Goal: Task Accomplishment & Management: Manage account settings

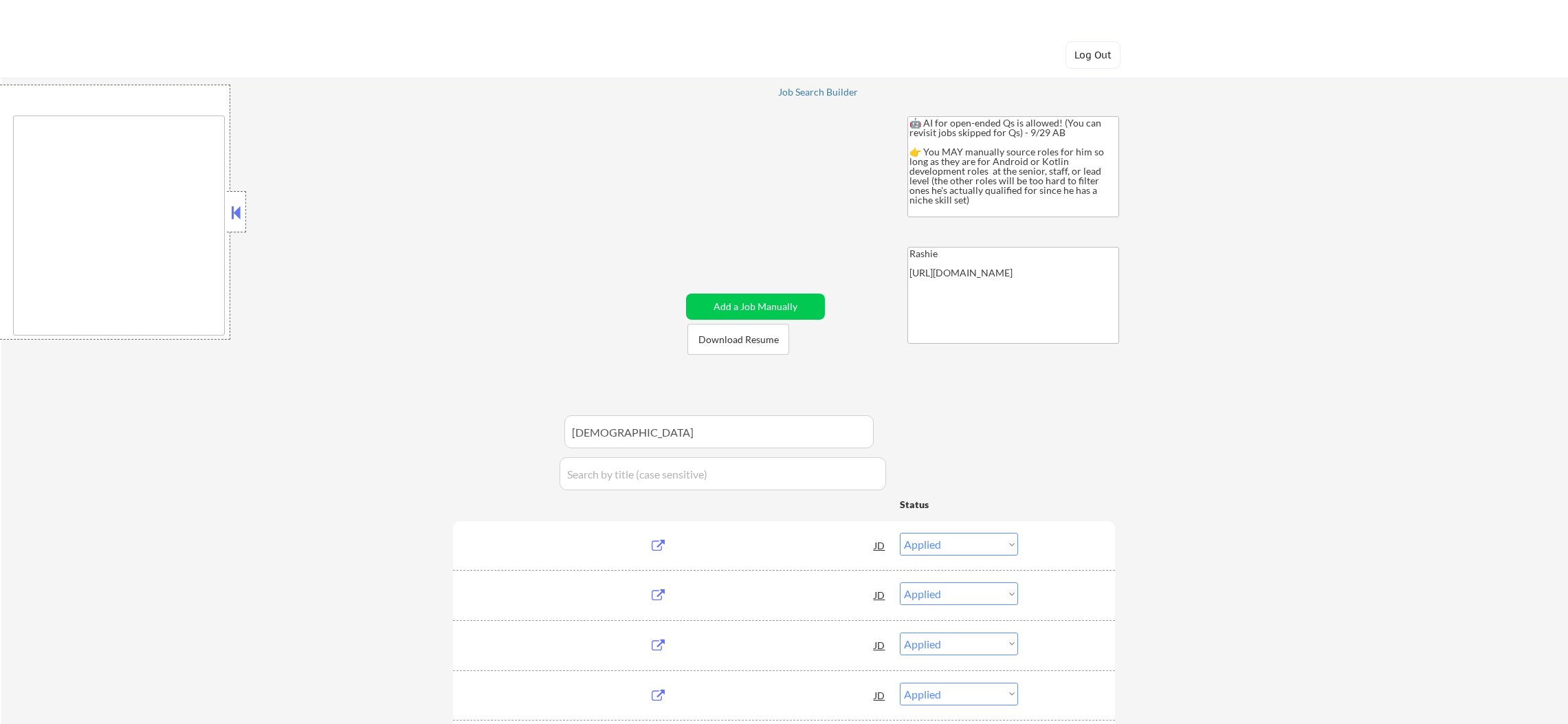
select select ""applied""
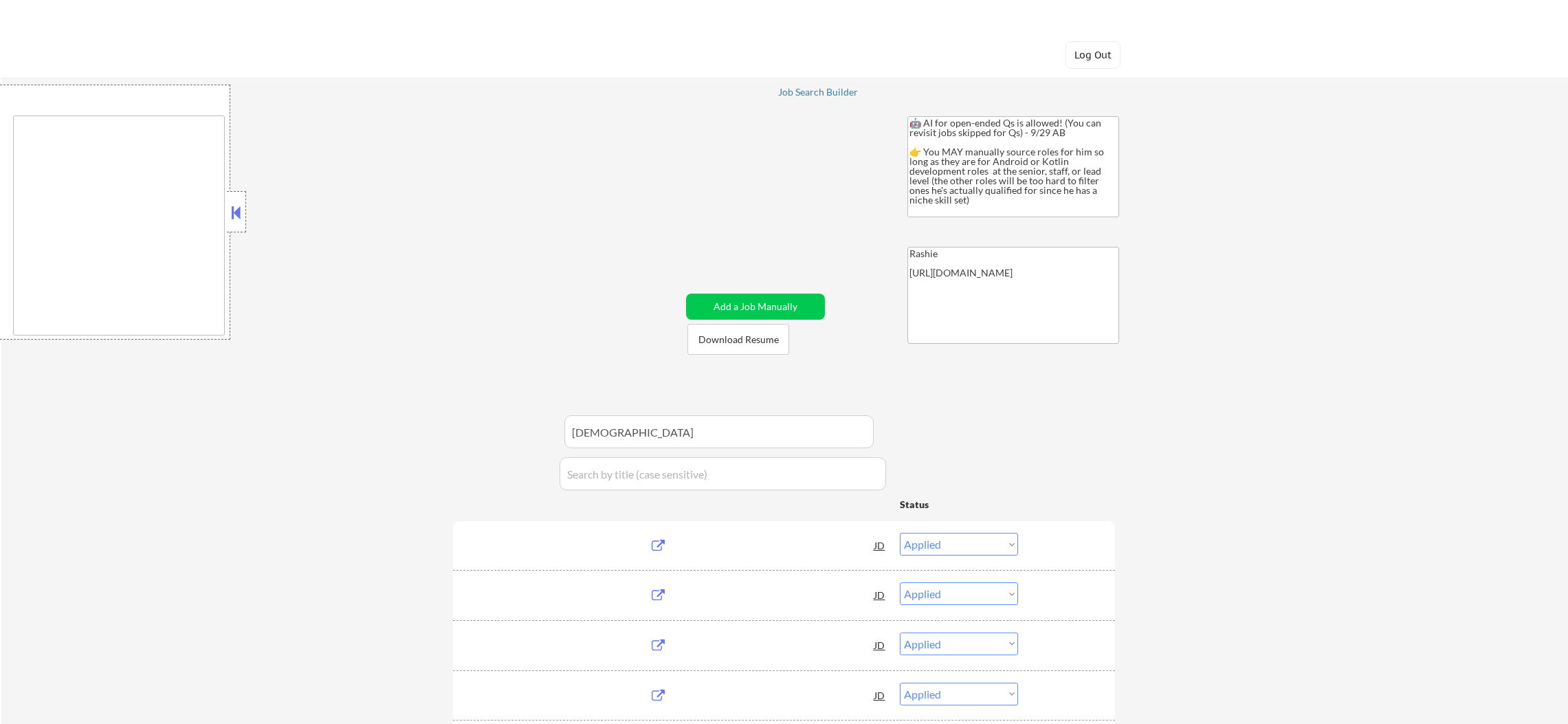
select select ""applied""
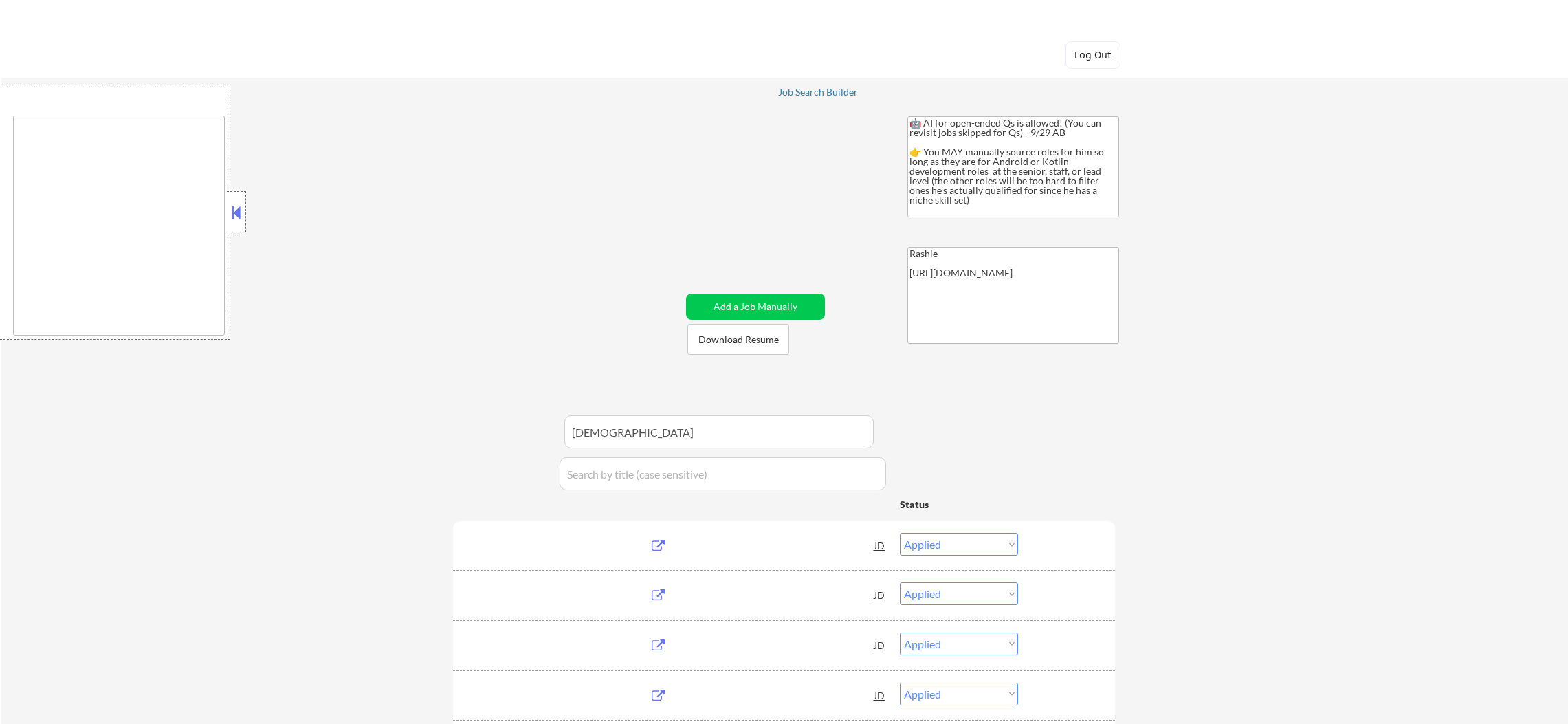
select select ""applied""
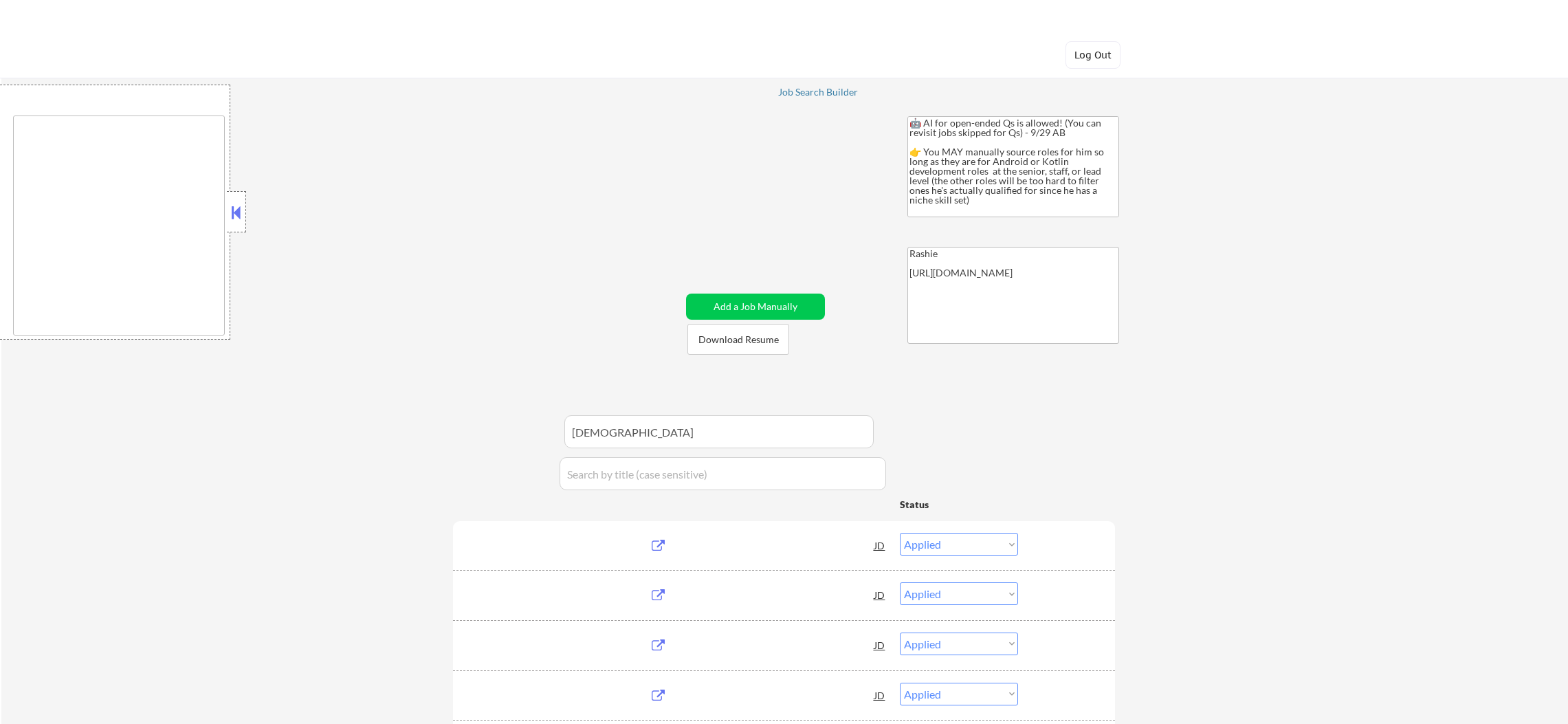
select select ""applied""
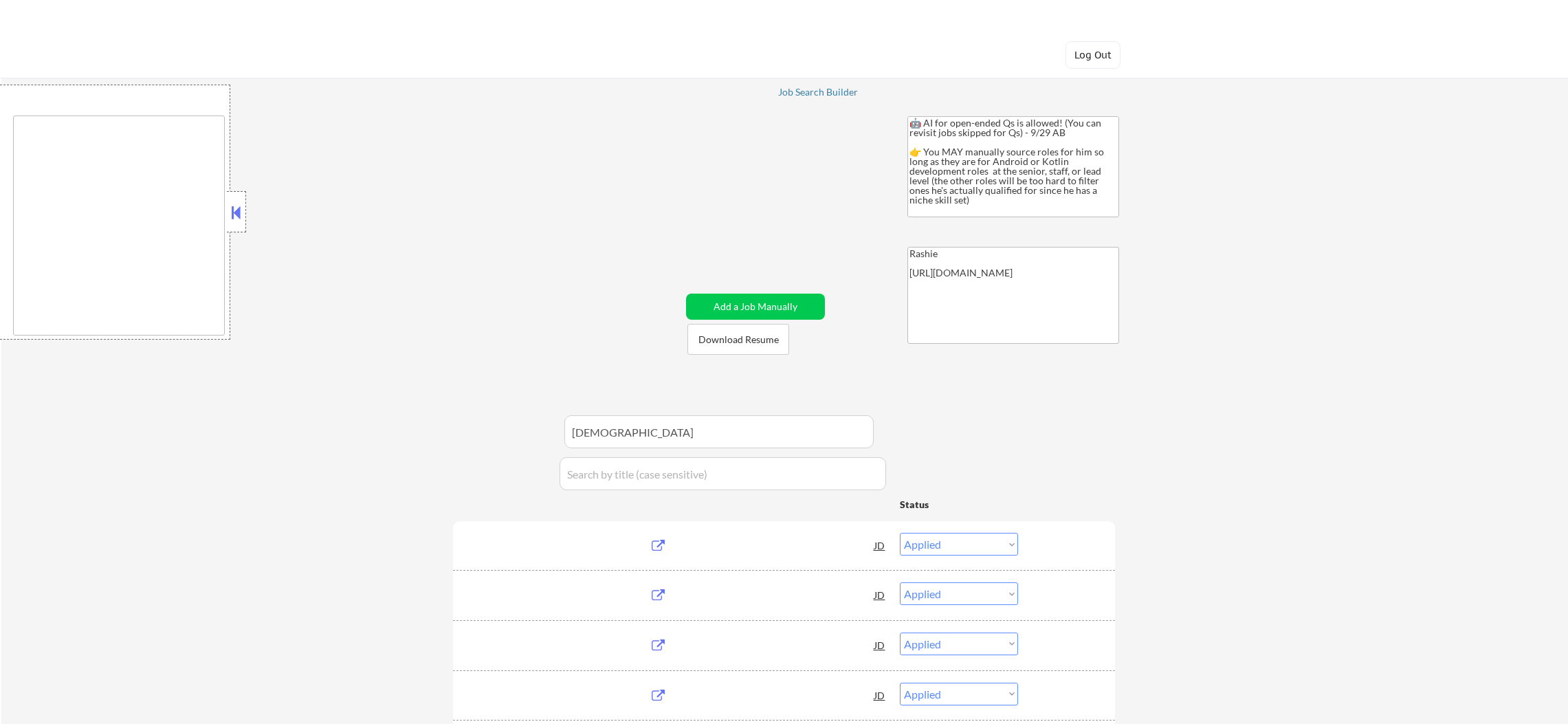
select select ""applied""
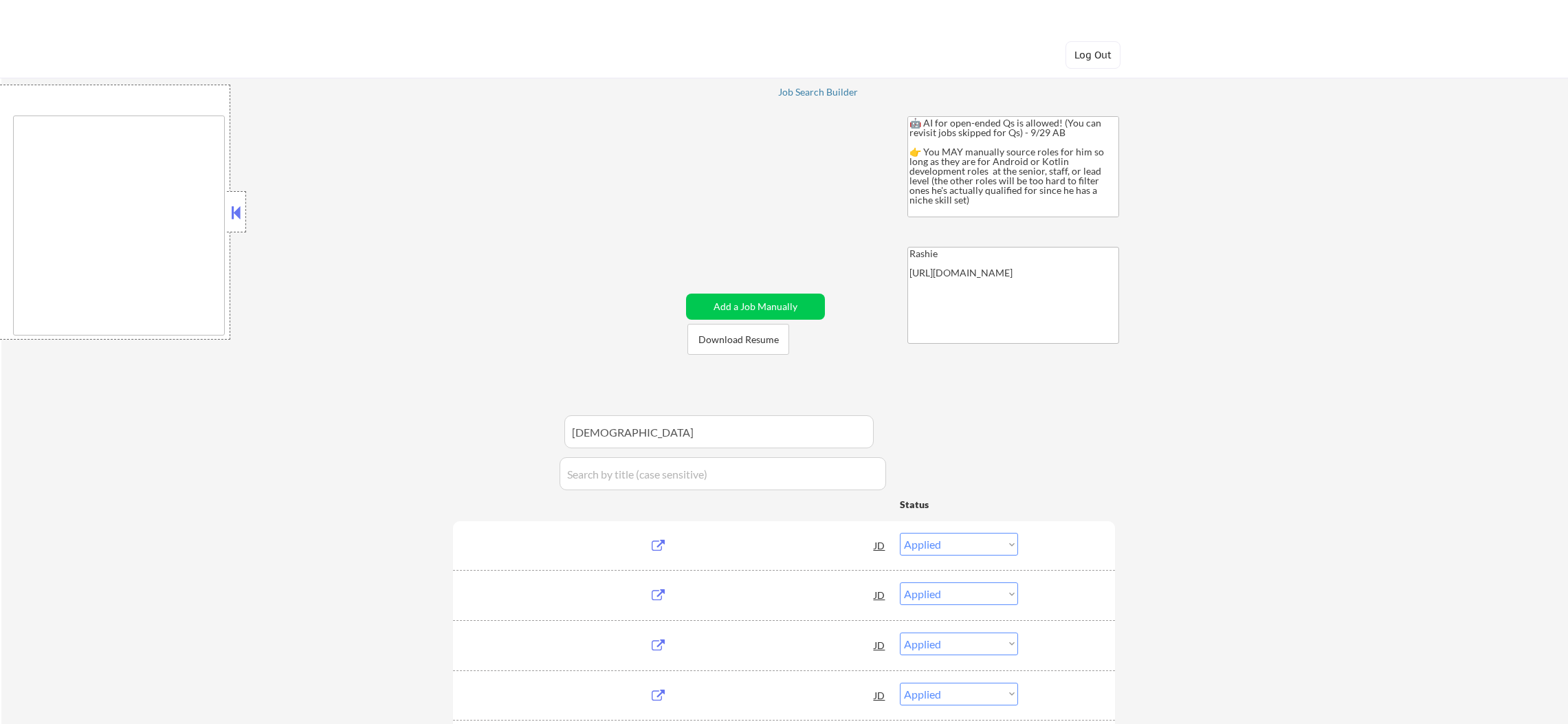
select select ""applied""
select select ""pending""
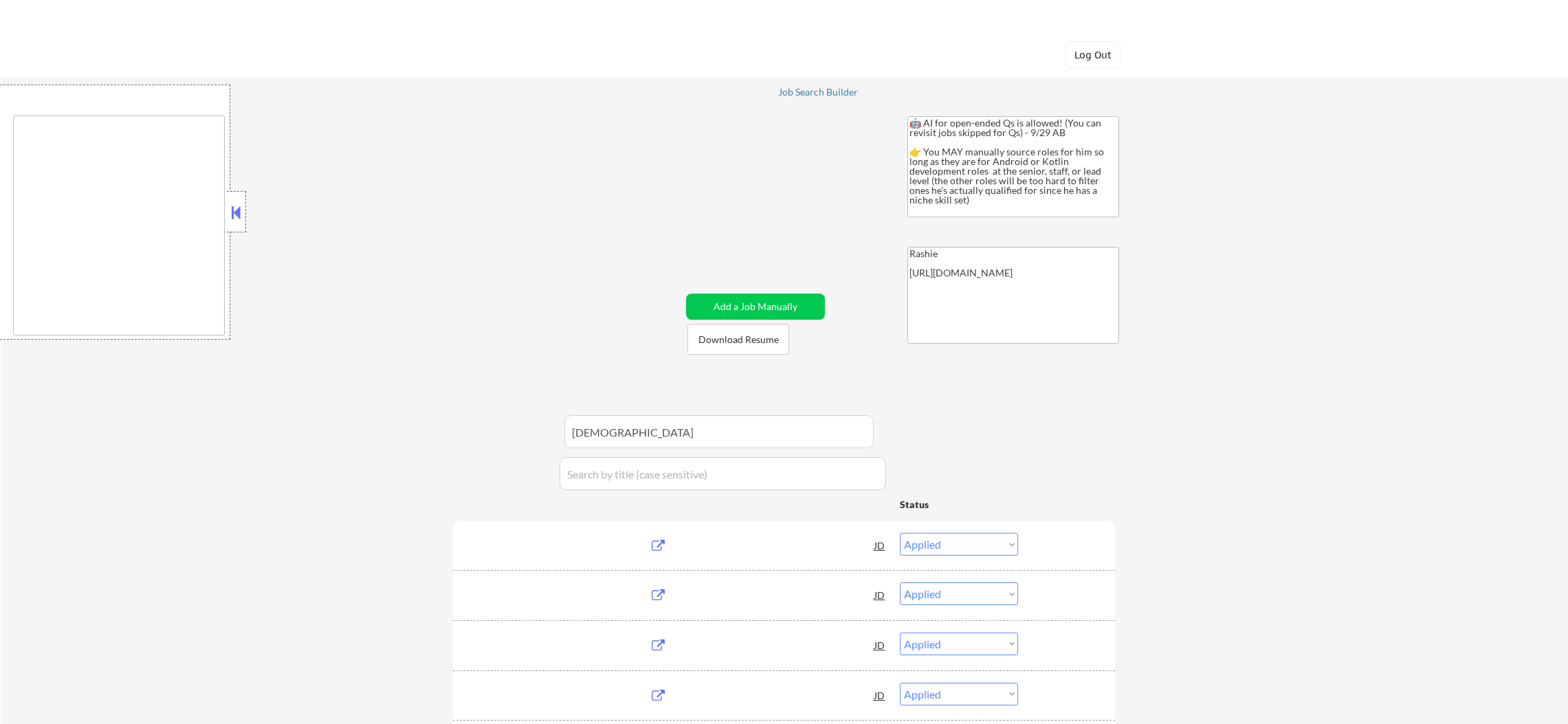
select select ""excluded""
select select ""excluded__location_""
select select ""excluded""
select select ""excluded__location_""
select select ""excluded""
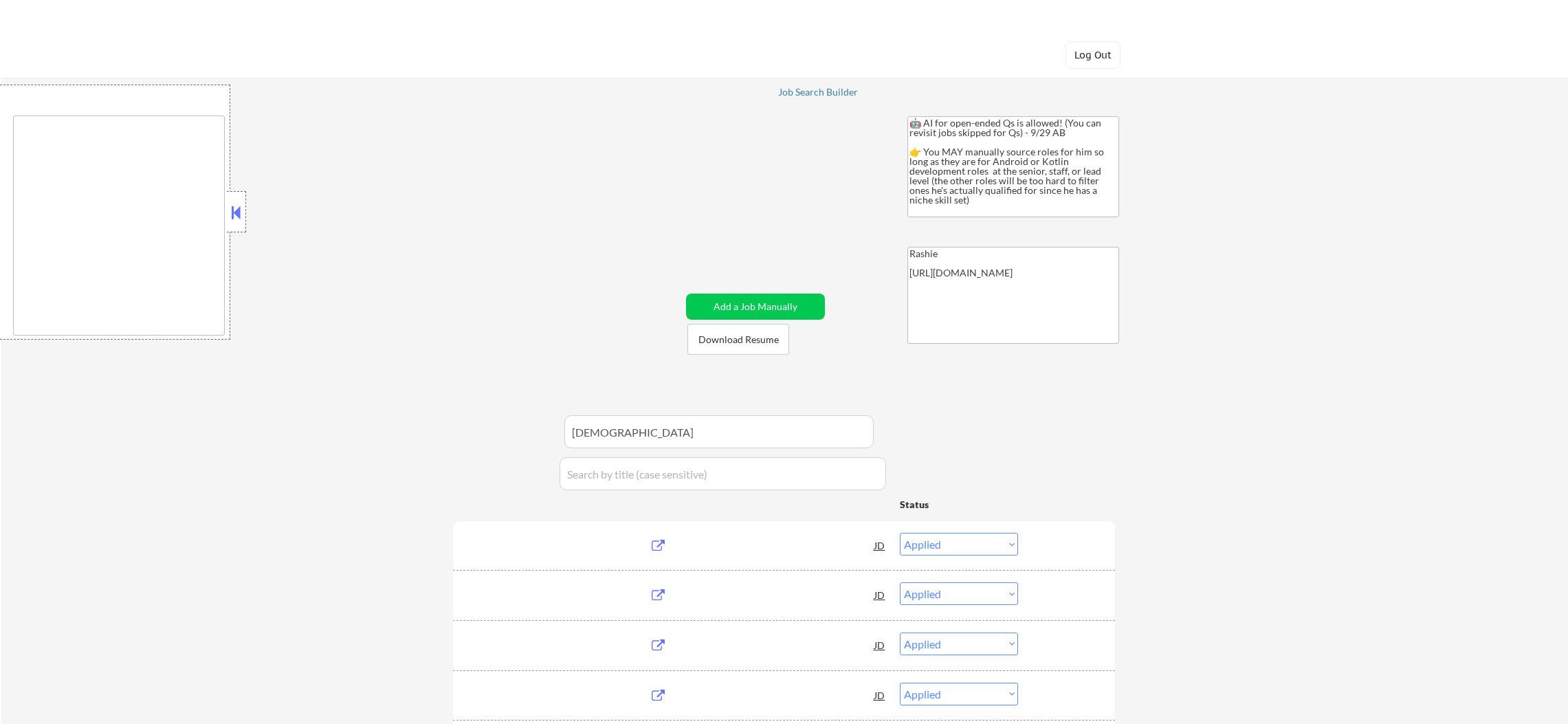
select select ""excluded__salary_""
select select ""excluded__expired_""
select select ""pending""
select select ""excluded__location_""
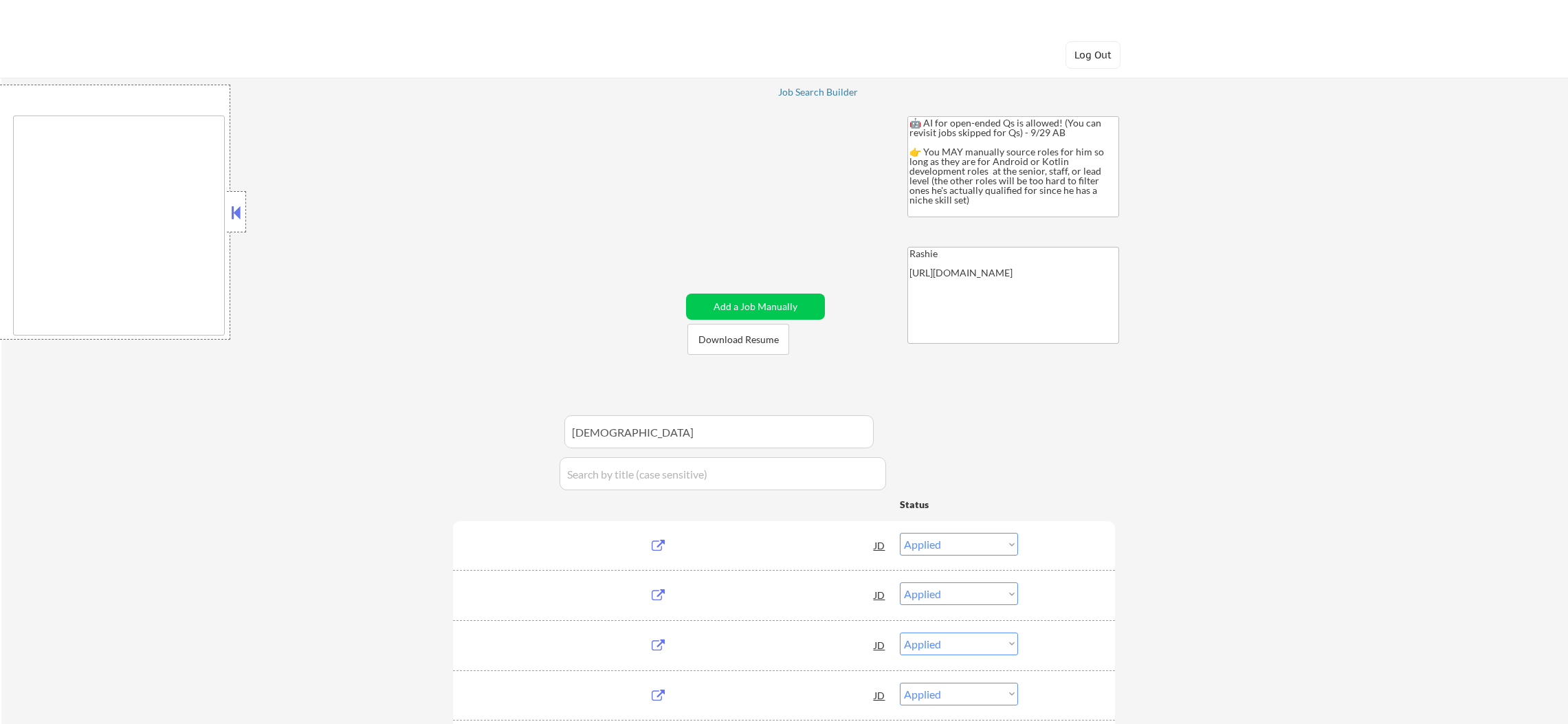
select select ""excluded""
select select ""pending""
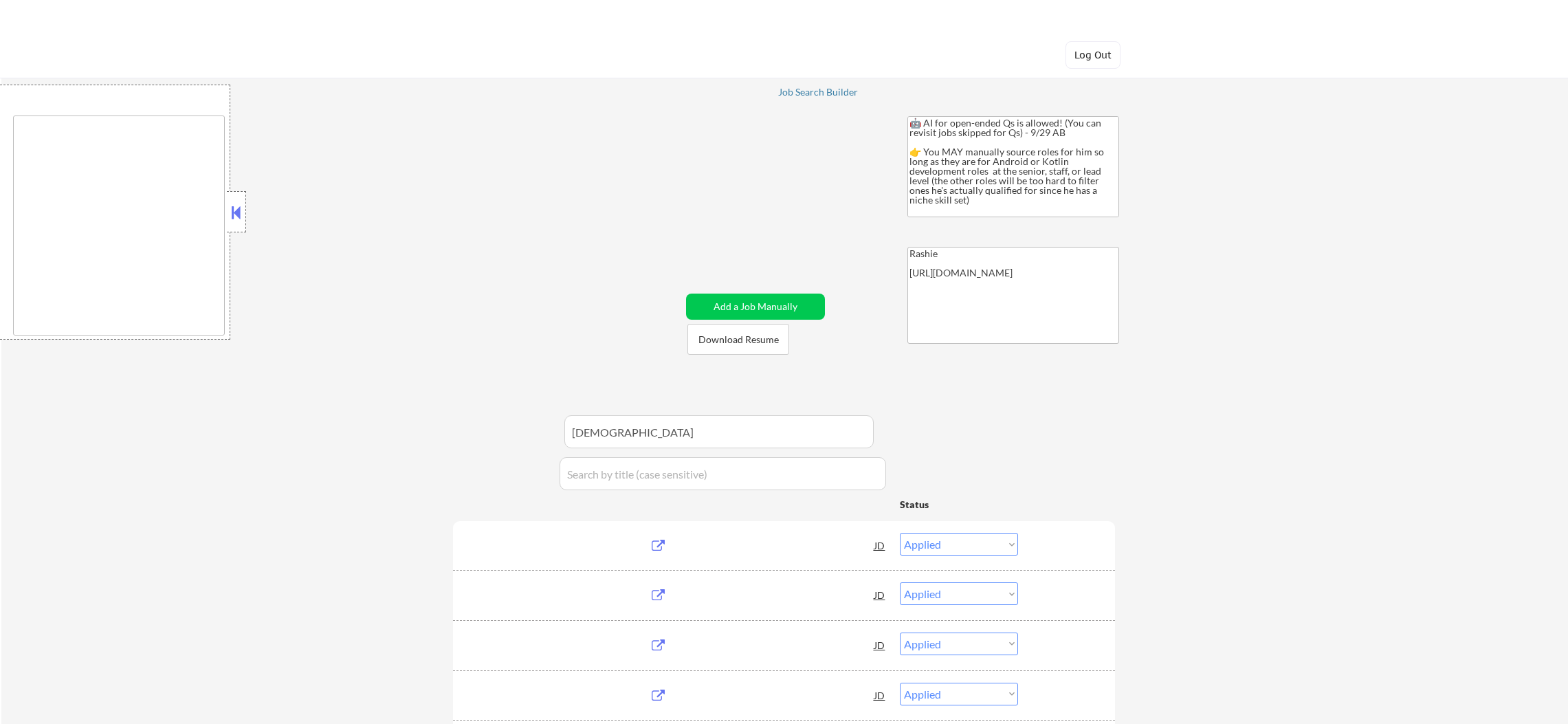
select select ""excluded""
select select ""excluded__salary_""
select select ""excluded__other_""
select select ""pending""
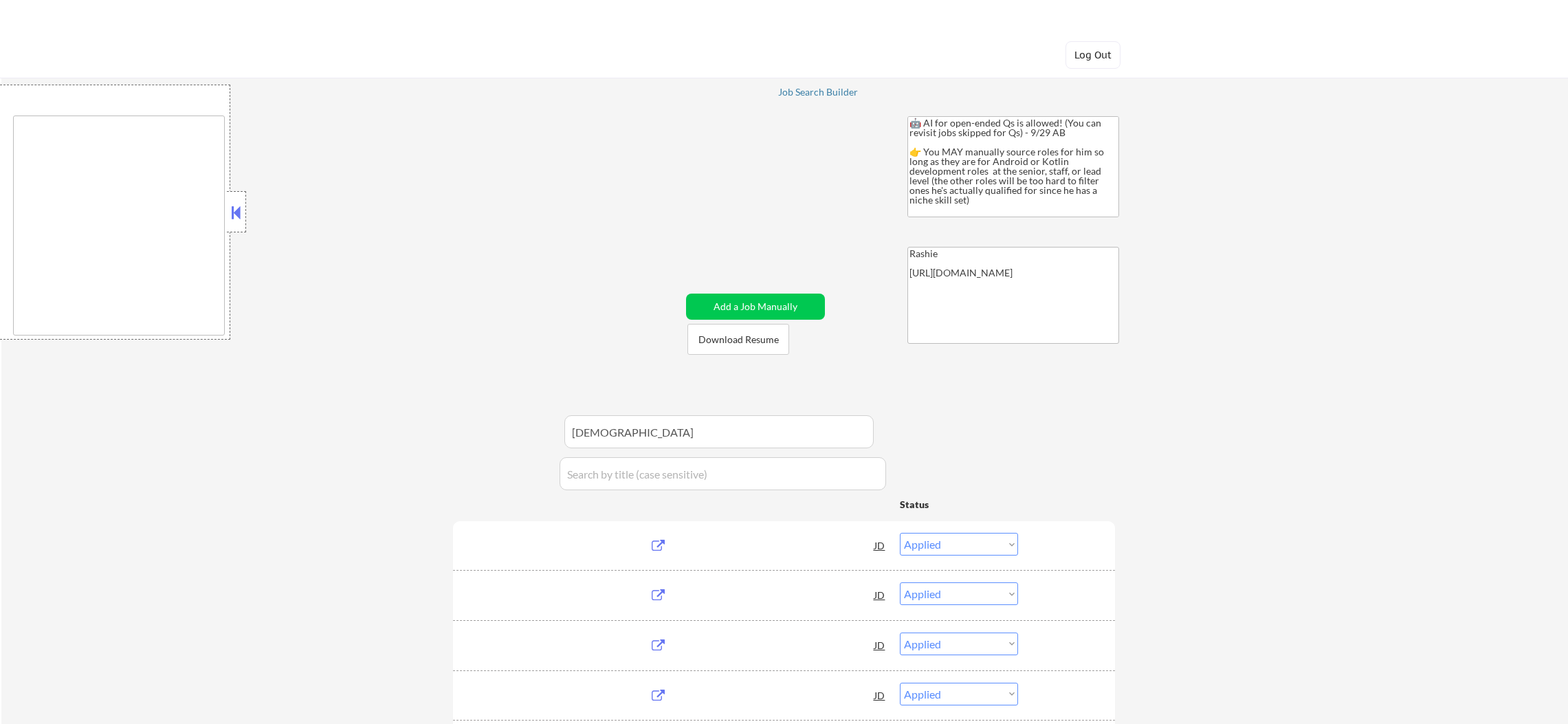
select select ""excluded__expired_""
select select ""pending""
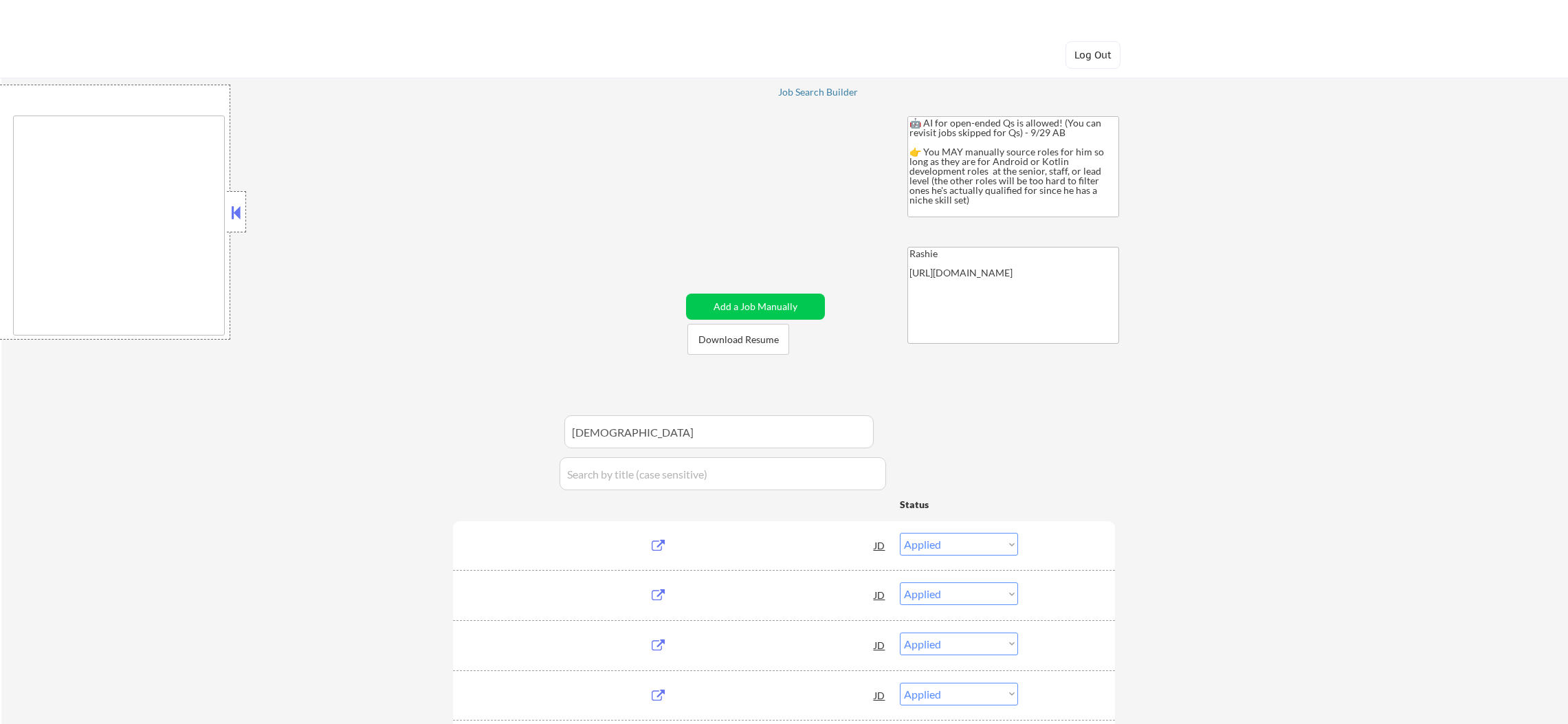
select select ""excluded__bad_match_""
select select ""excluded__expired_""
select select ""pending""
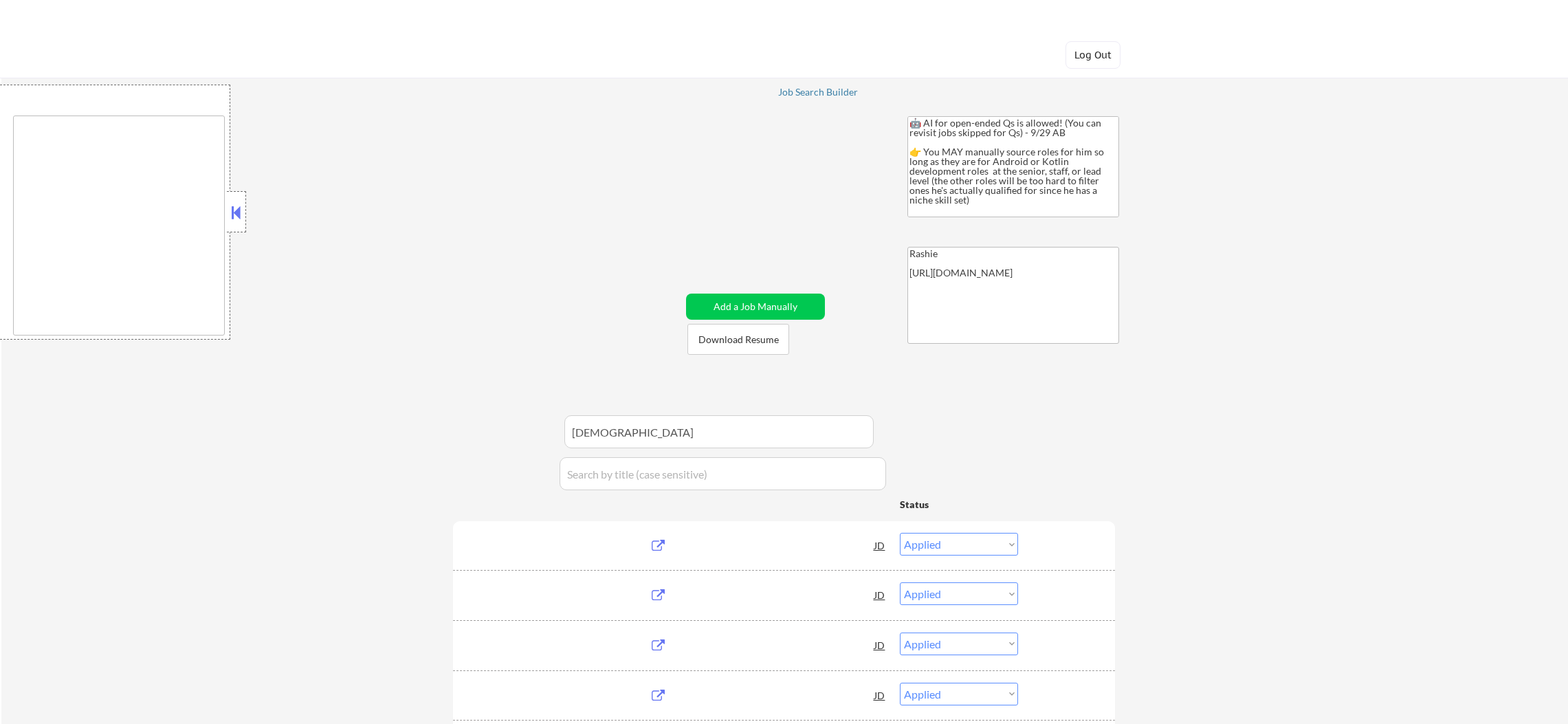
select select ""pending""
select select ""excluded__bad_match_""
select select ""pending""
select select ""excluded""
select select ""pending""
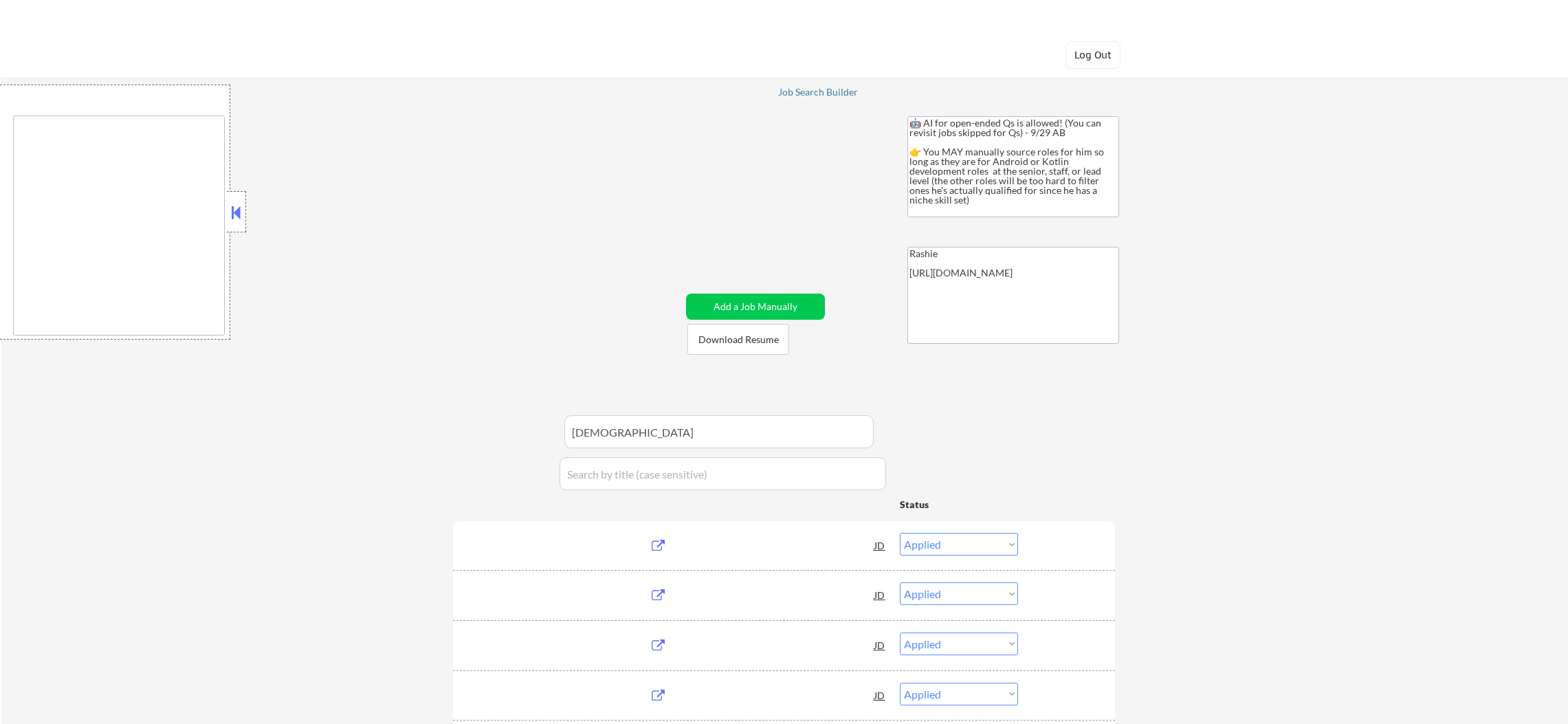
select select ""excluded__location_""
select select ""pending""
select select ""excluded__expired_""
select select ""pending""
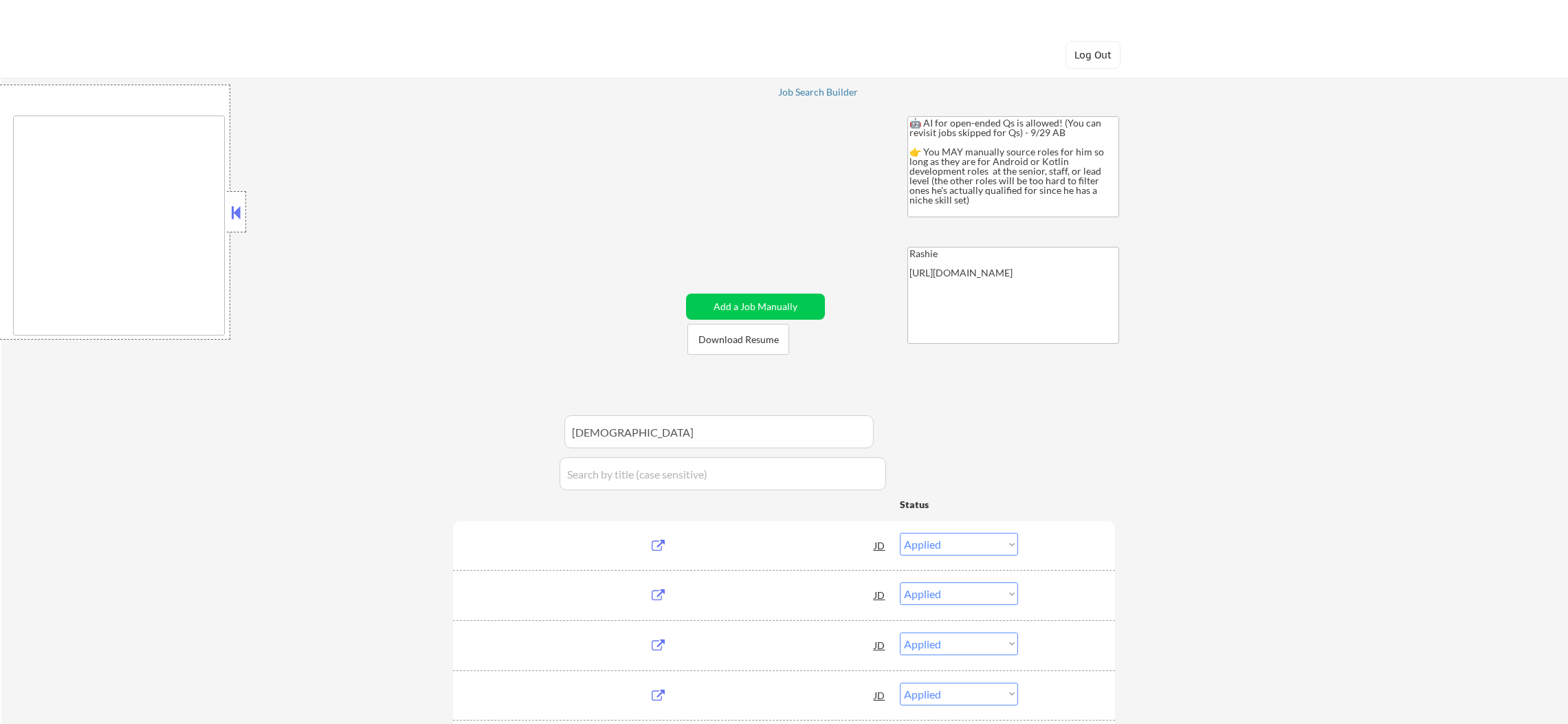
select select ""excluded__location_""
select select ""excluded__other_""
select select ""pending""
select select ""excluded__location_""
select select ""excluded__salary_""
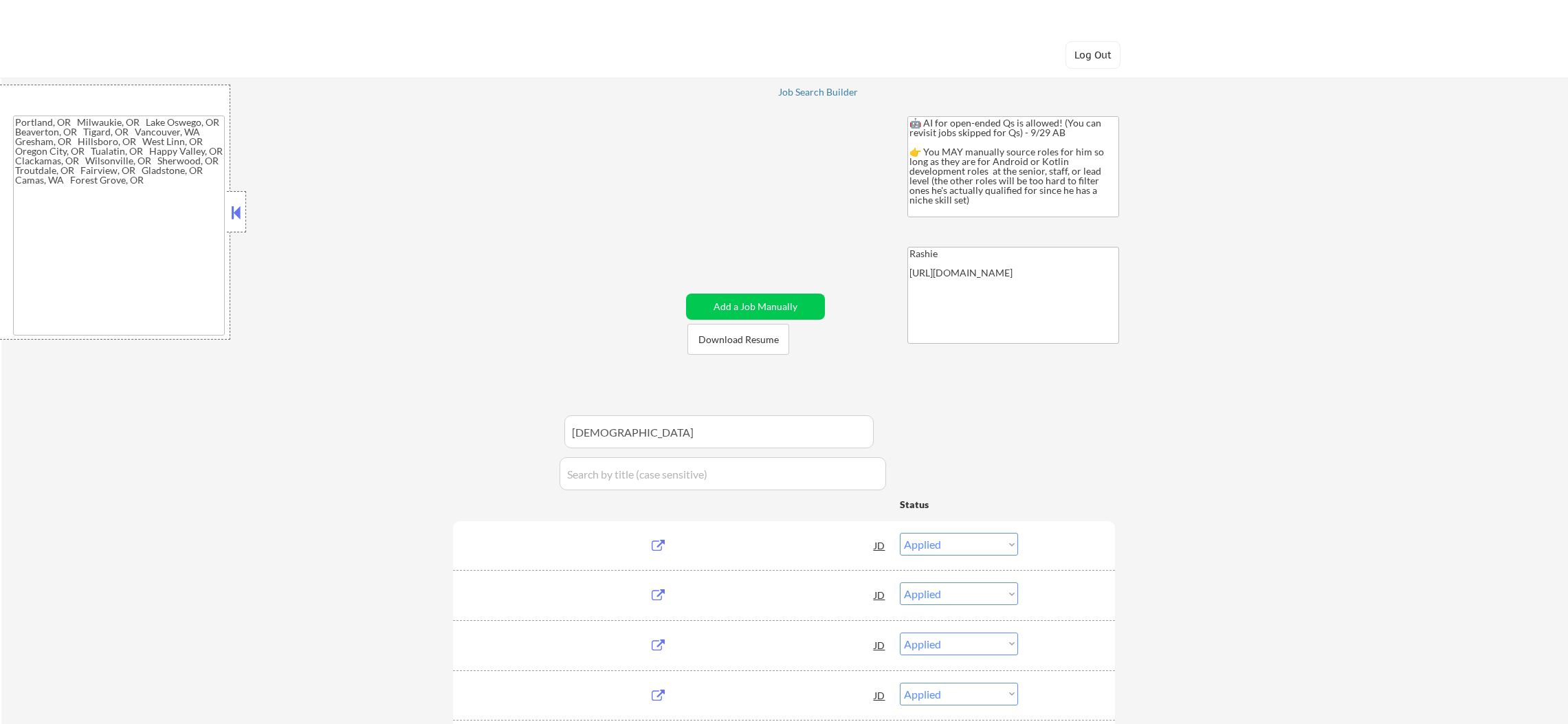
type textarea "Portland, OR Milwaukie, OR Lake Oswego, OR Beaverton, OR Tigard, OR Vancouver, …"
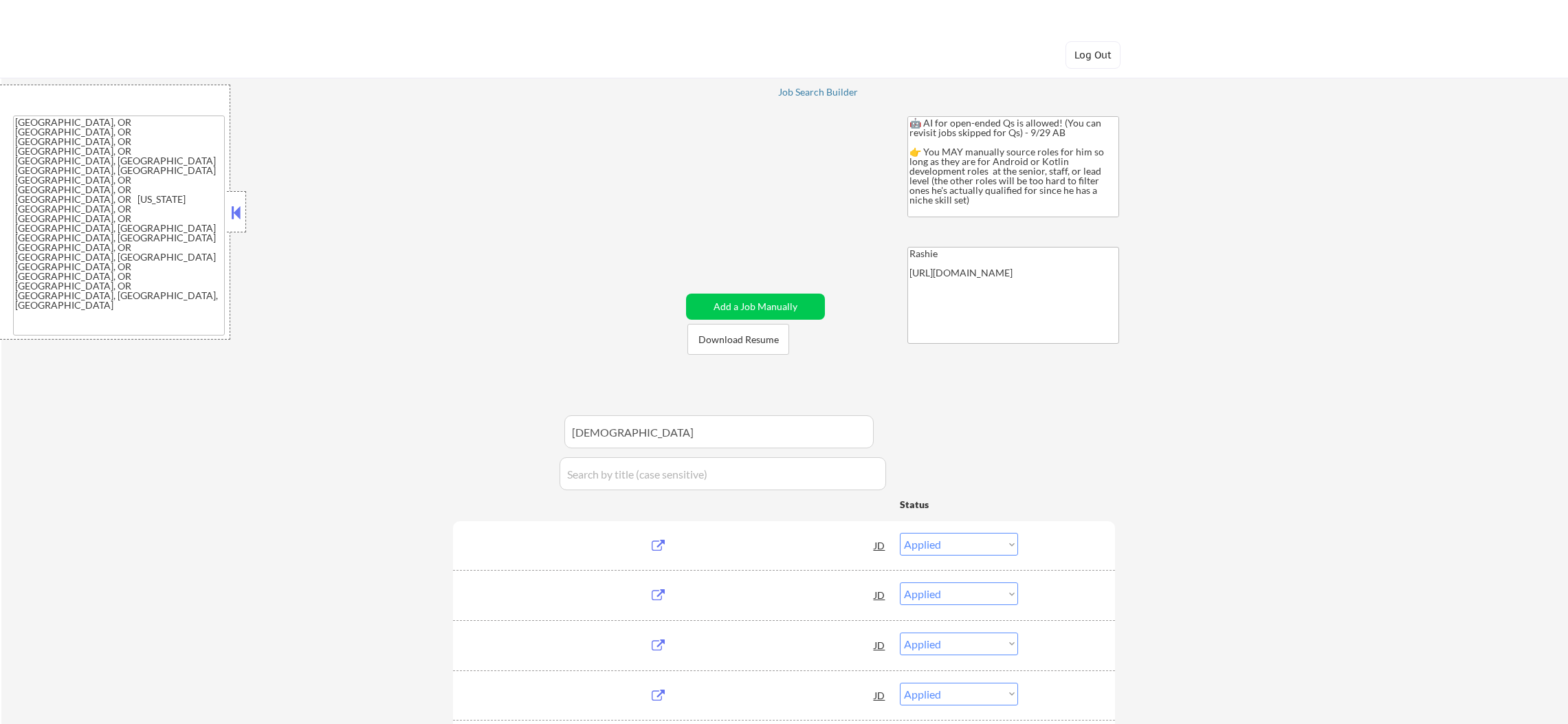
select select ""pending""
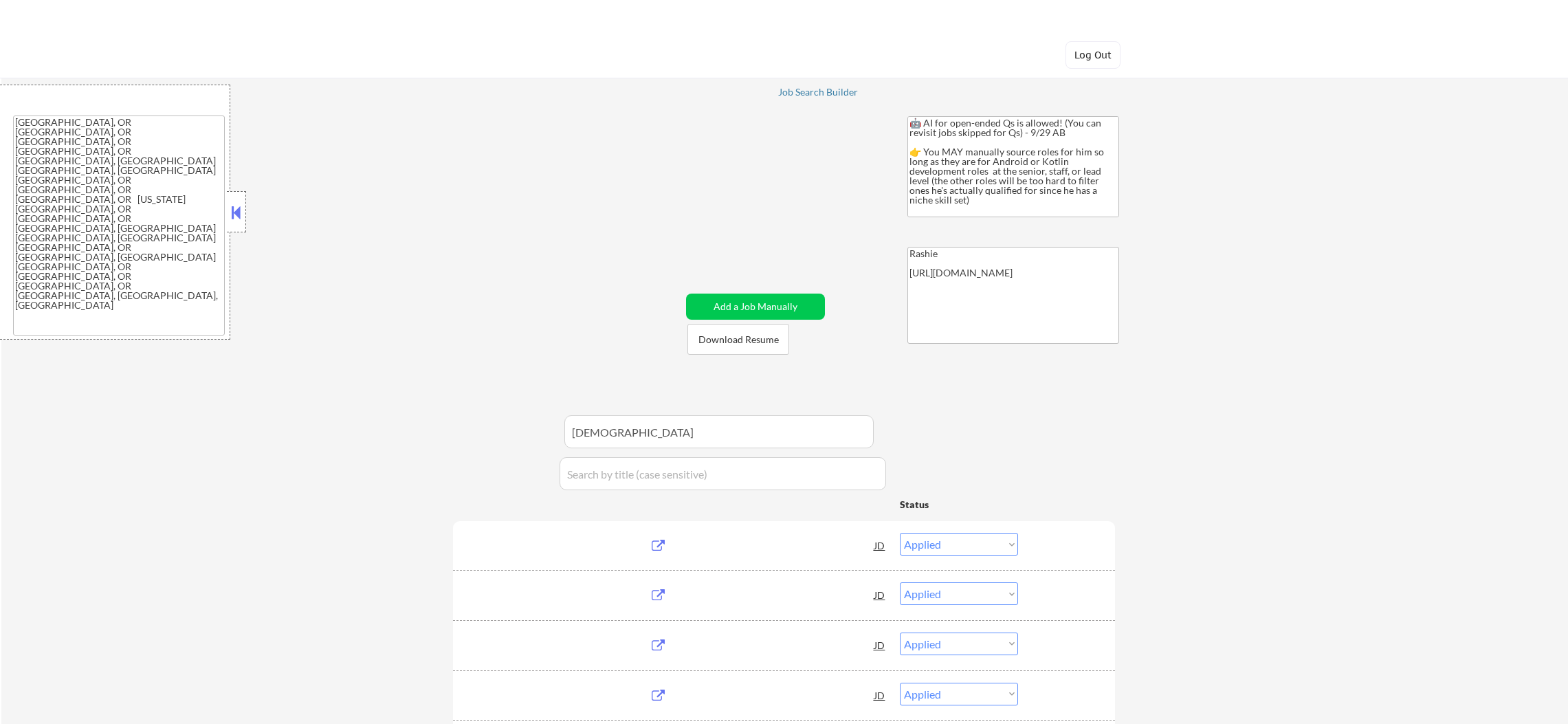
select select ""pending""
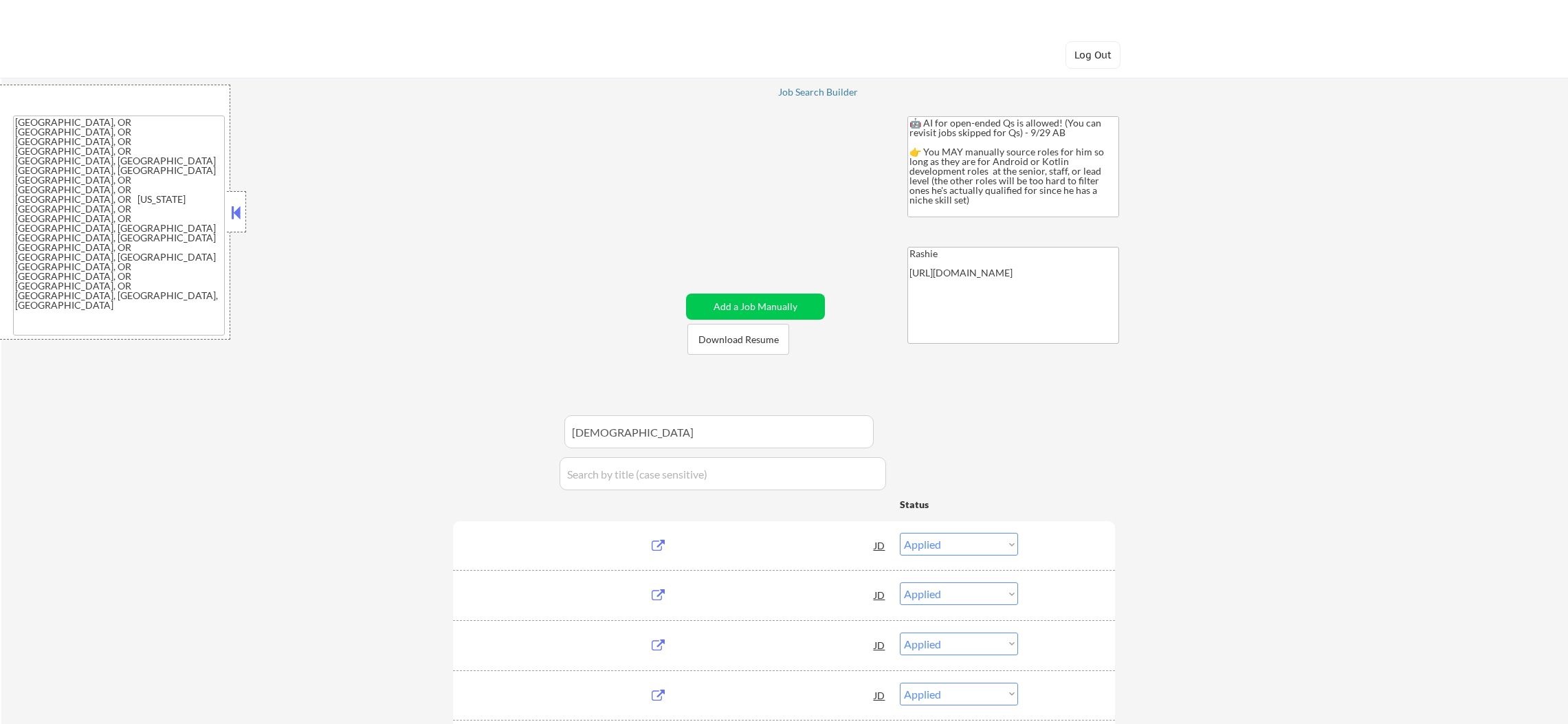
select select ""pending""
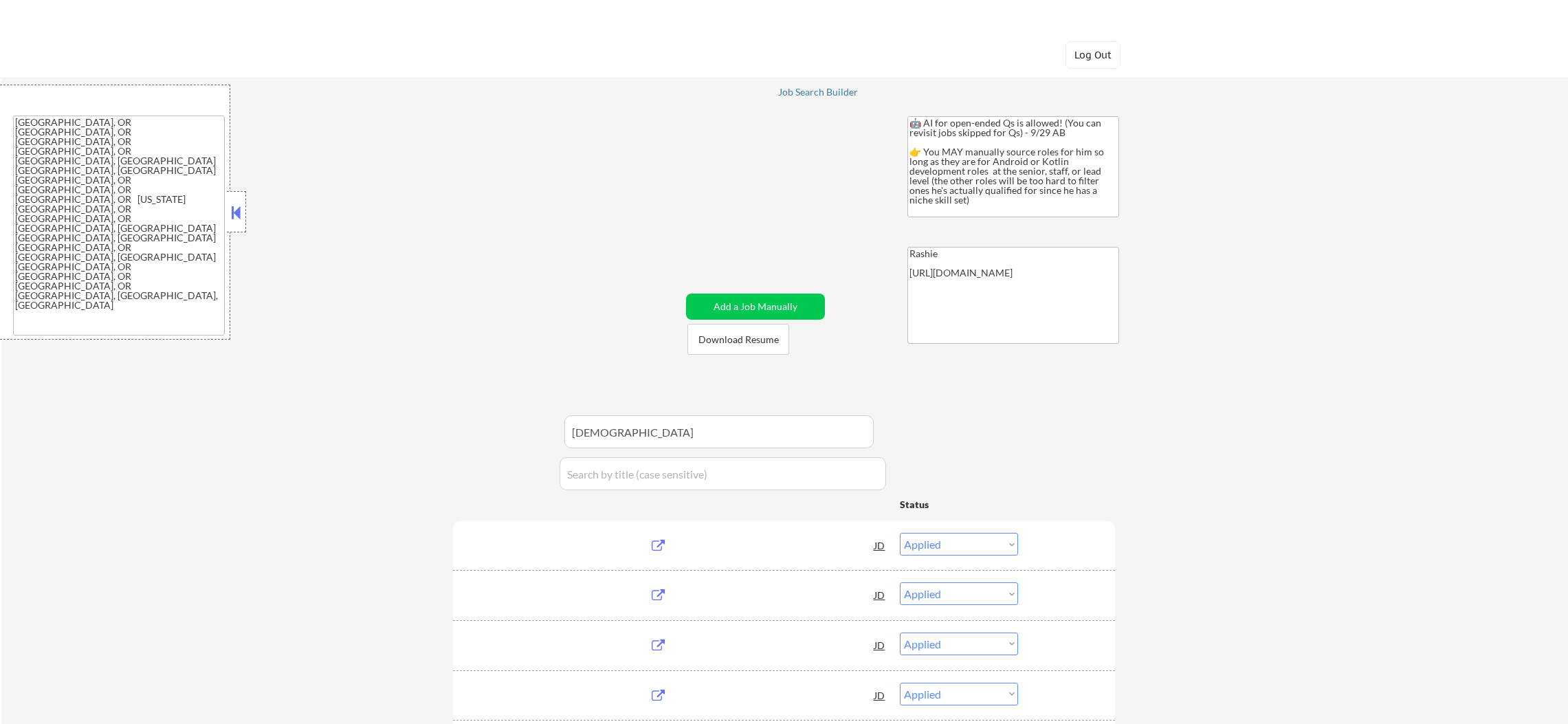
select select ""pending""
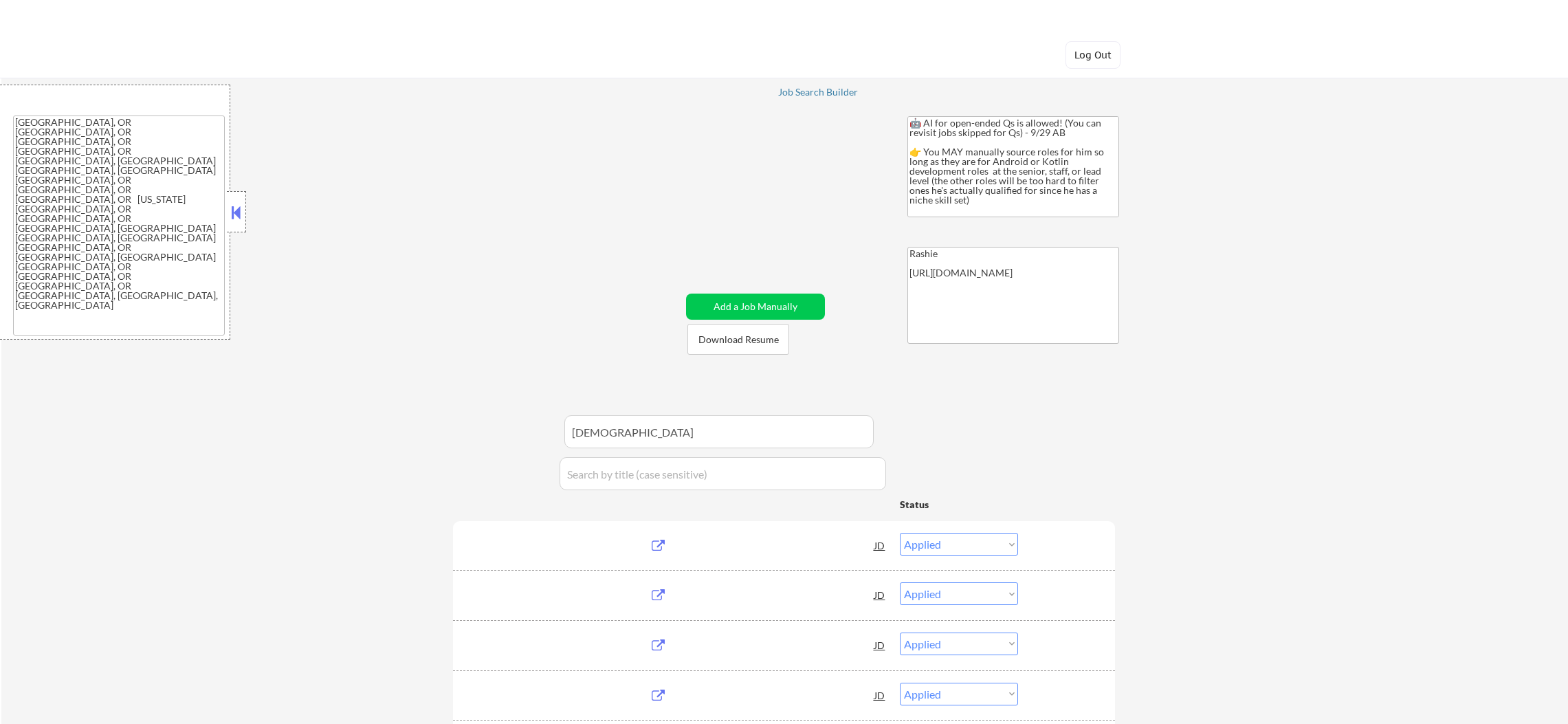
select select ""pending""
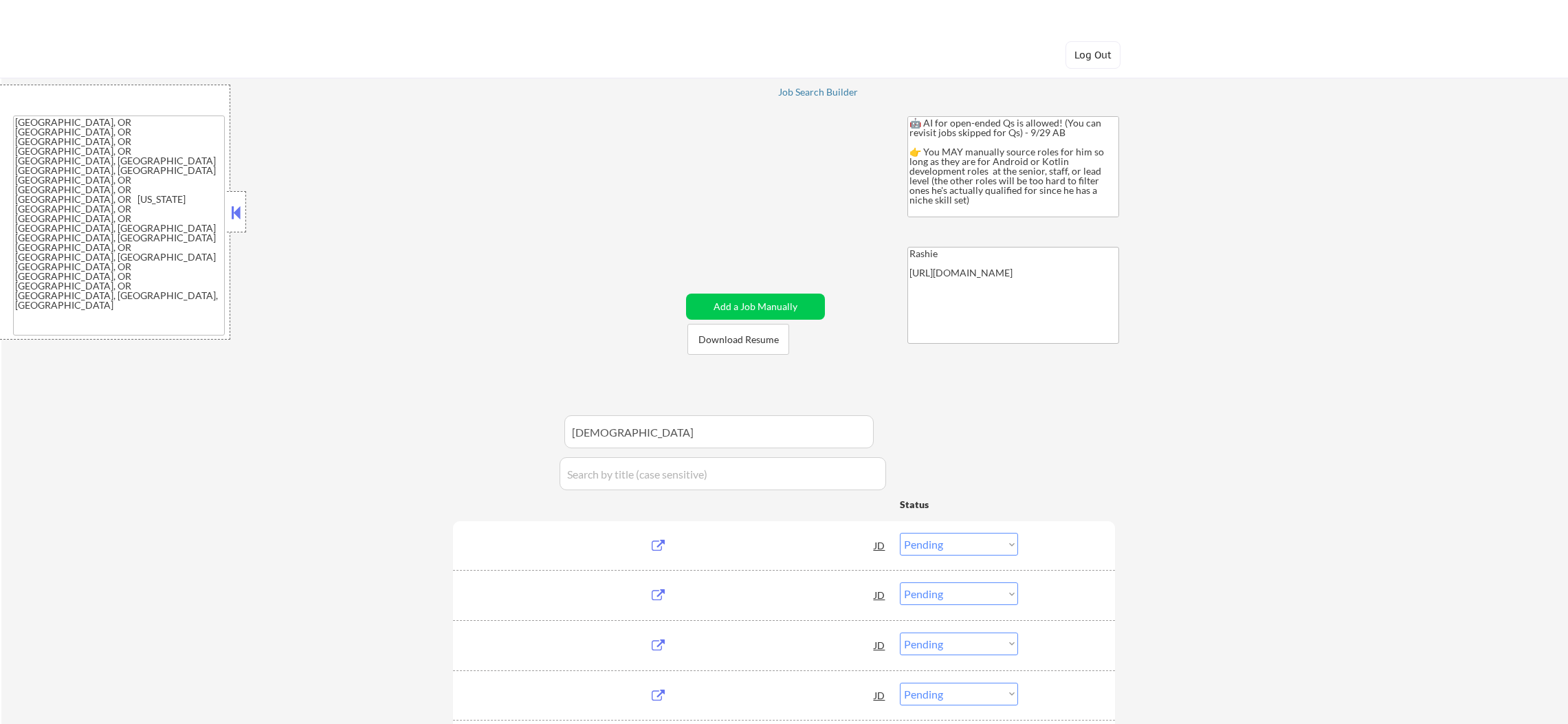
select select ""pending""
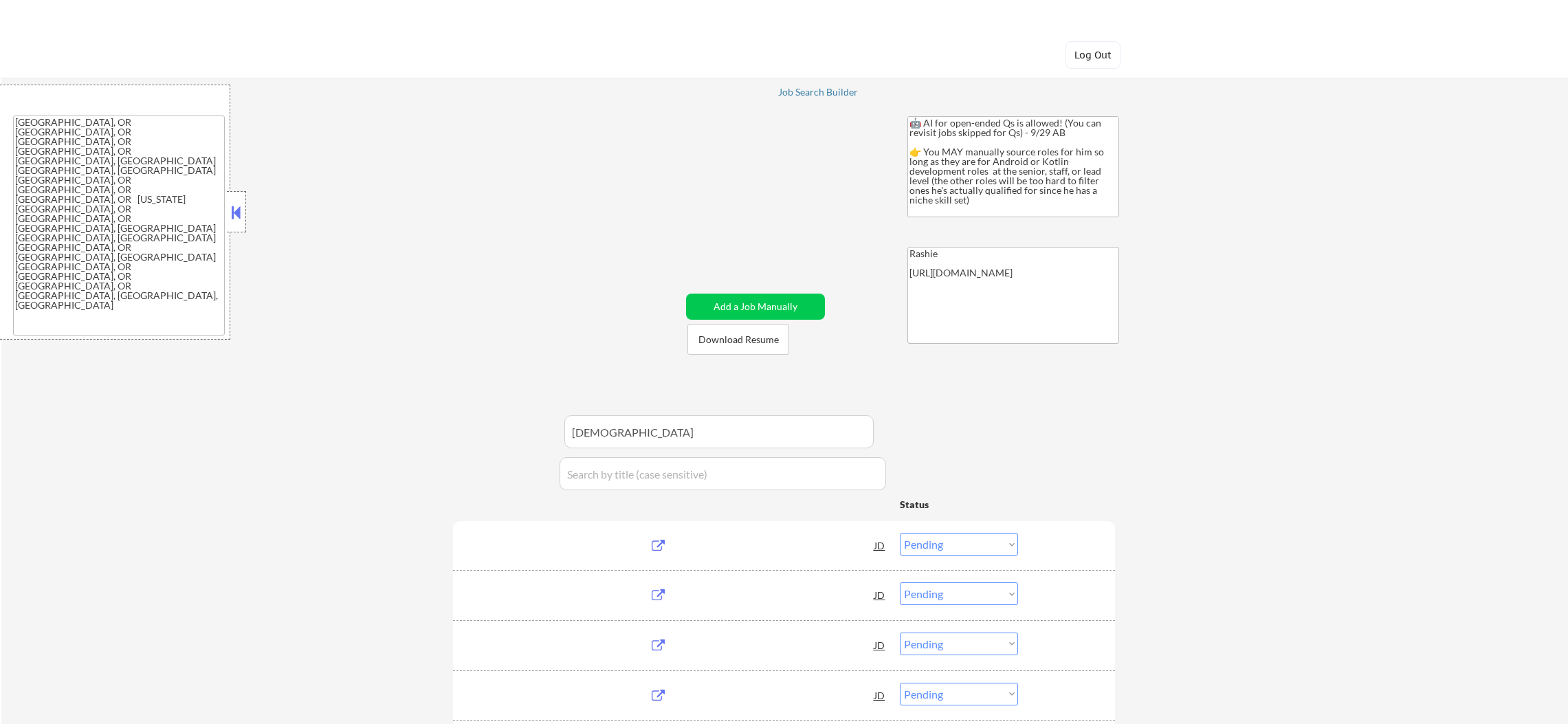
select select ""pending""
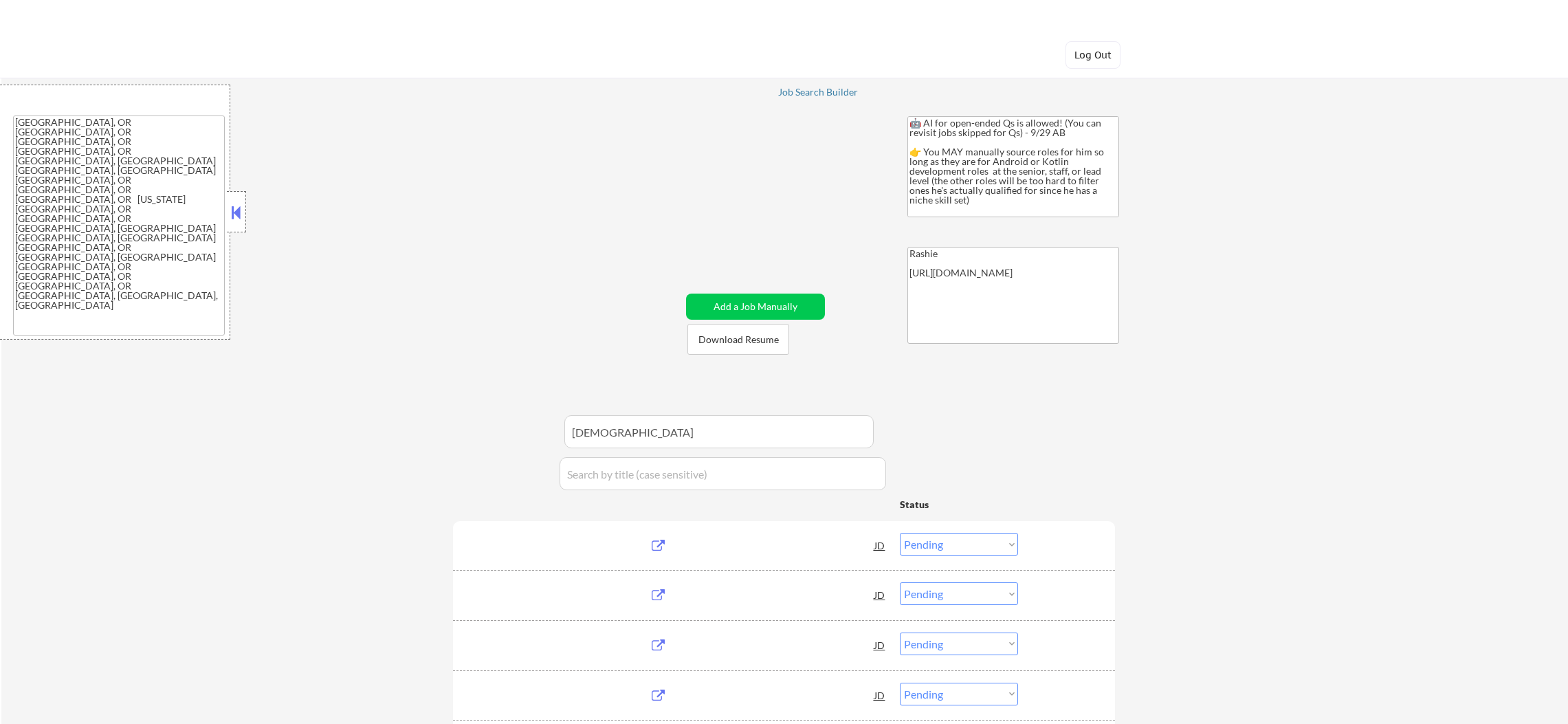
select select ""pending""
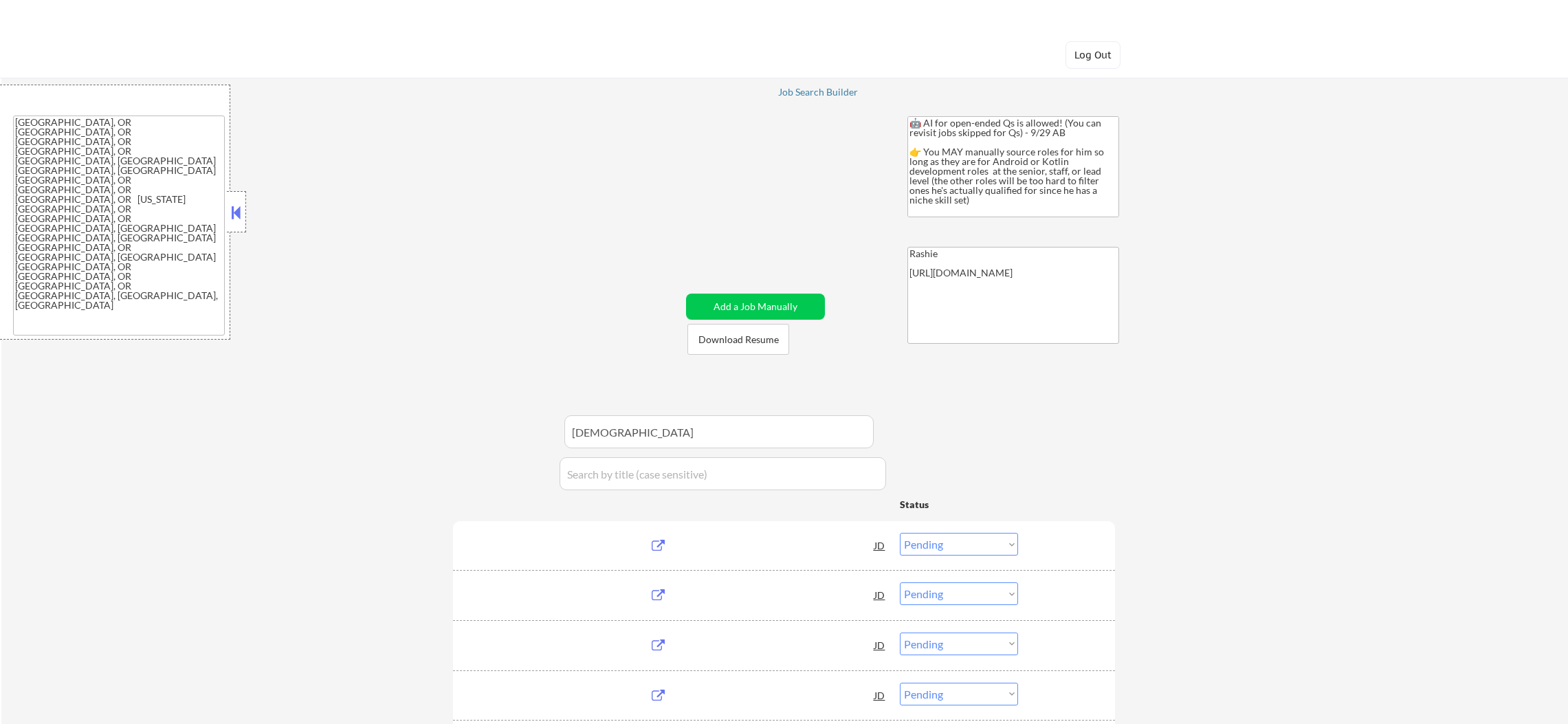
select select ""pending""
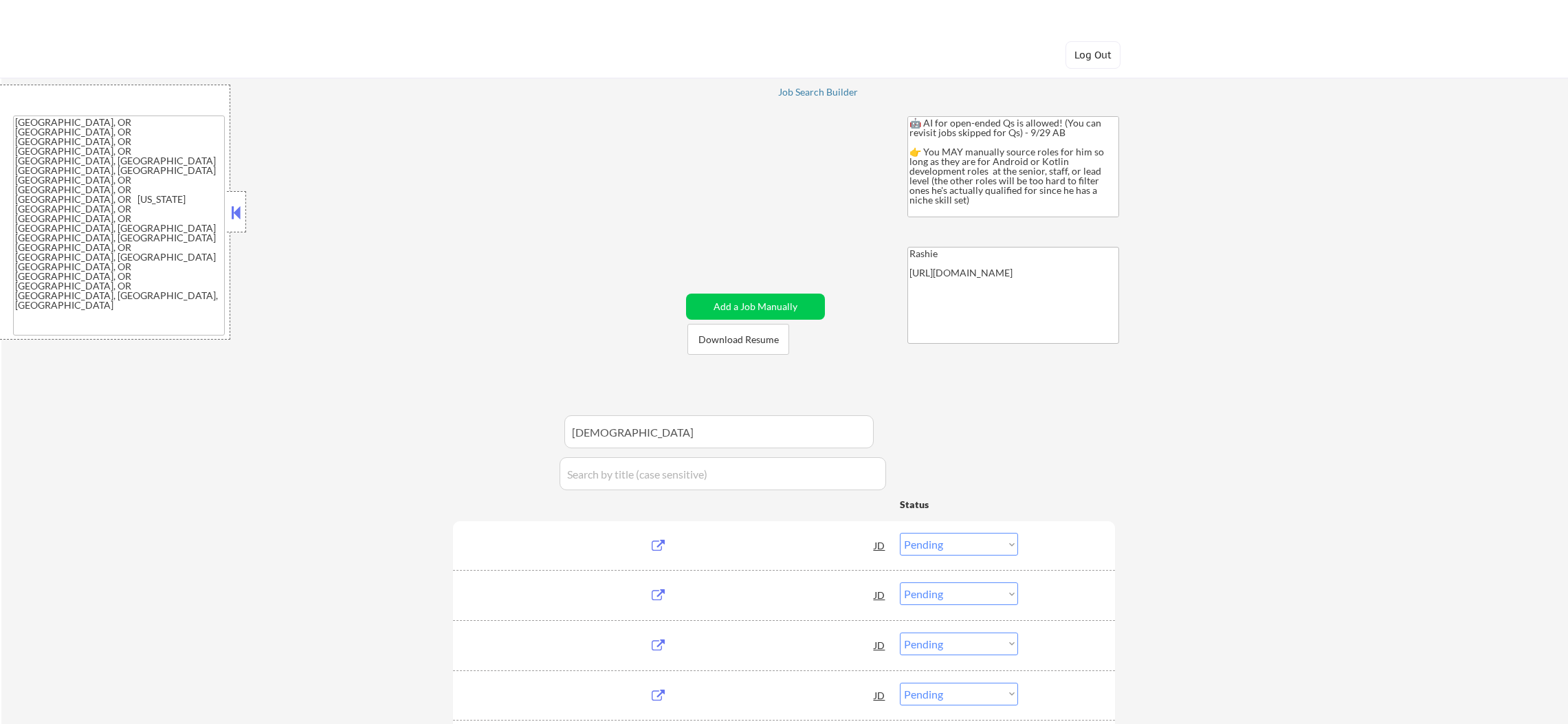
select select ""pending""
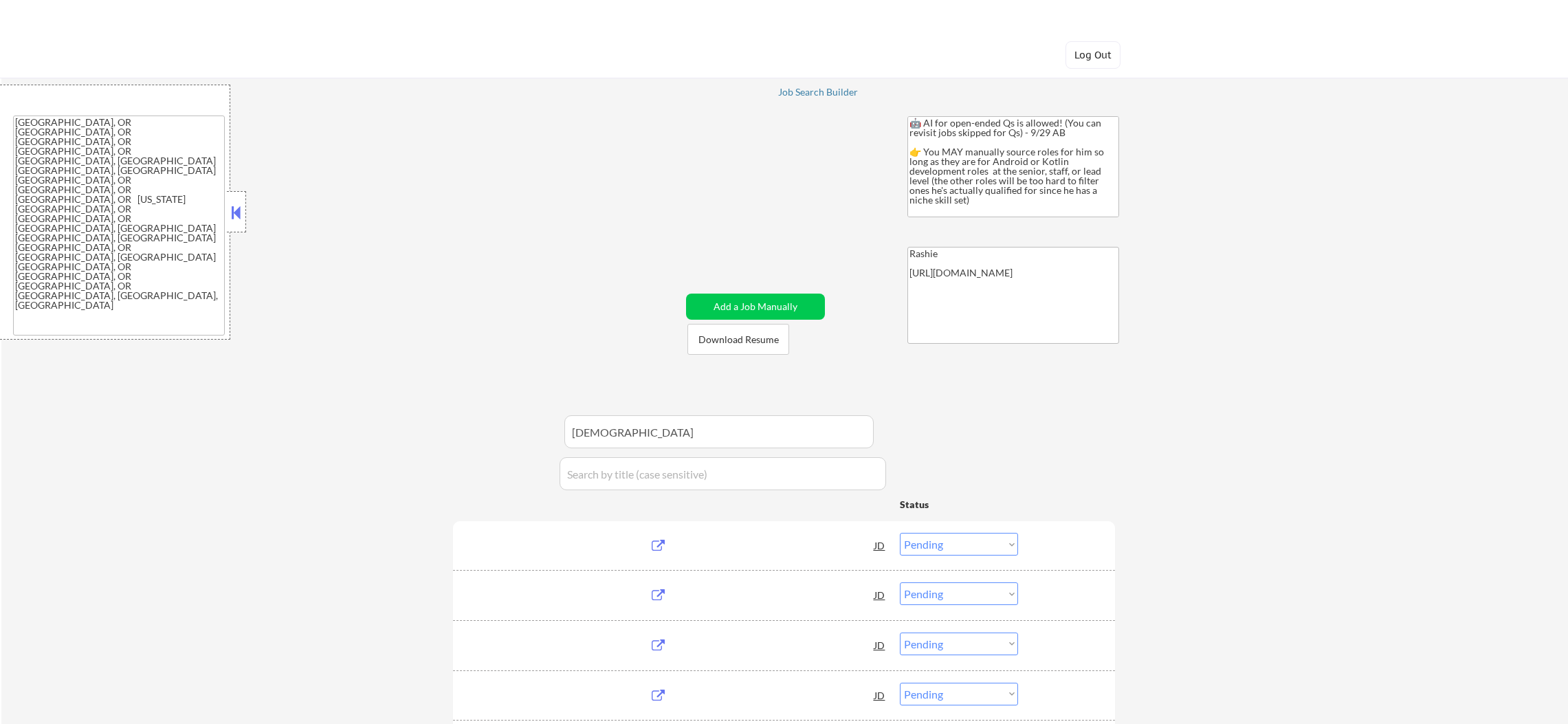
select select ""pending""
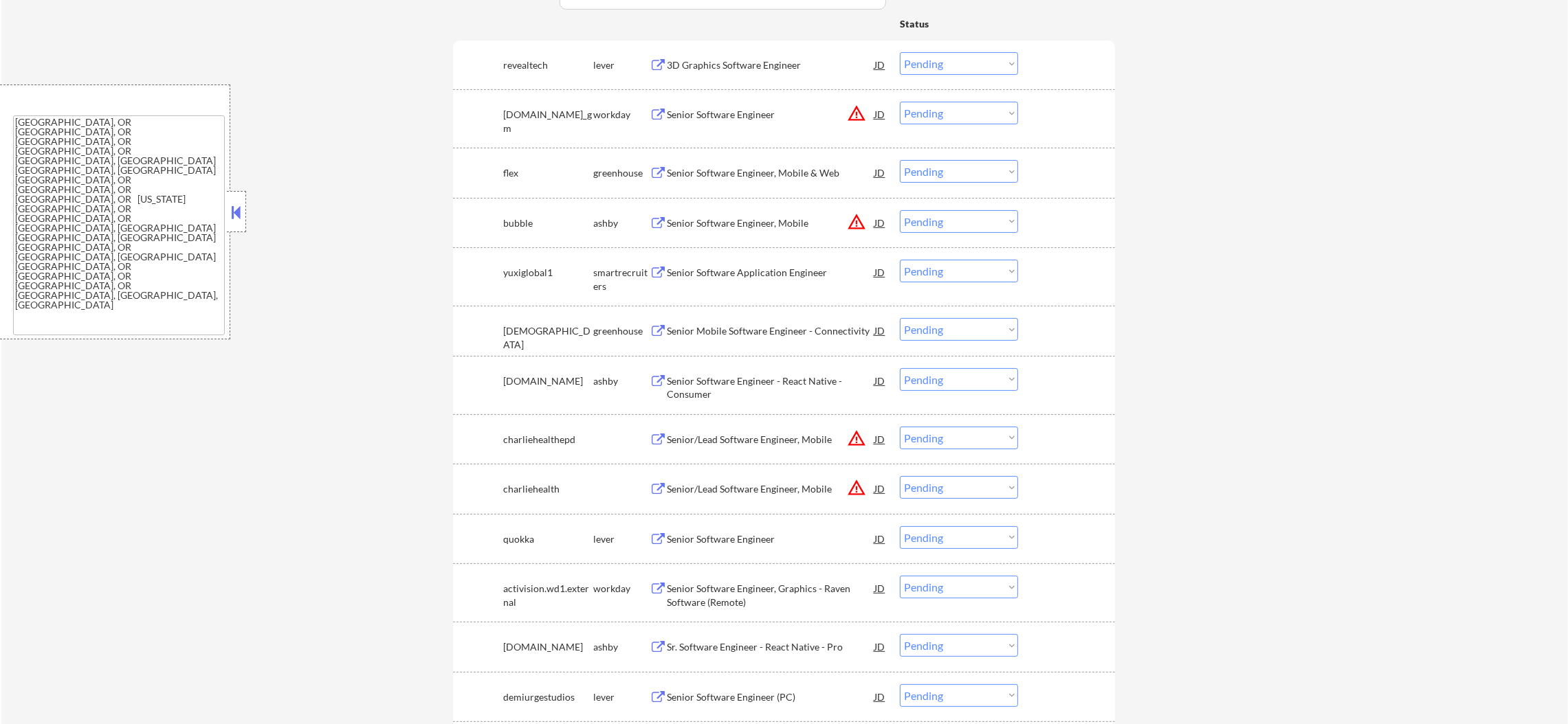
scroll to position [480, 0]
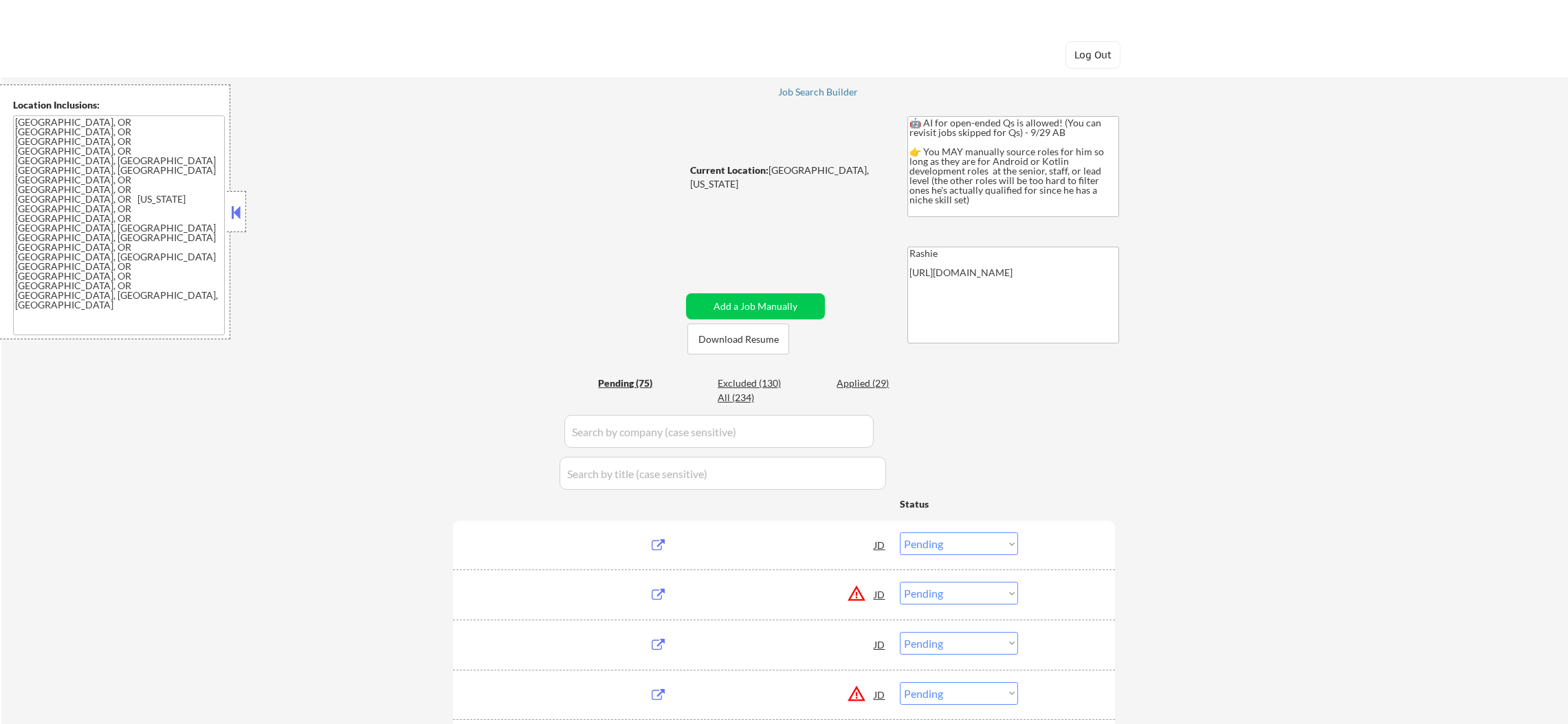
select select ""pending""
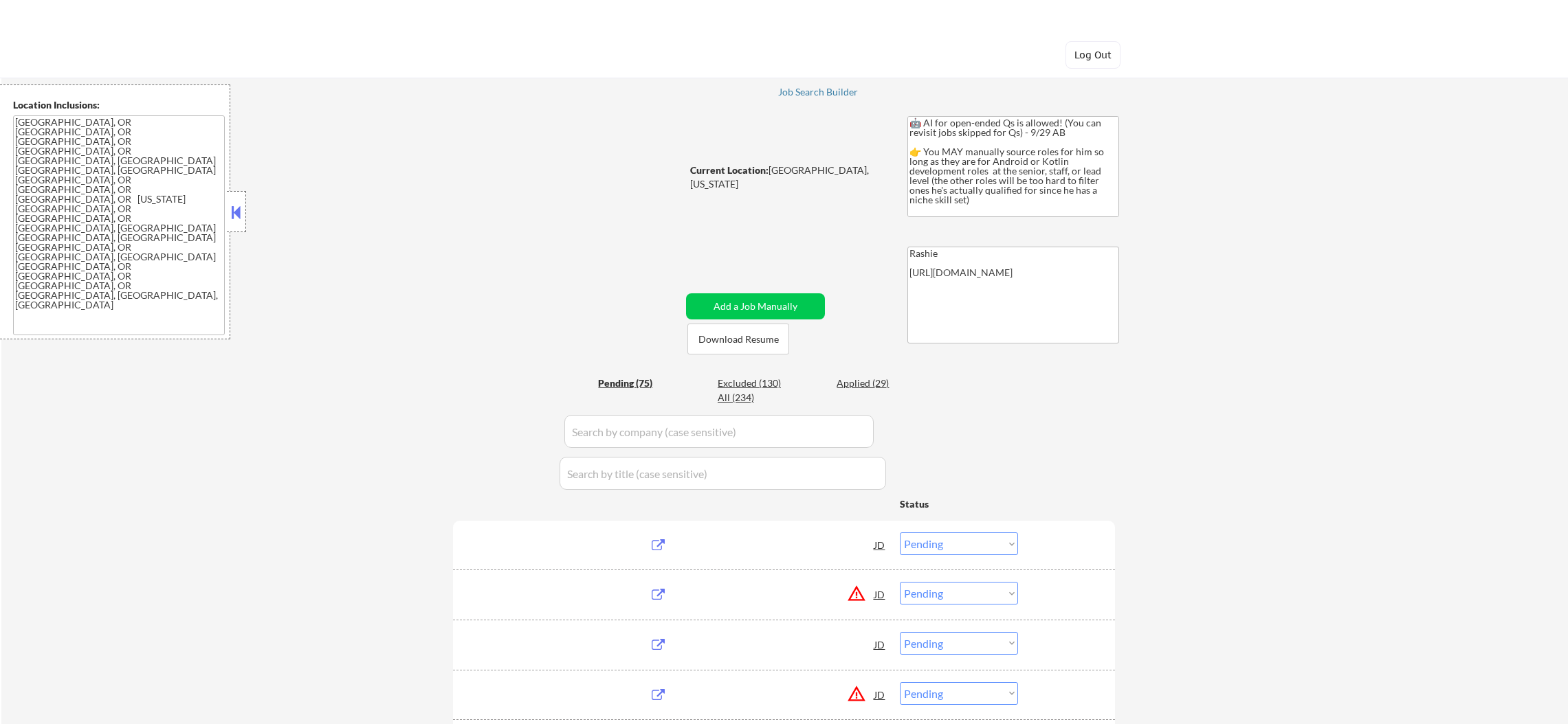
select select ""pending""
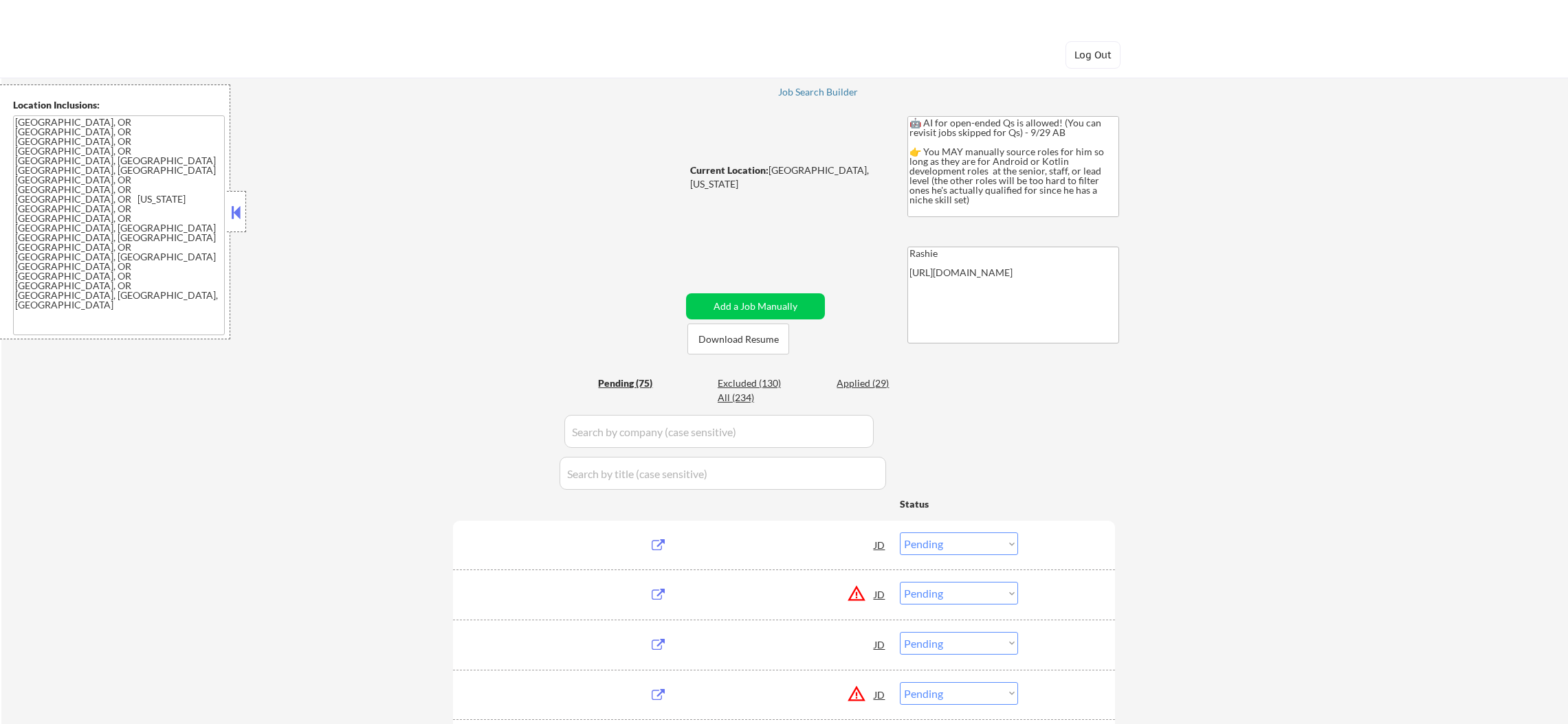
select select ""pending""
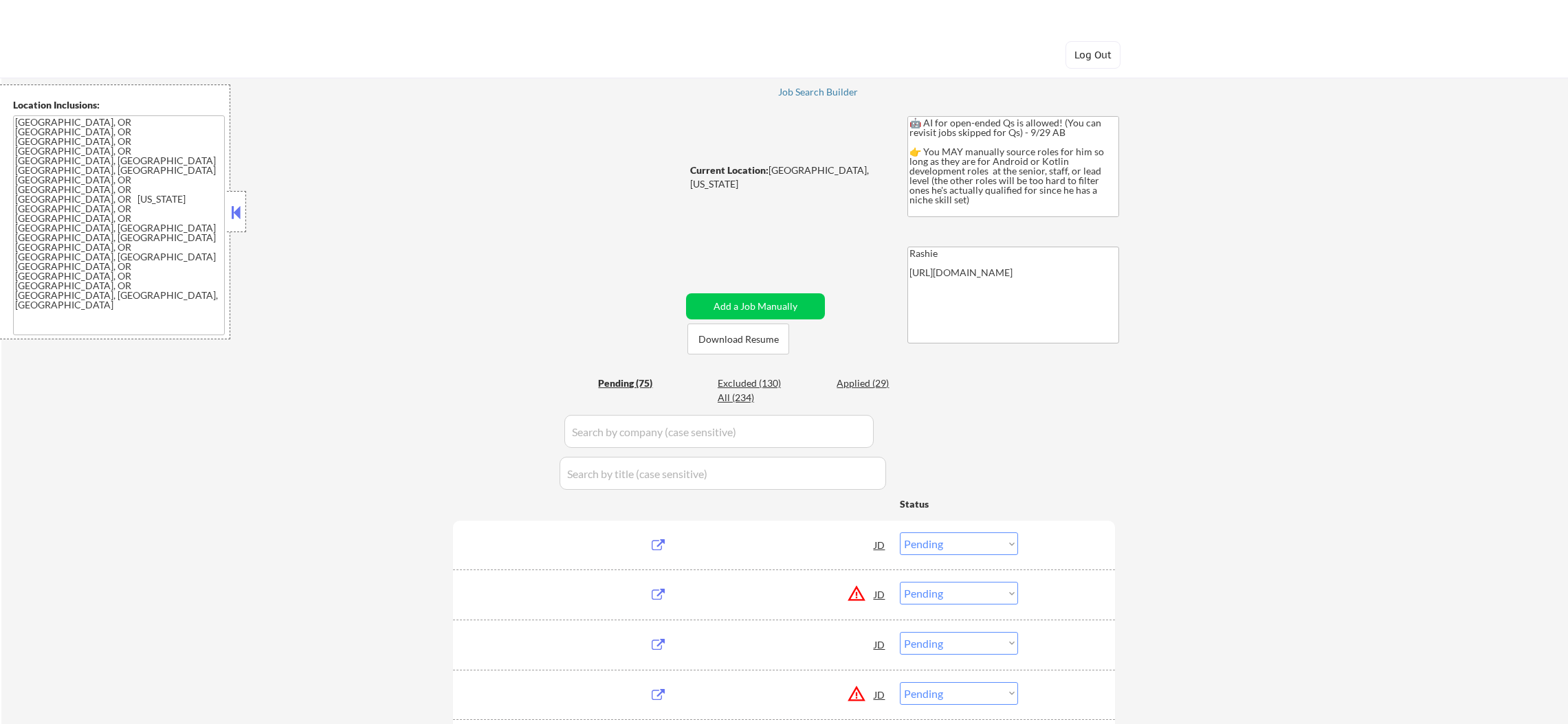
select select ""pending""
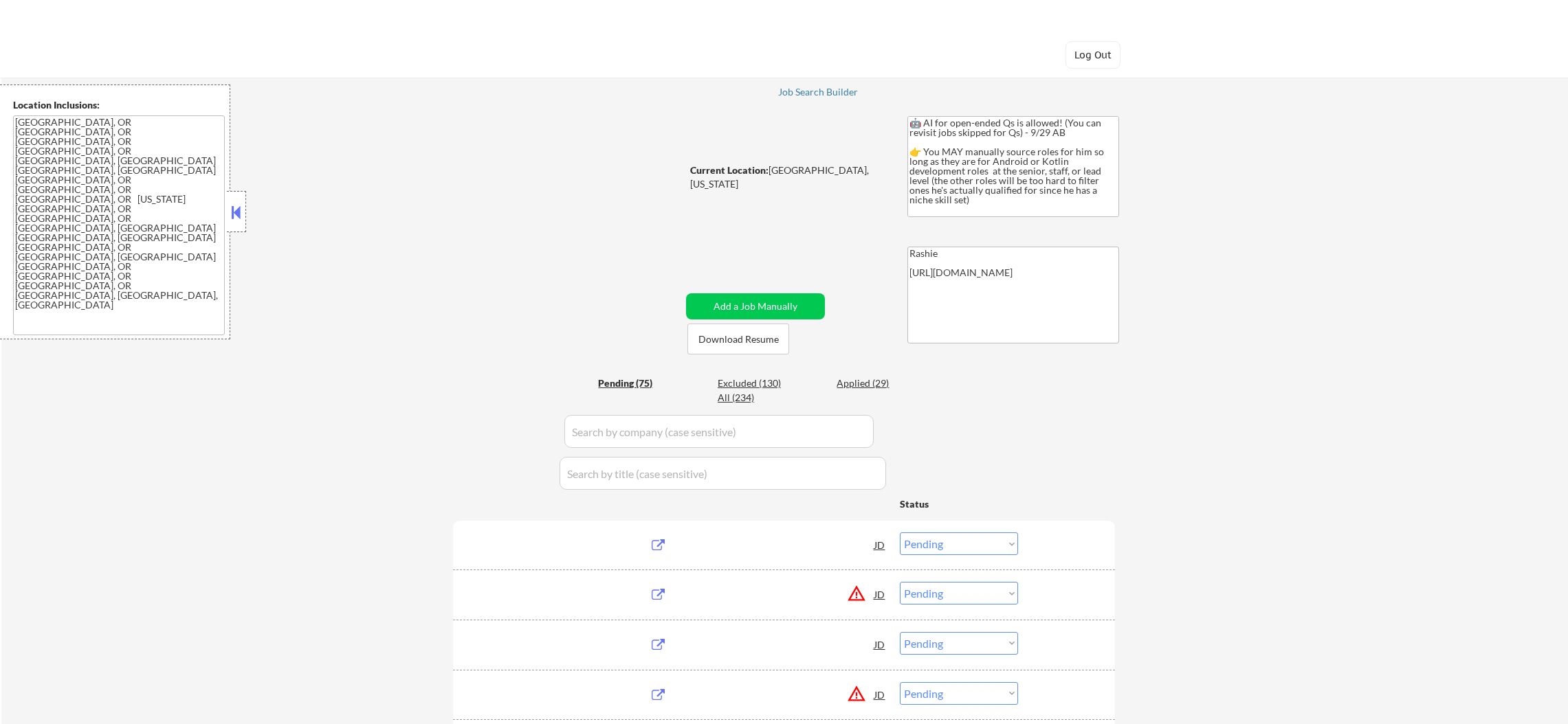
select select ""pending""
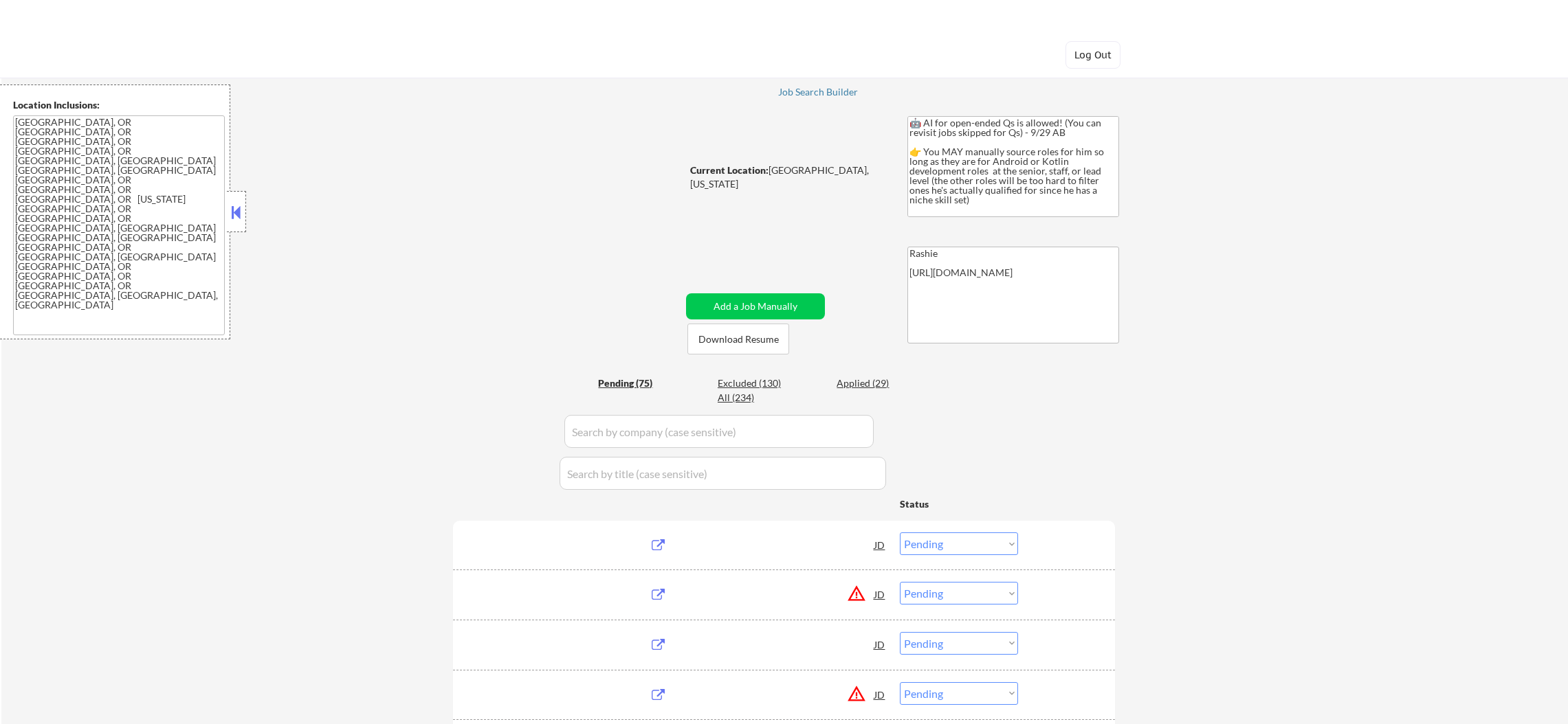
select select ""pending""
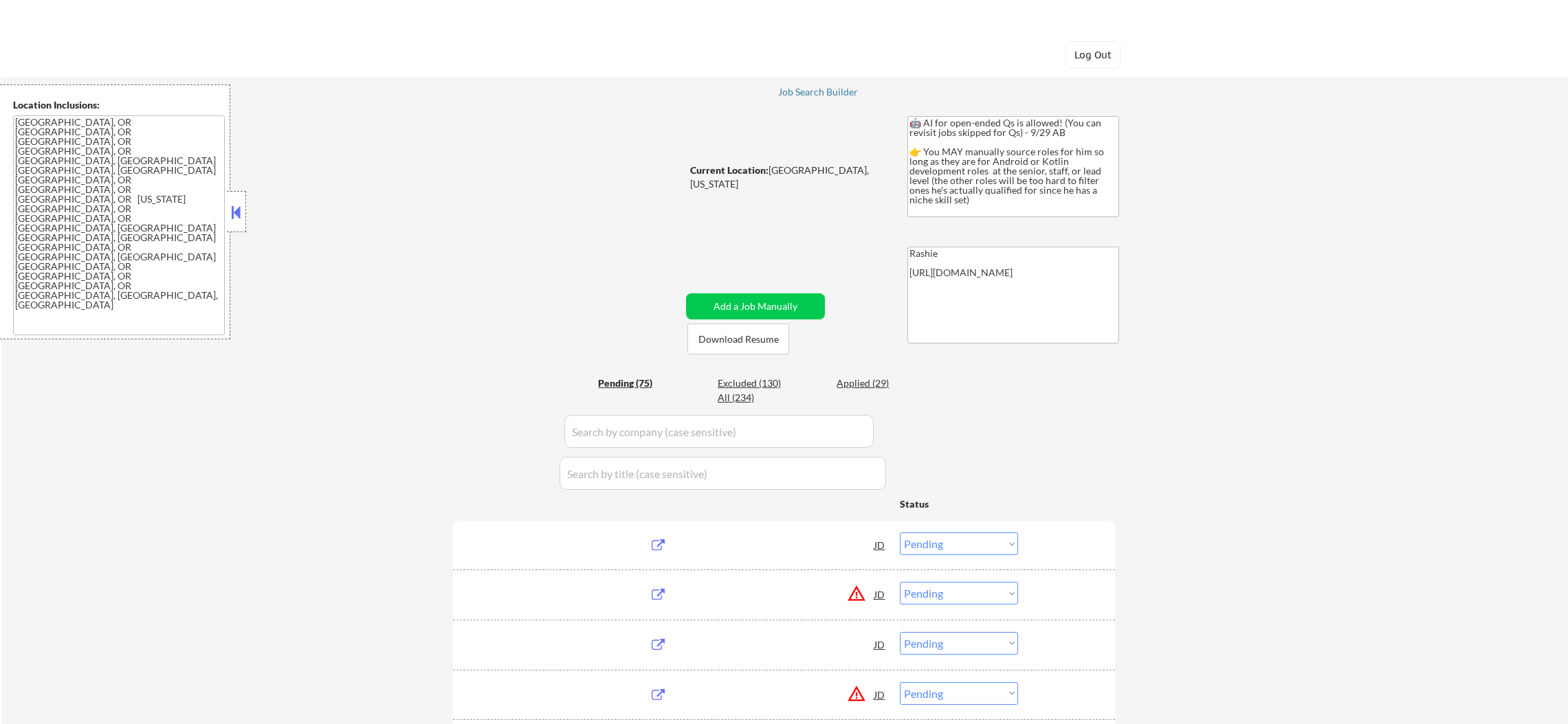
select select ""pending""
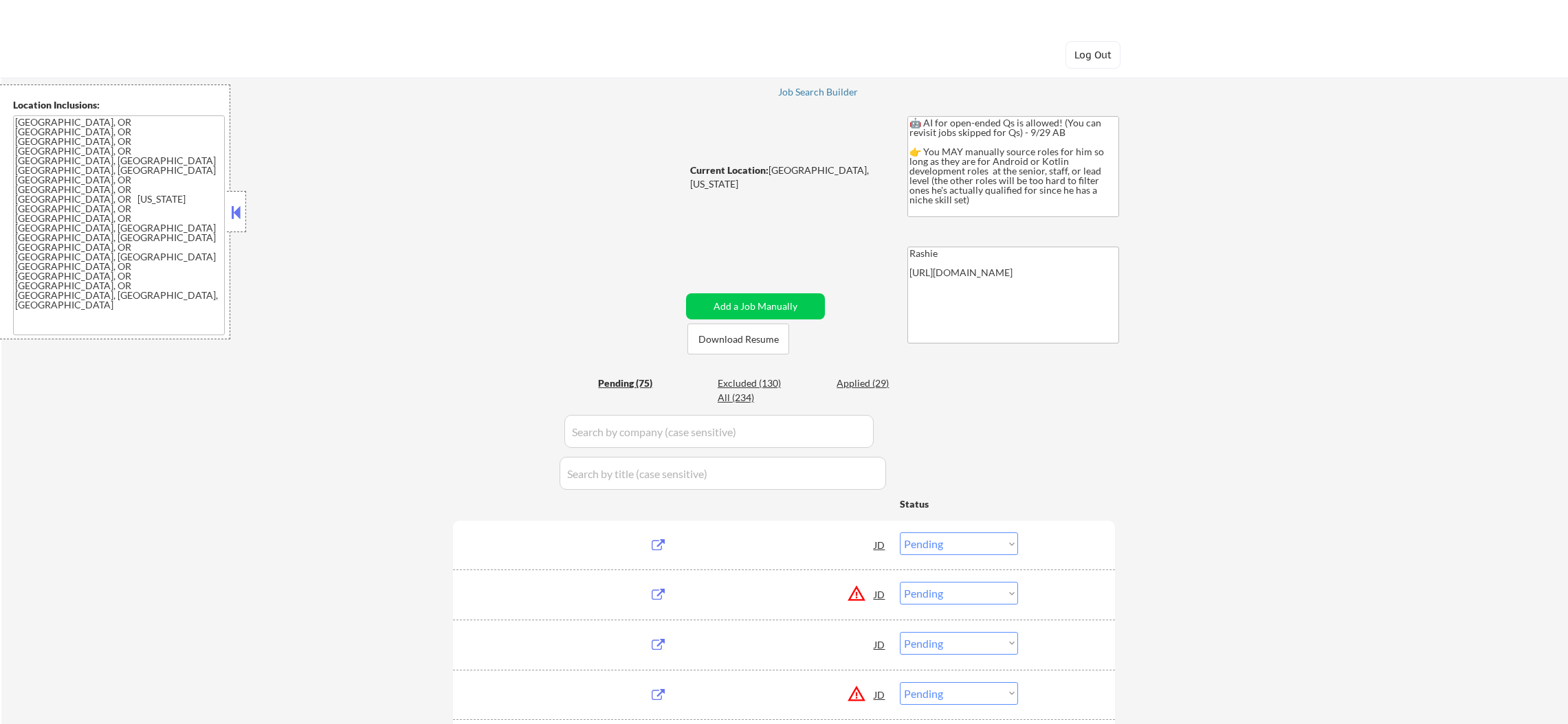
select select ""pending""
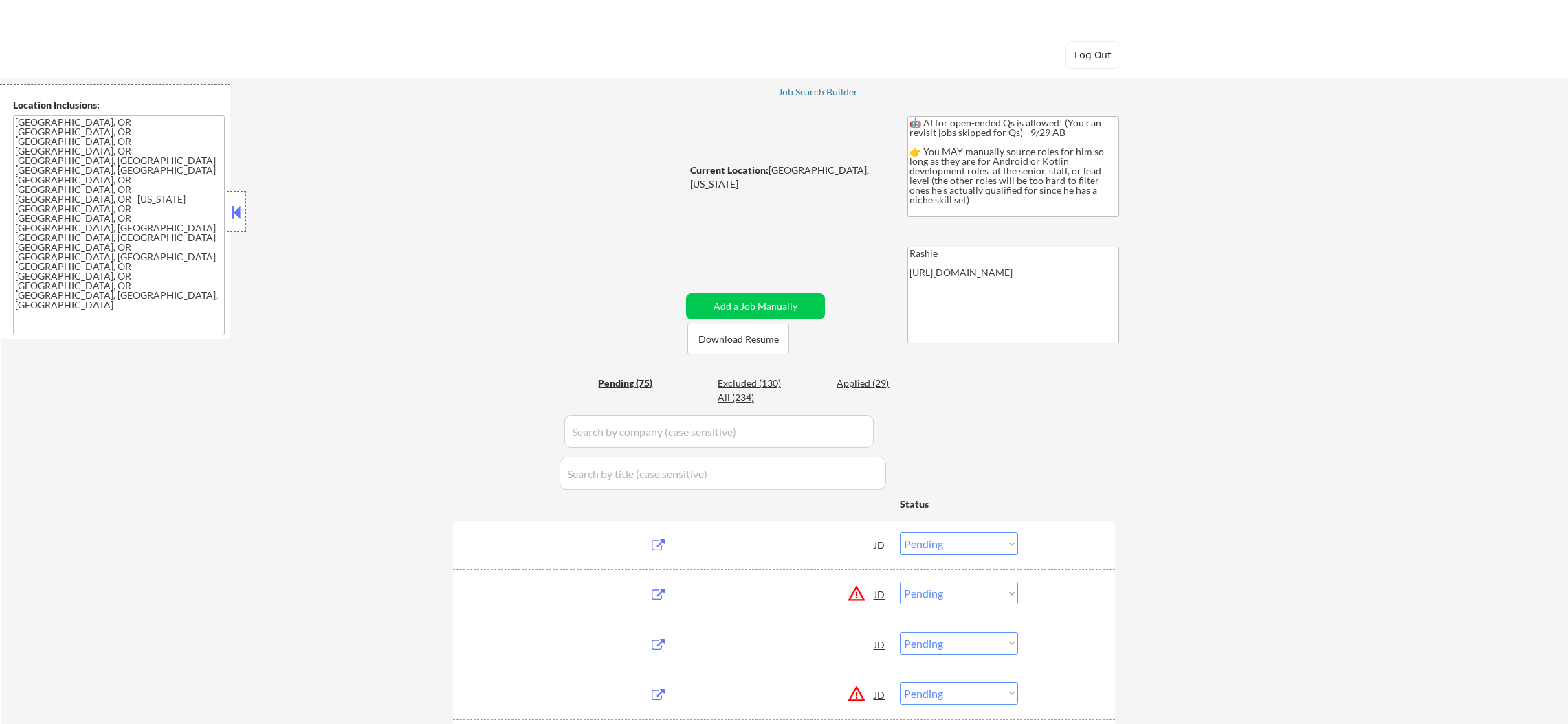
select select ""pending""
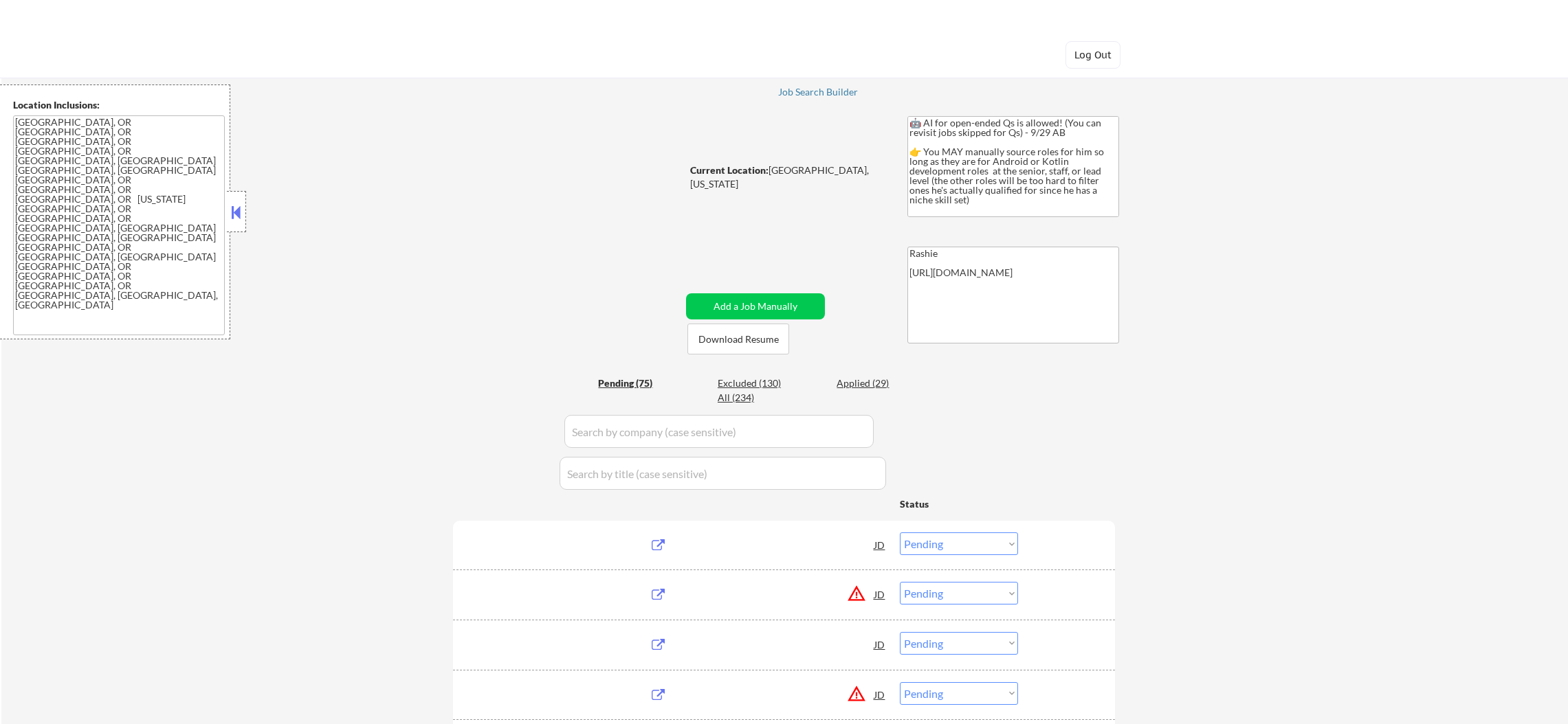
select select ""pending""
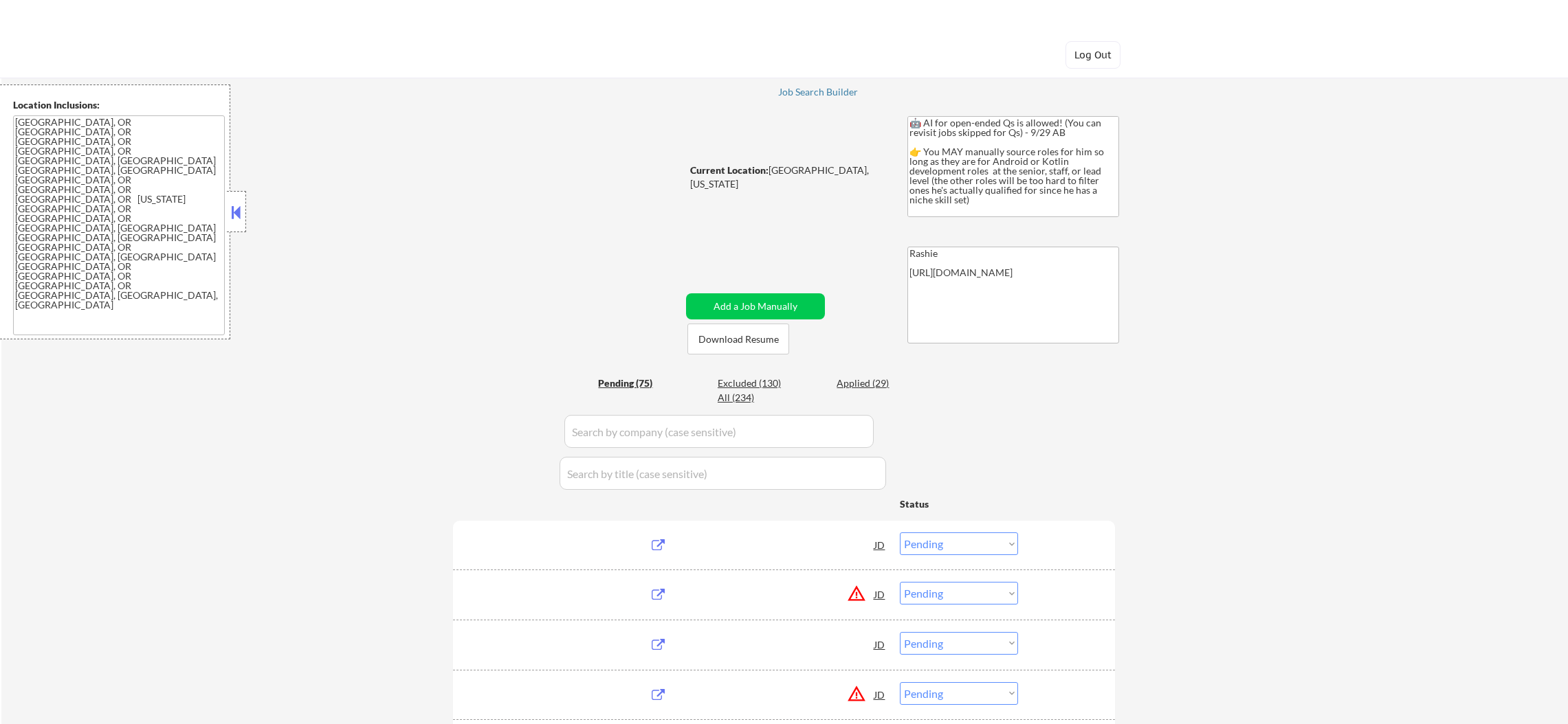
select select ""pending""
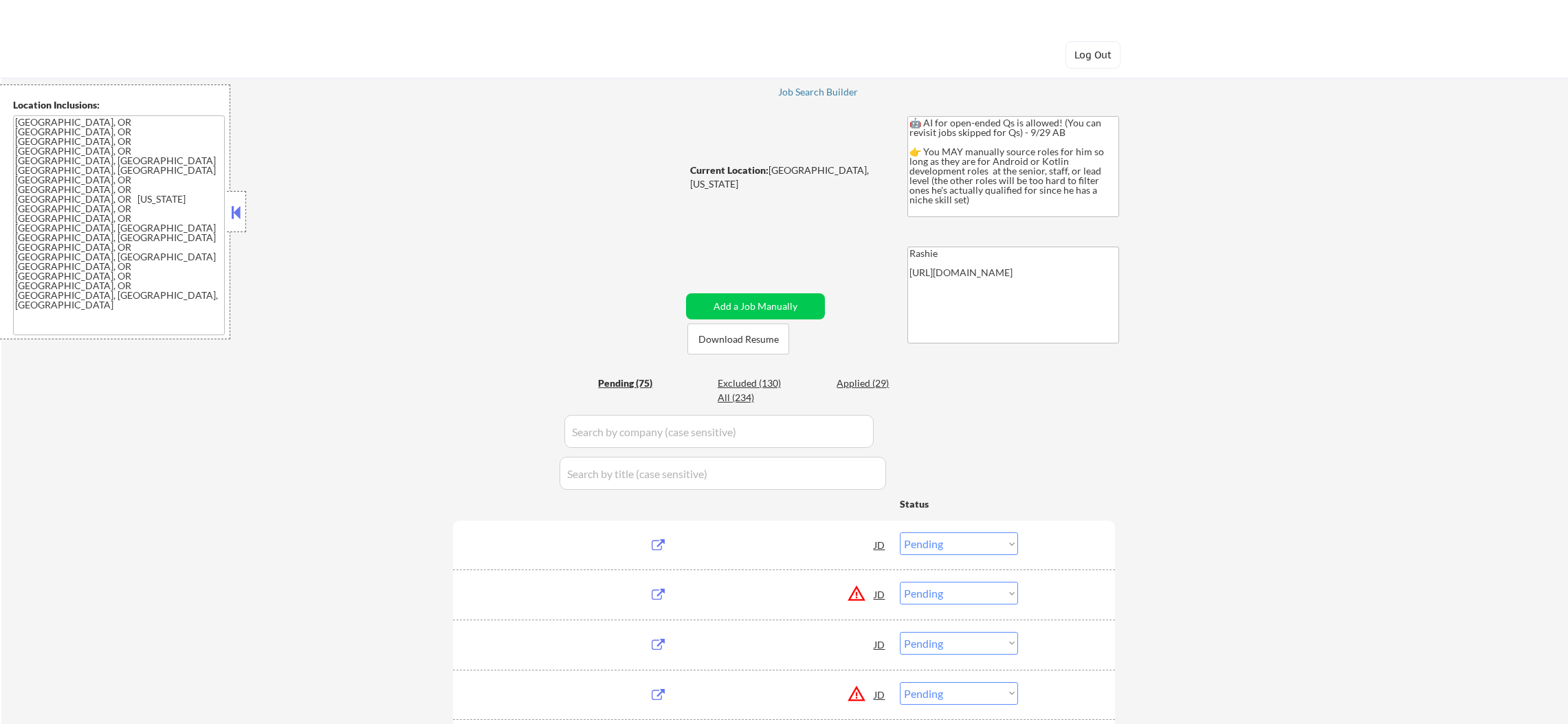
select select ""pending""
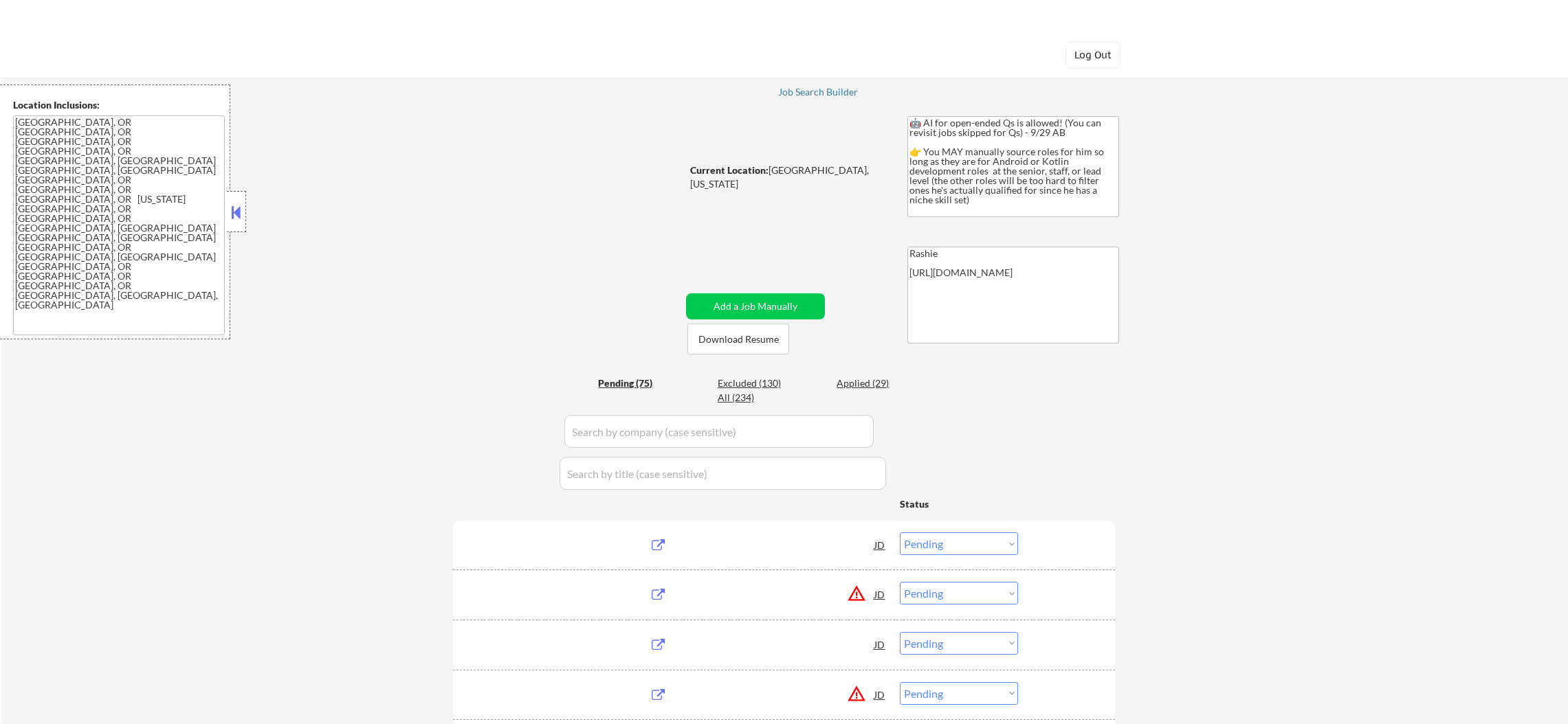
select select ""pending""
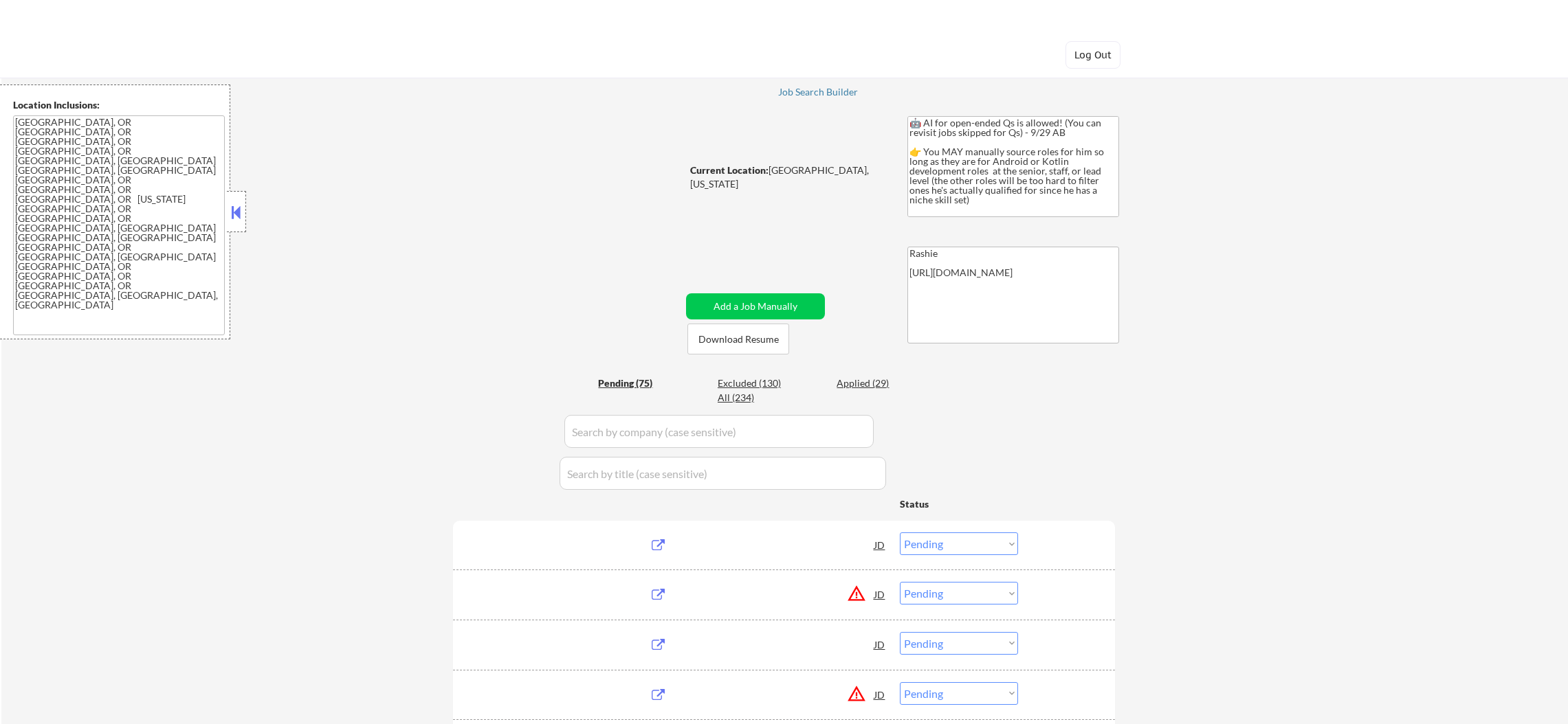
select select ""pending""
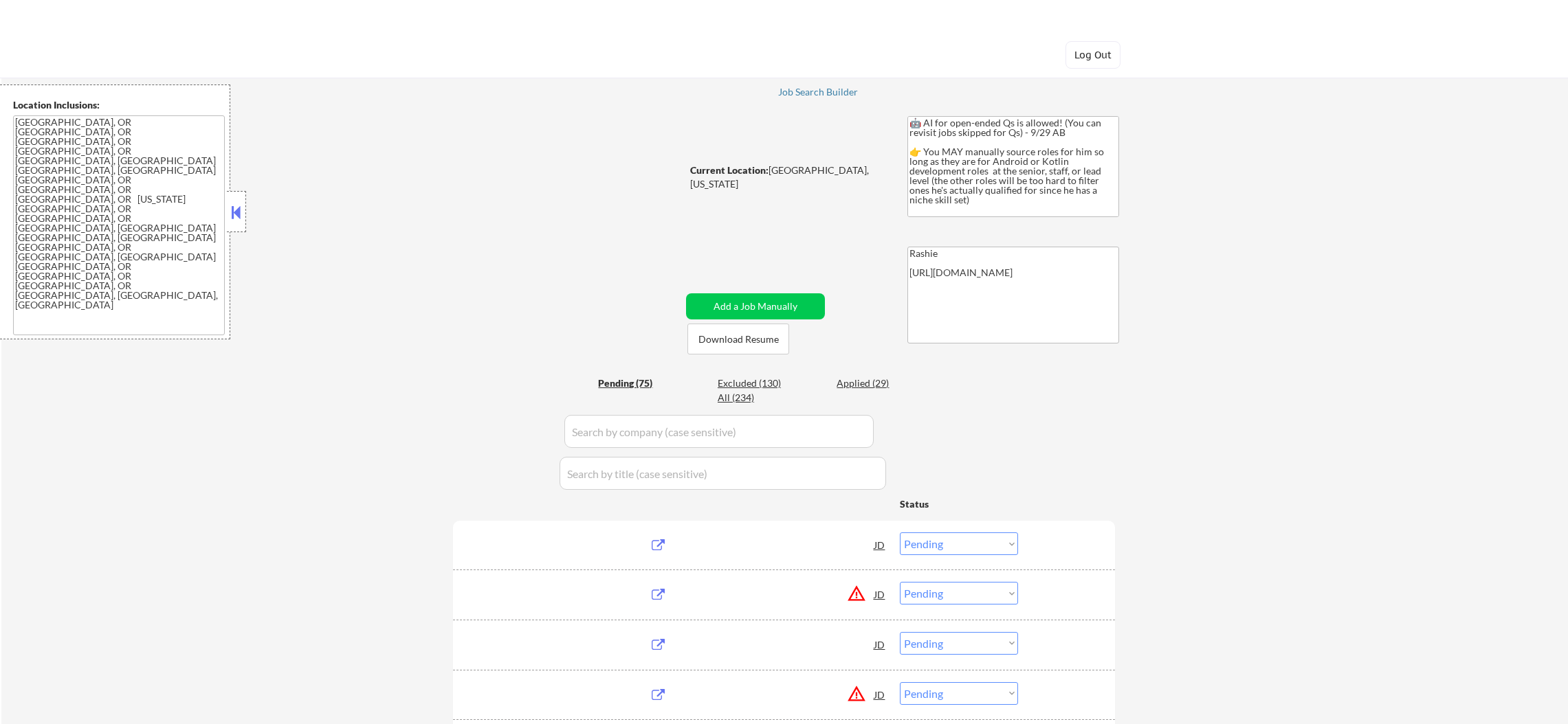
select select ""pending""
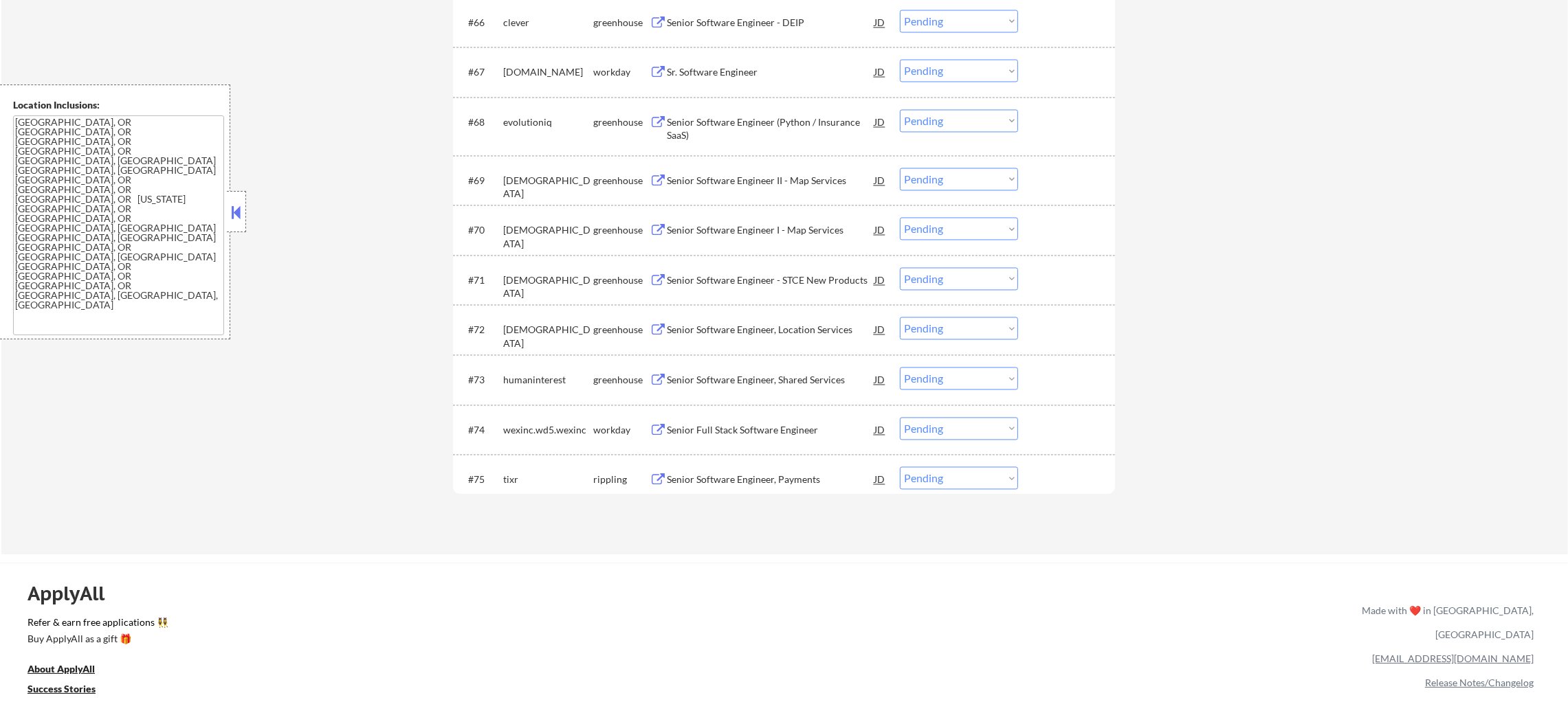
scroll to position [3987, 0]
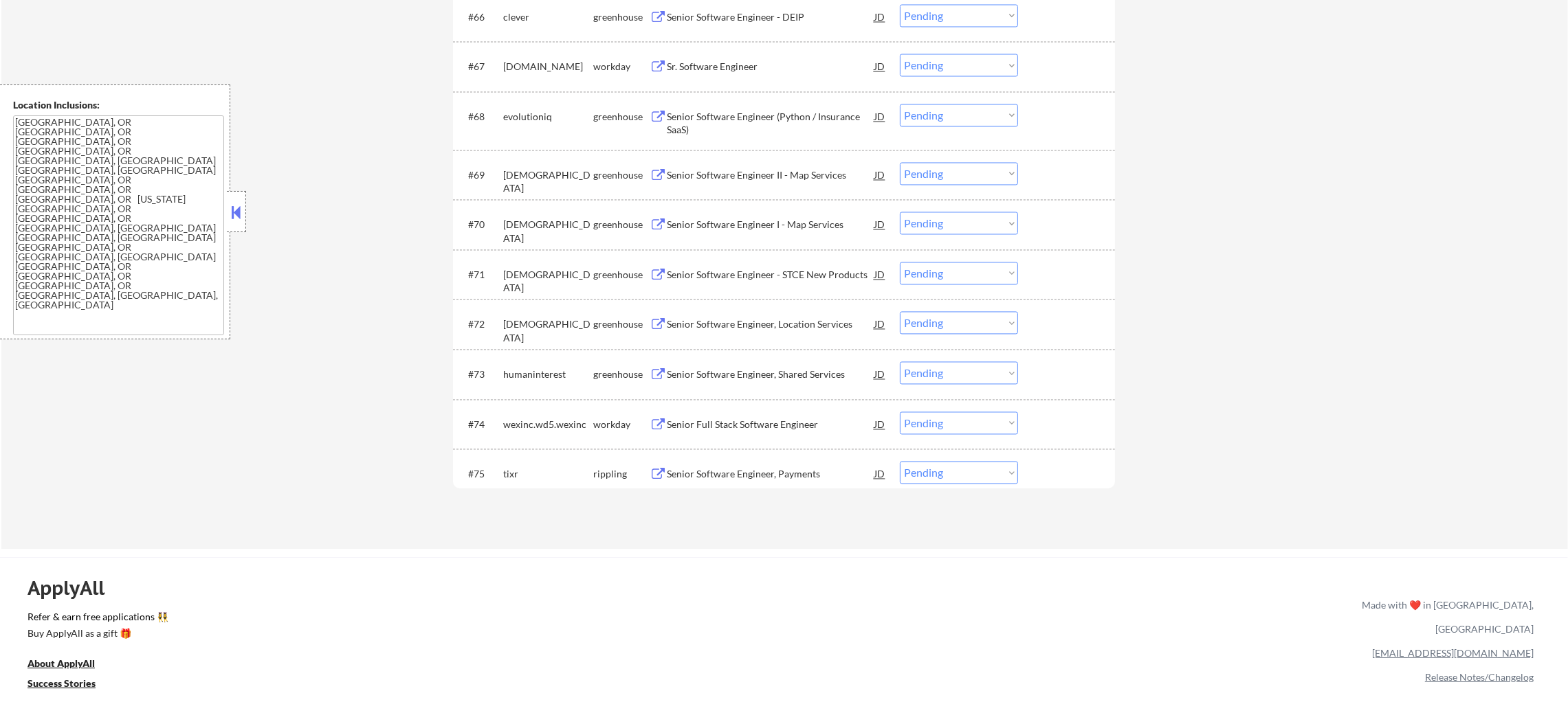
click at [778, 477] on div "Senior Software Engineer, Payments" at bounding box center [770, 474] width 207 height 14
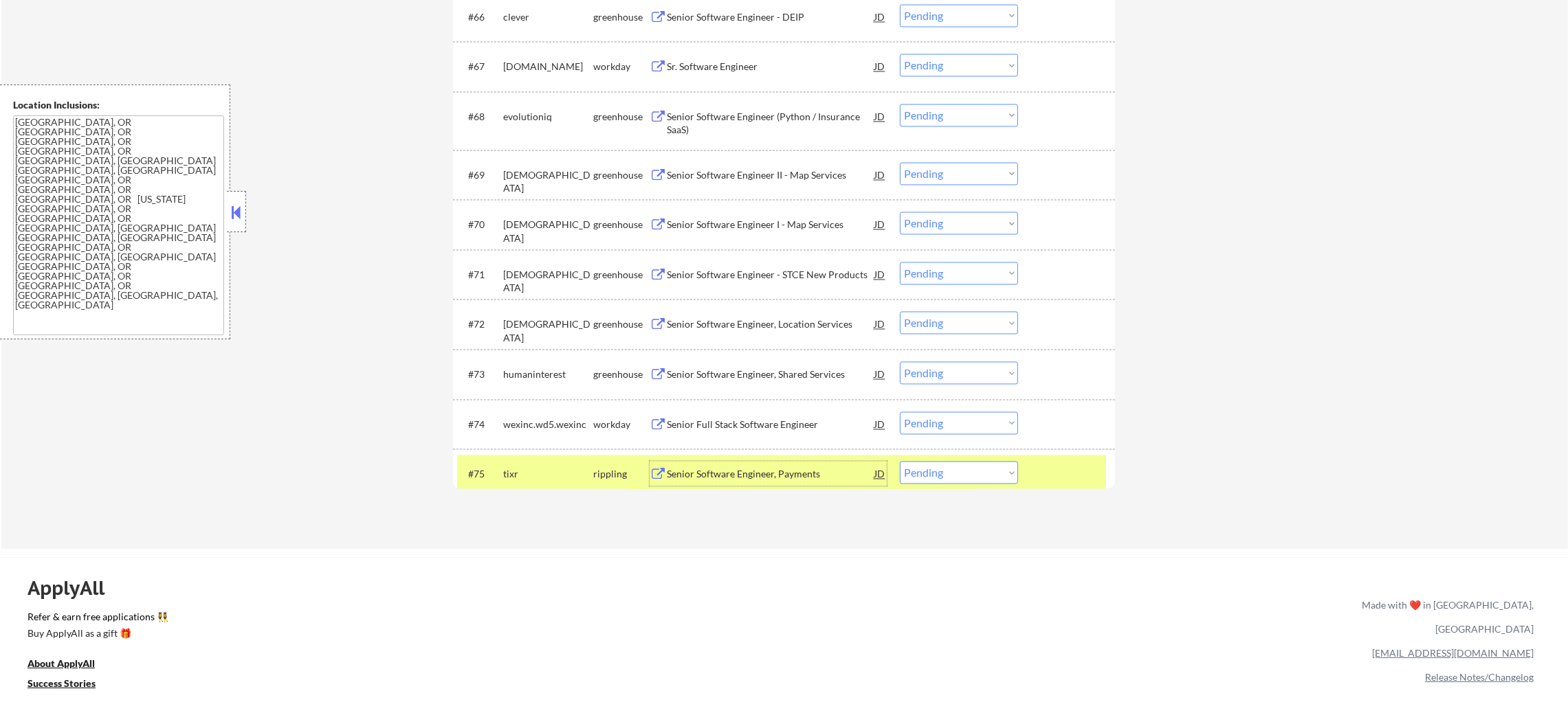
click at [947, 473] on select "Choose an option... Pending Applied Excluded (Questions) Excluded (Expired) Exc…" at bounding box center [959, 472] width 118 height 23
click at [900, 461] on select "Choose an option... Pending Applied Excluded (Questions) Excluded (Expired) Exc…" at bounding box center [959, 472] width 118 height 23
click at [526, 478] on div "tixr" at bounding box center [548, 474] width 90 height 14
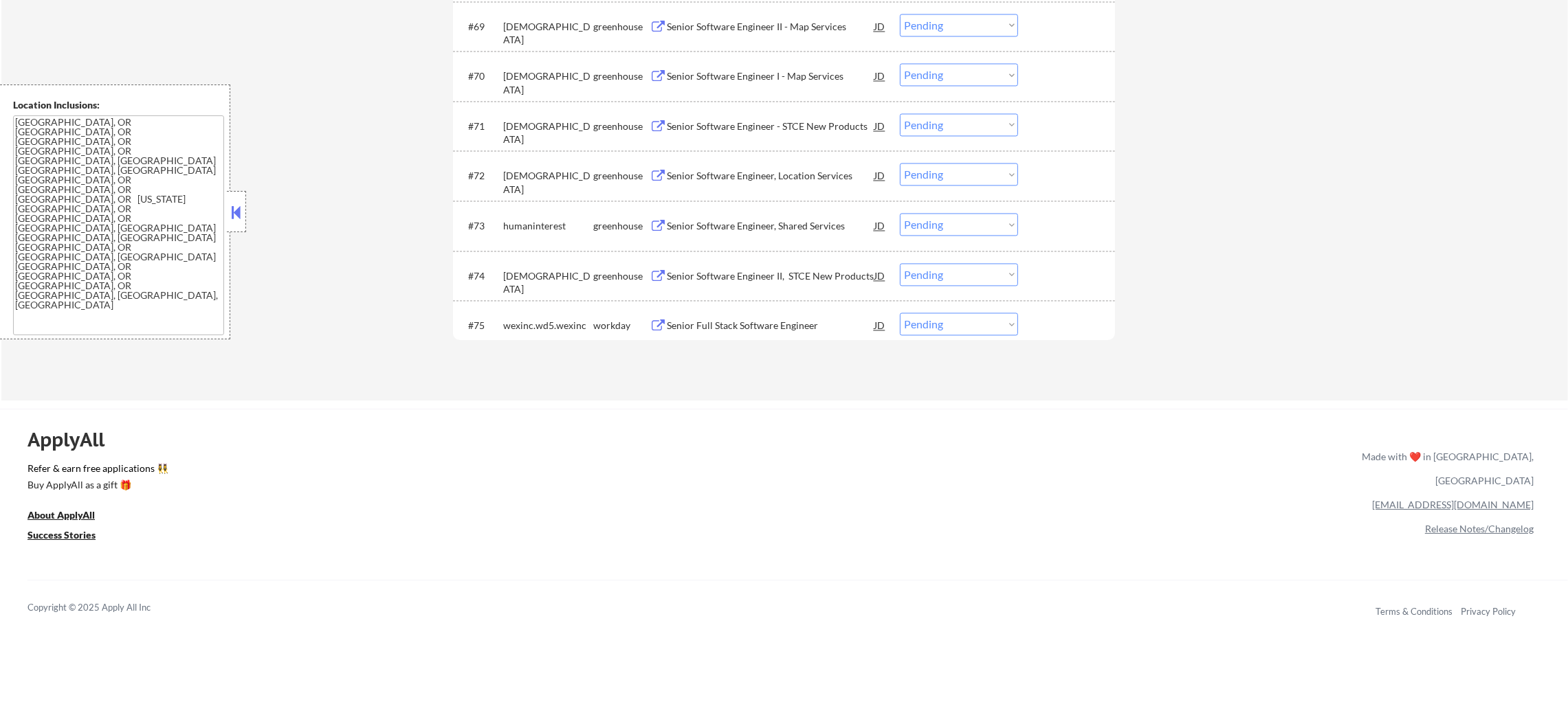
scroll to position [4159, 0]
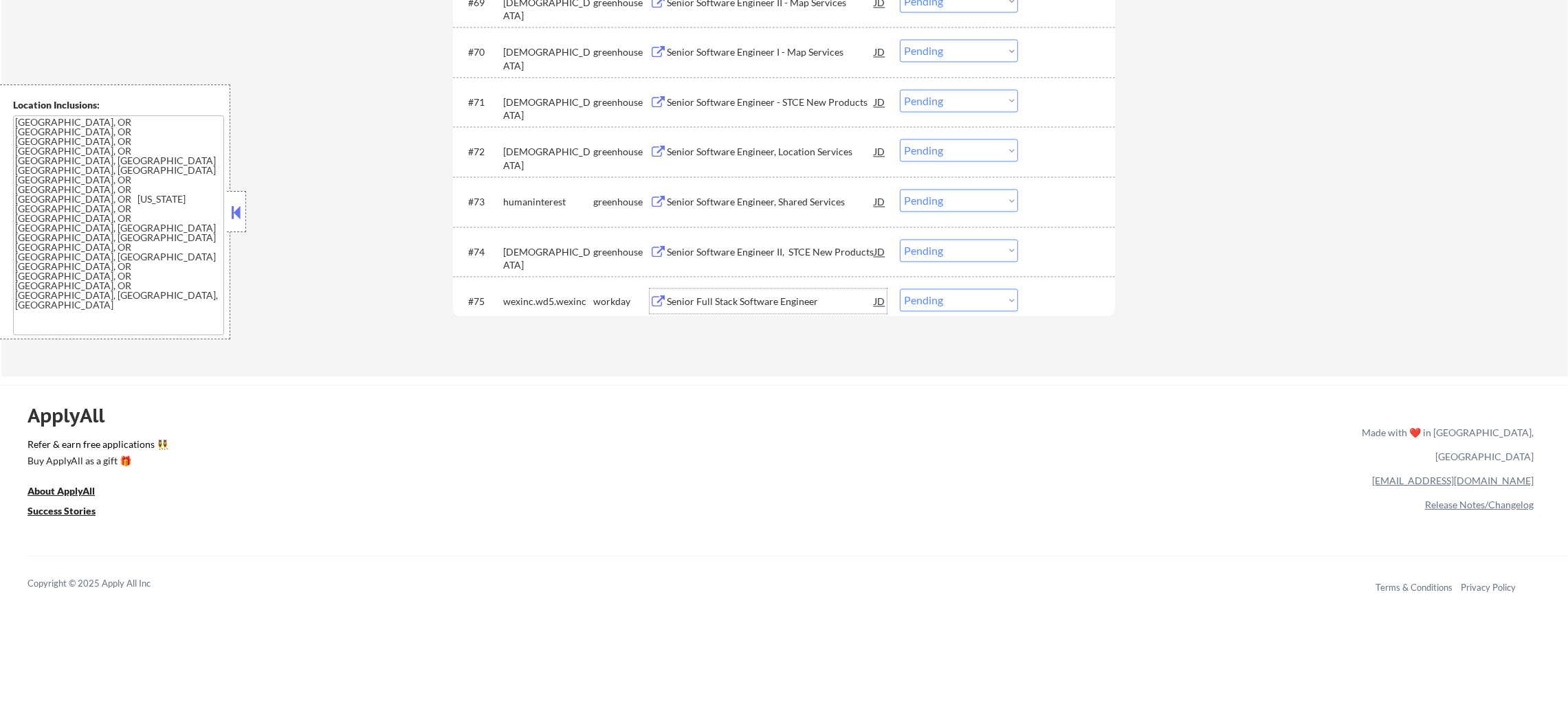
click at [769, 300] on div "Senior Full Stack Software Engineer" at bounding box center [770, 302] width 207 height 14
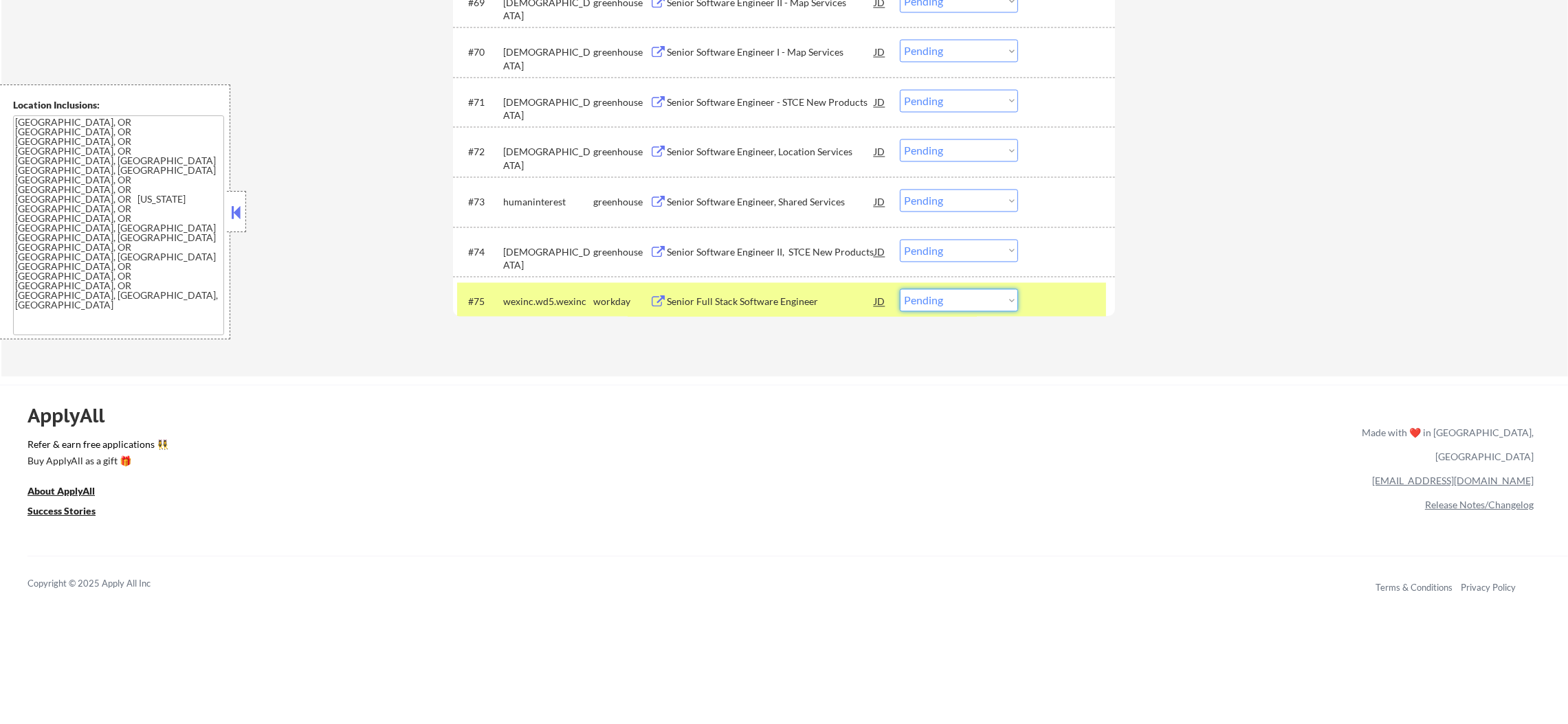
click at [927, 303] on select "Choose an option... Pending Applied Excluded (Questions) Excluded (Expired) Exc…" at bounding box center [959, 300] width 118 height 23
select select ""excluded__salary_""
click at [900, 289] on select "Choose an option... Pending Applied Excluded (Questions) Excluded (Expired) Exc…" at bounding box center [959, 300] width 118 height 23
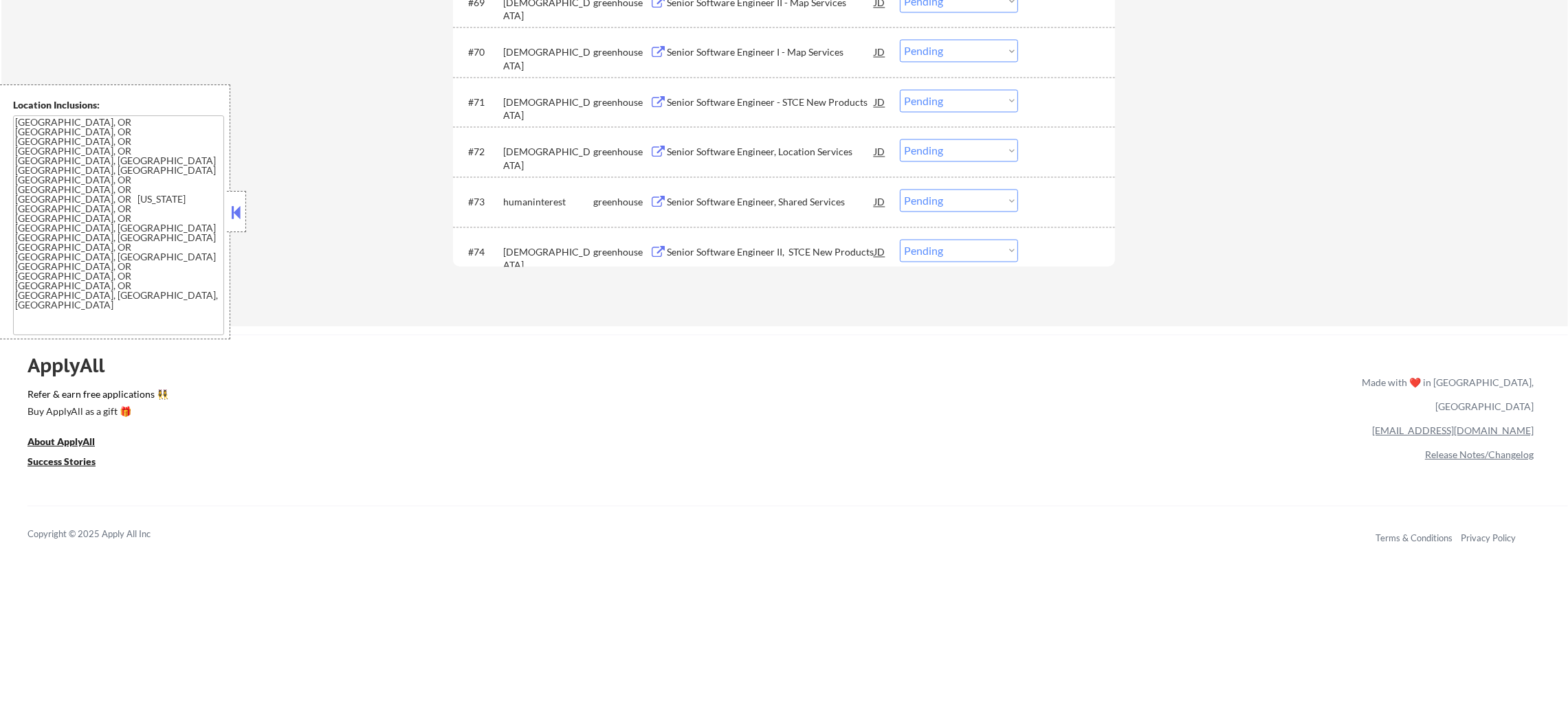
click at [783, 237] on div "#74 samsara greenhouse Senior Software Engineer II, STCE New Products JD Choose…" at bounding box center [781, 251] width 648 height 37
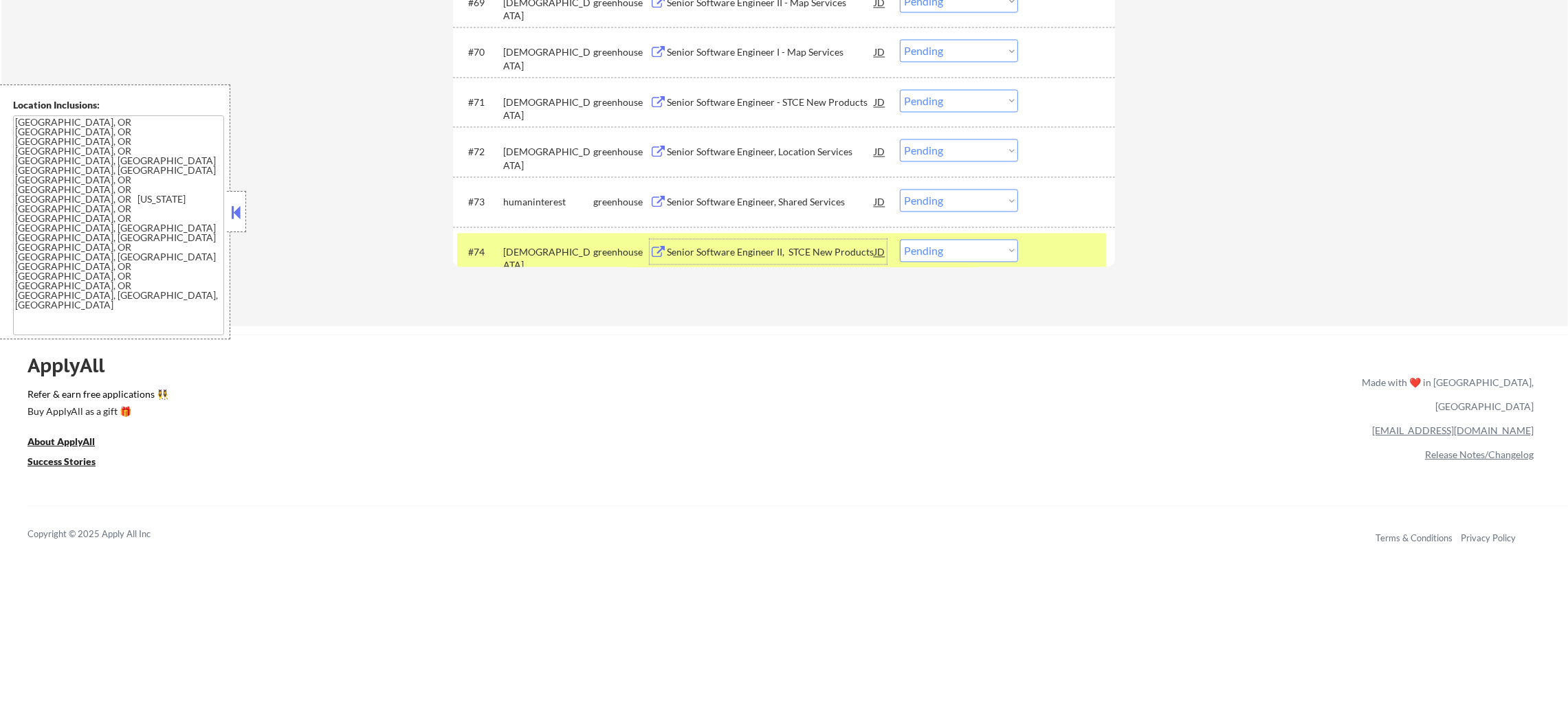
click at [760, 239] on div "Senior Software Engineer II, STCE New Products" at bounding box center [770, 251] width 207 height 25
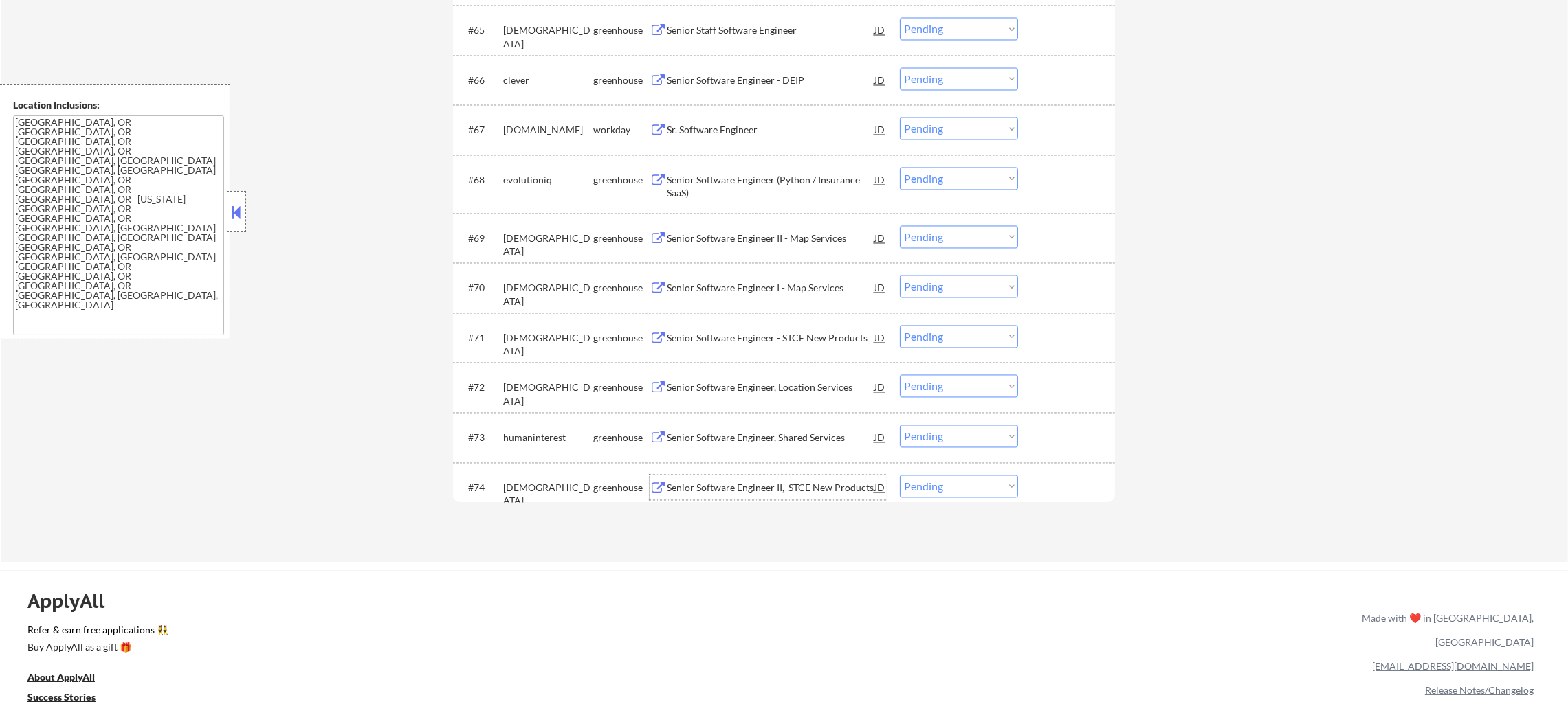
scroll to position [3919, 0]
click at [756, 180] on div "Senior Software Engineer (Python / Insurance SaaS)" at bounding box center [770, 191] width 207 height 27
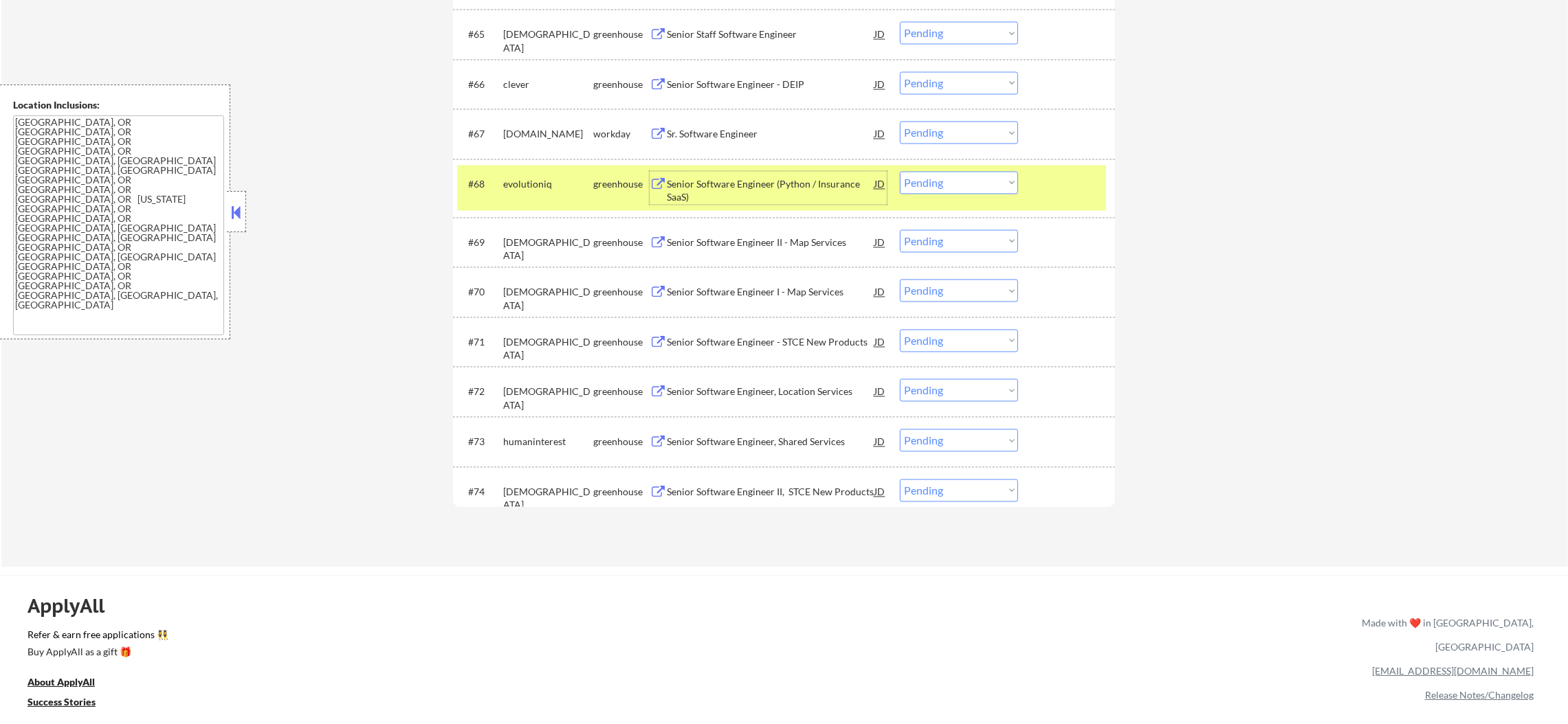
click at [949, 180] on select "Choose an option... Pending Applied Excluded (Questions) Excluded (Expired) Exc…" at bounding box center [959, 183] width 118 height 23
click at [531, 187] on div "evolutioniq" at bounding box center [548, 185] width 90 height 14
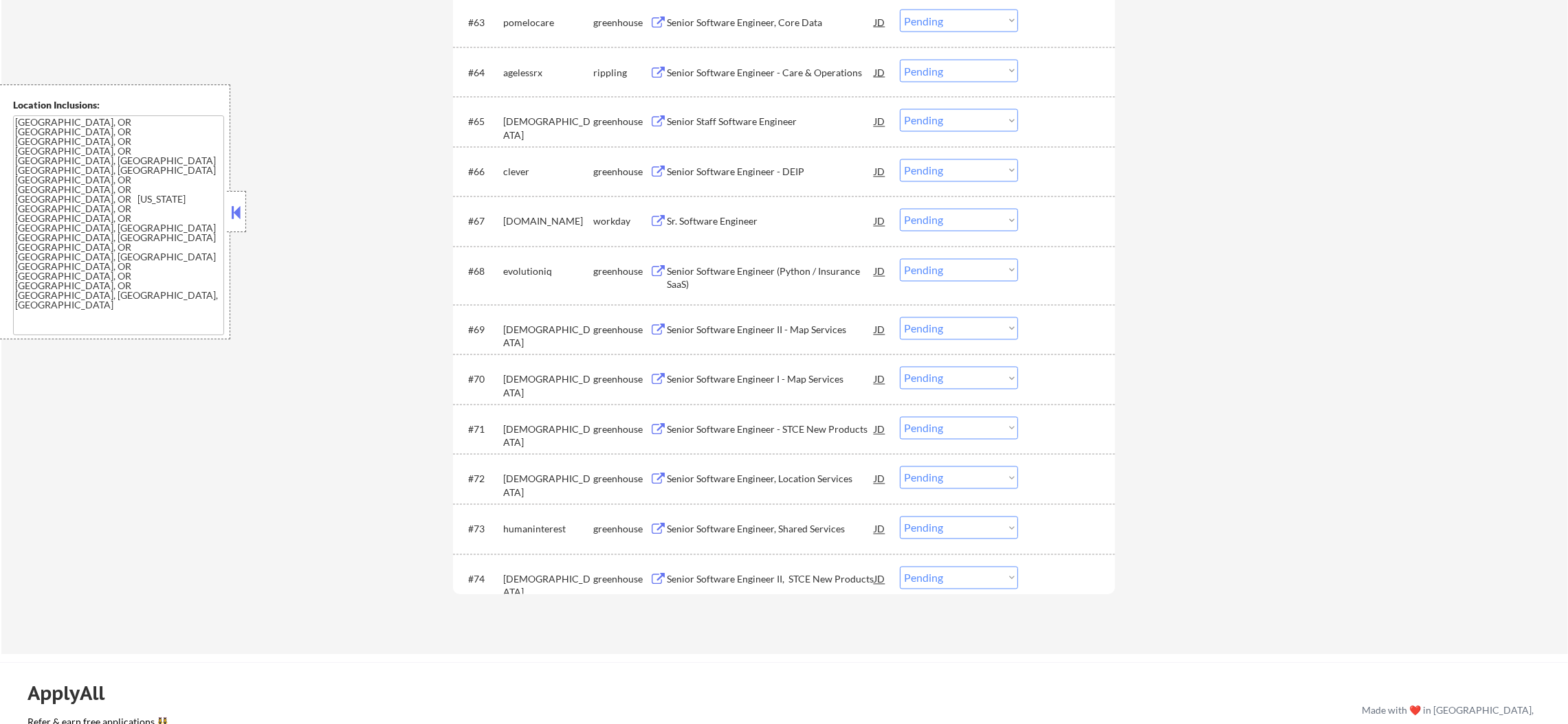
scroll to position [3815, 0]
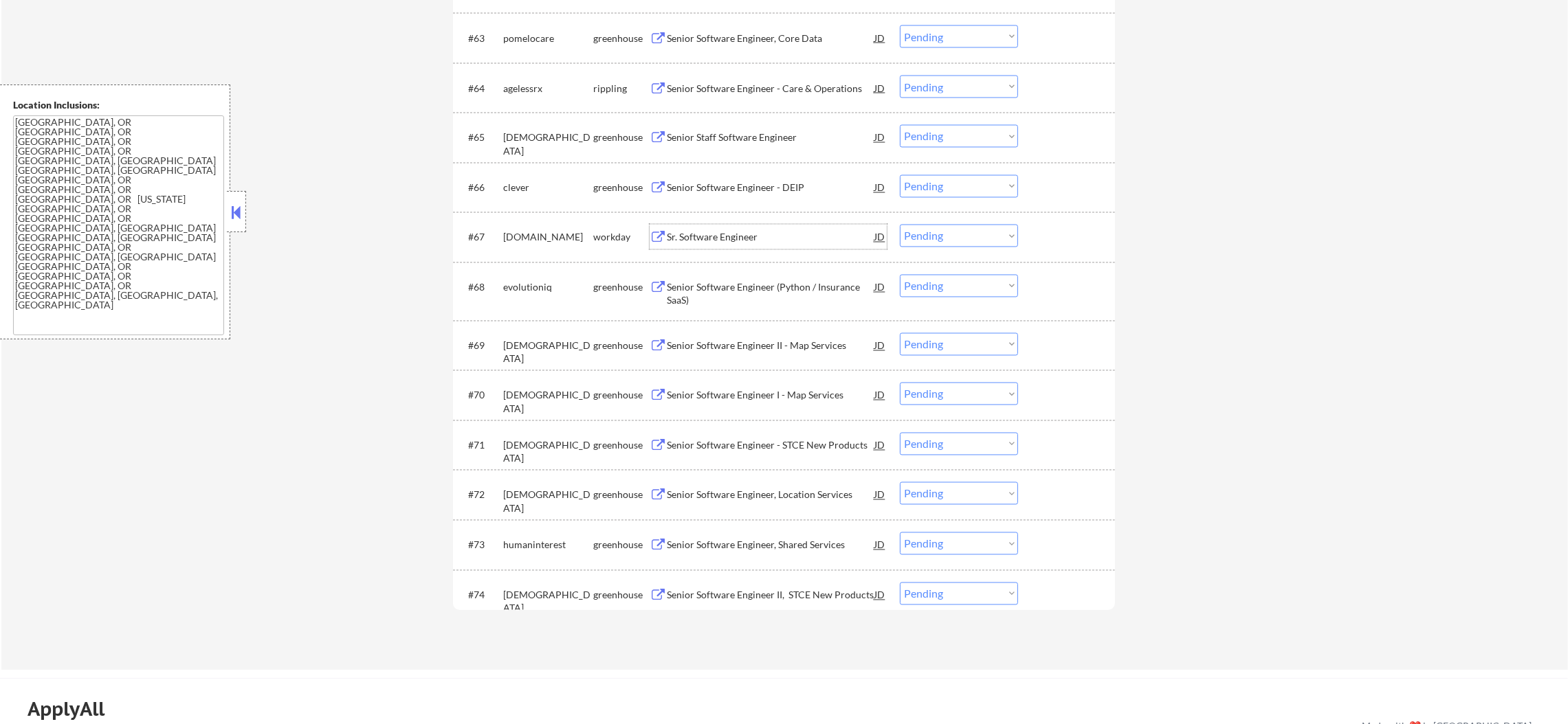
click at [738, 237] on div "Sr. Software Engineer" at bounding box center [770, 238] width 207 height 14
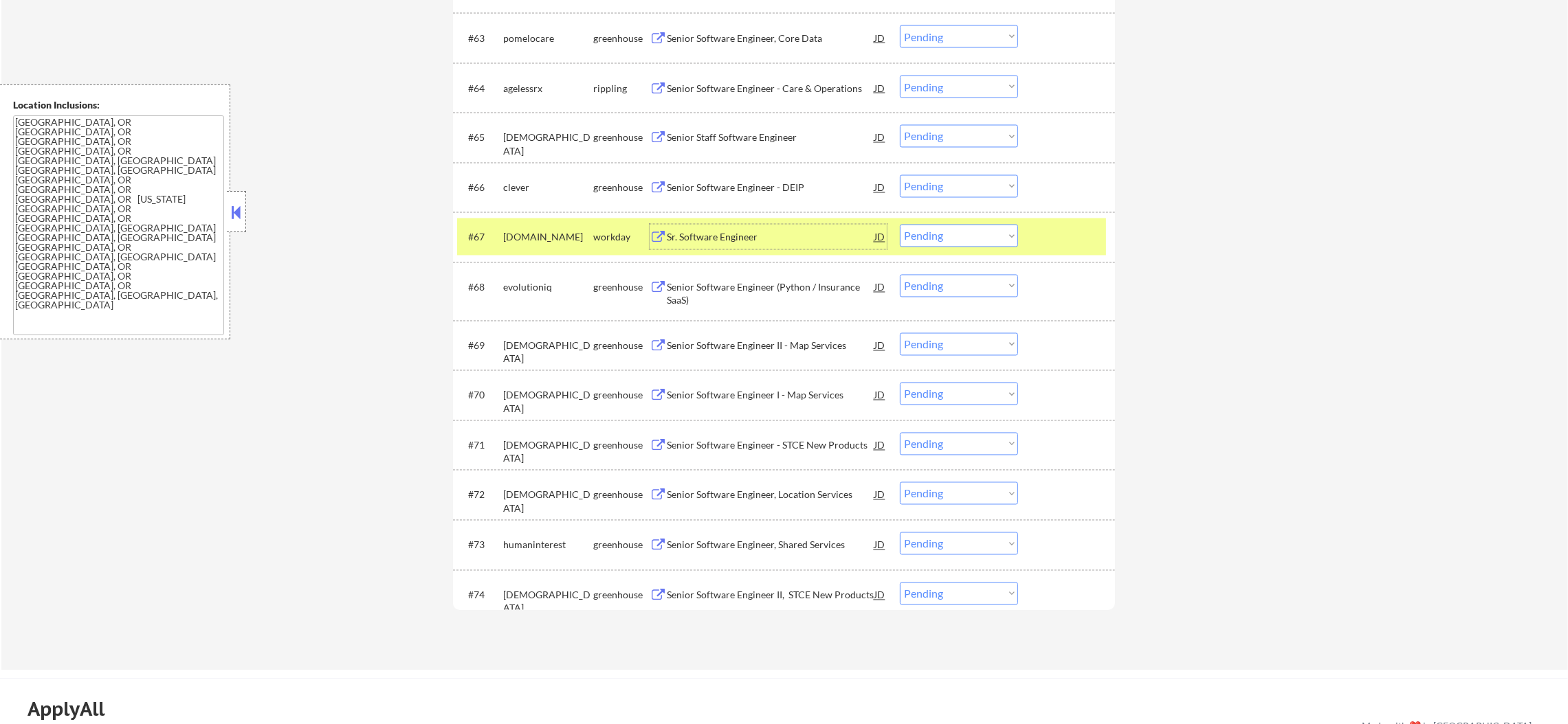
click at [938, 235] on select "Choose an option... Pending Applied Excluded (Questions) Excluded (Expired) Exc…" at bounding box center [959, 236] width 118 height 23
click at [900, 225] on select "Choose an option... Pending Applied Excluded (Questions) Excluded (Expired) Exc…" at bounding box center [959, 236] width 118 height 23
click at [523, 248] on div "goodrx.wd1.careers" at bounding box center [548, 237] width 90 height 25
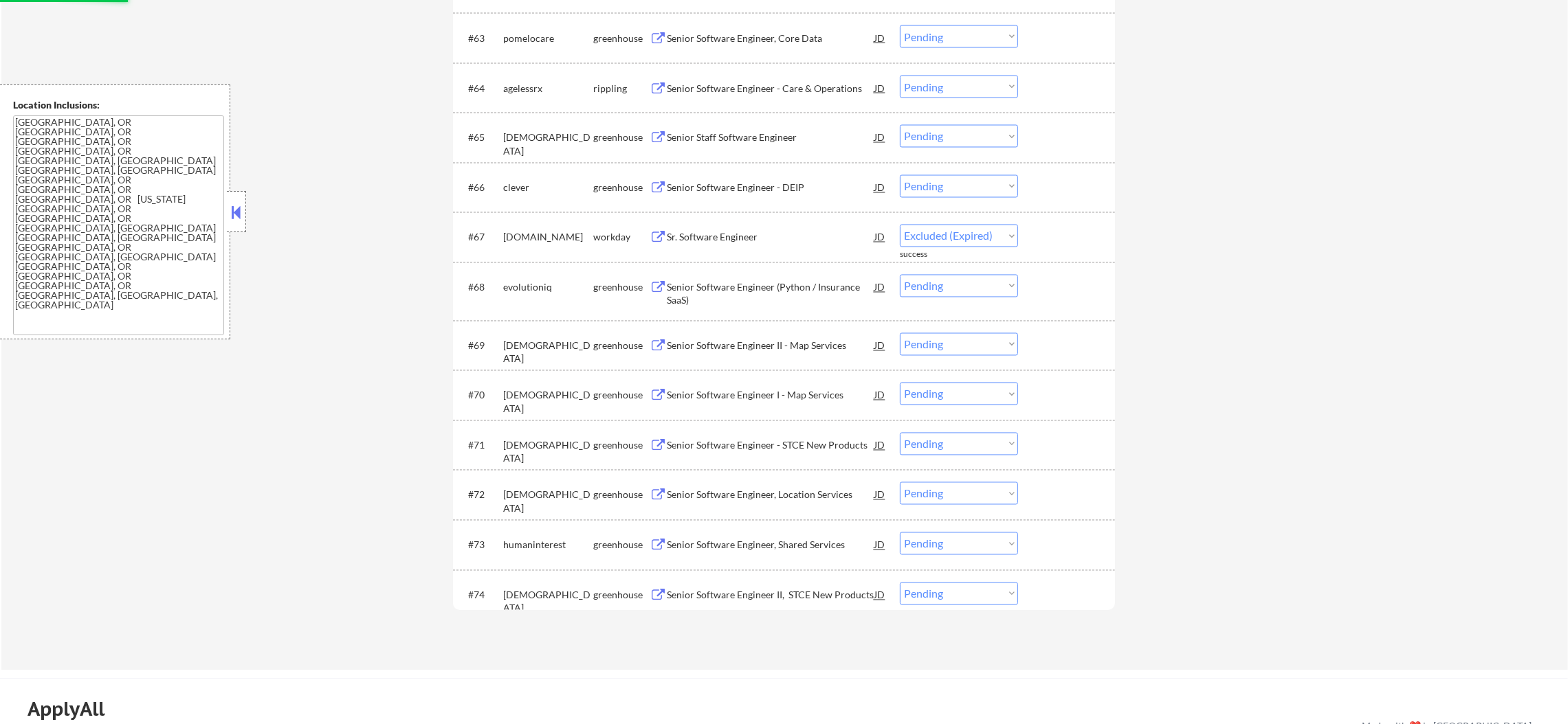
select select ""pending""
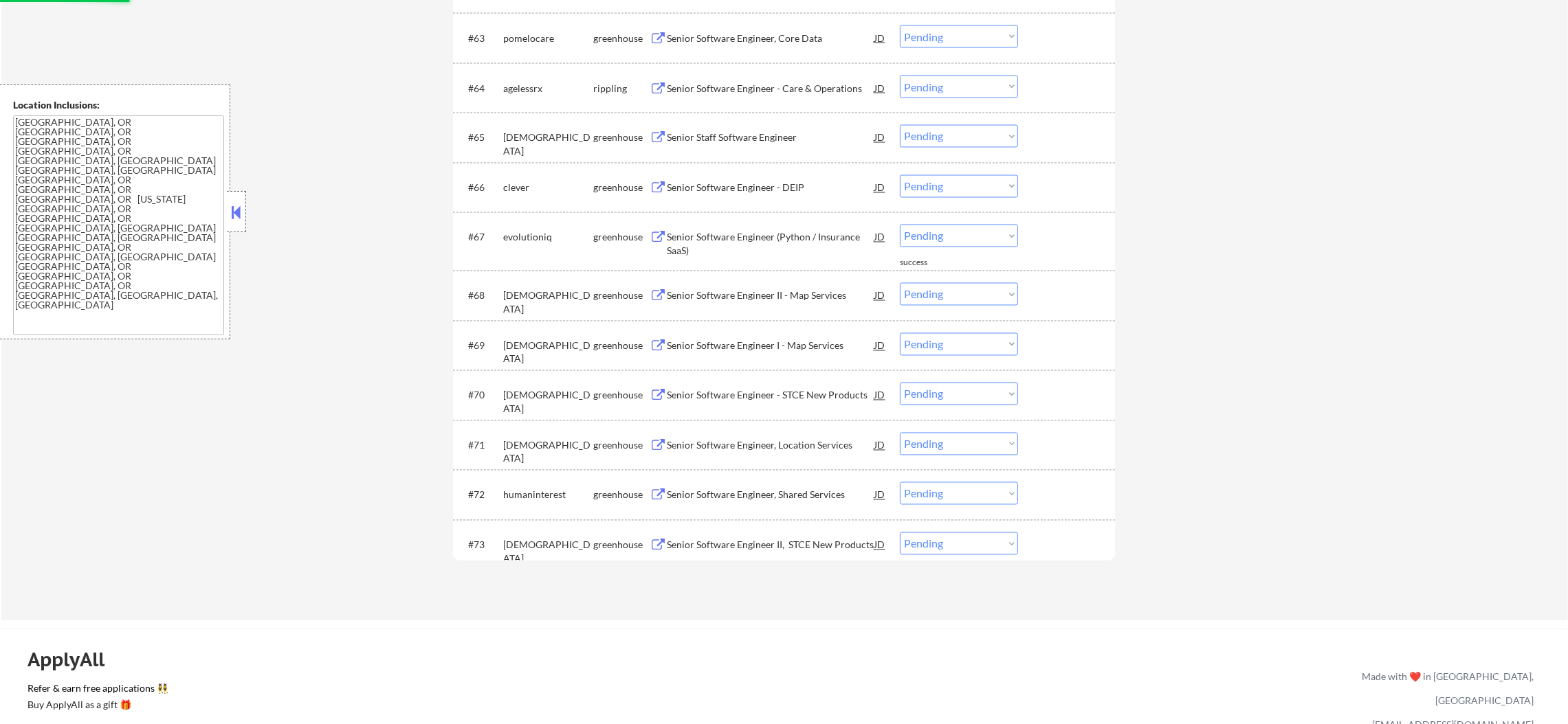
click at [773, 191] on div "Senior Software Engineer - DEIP" at bounding box center [770, 189] width 207 height 14
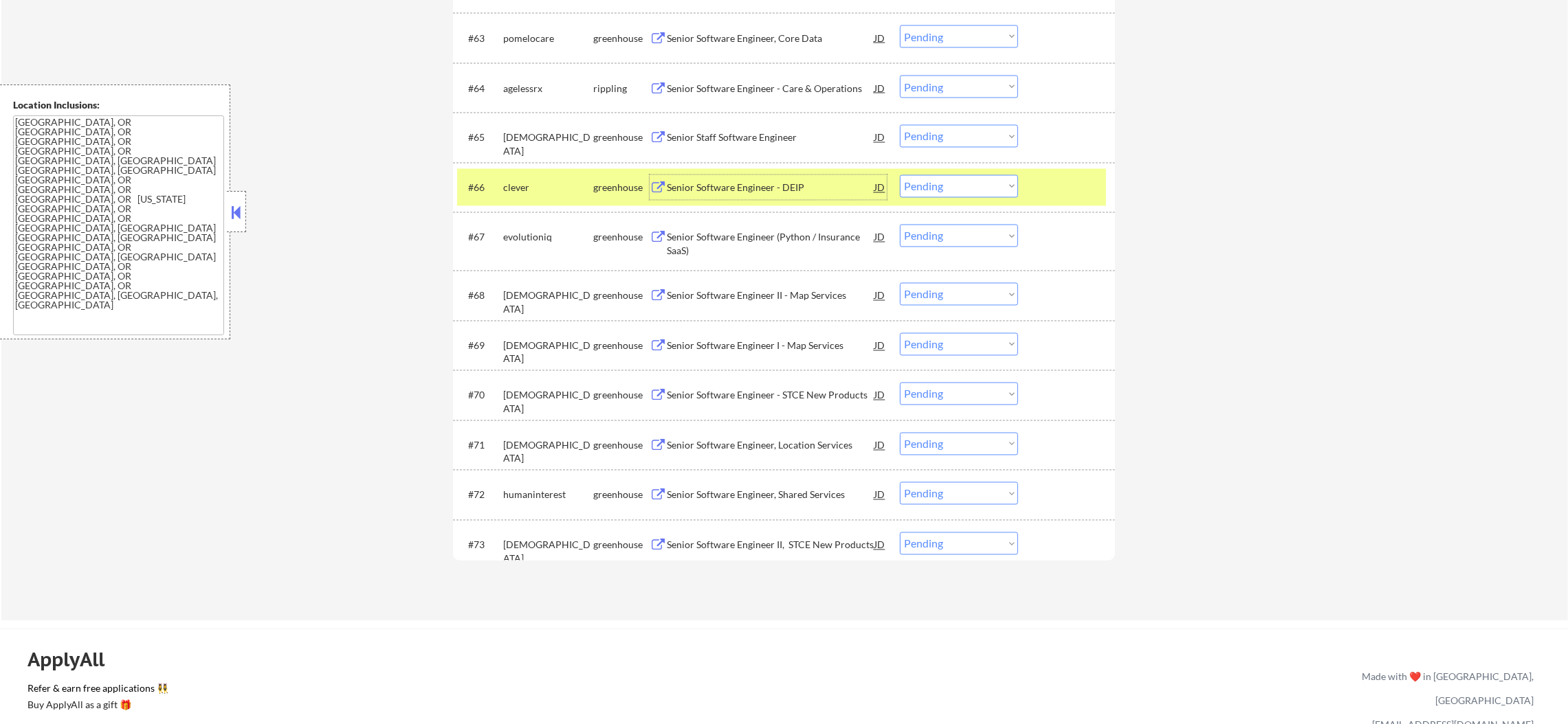
drag, startPoint x: 898, startPoint y: 189, endPoint x: 913, endPoint y: 185, distance: 15.5
click at [900, 189] on div "#66 clever greenhouse Senior Software Engineer - DEIP JD Choose an option... Pe…" at bounding box center [781, 188] width 648 height 37
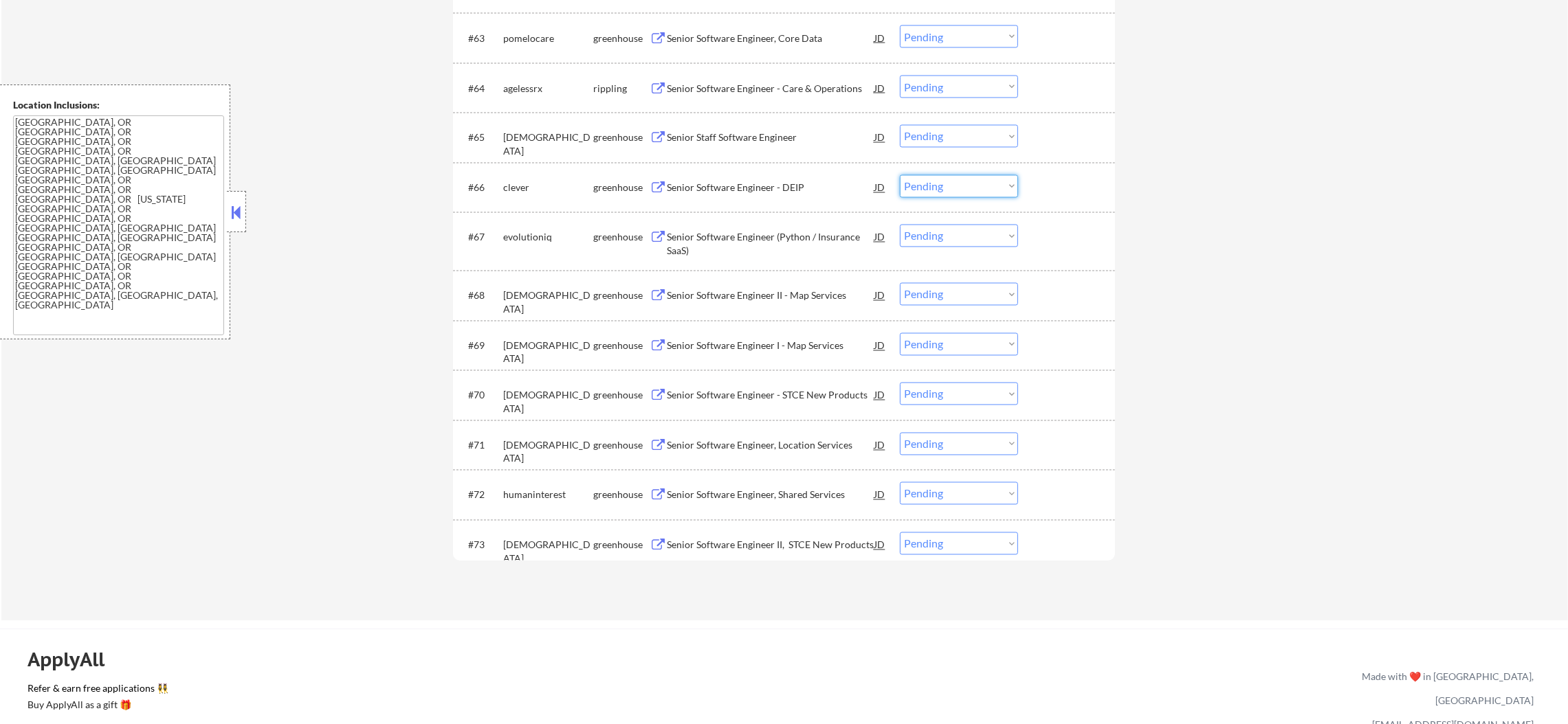
click at [939, 182] on select "Choose an option... Pending Applied Excluded (Questions) Excluded (Expired) Exc…" at bounding box center [959, 186] width 118 height 23
click at [900, 175] on select "Choose an option... Pending Applied Excluded (Questions) Excluded (Expired) Exc…" at bounding box center [959, 186] width 118 height 23
select select ""pending""
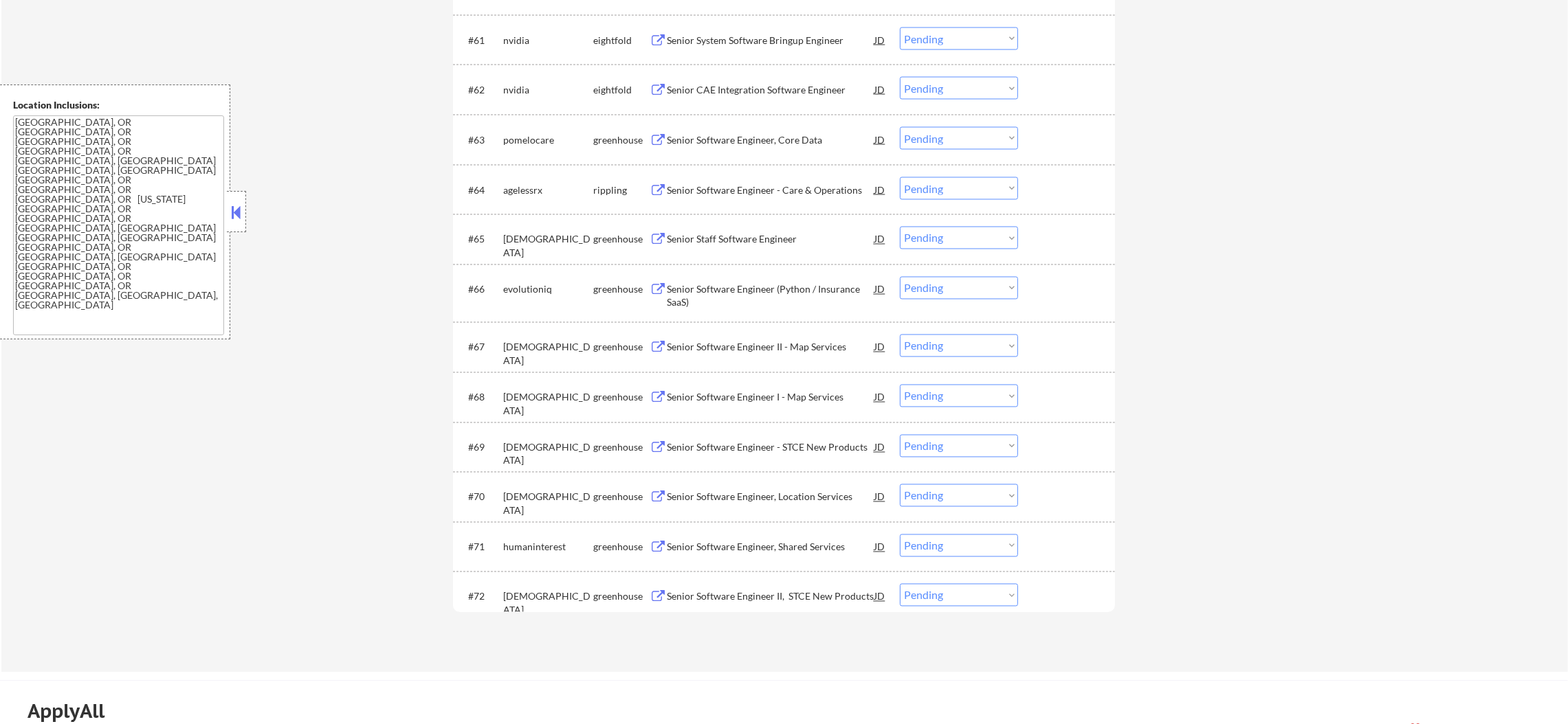
scroll to position [3678, 0]
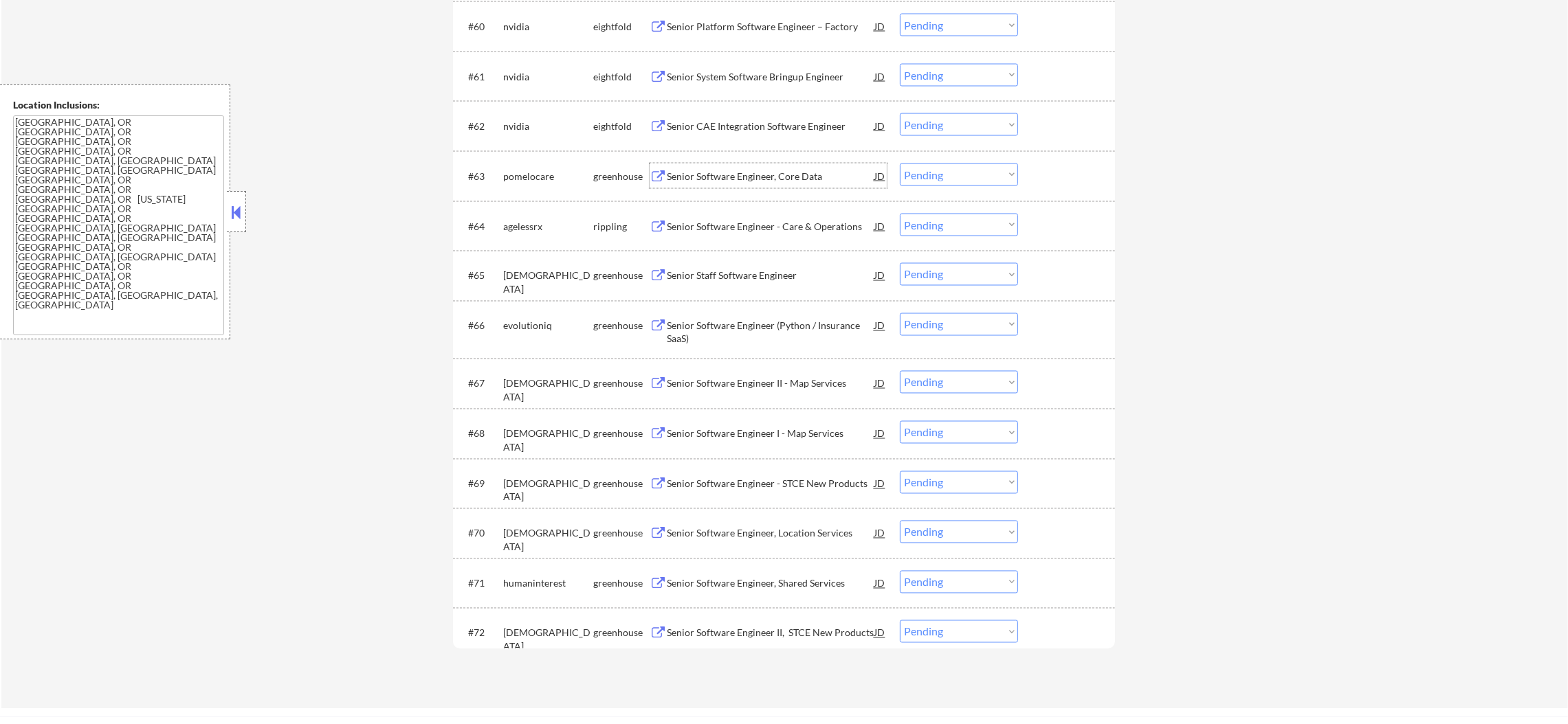
click at [759, 175] on div "Senior Software Engineer, Core Data" at bounding box center [770, 177] width 207 height 14
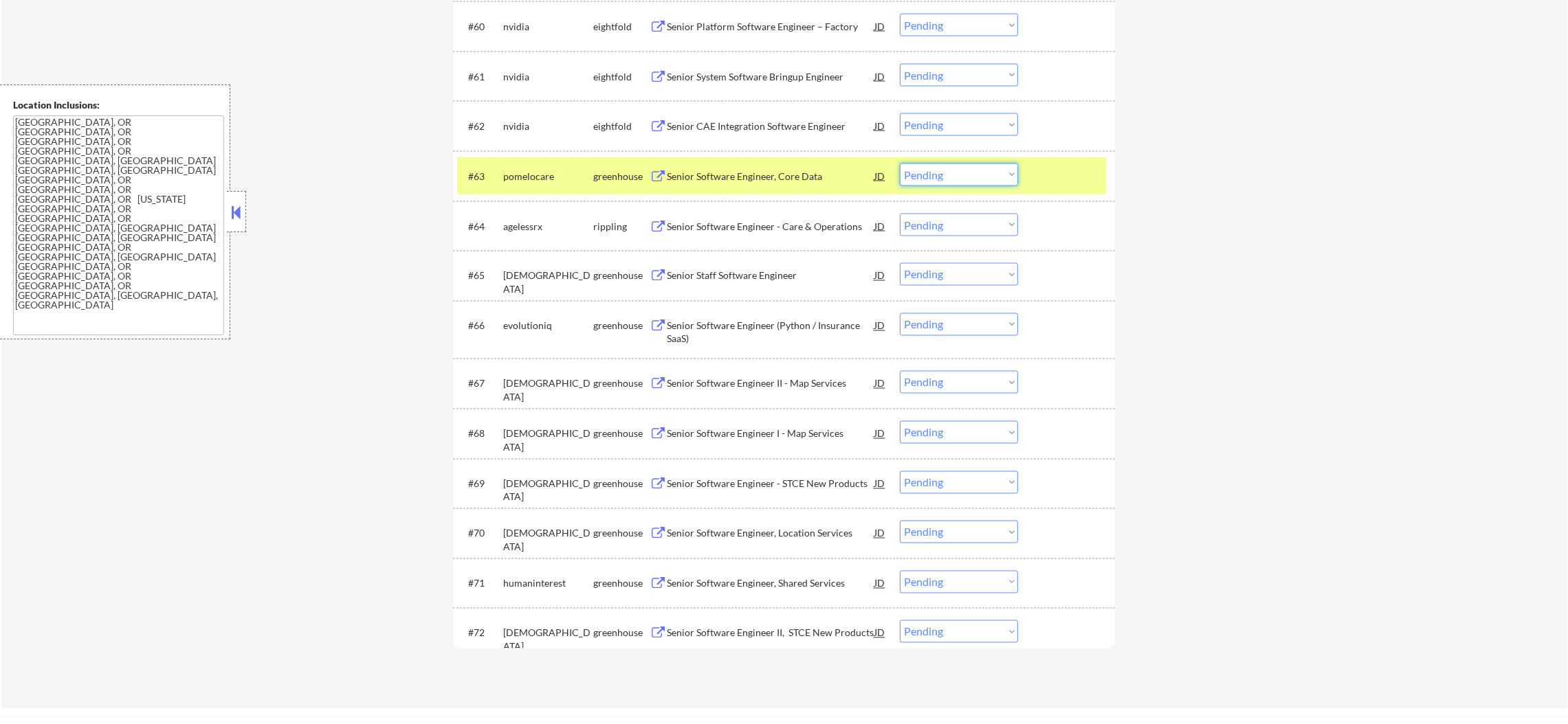
drag, startPoint x: 935, startPoint y: 175, endPoint x: 937, endPoint y: 185, distance: 10.2
click at [935, 175] on select "Choose an option... Pending Applied Excluded (Questions) Excluded (Expired) Exc…" at bounding box center [959, 175] width 118 height 23
click at [900, 164] on select "Choose an option... Pending Applied Excluded (Questions) Excluded (Expired) Exc…" at bounding box center [959, 175] width 118 height 23
click at [521, 175] on div "pomelocare" at bounding box center [548, 177] width 90 height 14
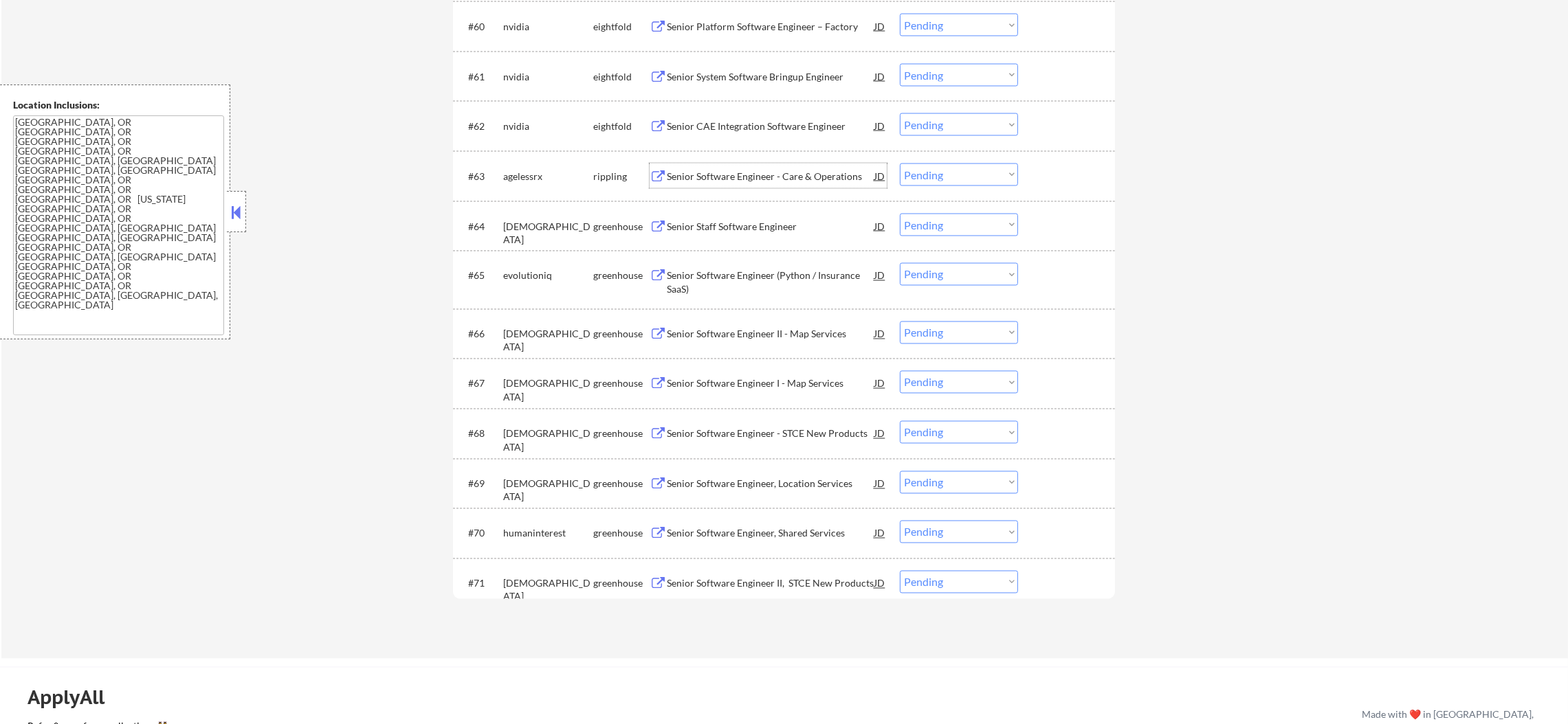
click at [786, 173] on div "Senior Software Engineer - Care & Operations" at bounding box center [770, 177] width 207 height 14
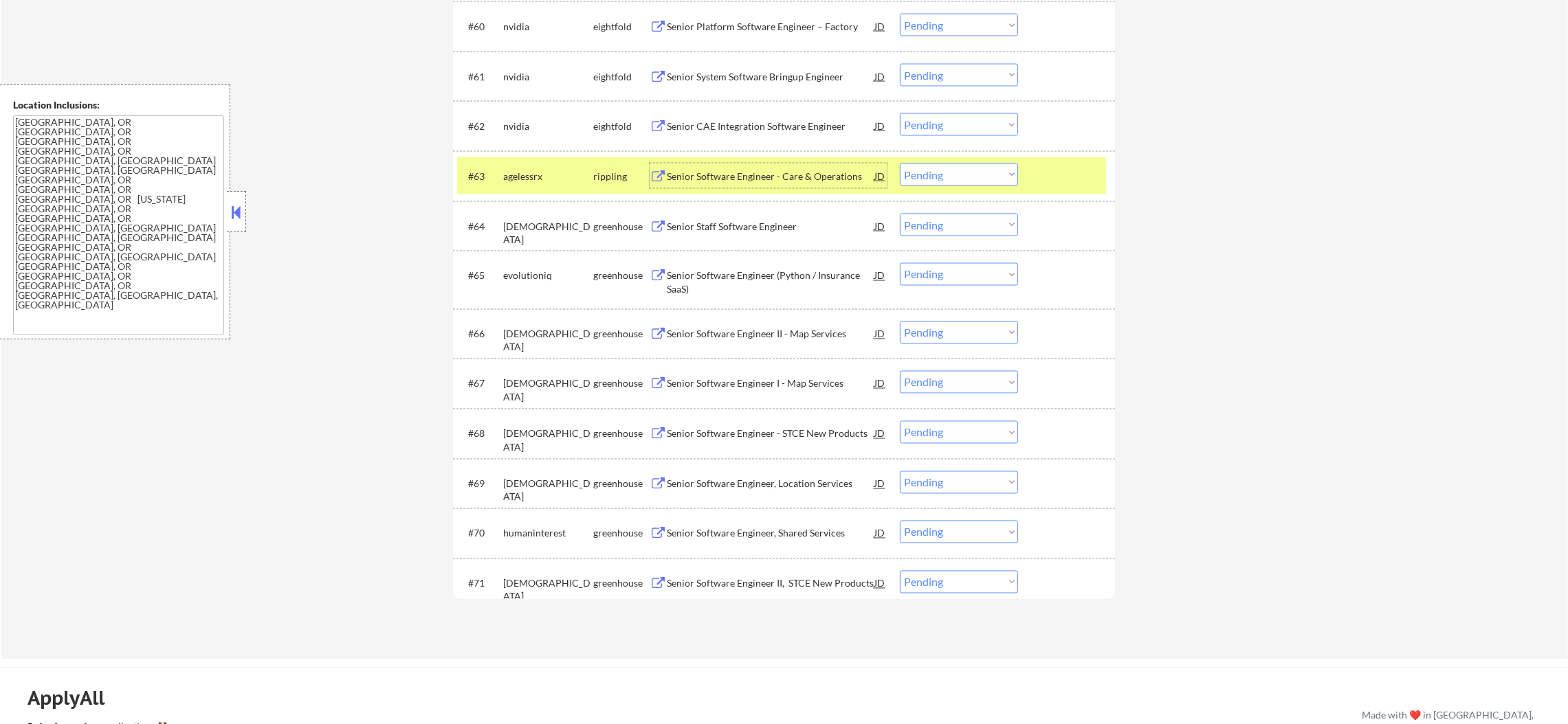
drag, startPoint x: 903, startPoint y: 173, endPoint x: 915, endPoint y: 183, distance: 15.6
click at [903, 173] on select "Choose an option... Pending Applied Excluded (Questions) Excluded (Expired) Exc…" at bounding box center [959, 175] width 118 height 23
click at [900, 164] on select "Choose an option... Pending Applied Excluded (Questions) Excluded (Expired) Exc…" at bounding box center [959, 175] width 118 height 23
click at [560, 171] on div "agelessrx" at bounding box center [548, 177] width 90 height 14
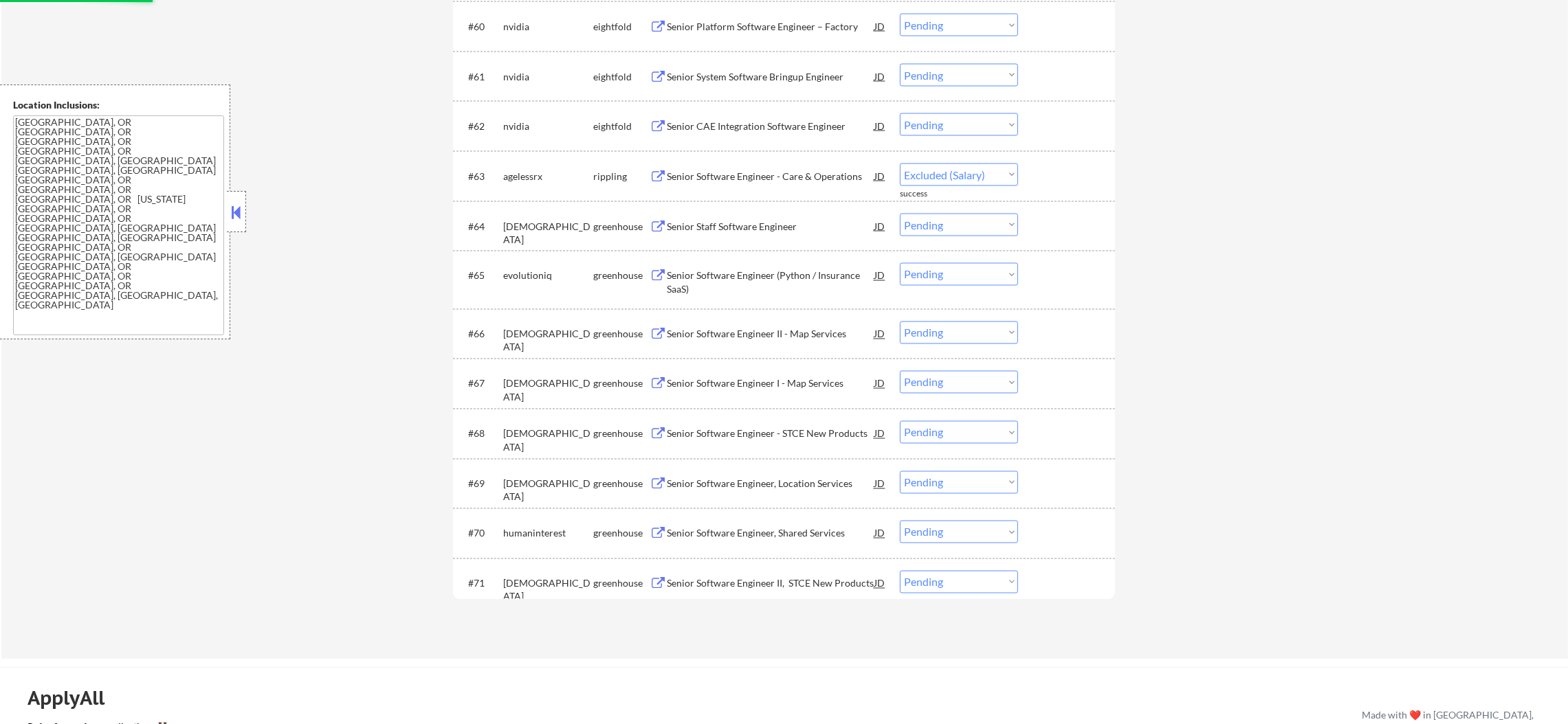
select select ""pending""
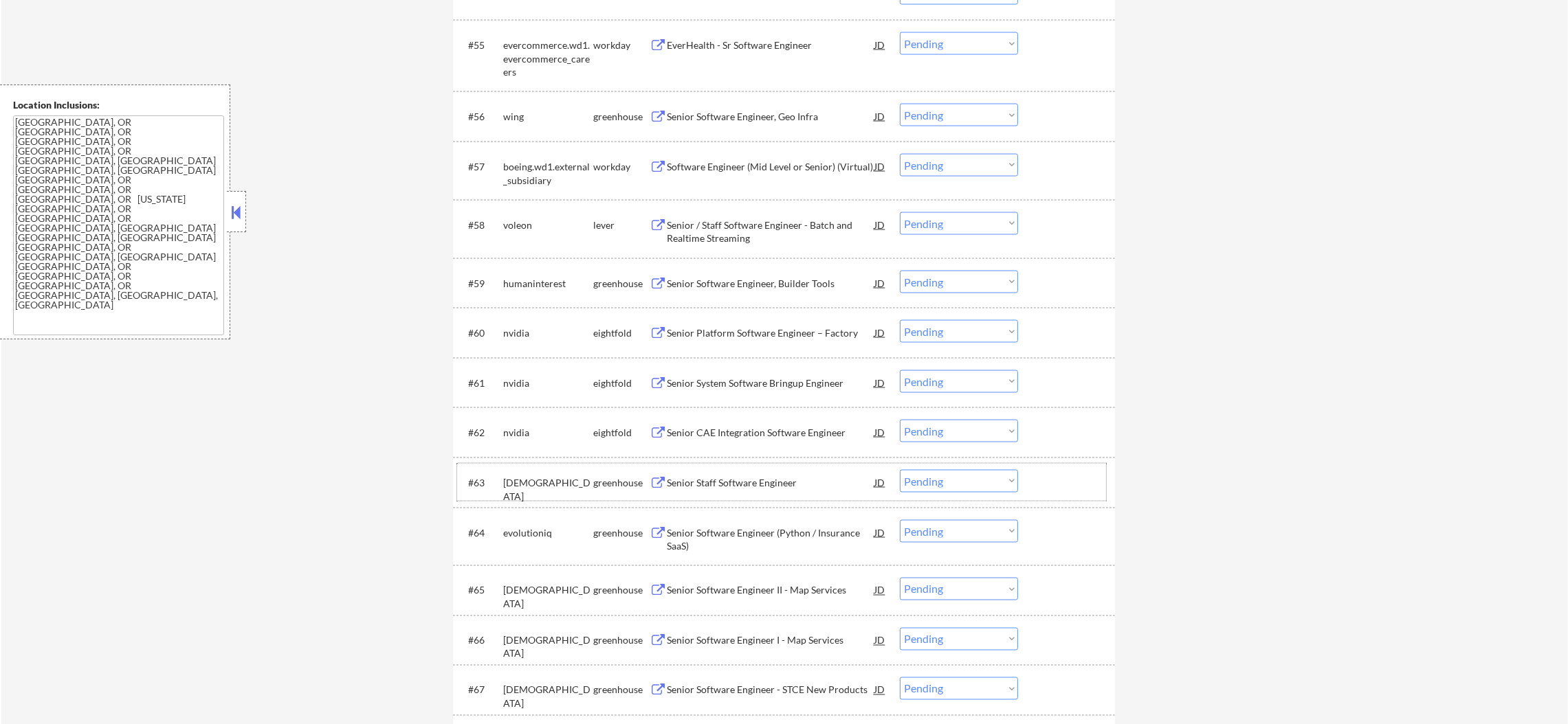
scroll to position [3369, 0]
click at [727, 225] on div "Senior / Staff Software Engineer - Batch and Realtime Streaming" at bounding box center [770, 234] width 207 height 27
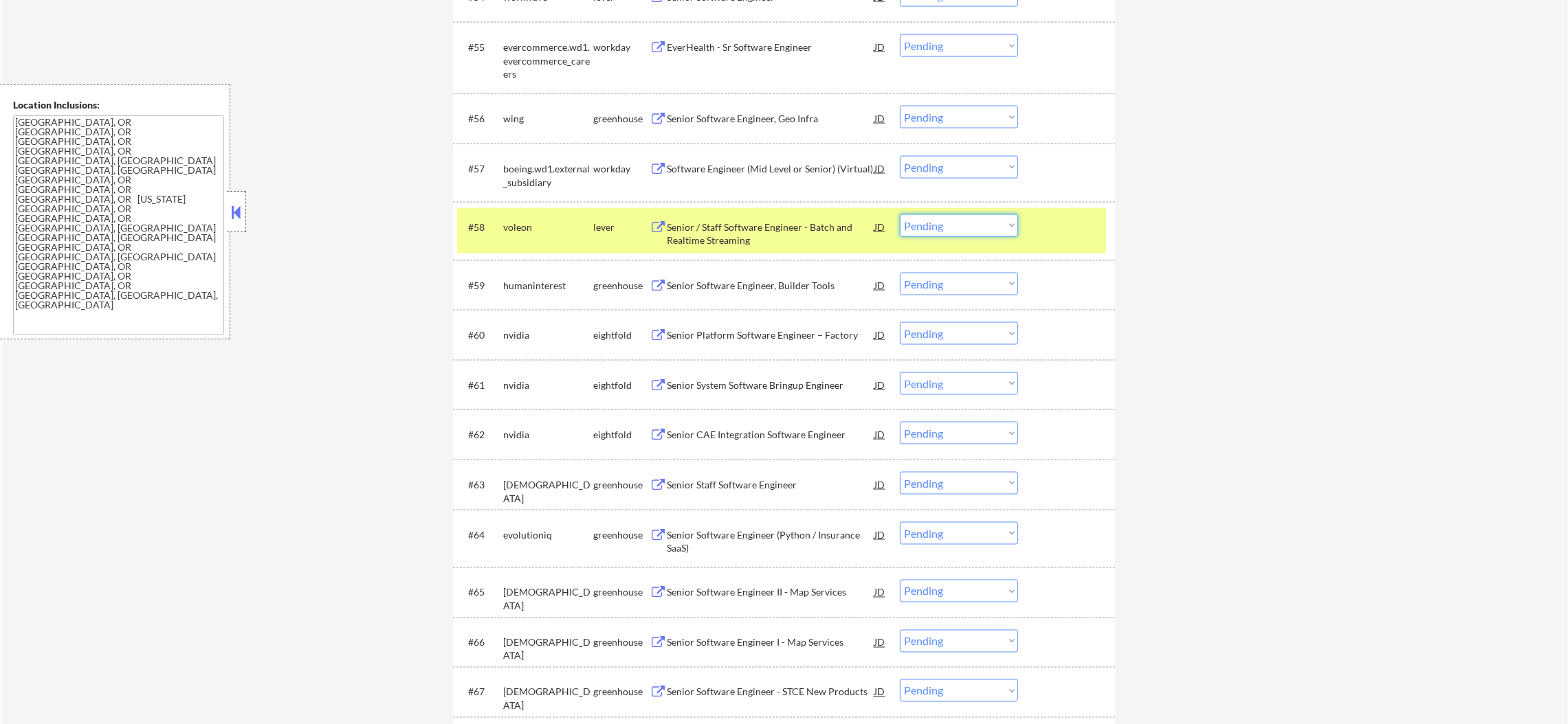
click at [932, 230] on select "Choose an option... Pending Applied Excluded (Questions) Excluded (Expired) Exc…" at bounding box center [959, 225] width 118 height 23
click at [900, 214] on select "Choose an option... Pending Applied Excluded (Questions) Excluded (Expired) Exc…" at bounding box center [959, 225] width 118 height 23
click at [538, 217] on div "voleon" at bounding box center [548, 226] width 90 height 25
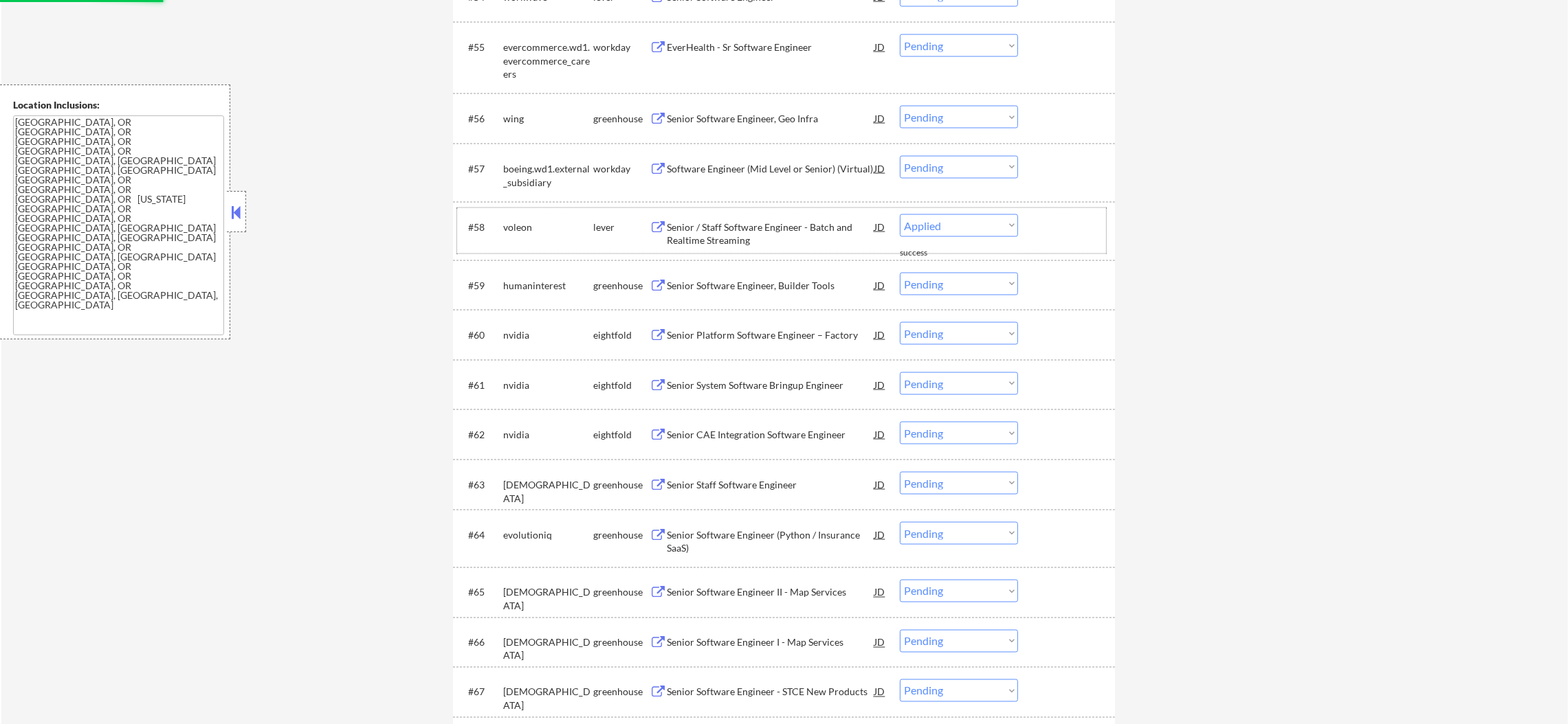
select select ""pending""
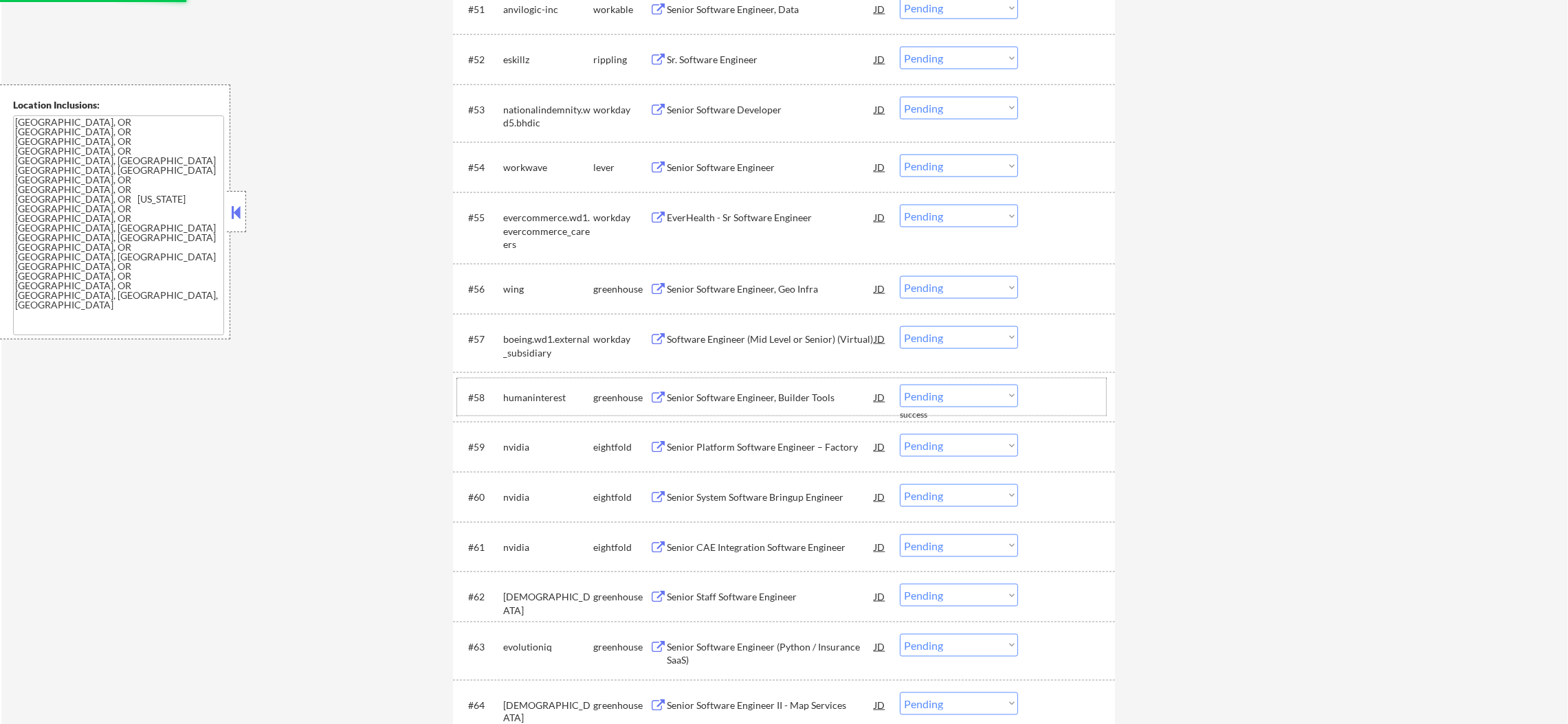
scroll to position [3198, 0]
click at [743, 294] on div "Senior Software Engineer, Geo Infra" at bounding box center [770, 291] width 207 height 14
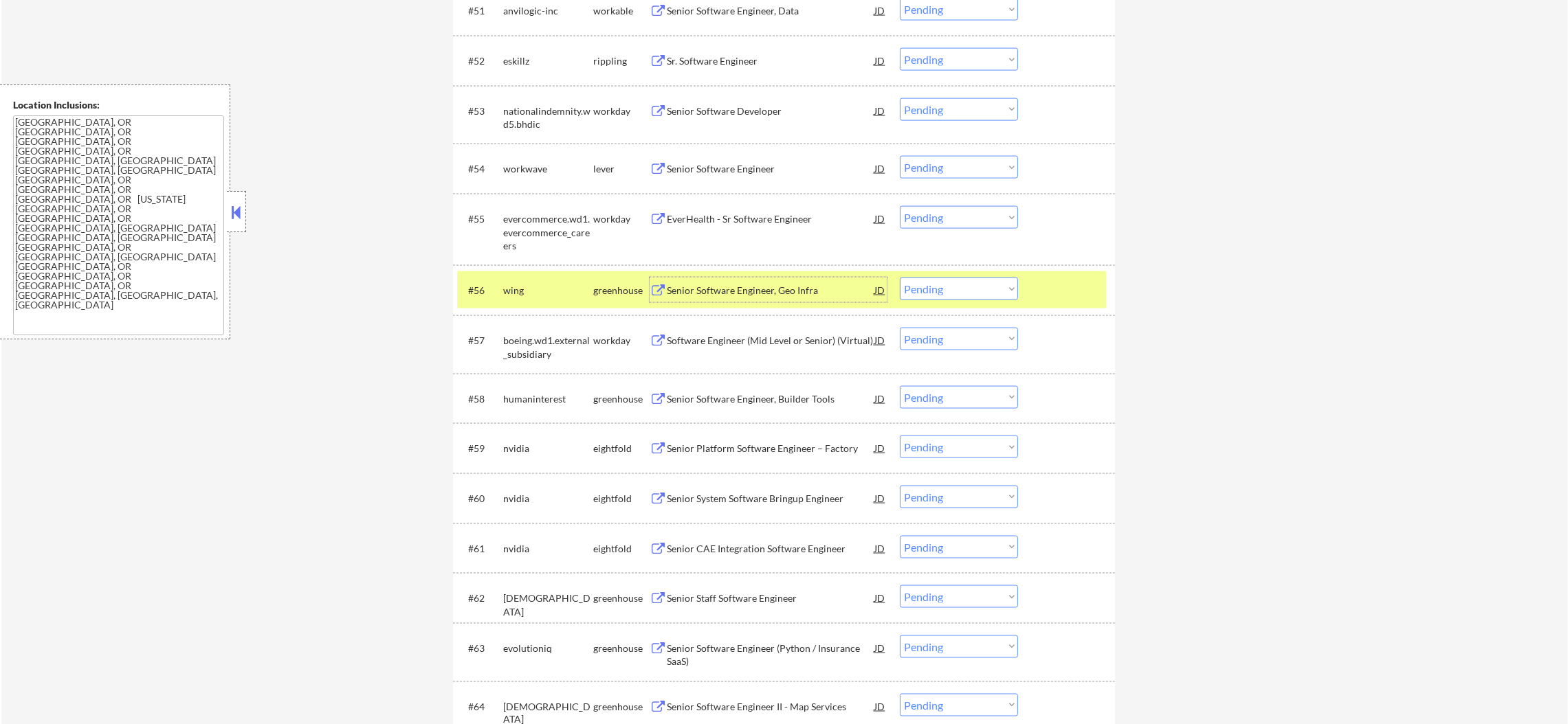
click at [901, 288] on select "Choose an option... Pending Applied Excluded (Questions) Excluded (Expired) Exc…" at bounding box center [959, 289] width 118 height 23
click at [900, 278] on select "Choose an option... Pending Applied Excluded (Questions) Excluded (Expired) Exc…" at bounding box center [959, 289] width 118 height 23
click at [534, 280] on div "wing" at bounding box center [548, 290] width 90 height 25
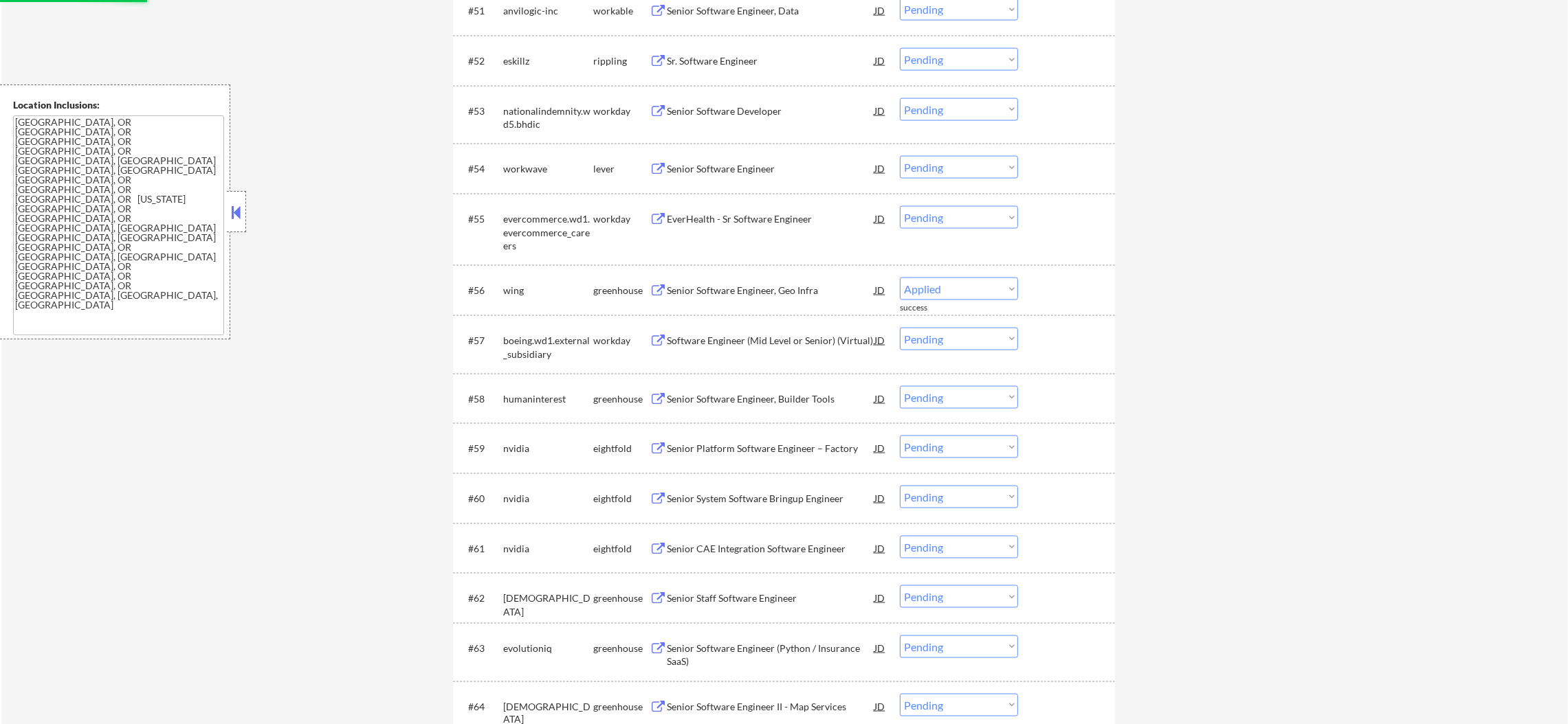
select select ""pending""
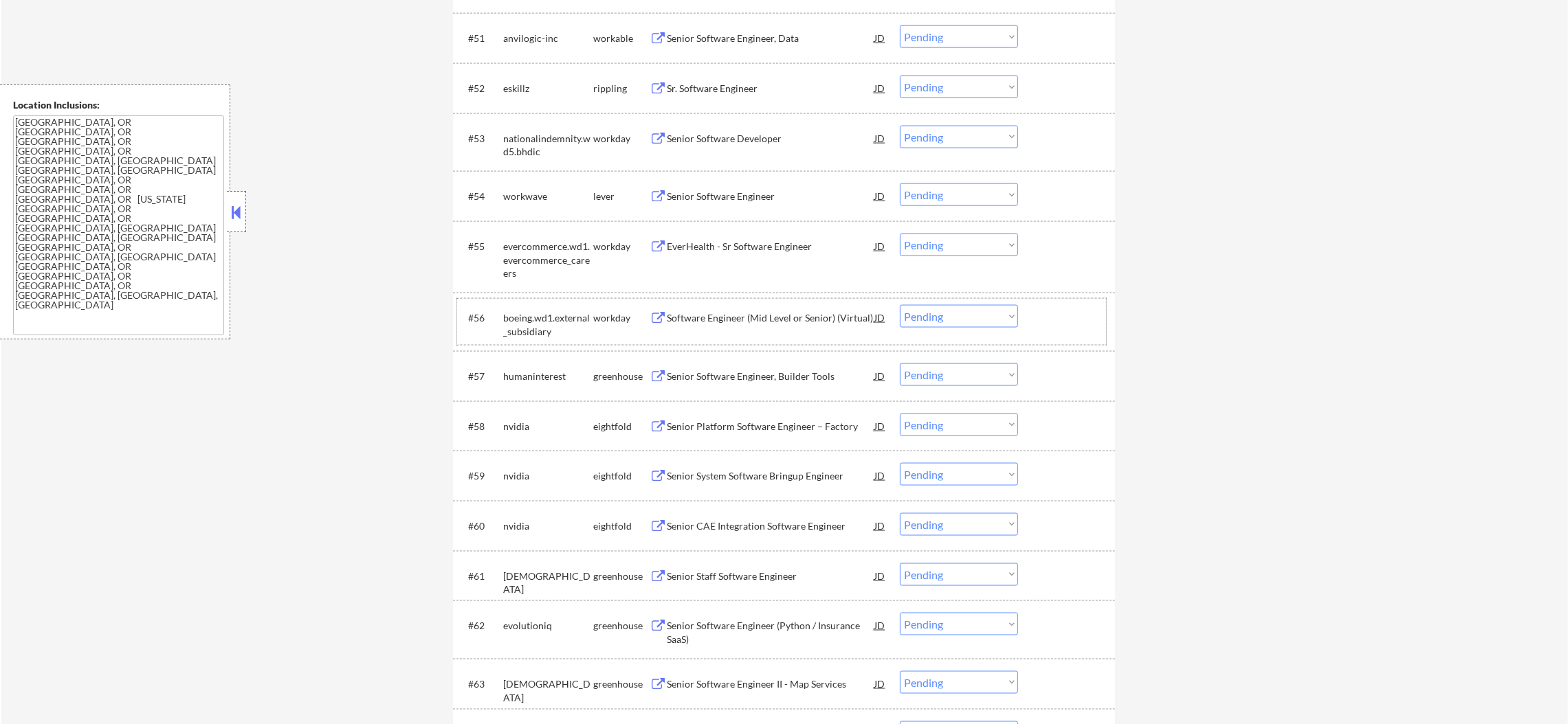
scroll to position [3163, 0]
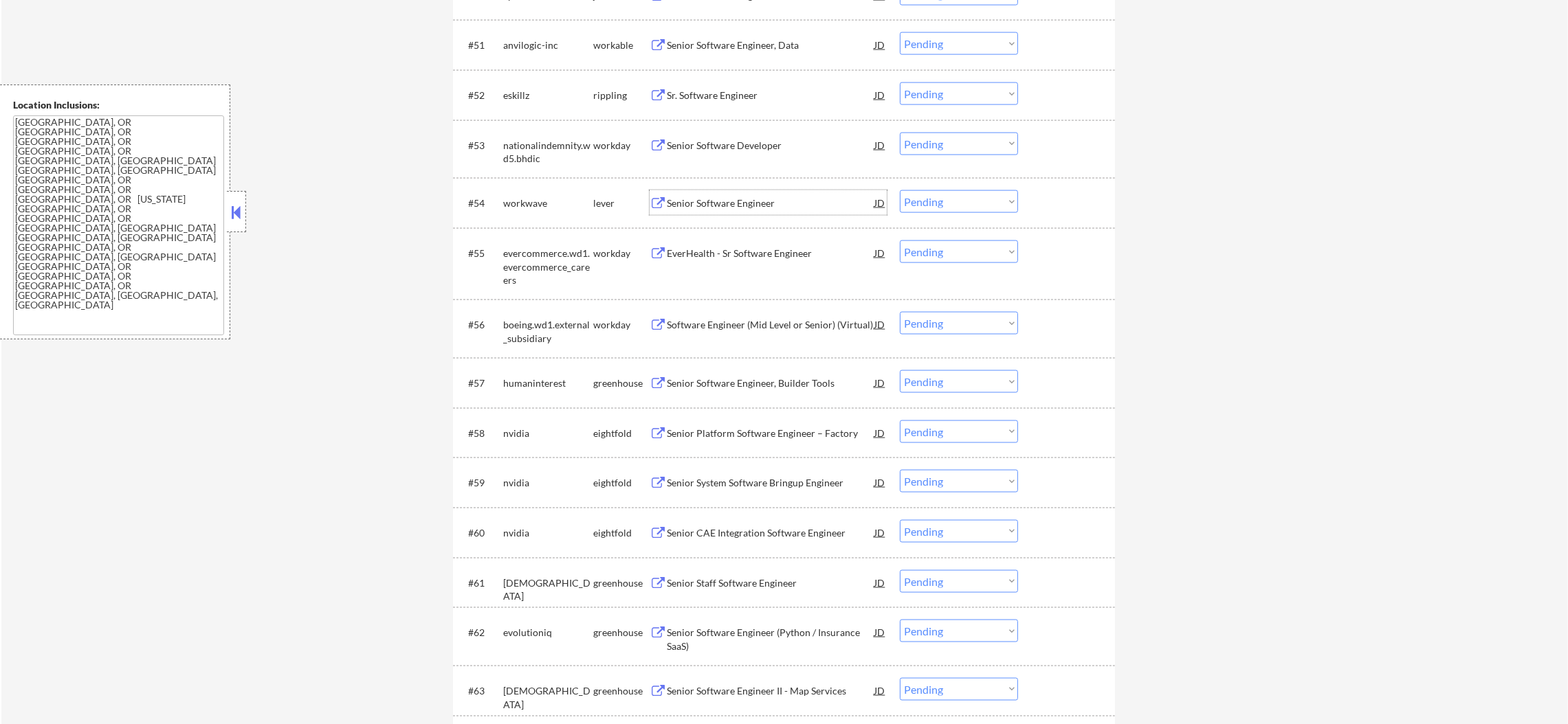
click at [745, 209] on div "Senior Software Engineer" at bounding box center [770, 203] width 207 height 14
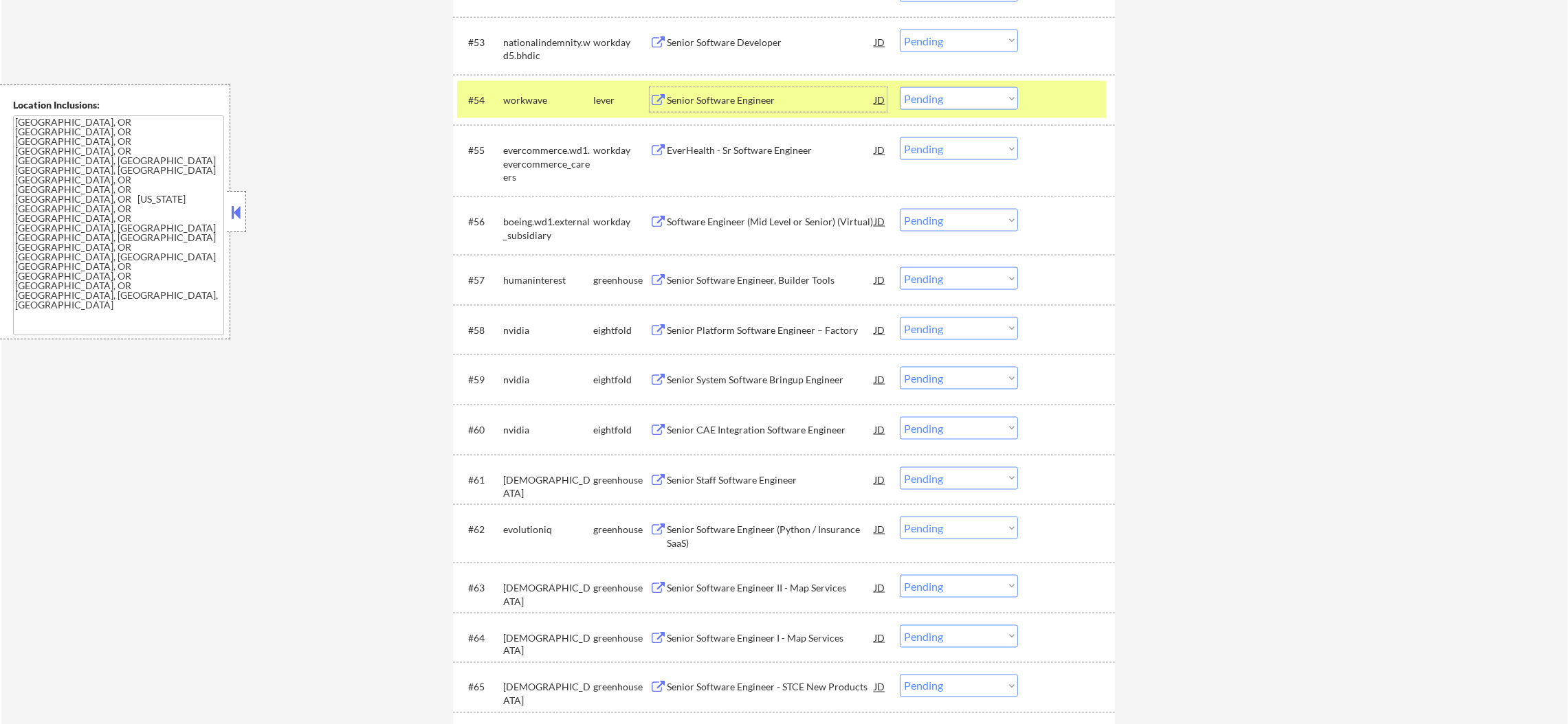
scroll to position [3301, 0]
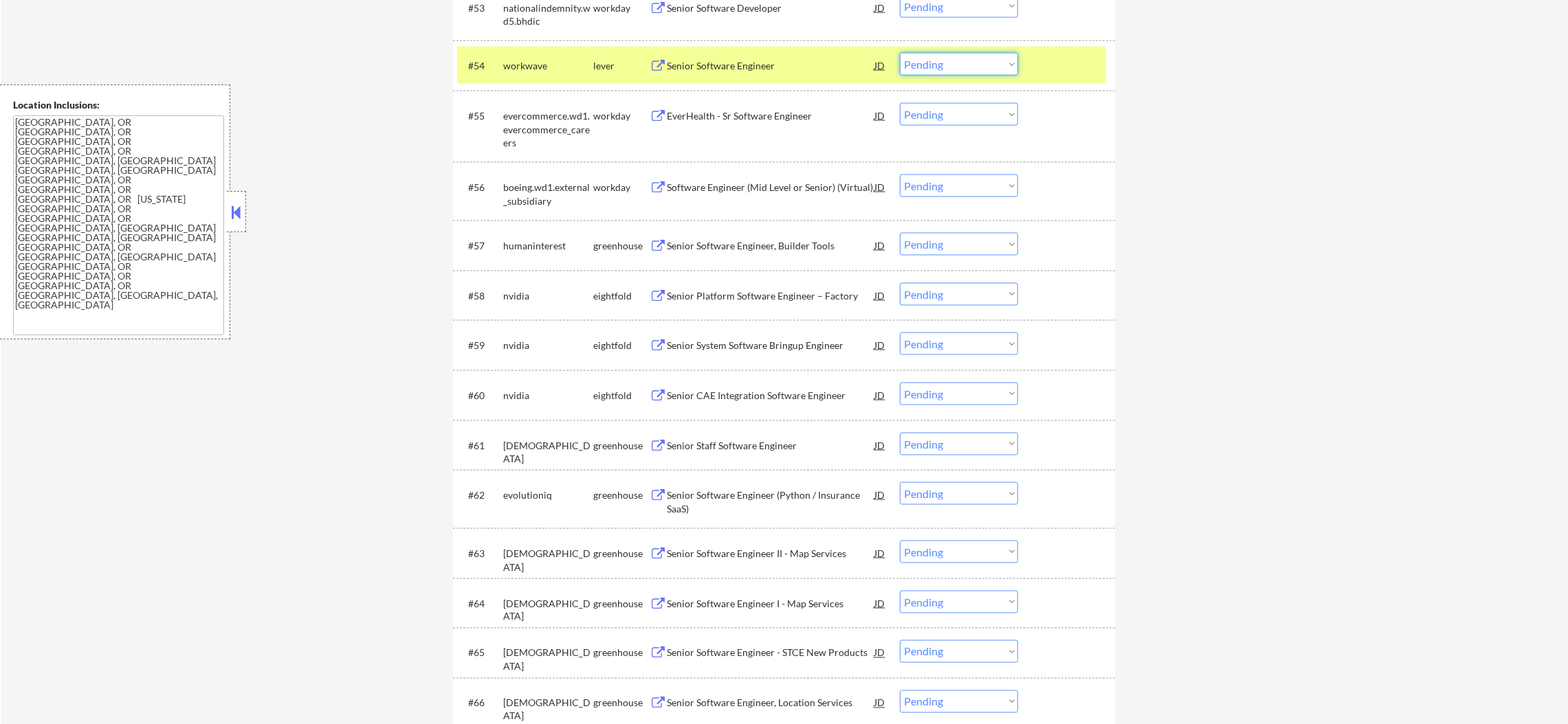
drag, startPoint x: 986, startPoint y: 65, endPoint x: 985, endPoint y: 72, distance: 7.1
click at [986, 65] on select "Choose an option... Pending Applied Excluded (Questions) Excluded (Expired) Exc…" at bounding box center [959, 64] width 118 height 23
click at [900, 53] on select "Choose an option... Pending Applied Excluded (Questions) Excluded (Expired) Exc…" at bounding box center [959, 64] width 118 height 23
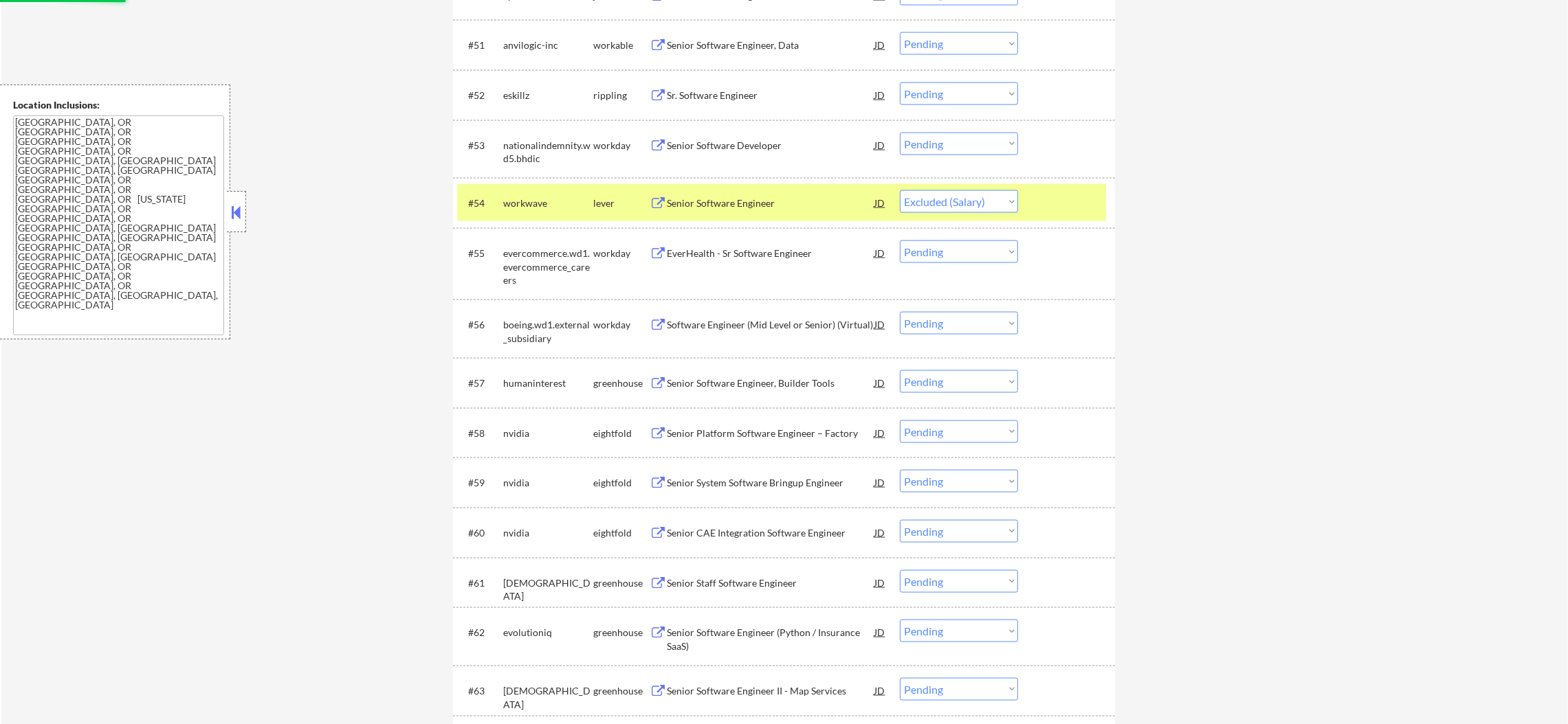
click at [510, 185] on div "#54 workwave lever Senior Software Engineer JD Choose an option... Pending Appl…" at bounding box center [781, 203] width 648 height 37
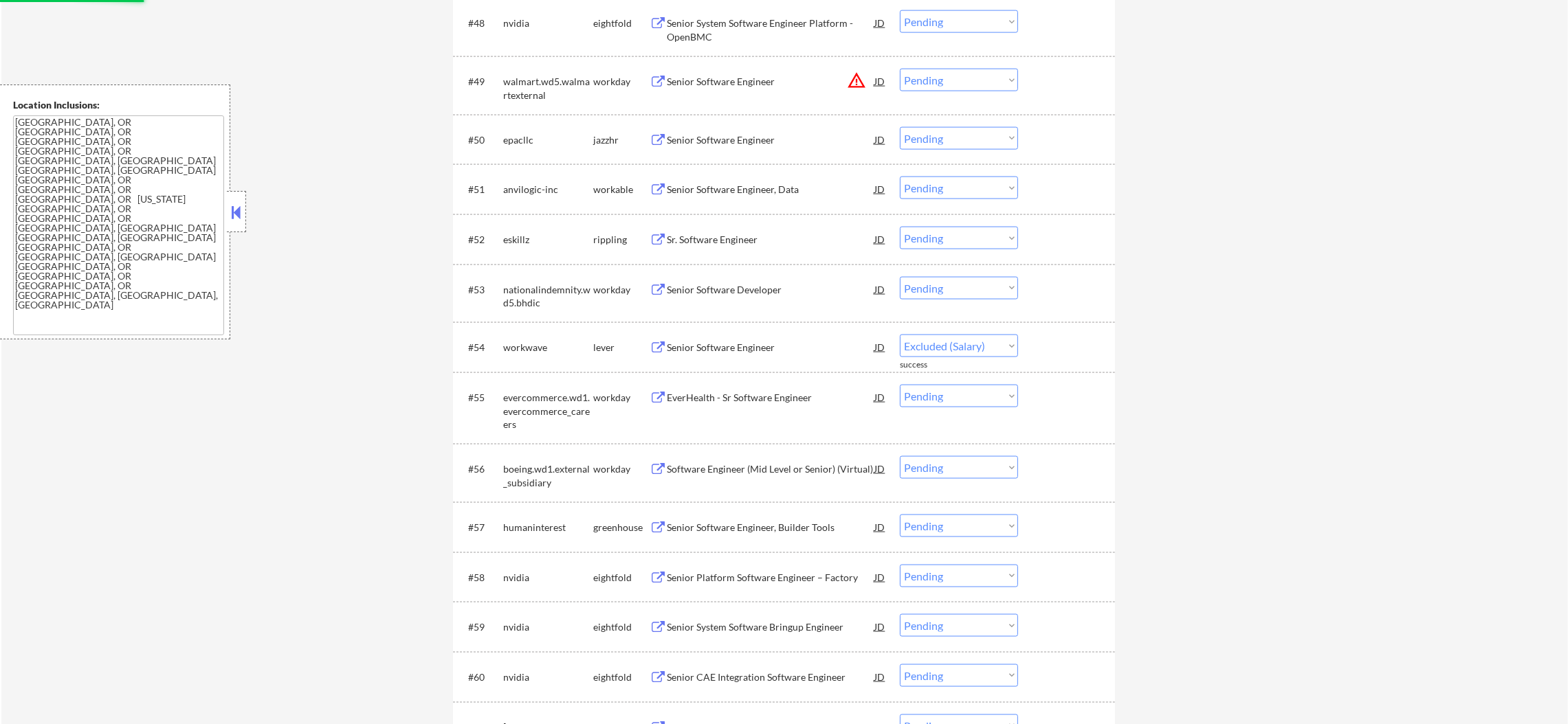
scroll to position [2991, 0]
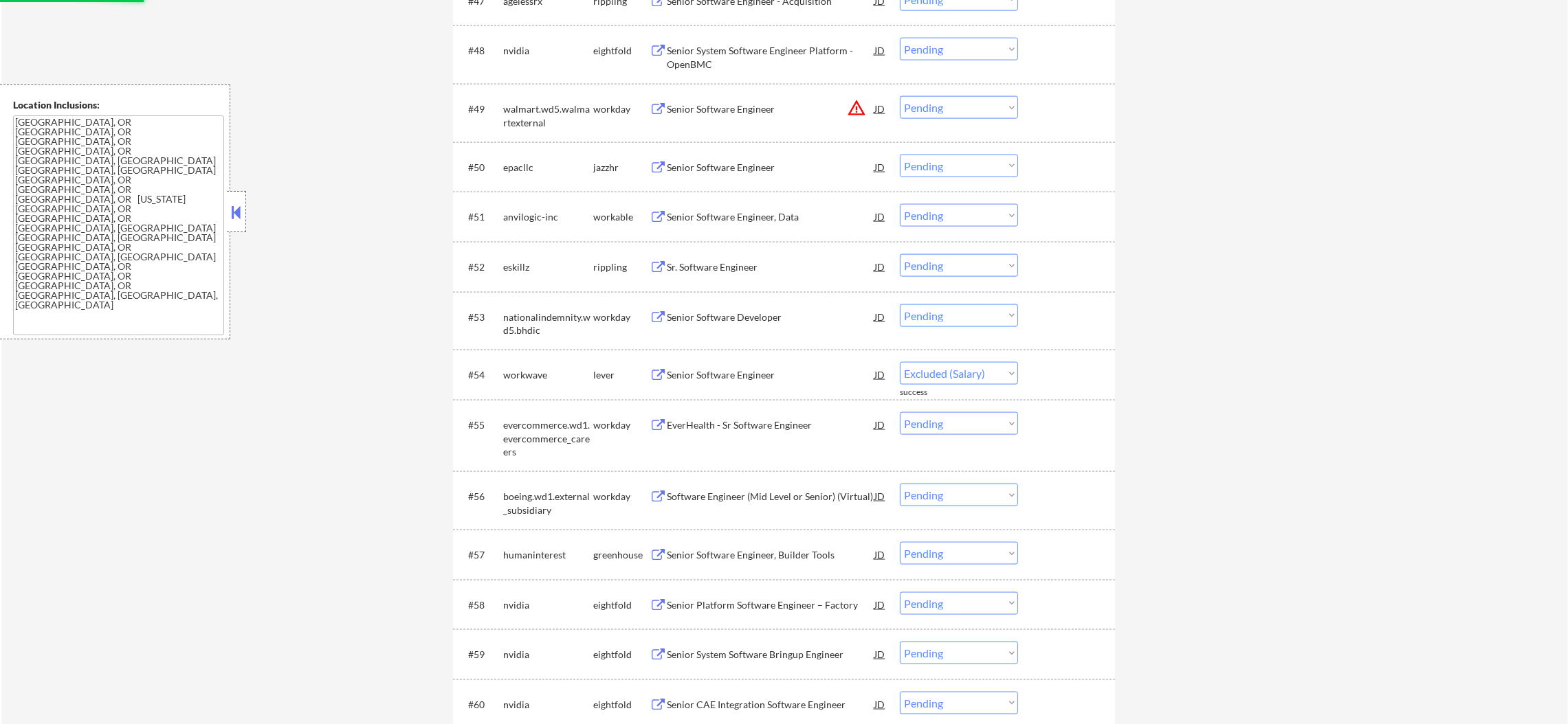
select select ""pending""
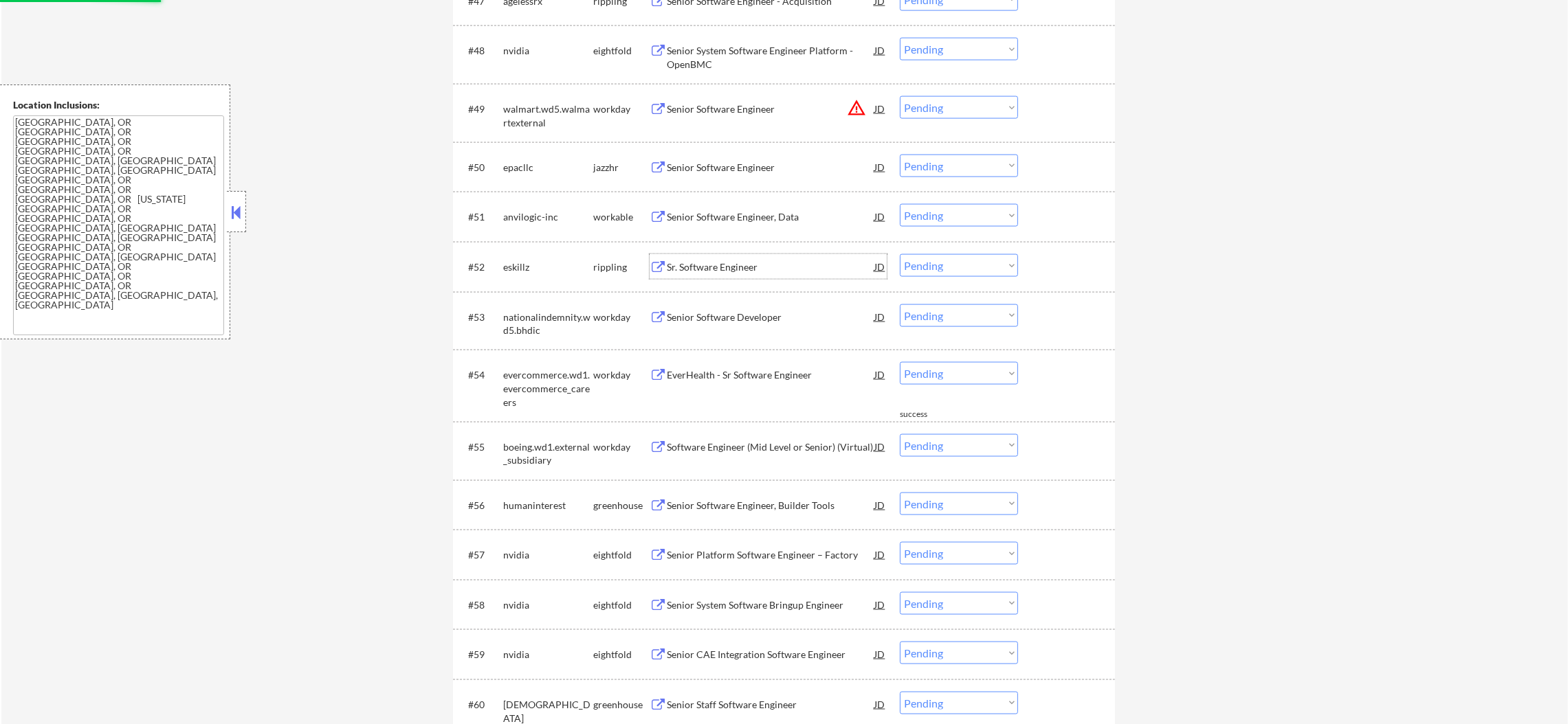
click at [723, 259] on div "Sr. Software Engineer" at bounding box center [770, 266] width 207 height 25
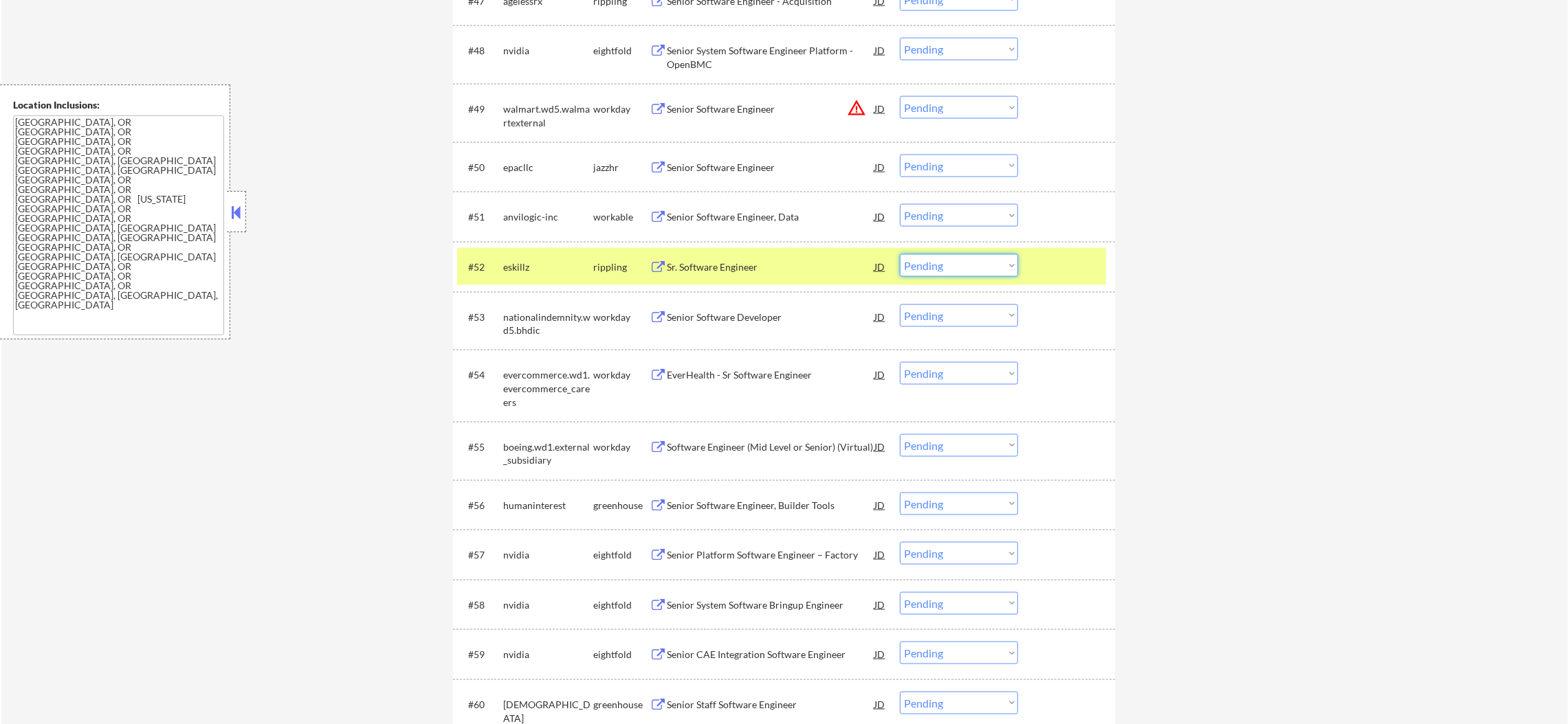
click at [947, 264] on select "Choose an option... Pending Applied Excluded (Questions) Excluded (Expired) Exc…" at bounding box center [959, 265] width 118 height 23
click at [900, 254] on select "Choose an option... Pending Applied Excluded (Questions) Excluded (Expired) Exc…" at bounding box center [959, 265] width 118 height 23
click at [526, 271] on div "eskillz" at bounding box center [548, 267] width 90 height 14
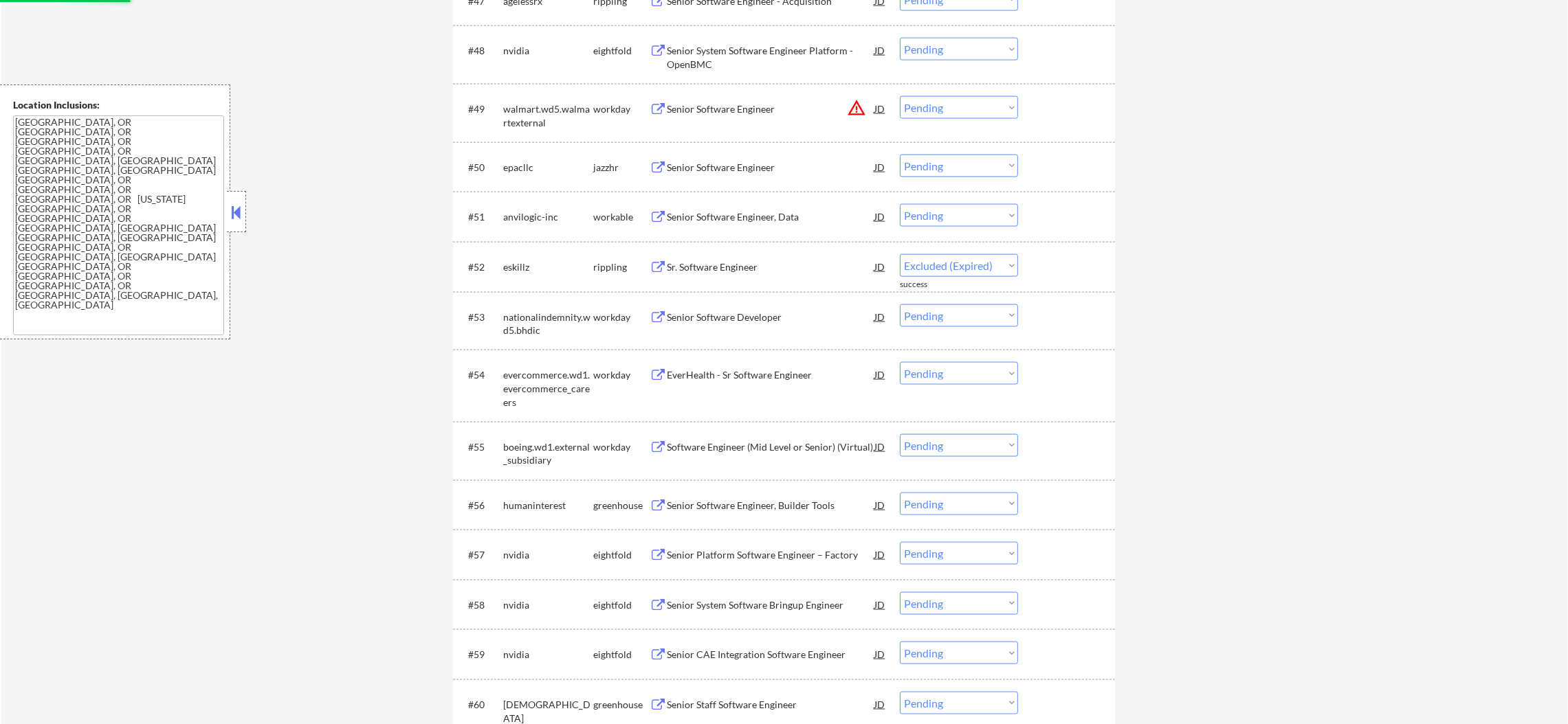
select select ""pending""
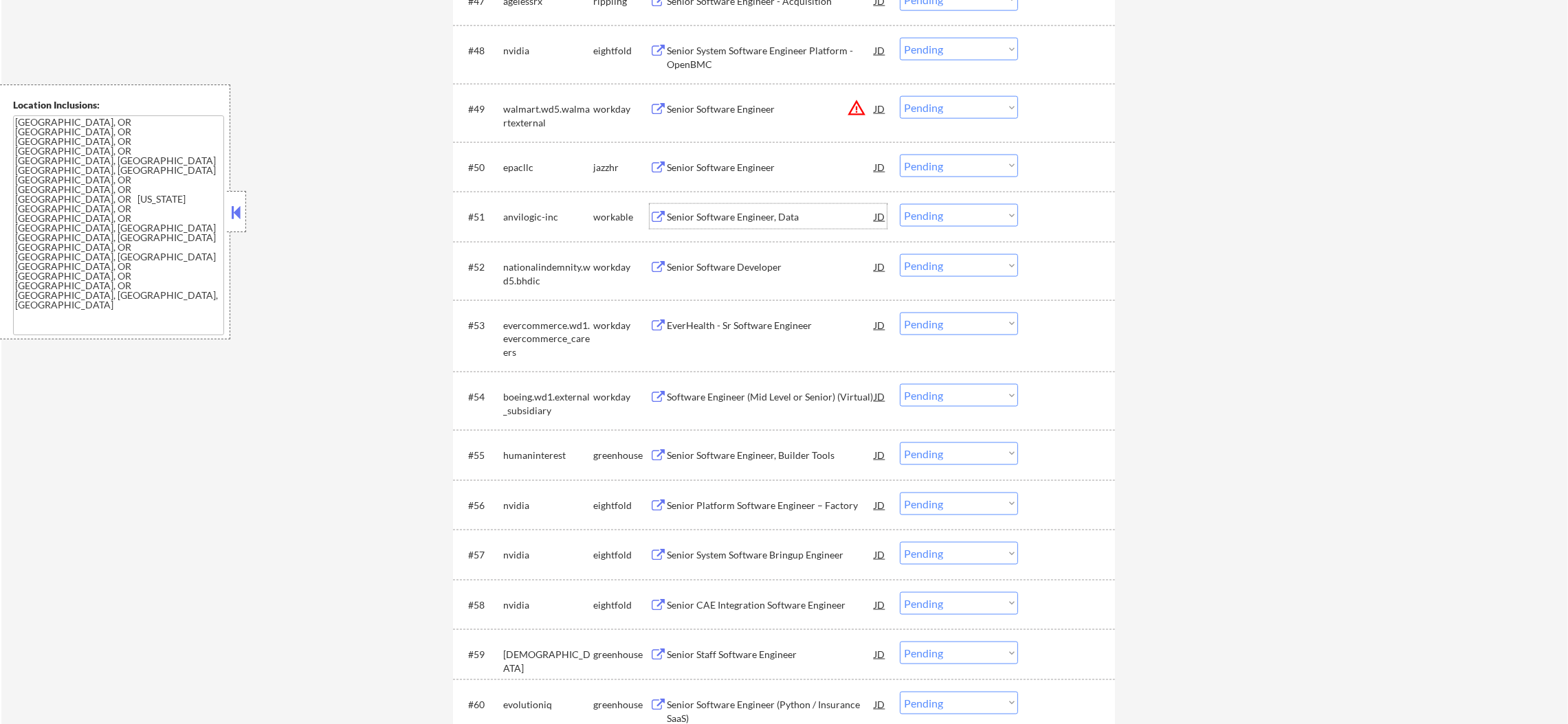
click at [748, 222] on div "Senior Software Engineer, Data" at bounding box center [770, 217] width 207 height 14
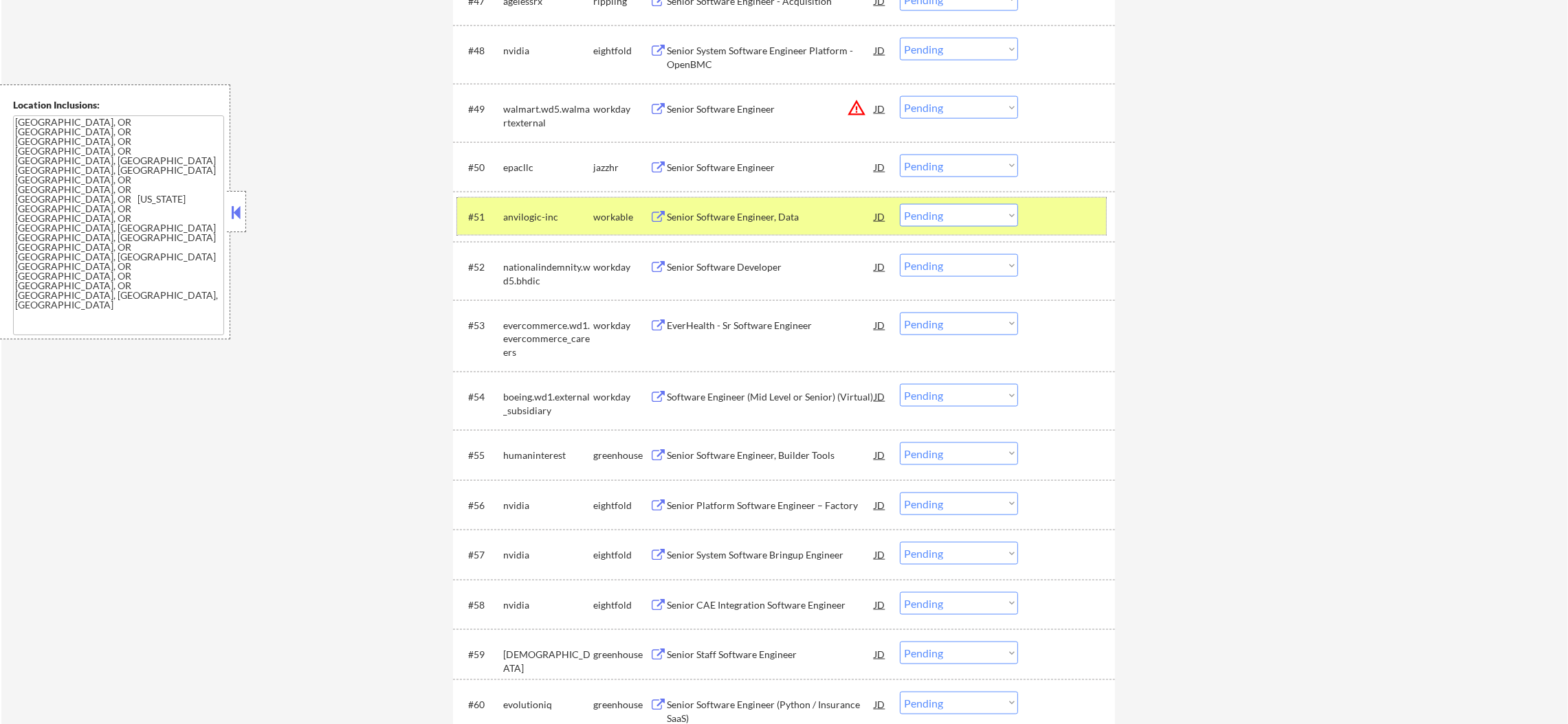
click at [935, 217] on div "#51 anvilogic-inc workable Senior Software Engineer, Data JD Choose an option..…" at bounding box center [781, 216] width 648 height 37
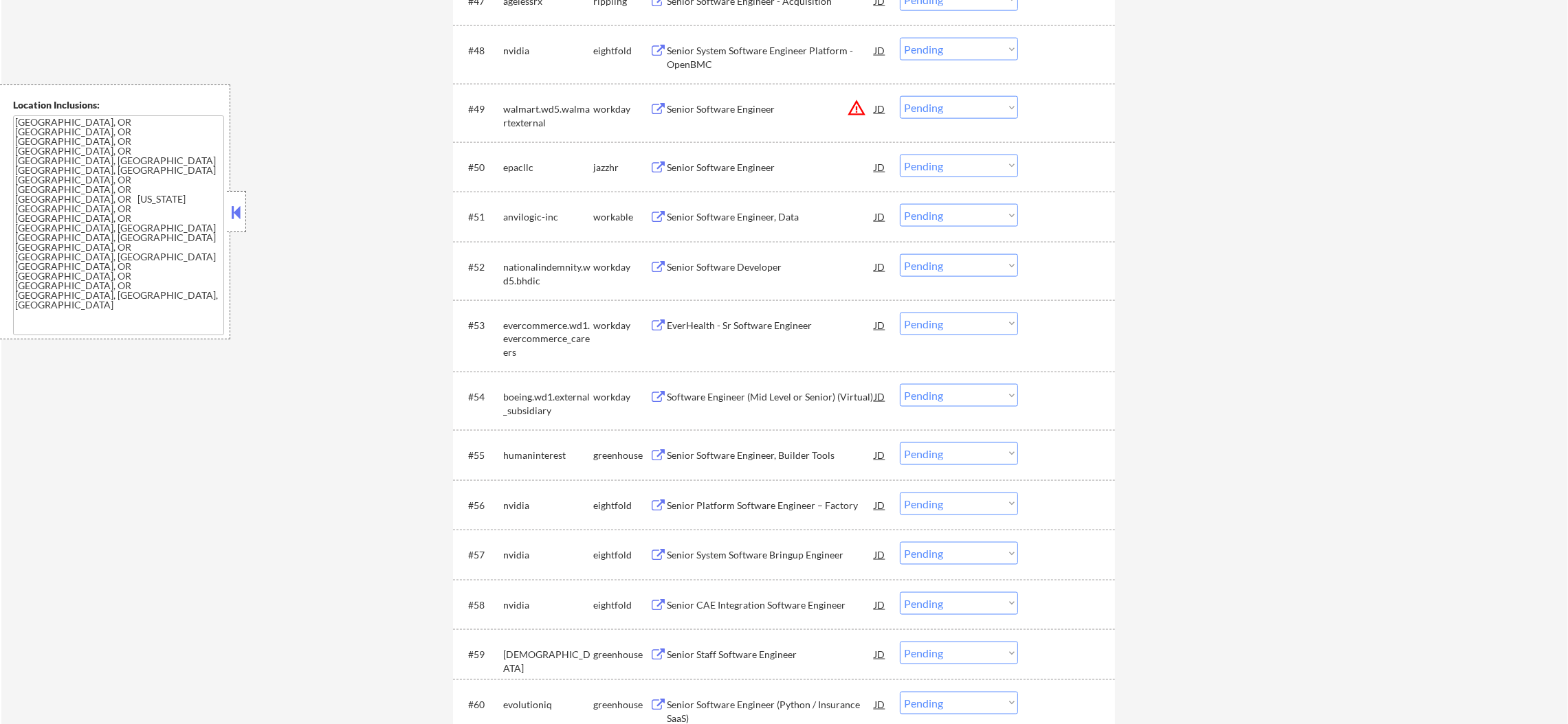
click at [933, 225] on select "Choose an option... Pending Applied Excluded (Questions) Excluded (Expired) Exc…" at bounding box center [959, 215] width 118 height 23
click at [900, 204] on select "Choose an option... Pending Applied Excluded (Questions) Excluded (Expired) Exc…" at bounding box center [959, 215] width 118 height 23
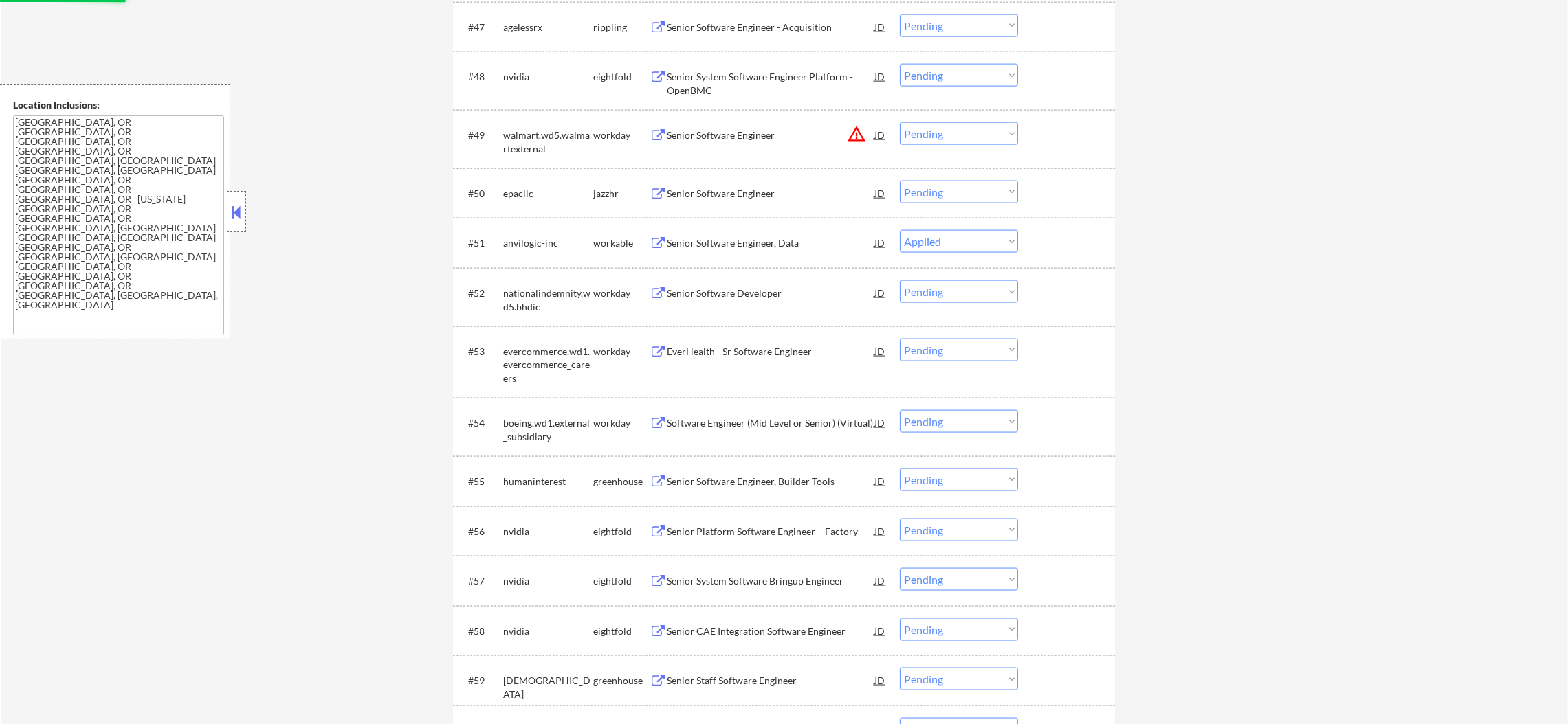
scroll to position [2957, 0]
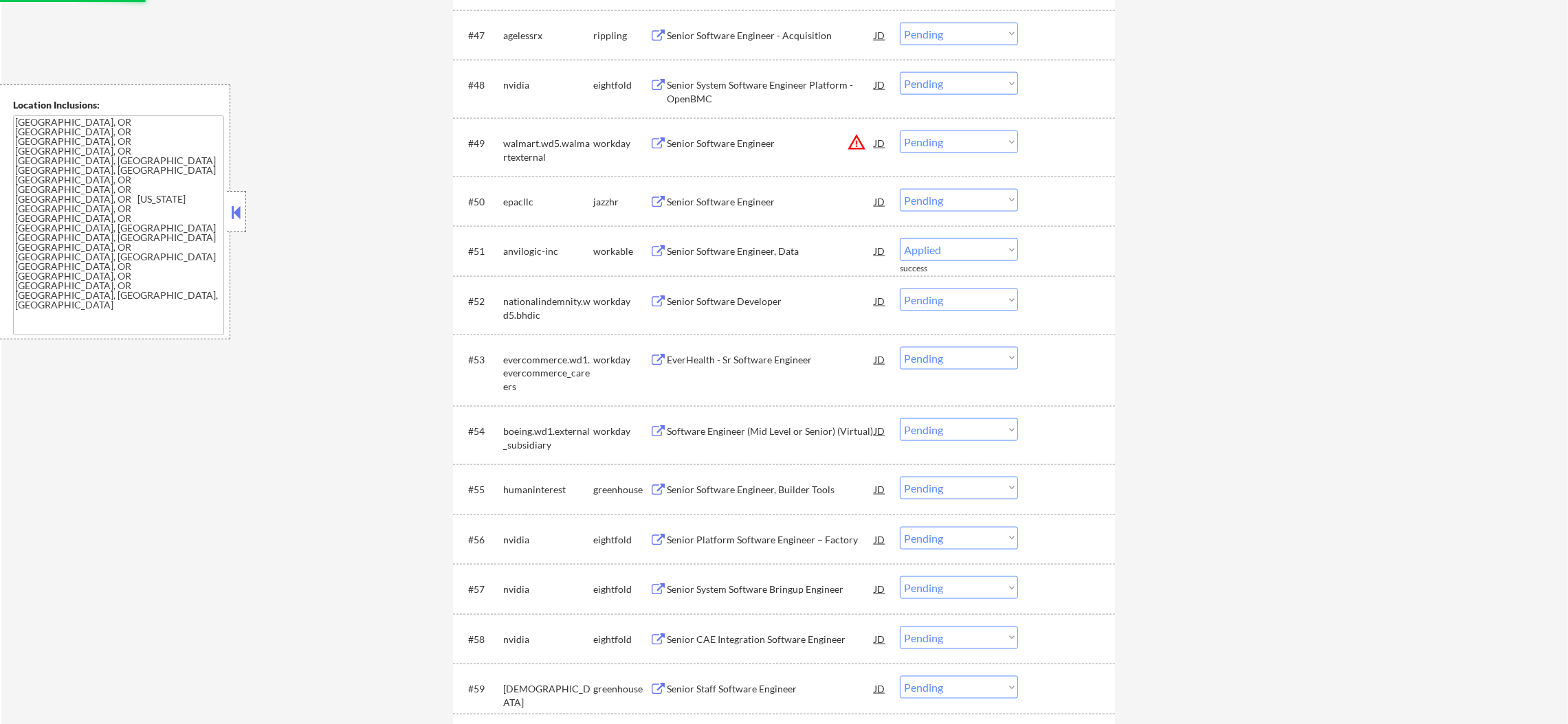
select select ""pending""
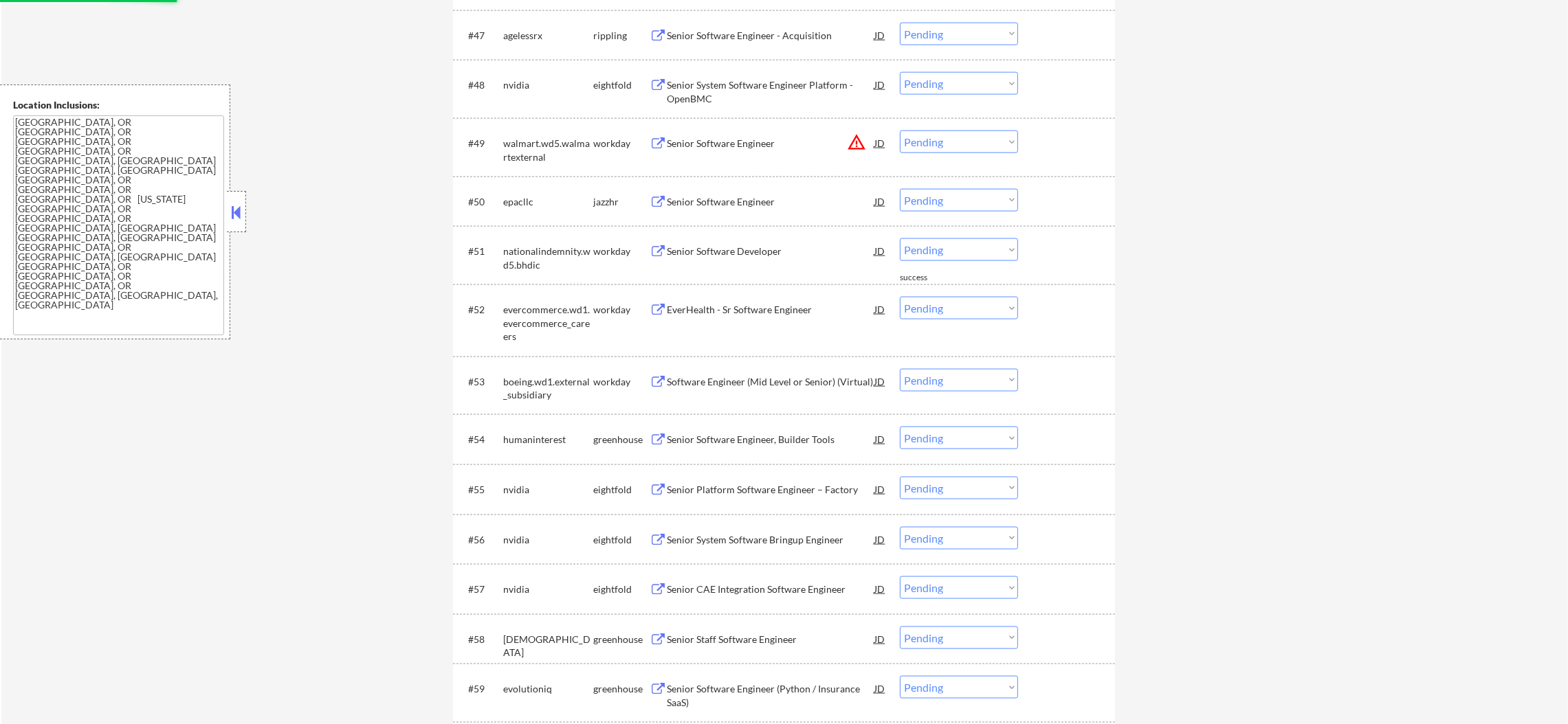
click at [745, 194] on div "Senior Software Engineer" at bounding box center [770, 200] width 207 height 25
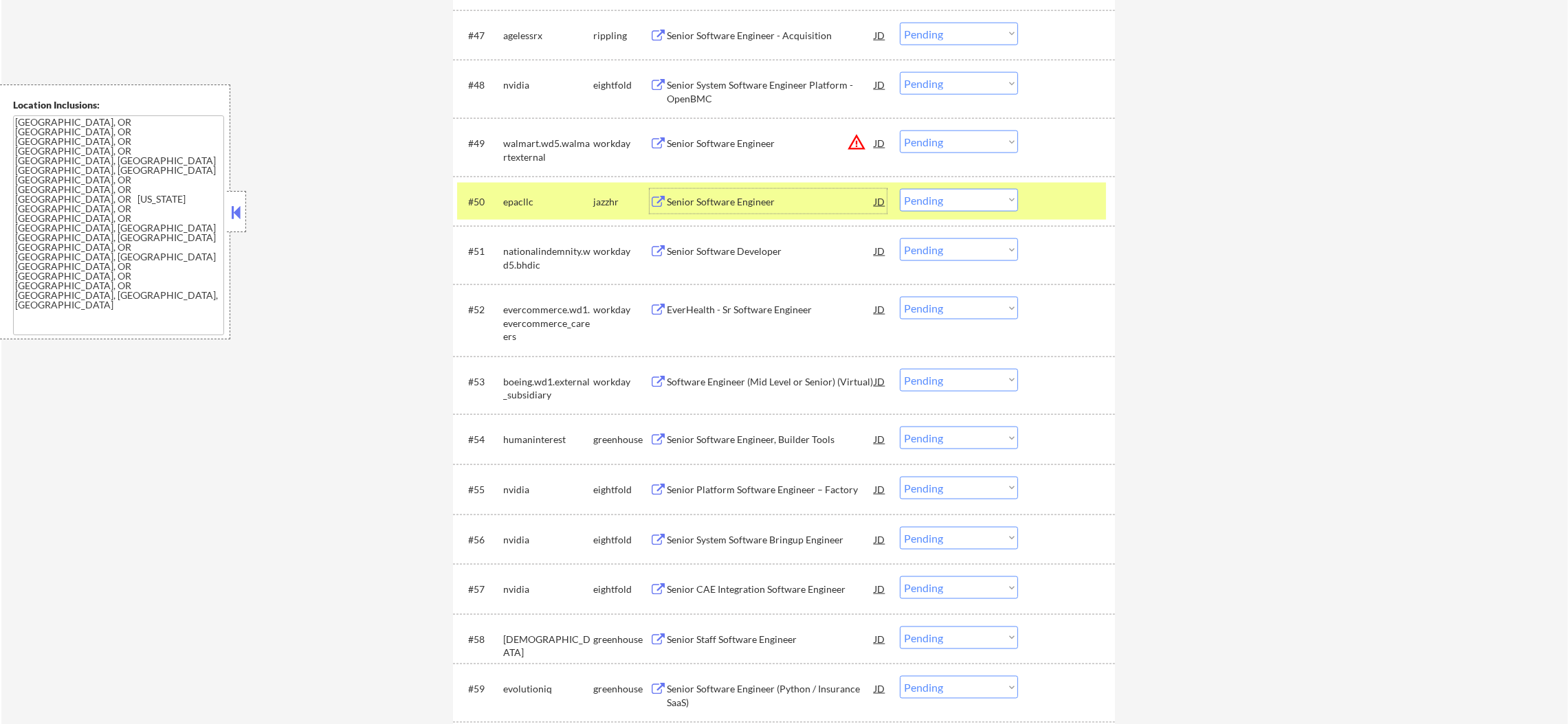
click at [919, 192] on select "Choose an option... Pending Applied Excluded (Questions) Excluded (Expired) Exc…" at bounding box center [959, 199] width 118 height 23
click at [900, 189] on select "Choose an option... Pending Applied Excluded (Questions) Excluded (Expired) Exc…" at bounding box center [959, 199] width 118 height 23
click at [516, 209] on div "epacllc" at bounding box center [548, 200] width 90 height 25
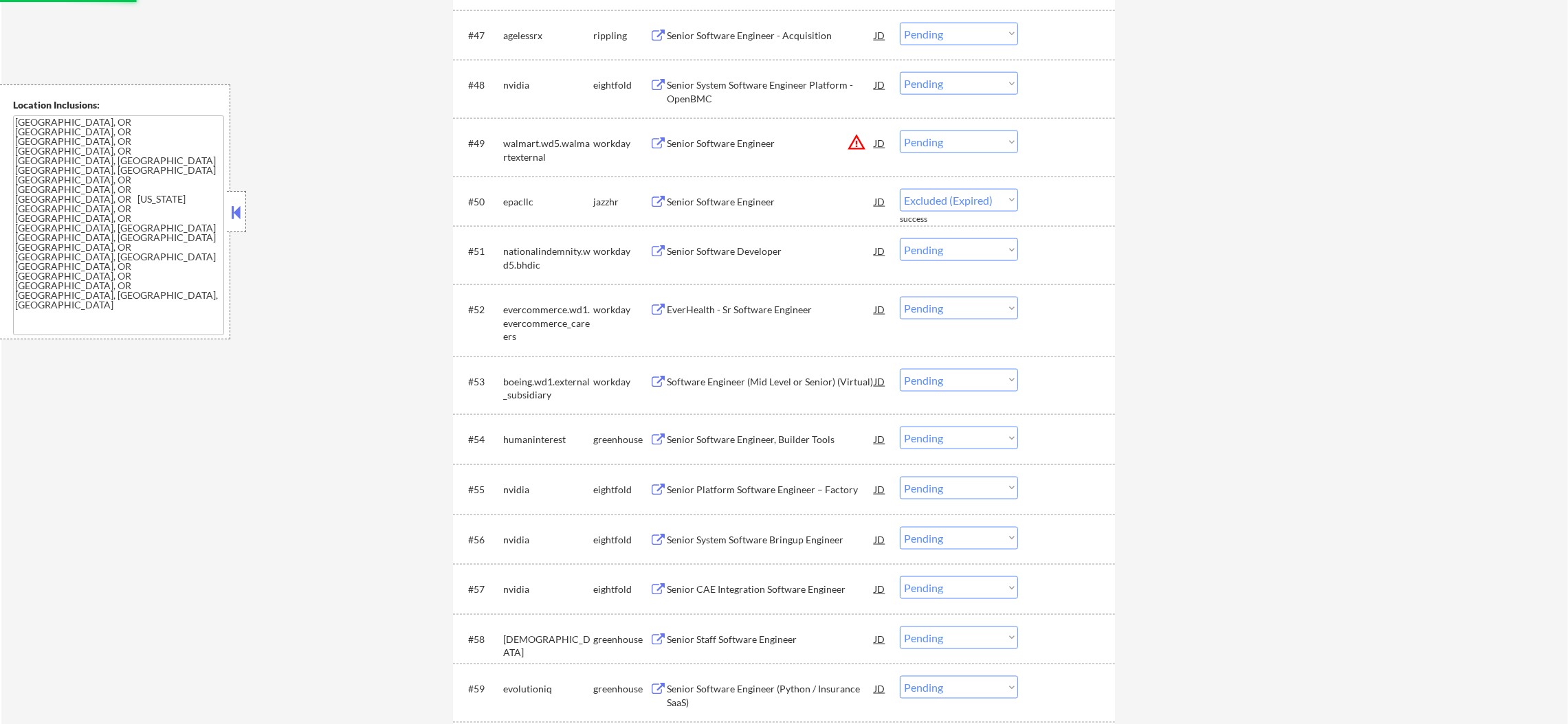
select select ""pending""
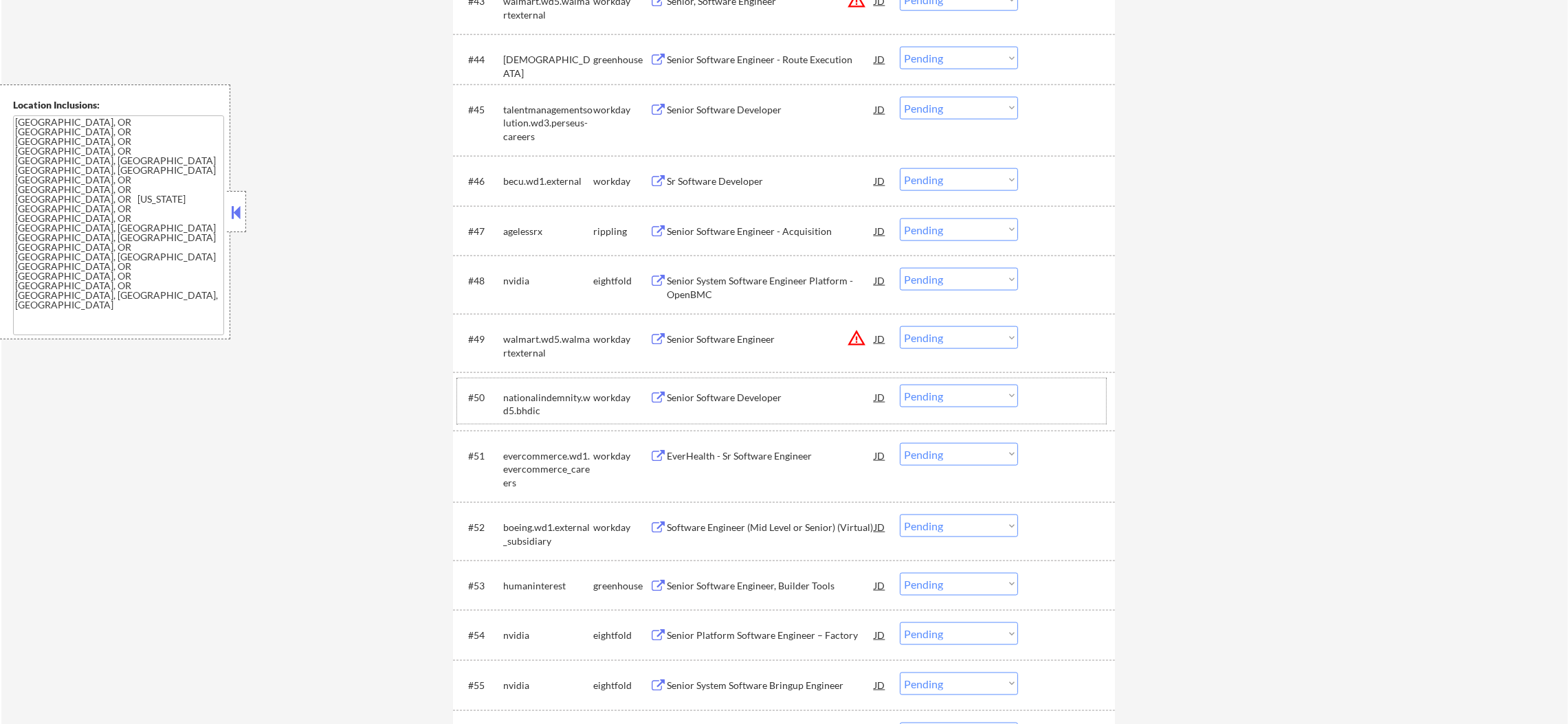
scroll to position [2750, 0]
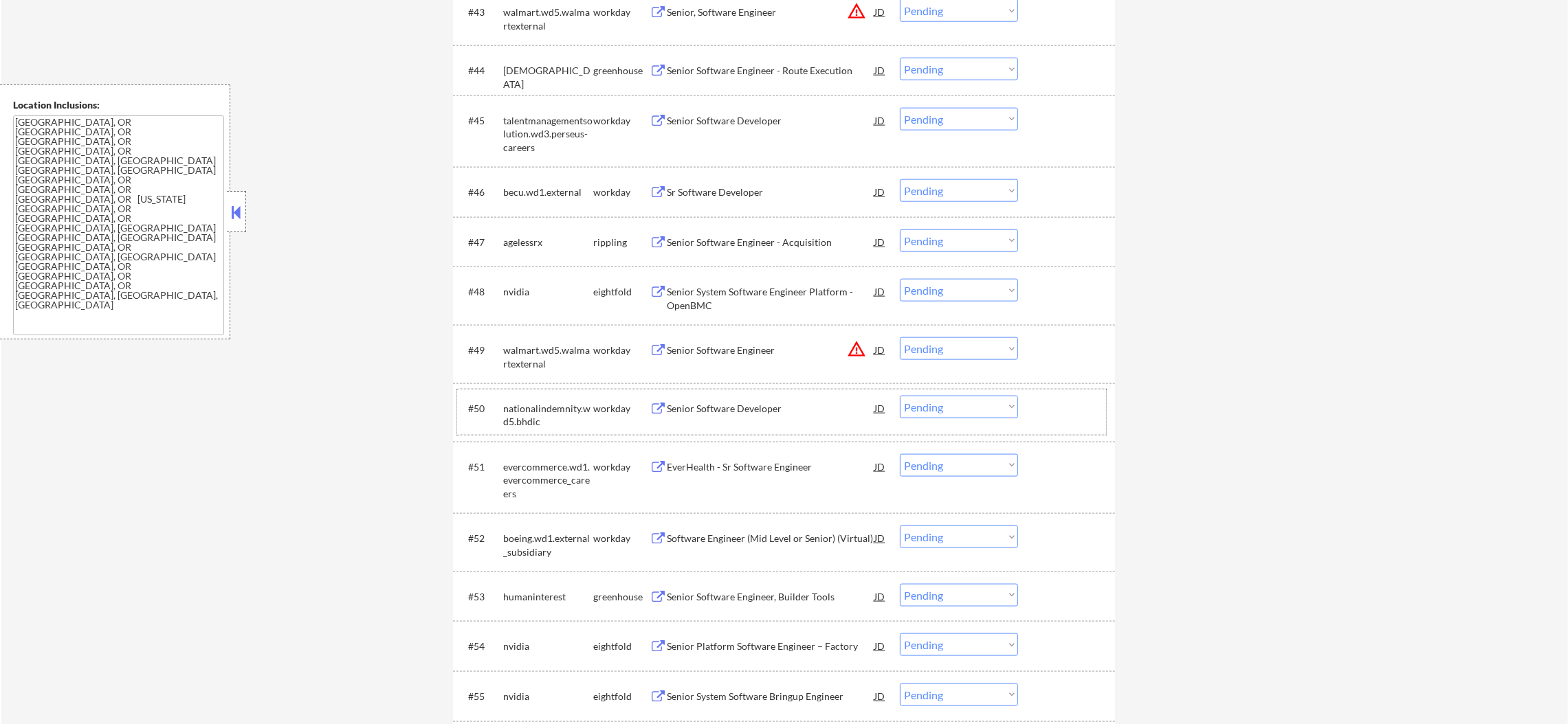
click at [752, 239] on div "Senior Software Engineer - Acquisition" at bounding box center [770, 243] width 207 height 14
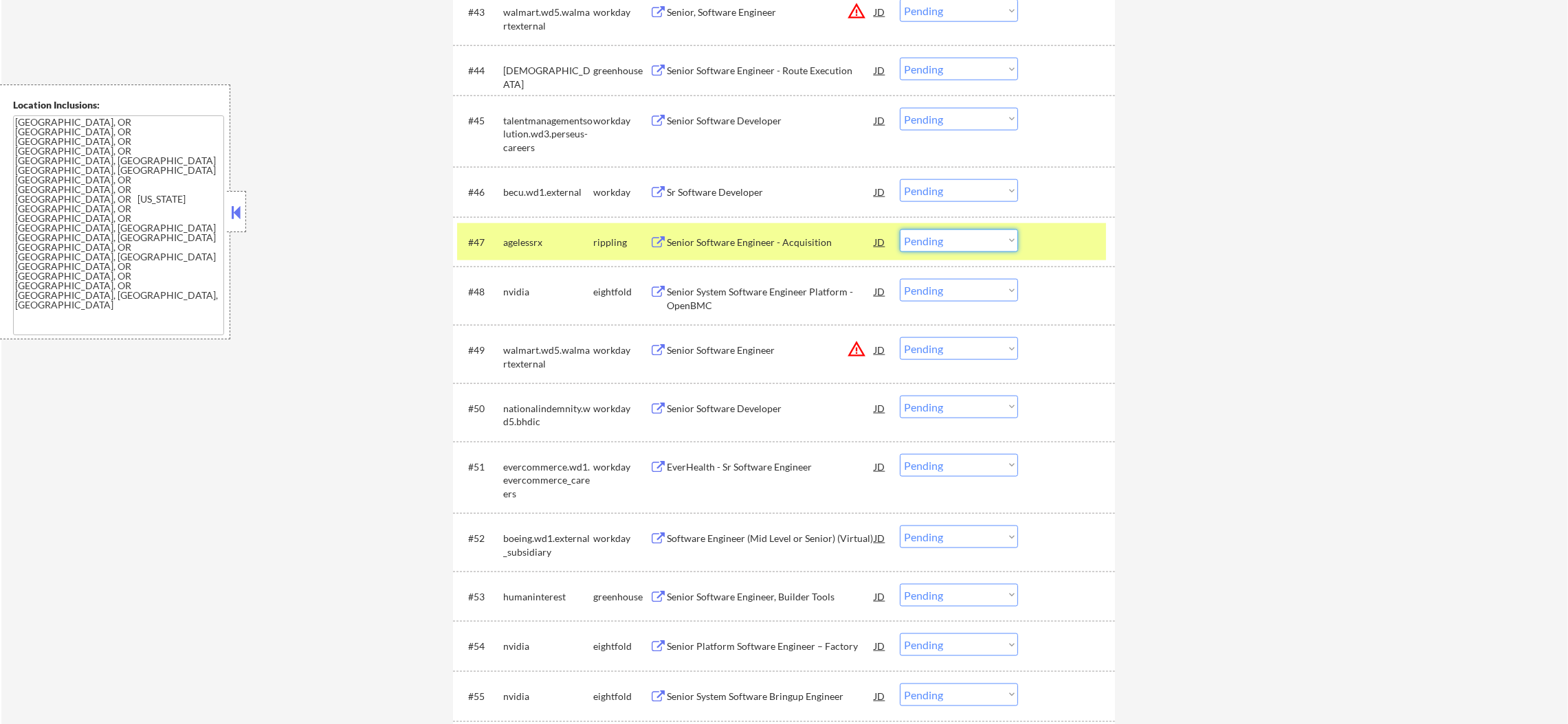
click at [951, 233] on select "Choose an option... Pending Applied Excluded (Questions) Excluded (Expired) Exc…" at bounding box center [959, 241] width 118 height 23
click at [900, 230] on select "Choose an option... Pending Applied Excluded (Questions) Excluded (Expired) Exc…" at bounding box center [959, 241] width 118 height 23
select select ""pending""
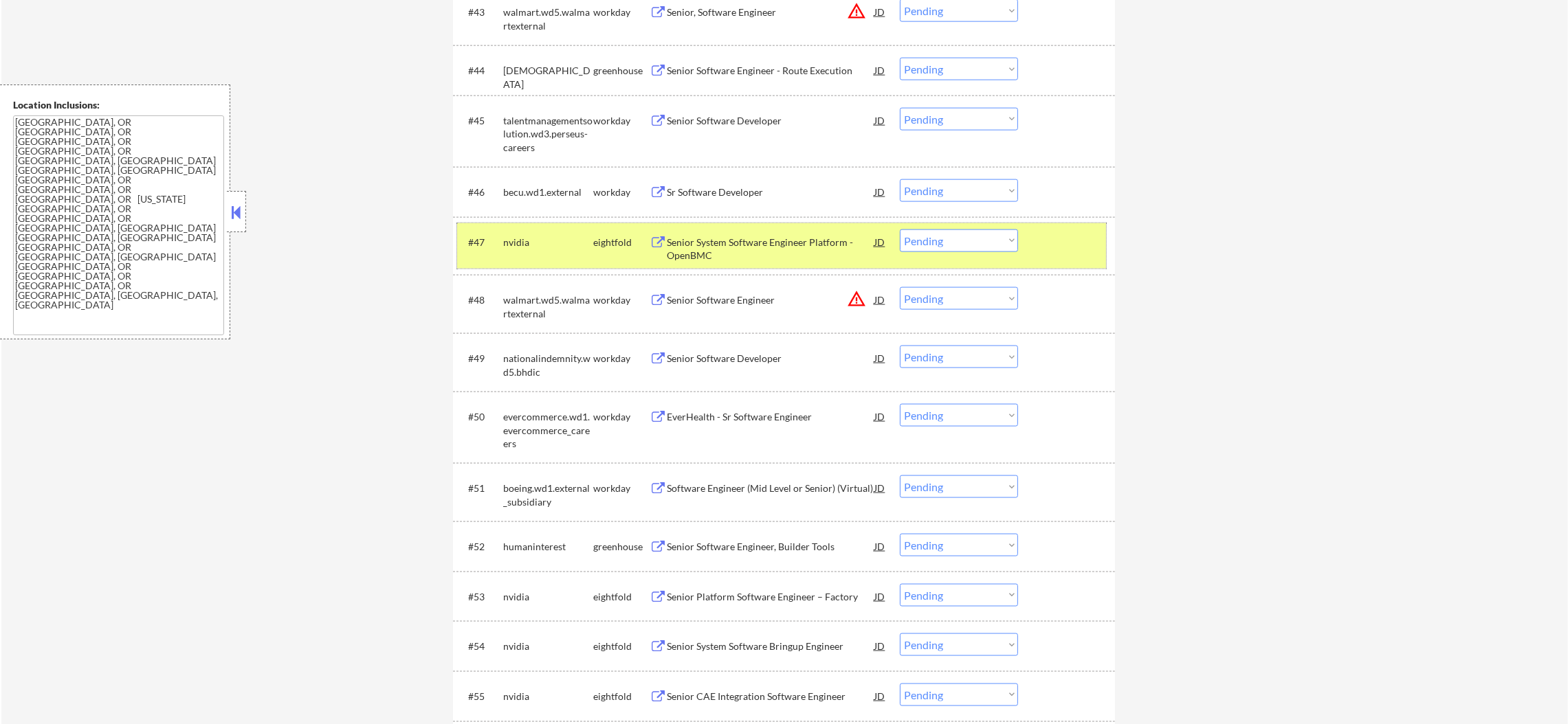
click at [536, 250] on div "nvidia" at bounding box center [548, 242] width 90 height 25
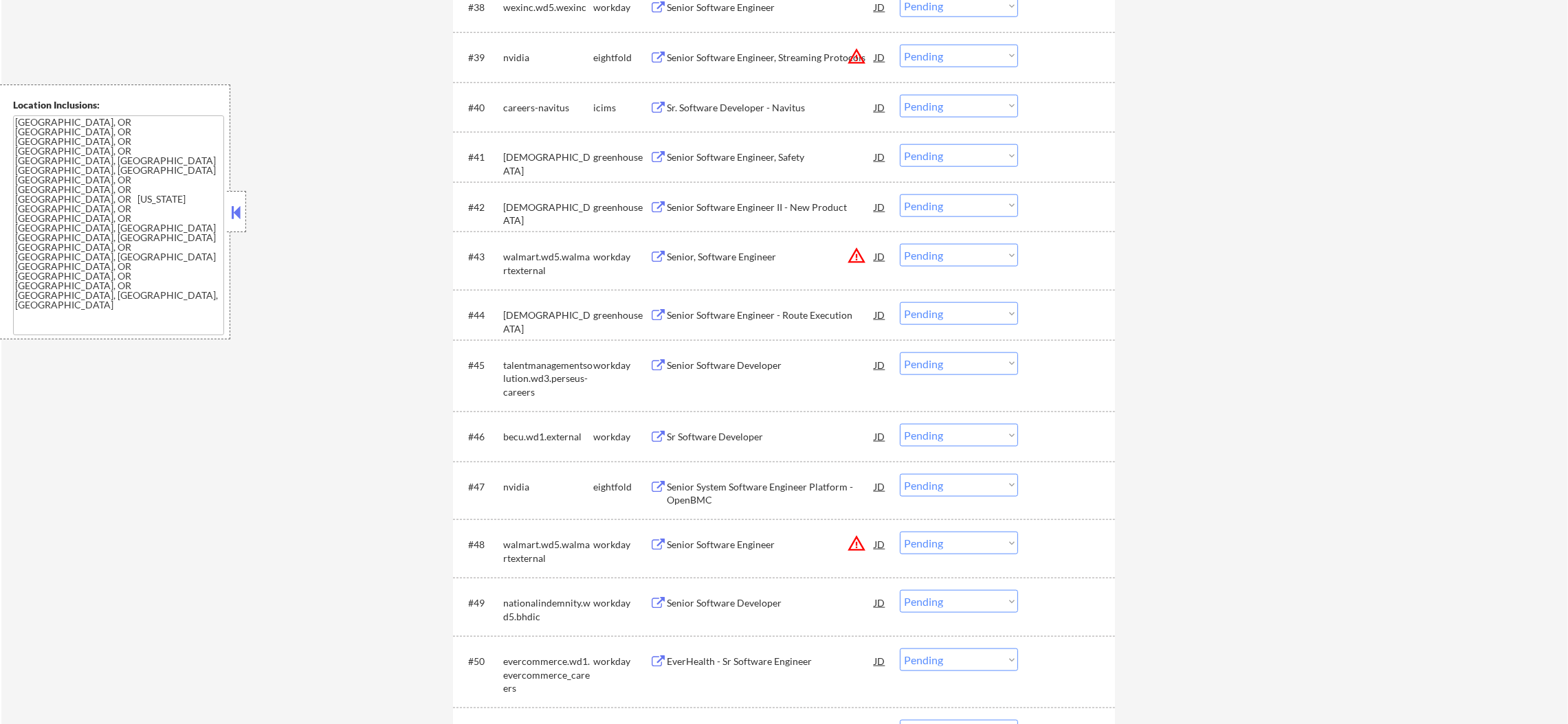
scroll to position [2476, 0]
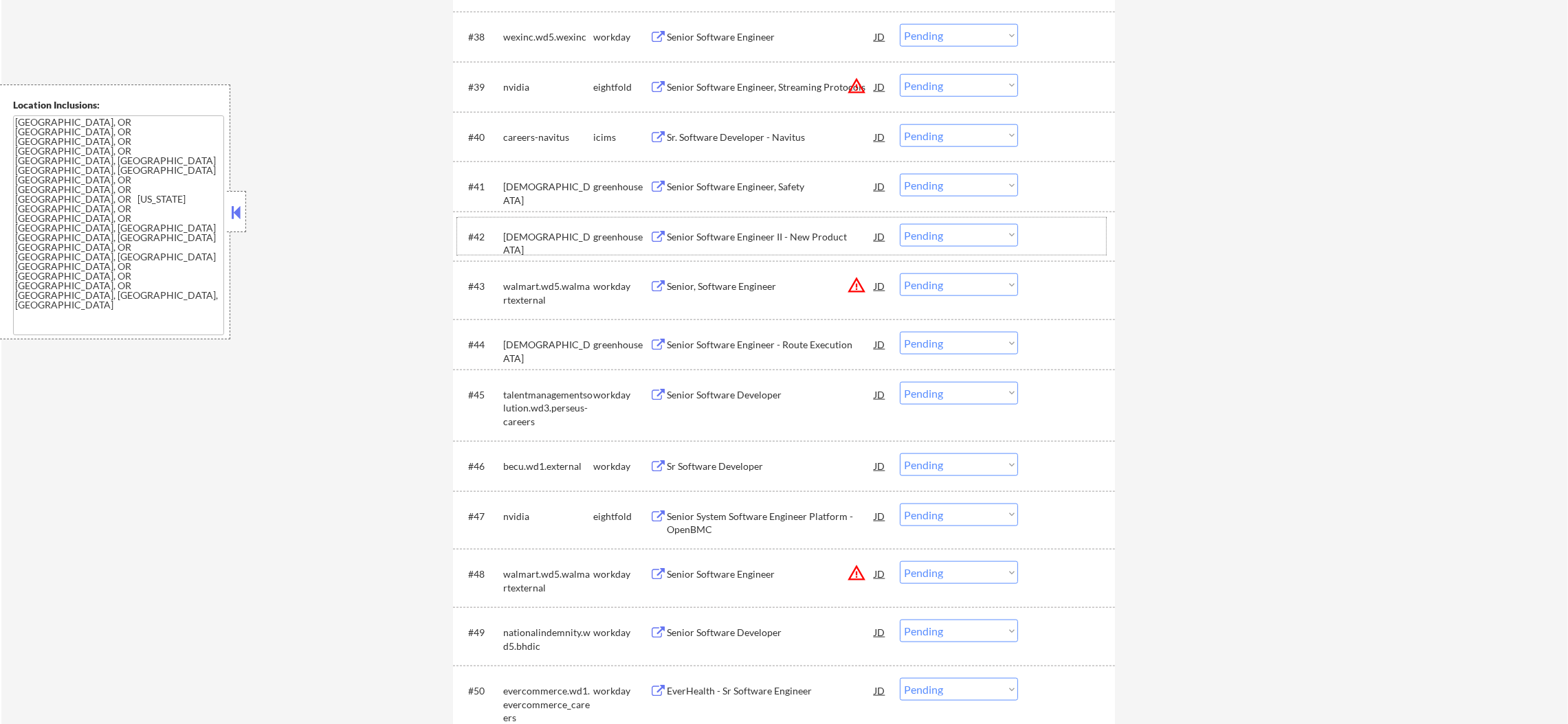
click at [518, 233] on div "samsara" at bounding box center [548, 243] width 90 height 27
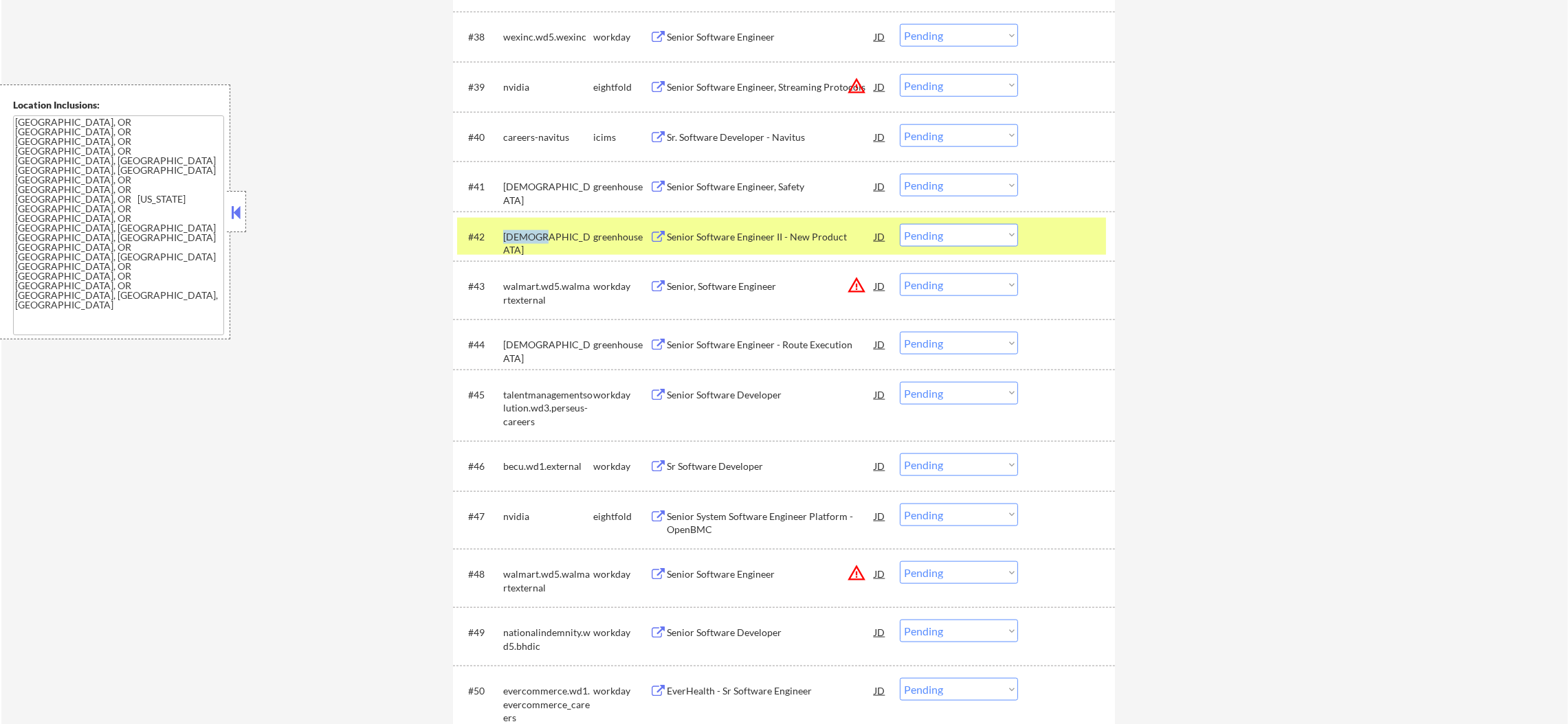
click at [518, 233] on div "samsara" at bounding box center [548, 243] width 90 height 27
copy div "samsara"
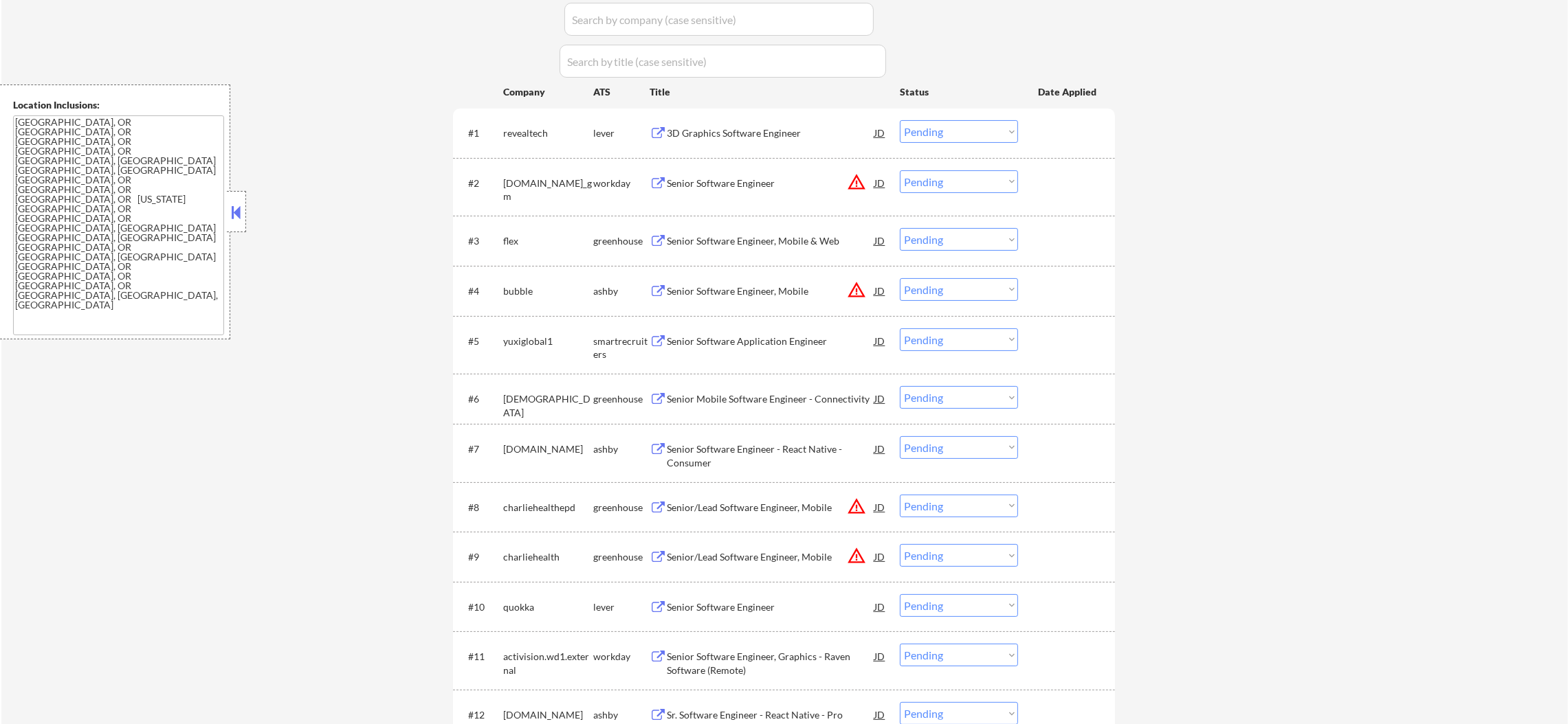
scroll to position [280, 0]
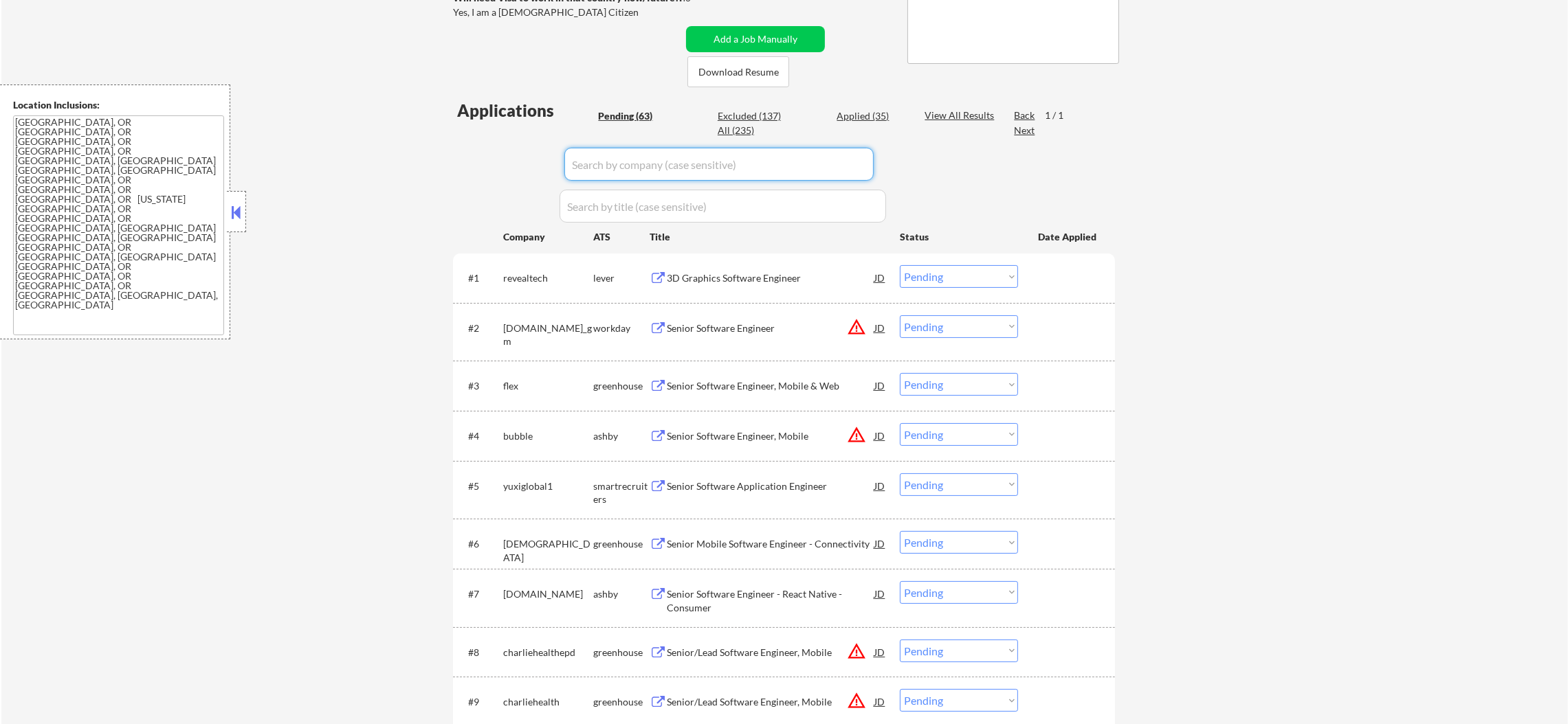
click at [733, 124] on div "All (235)" at bounding box center [752, 131] width 69 height 14
select select ""applied""
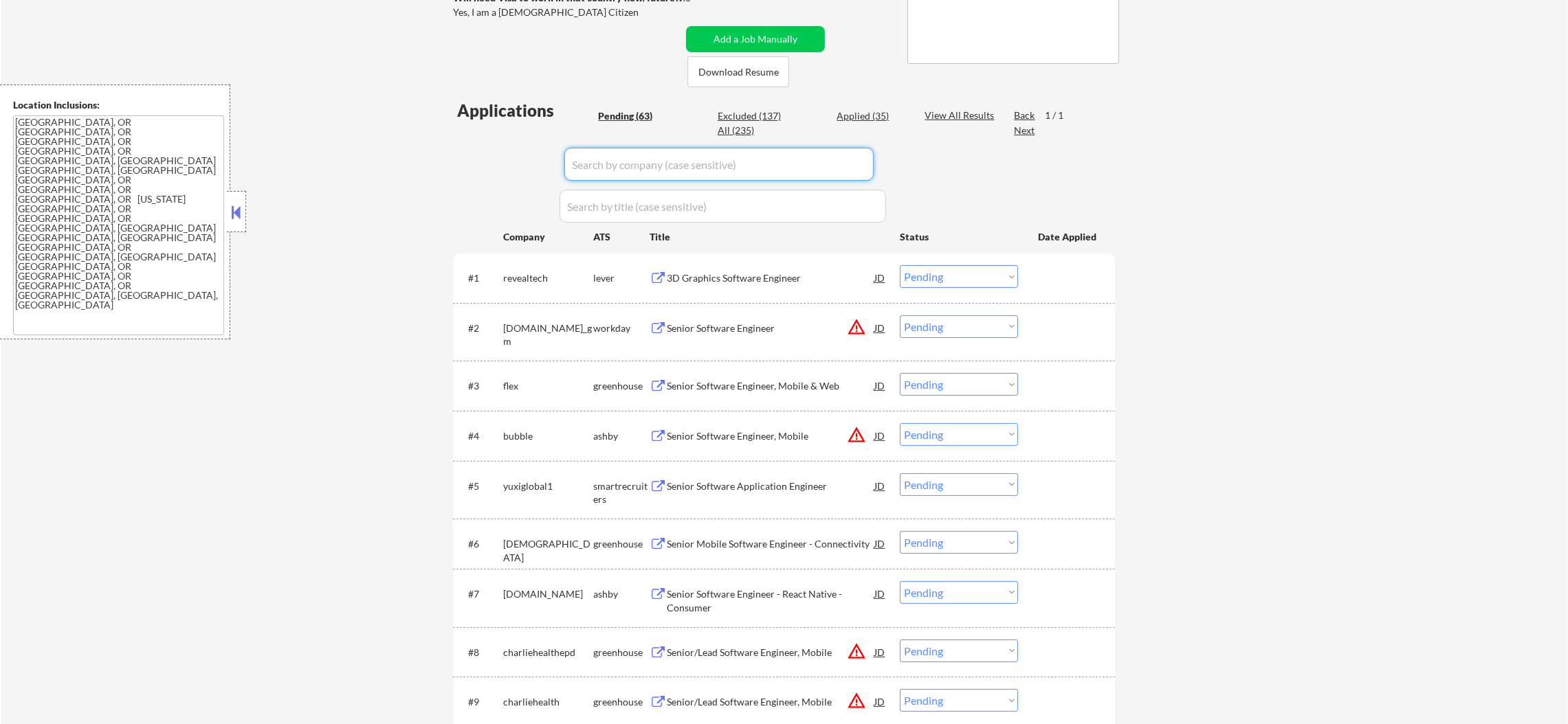
select select ""applied""
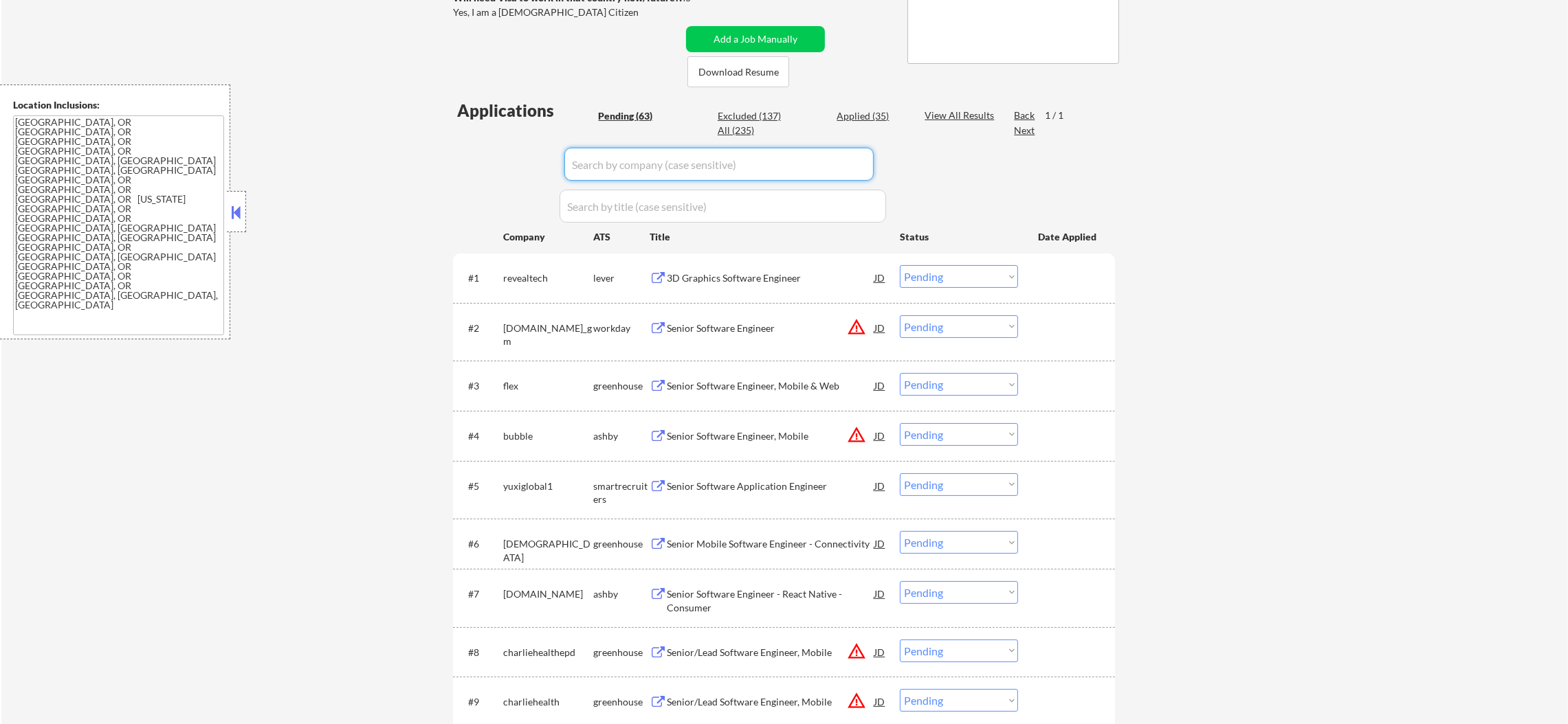
select select ""applied""
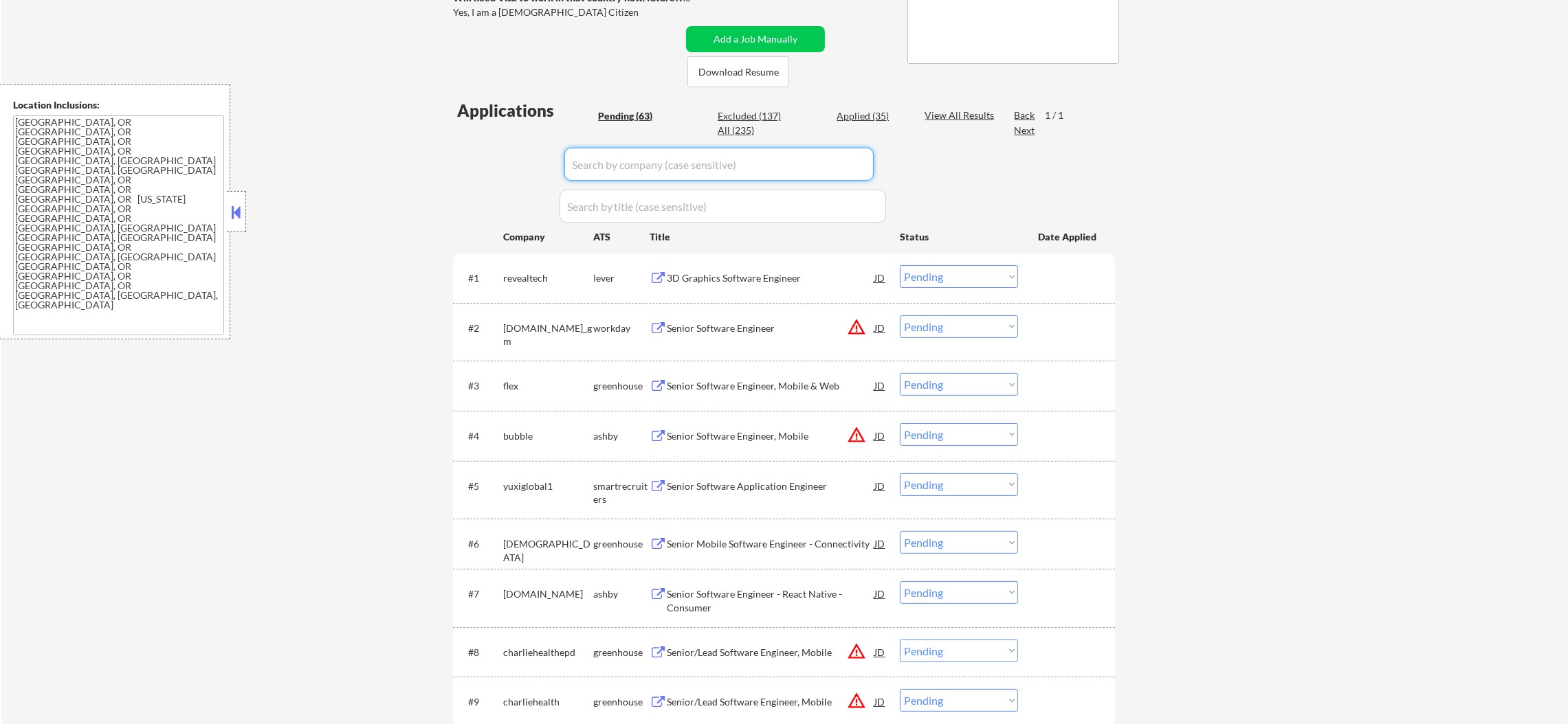
select select ""applied""
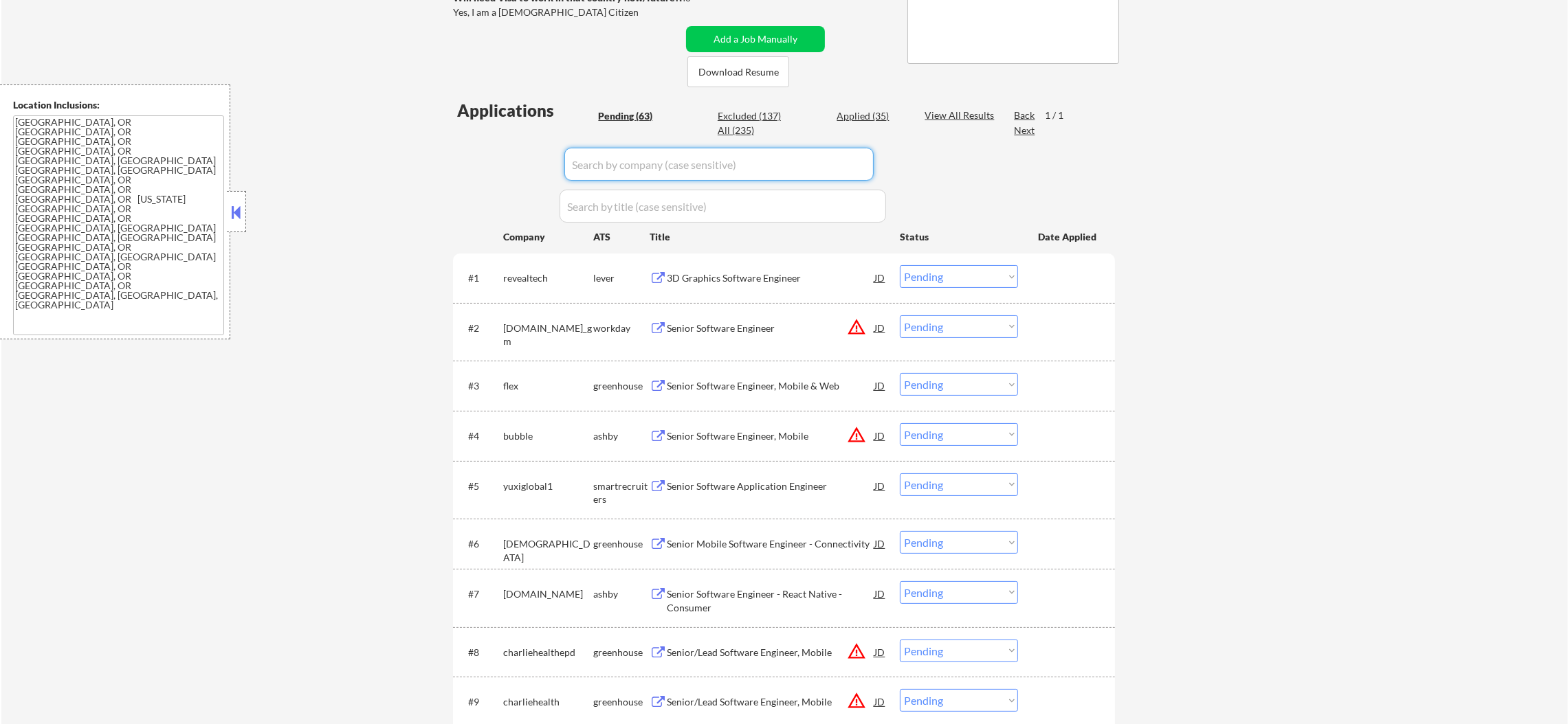
select select ""applied""
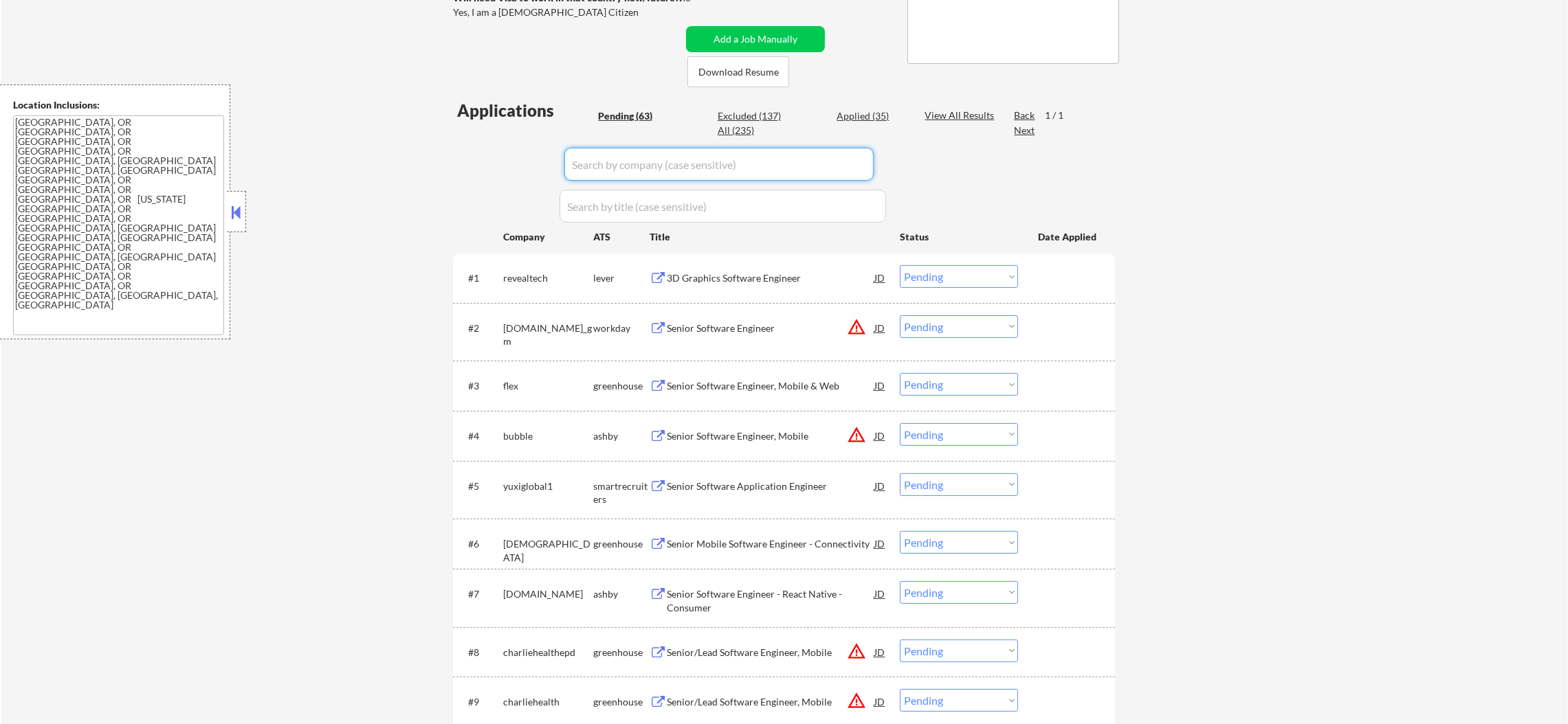
select select ""applied""
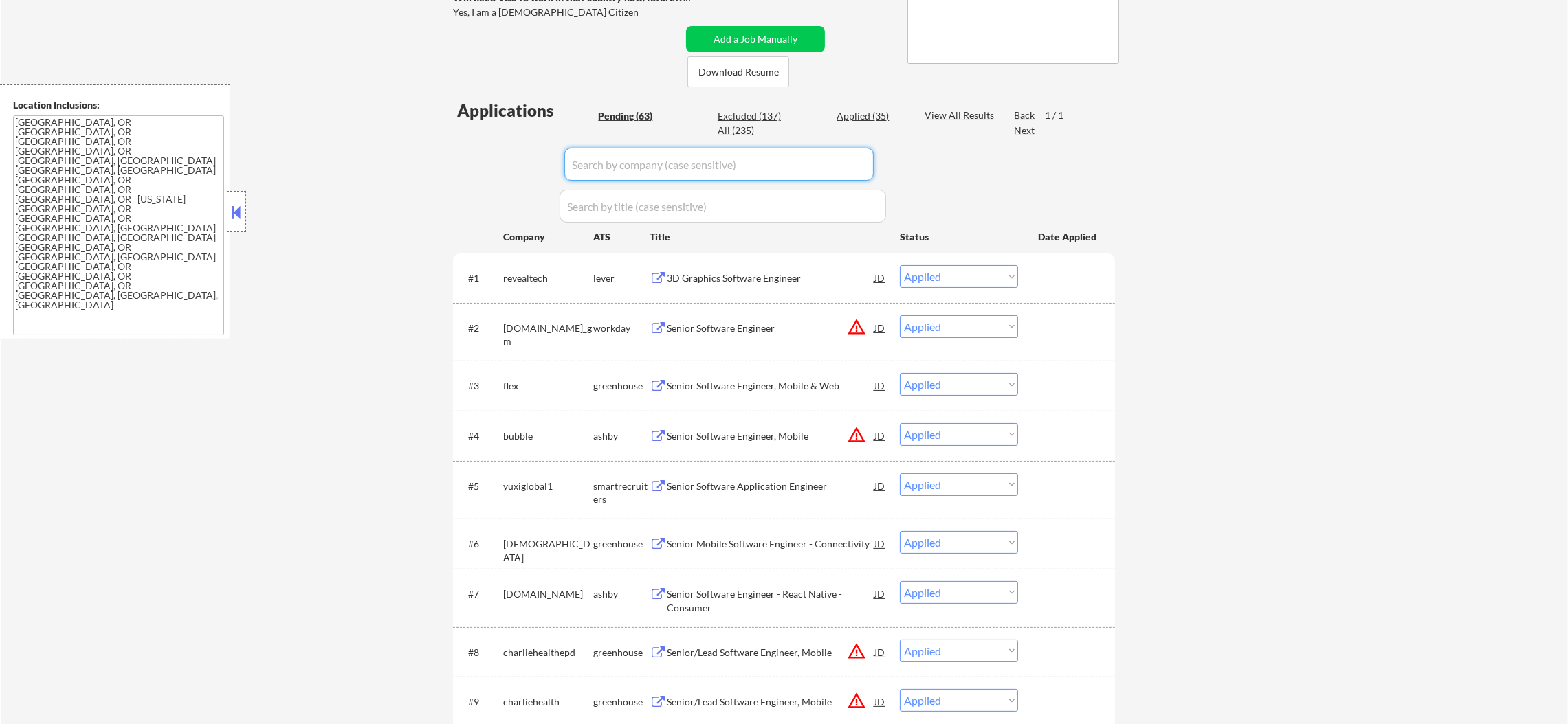
select select ""applied""
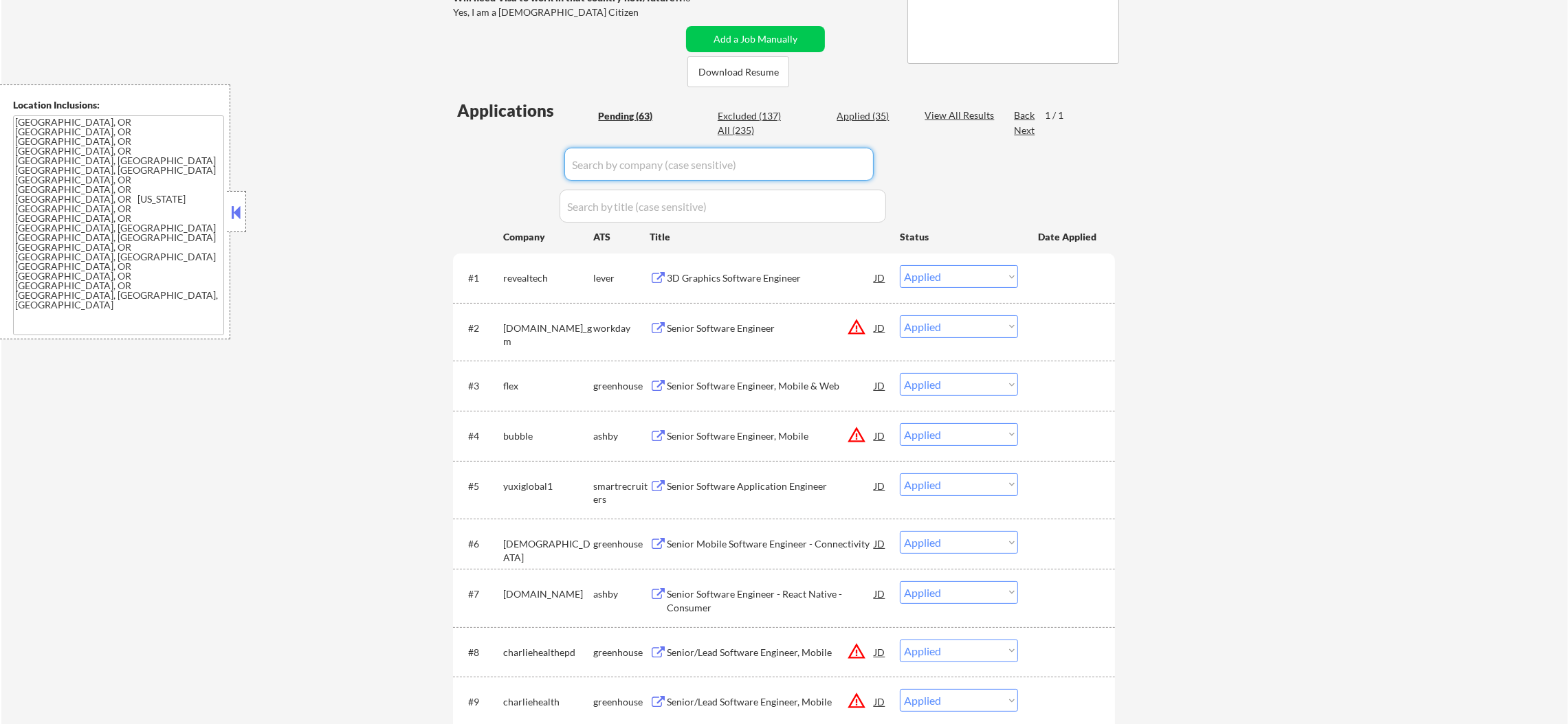
select select ""applied""
select select ""excluded""
select select ""excluded__location_""
select select ""excluded""
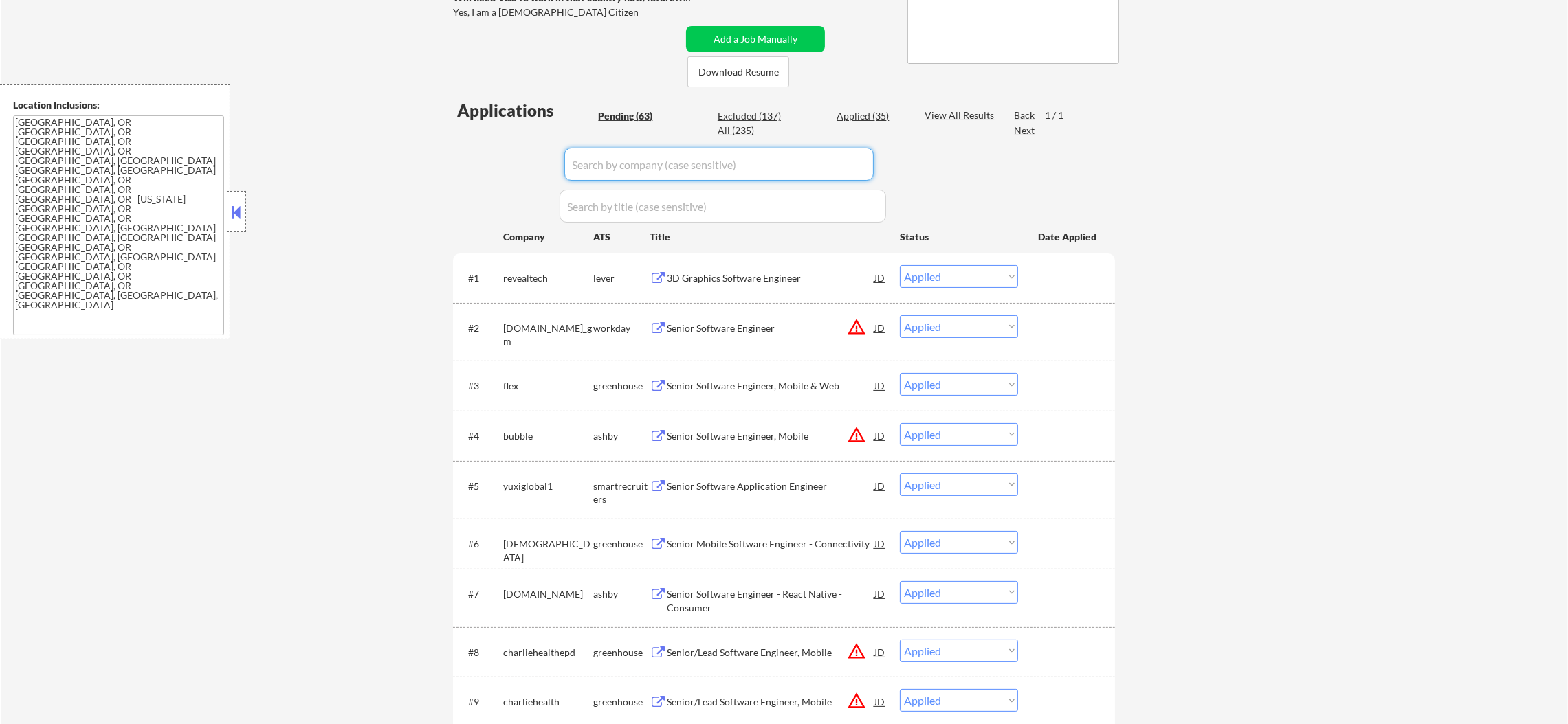
select select ""excluded__location_""
select select ""excluded""
select select ""excluded__salary_""
select select ""excluded__expired_""
select select ""excluded__location_""
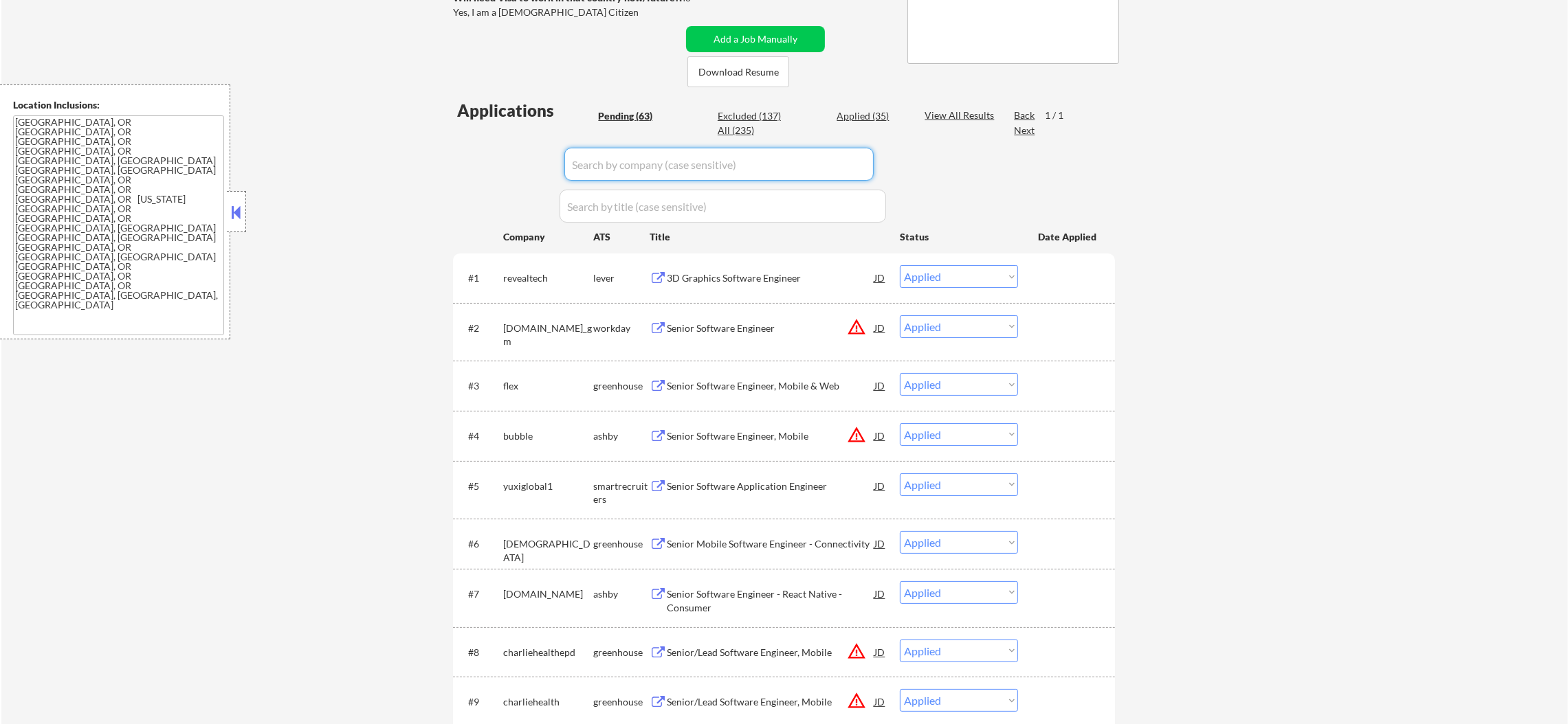
select select ""excluded""
select select ""excluded__salary_""
select select ""excluded__other_""
select select ""excluded__expired_""
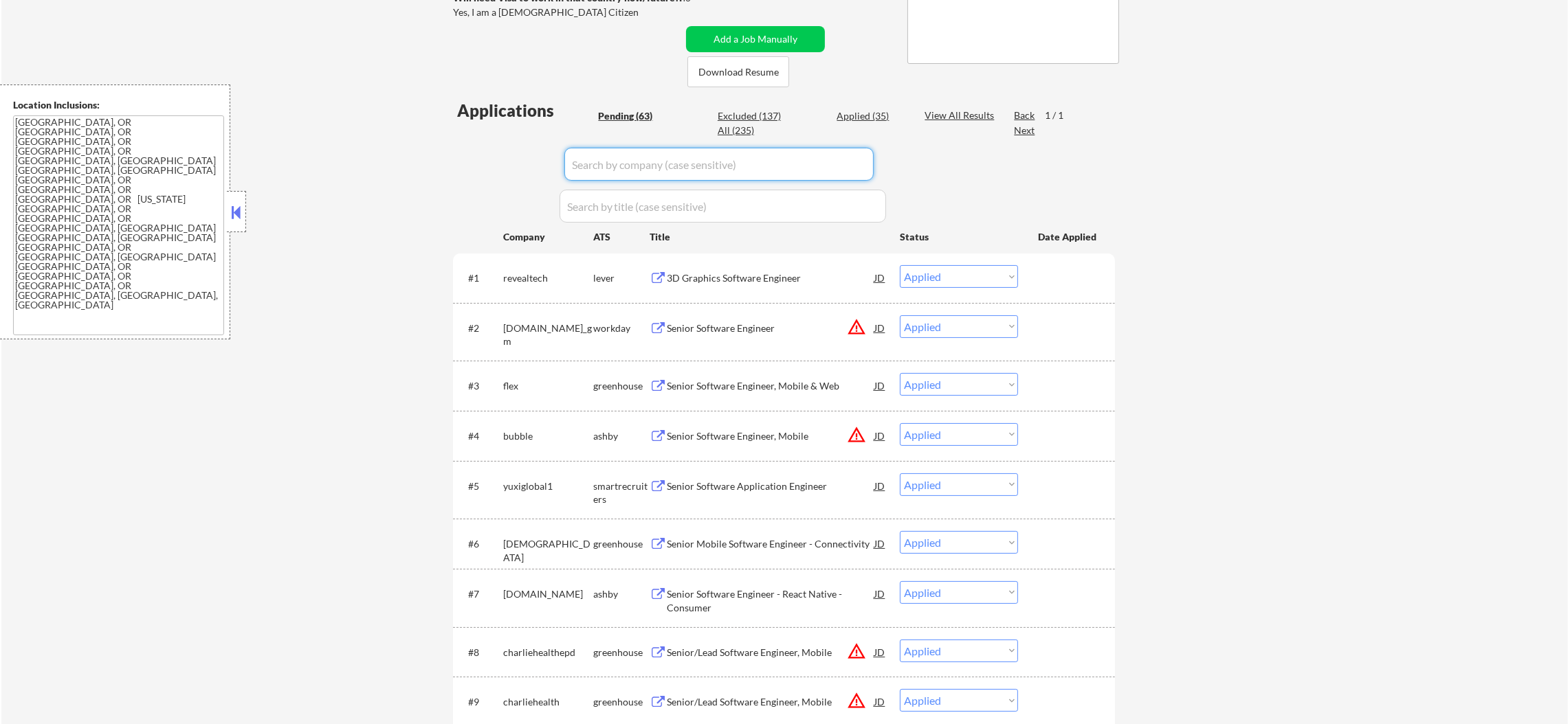
select select ""excluded__bad_match_""
select select ""excluded__expired_""
select select ""excluded__bad_match_""
select select ""excluded""
select select ""excluded__location_""
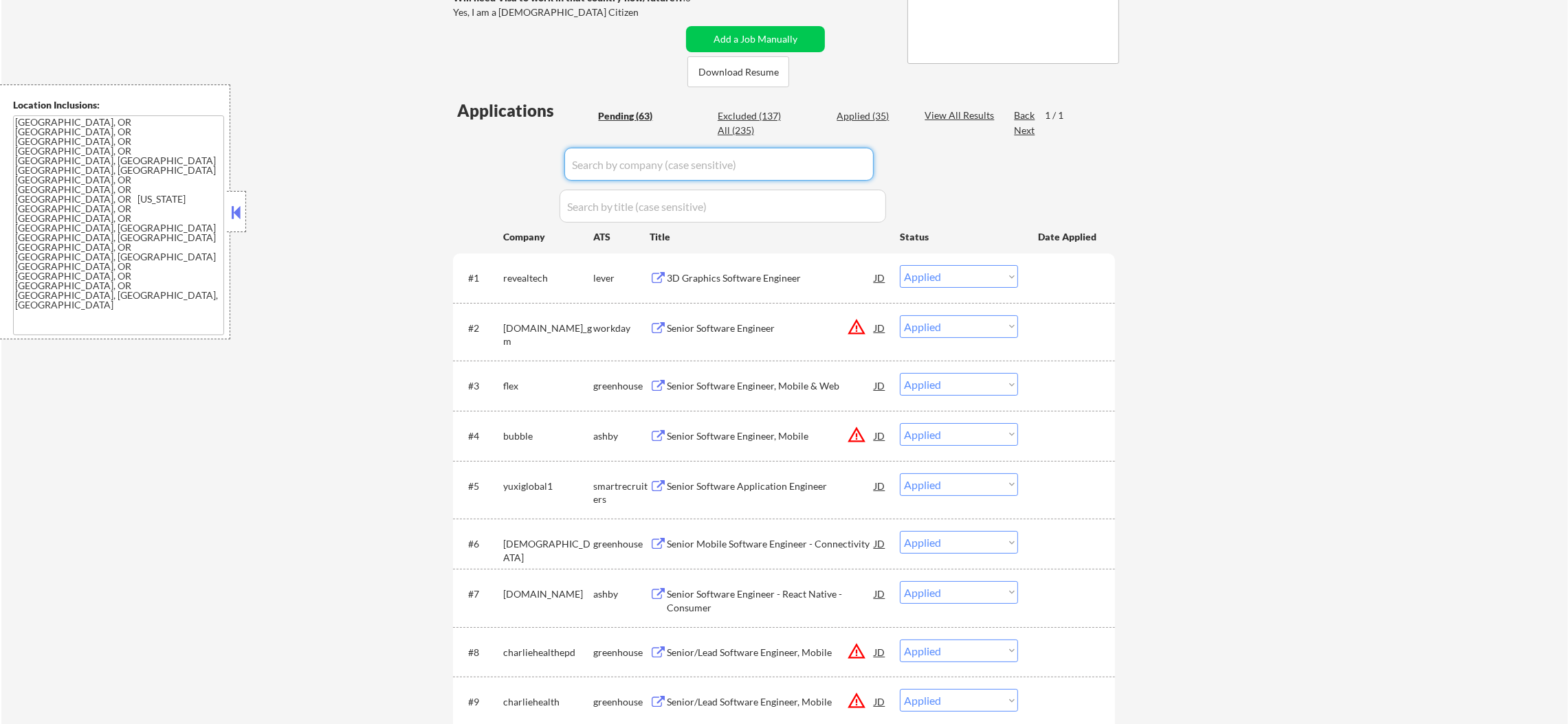
select select ""excluded__expired_""
select select ""pending""
select select ""excluded__location_""
select select ""excluded__other_""
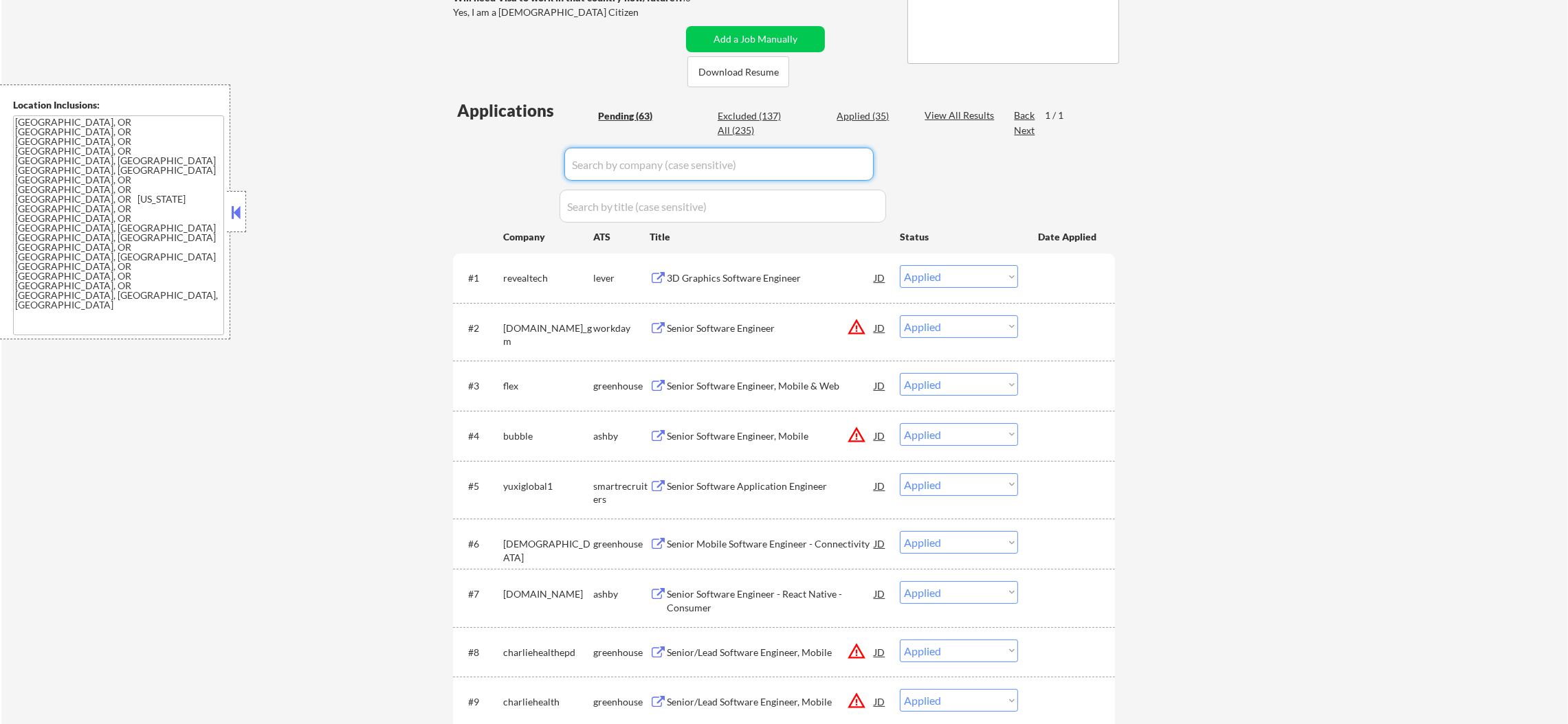
select select ""pending""
select select ""excluded__location_""
select select ""excluded__salary_""
select select ""excluded__location_""
select select ""excluded__bad_match_""
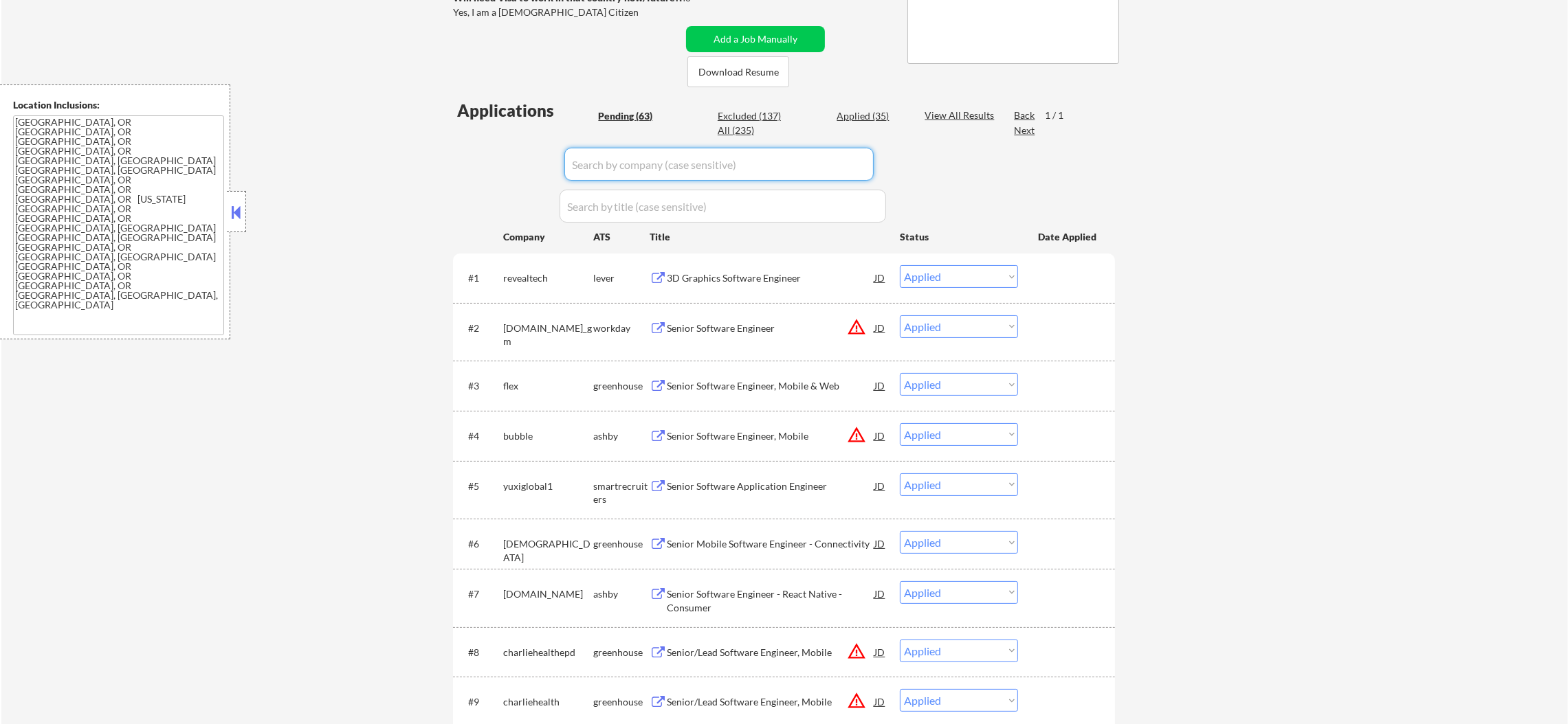
select select ""excluded__location_""
select select ""pending""
select select ""excluded""
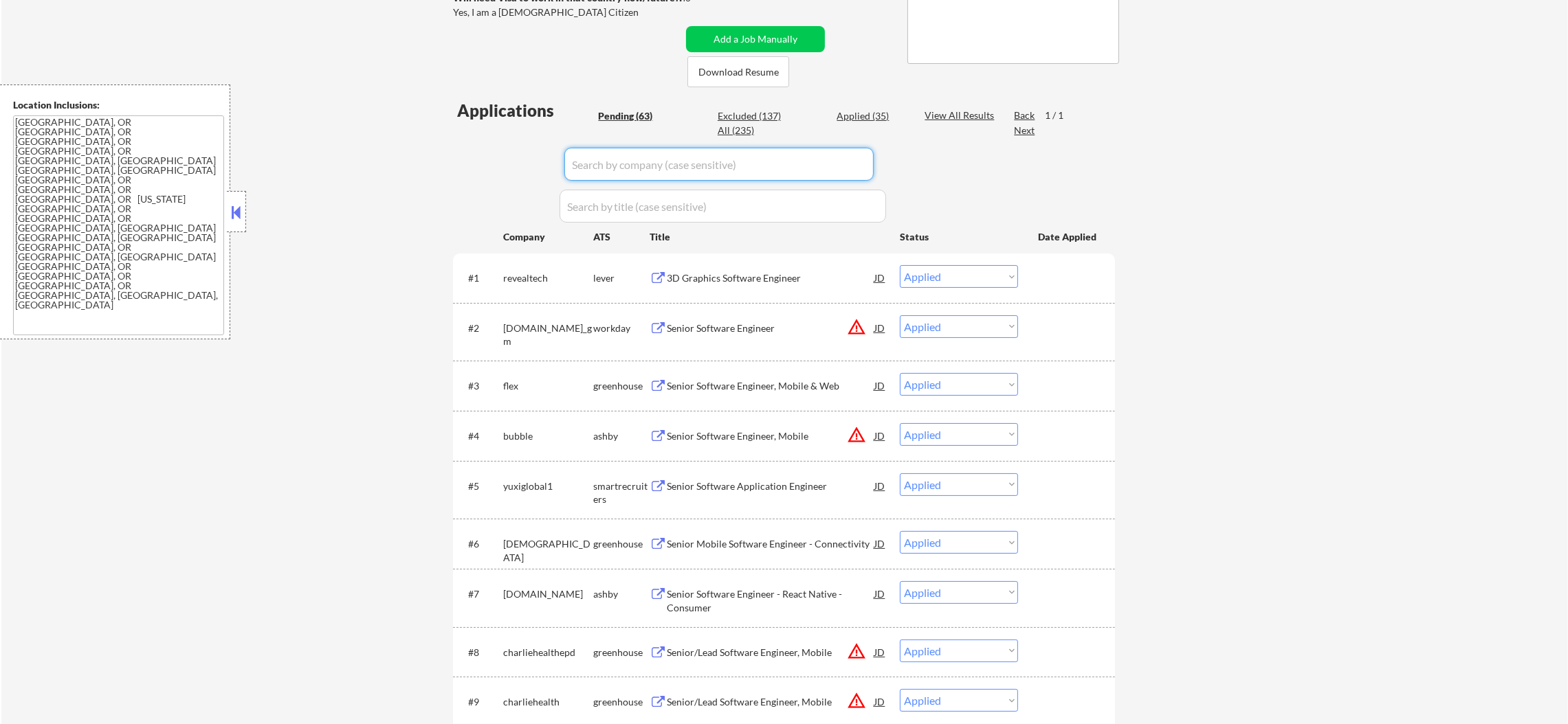
select select ""excluded__expired_""
select select ""pending""
select select ""excluded__location_""
select select ""pending""
select select ""excluded""
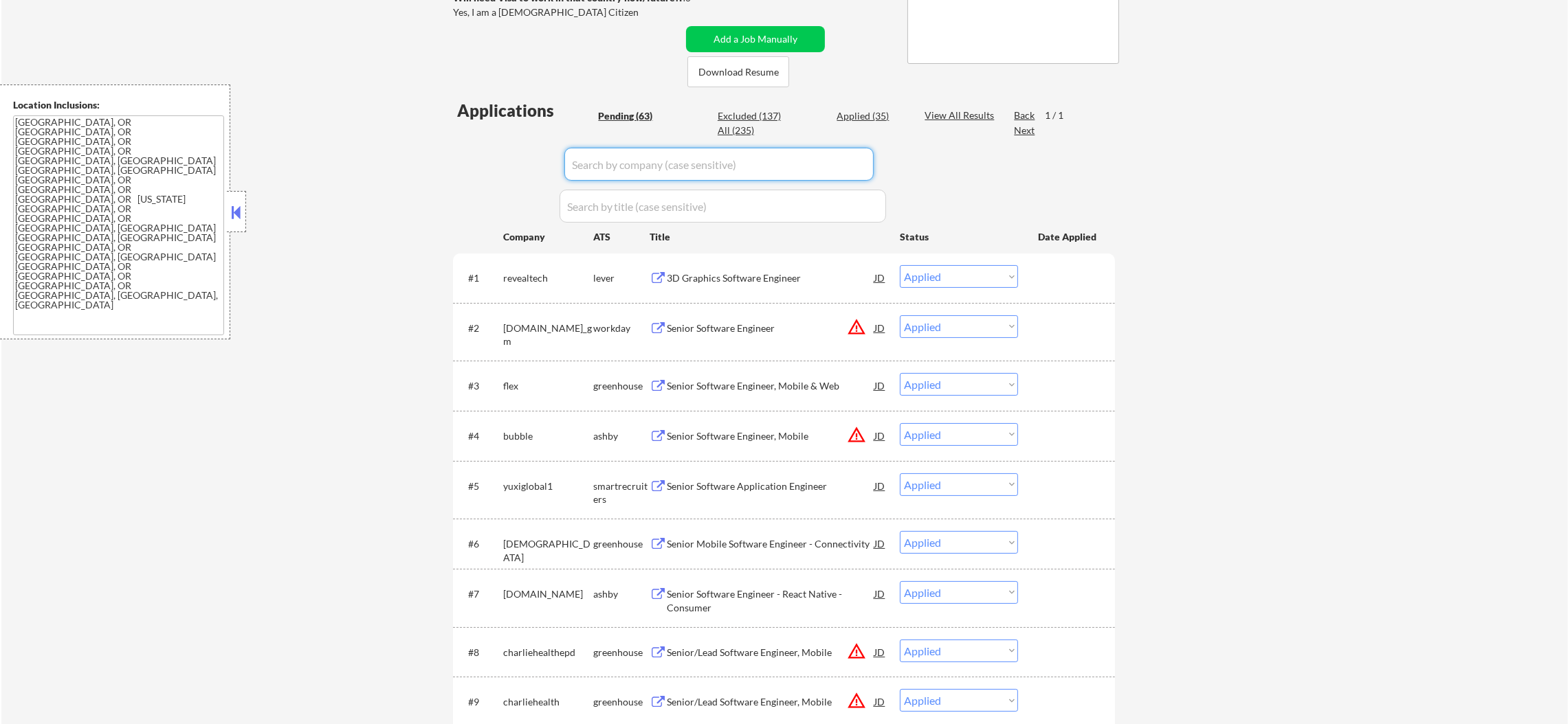
select select ""excluded__location_""
select select ""pending""
select select ""excluded__salary_""
select select ""pending""
select select ""excluded__location_""
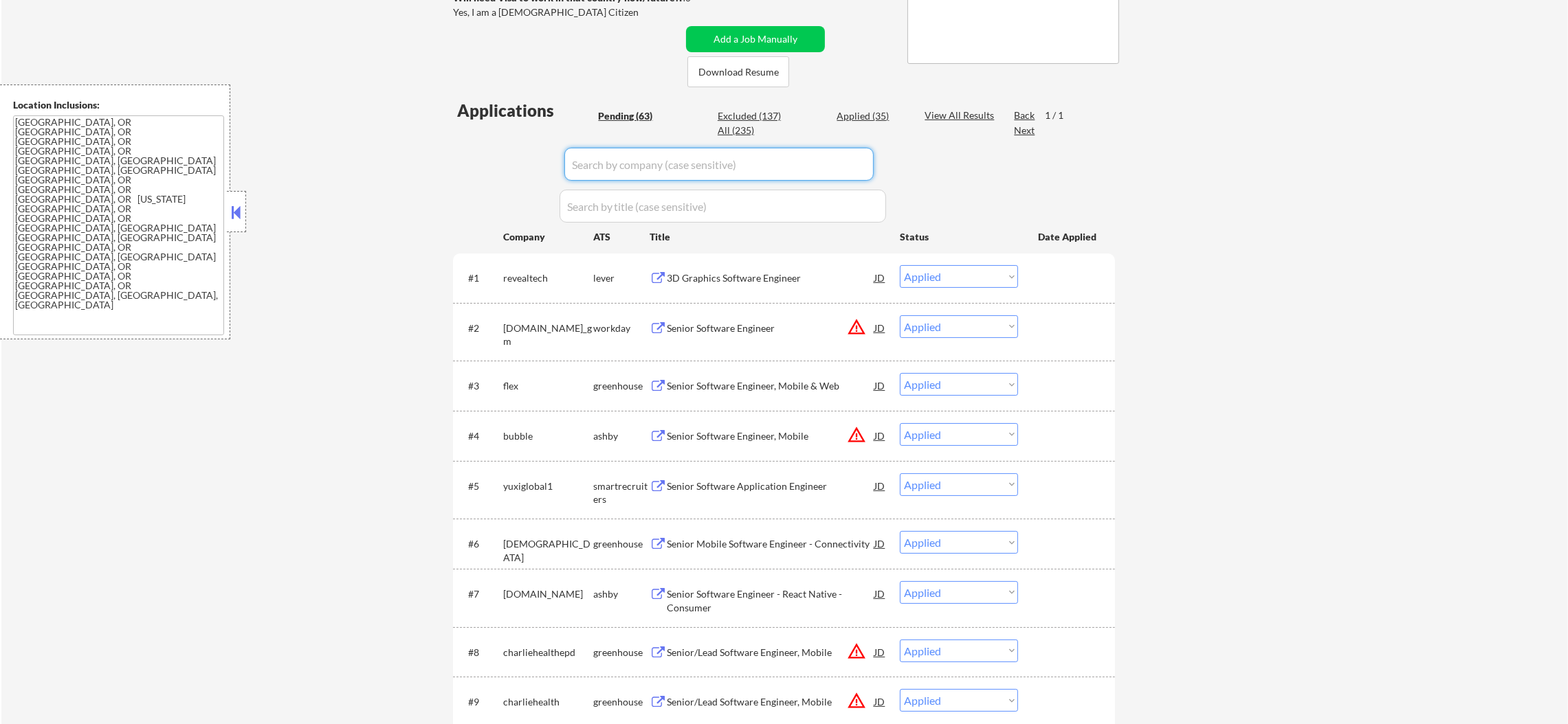
select select ""excluded__salary_""
select select ""pending""
click at [597, 156] on input "input" at bounding box center [718, 164] width 309 height 33
paste input "samsara"
type input "samsara"
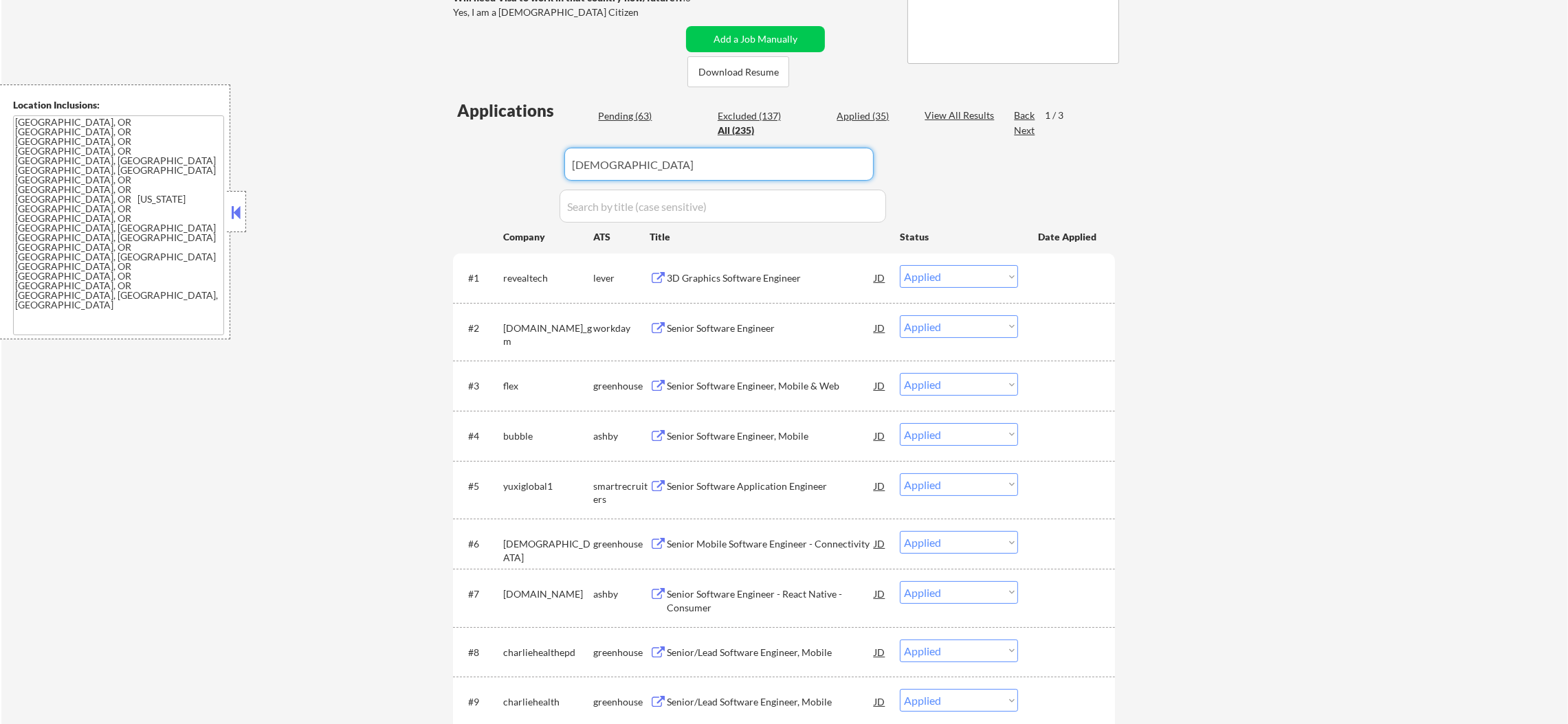
select select ""pending""
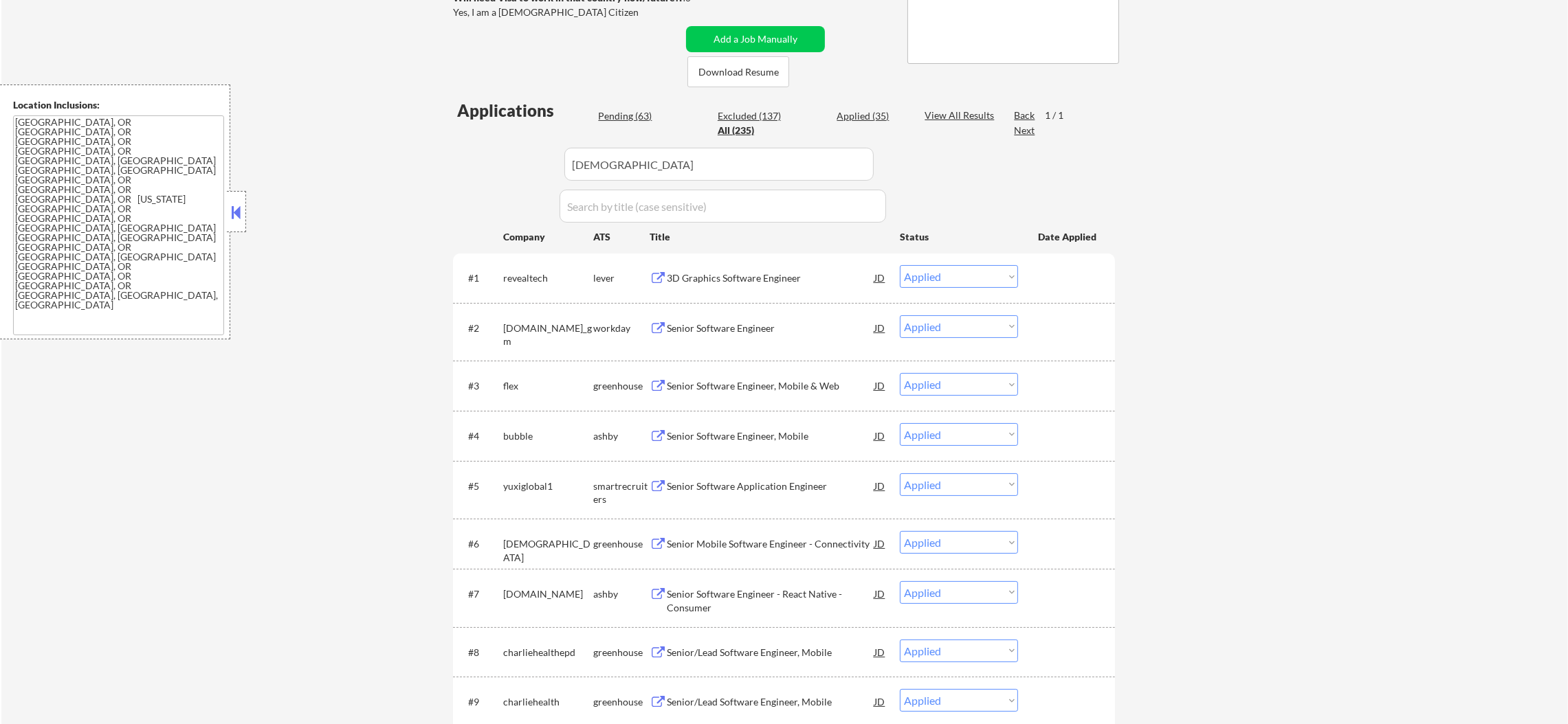
select select ""pending""
select select ""excluded__bad_match_""
select select ""pending""
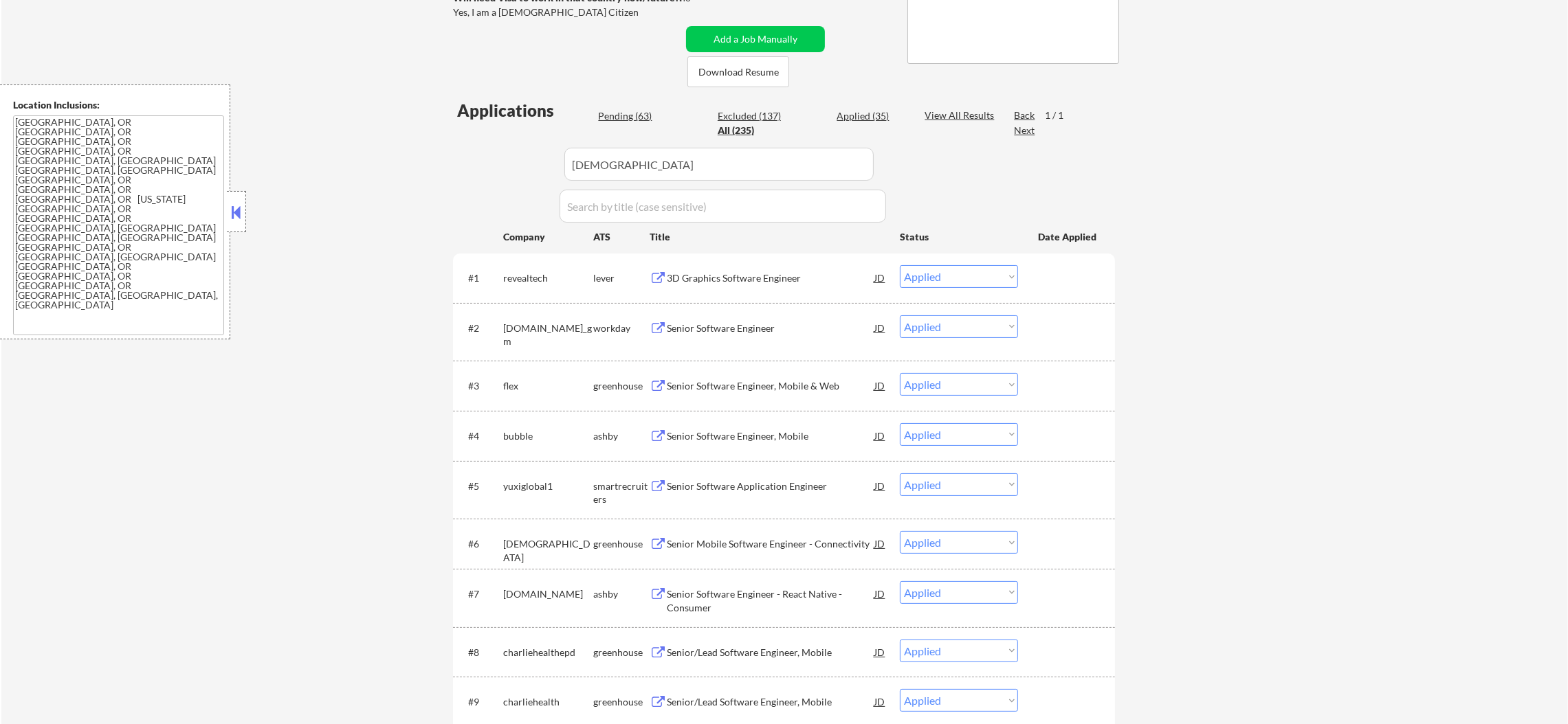
select select ""pending""
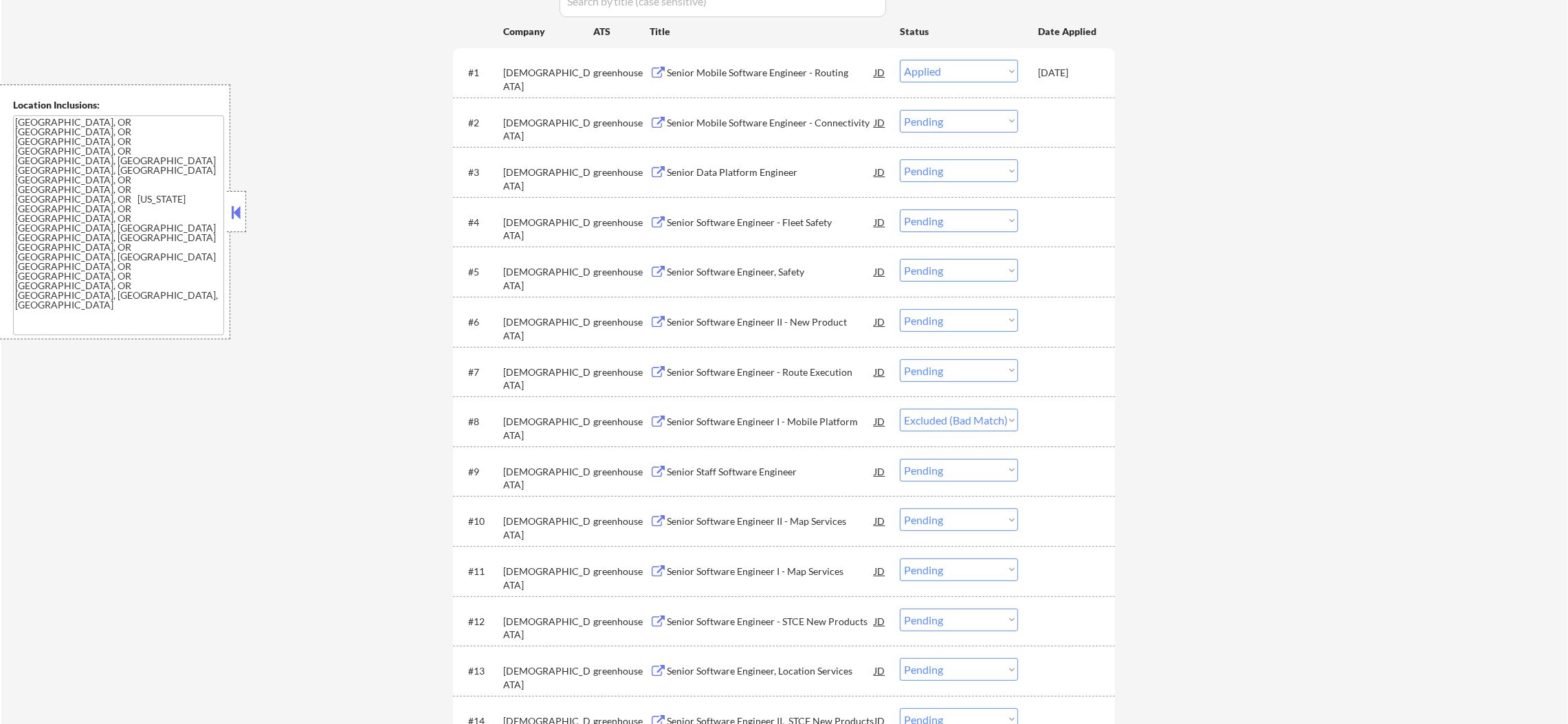
scroll to position [486, 0]
click at [780, 128] on div "Senior Mobile Software Engineer - Connectivity" at bounding box center [770, 121] width 207 height 25
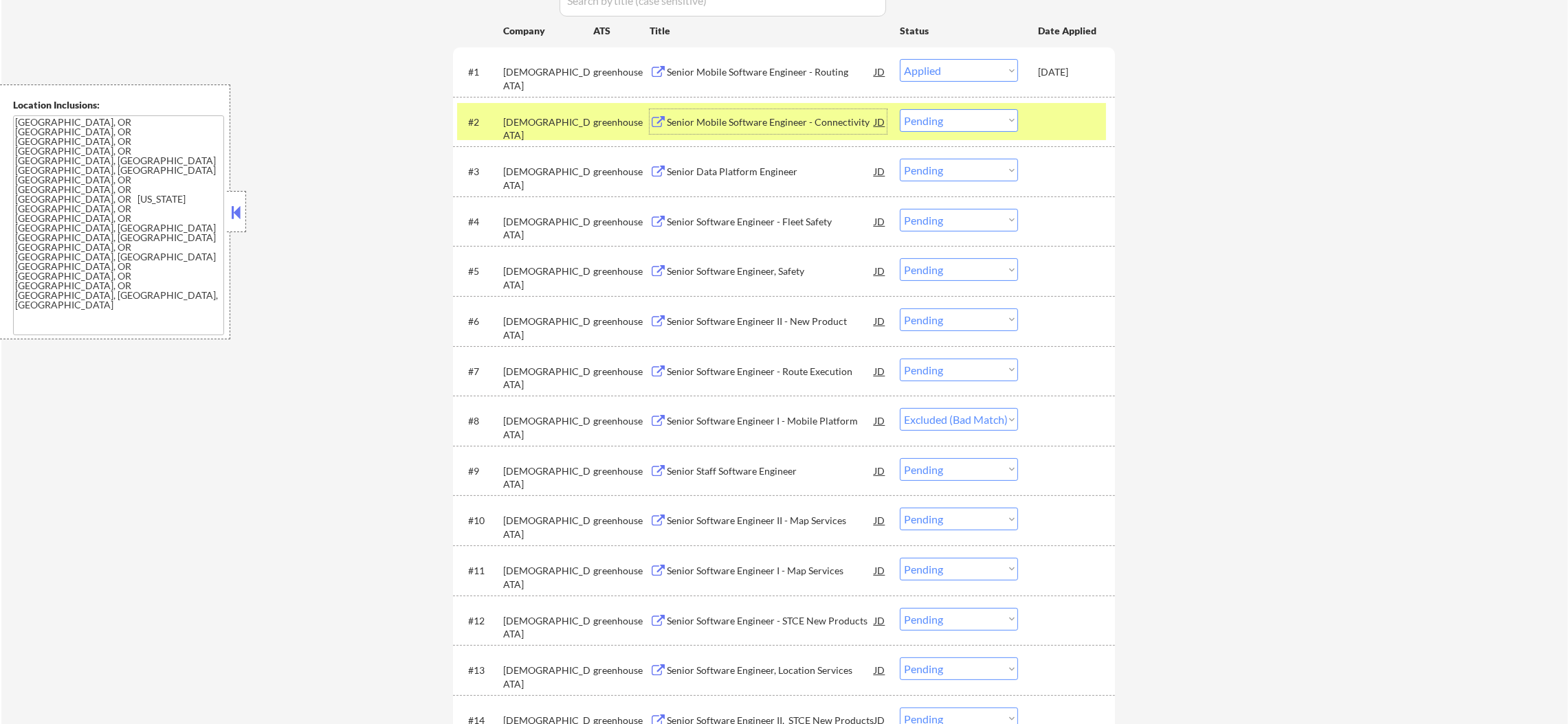
click at [917, 113] on select "Choose an option... Pending Applied Excluded (Questions) Excluded (Expired) Exc…" at bounding box center [959, 120] width 118 height 23
select select ""applied""
click at [900, 109] on select "Choose an option... Pending Applied Excluded (Questions) Excluded (Expired) Exc…" at bounding box center [959, 120] width 118 height 23
click at [534, 118] on div "samsara" at bounding box center [548, 129] width 90 height 27
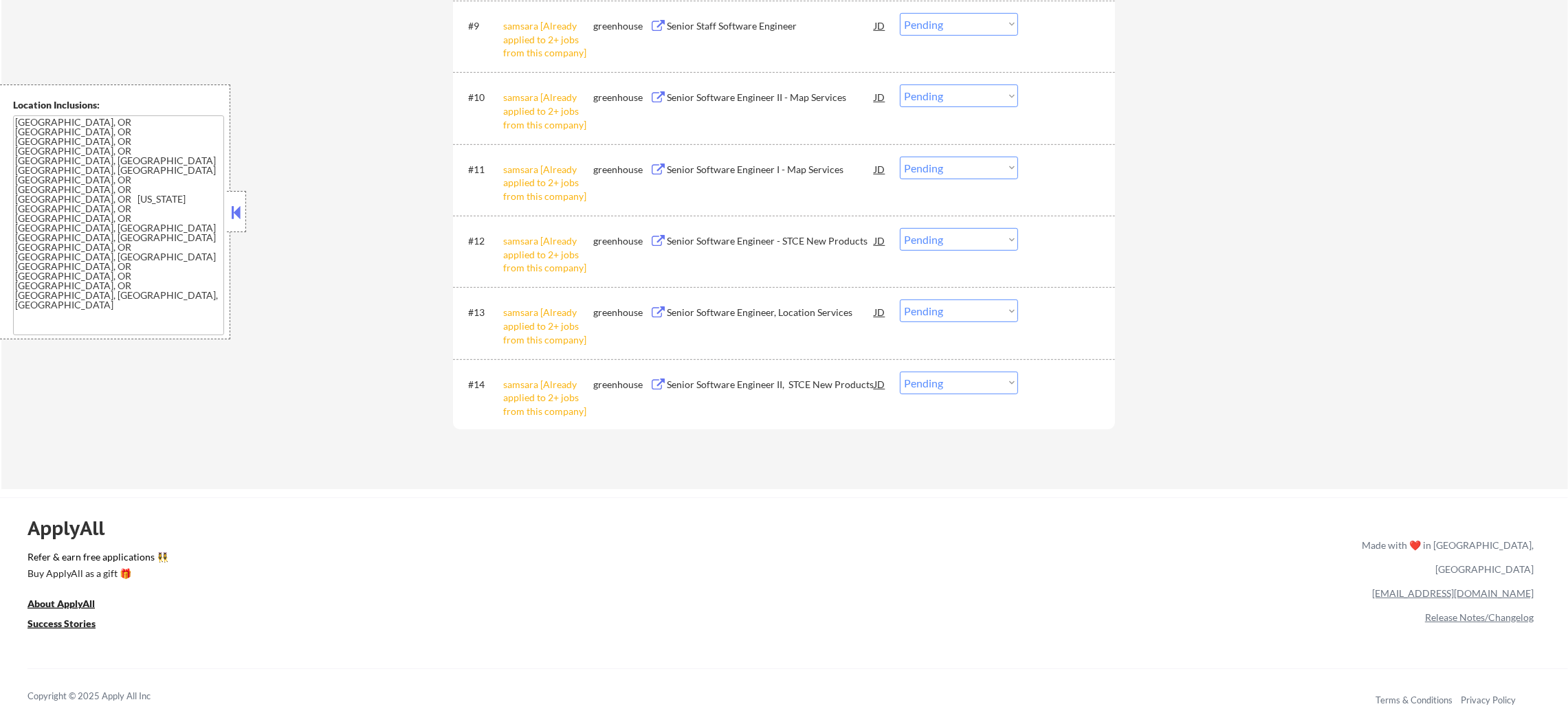
scroll to position [1142, 0]
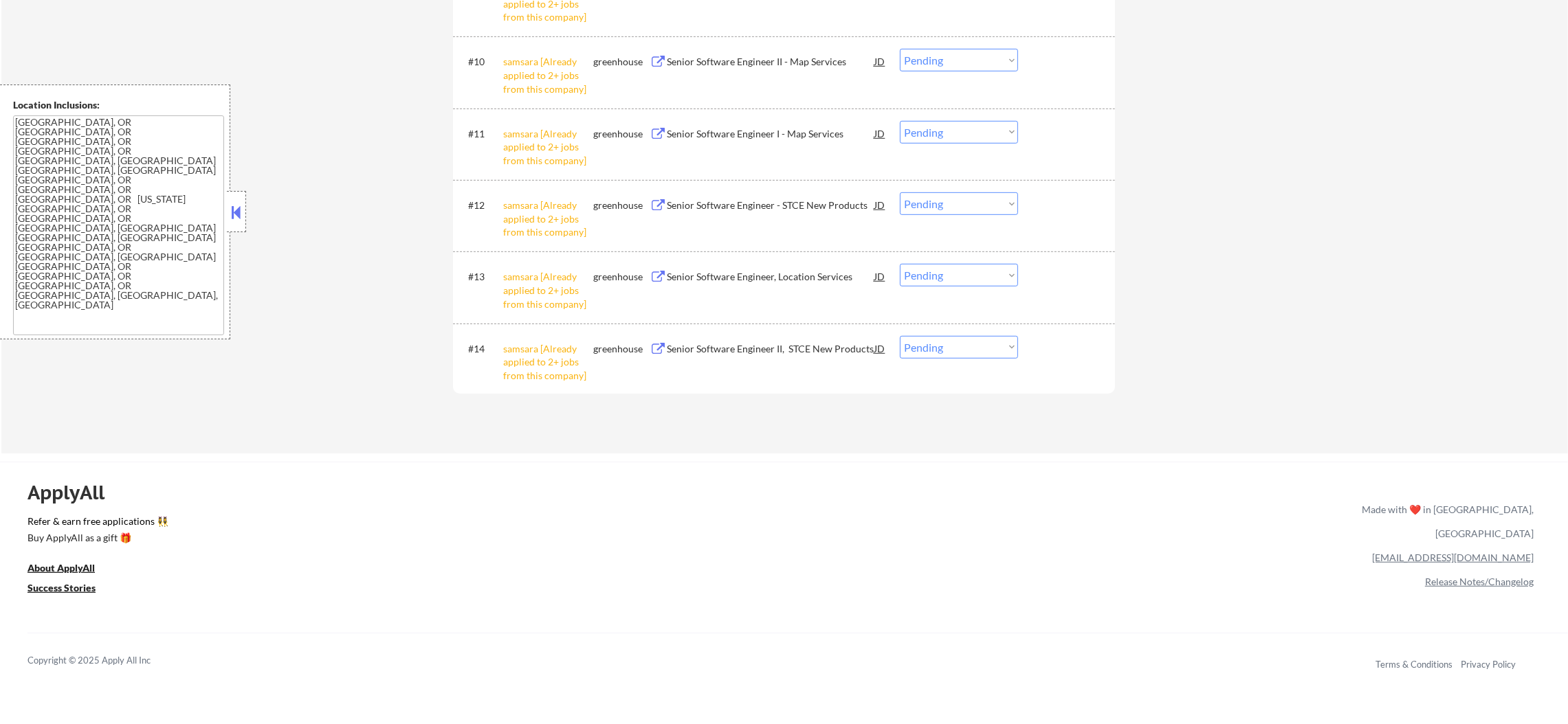
click at [977, 349] on select "Choose an option... Pending Applied Excluded (Questions) Excluded (Expired) Exc…" at bounding box center [959, 347] width 118 height 23
select select ""excluded__other_""
click at [900, 336] on select "Choose an option... Pending Applied Excluded (Questions) Excluded (Expired) Exc…" at bounding box center [959, 347] width 118 height 23
drag, startPoint x: 958, startPoint y: 275, endPoint x: 958, endPoint y: 283, distance: 8.0
click at [958, 275] on select "Choose an option... Pending Applied Excluded (Questions) Excluded (Expired) Exc…" at bounding box center [959, 275] width 118 height 23
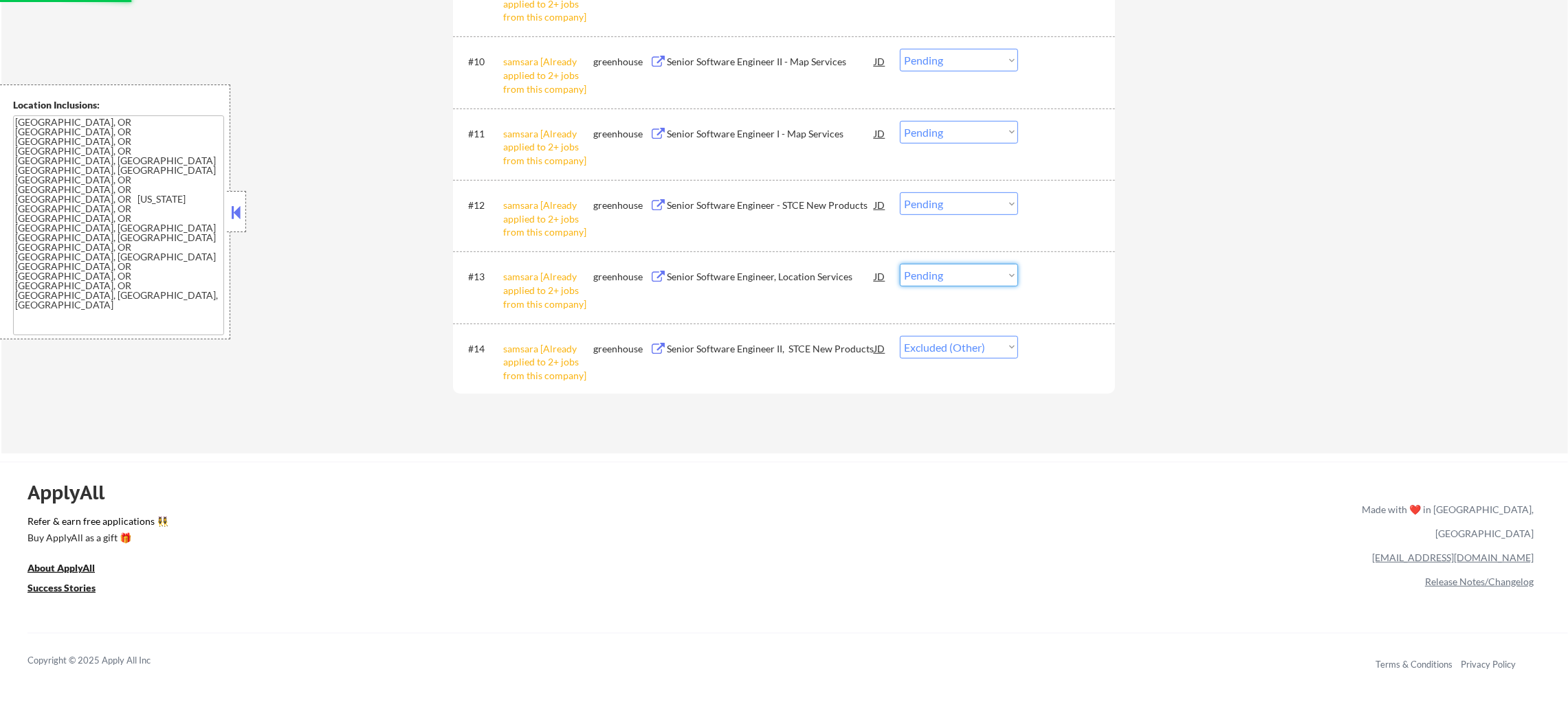
select select ""excluded__other_""
click at [900, 264] on select "Choose an option... Pending Applied Excluded (Questions) Excluded (Expired) Exc…" at bounding box center [959, 275] width 118 height 23
click at [963, 209] on select "Choose an option... Pending Applied Excluded (Questions) Excluded (Expired) Exc…" at bounding box center [959, 203] width 118 height 23
select select ""excluded__other_""
click at [900, 193] on select "Choose an option... Pending Applied Excluded (Questions) Excluded (Expired) Exc…" at bounding box center [959, 203] width 118 height 23
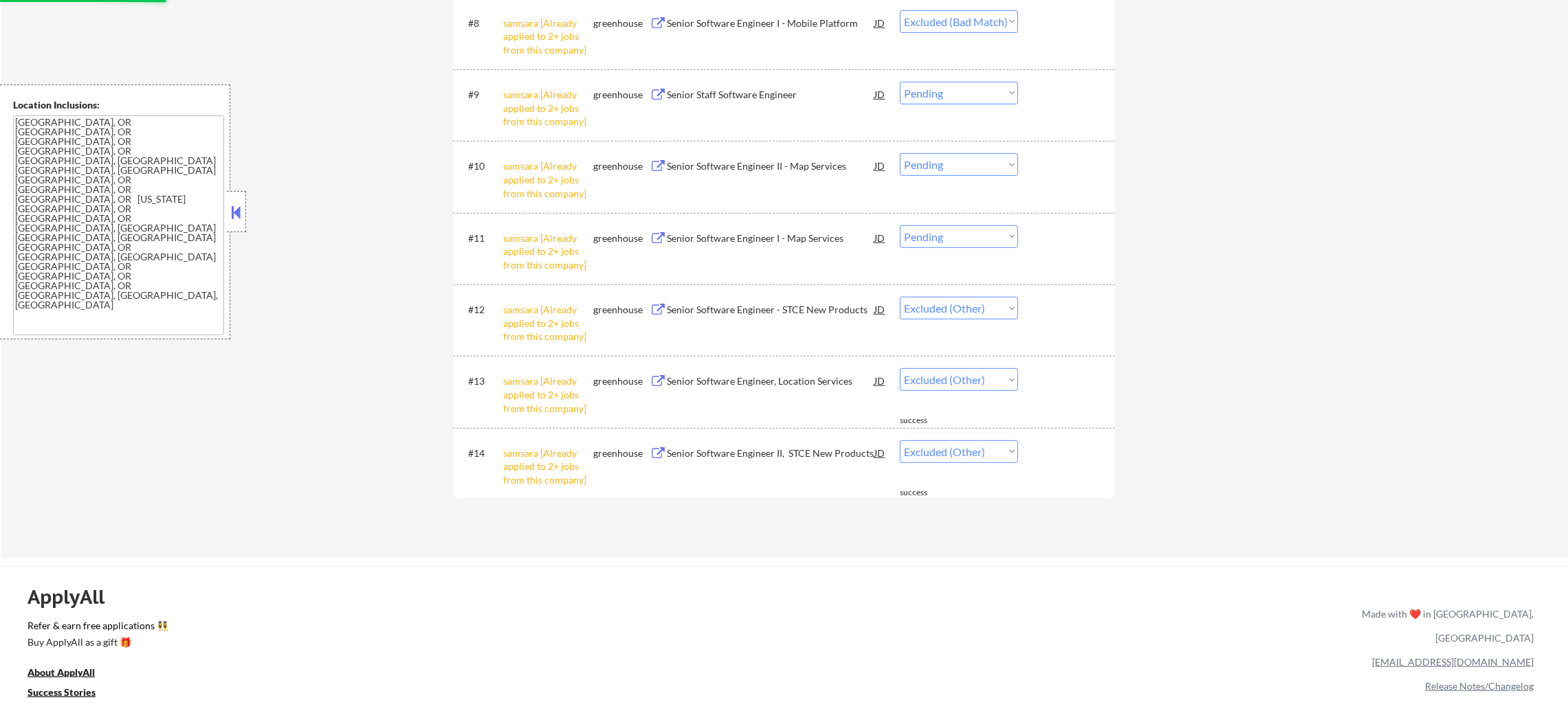
scroll to position [935, 0]
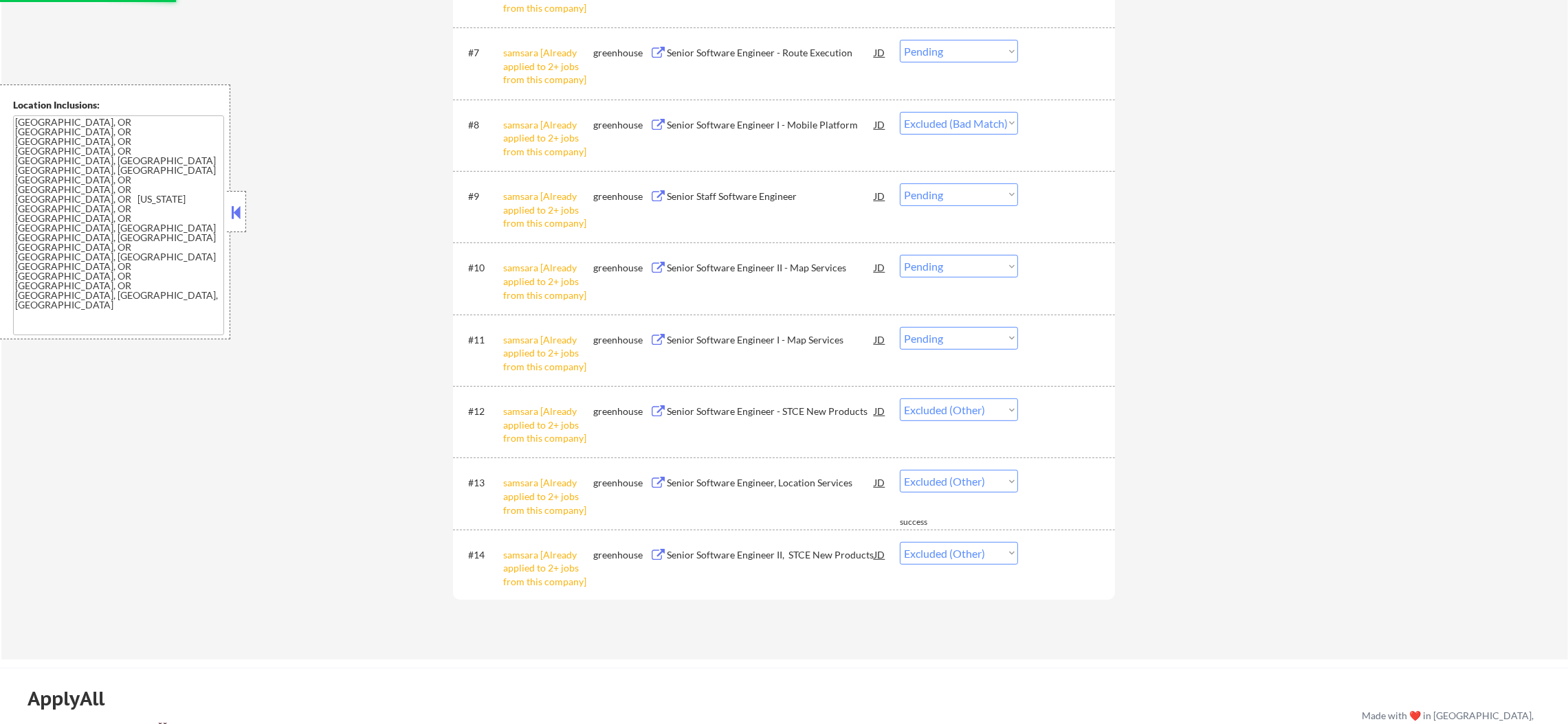
click at [992, 342] on select "Choose an option... Pending Applied Excluded (Questions) Excluded (Expired) Exc…" at bounding box center [959, 338] width 118 height 23
select select ""excluded__other_""
click at [900, 327] on select "Choose an option... Pending Applied Excluded (Questions) Excluded (Expired) Exc…" at bounding box center [959, 338] width 118 height 23
drag, startPoint x: 976, startPoint y: 265, endPoint x: 976, endPoint y: 275, distance: 10.0
click at [976, 265] on select "Choose an option... Pending Applied Excluded (Questions) Excluded (Expired) Exc…" at bounding box center [959, 266] width 118 height 23
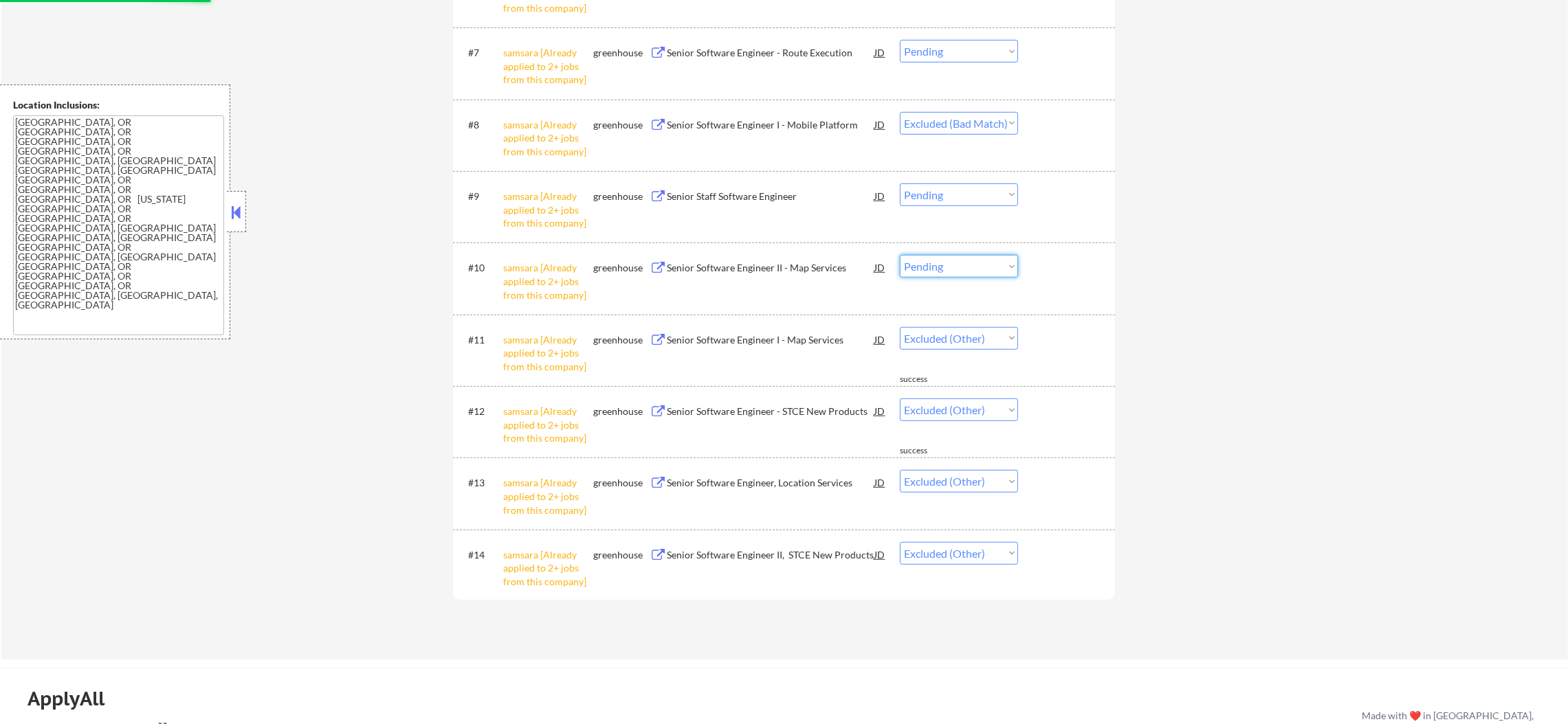
select select ""excluded__other_""
click at [900, 255] on select "Choose an option... Pending Applied Excluded (Questions) Excluded (Expired) Exc…" at bounding box center [959, 266] width 118 height 23
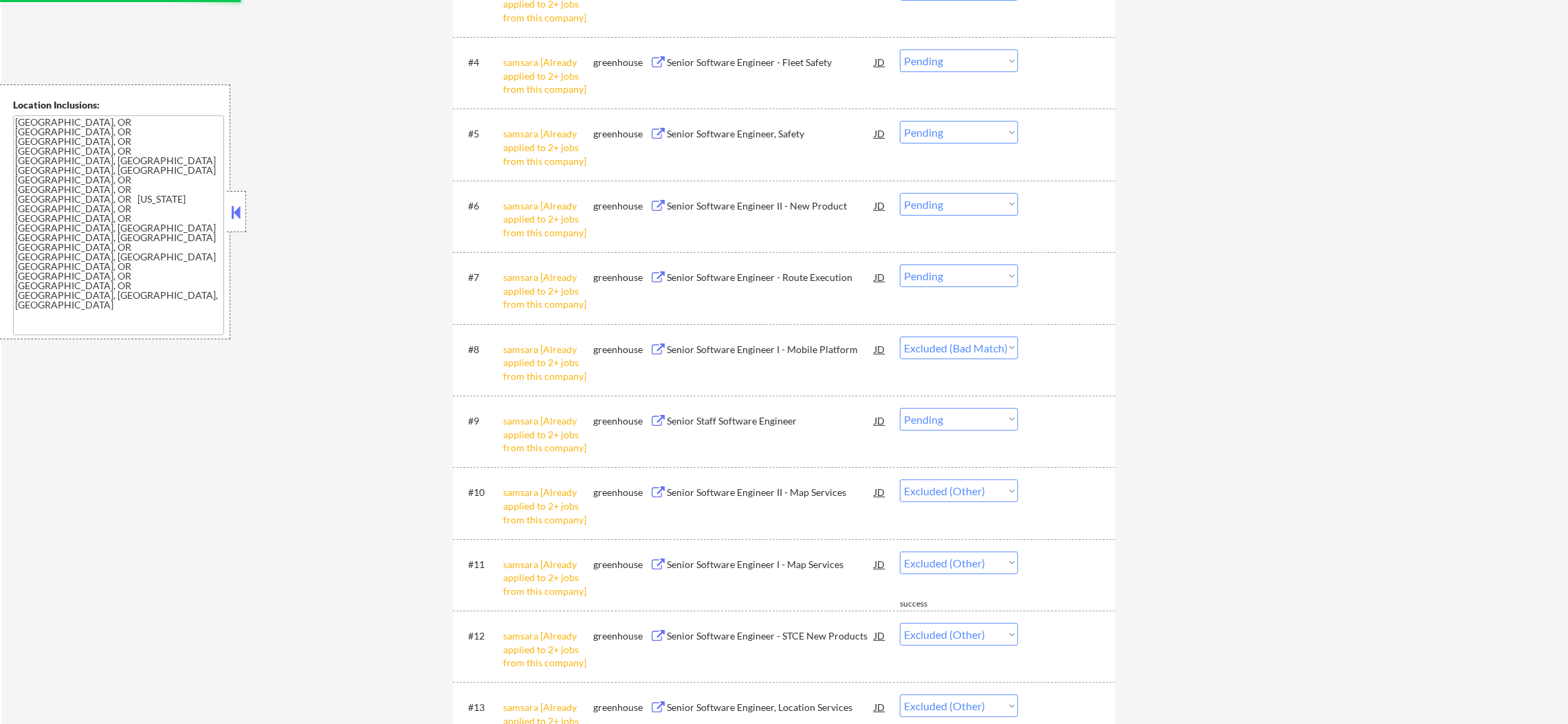
scroll to position [695, 0]
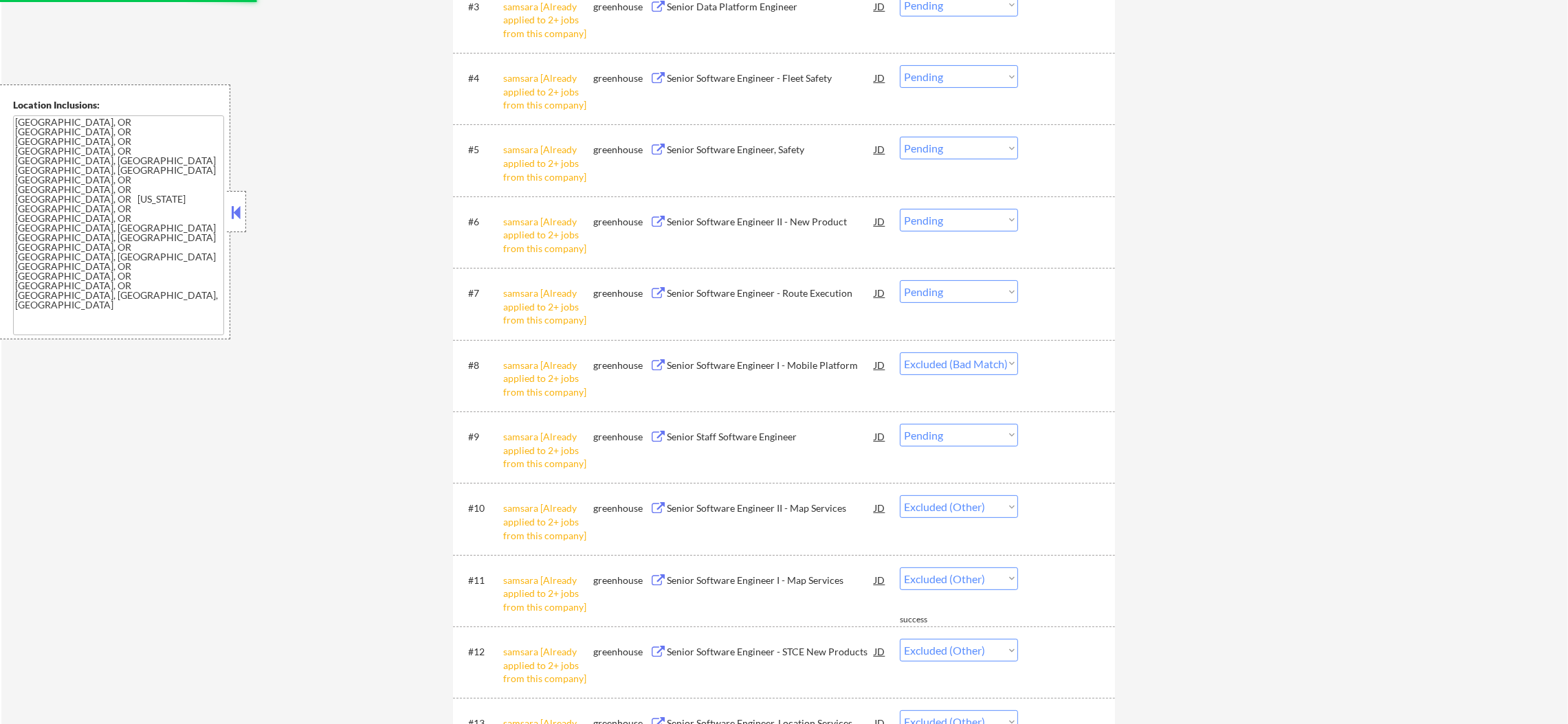
click at [982, 430] on select "Choose an option... Pending Applied Excluded (Questions) Excluded (Expired) Exc…" at bounding box center [959, 435] width 118 height 23
select select ""excluded__other_""
click at [900, 424] on select "Choose an option... Pending Applied Excluded (Questions) Excluded (Expired) Exc…" at bounding box center [959, 435] width 118 height 23
click at [946, 292] on select "Choose an option... Pending Applied Excluded (Questions) Excluded (Expired) Exc…" at bounding box center [959, 291] width 118 height 23
select select ""excluded__other_""
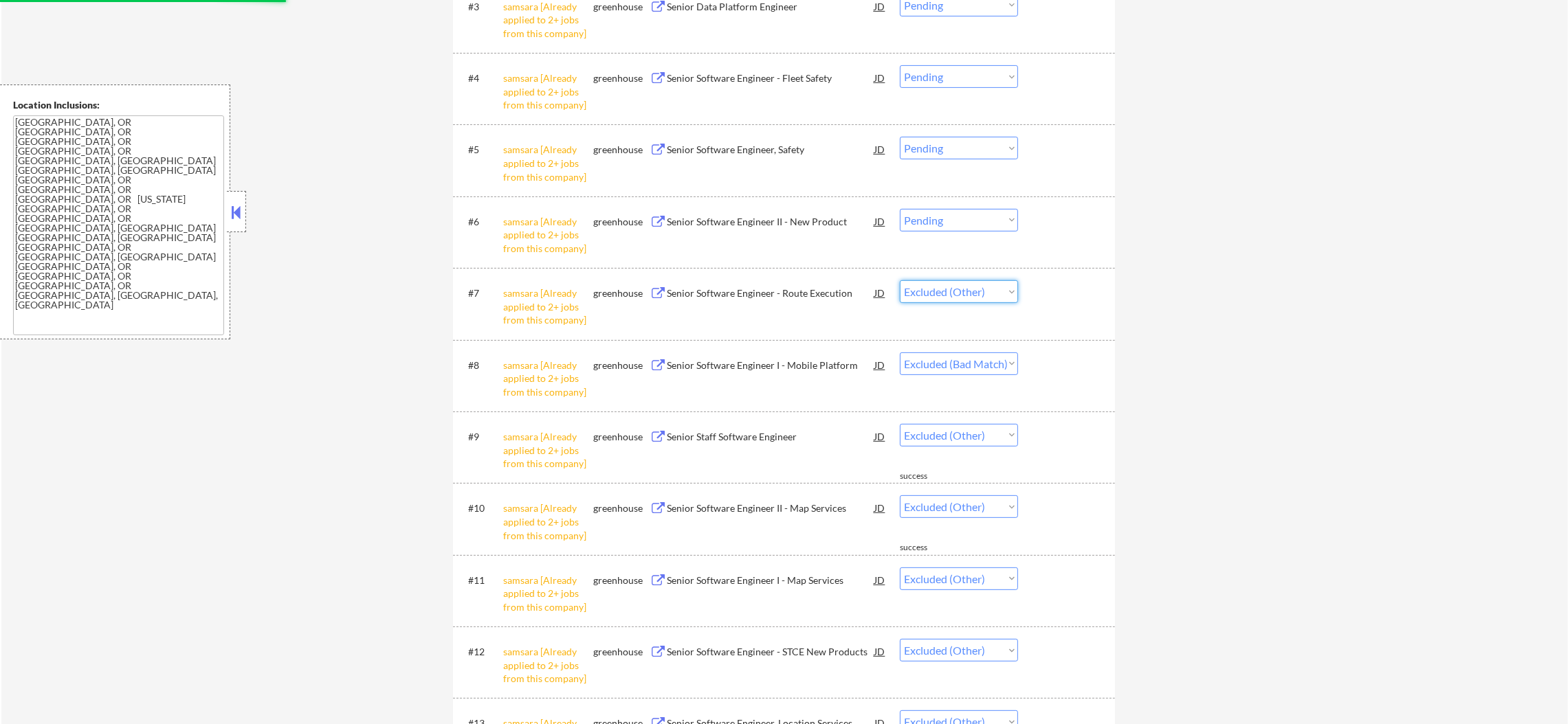
click at [900, 280] on select "Choose an option... Pending Applied Excluded (Questions) Excluded (Expired) Exc…" at bounding box center [959, 291] width 118 height 23
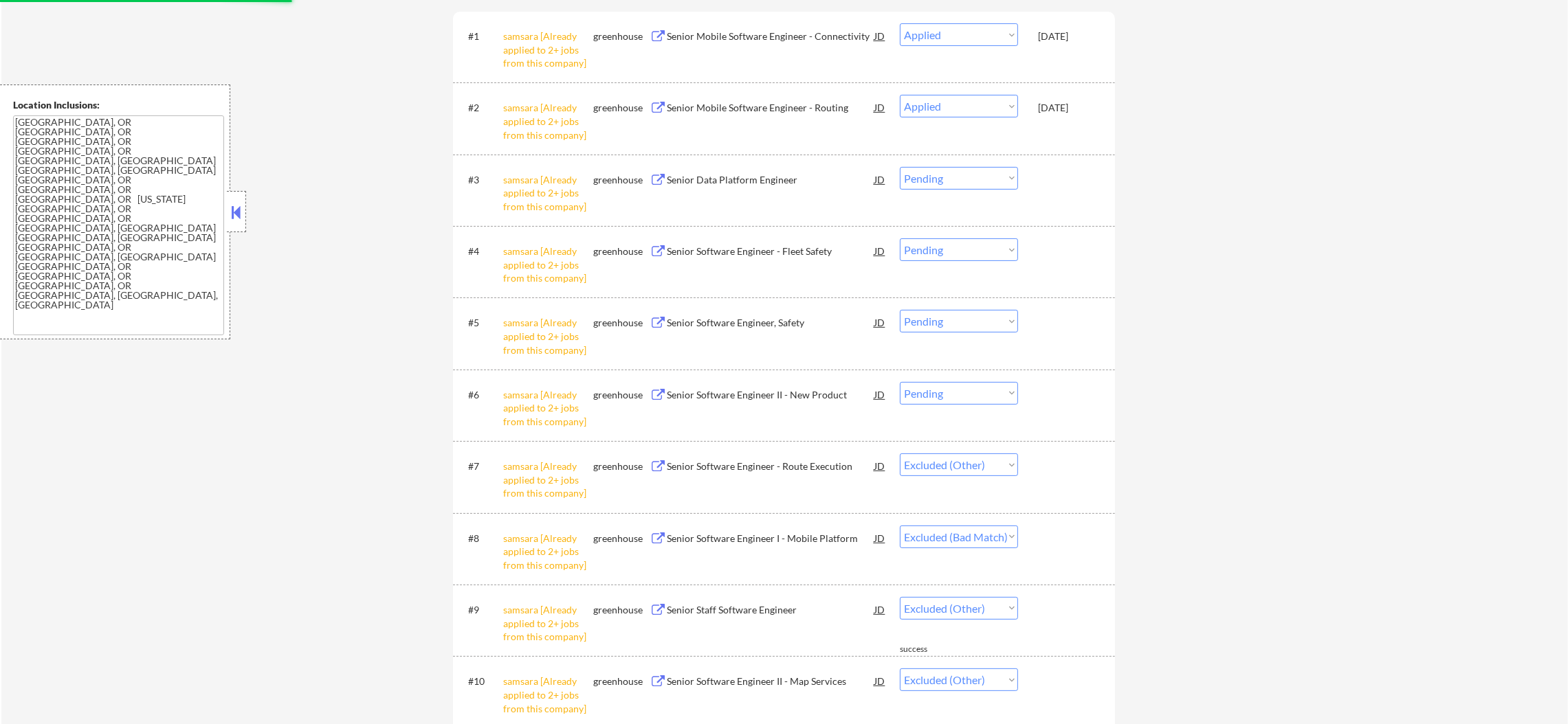
scroll to position [488, 0]
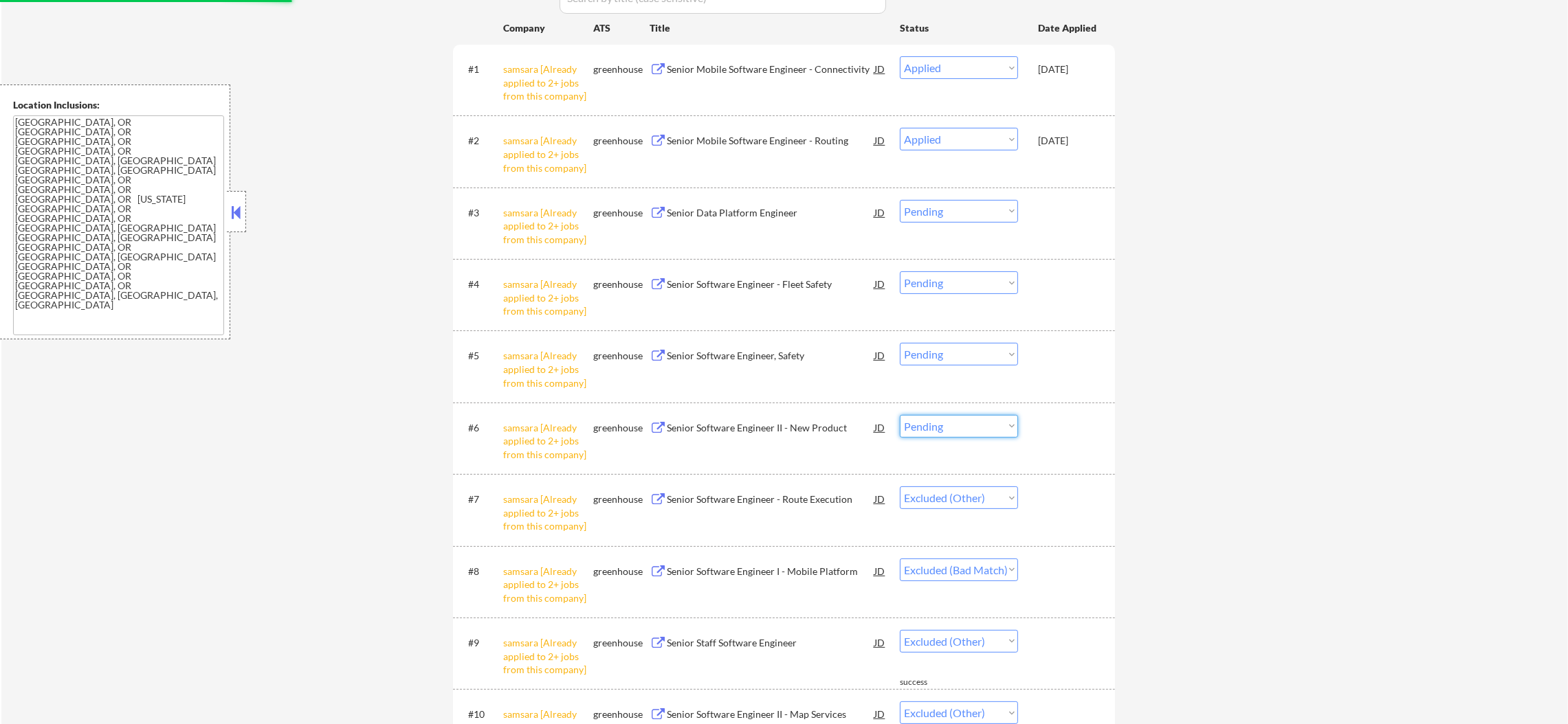
click at [974, 436] on select "Choose an option... Pending Applied Excluded (Questions) Excluded (Expired) Exc…" at bounding box center [959, 426] width 118 height 23
click at [985, 416] on select "Choose an option... Pending Applied Excluded (Questions) Excluded (Expired) Exc…" at bounding box center [959, 426] width 118 height 23
select select ""excluded__other_""
click at [900, 416] on select "Choose an option... Pending Applied Excluded (Questions) Excluded (Expired) Exc…" at bounding box center [959, 426] width 118 height 23
click at [979, 352] on select "Choose an option... Pending Applied Excluded (Questions) Excluded (Expired) Exc…" at bounding box center [959, 354] width 118 height 23
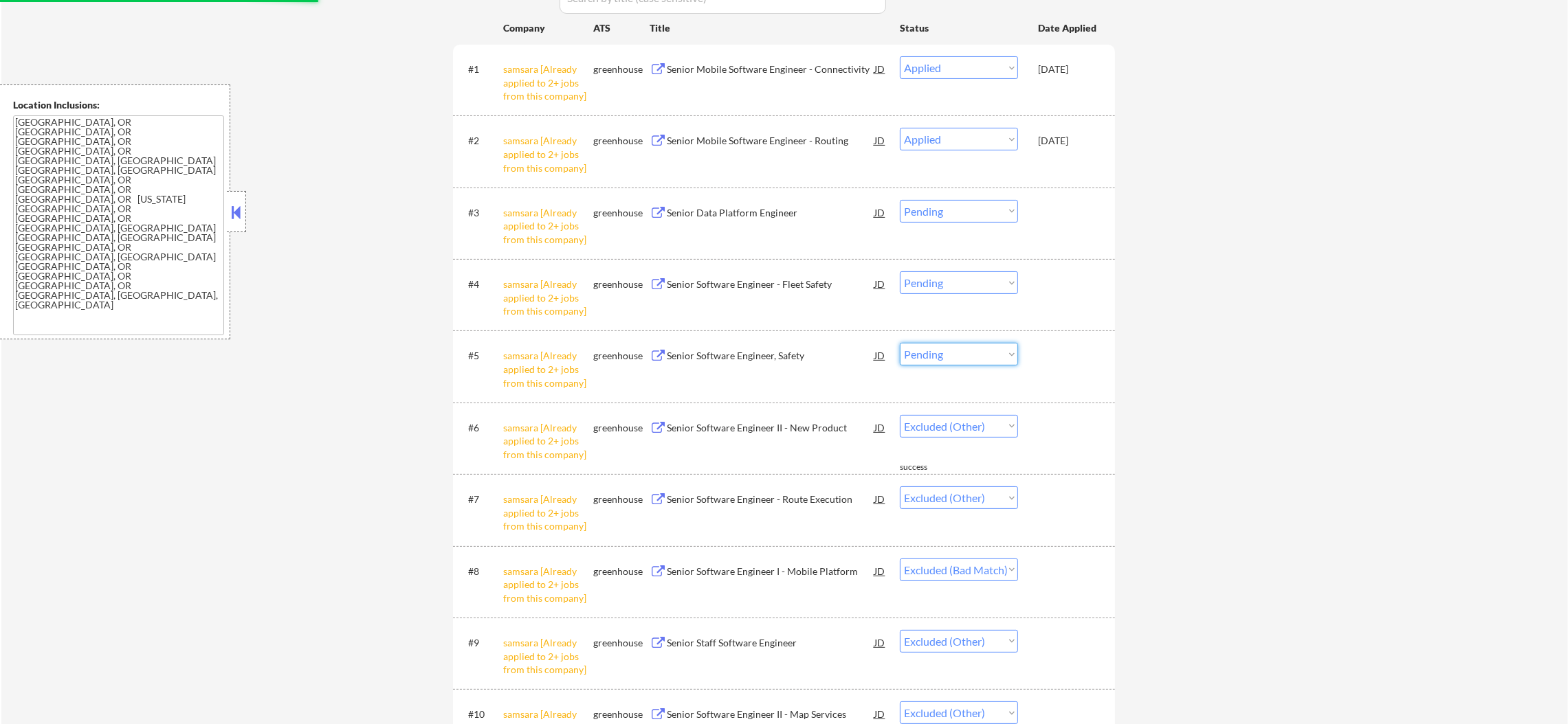
select select ""excluded__other_""
click at [900, 343] on select "Choose an option... Pending Applied Excluded (Questions) Excluded (Expired) Exc…" at bounding box center [959, 354] width 118 height 23
click at [954, 275] on select "Choose an option... Pending Applied Excluded (Questions) Excluded (Expired) Exc…" at bounding box center [959, 282] width 118 height 23
select select ""excluded__other_""
click at [900, 271] on select "Choose an option... Pending Applied Excluded (Questions) Excluded (Expired) Exc…" at bounding box center [959, 282] width 118 height 23
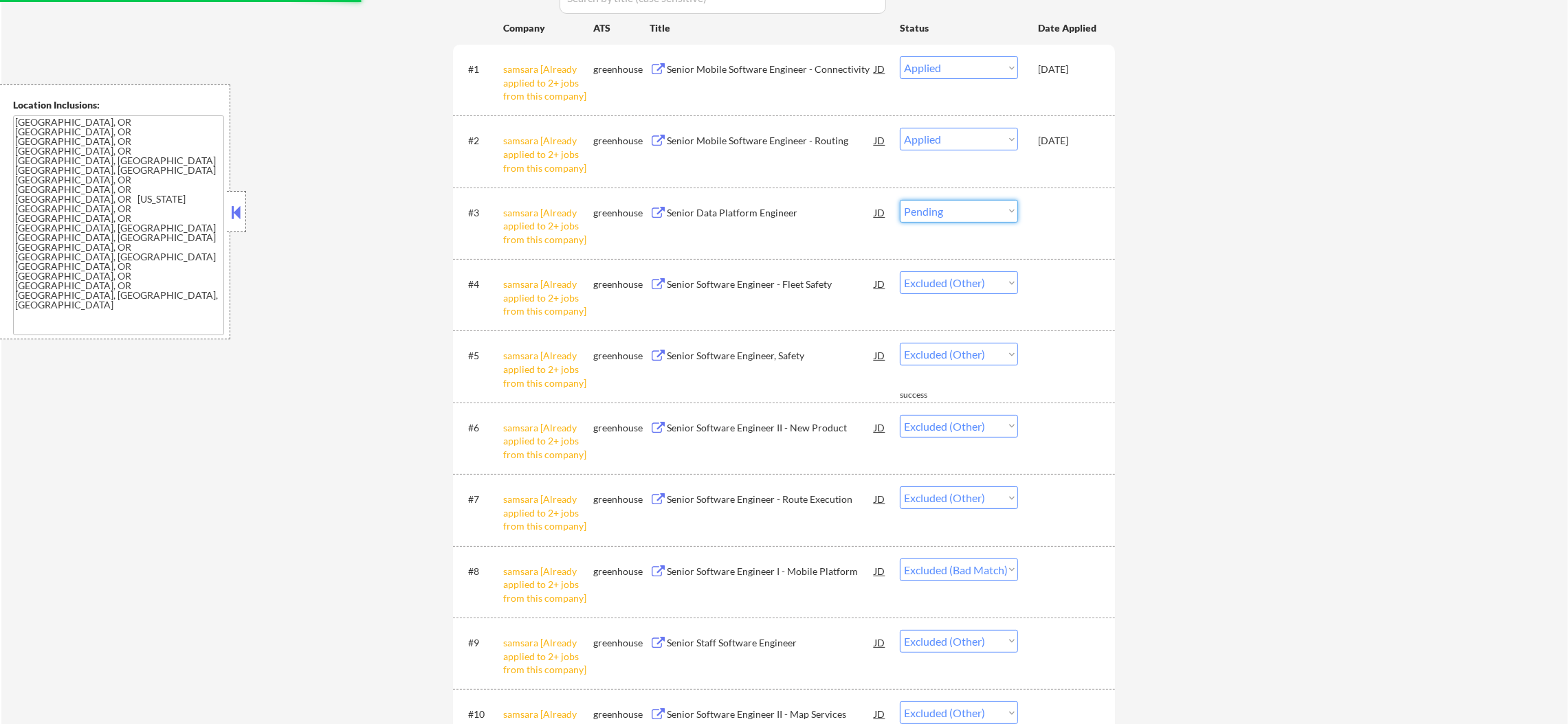
drag, startPoint x: 966, startPoint y: 209, endPoint x: 967, endPoint y: 220, distance: 11.0
click at [966, 209] on select "Choose an option... Pending Applied Excluded (Questions) Excluded (Expired) Exc…" at bounding box center [959, 211] width 118 height 23
click at [979, 447] on div "#6 samsara [Already applied to 2+ jobs from this company] greenhouse Senior Sof…" at bounding box center [781, 438] width 648 height 59
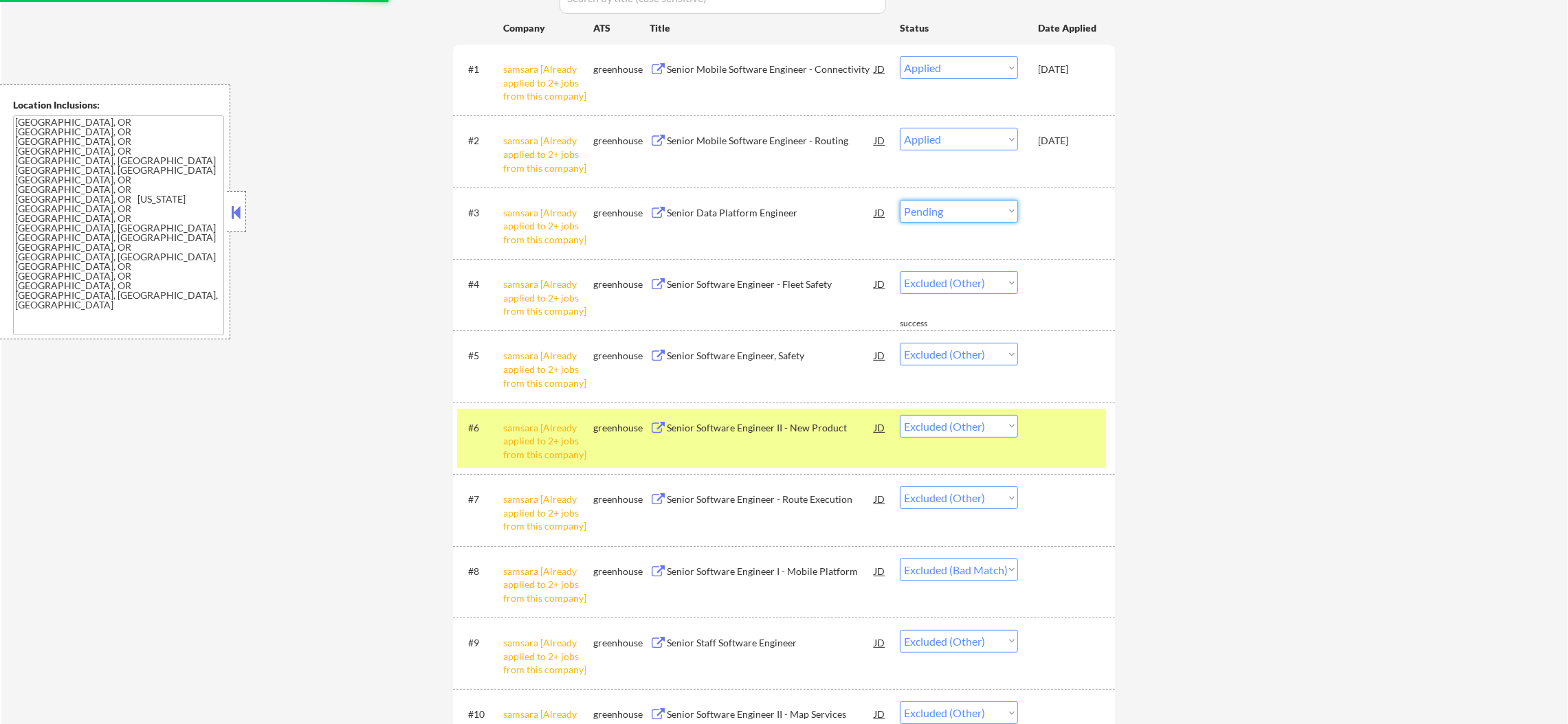
click at [992, 207] on select "Choose an option... Pending Applied Excluded (Questions) Excluded (Expired) Exc…" at bounding box center [959, 211] width 118 height 23
select select ""excluded__other_""
click at [900, 200] on select "Choose an option... Pending Applied Excluded (Questions) Excluded (Expired) Exc…" at bounding box center [959, 211] width 118 height 23
click at [551, 433] on div "samsara [Already applied to 2+ jobs from this company]" at bounding box center [548, 441] width 90 height 40
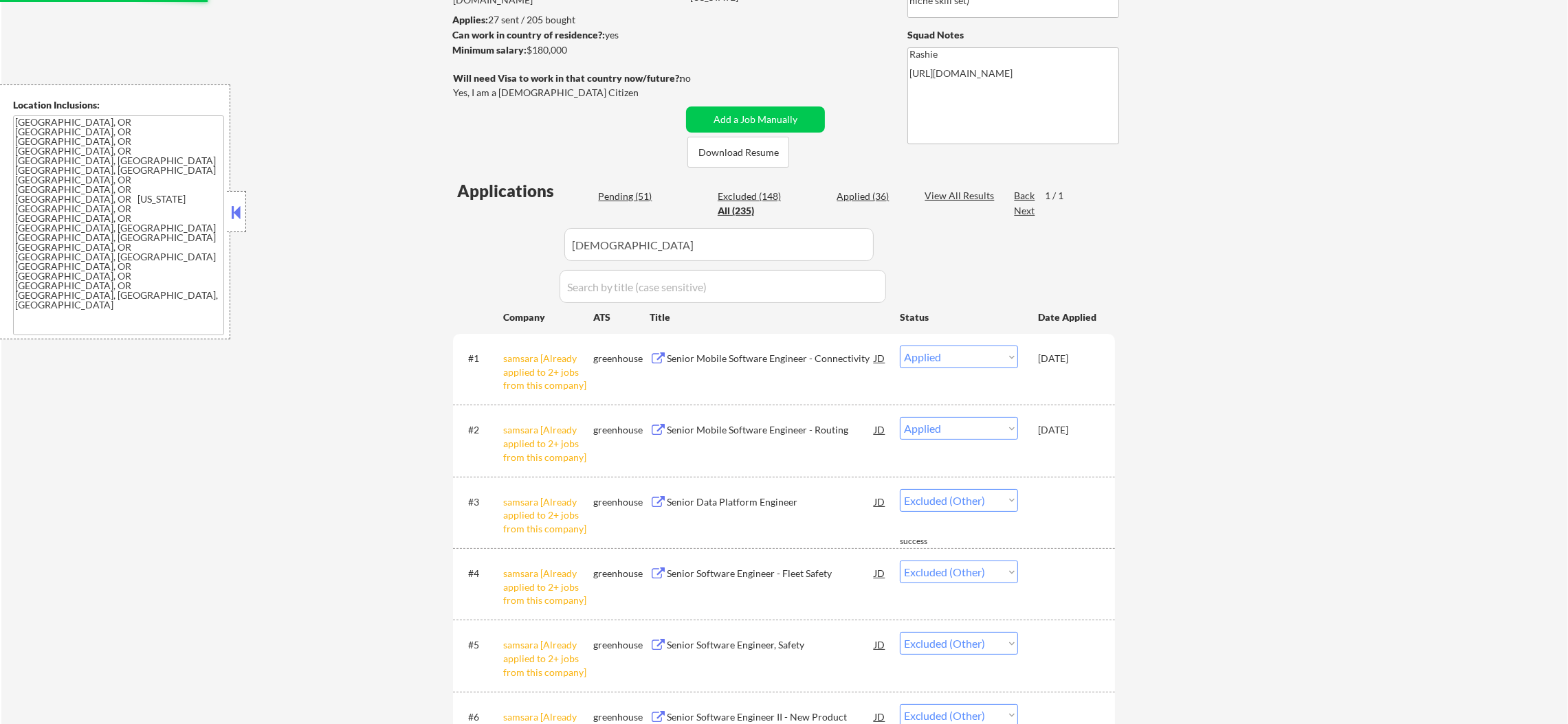
scroll to position [47, 0]
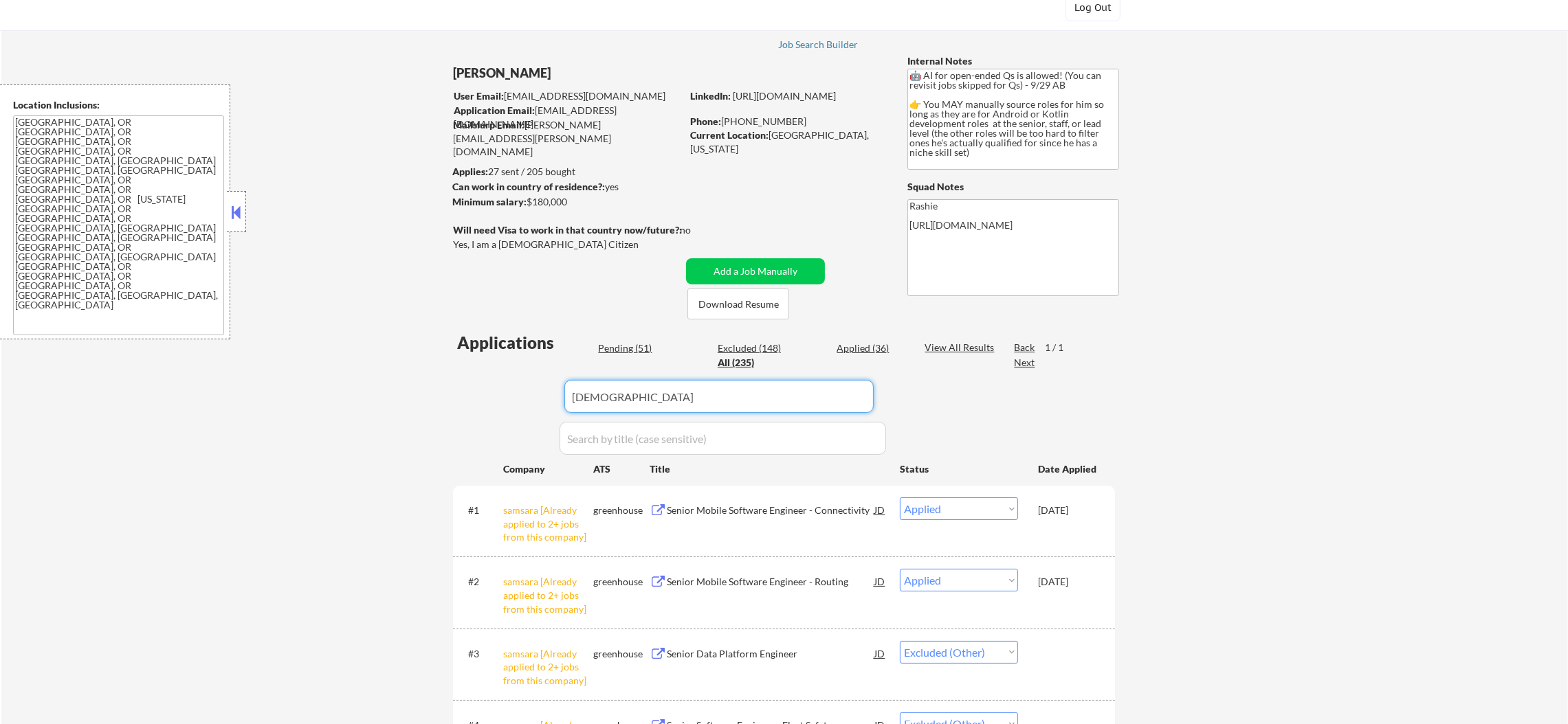
drag, startPoint x: 630, startPoint y: 392, endPoint x: 352, endPoint y: 361, distance: 279.7
select select ""applied""
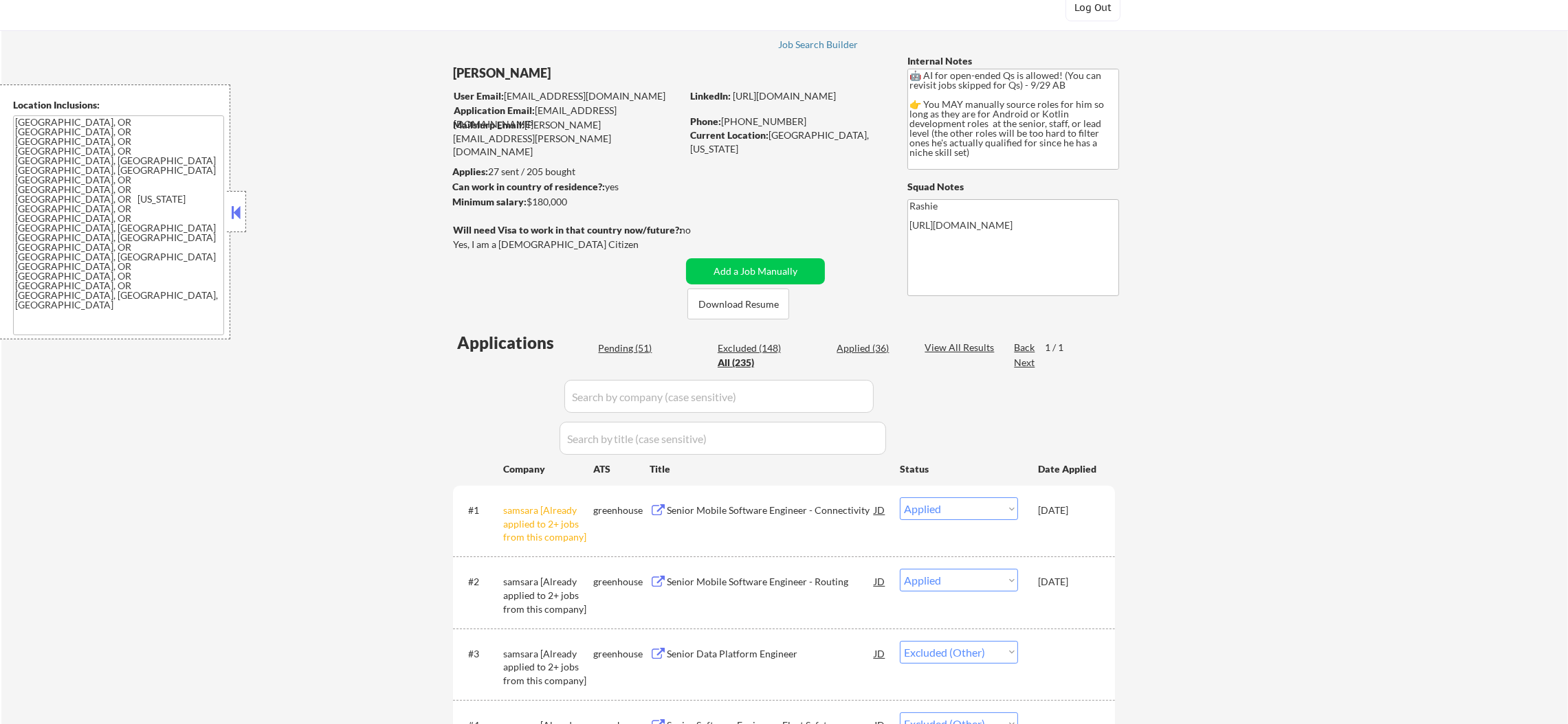
select select ""applied""
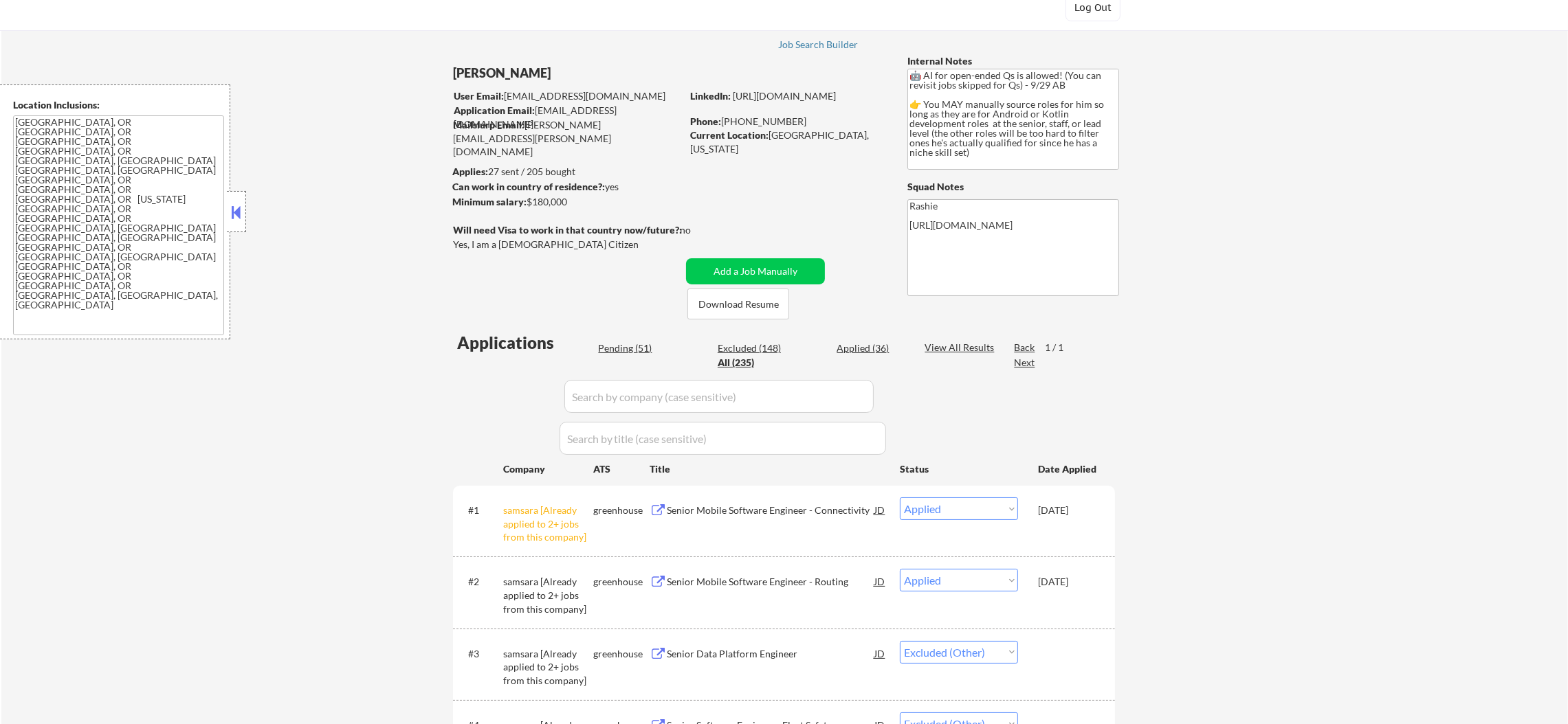
select select ""applied""
click at [626, 350] on div "Pending (51)" at bounding box center [633, 349] width 69 height 14
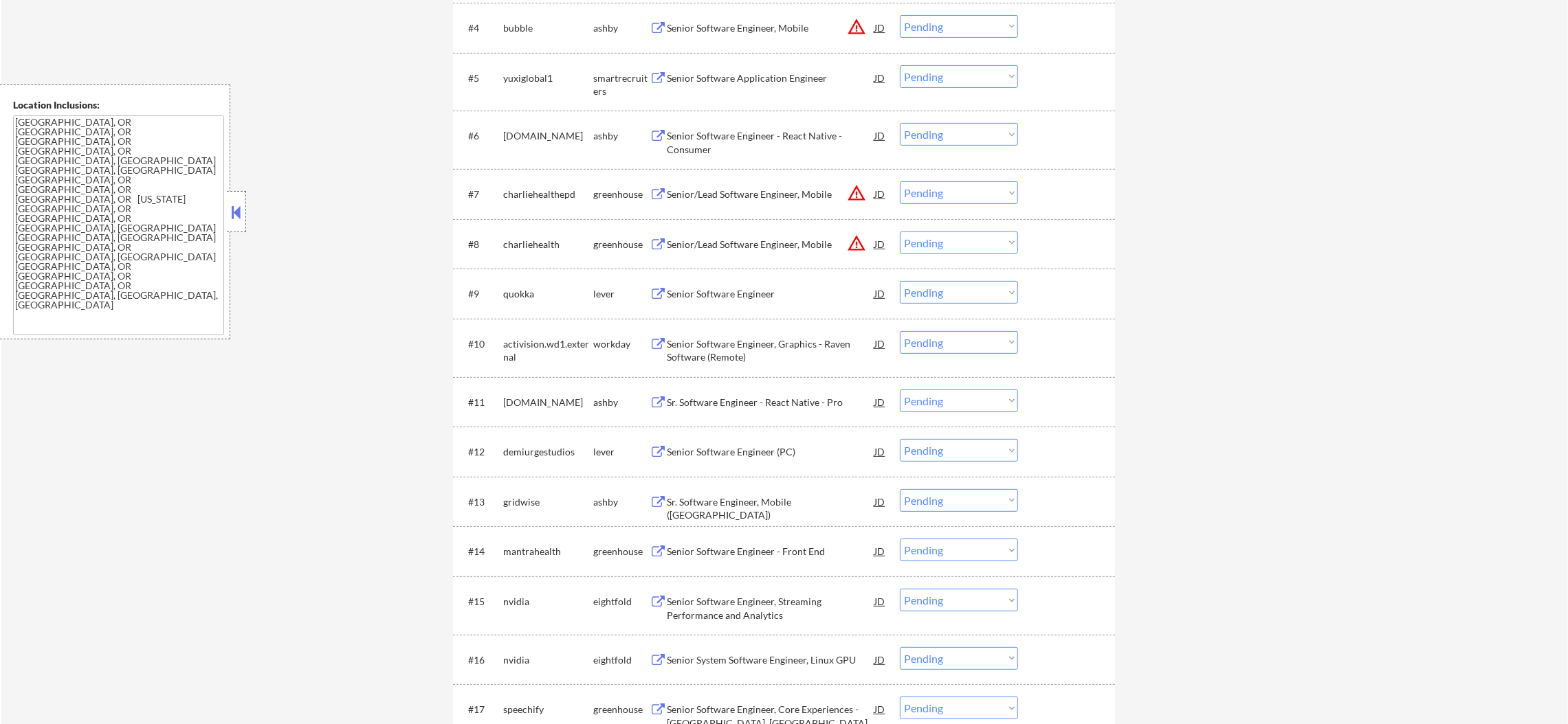
scroll to position [705, 0]
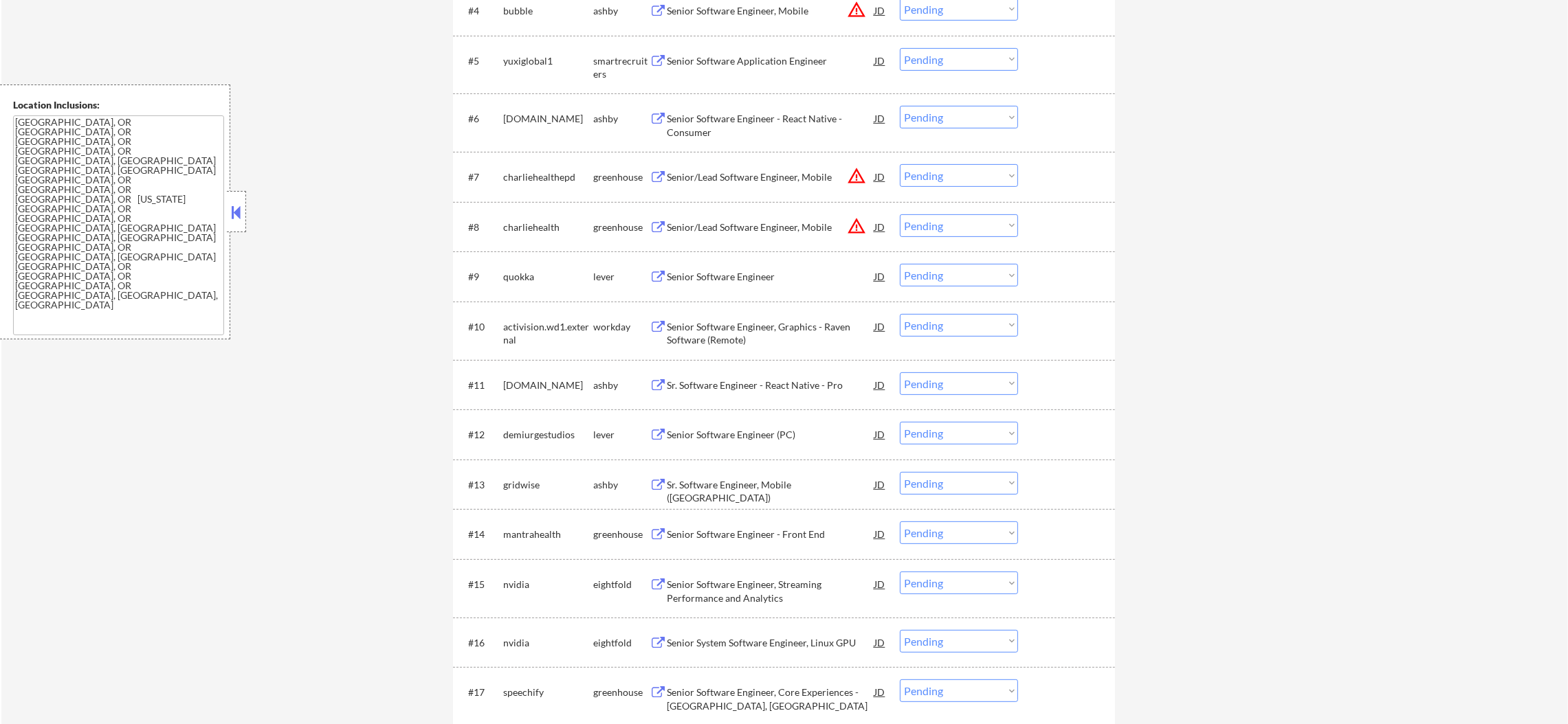
click at [857, 179] on button "warning_amber" at bounding box center [857, 176] width 20 height 20
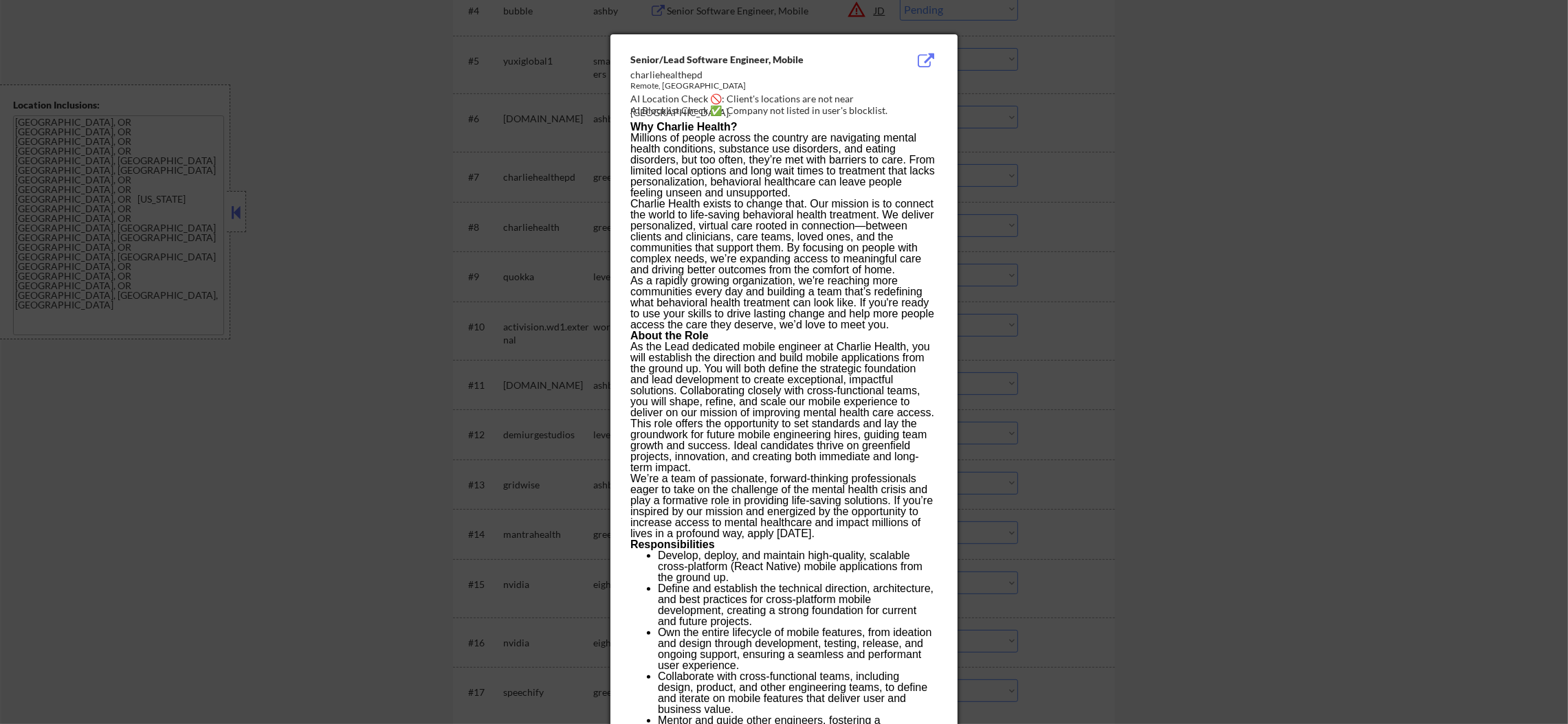
click at [1132, 175] on div at bounding box center [784, 362] width 1568 height 724
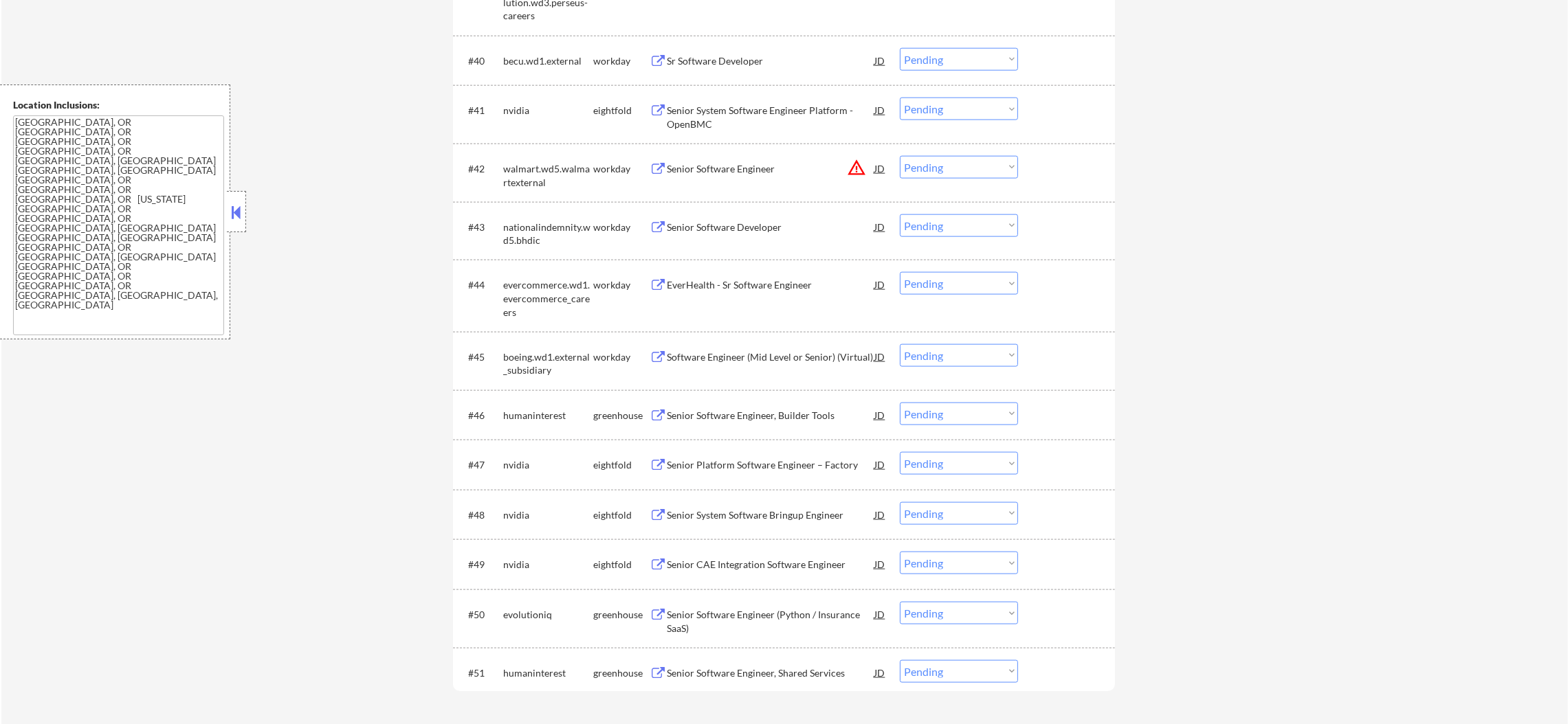
scroll to position [2552, 0]
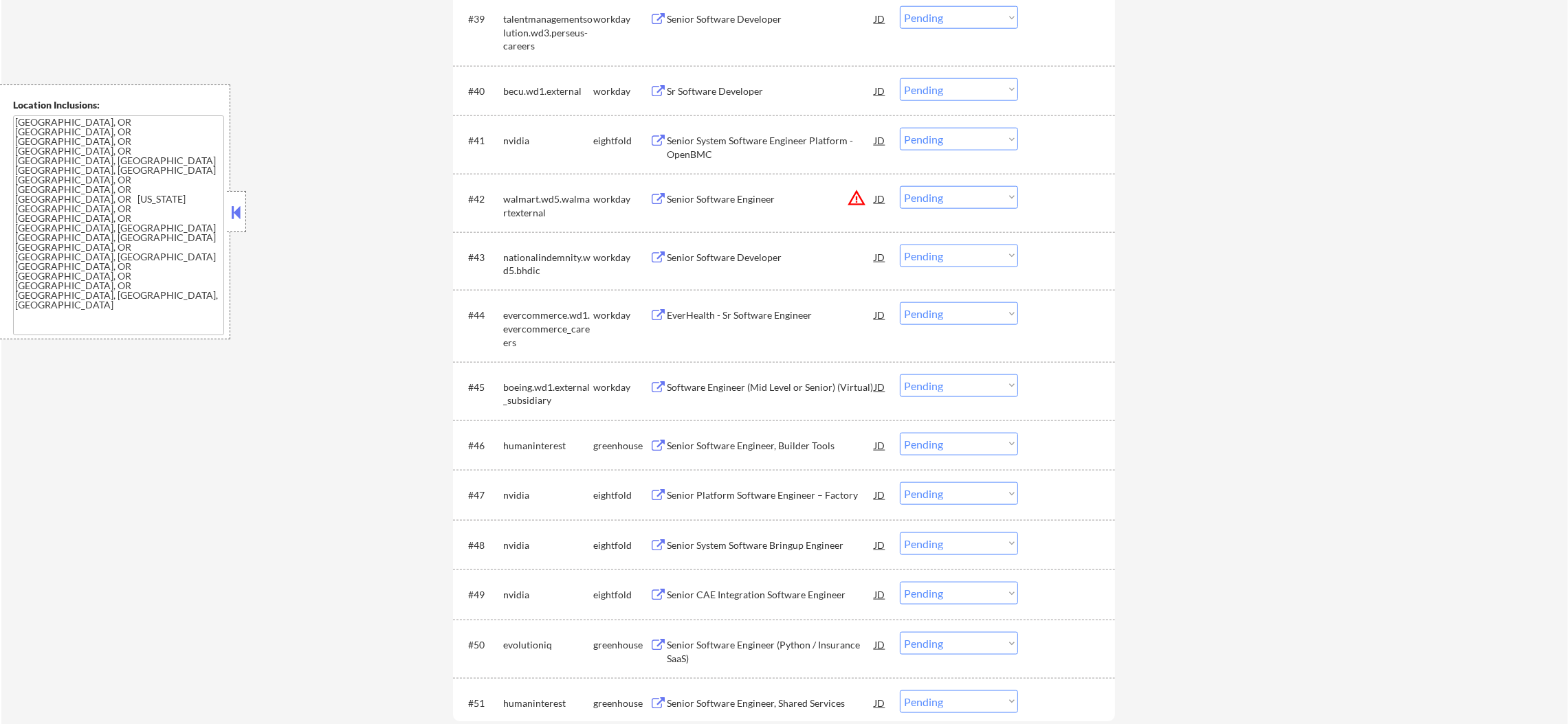
click at [963, 187] on select "Choose an option... Pending Applied Excluded (Questions) Excluded (Expired) Exc…" at bounding box center [959, 197] width 118 height 23
click at [900, 187] on select "Choose an option... Pending Applied Excluded (Questions) Excluded (Expired) Exc…" at bounding box center [959, 197] width 118 height 23
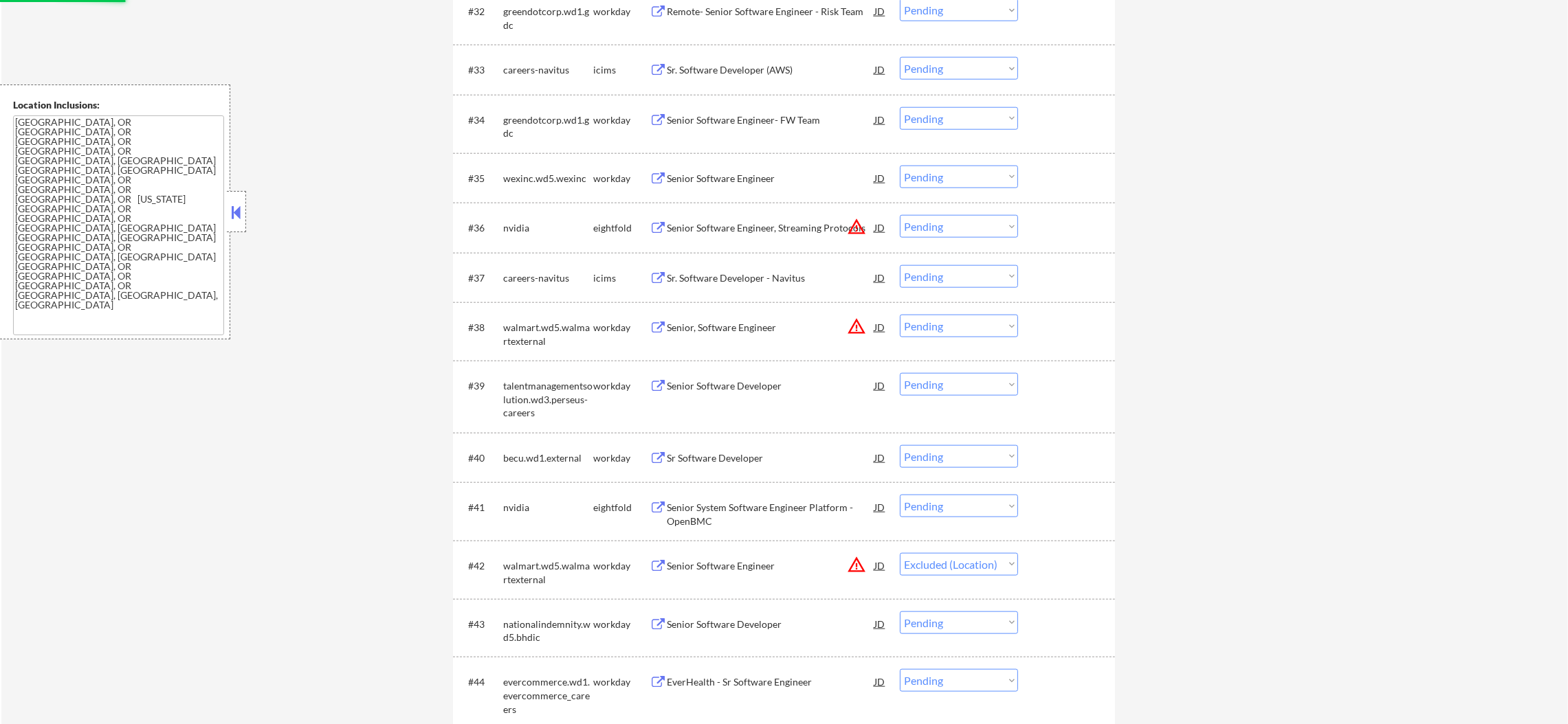
scroll to position [2175, 0]
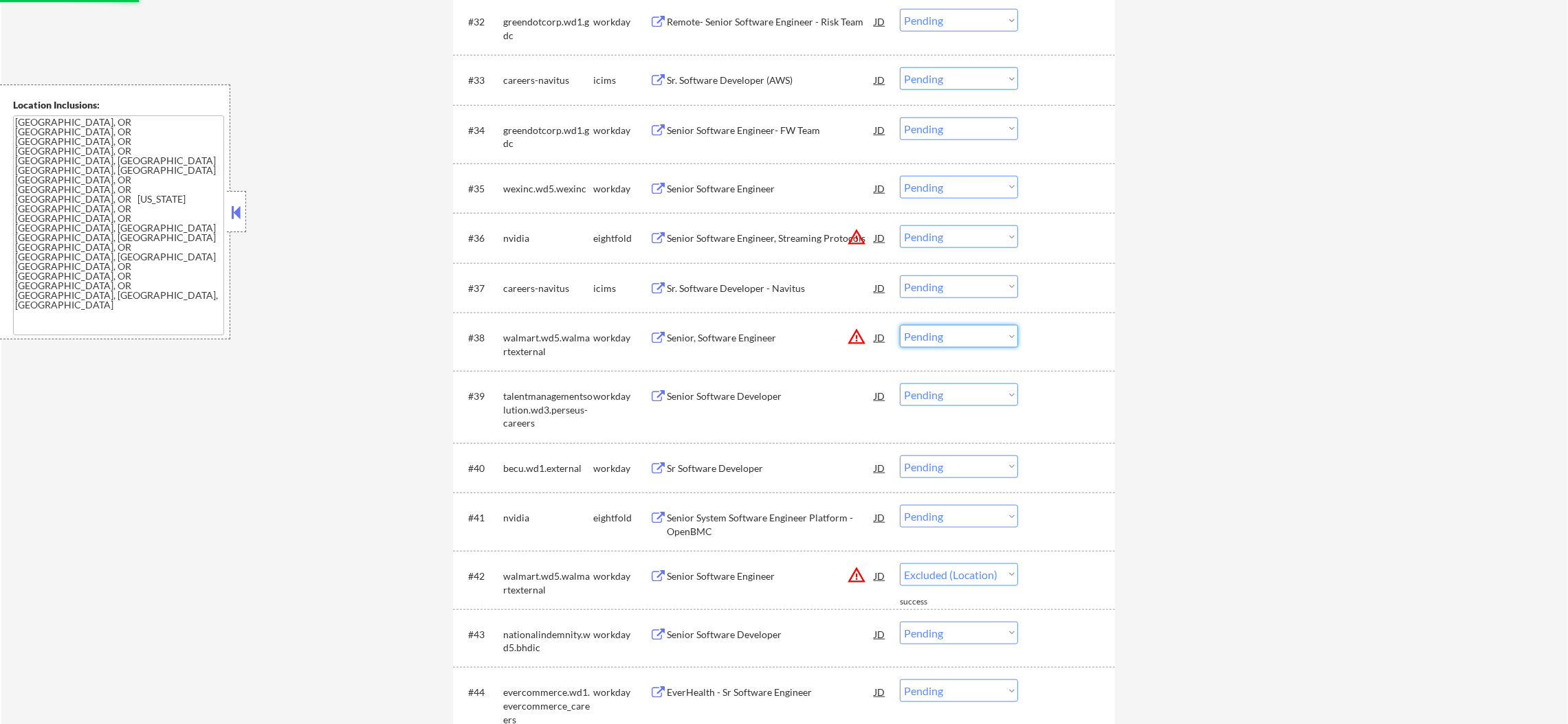
drag, startPoint x: 964, startPoint y: 334, endPoint x: 964, endPoint y: 345, distance: 11.0
click at [964, 334] on select "Choose an option... Pending Applied Excluded (Questions) Excluded (Expired) Exc…" at bounding box center [959, 336] width 118 height 23
click at [900, 325] on select "Choose an option... Pending Applied Excluded (Questions) Excluded (Expired) Exc…" at bounding box center [959, 336] width 118 height 23
click at [1003, 237] on select "Choose an option... Pending Applied Excluded (Questions) Excluded (Expired) Exc…" at bounding box center [959, 236] width 118 height 23
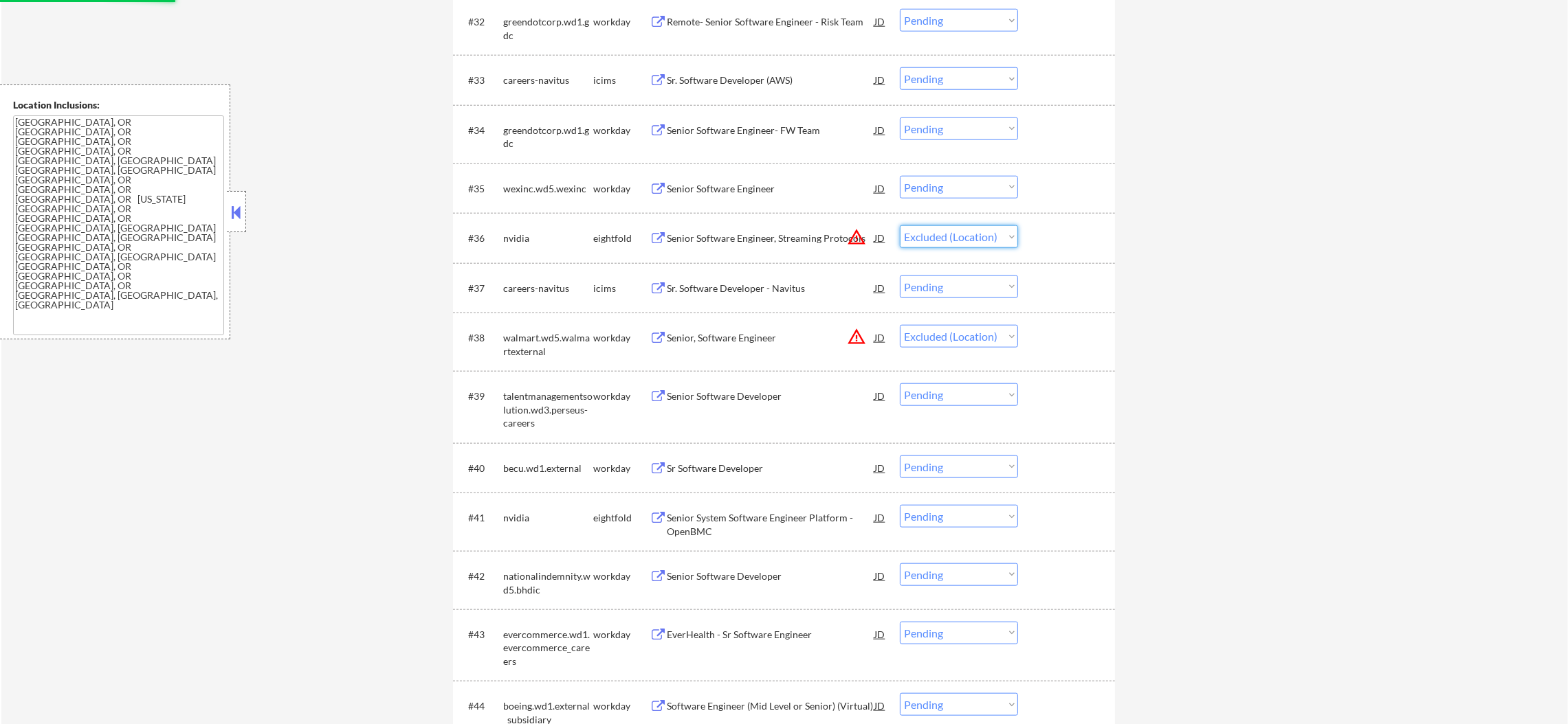
click at [900, 225] on select "Choose an option... Pending Applied Excluded (Questions) Excluded (Expired) Exc…" at bounding box center [959, 236] width 118 height 23
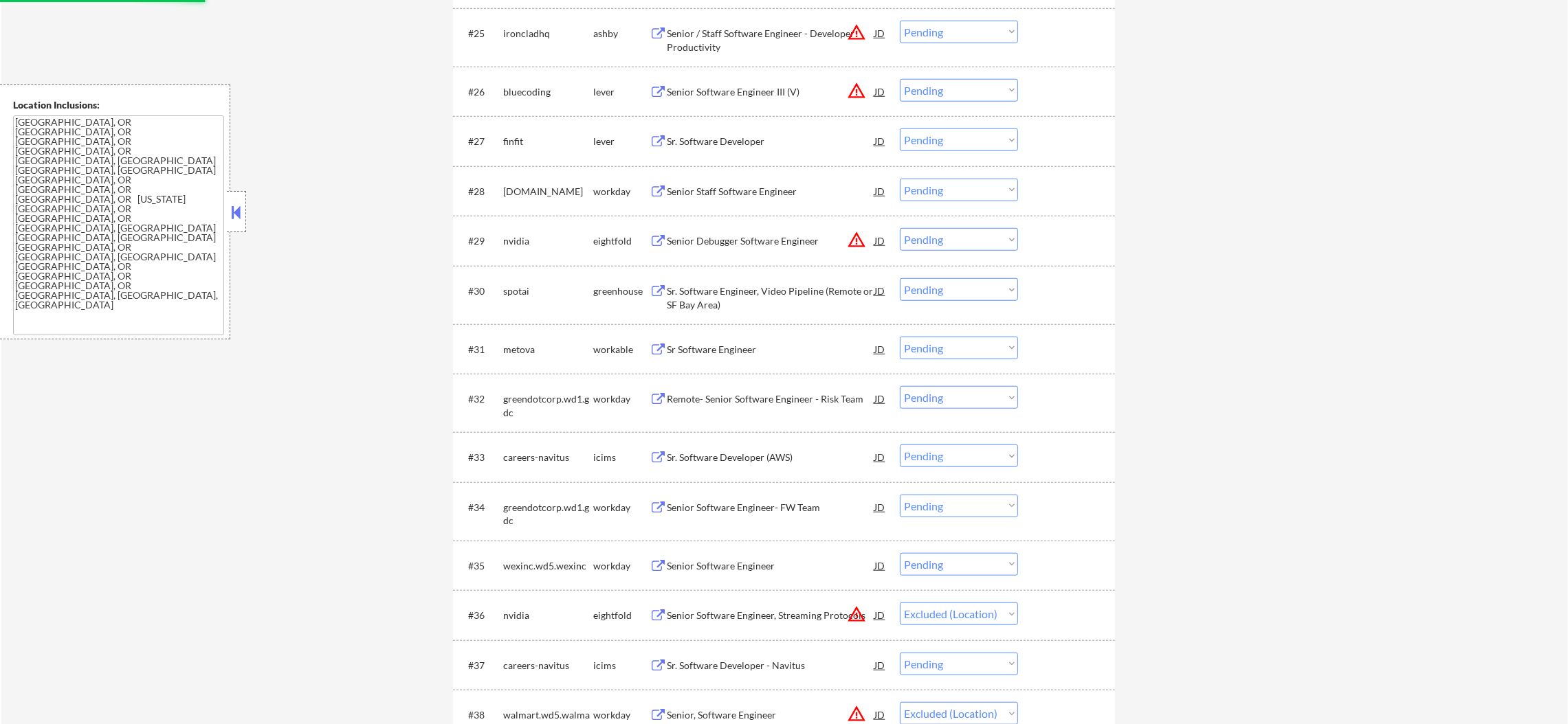
scroll to position [1762, 0]
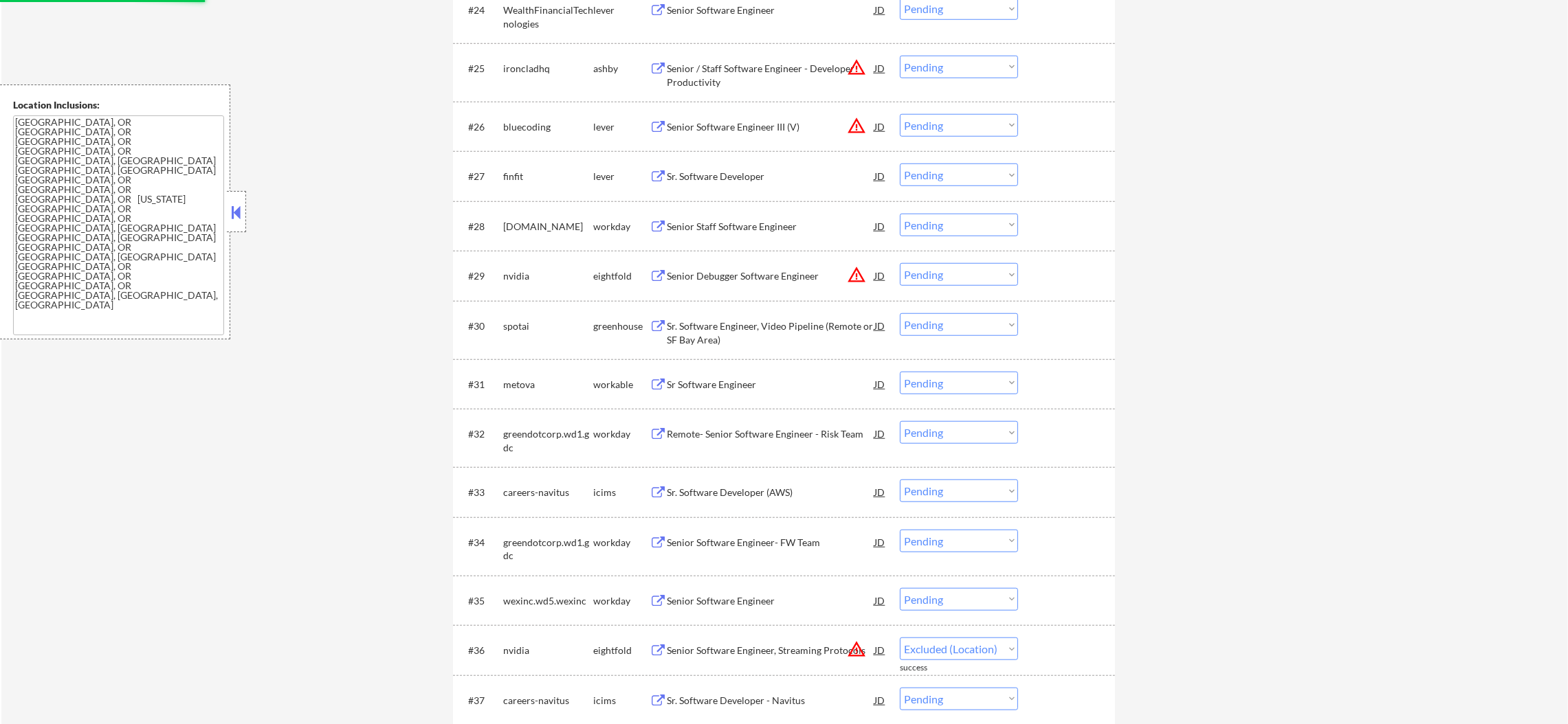
click at [976, 276] on select "Choose an option... Pending Applied Excluded (Questions) Excluded (Expired) Exc…" at bounding box center [959, 274] width 118 height 23
click at [900, 263] on select "Choose an option... Pending Applied Excluded (Questions) Excluded (Expired) Exc…" at bounding box center [959, 274] width 118 height 23
click at [951, 132] on select "Choose an option... Pending Applied Excluded (Questions) Excluded (Expired) Exc…" at bounding box center [959, 125] width 118 height 23
click at [900, 114] on select "Choose an option... Pending Applied Excluded (Questions) Excluded (Expired) Exc…" at bounding box center [959, 125] width 118 height 23
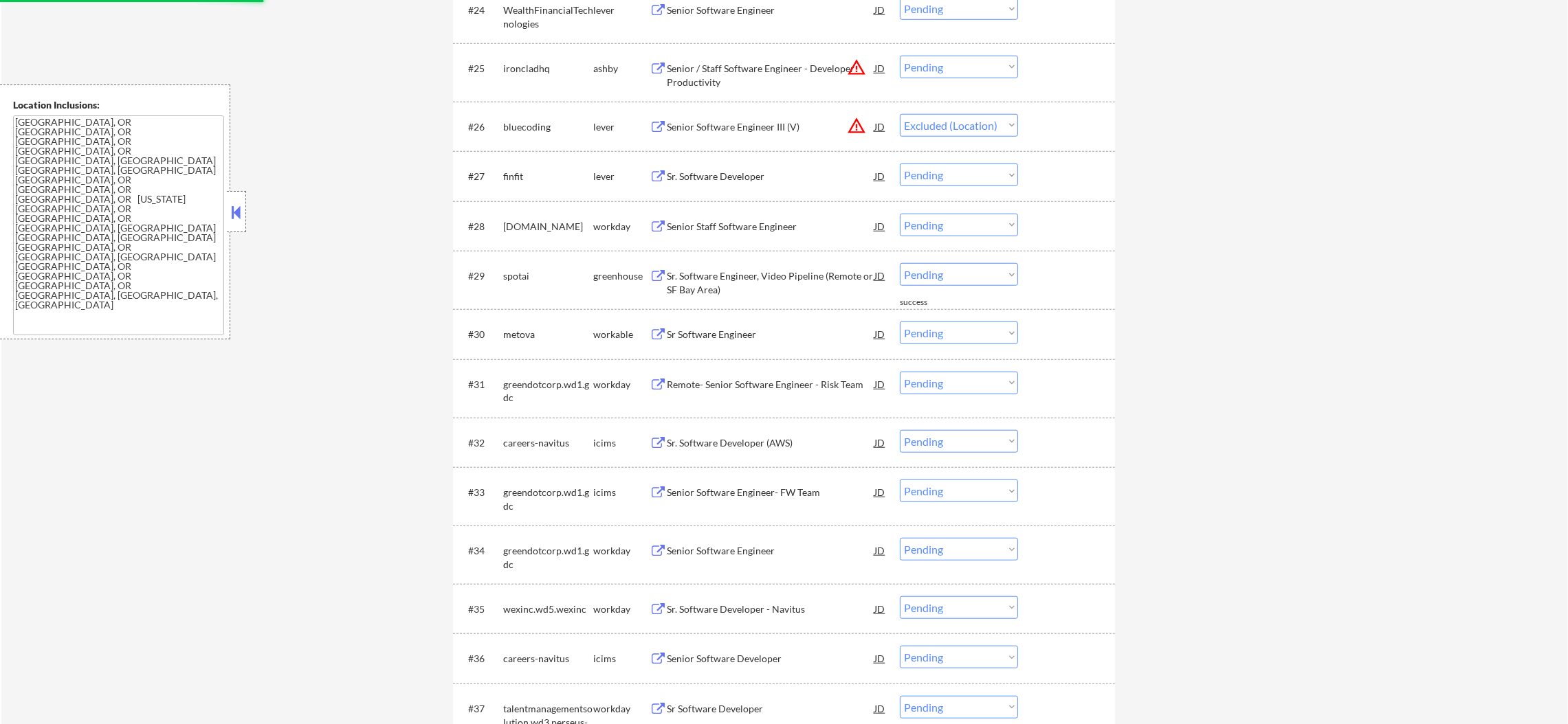
click at [974, 68] on select "Choose an option... Pending Applied Excluded (Questions) Excluded (Expired) Exc…" at bounding box center [959, 67] width 118 height 23
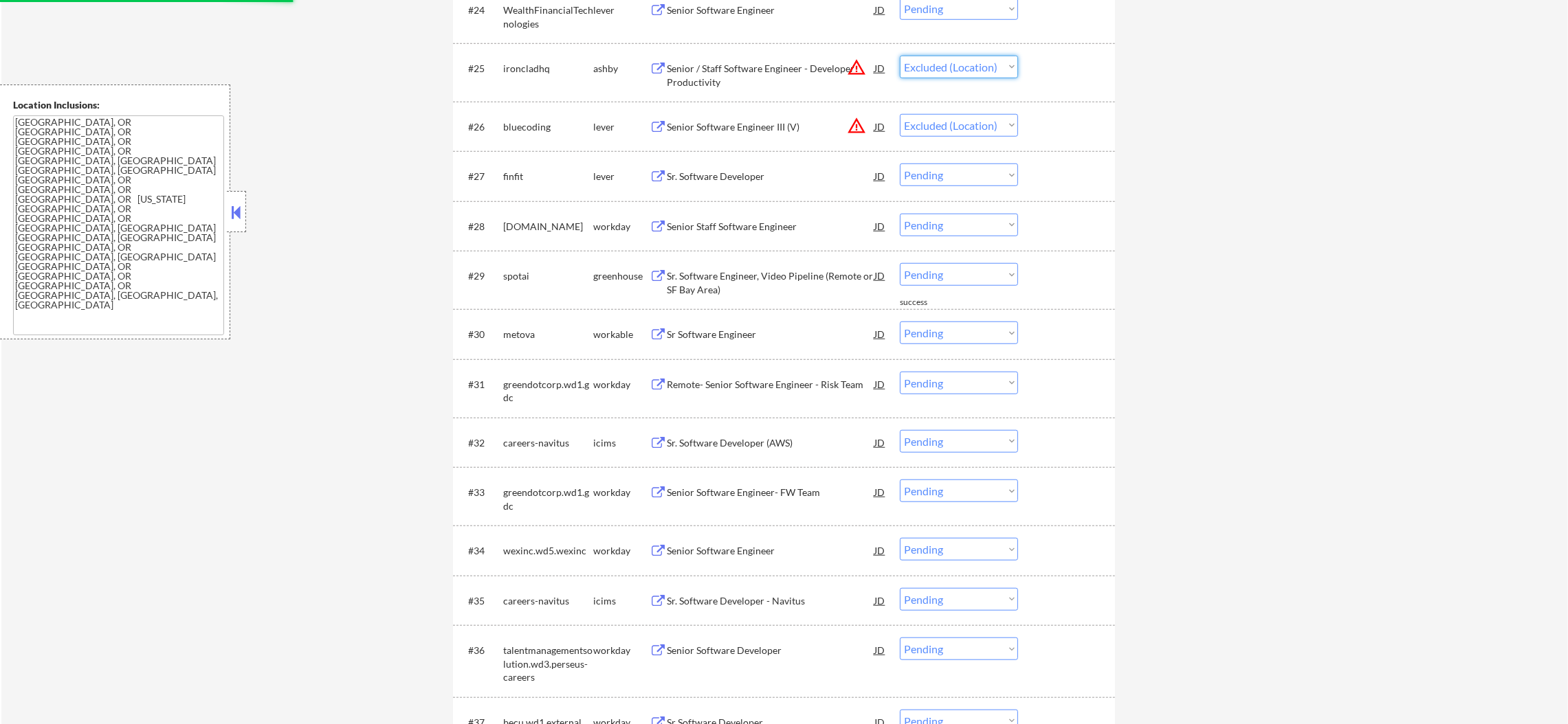
click at [900, 56] on select "Choose an option... Pending Applied Excluded (Questions) Excluded (Expired) Exc…" at bounding box center [959, 67] width 118 height 23
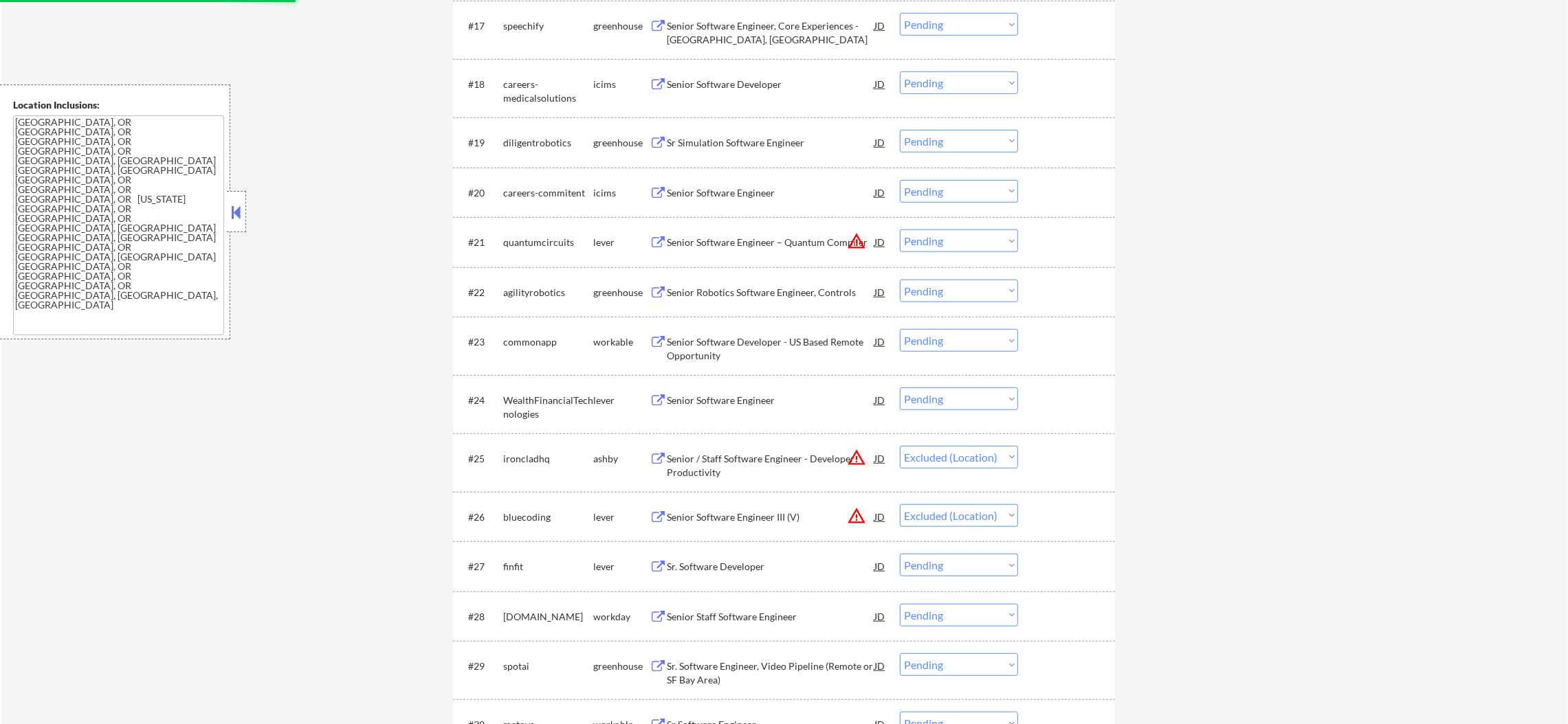
scroll to position [1350, 0]
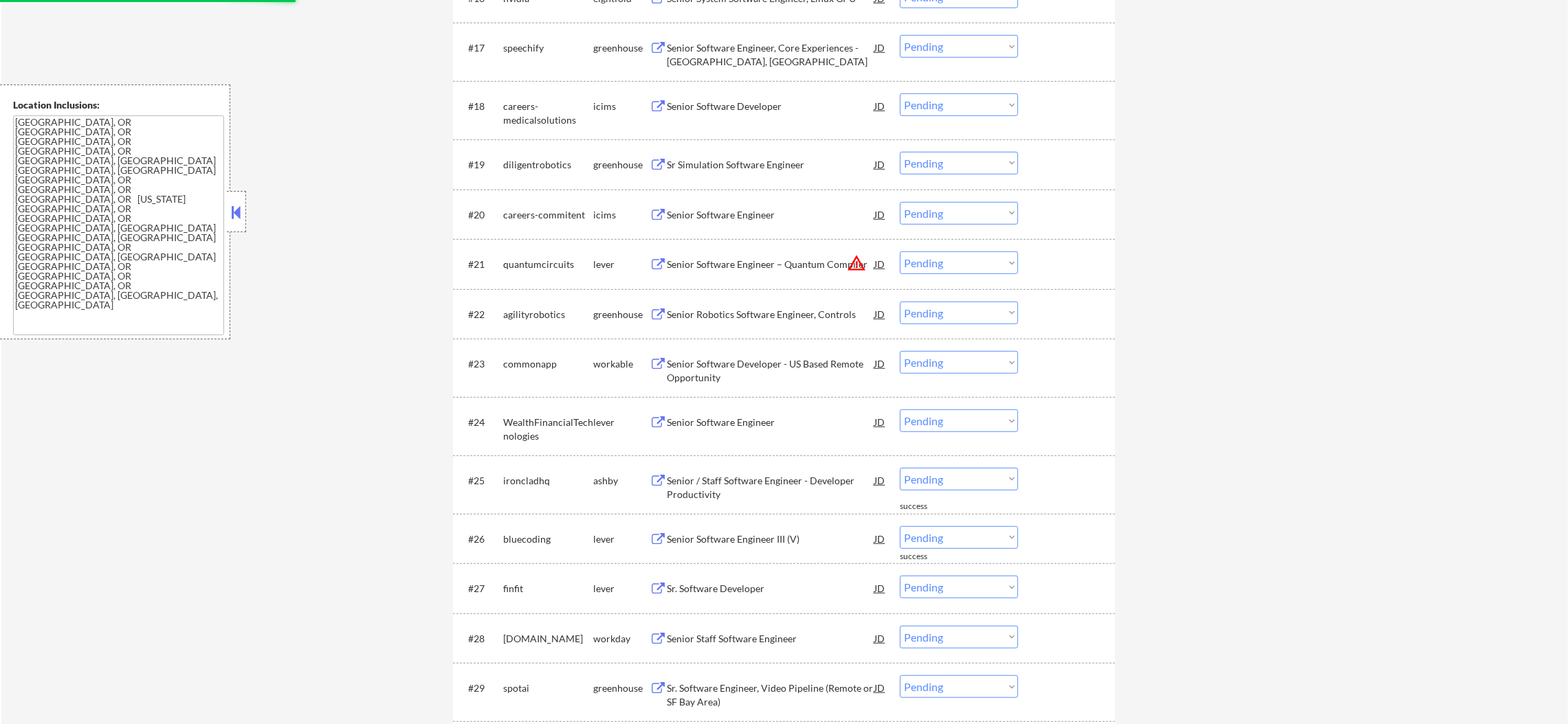
click at [965, 261] on select "Choose an option... Pending Applied Excluded (Questions) Excluded (Expired) Exc…" at bounding box center [959, 262] width 118 height 23
click at [900, 251] on select "Choose an option... Pending Applied Excluded (Questions) Excluded (Expired) Exc…" at bounding box center [959, 262] width 118 height 23
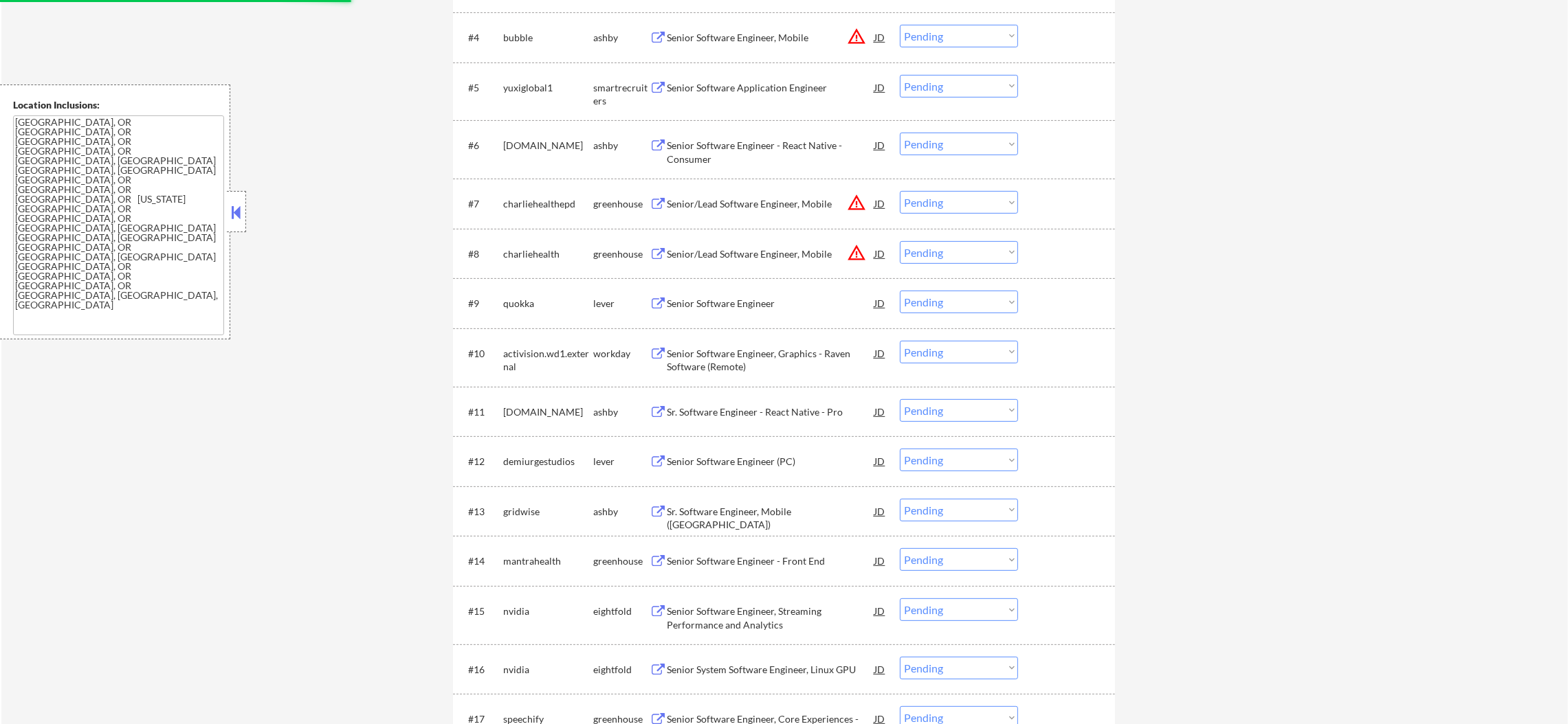
scroll to position [628, 0]
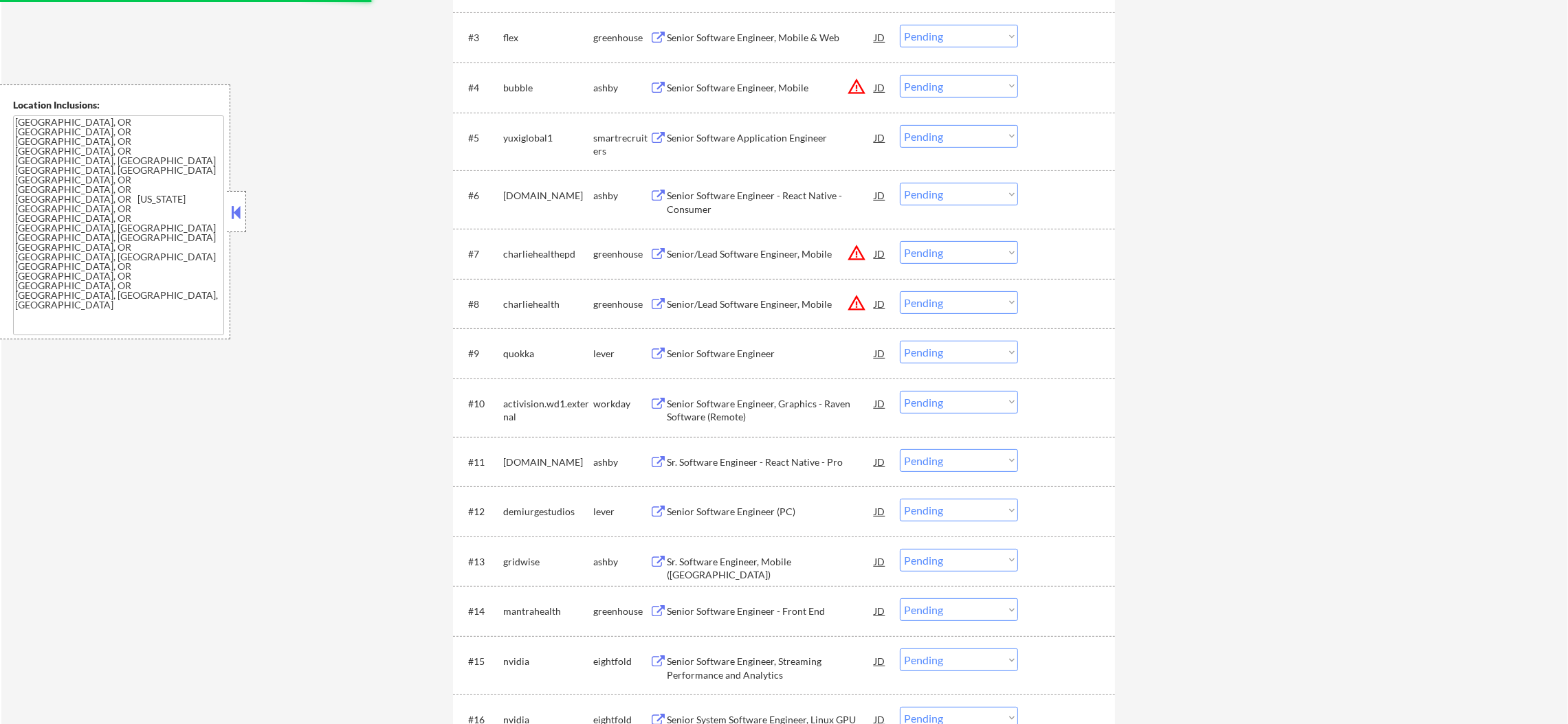
click at [941, 297] on select "Choose an option... Pending Applied Excluded (Questions) Excluded (Expired) Exc…" at bounding box center [959, 303] width 118 height 23
click at [963, 293] on select "Choose an option... Pending Applied Excluded (Questions) Excluded (Expired) Exc…" at bounding box center [959, 303] width 118 height 23
click at [900, 292] on select "Choose an option... Pending Applied Excluded (Questions) Excluded (Expired) Exc…" at bounding box center [959, 303] width 118 height 23
click at [976, 250] on select "Choose an option... Pending Applied Excluded (Questions) Excluded (Expired) Exc…" at bounding box center [959, 252] width 118 height 23
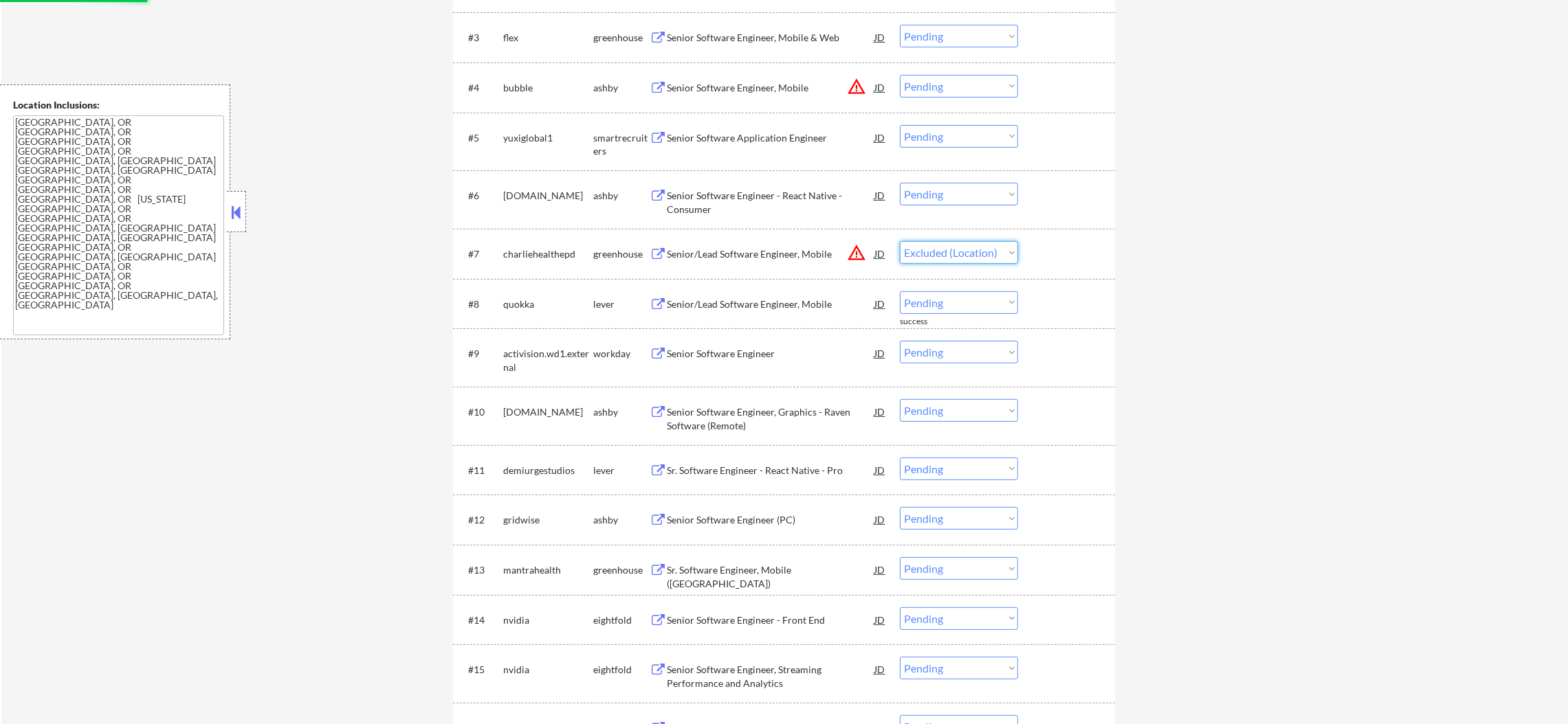
click at [900, 242] on select "Choose an option... Pending Applied Excluded (Questions) Excluded (Expired) Exc…" at bounding box center [959, 252] width 118 height 23
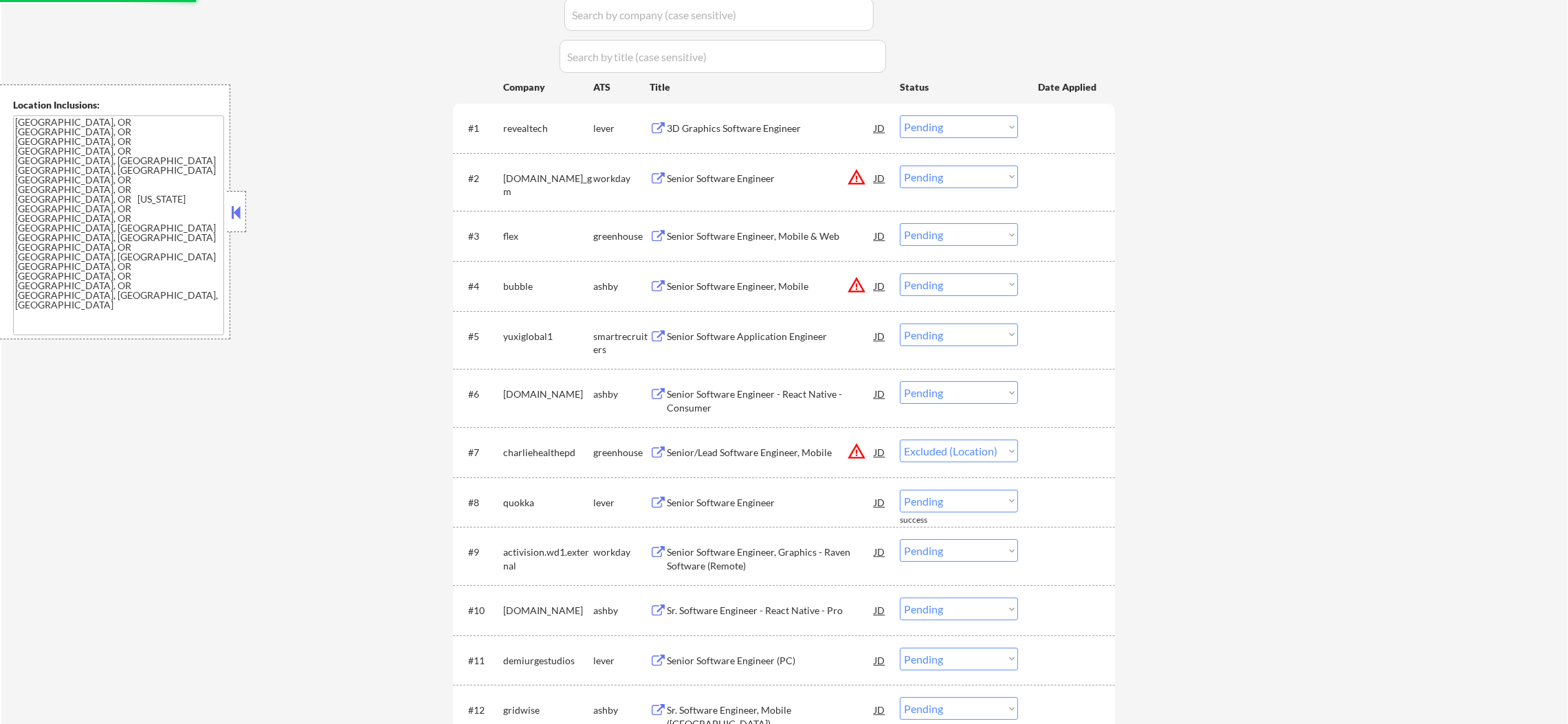
scroll to position [422, 0]
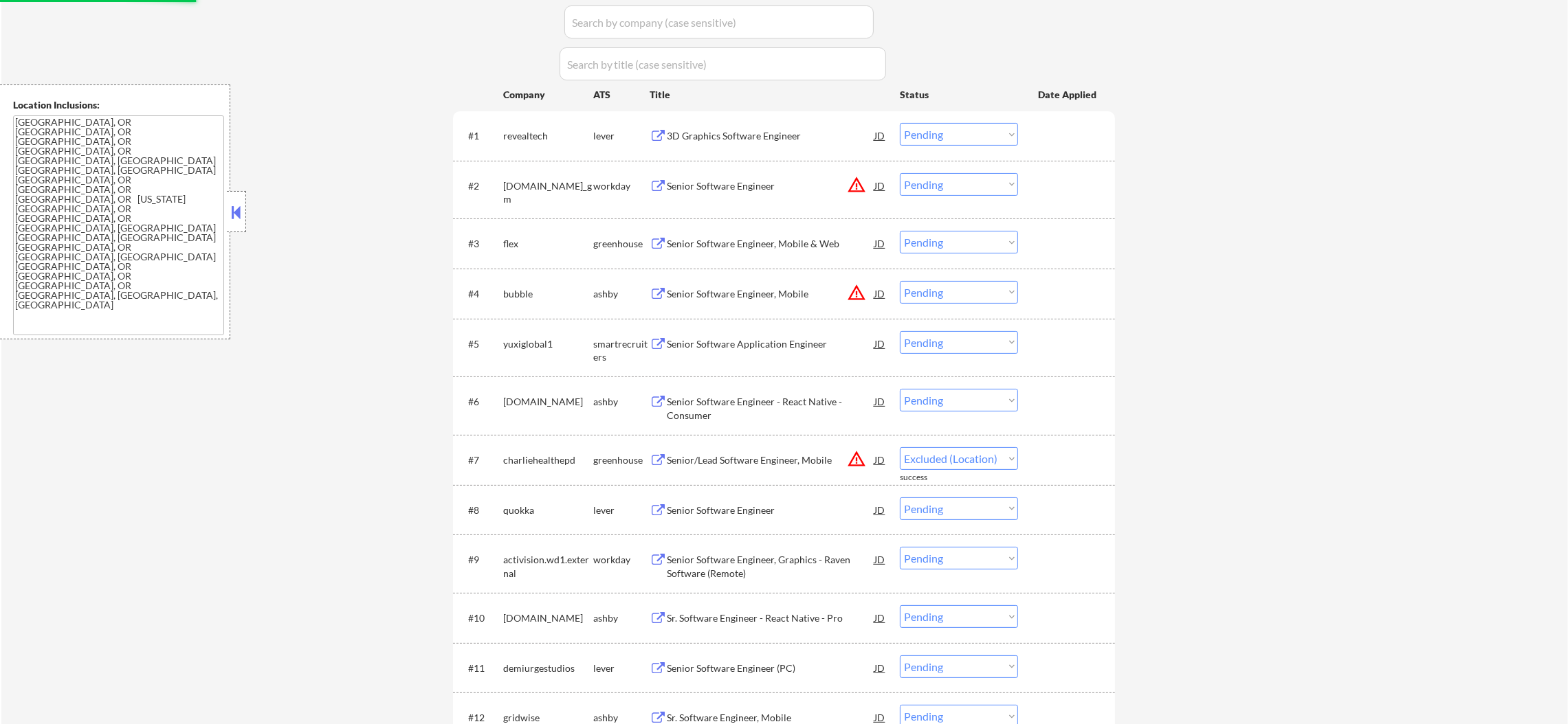
click at [984, 292] on select "Choose an option... Pending Applied Excluded (Questions) Excluded (Expired) Exc…" at bounding box center [959, 292] width 118 height 23
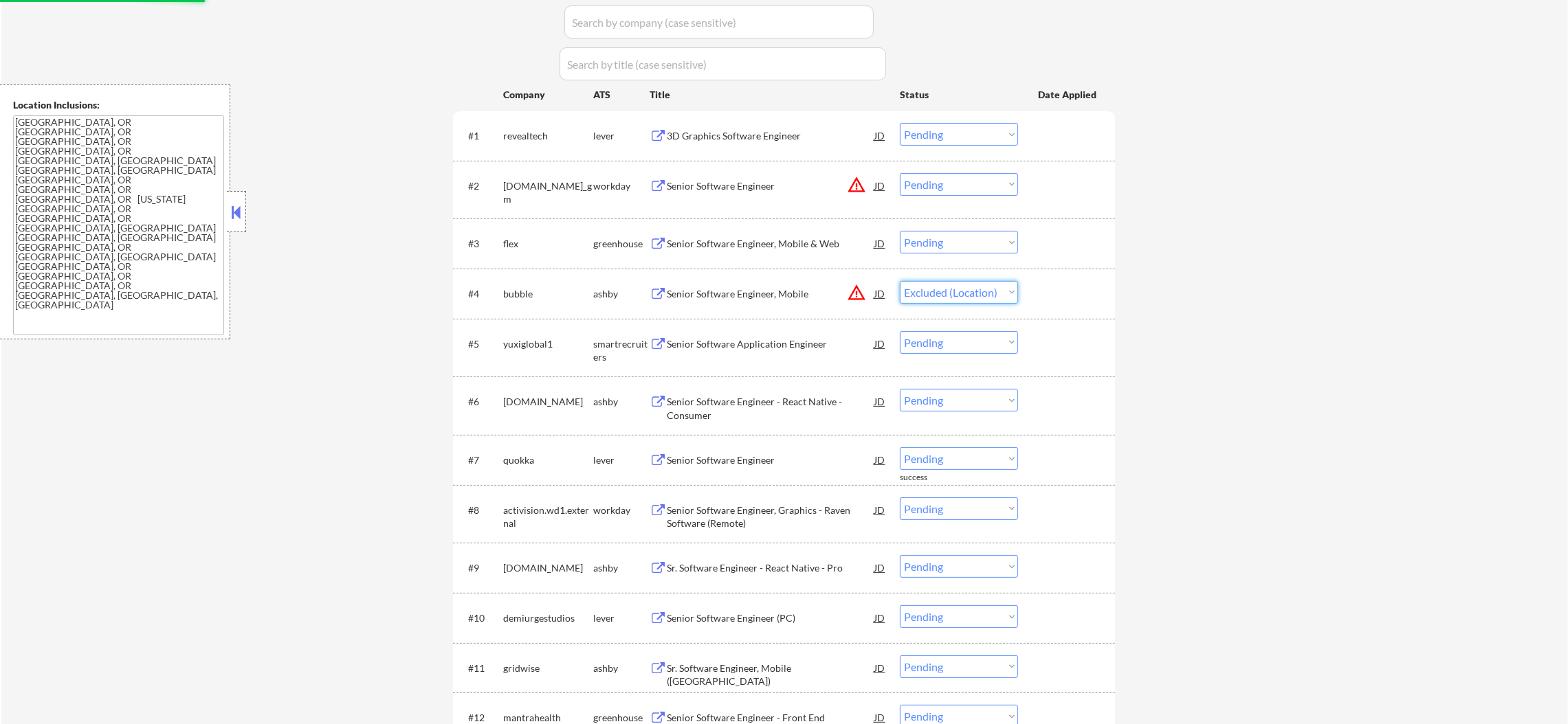
click at [900, 281] on select "Choose an option... Pending Applied Excluded (Questions) Excluded (Expired) Exc…" at bounding box center [959, 292] width 118 height 23
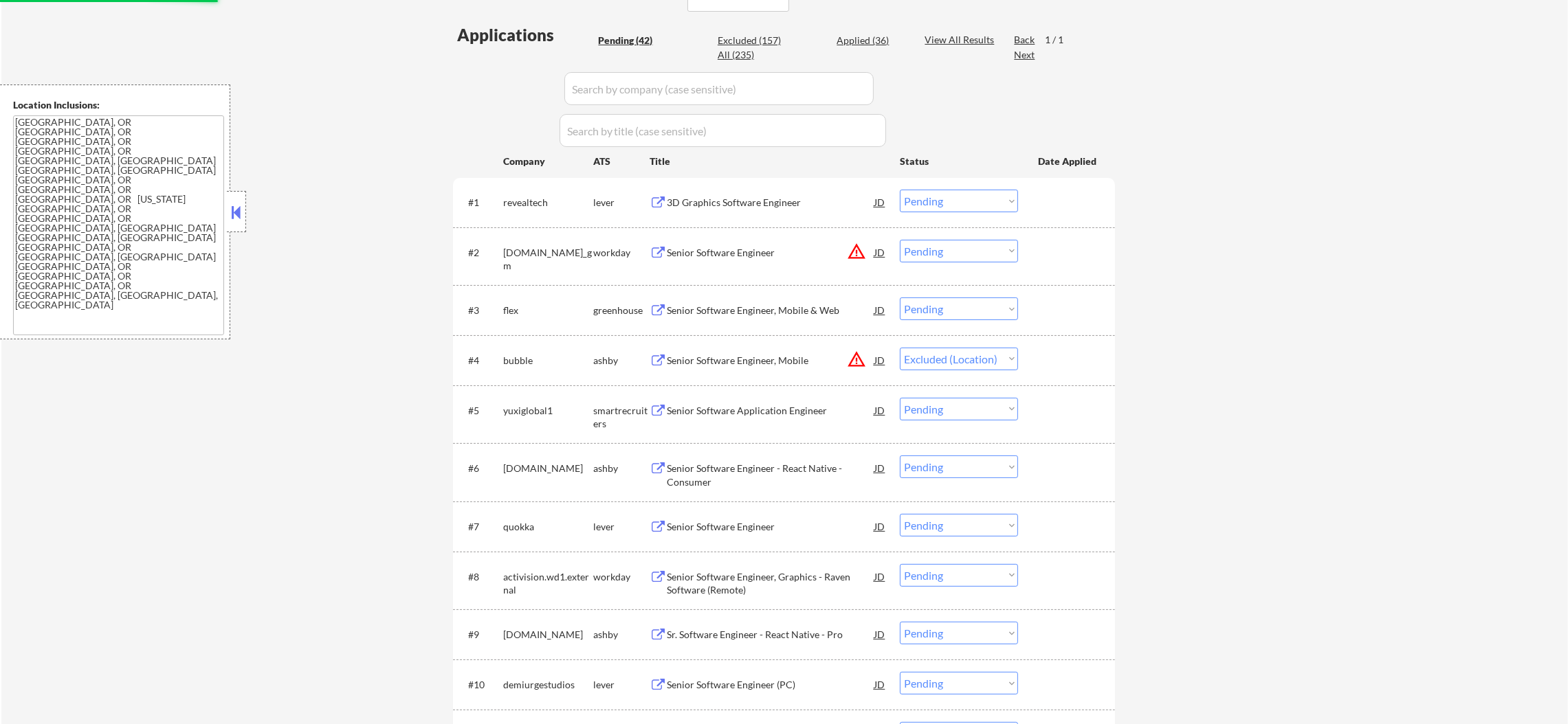
scroll to position [354, 0]
click at [942, 251] on select "Choose an option... Pending Applied Excluded (Questions) Excluded (Expired) Exc…" at bounding box center [959, 252] width 118 height 23
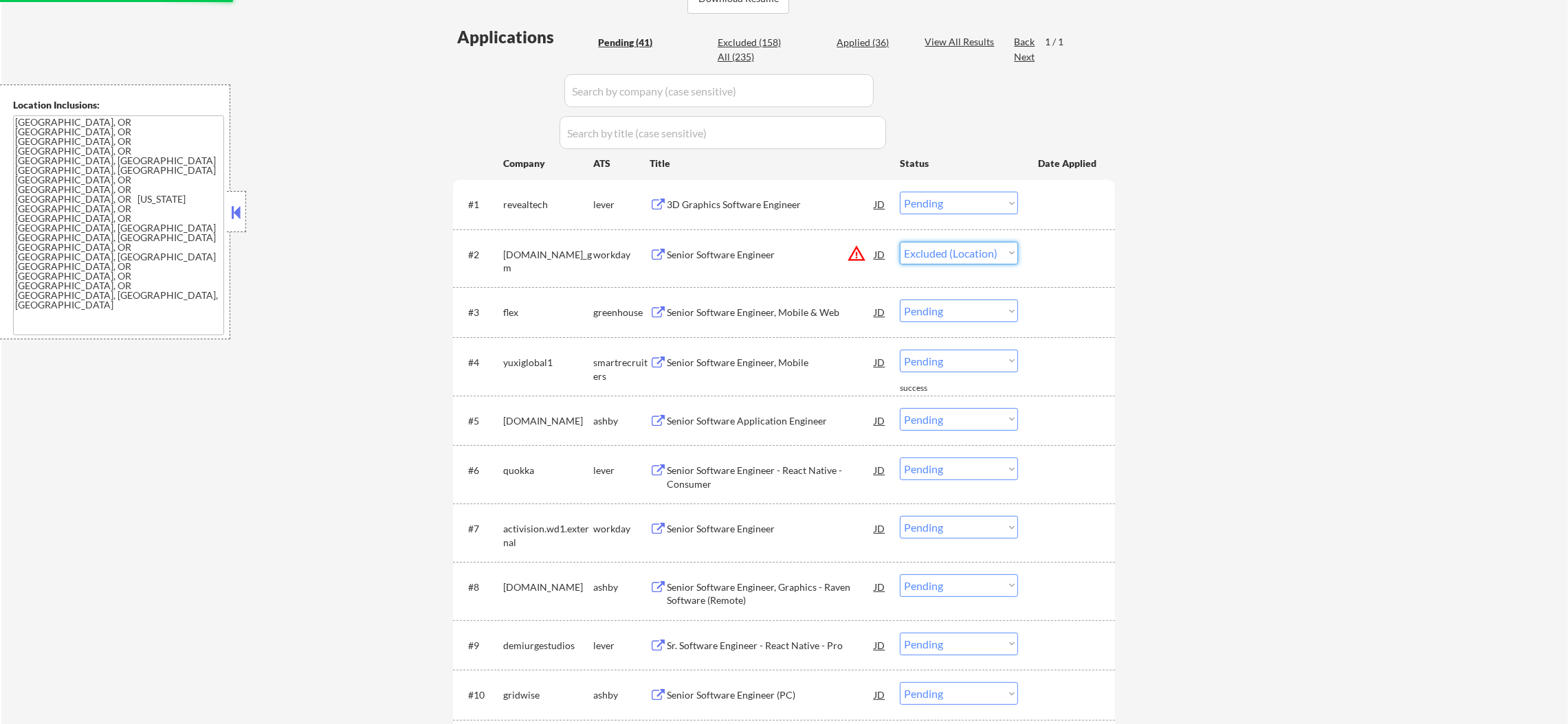
click at [900, 242] on select "Choose an option... Pending Applied Excluded (Questions) Excluded (Expired) Exc…" at bounding box center [959, 252] width 118 height 23
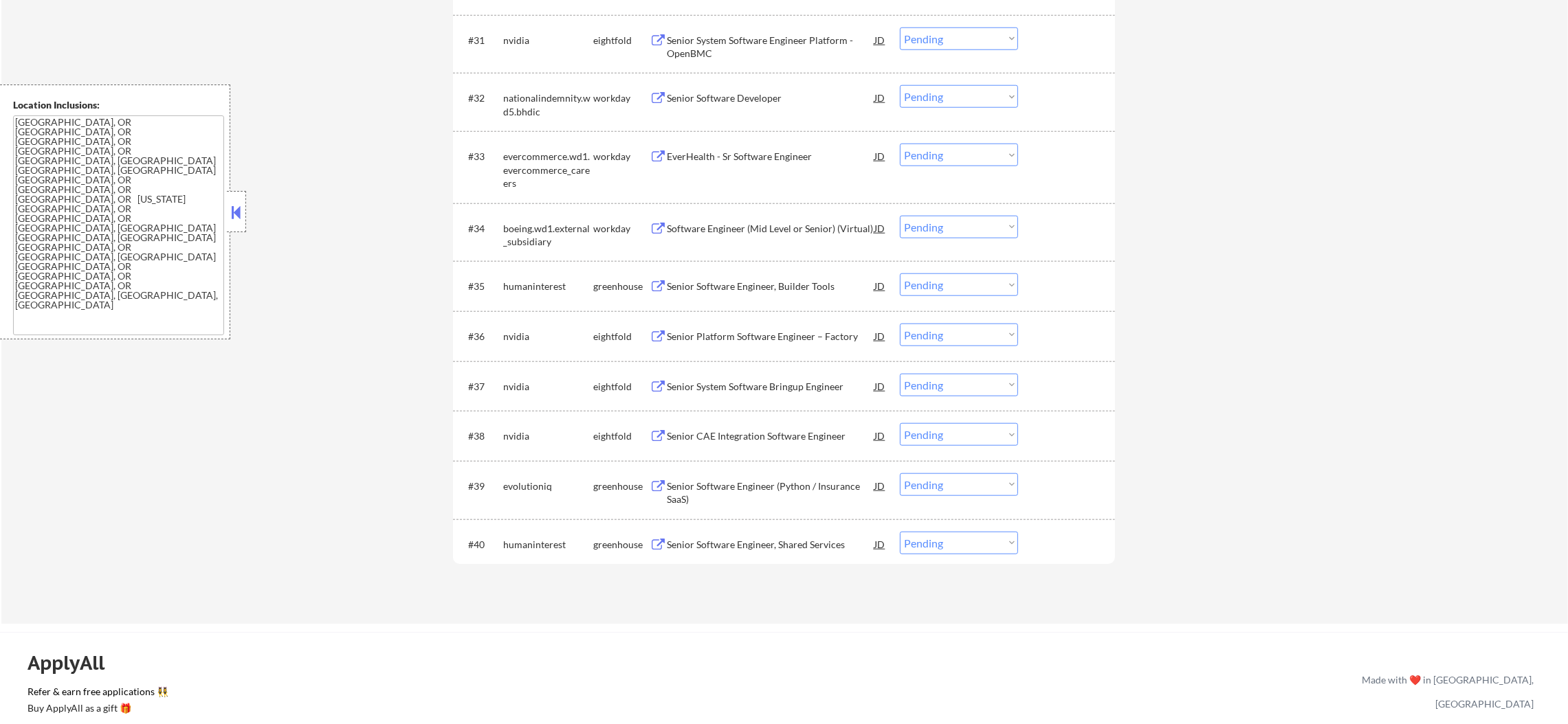
scroll to position [2048, 0]
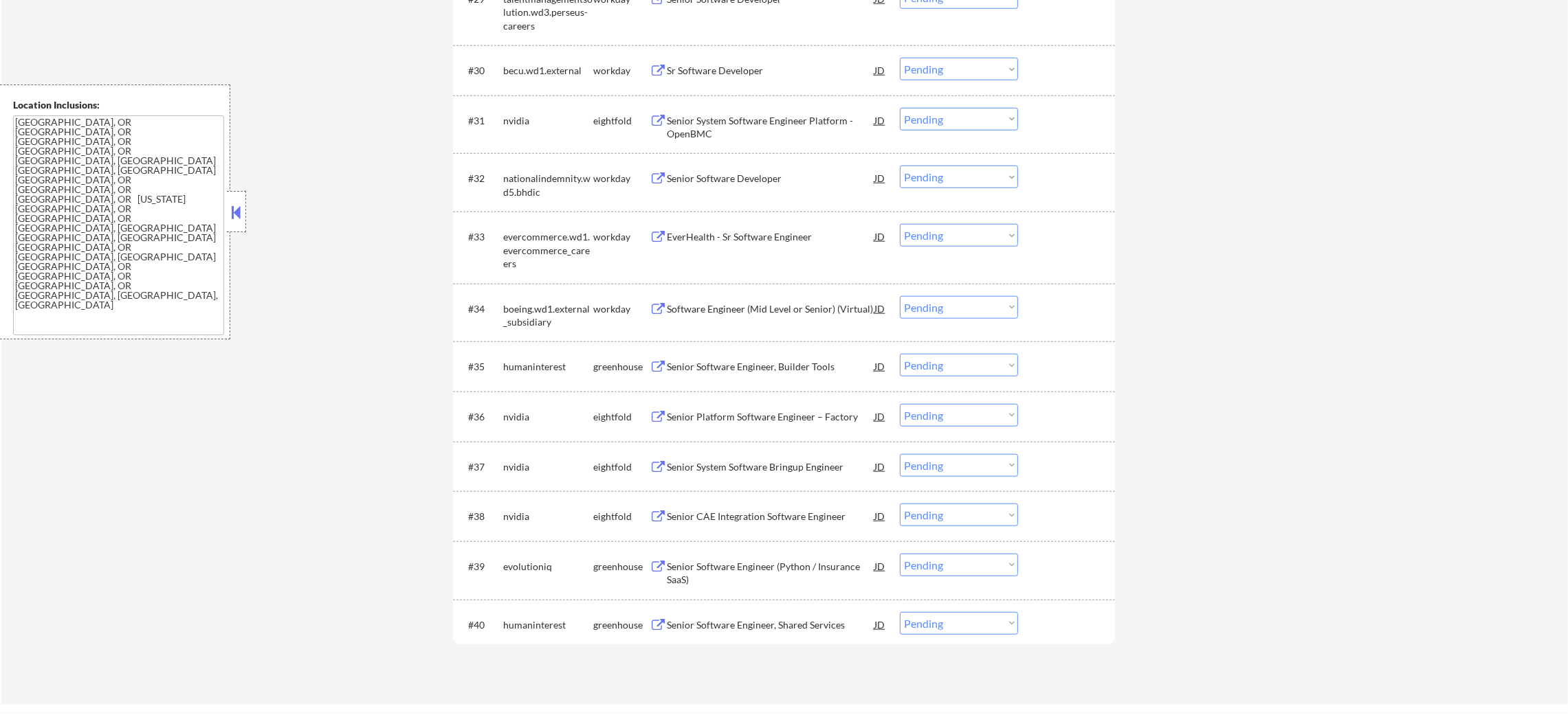
click at [760, 184] on div "Senior Software Developer" at bounding box center [770, 179] width 207 height 14
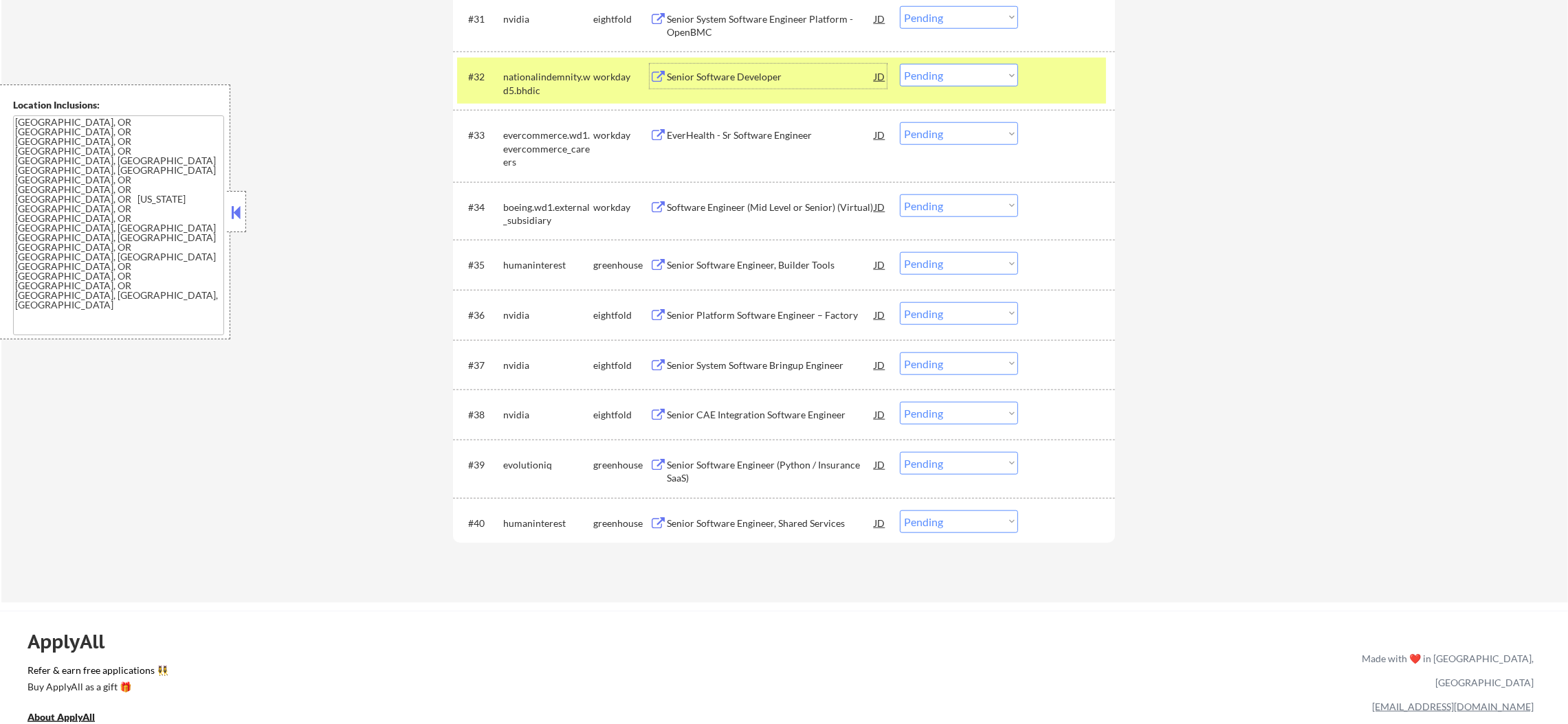
scroll to position [2185, 0]
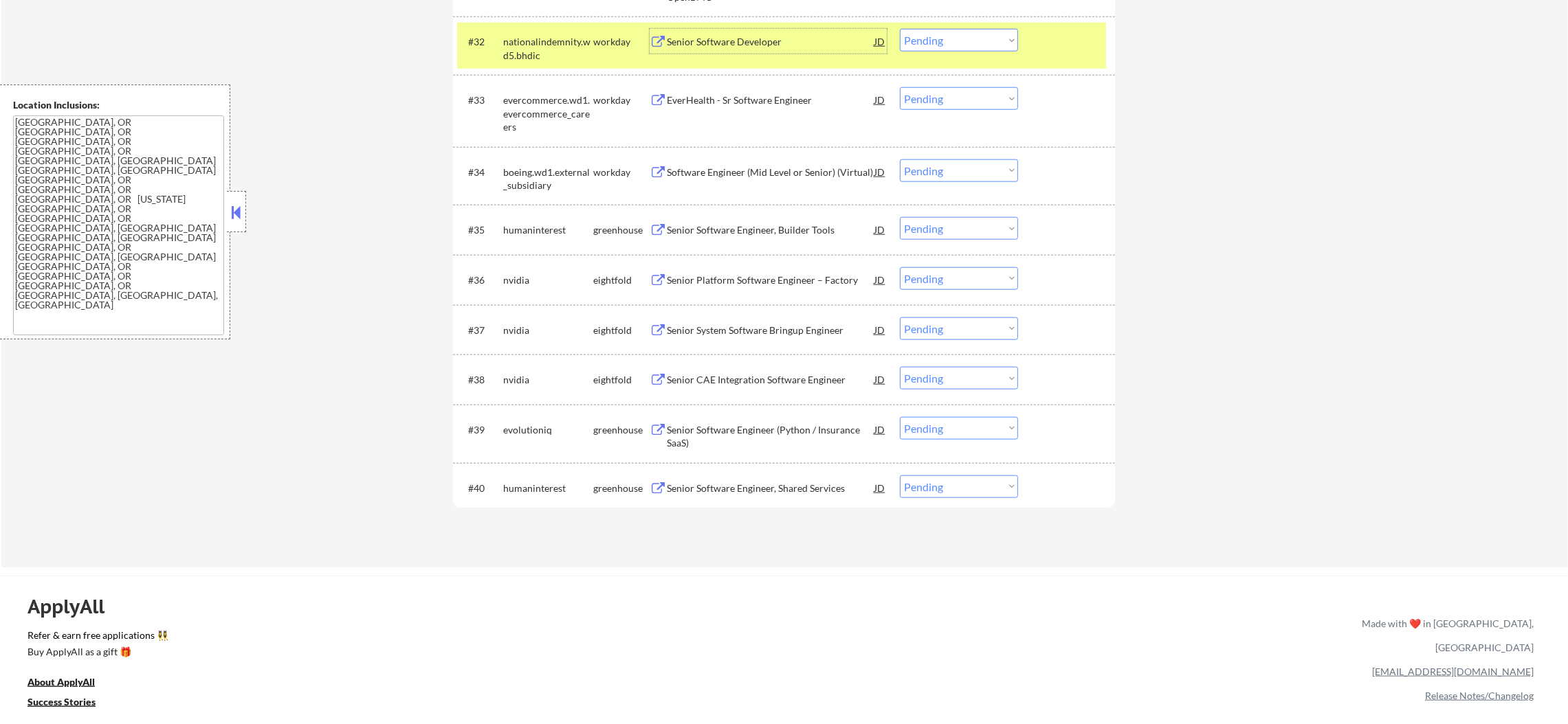
click at [542, 53] on div "nationalindemnity.wd5.bhdic" at bounding box center [548, 48] width 90 height 27
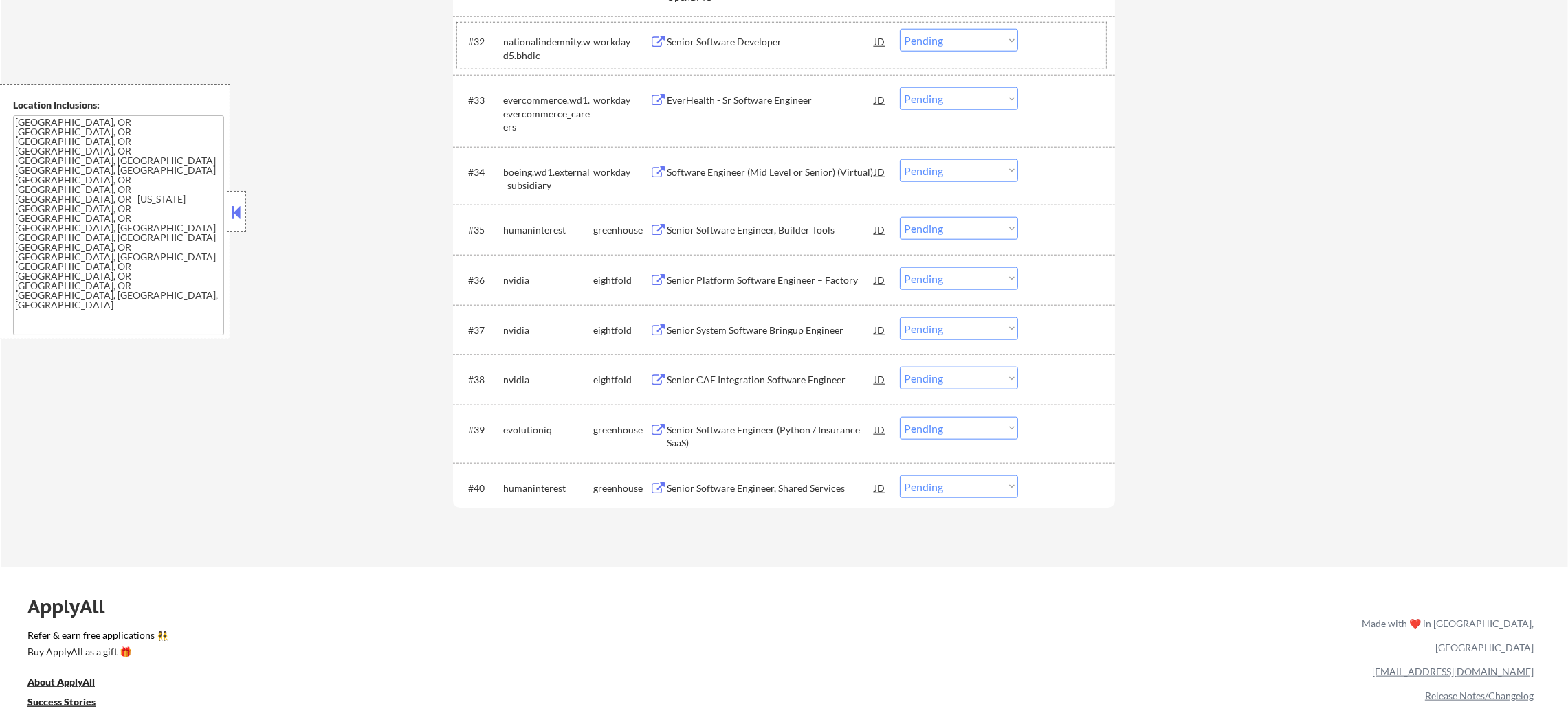
click at [147, 202] on textarea "Portland, OR Milwaukie, OR Lake Oswego, OR Beaverton, OR Tigard, OR Vancouver, …" at bounding box center [118, 226] width 211 height 220
drag, startPoint x: 154, startPoint y: 189, endPoint x: 0, endPoint y: 111, distance: 172.6
click at [0, 111] on div "Location Inclusions: Portland, OR Milwaukie, OR Lake Oswego, OR Beaverton, OR T…" at bounding box center [115, 212] width 230 height 255
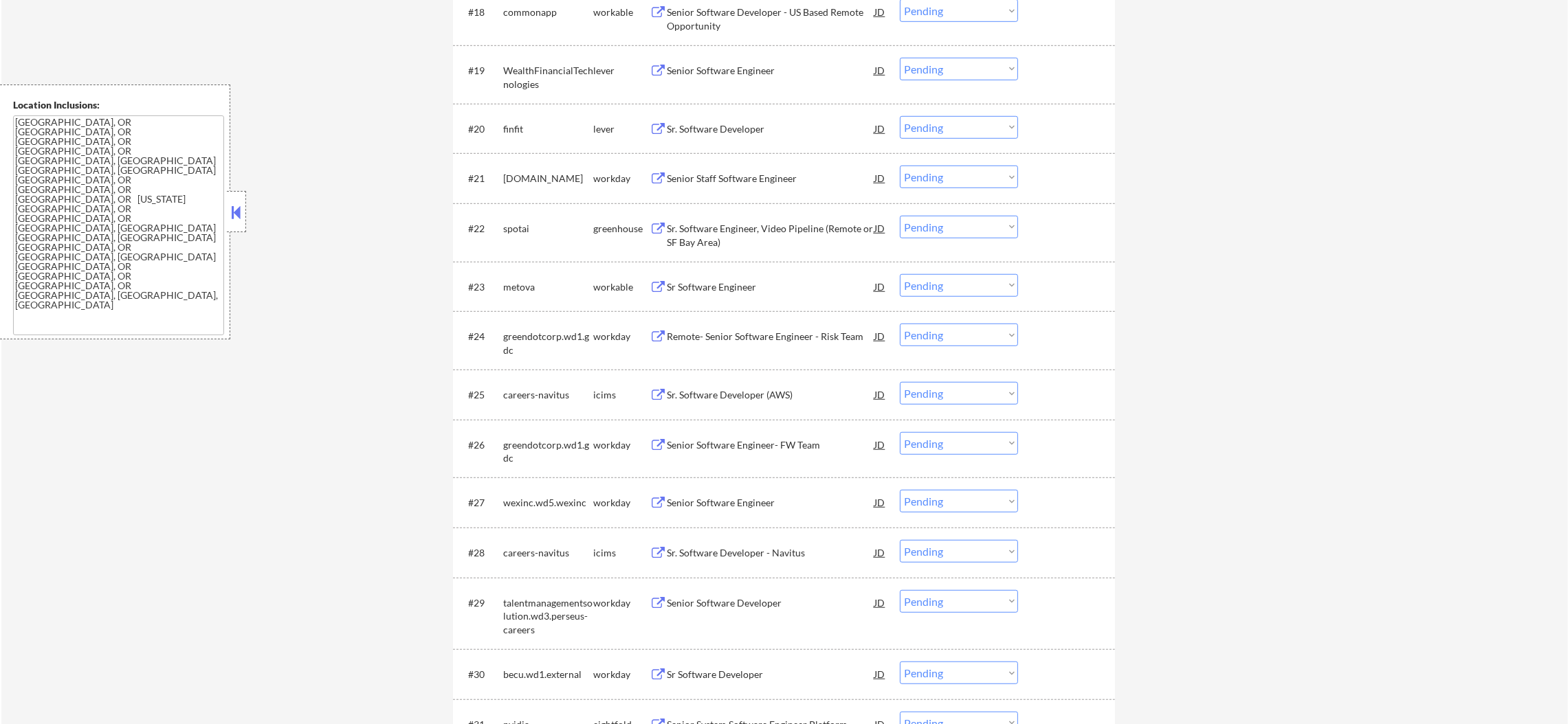
scroll to position [1545, 0]
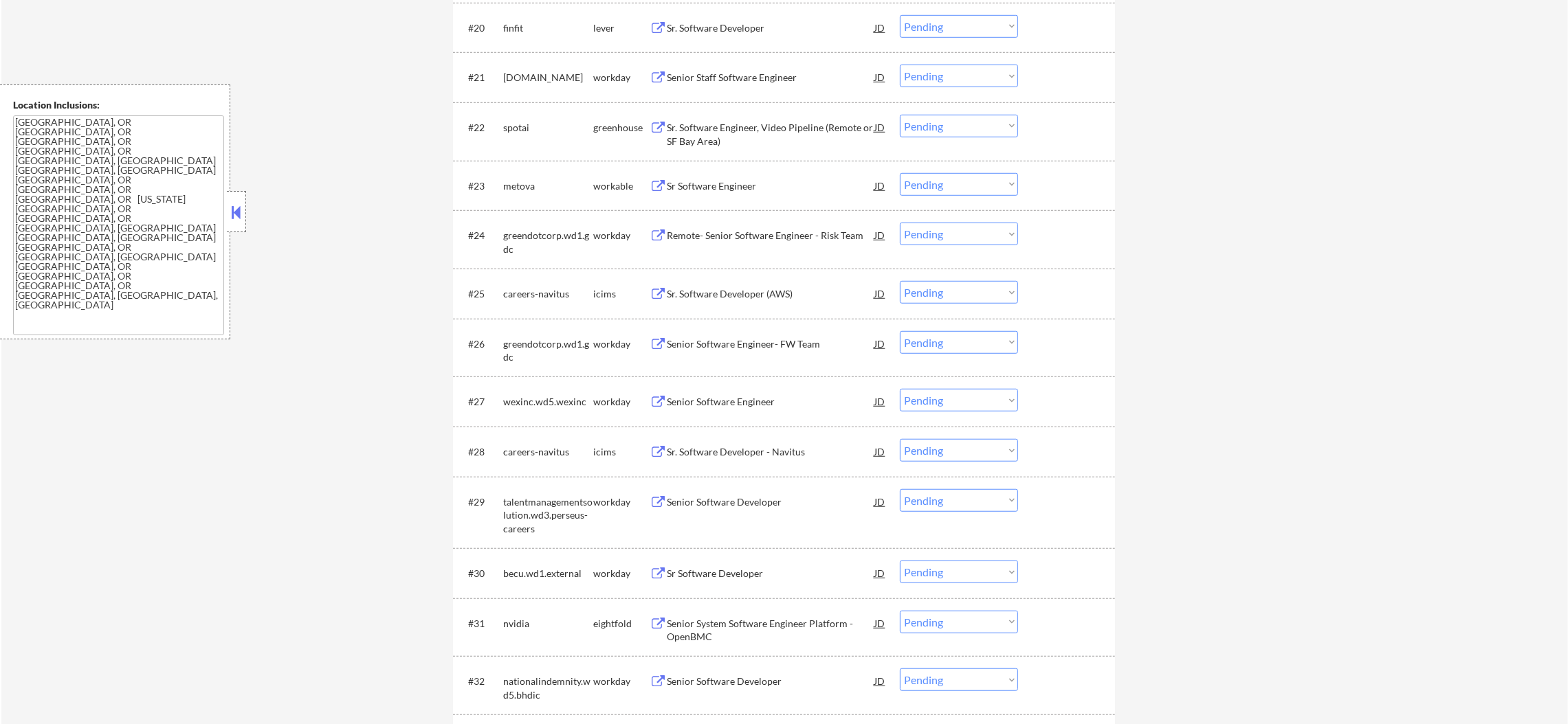
click at [727, 176] on div "Sr Software Engineer" at bounding box center [770, 185] width 207 height 25
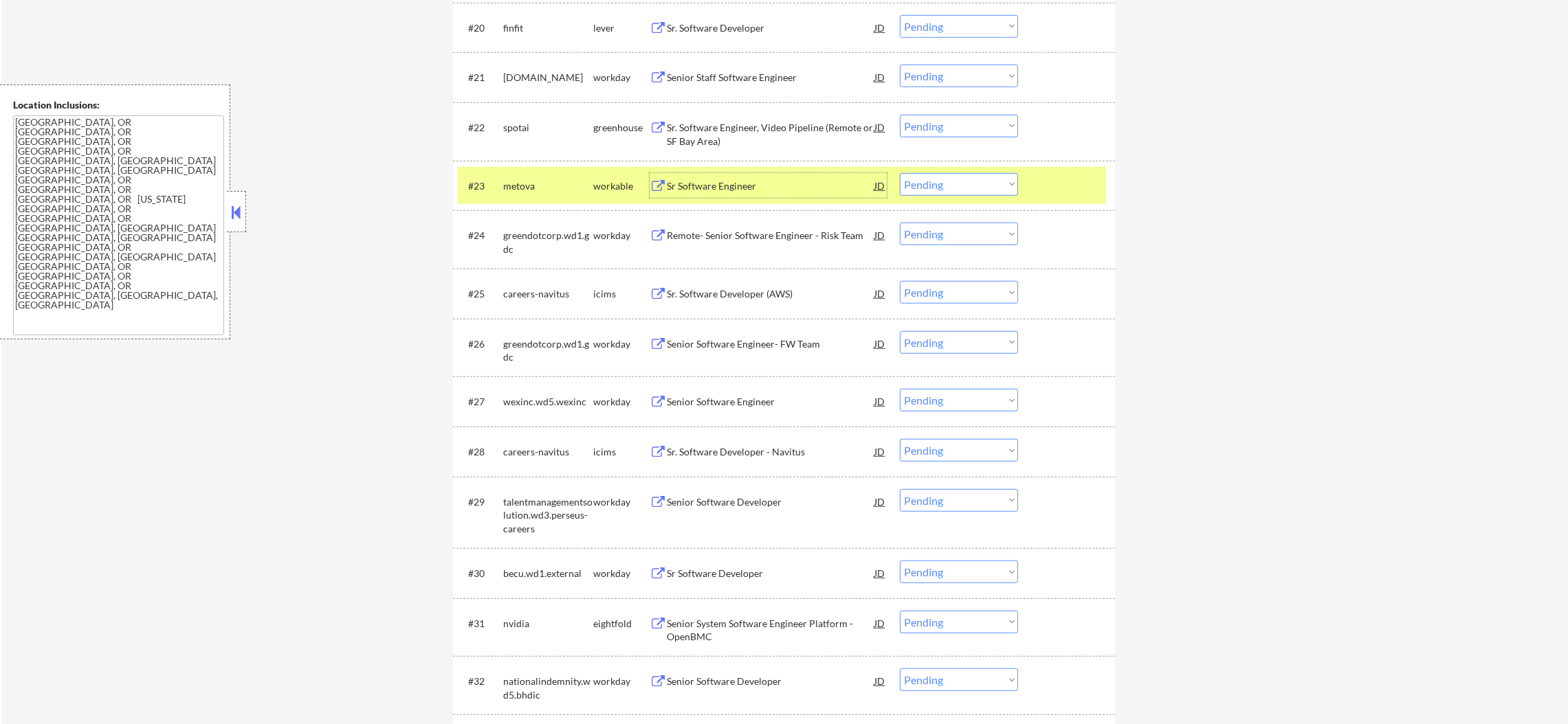
click at [914, 175] on select "Choose an option... Pending Applied Excluded (Questions) Excluded (Expired) Exc…" at bounding box center [959, 184] width 118 height 23
click at [900, 173] on select "Choose an option... Pending Applied Excluded (Questions) Excluded (Expired) Exc…" at bounding box center [959, 184] width 118 height 23
click at [541, 208] on div "#23 metova workable Sr Software Engineer JD Choose an option... Pending Applied…" at bounding box center [784, 186] width 662 height 50
click at [532, 195] on div "metova" at bounding box center [548, 185] width 90 height 25
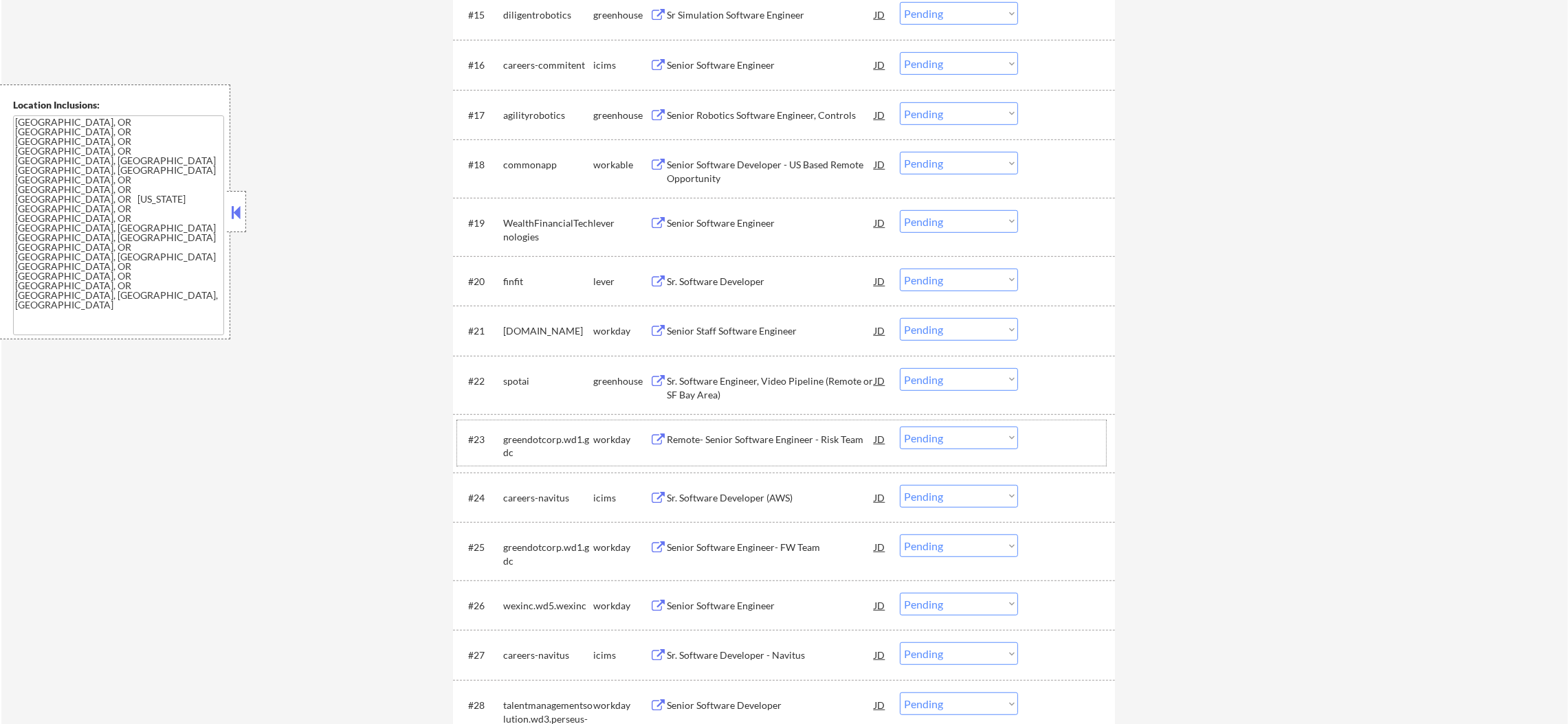
scroll to position [1271, 0]
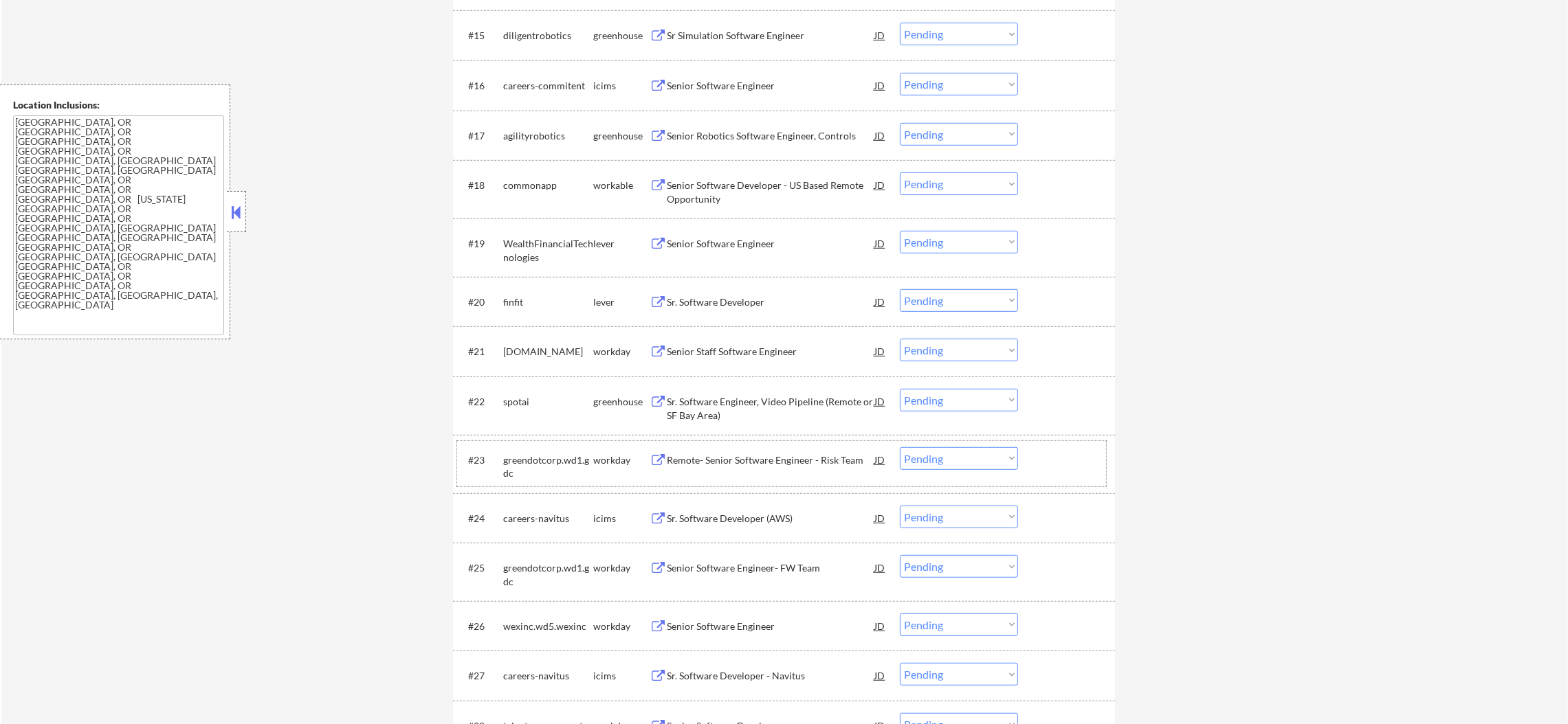
click at [756, 182] on div "Senior Software Developer - US Based Remote Opportunity" at bounding box center [770, 192] width 207 height 27
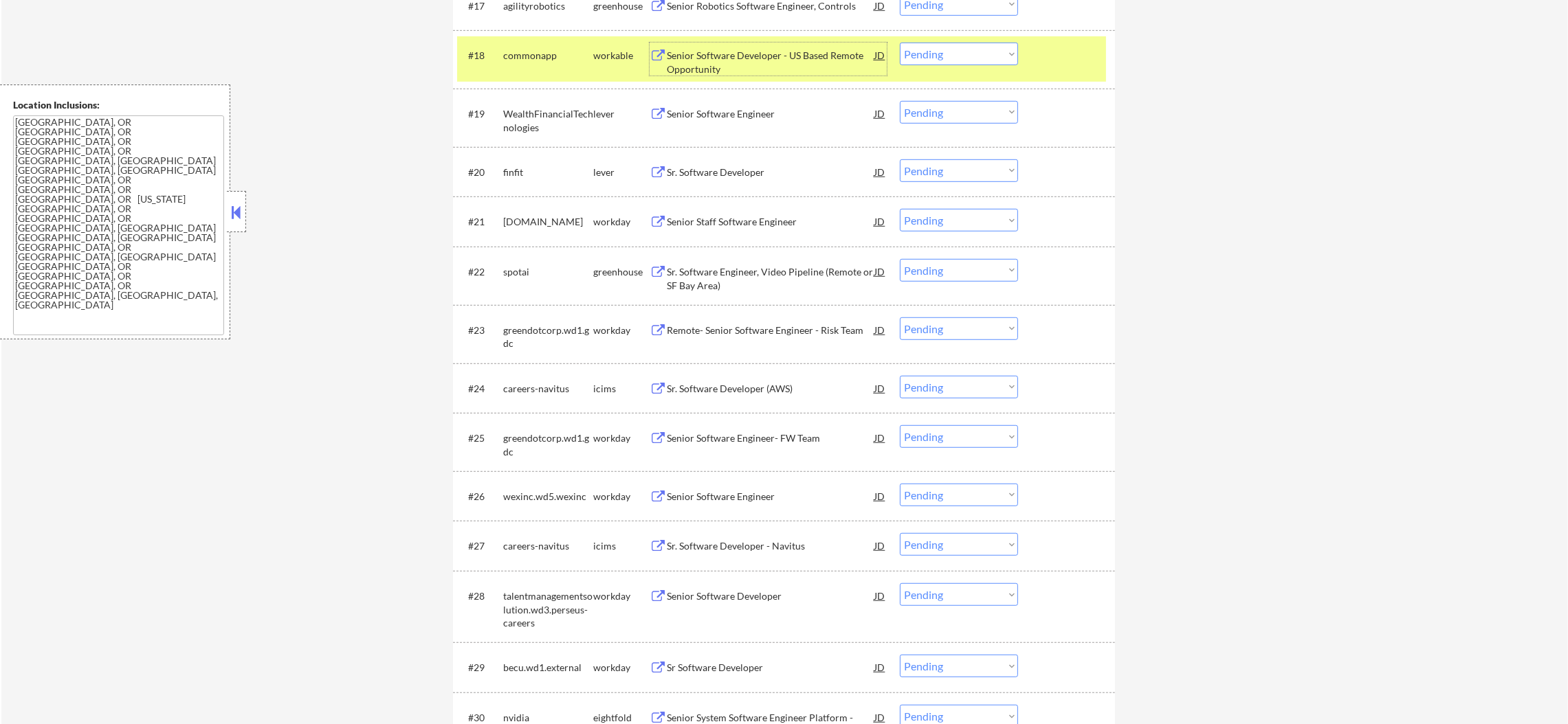
scroll to position [1408, 0]
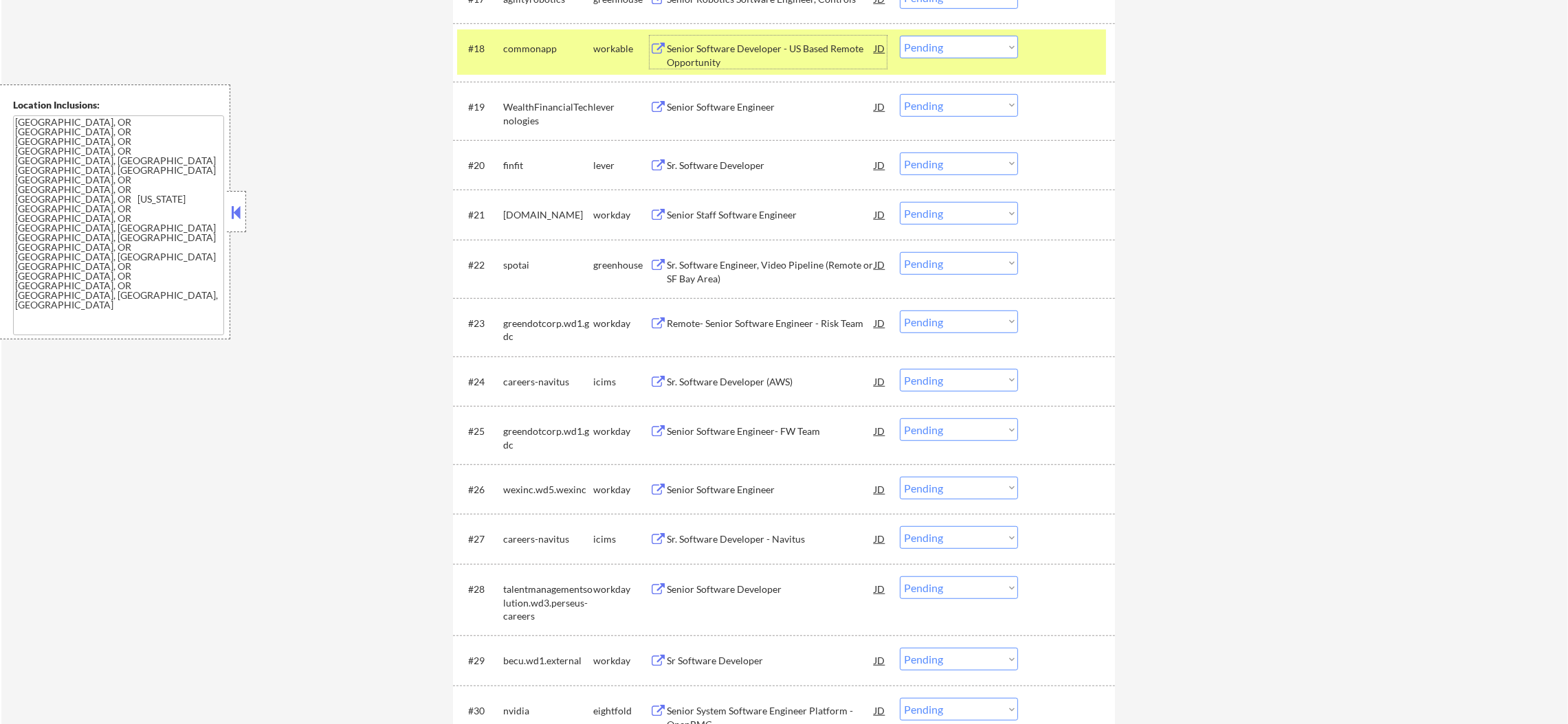
click at [955, 57] on select "Choose an option... Pending Applied Excluded (Questions) Excluded (Expired) Exc…" at bounding box center [959, 46] width 118 height 23
click at [900, 35] on select "Choose an option... Pending Applied Excluded (Questions) Excluded (Expired) Exc…" at bounding box center [959, 46] width 118 height 23
click at [528, 51] on div "commonapp" at bounding box center [548, 49] width 90 height 14
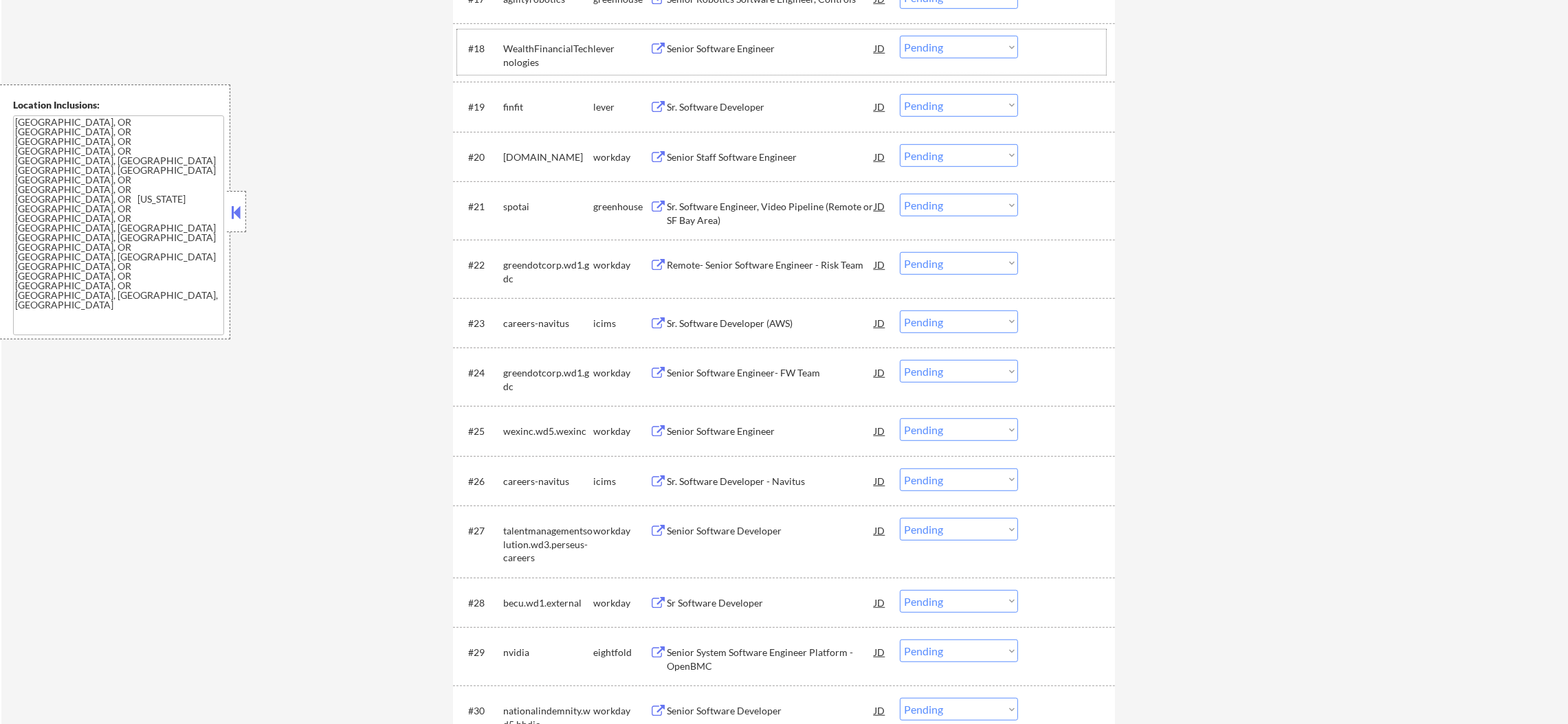
scroll to position [1339, 0]
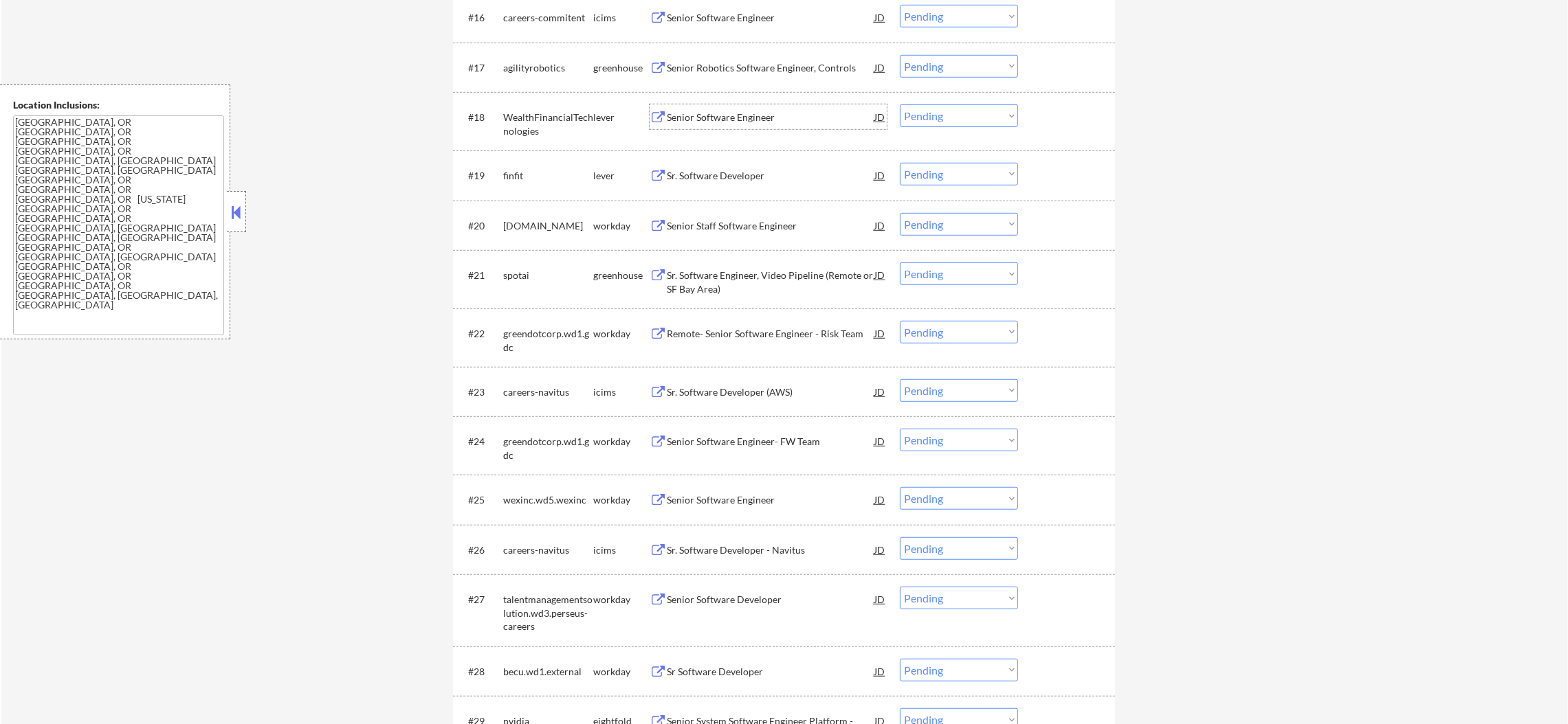
click at [731, 121] on div "Senior Software Engineer" at bounding box center [770, 118] width 207 height 14
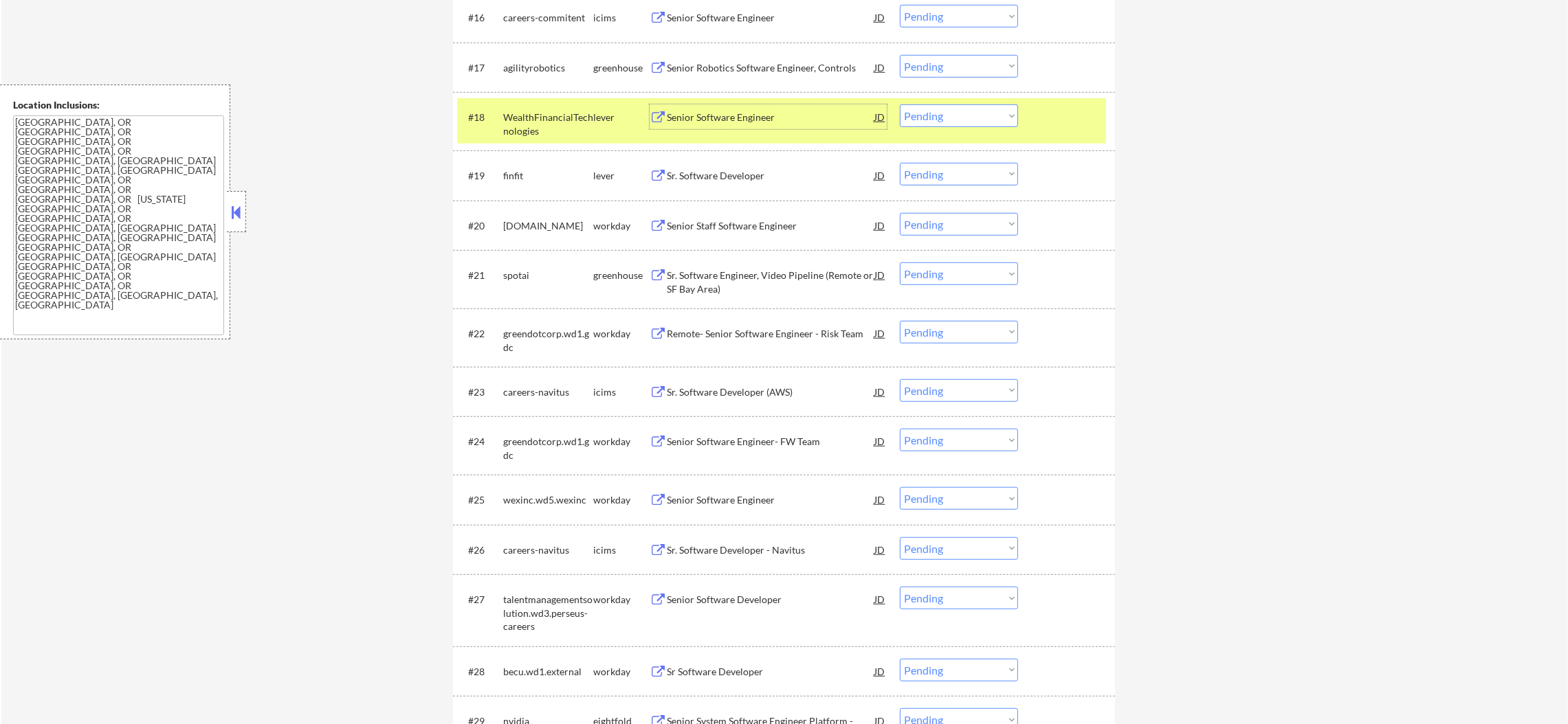
click at [905, 116] on select "Choose an option... Pending Applied Excluded (Questions) Excluded (Expired) Exc…" at bounding box center [959, 115] width 118 height 23
click at [900, 104] on select "Choose an option... Pending Applied Excluded (Questions) Excluded (Expired) Exc…" at bounding box center [959, 115] width 118 height 23
click at [556, 111] on div "WealthFinancialTechnologies" at bounding box center [548, 124] width 90 height 27
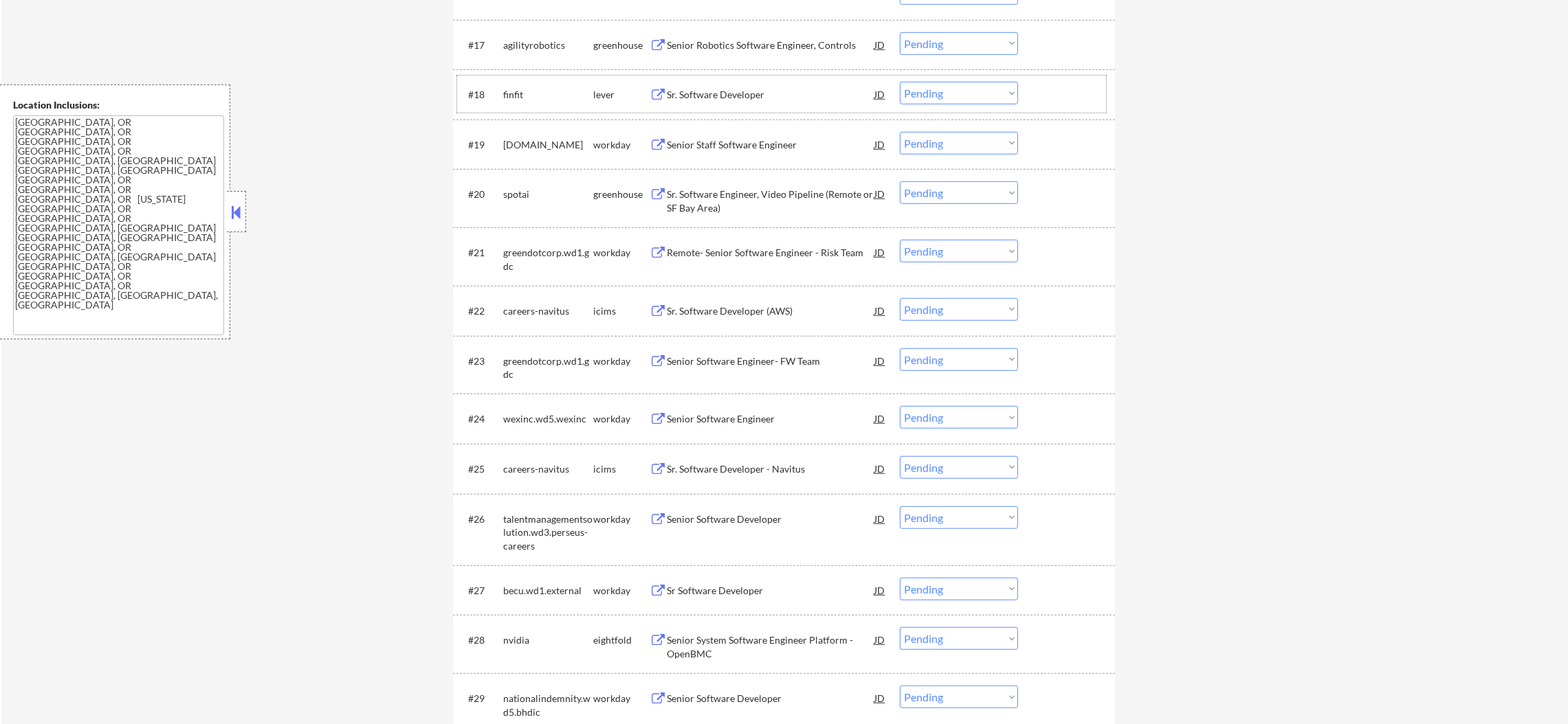
scroll to position [1374, 0]
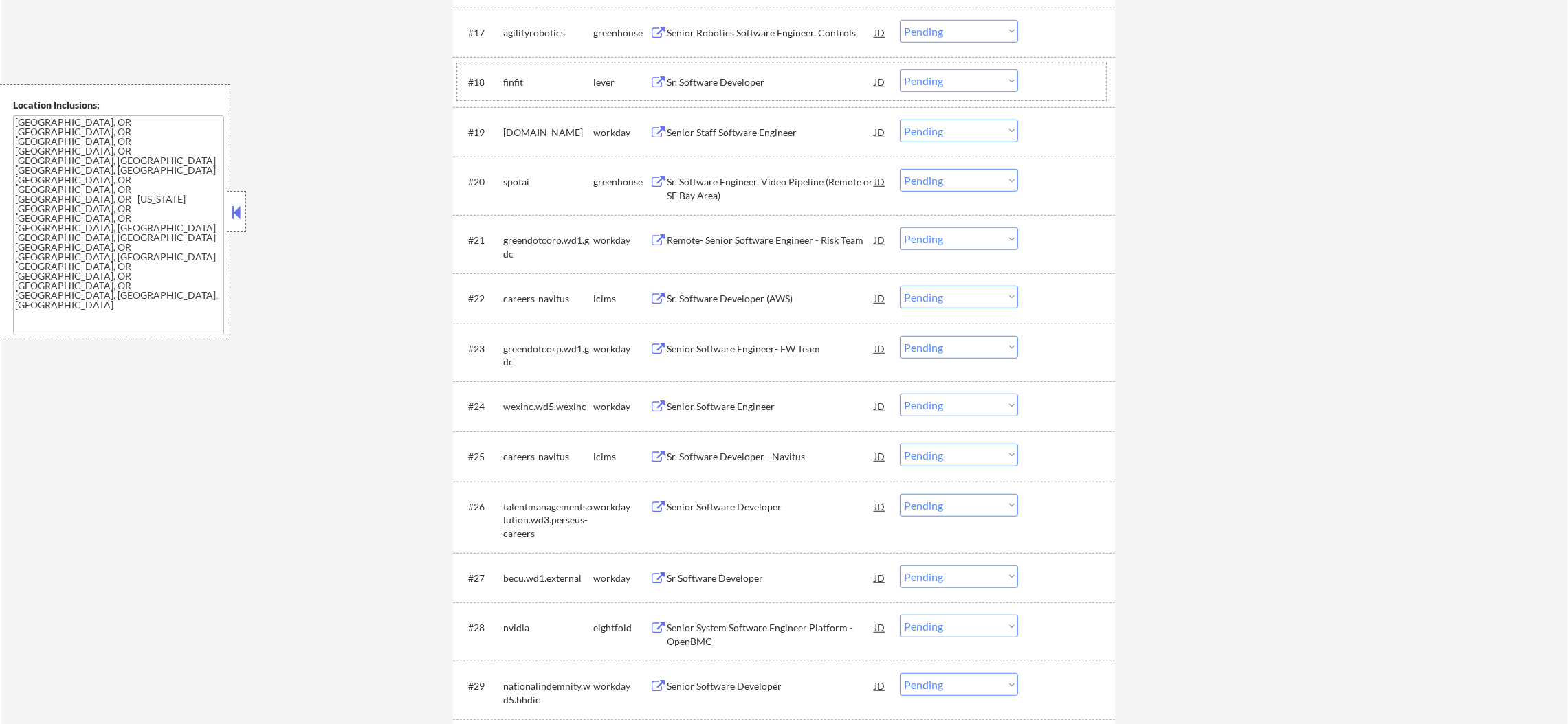
click at [770, 84] on div "Sr. Software Developer" at bounding box center [770, 83] width 207 height 14
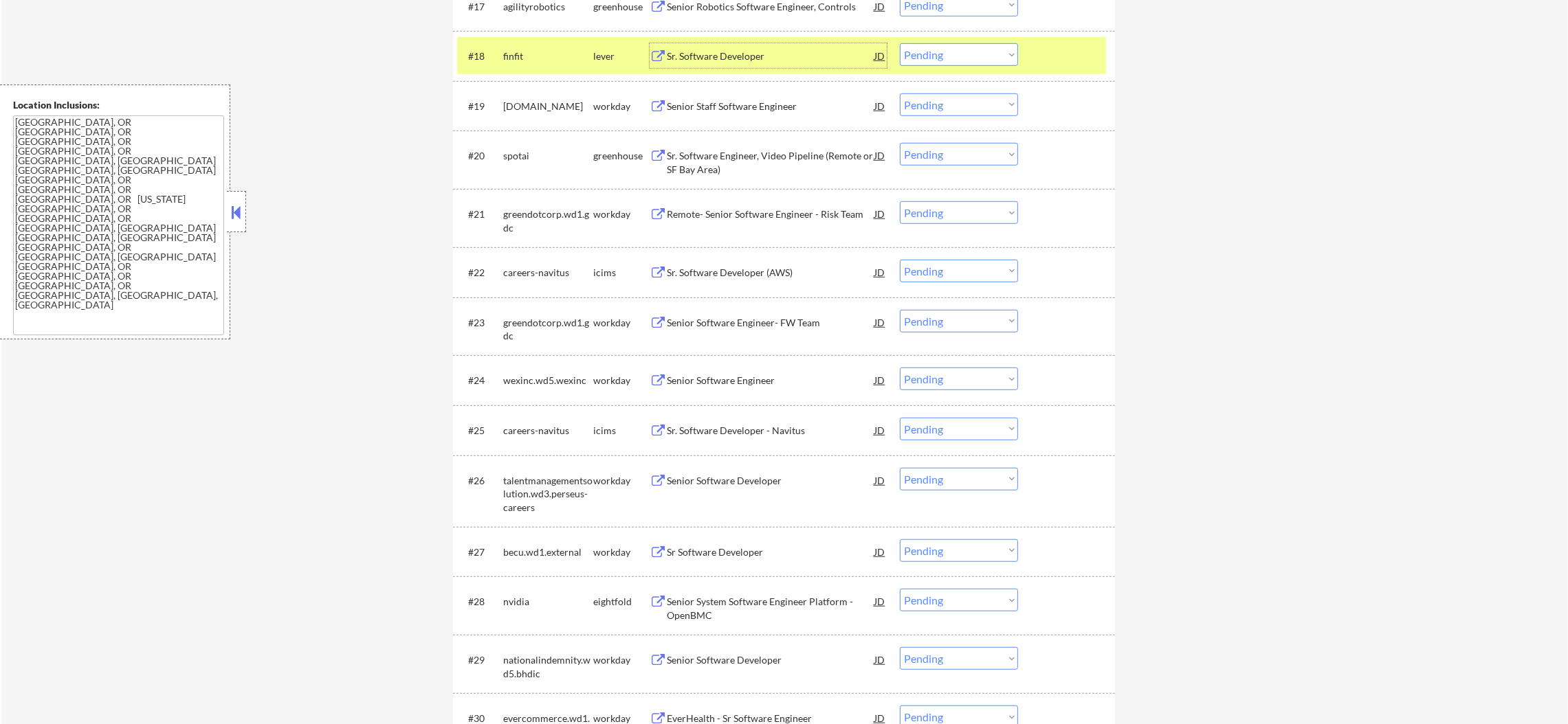
scroll to position [1408, 0]
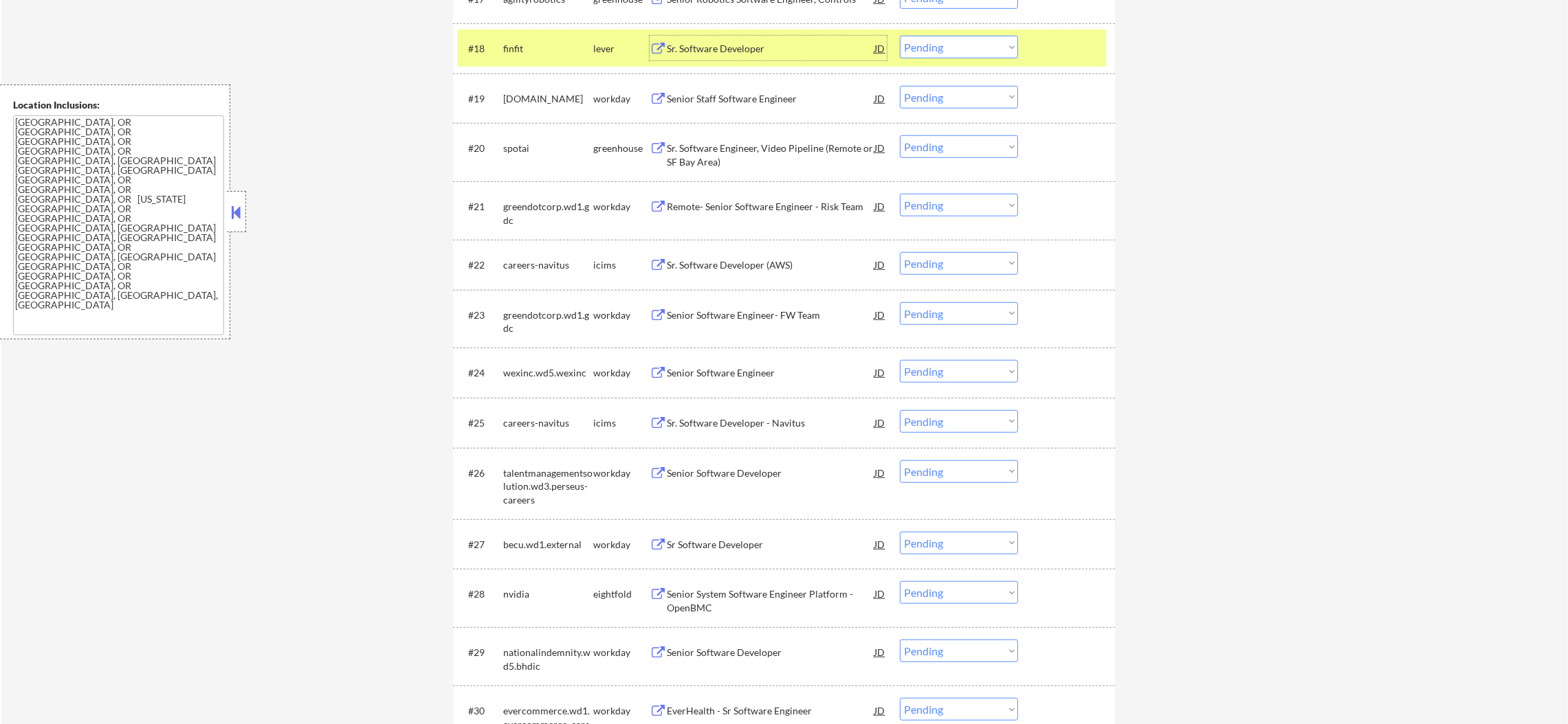
click at [952, 43] on select "Choose an option... Pending Applied Excluded (Questions) Excluded (Expired) Exc…" at bounding box center [959, 46] width 118 height 23
click at [900, 35] on select "Choose an option... Pending Applied Excluded (Questions) Excluded (Expired) Exc…" at bounding box center [959, 46] width 118 height 23
click at [529, 56] on div "finfit" at bounding box center [548, 47] width 90 height 25
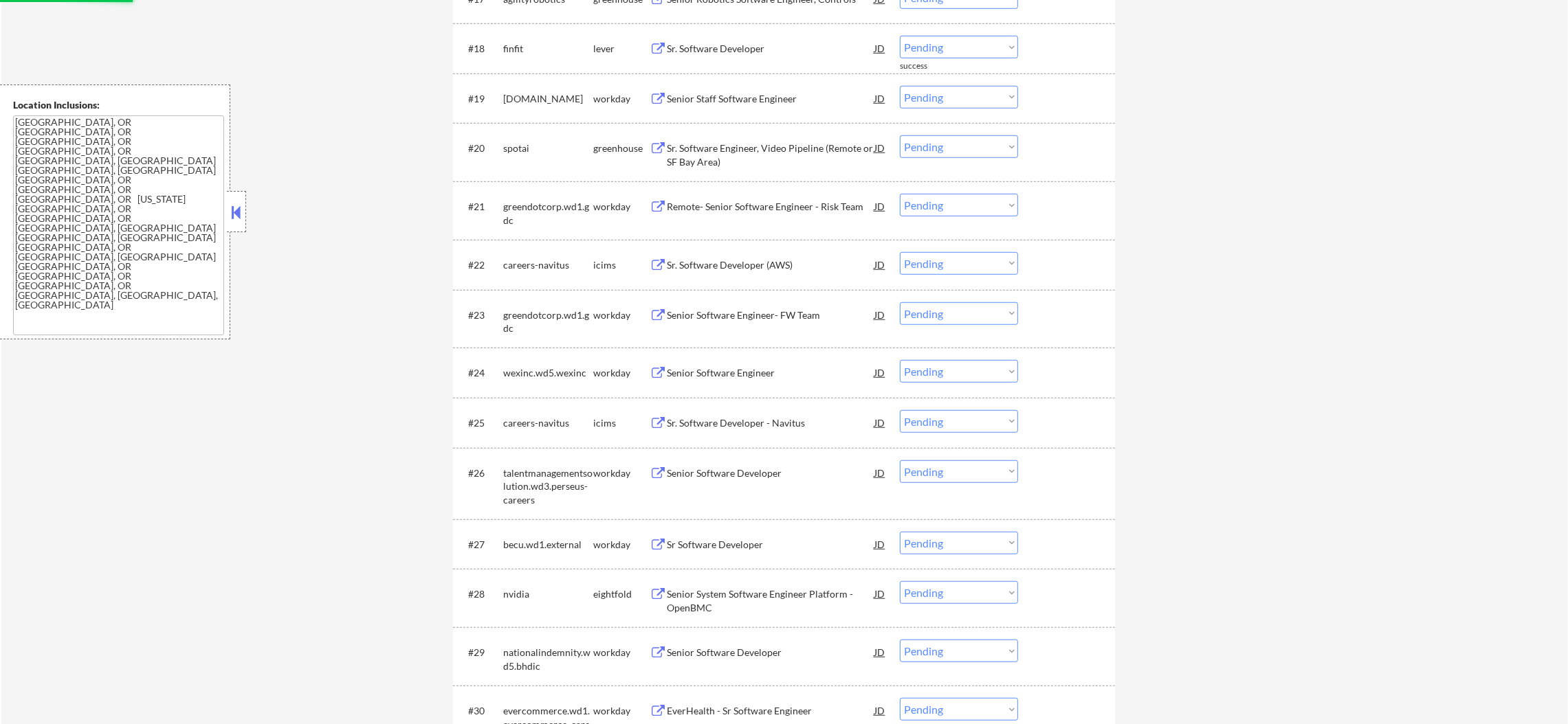
scroll to position [1374, 0]
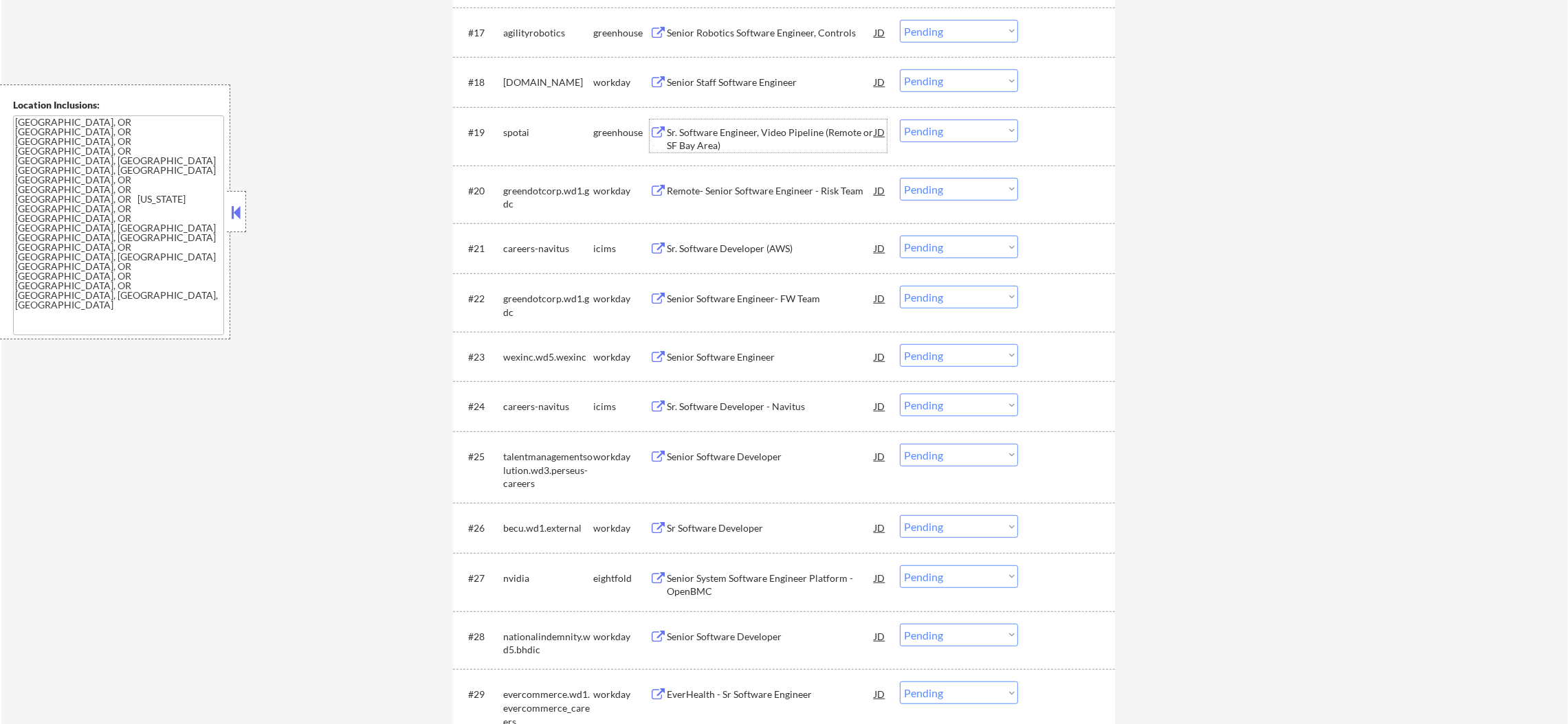
click at [754, 136] on div "Sr. Software Engineer, Video Pipeline (Remote or SF Bay Area)" at bounding box center [770, 139] width 207 height 27
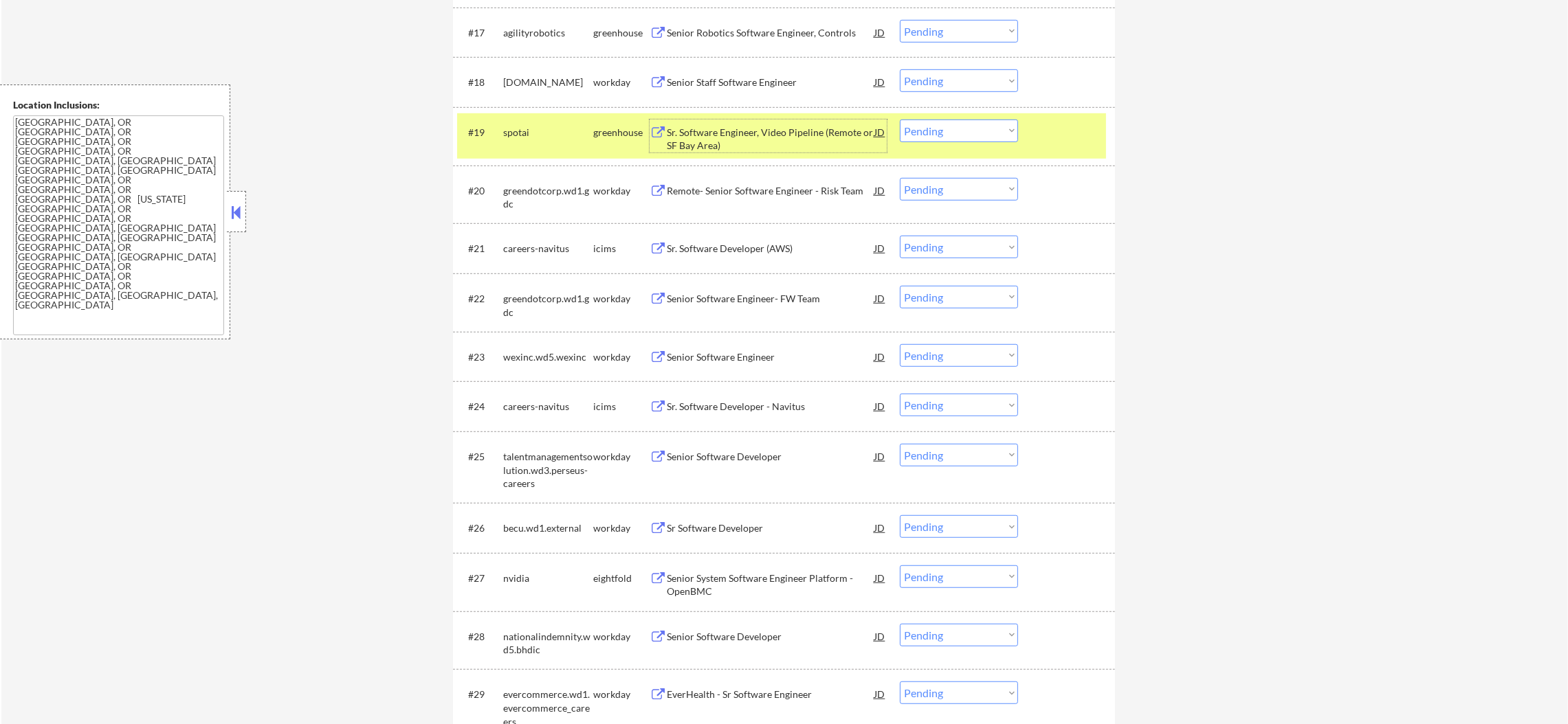
drag, startPoint x: 922, startPoint y: 124, endPoint x: 925, endPoint y: 134, distance: 10.4
click at [922, 124] on select "Choose an option... Pending Applied Excluded (Questions) Excluded (Expired) Exc…" at bounding box center [959, 131] width 118 height 23
click at [900, 120] on select "Choose an option... Pending Applied Excluded (Questions) Excluded (Expired) Exc…" at bounding box center [959, 131] width 118 height 23
click at [543, 131] on div "spotai" at bounding box center [548, 133] width 90 height 14
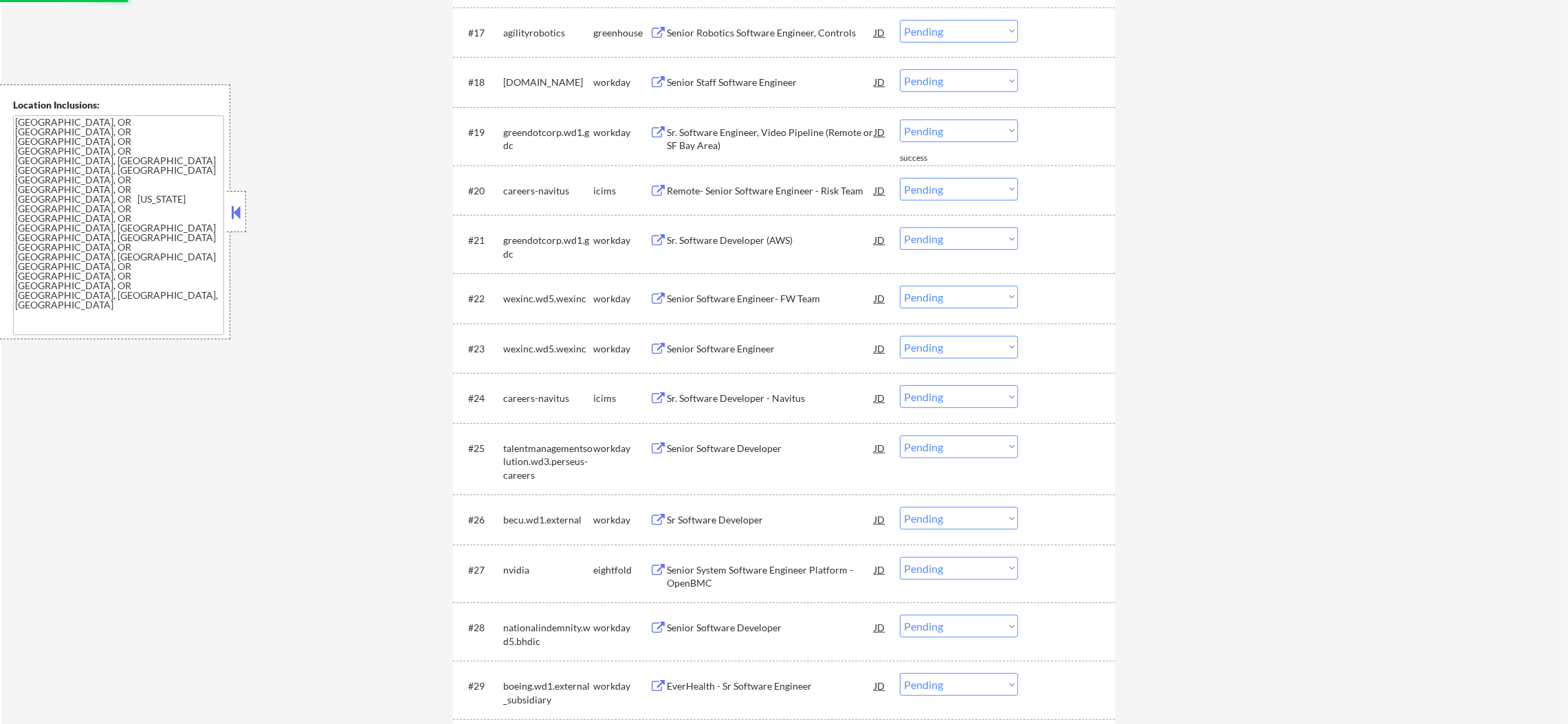
click at [708, 132] on div "Sr. Software Engineer, Video Pipeline (Remote or SF Bay Area)" at bounding box center [770, 139] width 207 height 27
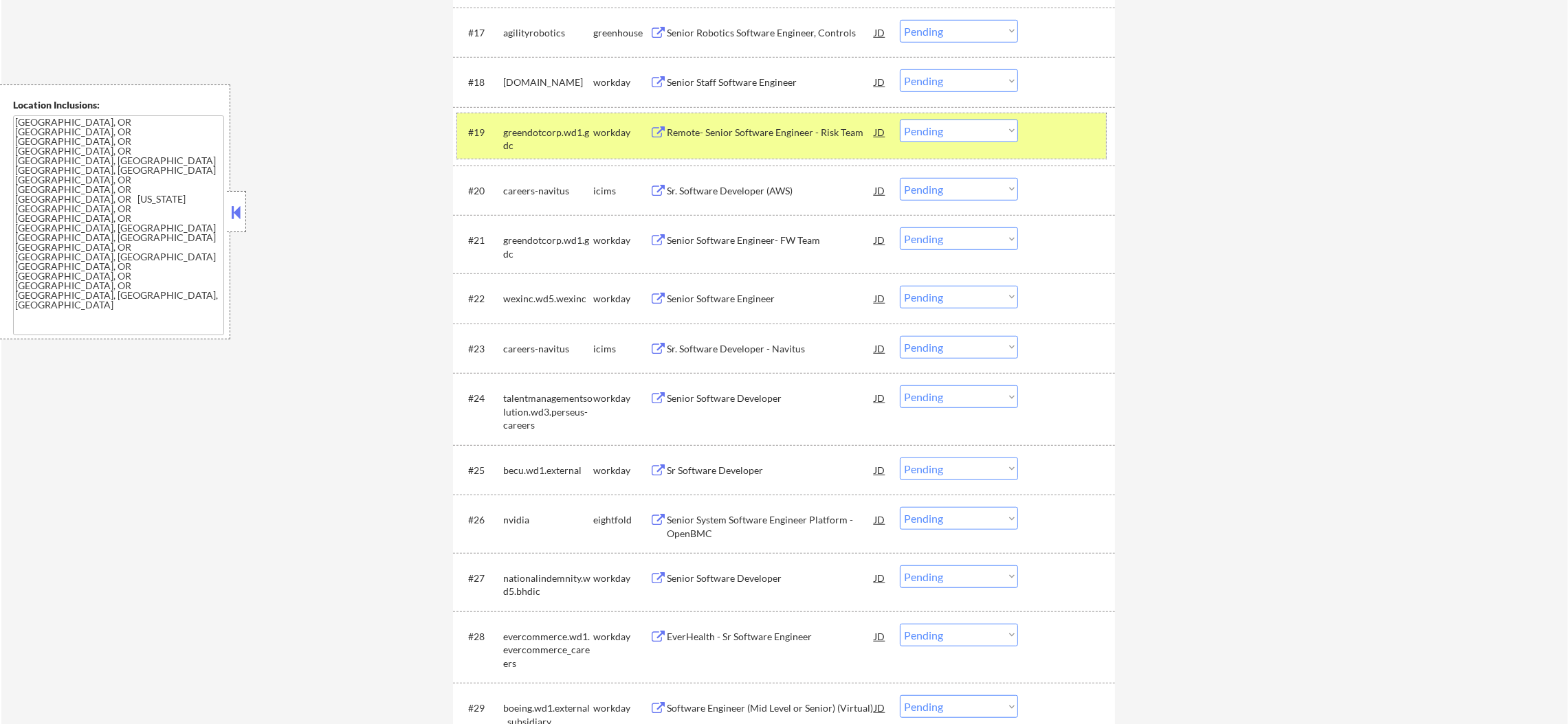
click at [531, 139] on div "greendotcorp.wd1.gdc" at bounding box center [548, 139] width 90 height 27
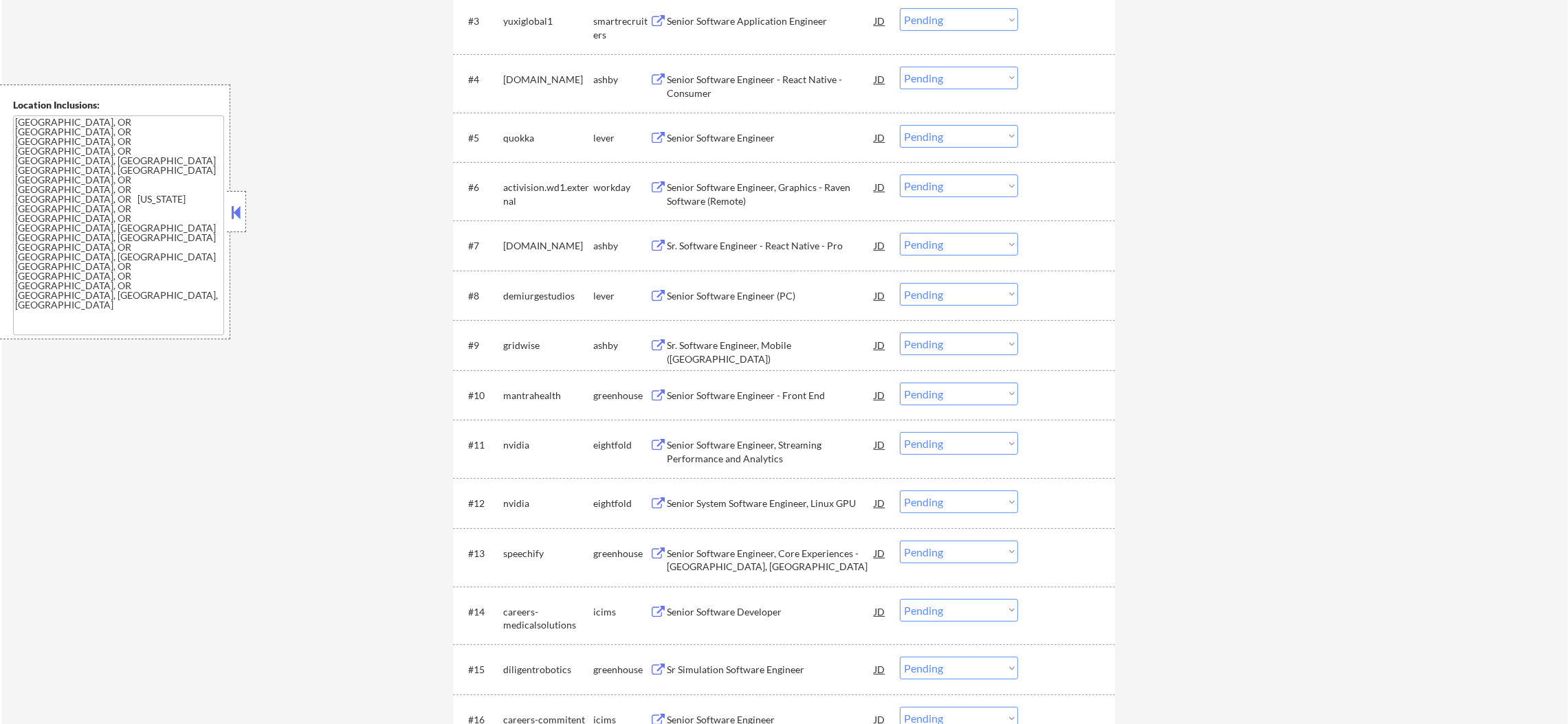
scroll to position [178, 0]
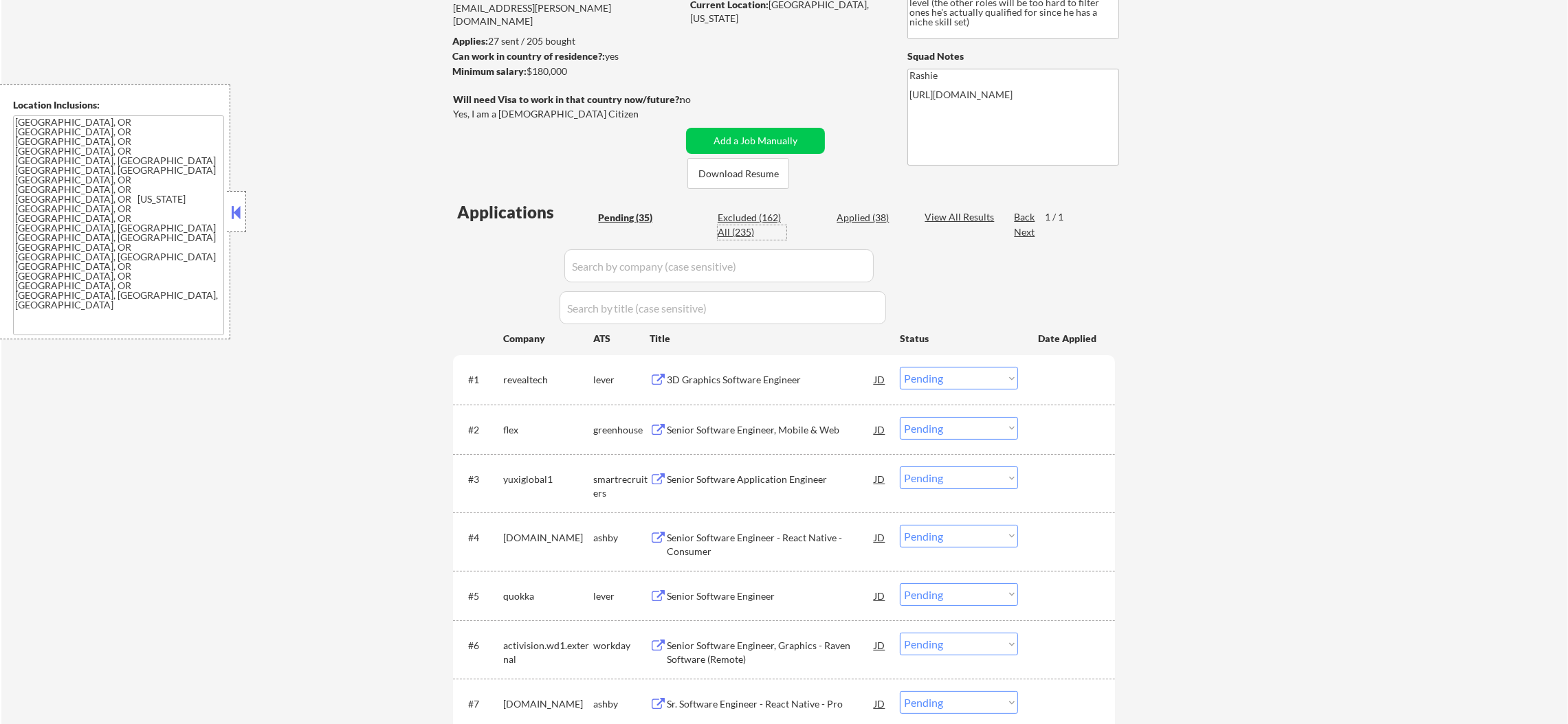
click at [738, 237] on div "All (235)" at bounding box center [752, 232] width 69 height 14
click at [738, 231] on div "All (235)" at bounding box center [752, 232] width 69 height 14
click at [614, 262] on input "input" at bounding box center [718, 266] width 309 height 33
paste input "spotai"
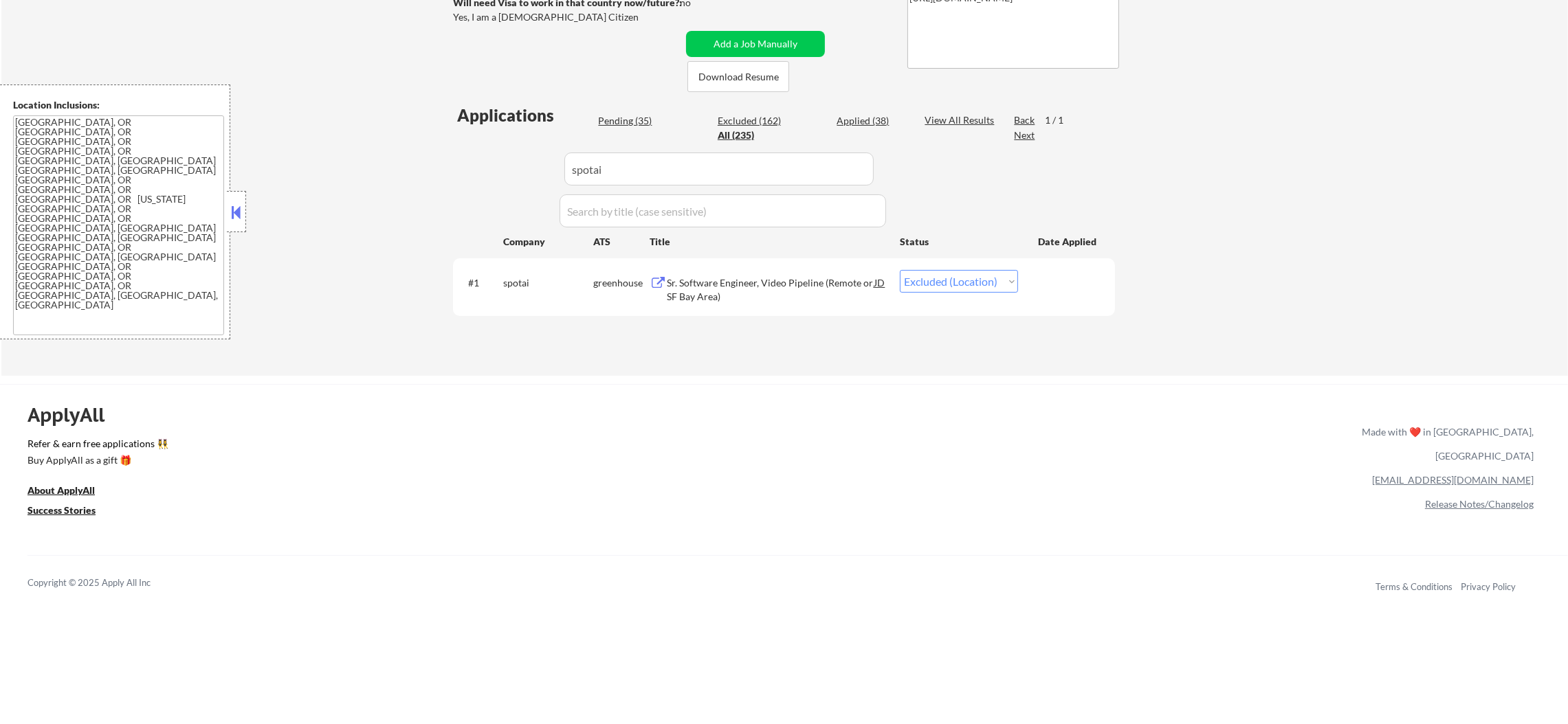
scroll to position [281, 0]
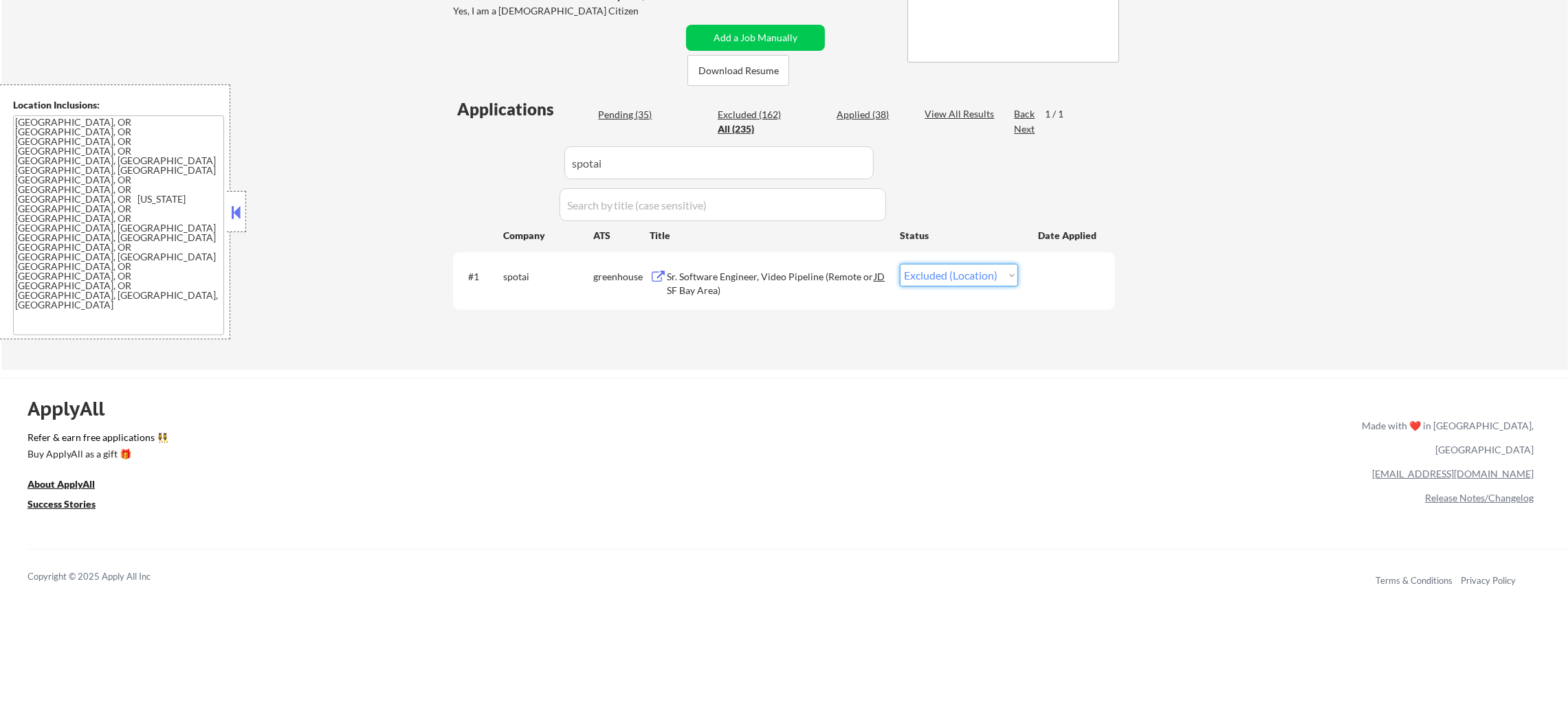
click at [929, 274] on select "Choose an option... Pending Applied Excluded (Questions) Excluded (Expired) Exc…" at bounding box center [959, 275] width 118 height 23
click at [900, 264] on select "Choose an option... Pending Applied Excluded (Questions) Excluded (Expired) Exc…" at bounding box center [959, 275] width 118 height 23
click at [517, 287] on div "spotai" at bounding box center [548, 276] width 90 height 25
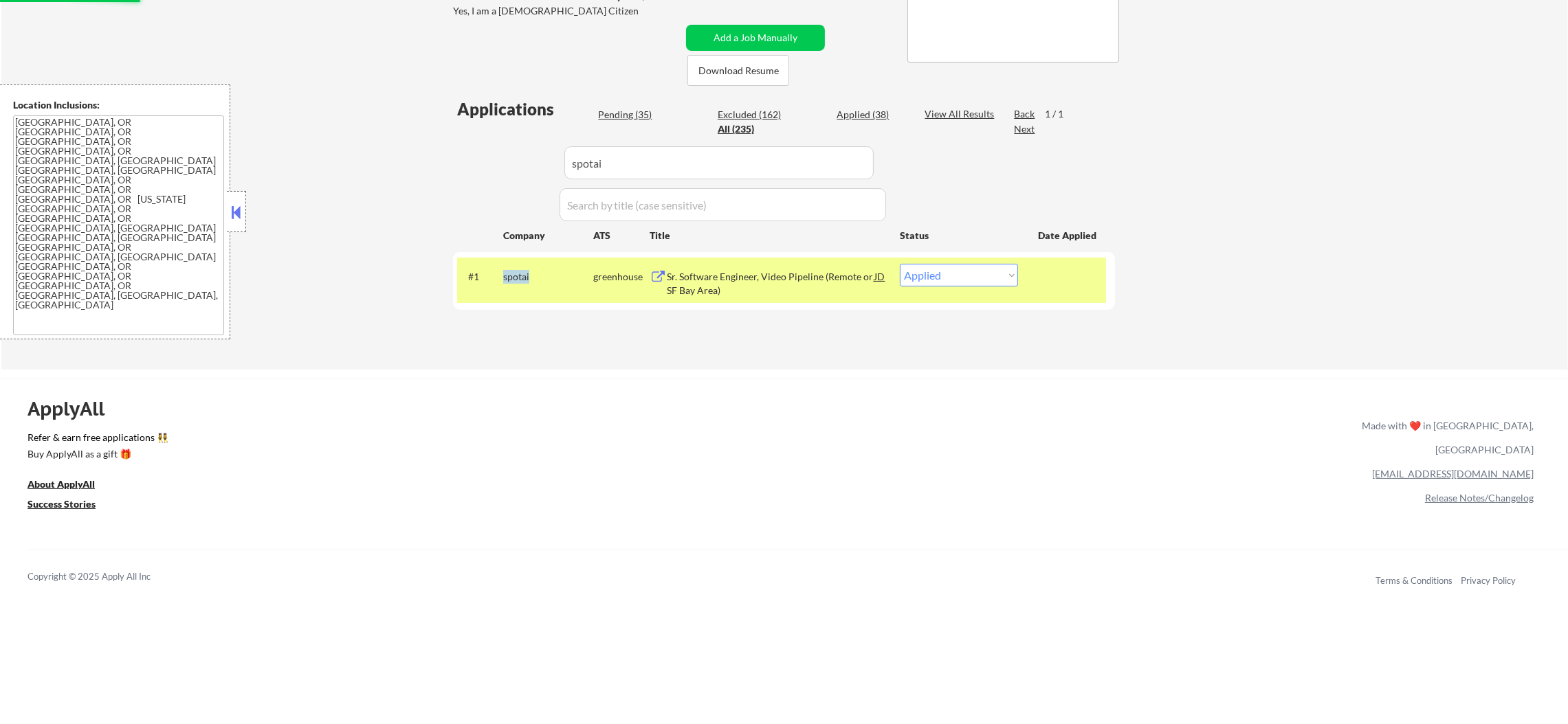
click at [516, 285] on div "spotai" at bounding box center [548, 276] width 90 height 25
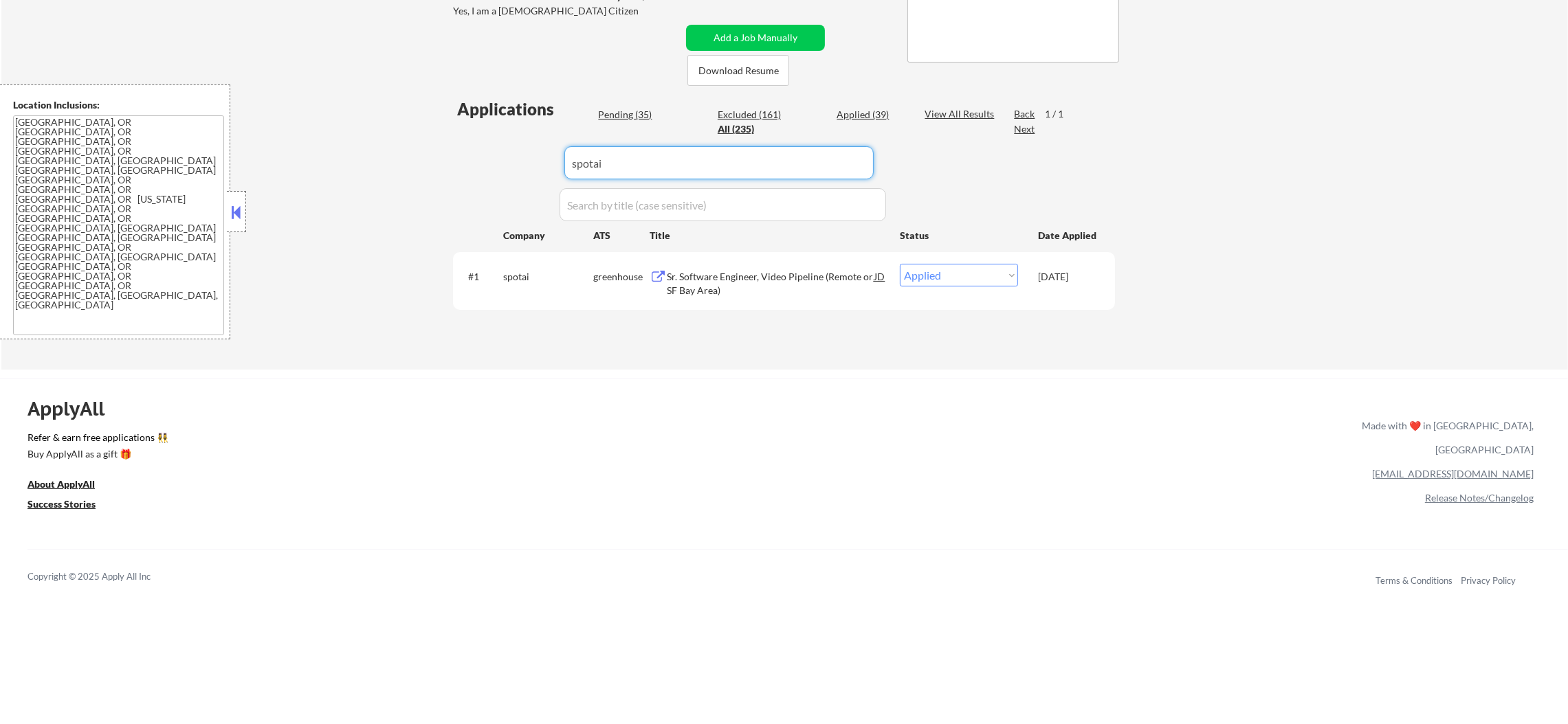
drag, startPoint x: 637, startPoint y: 168, endPoint x: 500, endPoint y: 173, distance: 137.1
click at [500, 173] on div "Applications Pending (35) Excluded (161) Applied (39) All (235) View All Result…" at bounding box center [784, 220] width 662 height 246
click at [639, 113] on div "Pending (35)" at bounding box center [633, 115] width 69 height 14
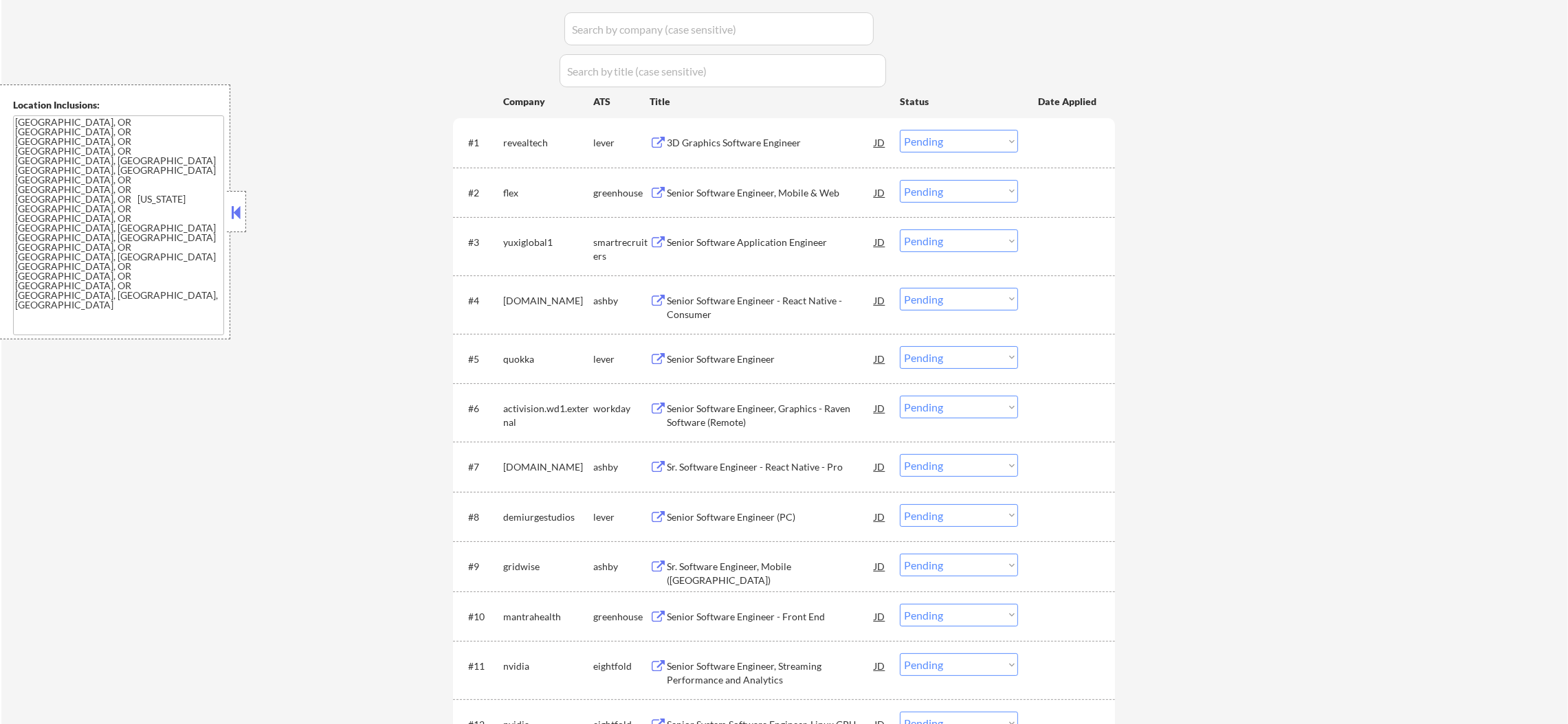
scroll to position [522, 0]
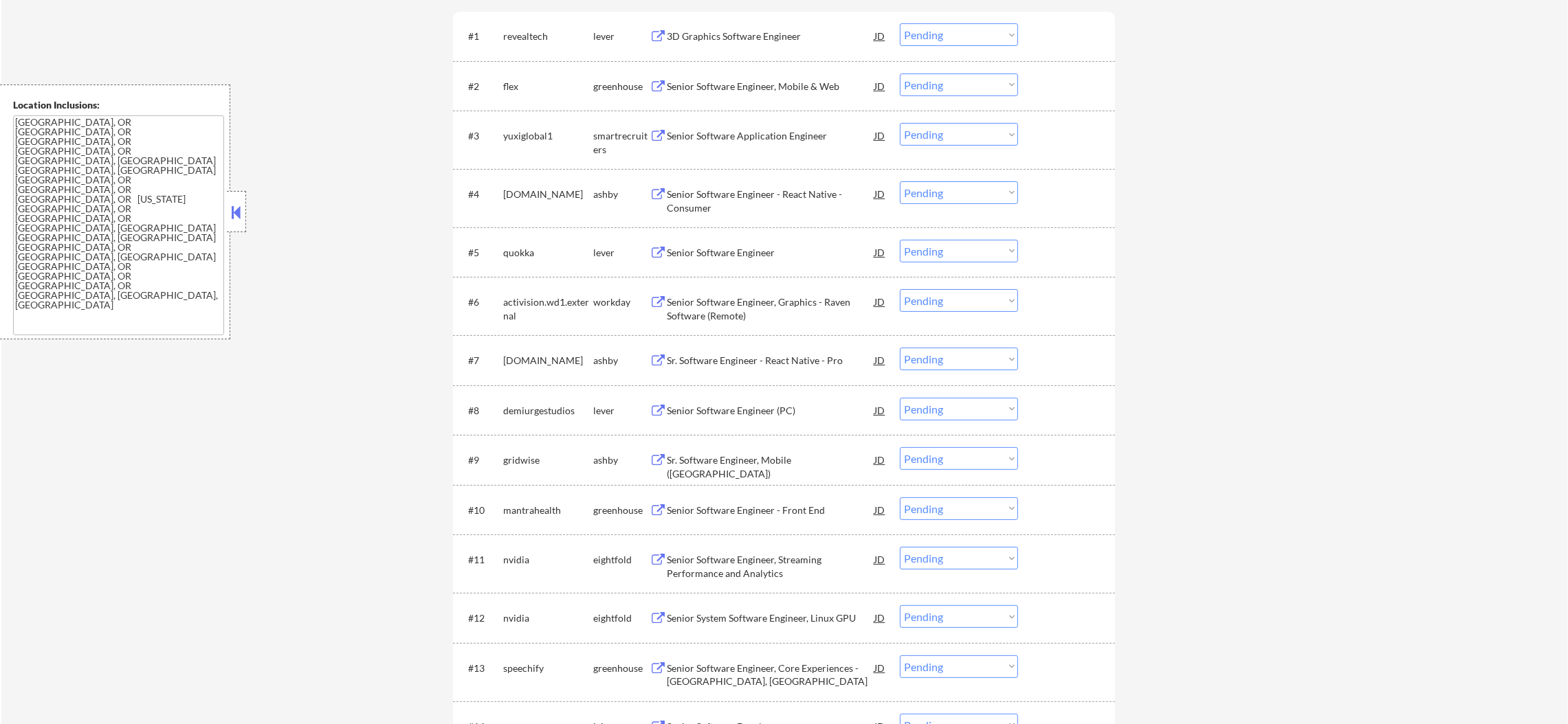
click at [770, 132] on div "Senior Software Application Engineer" at bounding box center [770, 137] width 207 height 14
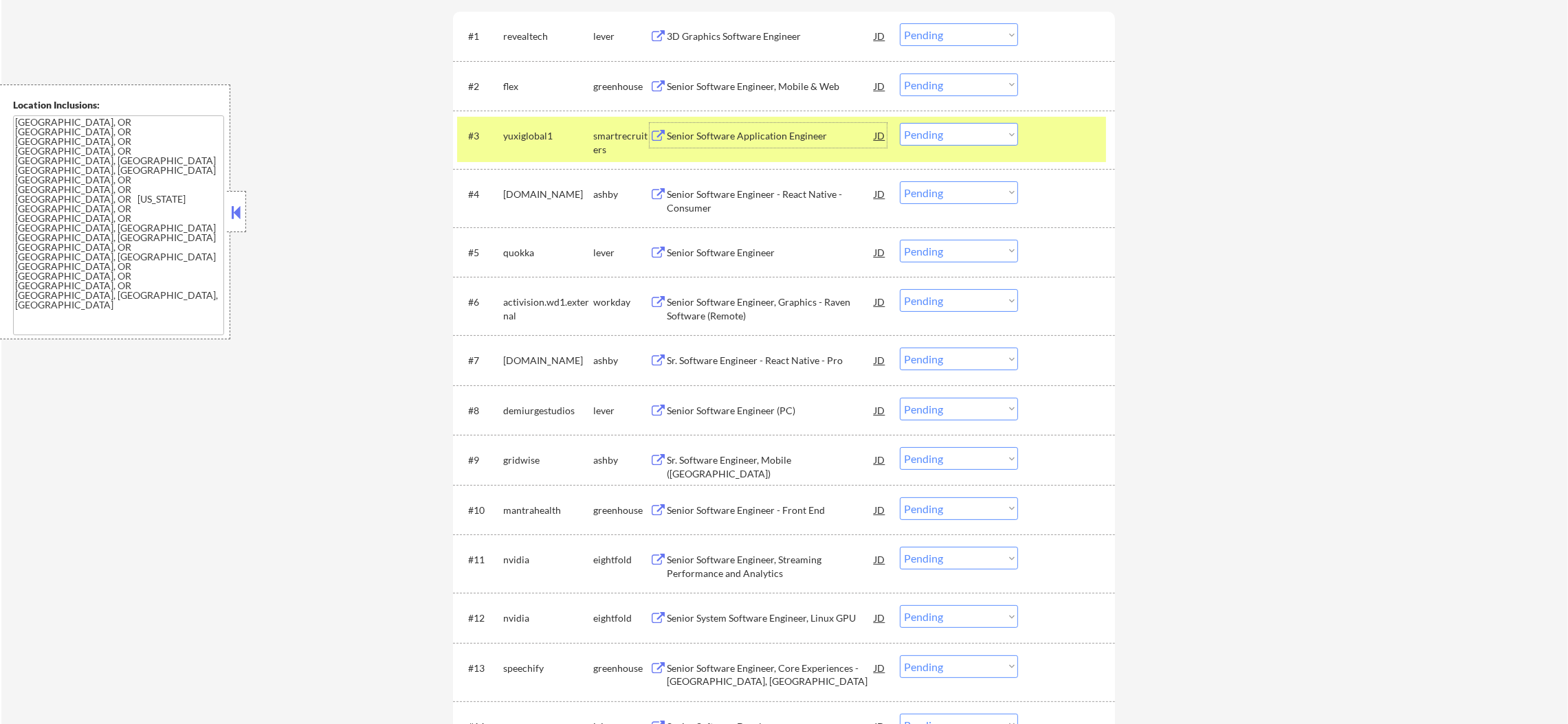
drag, startPoint x: 906, startPoint y: 127, endPoint x: 911, endPoint y: 135, distance: 9.4
click at [906, 127] on select "Choose an option... Pending Applied Excluded (Questions) Excluded (Expired) Exc…" at bounding box center [959, 134] width 118 height 23
click at [900, 123] on select "Choose an option... Pending Applied Excluded (Questions) Excluded (Expired) Exc…" at bounding box center [959, 134] width 118 height 23
click at [523, 142] on div "yuxiglobal1" at bounding box center [548, 135] width 90 height 25
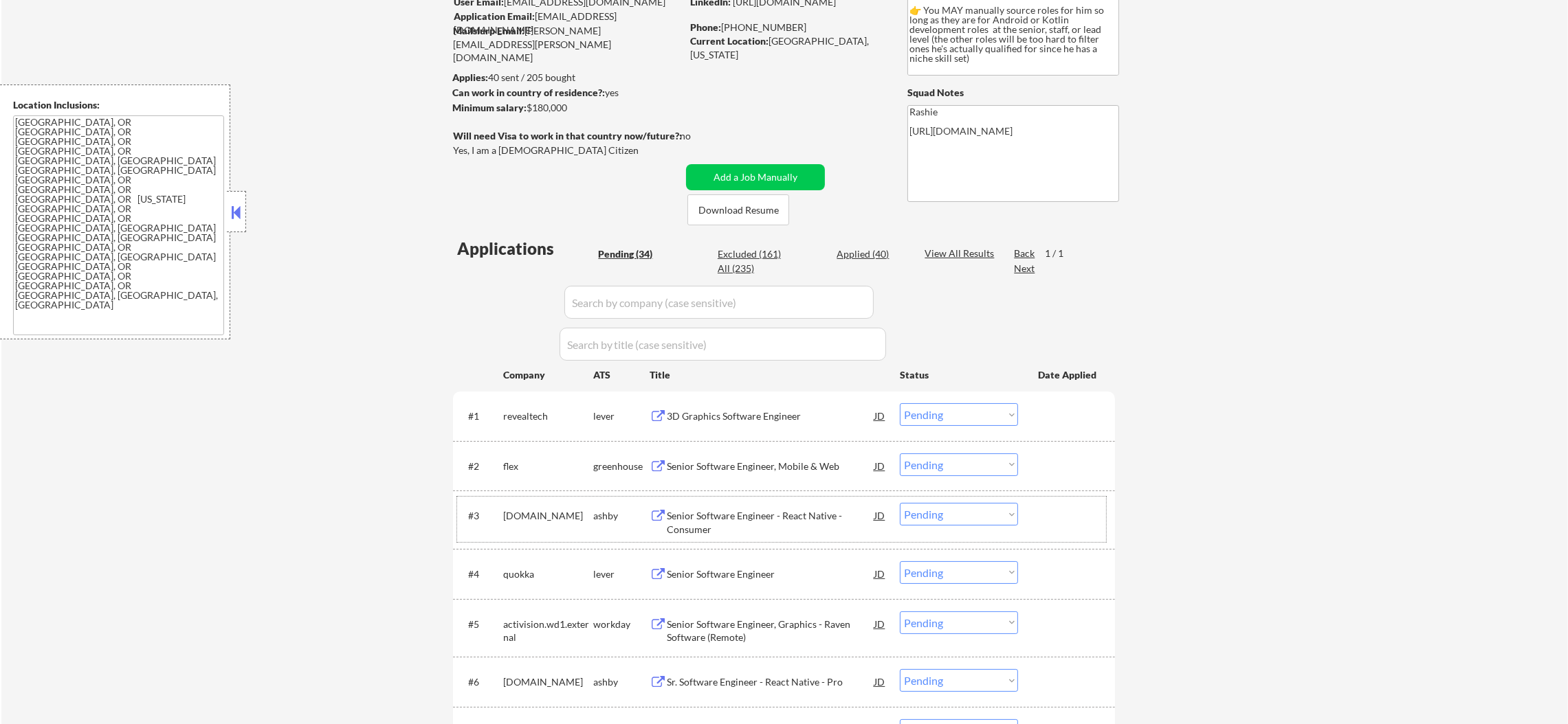
scroll to position [155, 0]
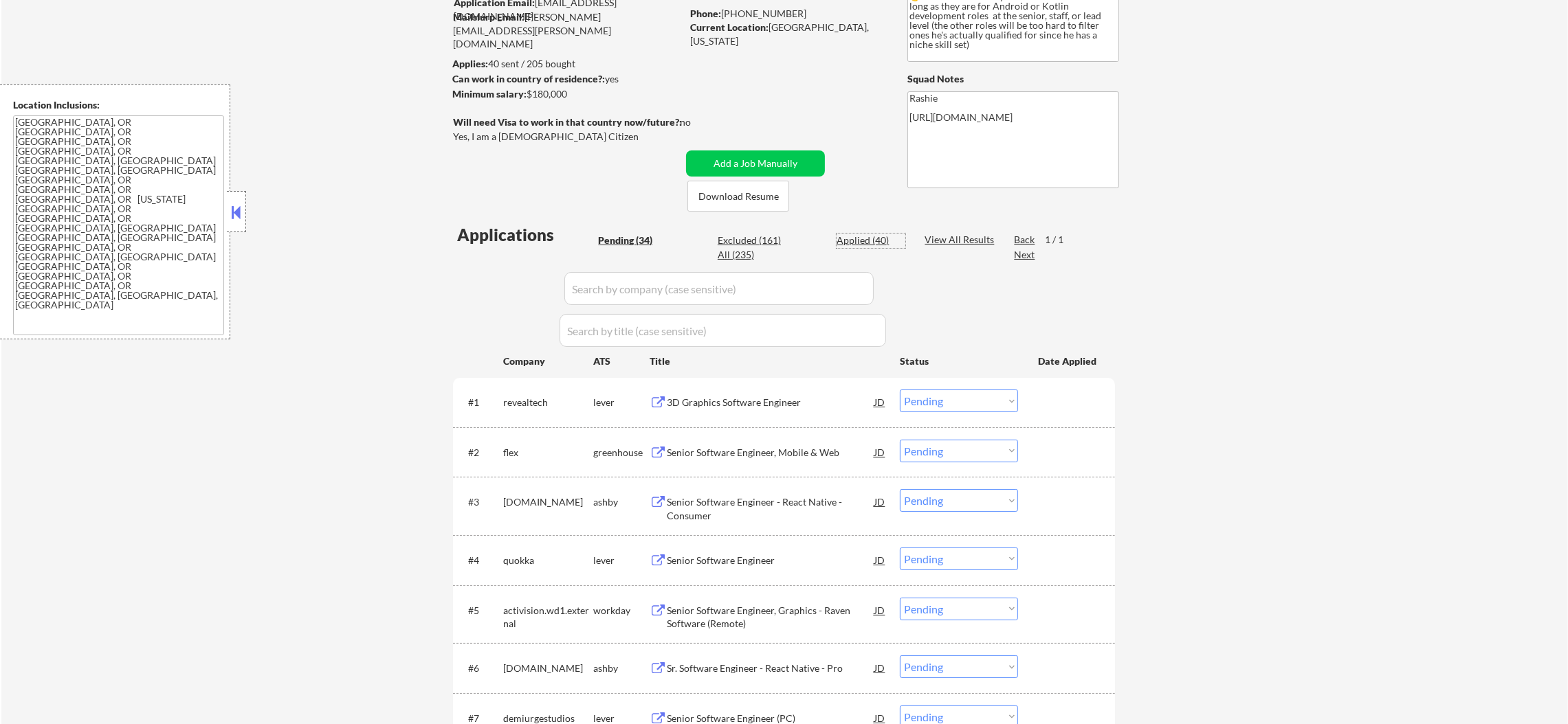
click at [864, 242] on div "Applied (40)" at bounding box center [870, 241] width 69 height 14
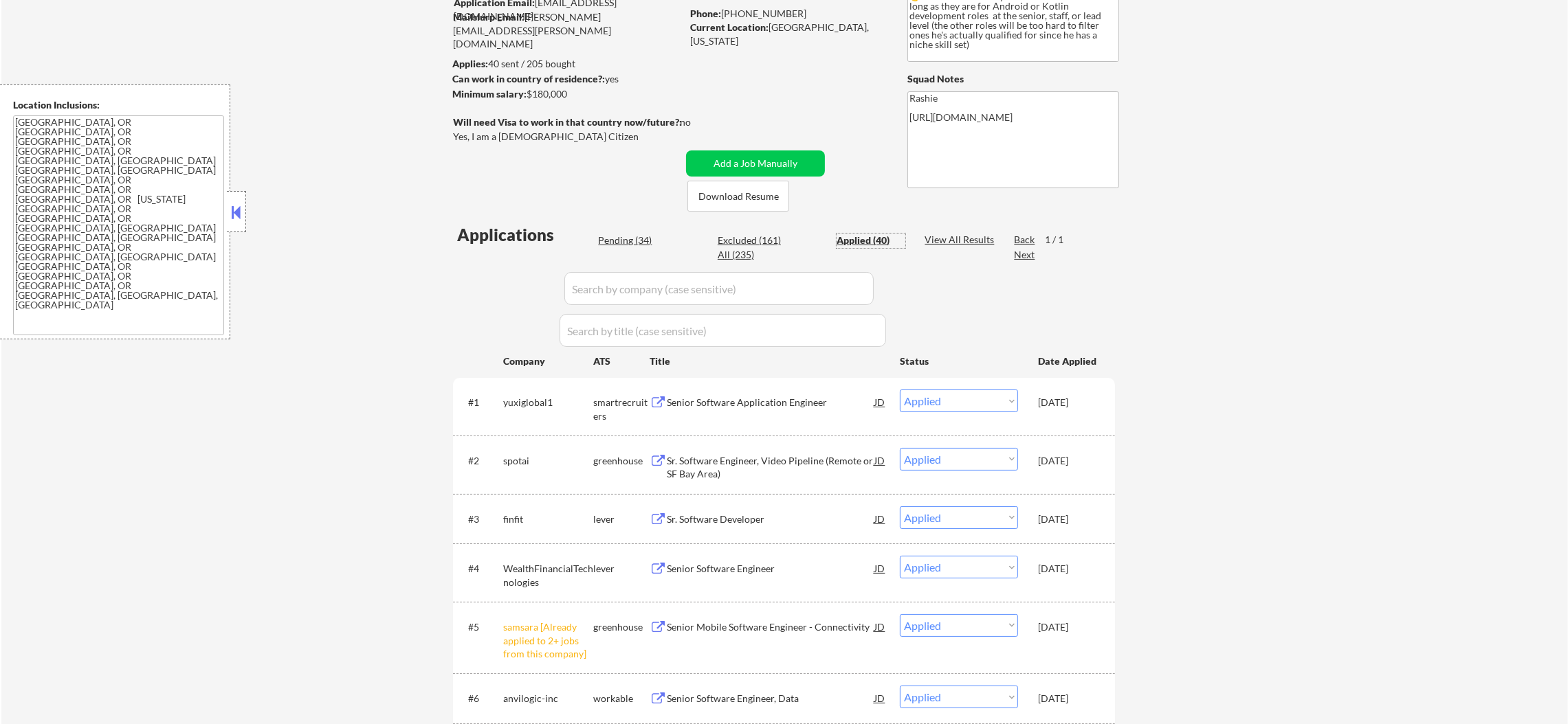
click at [629, 242] on div "Pending (34)" at bounding box center [633, 241] width 69 height 14
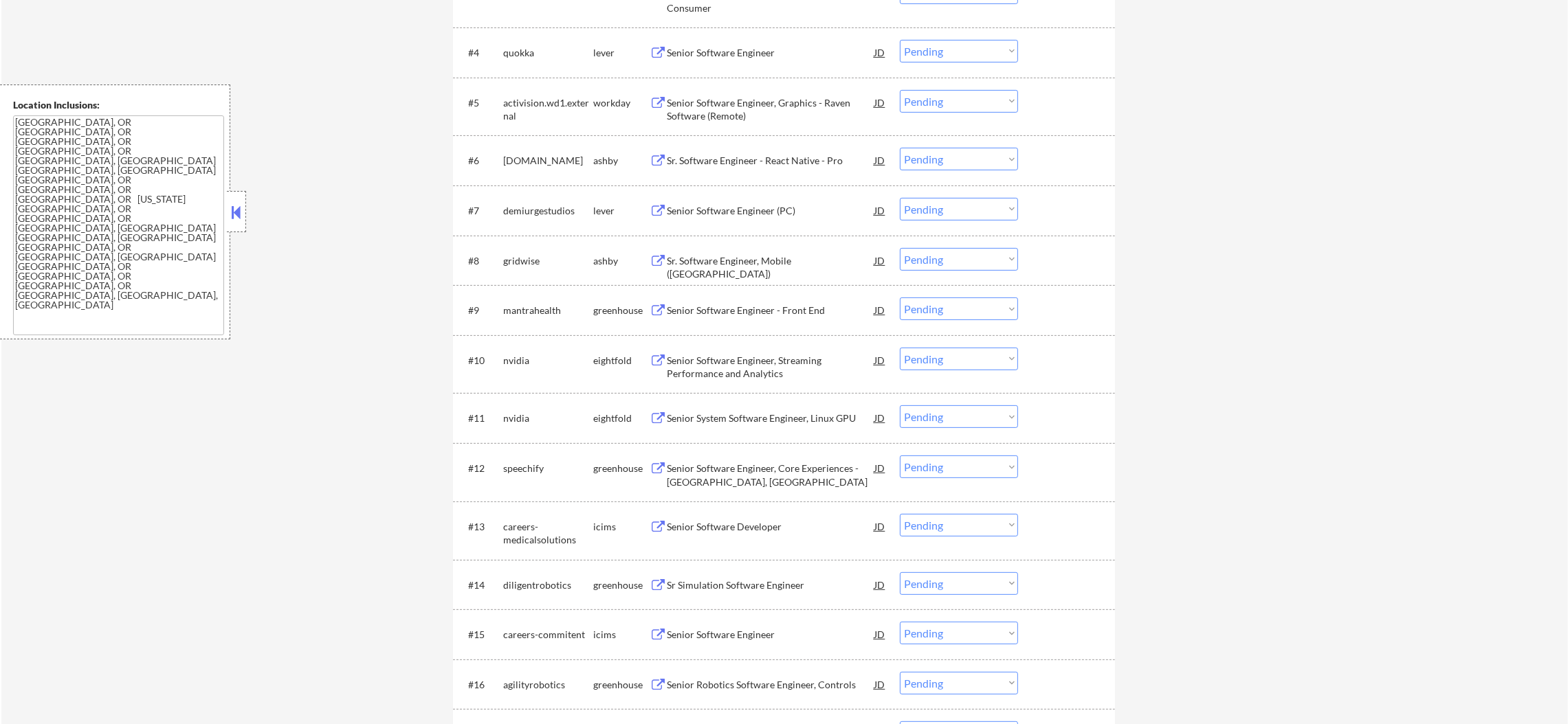
scroll to position [671, 0]
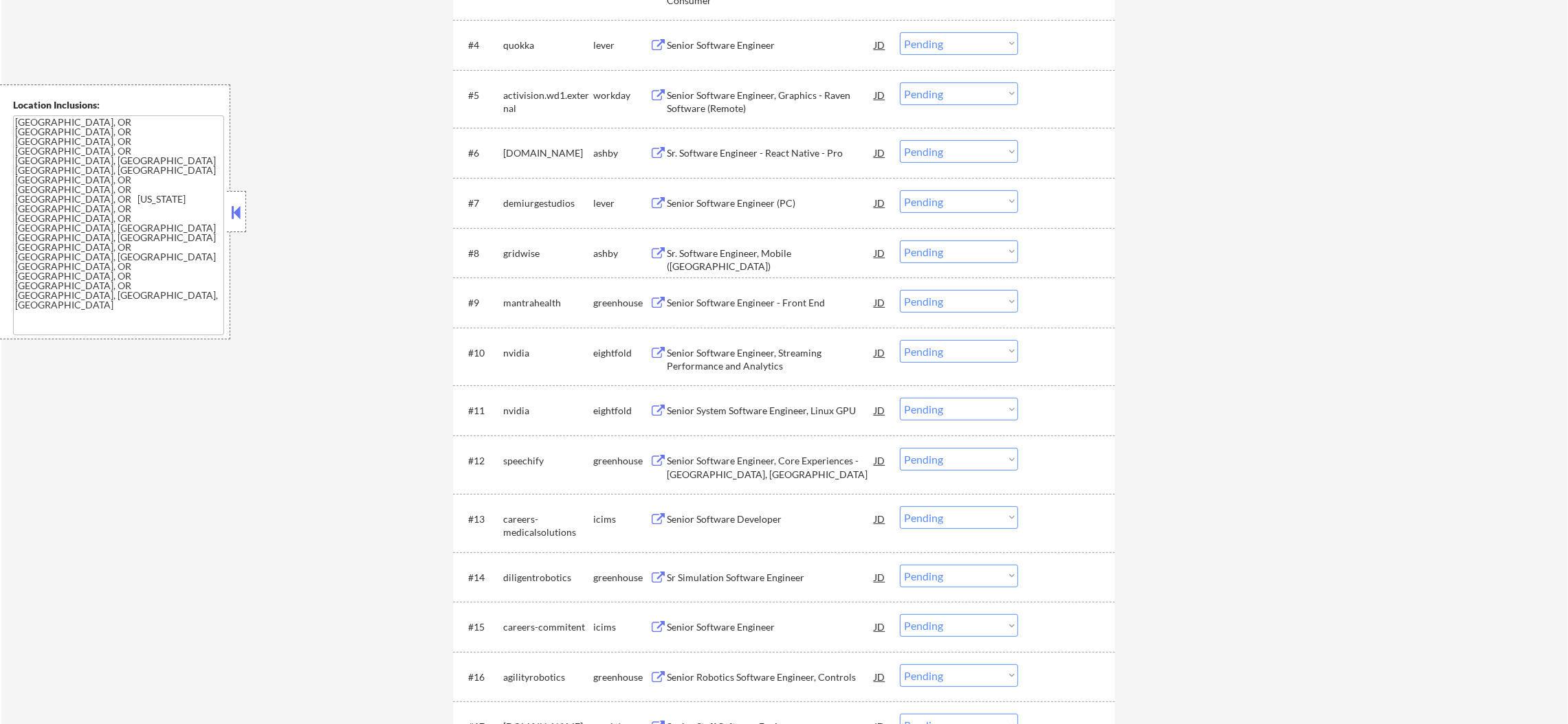
click at [744, 255] on div "Sr. Software Engineer, Mobile (US)" at bounding box center [770, 259] width 207 height 27
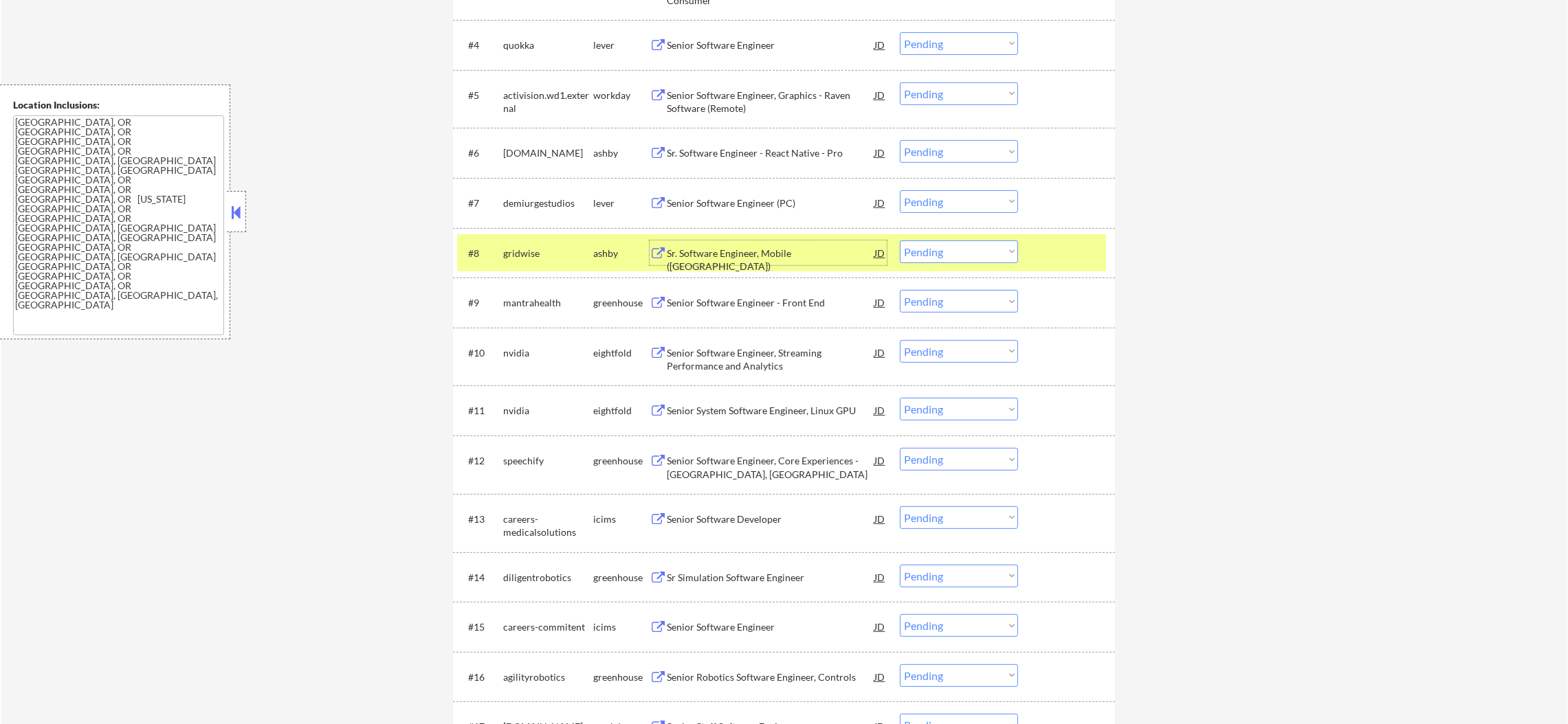
click at [928, 249] on select "Choose an option... Pending Applied Excluded (Questions) Excluded (Expired) Exc…" at bounding box center [959, 251] width 118 height 23
click at [900, 241] on select "Choose an option... Pending Applied Excluded (Questions) Excluded (Expired) Exc…" at bounding box center [959, 251] width 118 height 23
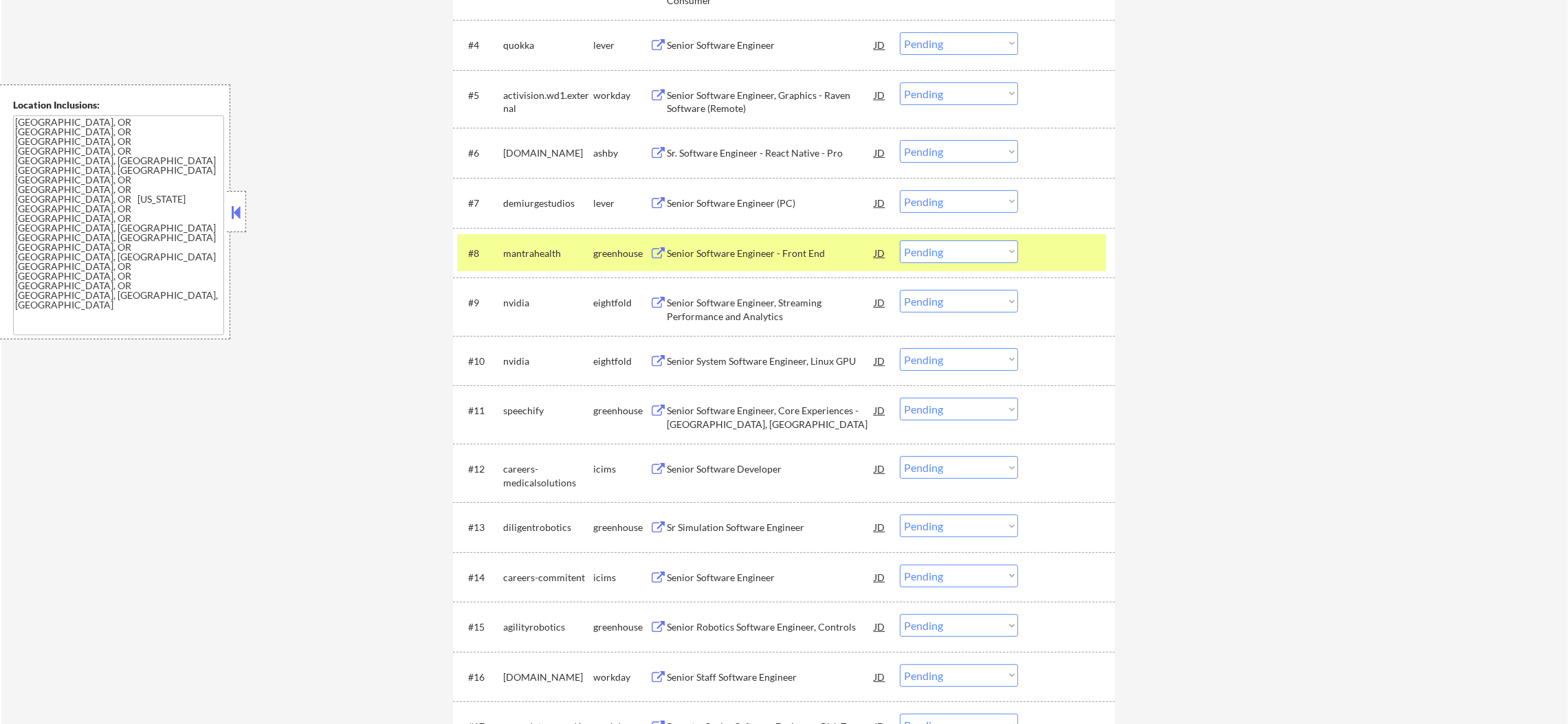
click at [519, 228] on div "#8 mantrahealth greenhouse Senior Software Engineer - Front End JD warning_ambe…" at bounding box center [784, 252] width 662 height 50
click at [525, 265] on div "#8 mantrahealth greenhouse Senior Software Engineer - Front End JD warning_ambe…" at bounding box center [781, 253] width 648 height 37
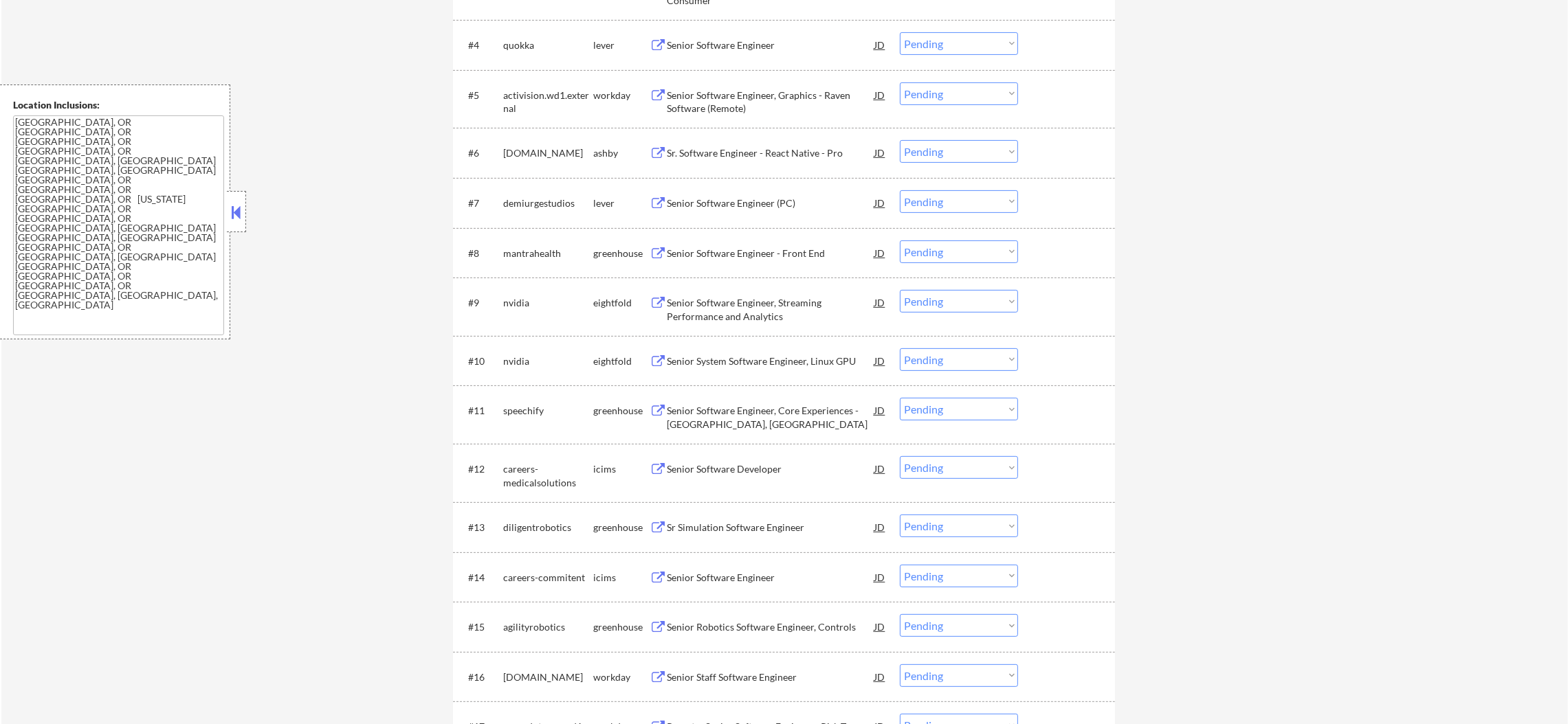
click at [758, 249] on div "Senior Software Engineer - Front End" at bounding box center [770, 253] width 207 height 14
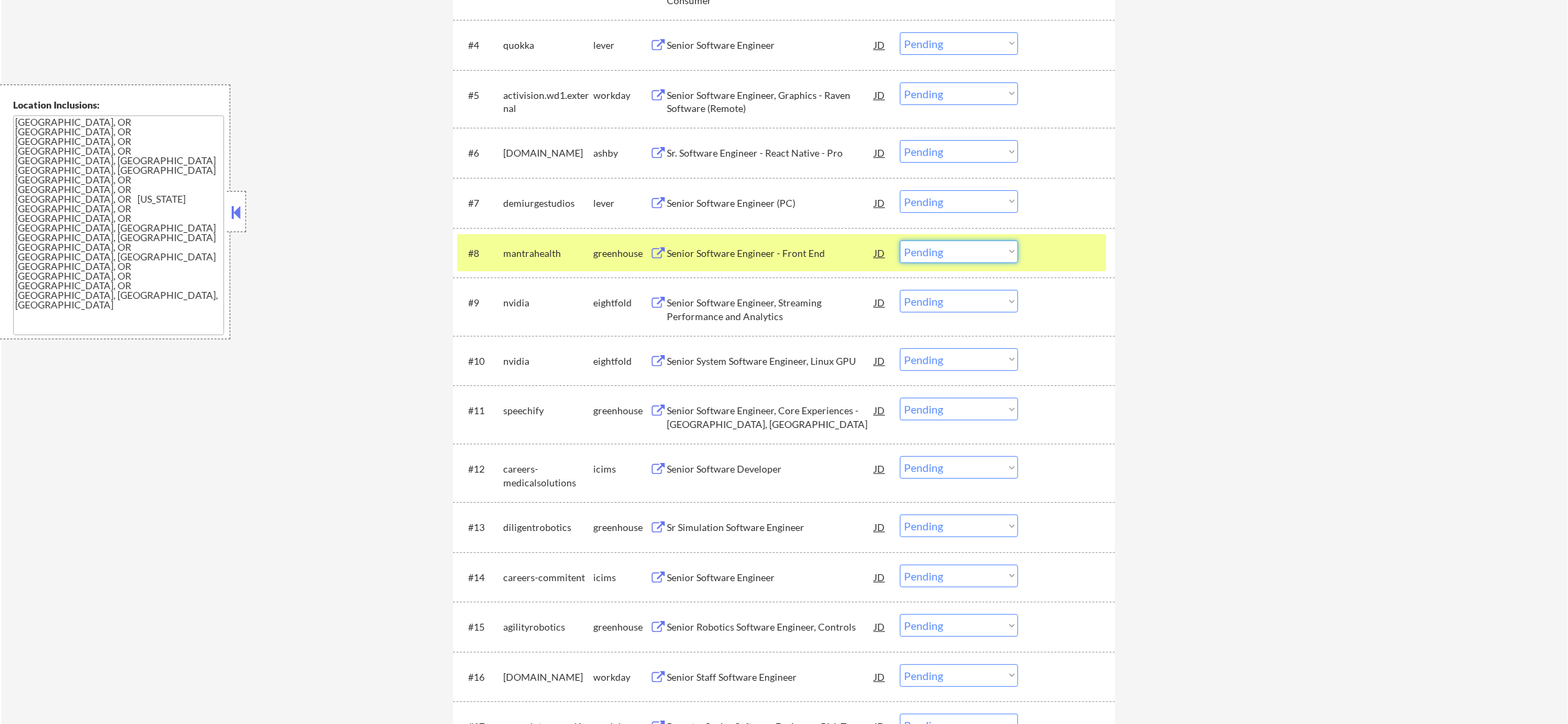
drag, startPoint x: 922, startPoint y: 251, endPoint x: 925, endPoint y: 259, distance: 8.5
click at [922, 251] on select "Choose an option... Pending Applied Excluded (Questions) Excluded (Expired) Exc…" at bounding box center [959, 251] width 118 height 23
click at [900, 241] on select "Choose an option... Pending Applied Excluded (Questions) Excluded (Expired) Exc…" at bounding box center [959, 251] width 118 height 23
click at [534, 253] on div "mantrahealth" at bounding box center [548, 253] width 90 height 14
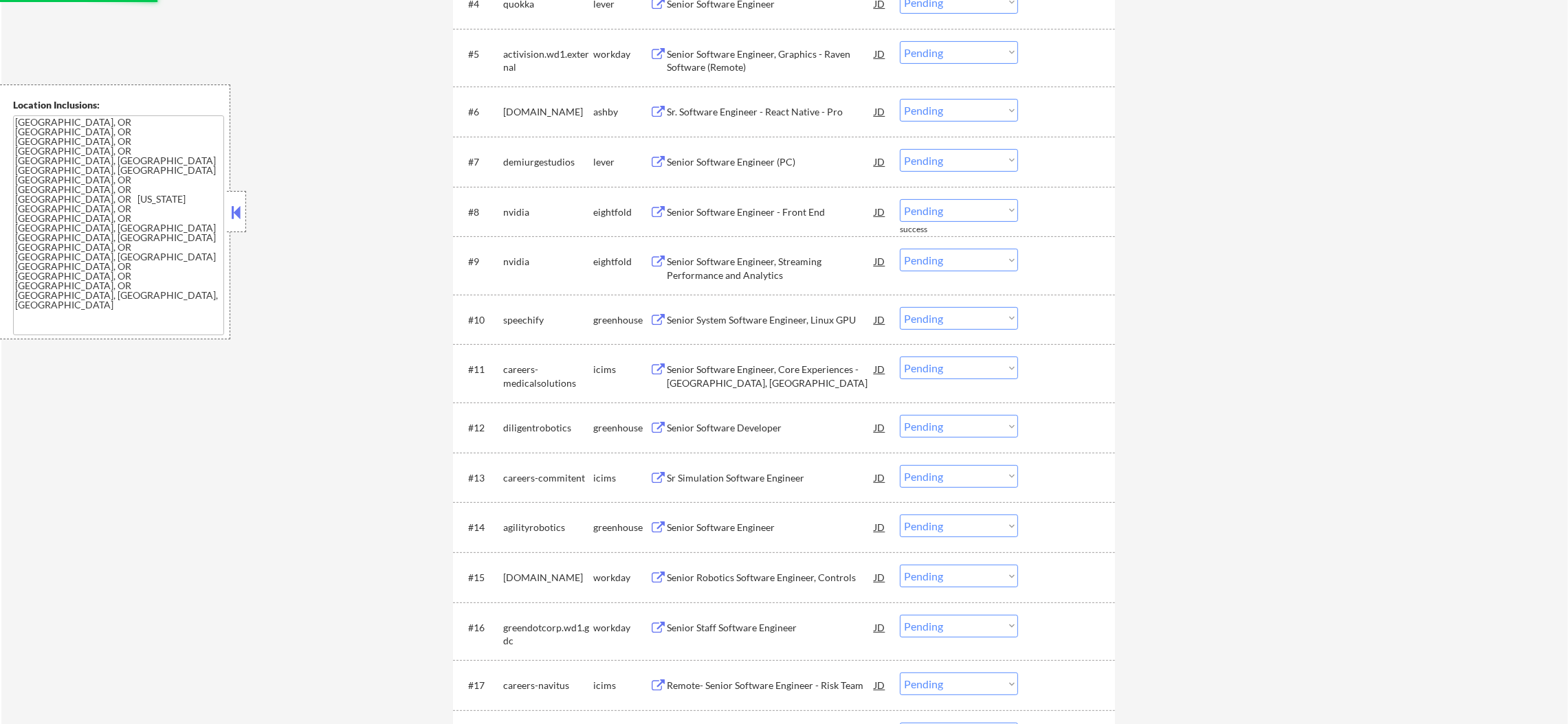
scroll to position [740, 0]
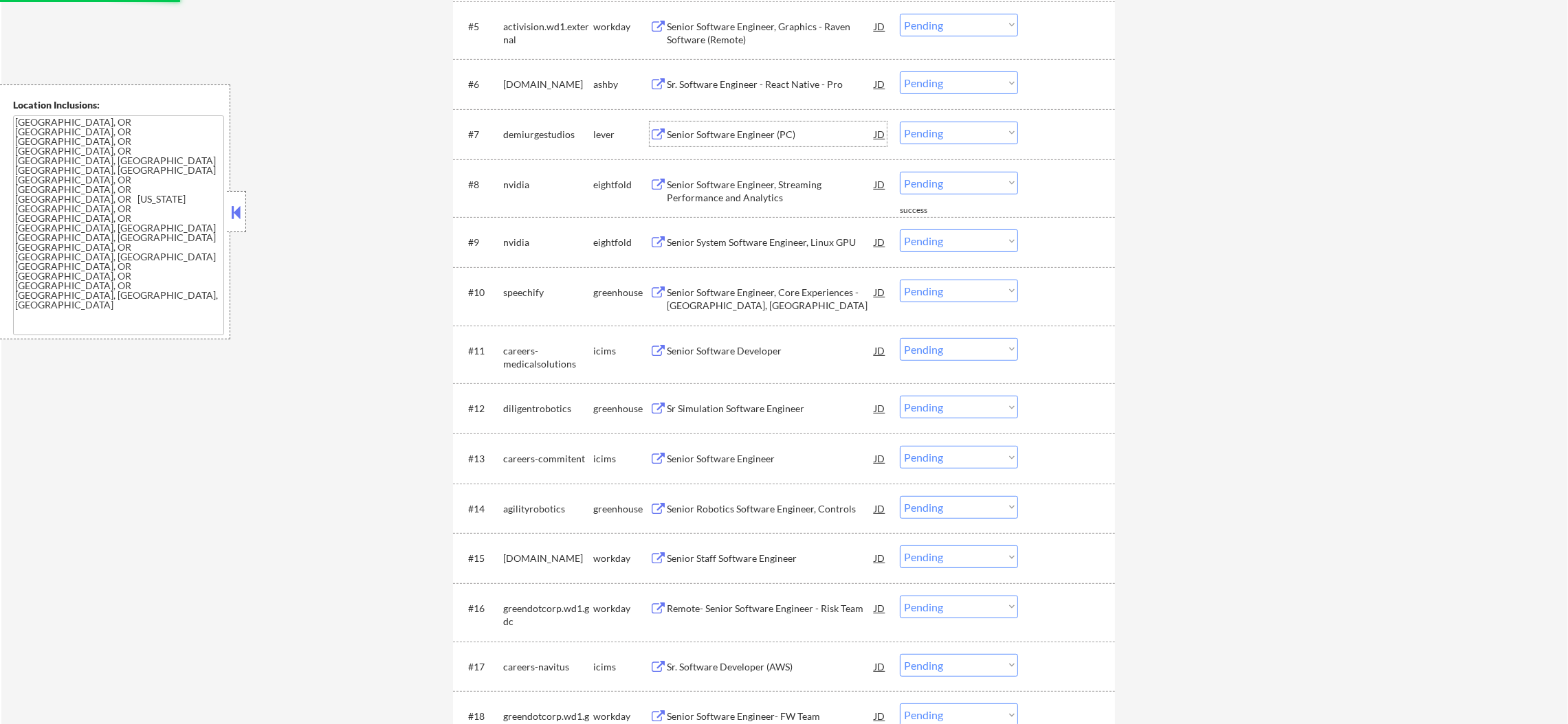
click at [758, 144] on div "Senior Software Engineer (PC)" at bounding box center [770, 134] width 207 height 25
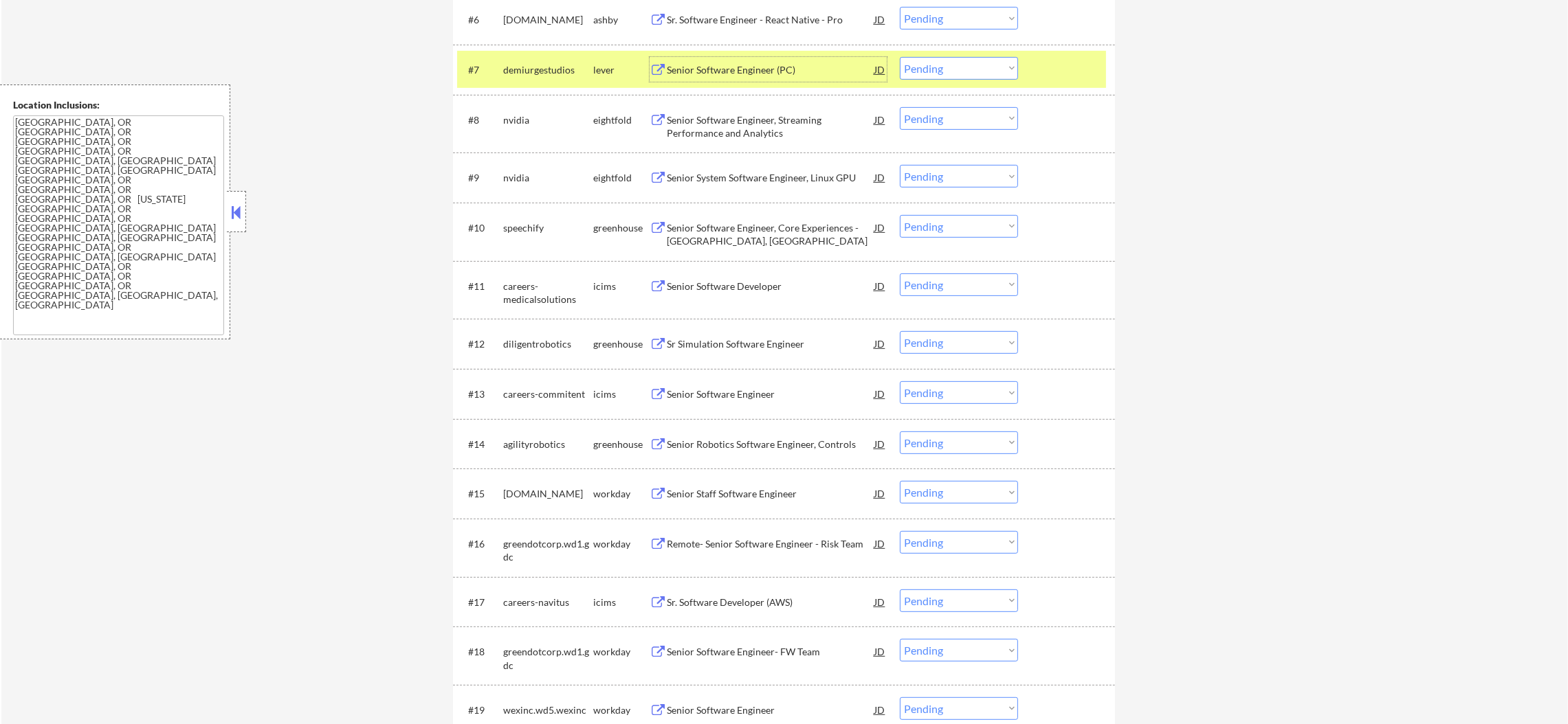
scroll to position [808, 0]
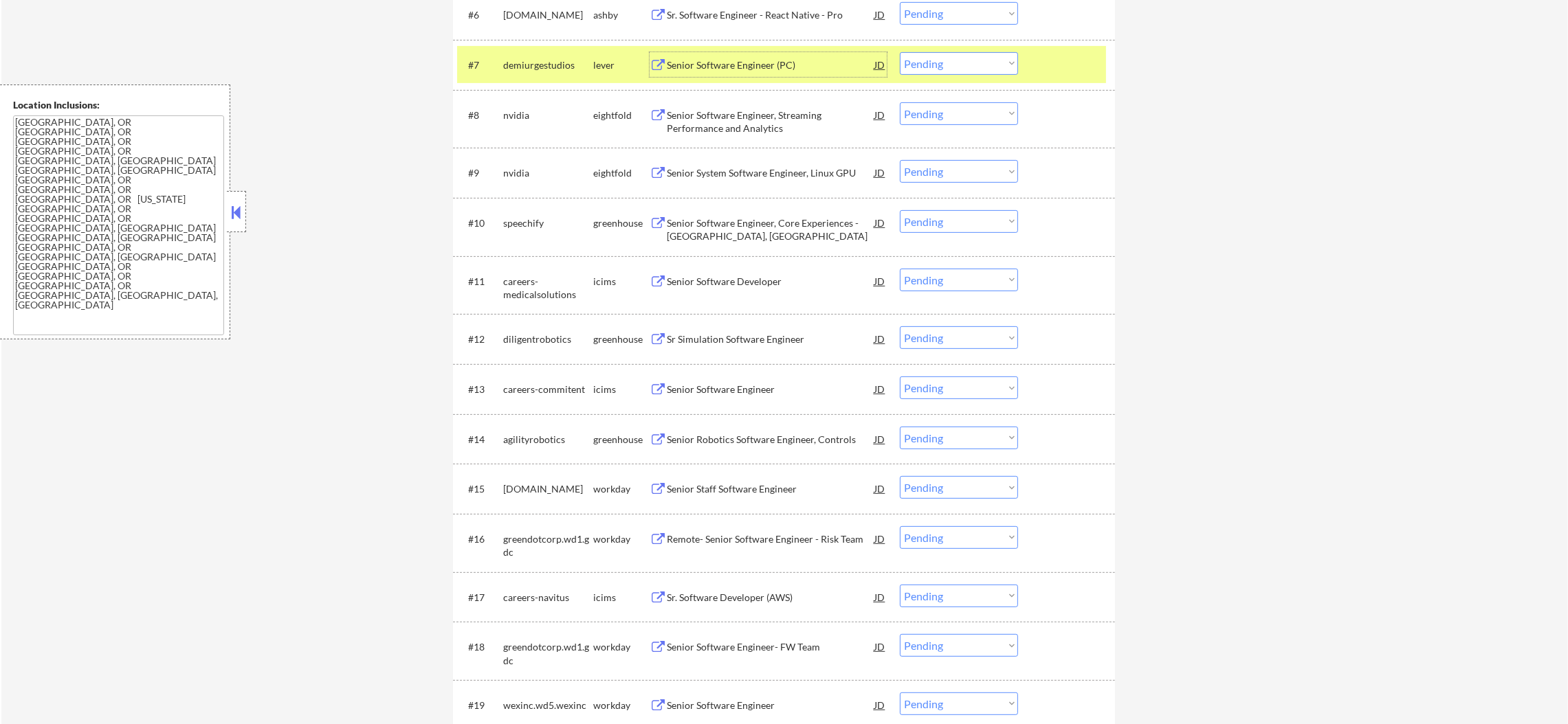
click at [975, 72] on select "Choose an option... Pending Applied Excluded (Questions) Excluded (Expired) Exc…" at bounding box center [959, 63] width 118 height 23
click at [900, 52] on select "Choose an option... Pending Applied Excluded (Questions) Excluded (Expired) Exc…" at bounding box center [959, 63] width 118 height 23
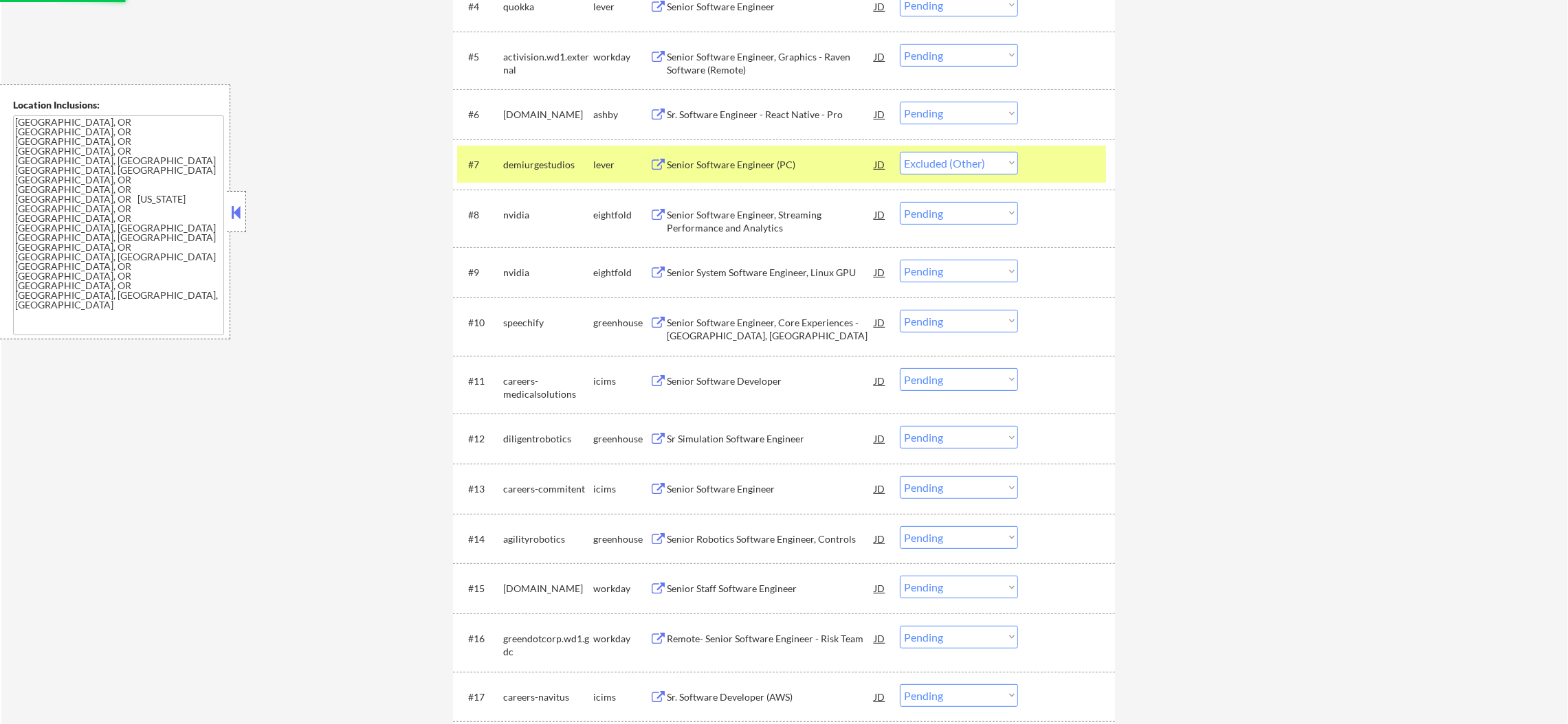
scroll to position [706, 0]
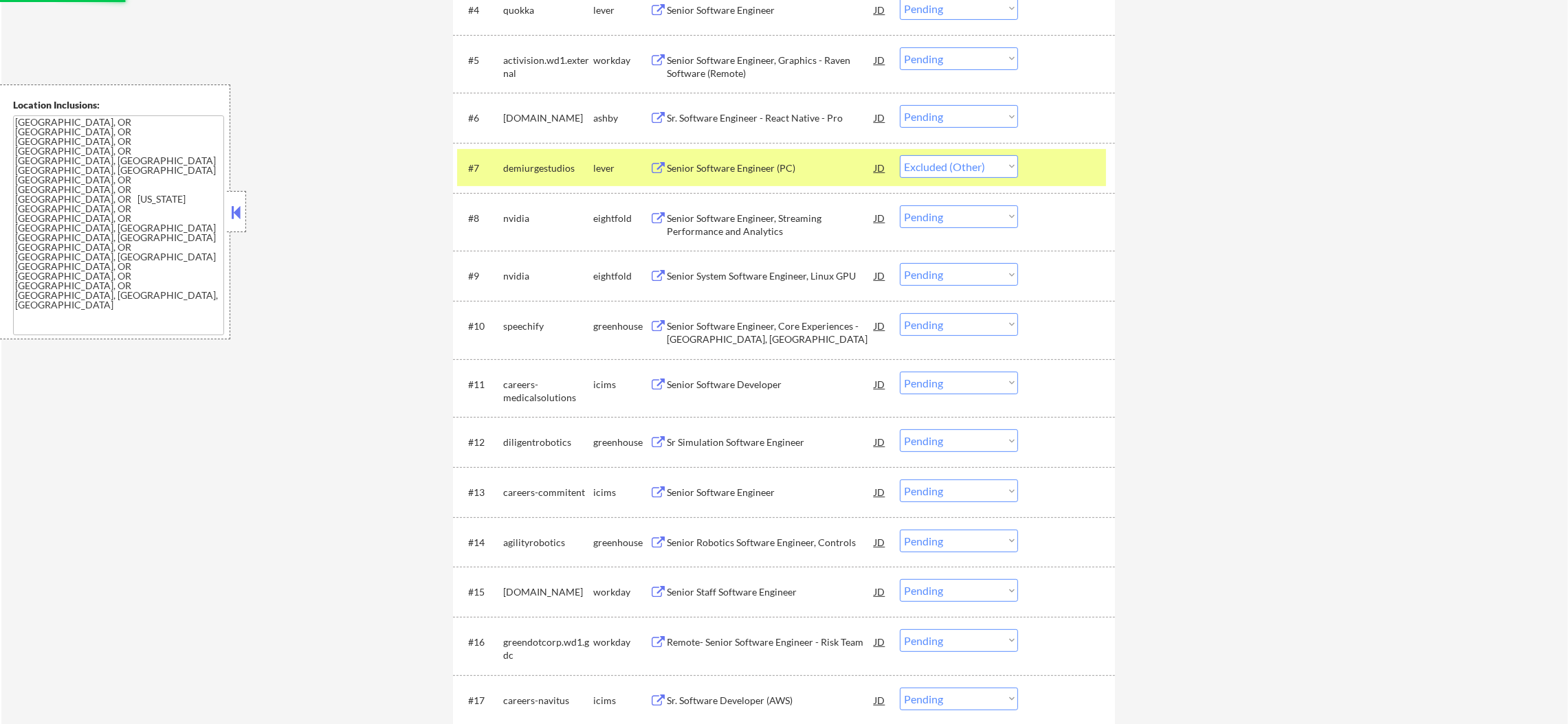
click at [539, 165] on div "demiurgestudios" at bounding box center [548, 168] width 90 height 14
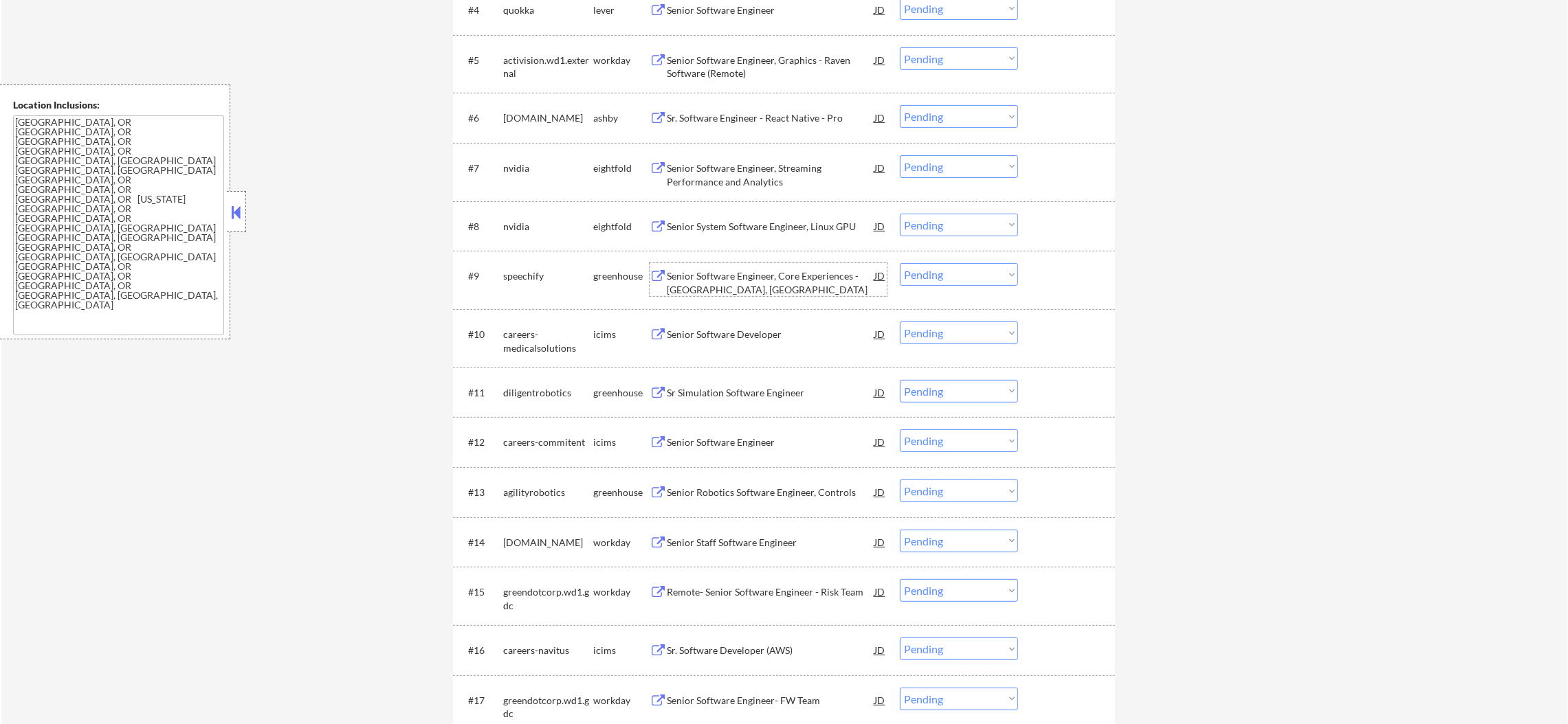
click at [753, 273] on div "Senior Software Engineer, Core Experiences - Vancouver, USA" at bounding box center [770, 282] width 207 height 27
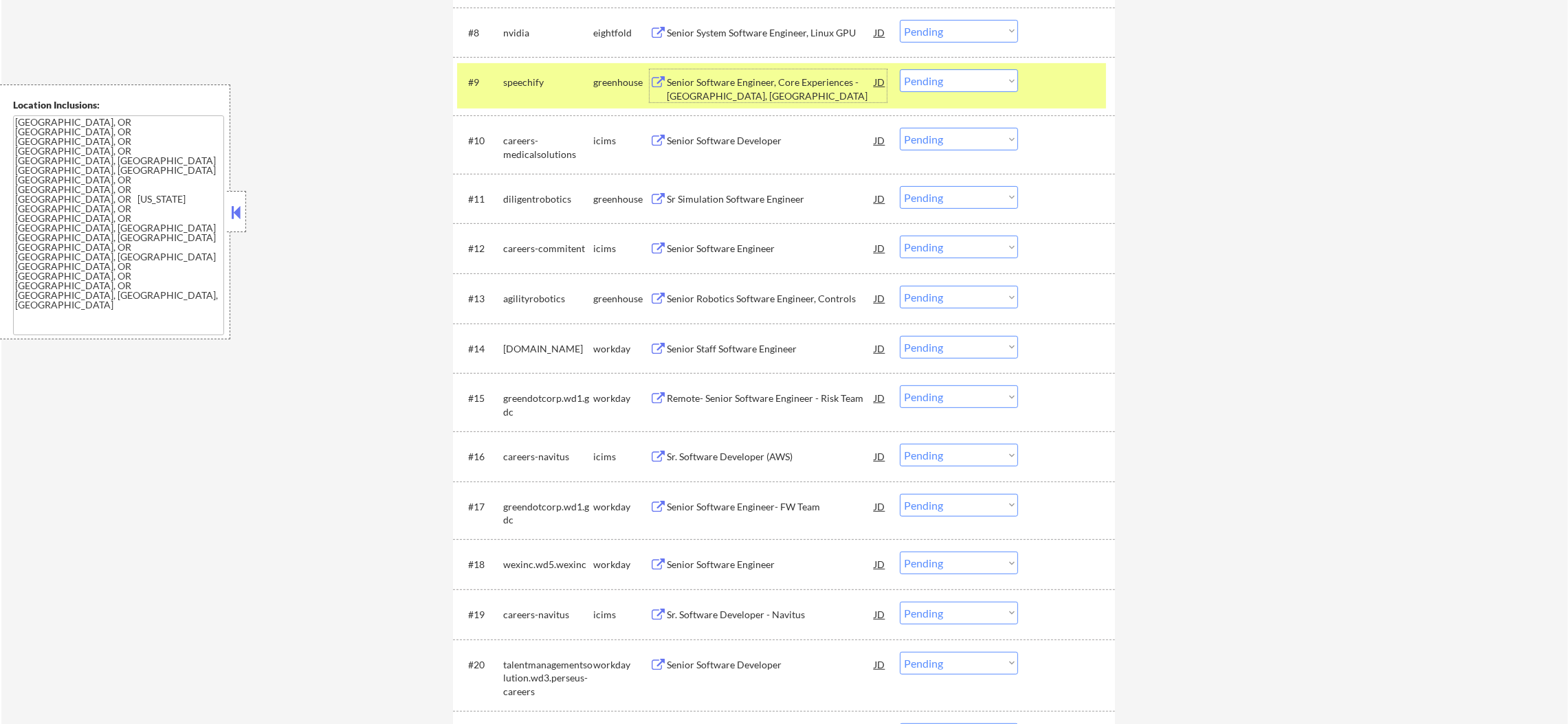
scroll to position [912, 0]
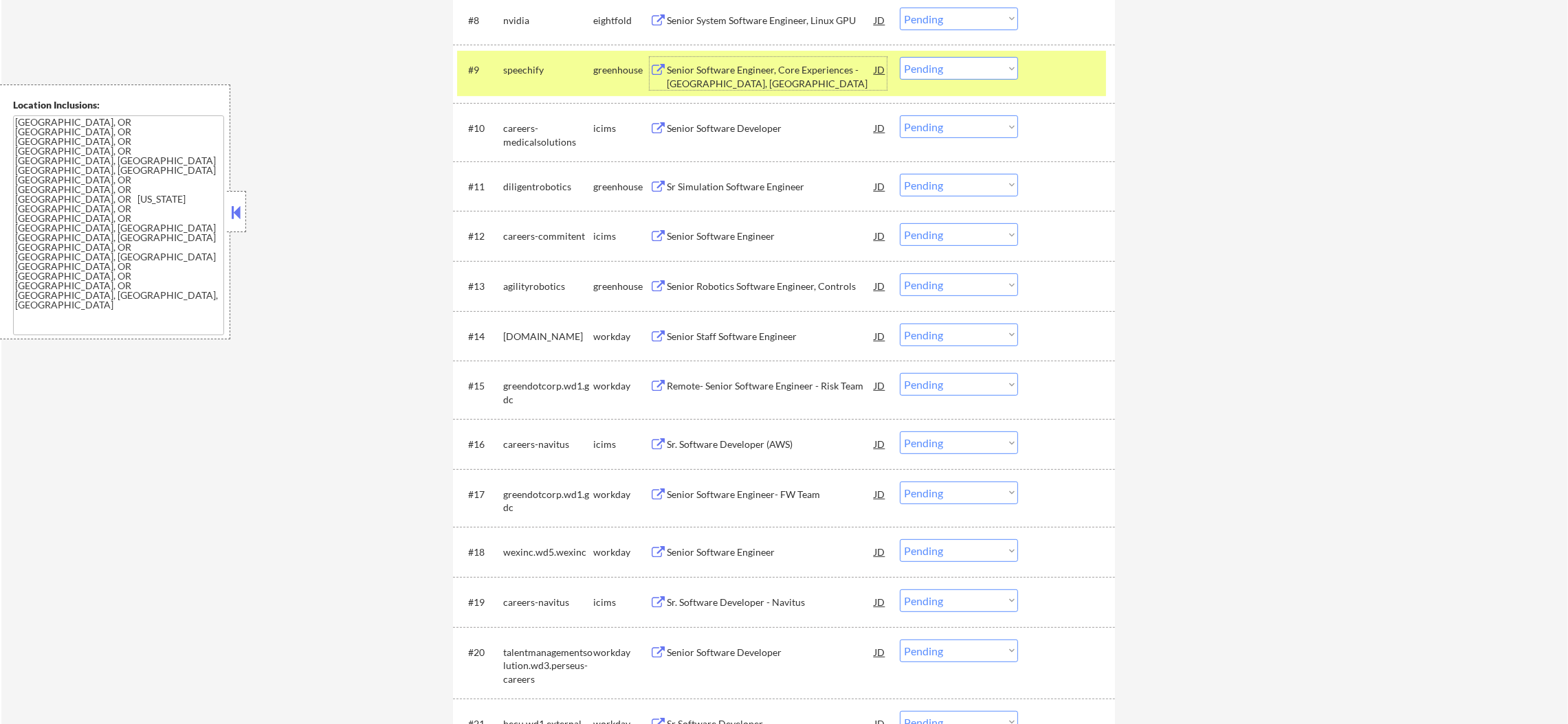
click at [973, 74] on select "Choose an option... Pending Applied Excluded (Questions) Excluded (Expired) Exc…" at bounding box center [959, 68] width 118 height 23
click at [900, 57] on select "Choose an option... Pending Applied Excluded (Questions) Excluded (Expired) Exc…" at bounding box center [959, 68] width 118 height 23
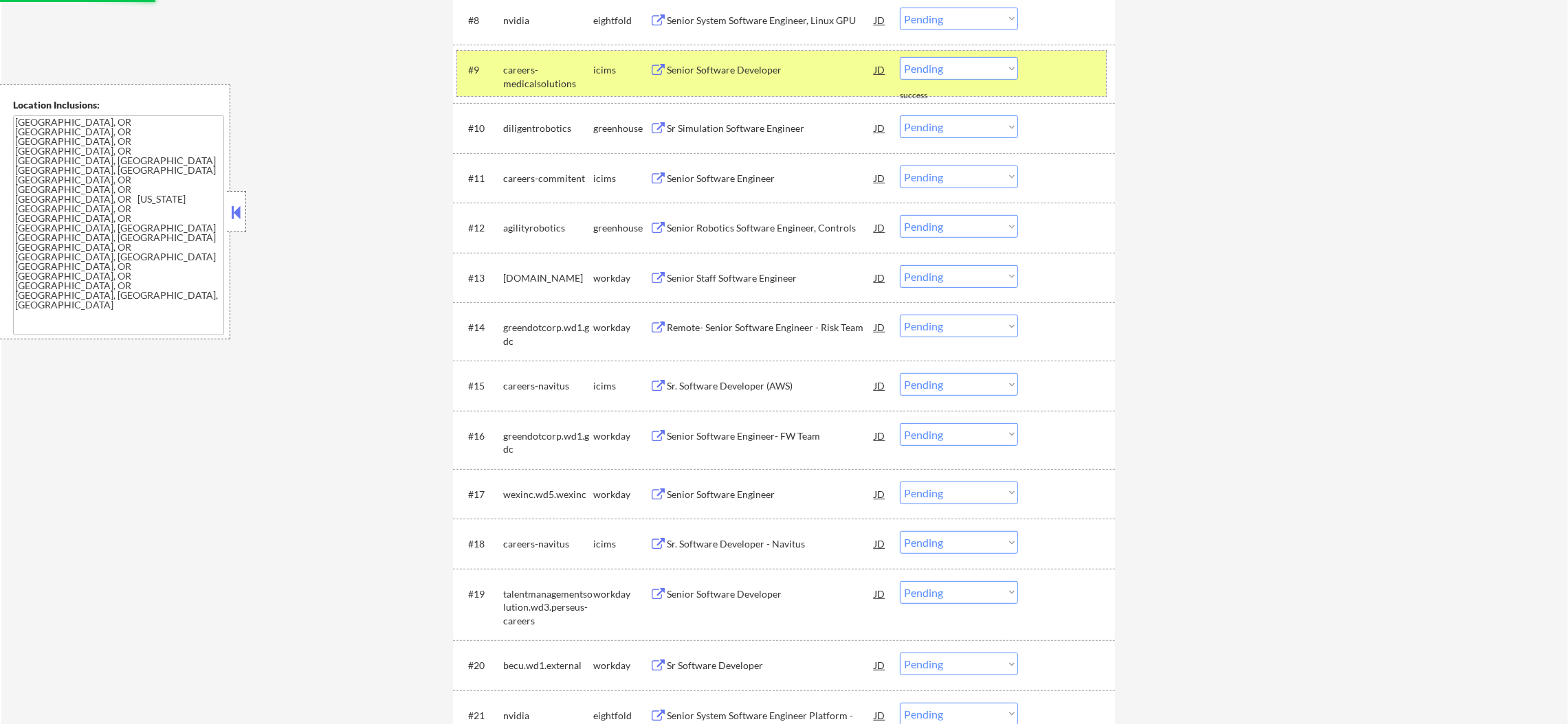
click at [539, 70] on div "careers-medicalsolutions" at bounding box center [548, 76] width 90 height 27
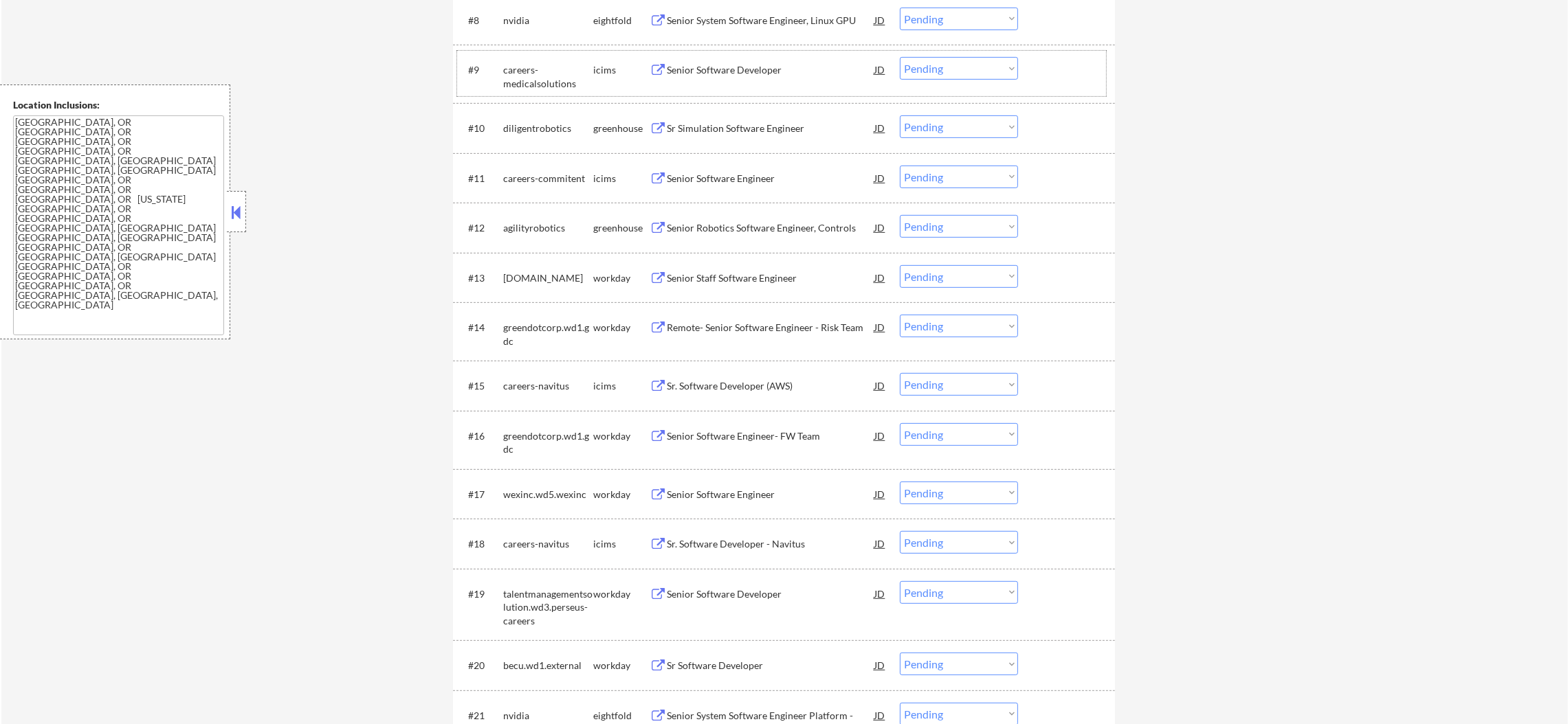
scroll to position [980, 0]
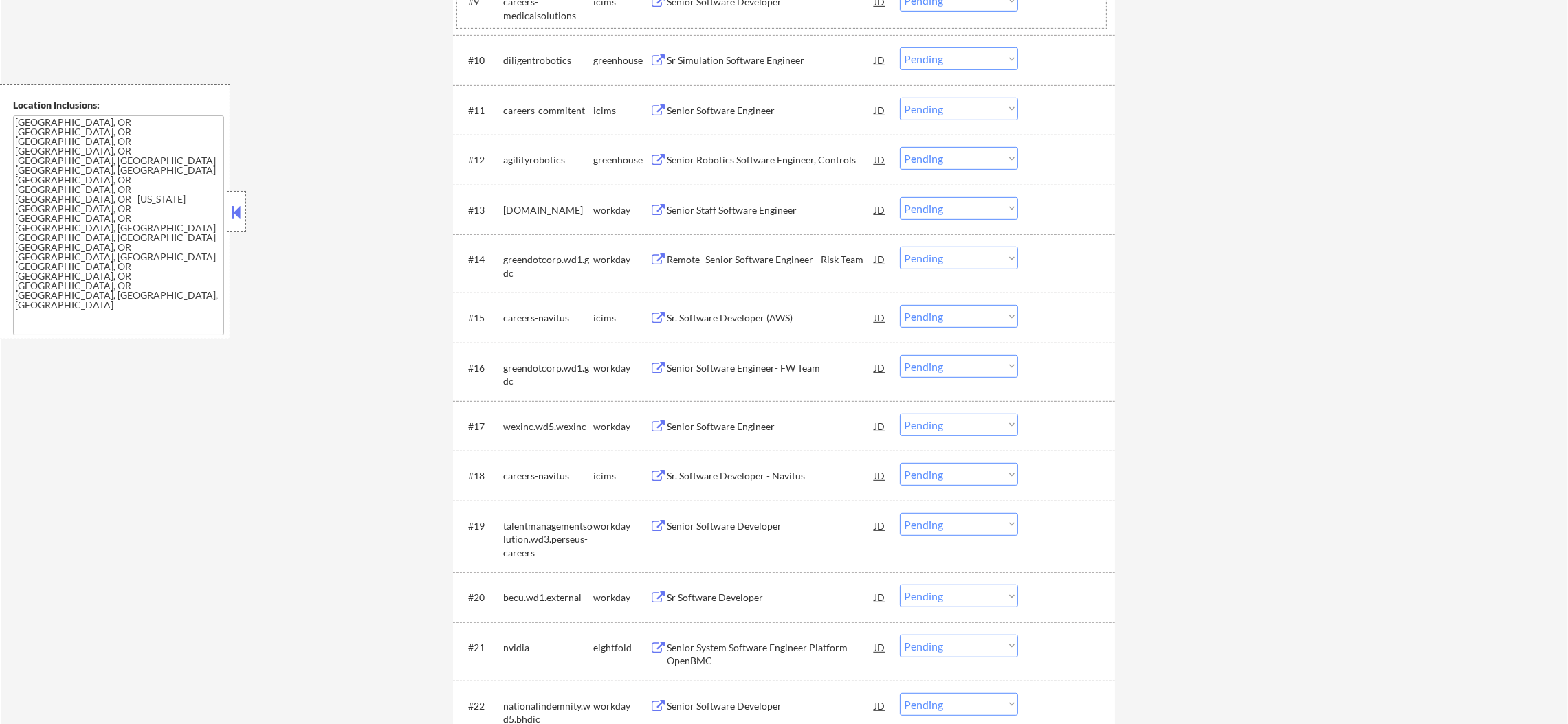
click at [794, 65] on div "Sr Simulation Software Engineer" at bounding box center [770, 61] width 207 height 14
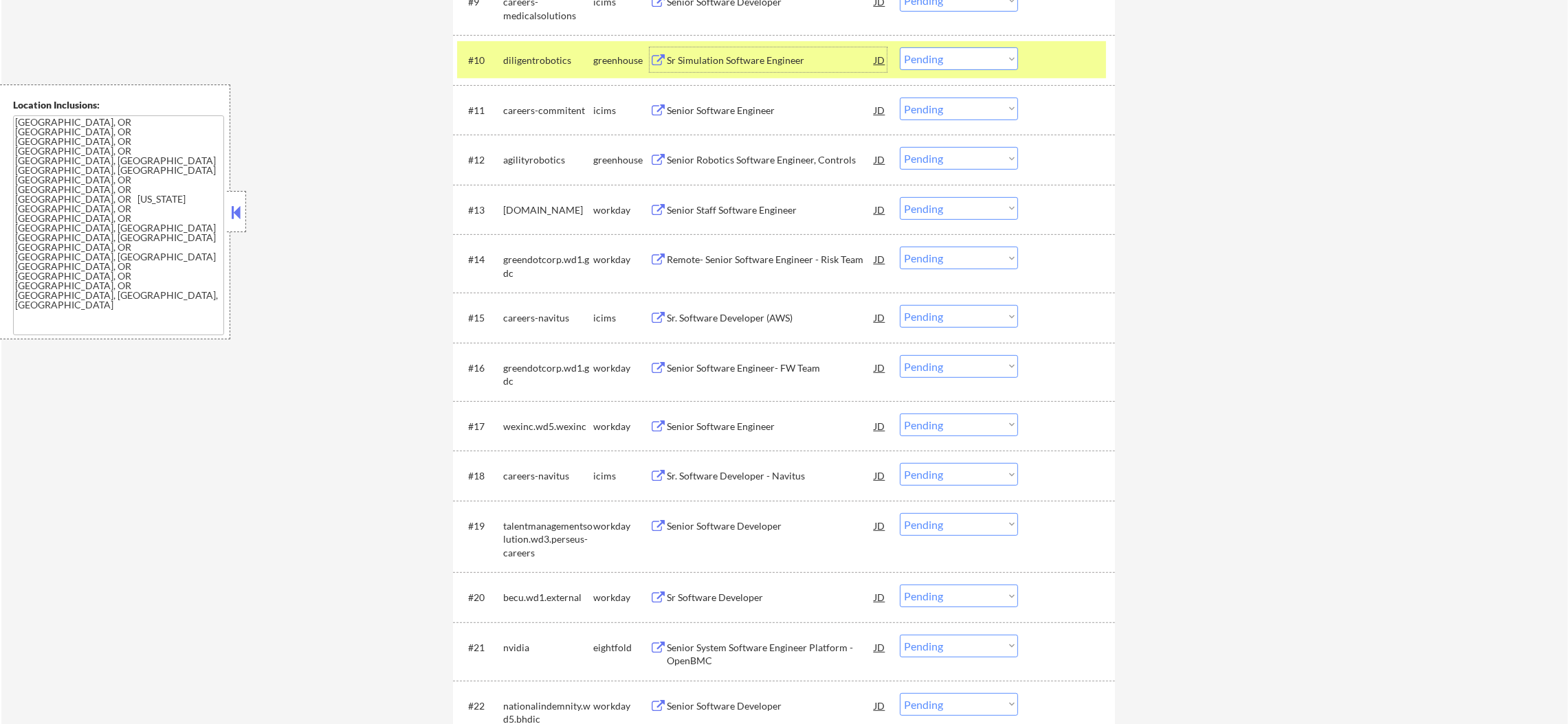
drag, startPoint x: 930, startPoint y: 52, endPoint x: 932, endPoint y: 60, distance: 8.2
click at [930, 52] on select "Choose an option... Pending Applied Excluded (Questions) Excluded (Expired) Exc…" at bounding box center [959, 58] width 118 height 23
click at [900, 47] on select "Choose an option... Pending Applied Excluded (Questions) Excluded (Expired) Exc…" at bounding box center [959, 58] width 118 height 23
click at [534, 54] on div "diligentrobotics" at bounding box center [548, 61] width 90 height 14
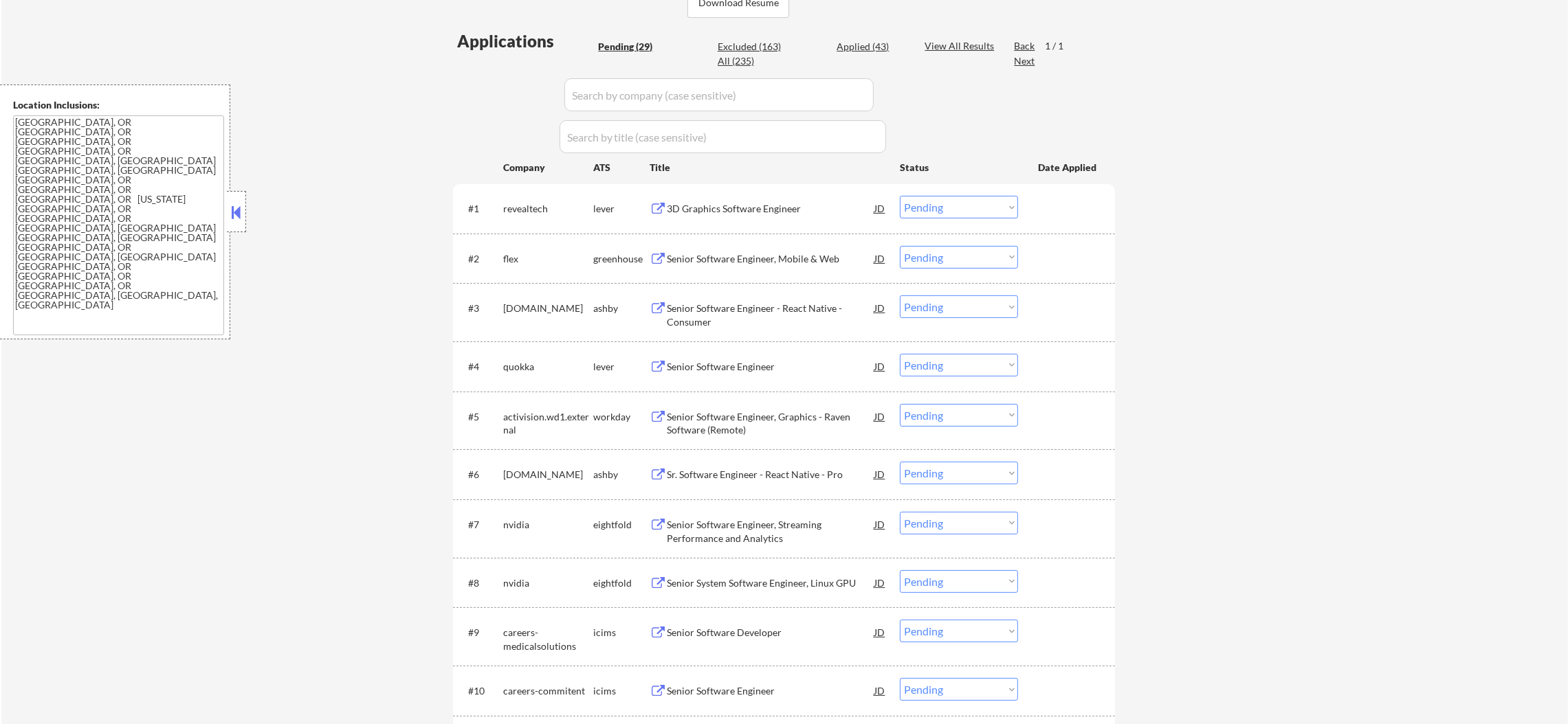
scroll to position [341, 0]
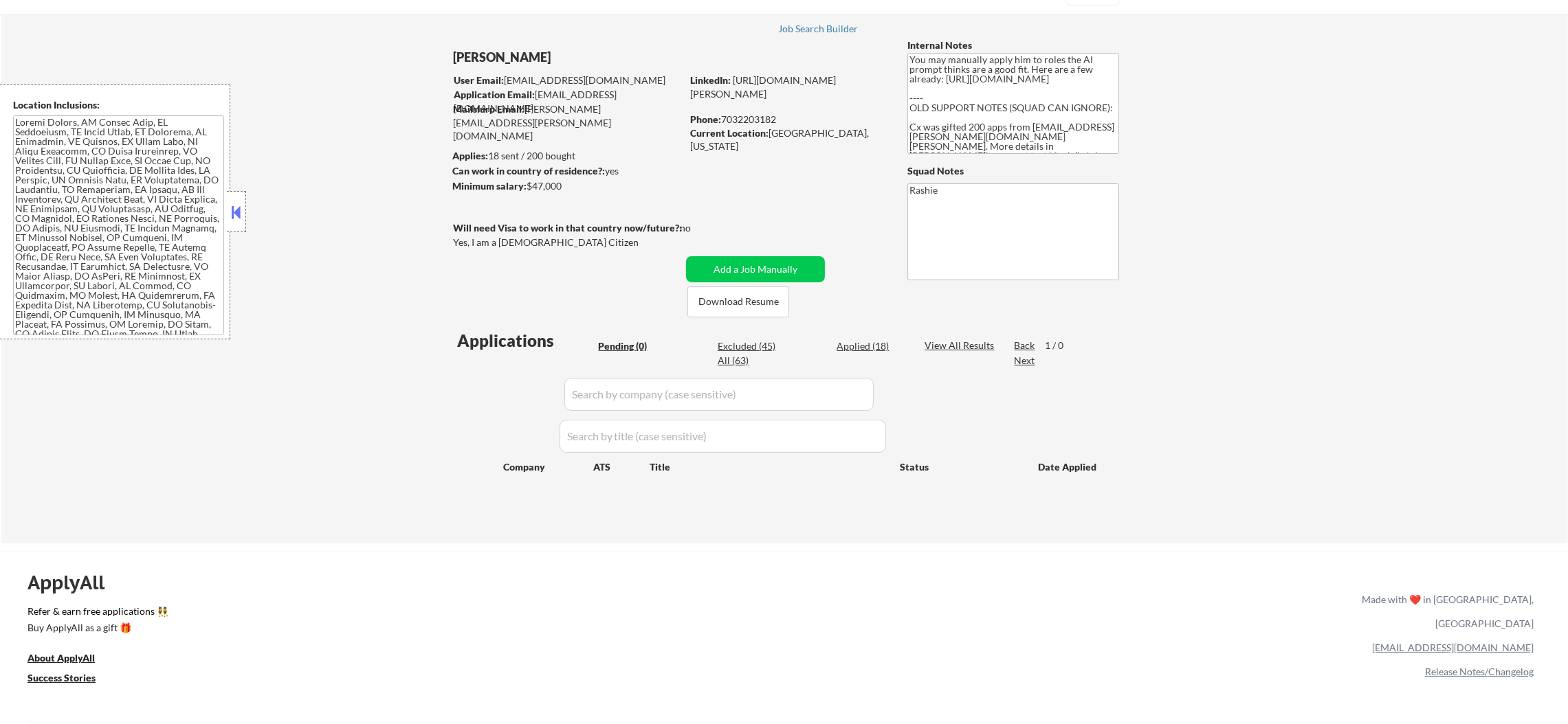
scroll to position [68, 0]
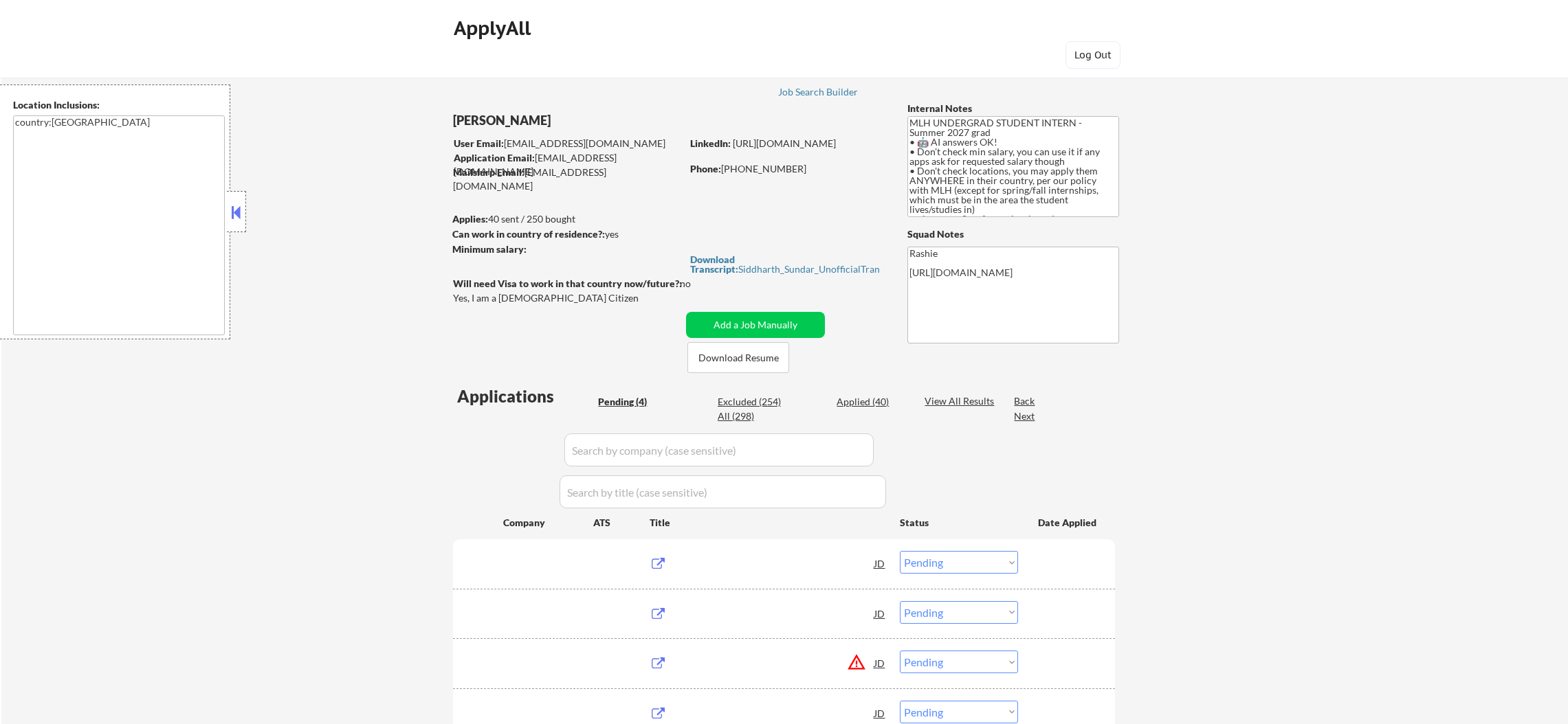
select select ""pending""
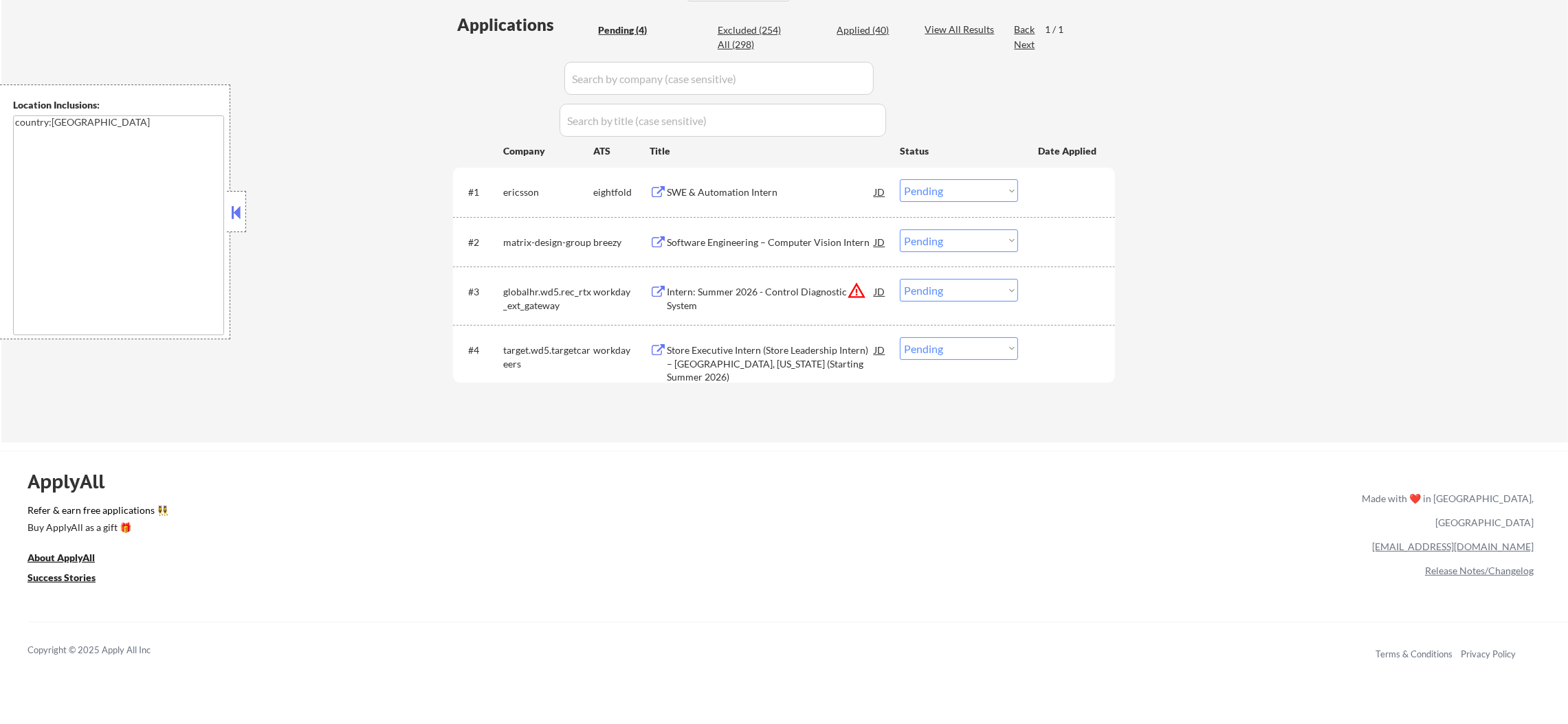
scroll to position [377, 0]
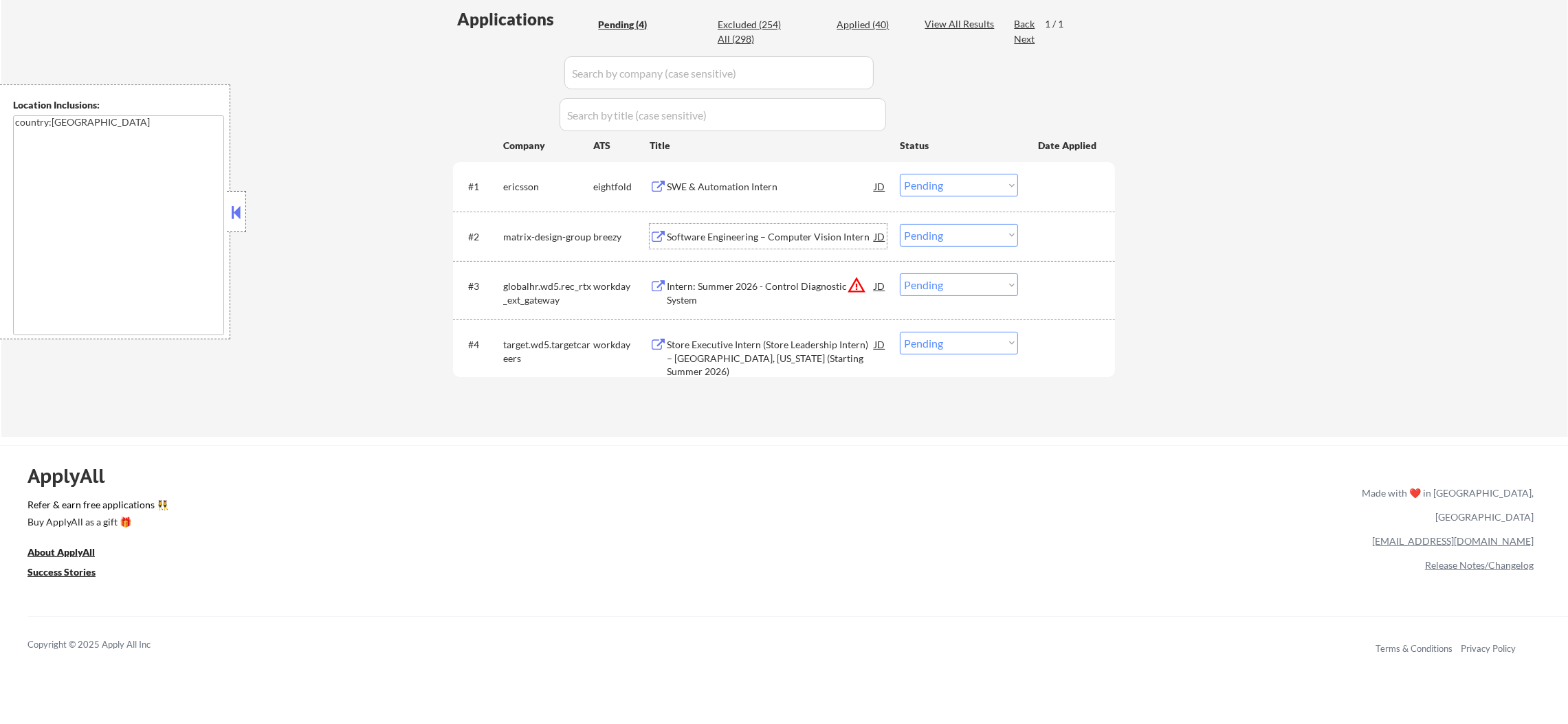
click at [753, 235] on div "Software Engineering – Computer Vision Intern" at bounding box center [770, 237] width 207 height 14
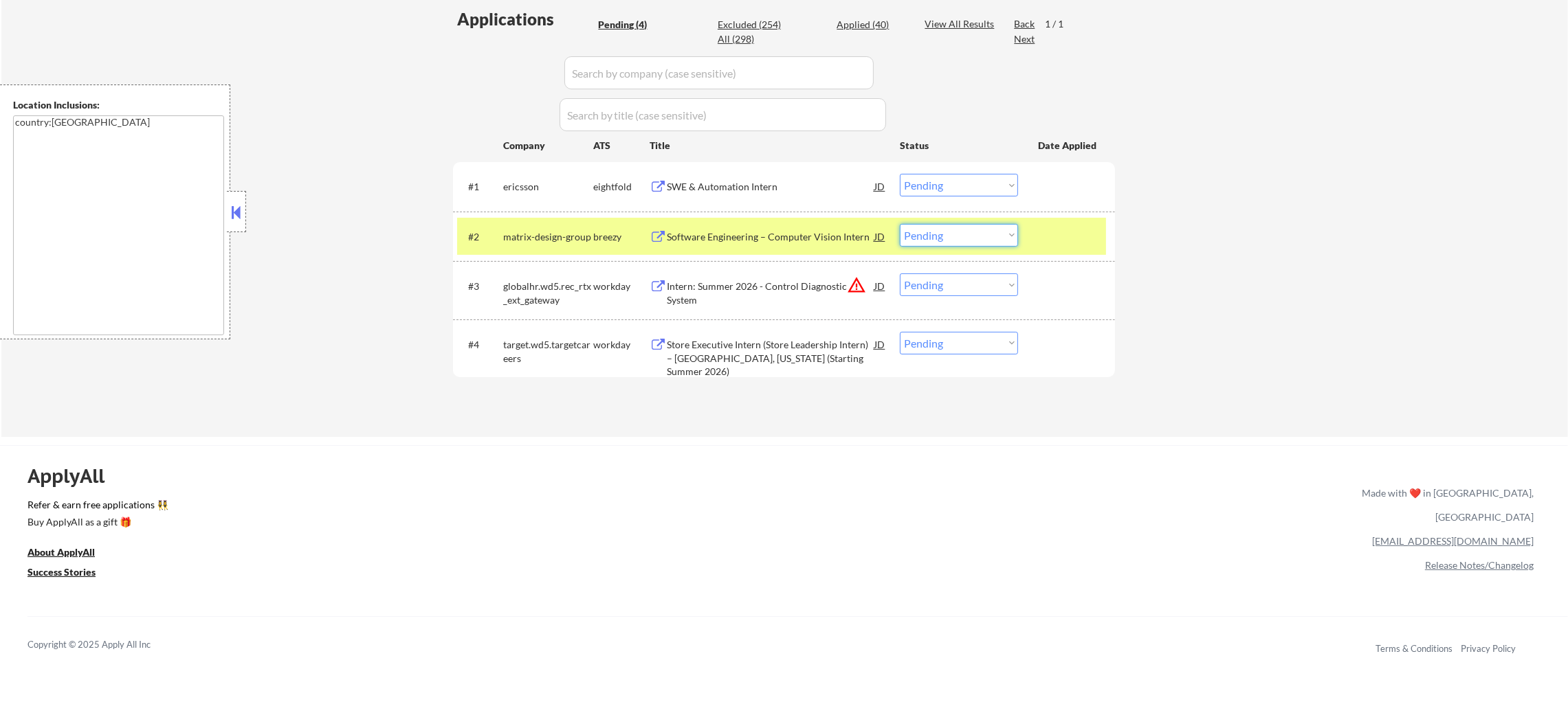
click at [953, 235] on select "Choose an option... Pending Applied Excluded (Questions) Excluded (Expired) Exc…" at bounding box center [959, 235] width 118 height 23
click at [900, 224] on select "Choose an option... Pending Applied Excluded (Questions) Excluded (Expired) Exc…" at bounding box center [959, 235] width 118 height 23
click at [562, 246] on div "matrix-design-group" at bounding box center [548, 236] width 90 height 25
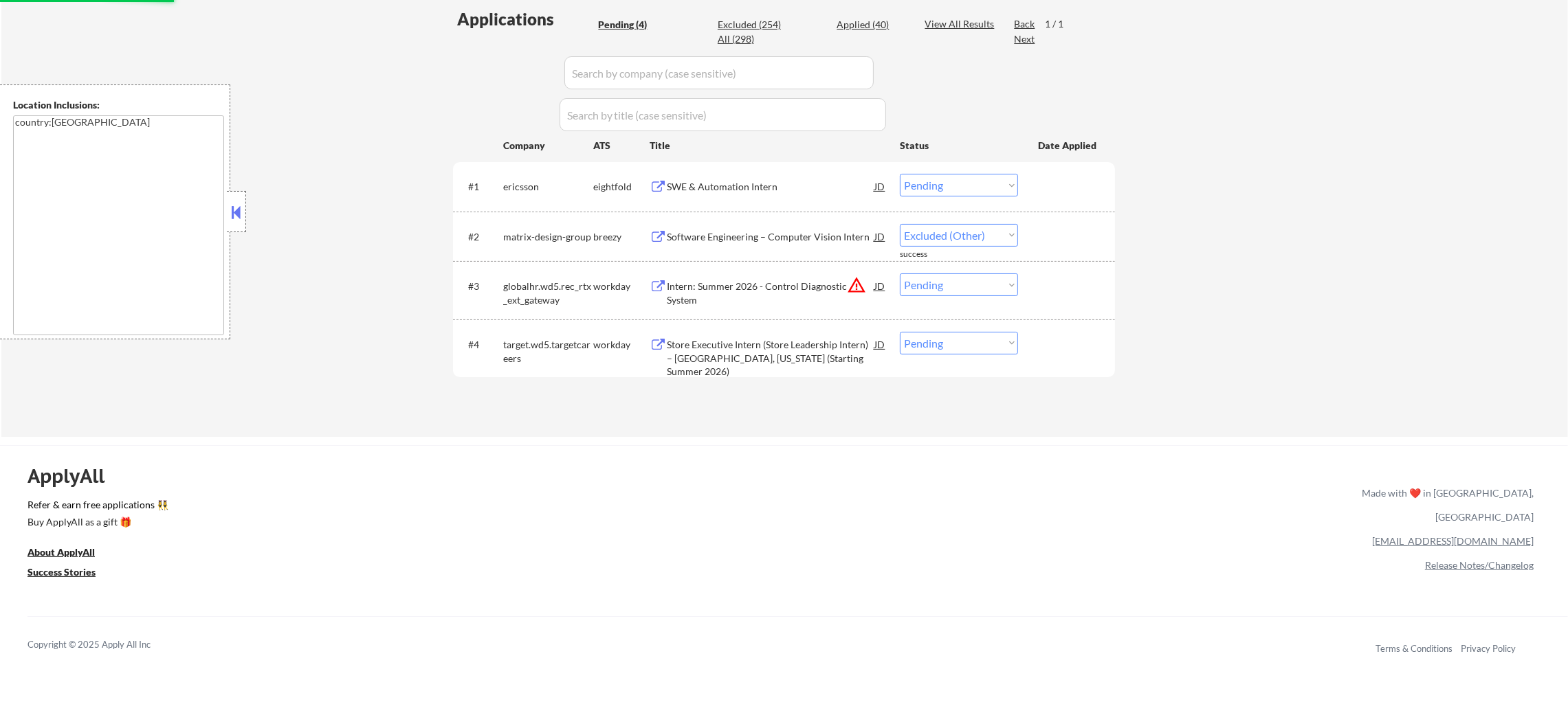
select select ""pending""
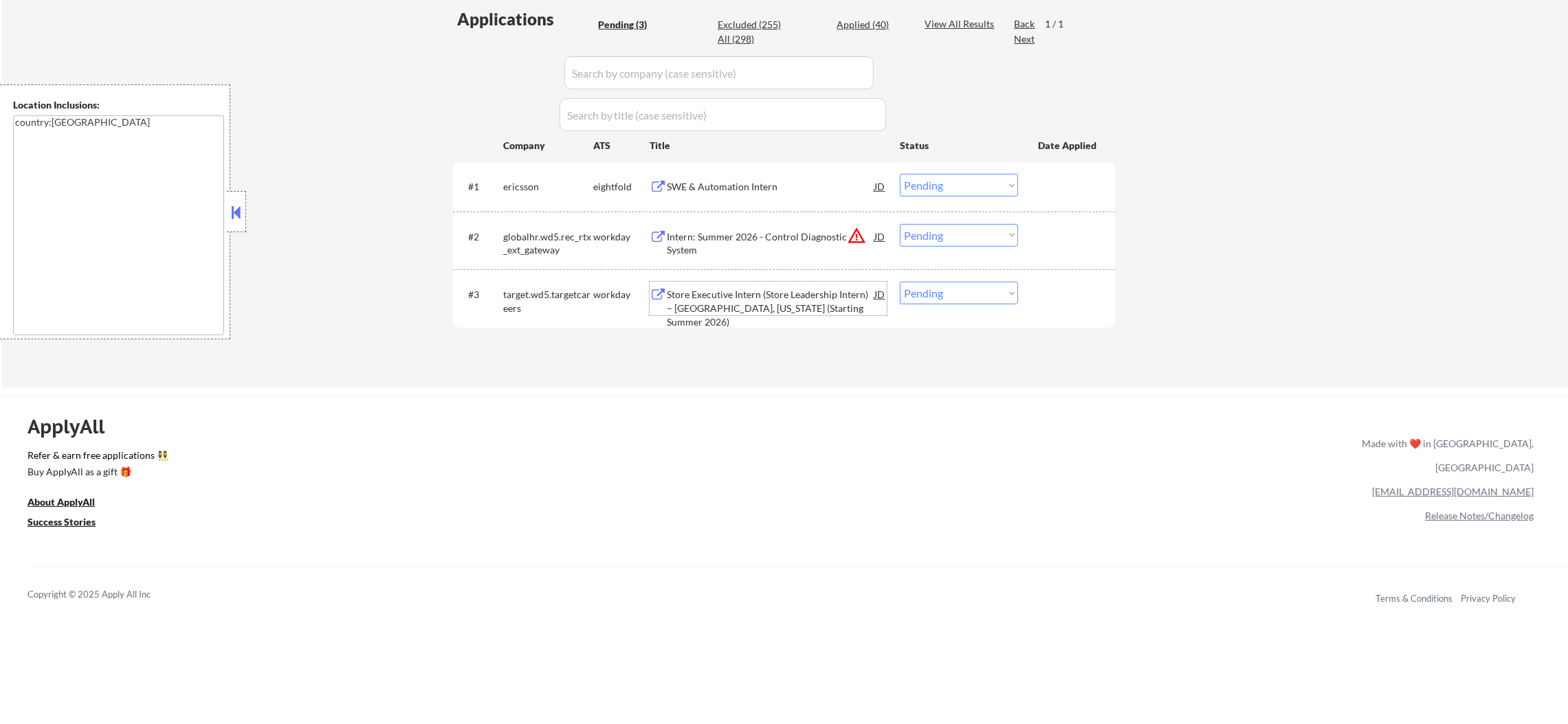
click at [766, 293] on div "Store Executive Intern (Store Leadership Intern) – Tucson, Arizona (Starting Su…" at bounding box center [770, 307] width 207 height 40
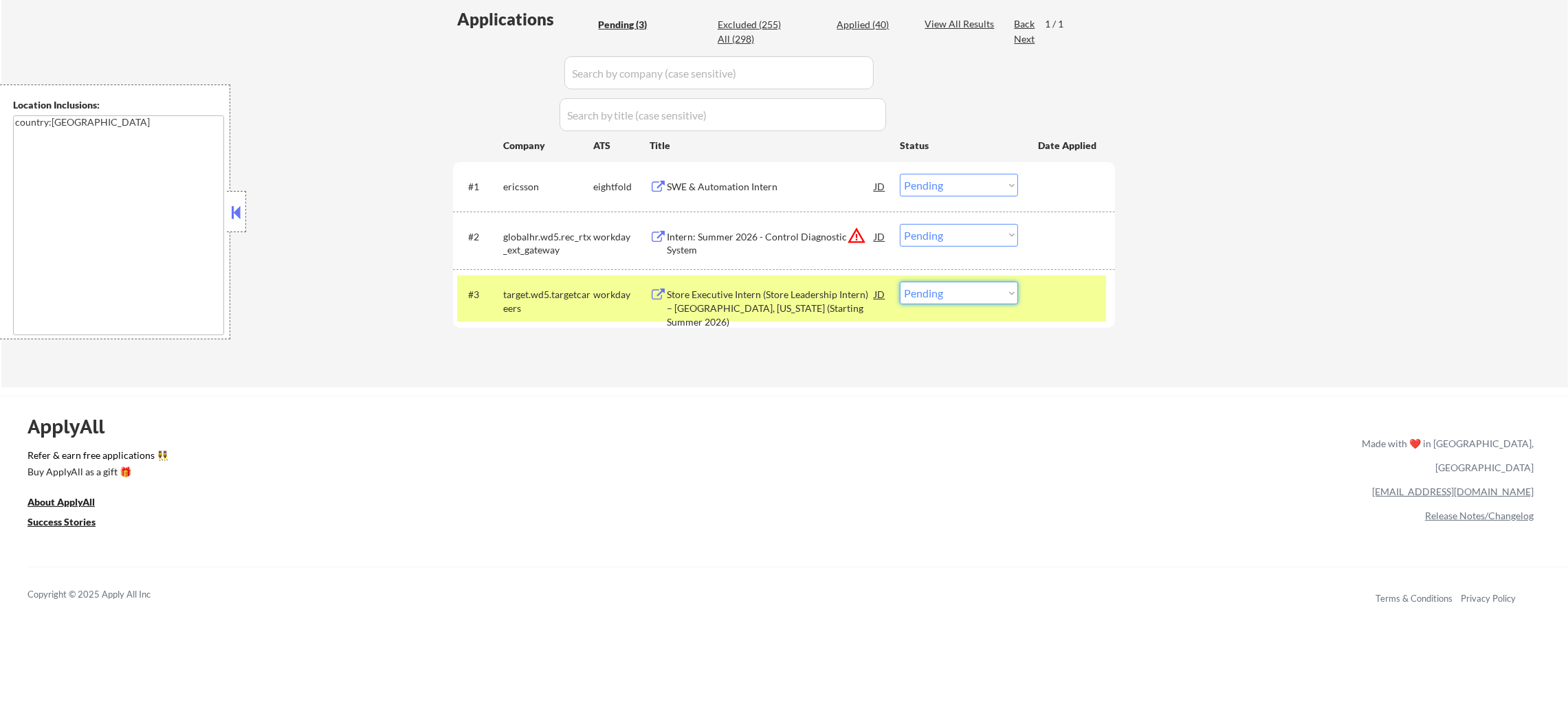
click at [937, 282] on select "Choose an option... Pending Applied Excluded (Questions) Excluded (Expired) Exc…" at bounding box center [959, 293] width 118 height 23
select select ""excluded__bad_match_""
click at [900, 282] on select "Choose an option... Pending Applied Excluded (Questions) Excluded (Expired) Exc…" at bounding box center [959, 293] width 118 height 23
click at [573, 292] on div "target.wd5.targetcareers" at bounding box center [548, 301] width 90 height 27
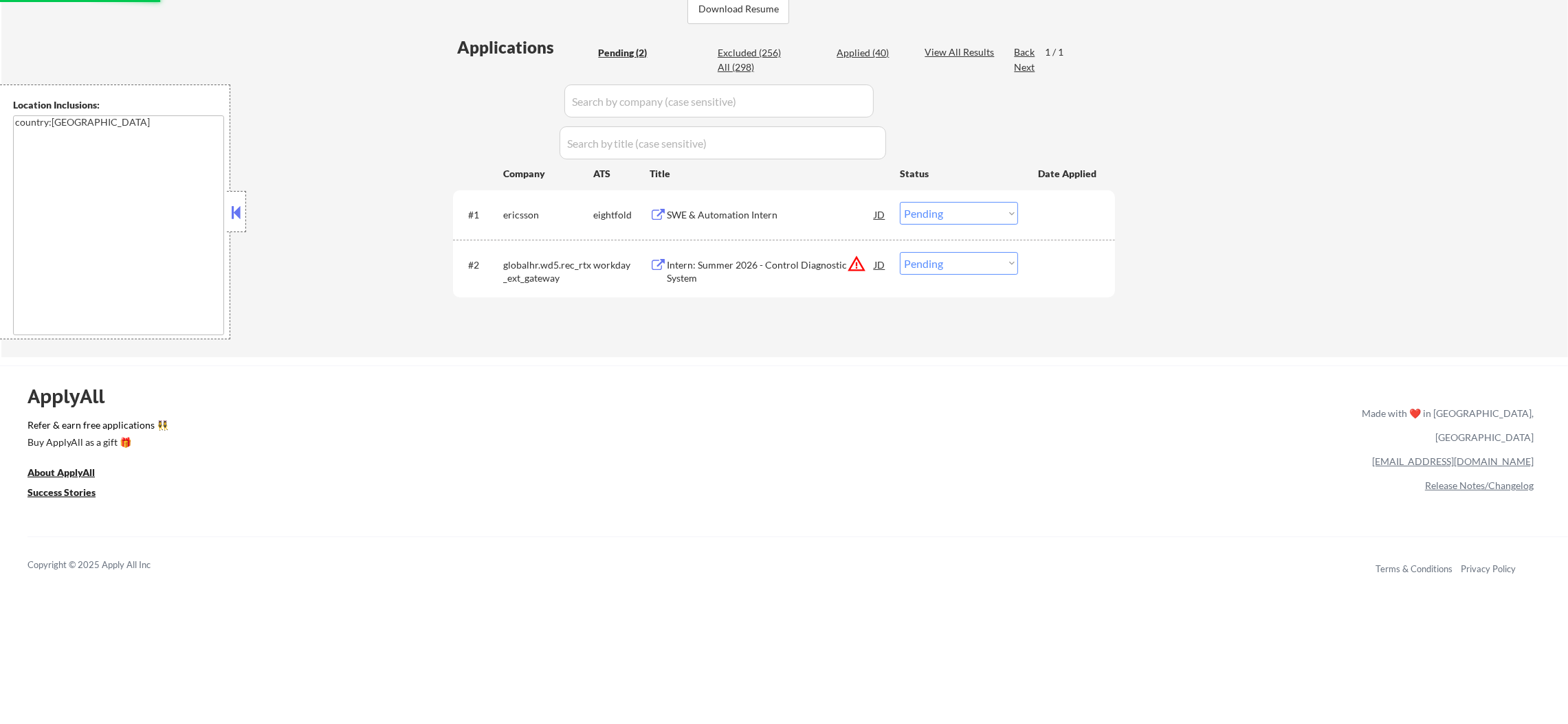
scroll to position [344, 0]
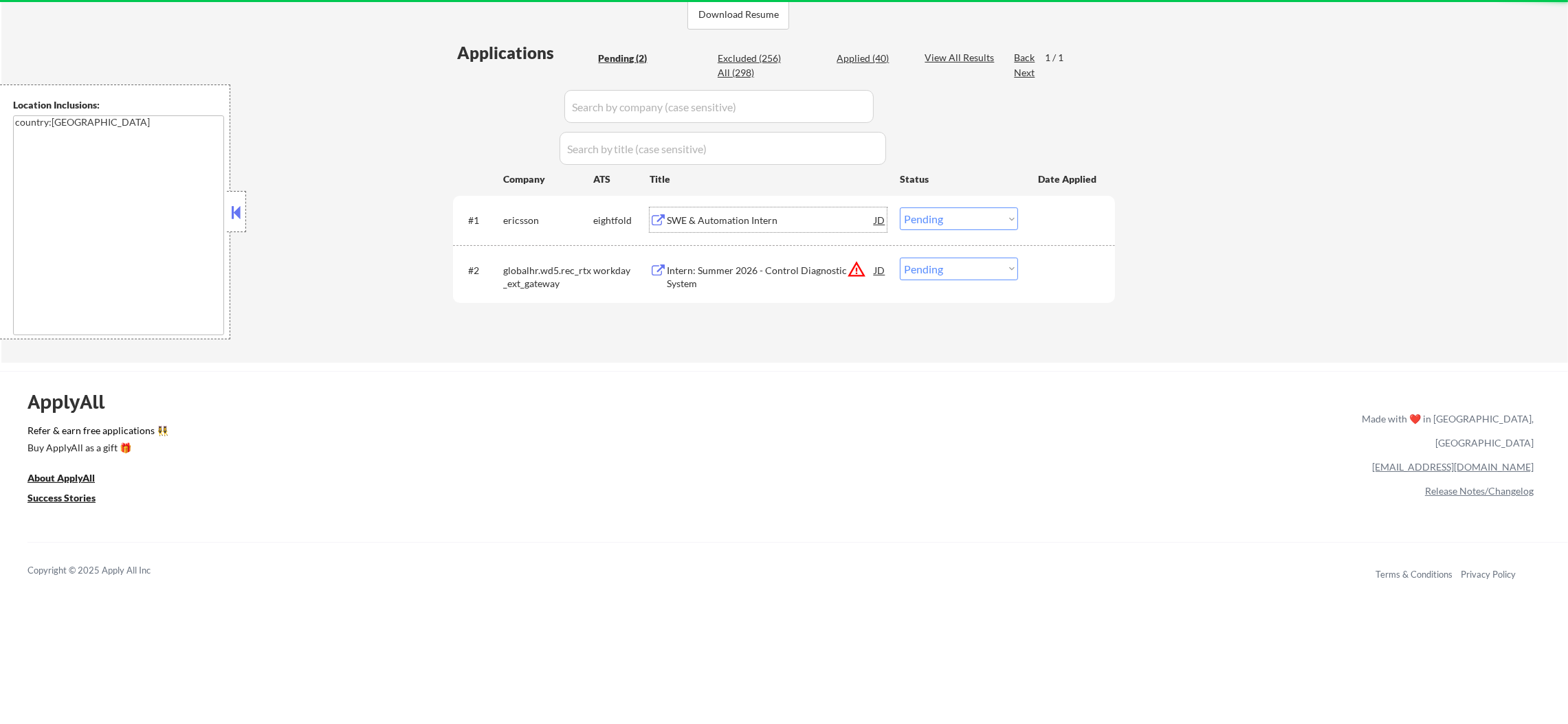
click at [759, 214] on div "SWE & Automation Intern" at bounding box center [770, 221] width 207 height 14
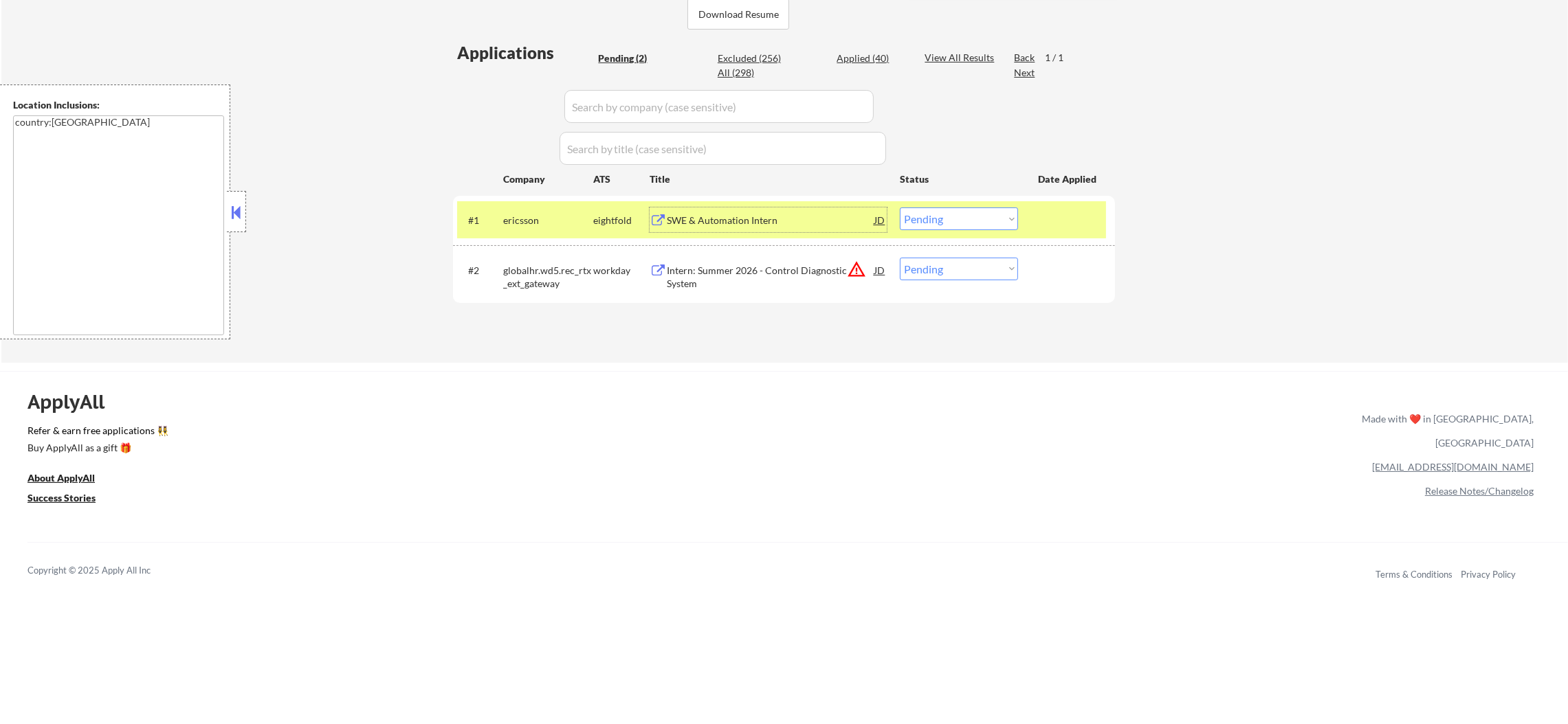
click at [946, 210] on select "Choose an option... Pending Applied Excluded (Questions) Excluded (Expired) Exc…" at bounding box center [959, 218] width 118 height 23
click at [900, 207] on select "Choose an option... Pending Applied Excluded (Questions) Excluded (Expired) Exc…" at bounding box center [959, 218] width 118 height 23
click at [552, 231] on div "ericsson" at bounding box center [548, 219] width 90 height 25
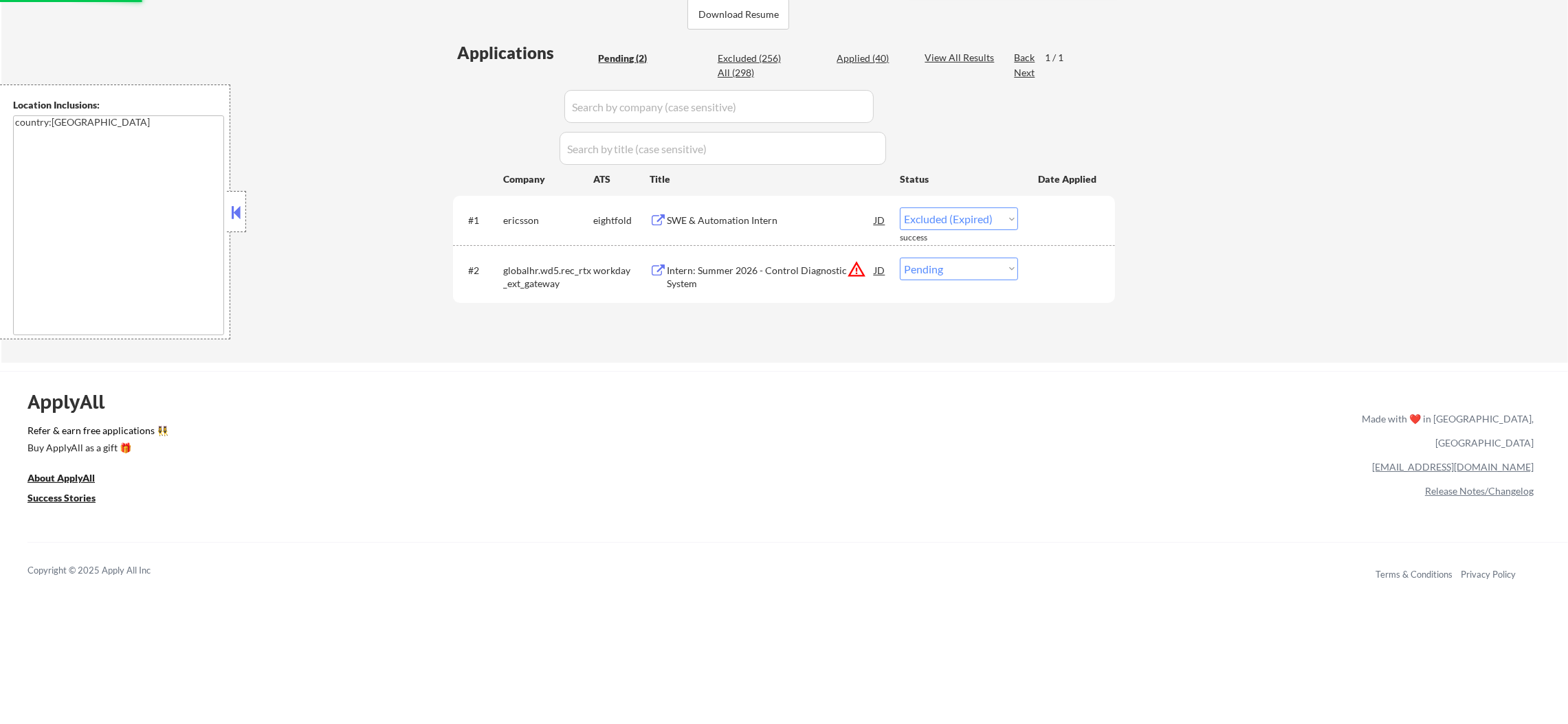
select select ""pending""
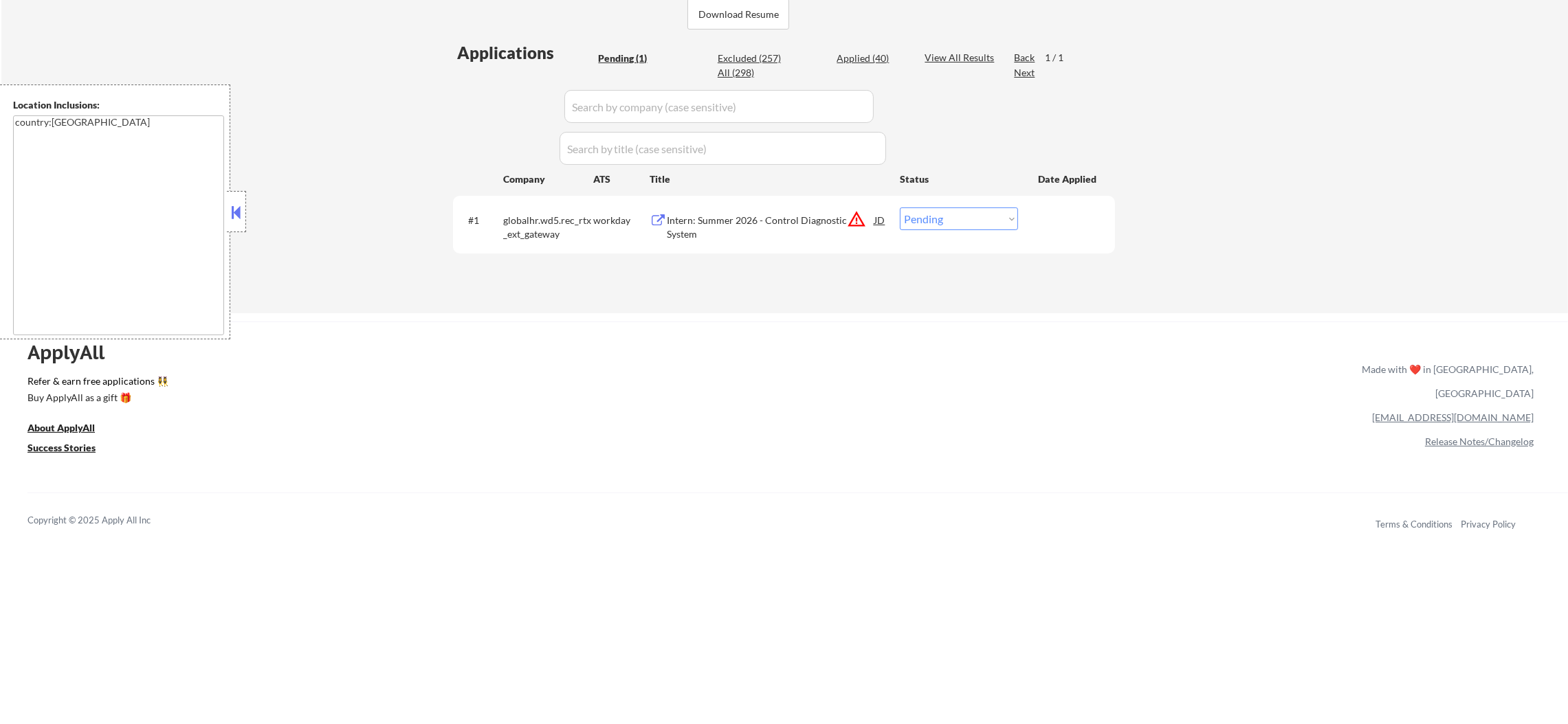
click at [857, 216] on button "warning_amber" at bounding box center [857, 219] width 20 height 20
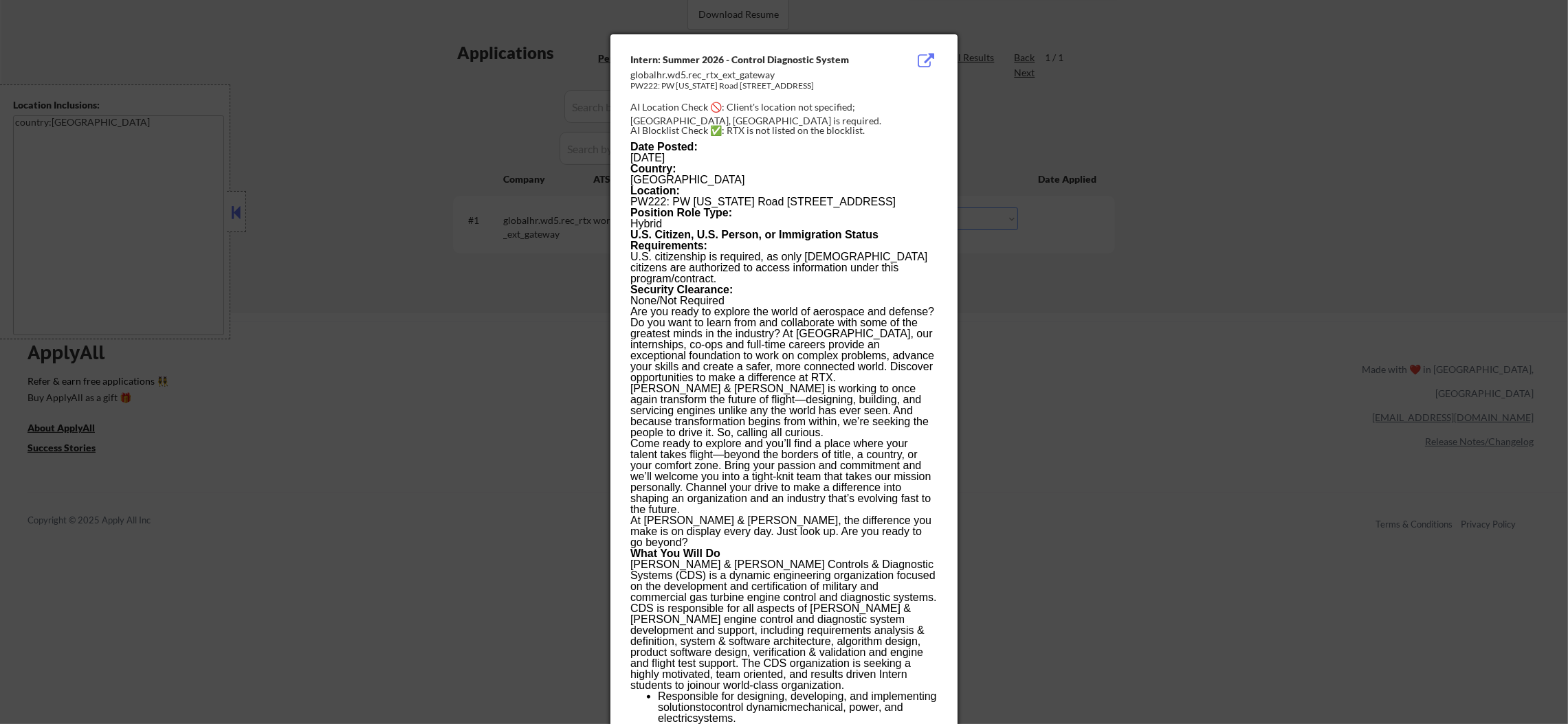
click at [1211, 243] on div at bounding box center [784, 362] width 1568 height 724
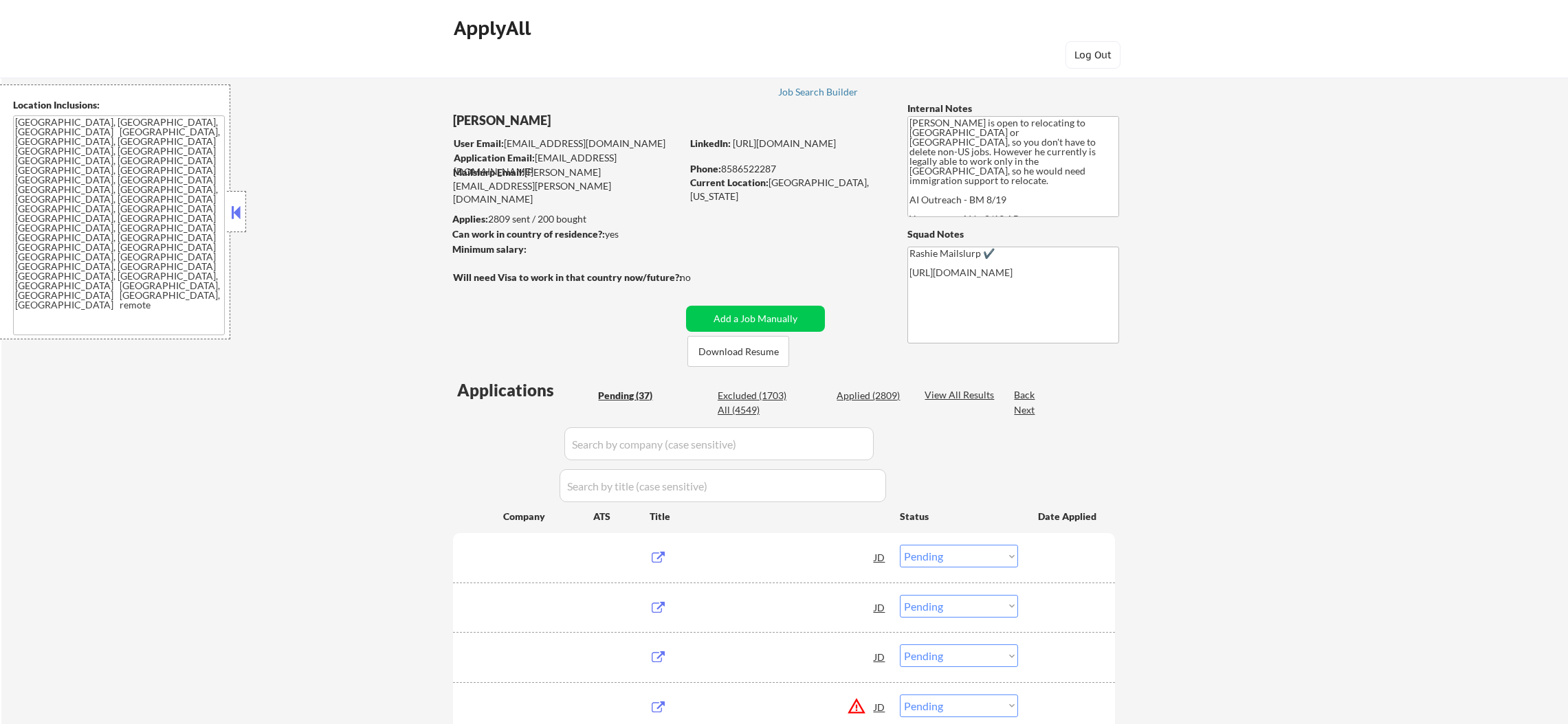
select select ""pending""
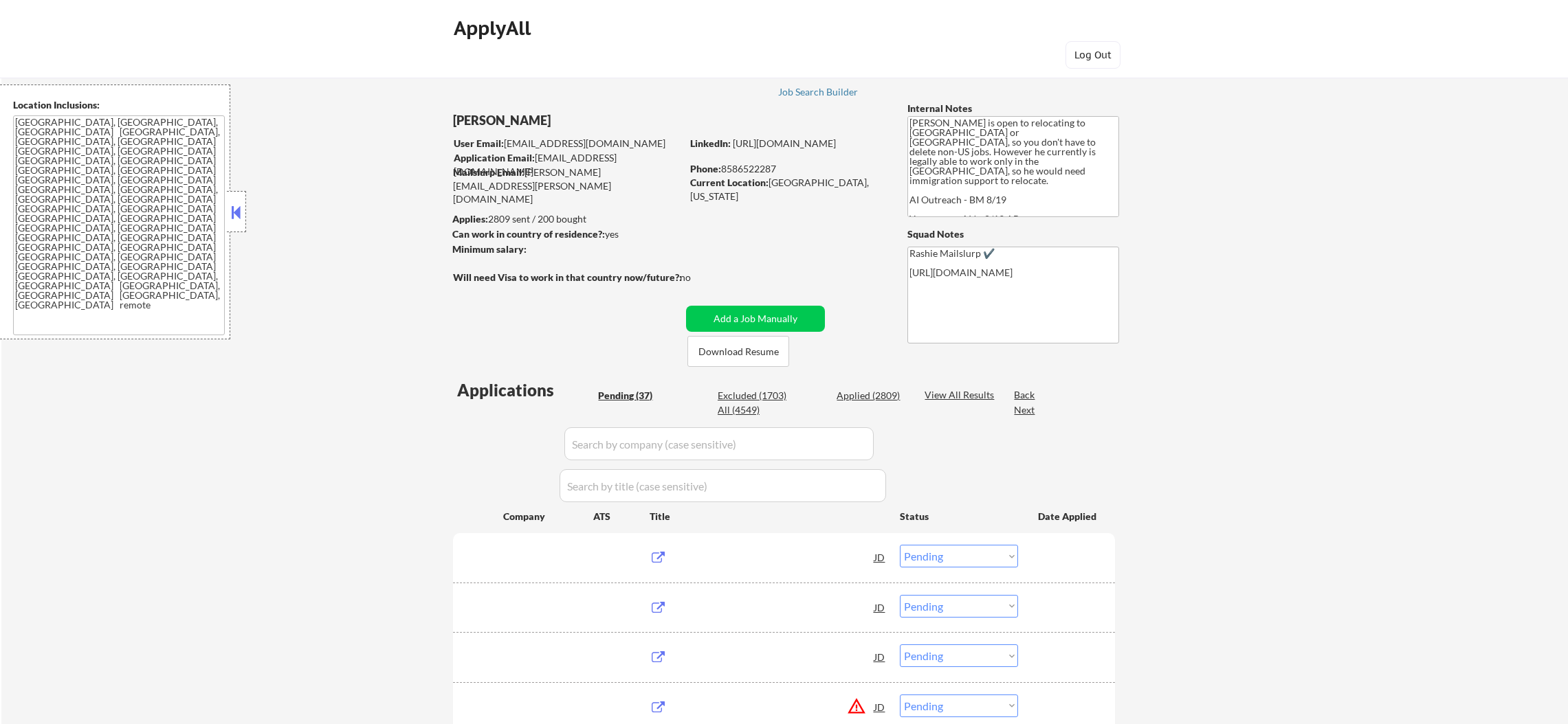
select select ""pending""
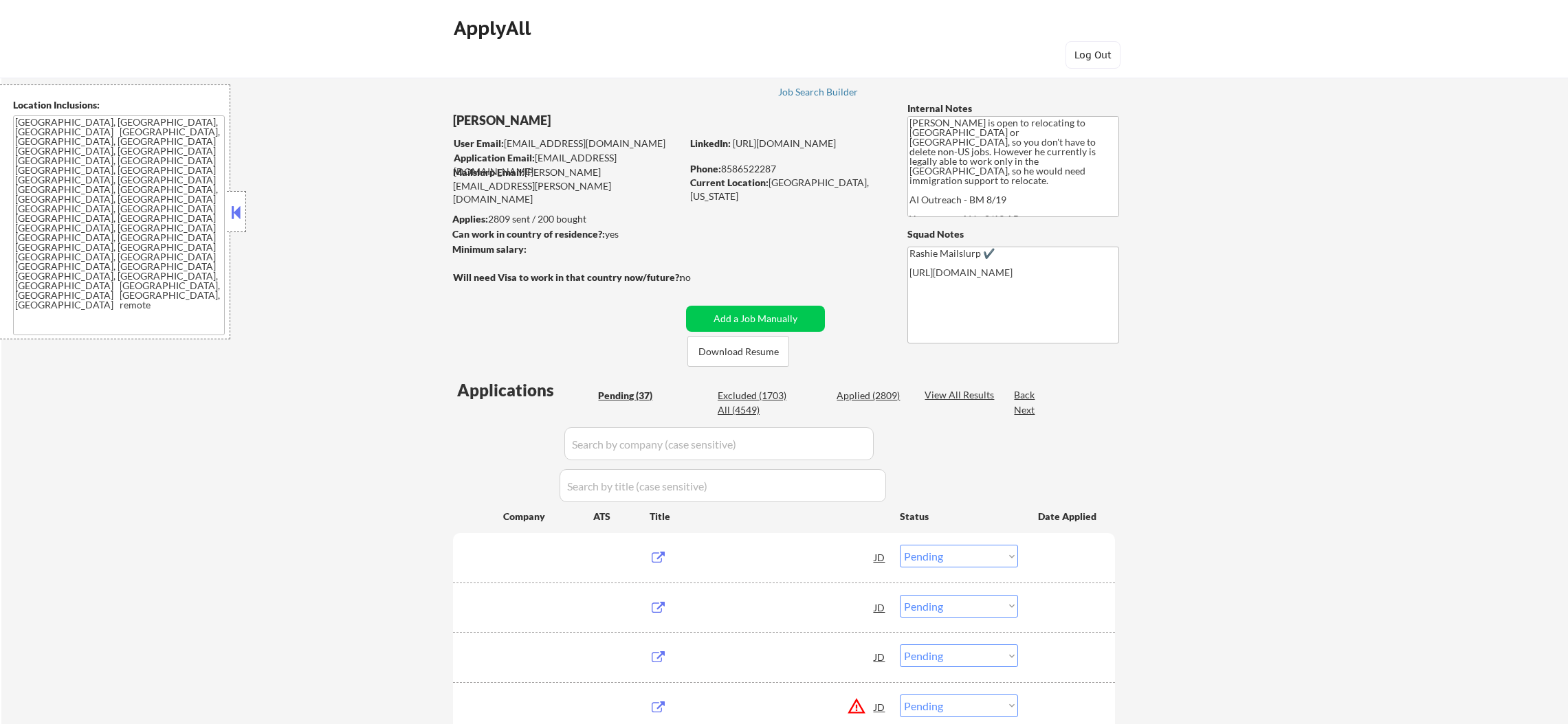
select select ""pending""
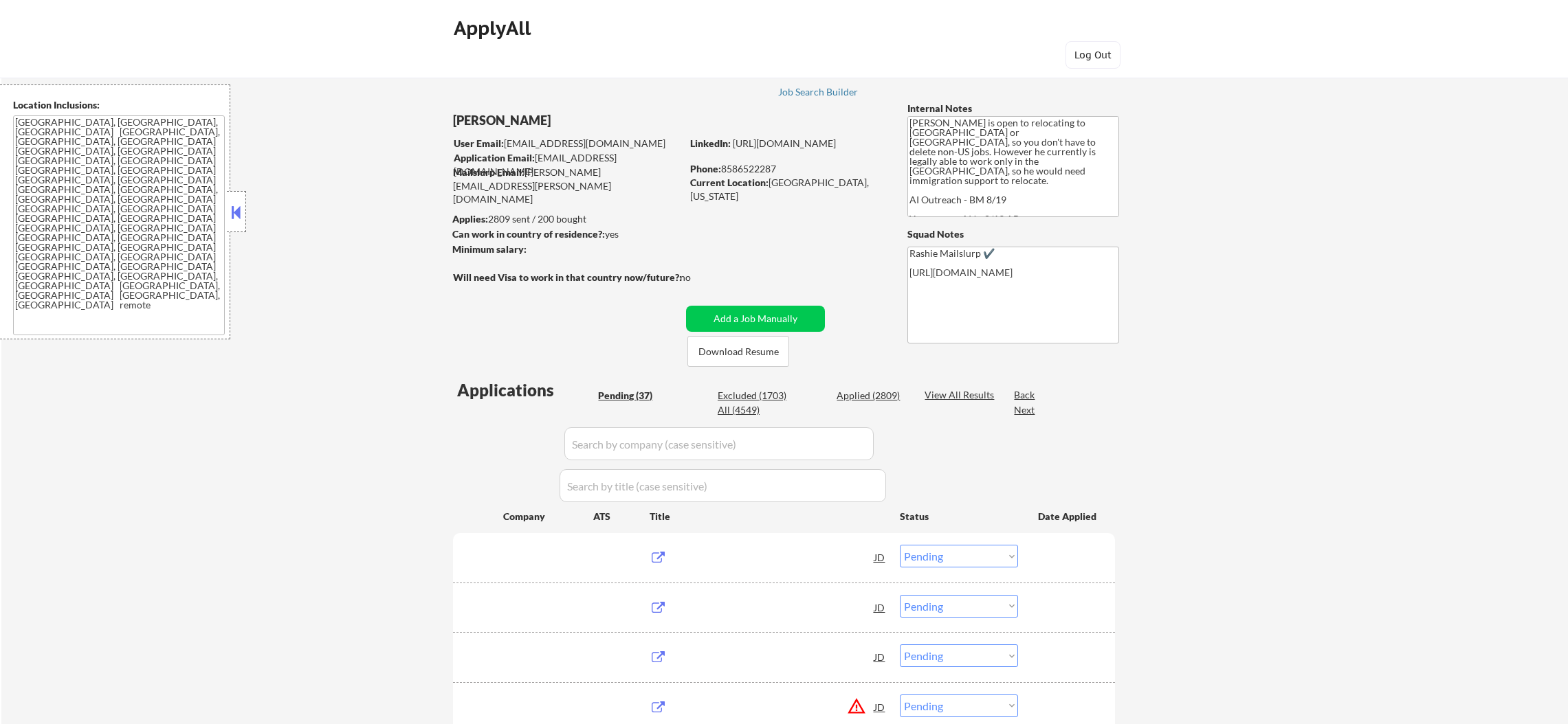
select select ""pending""
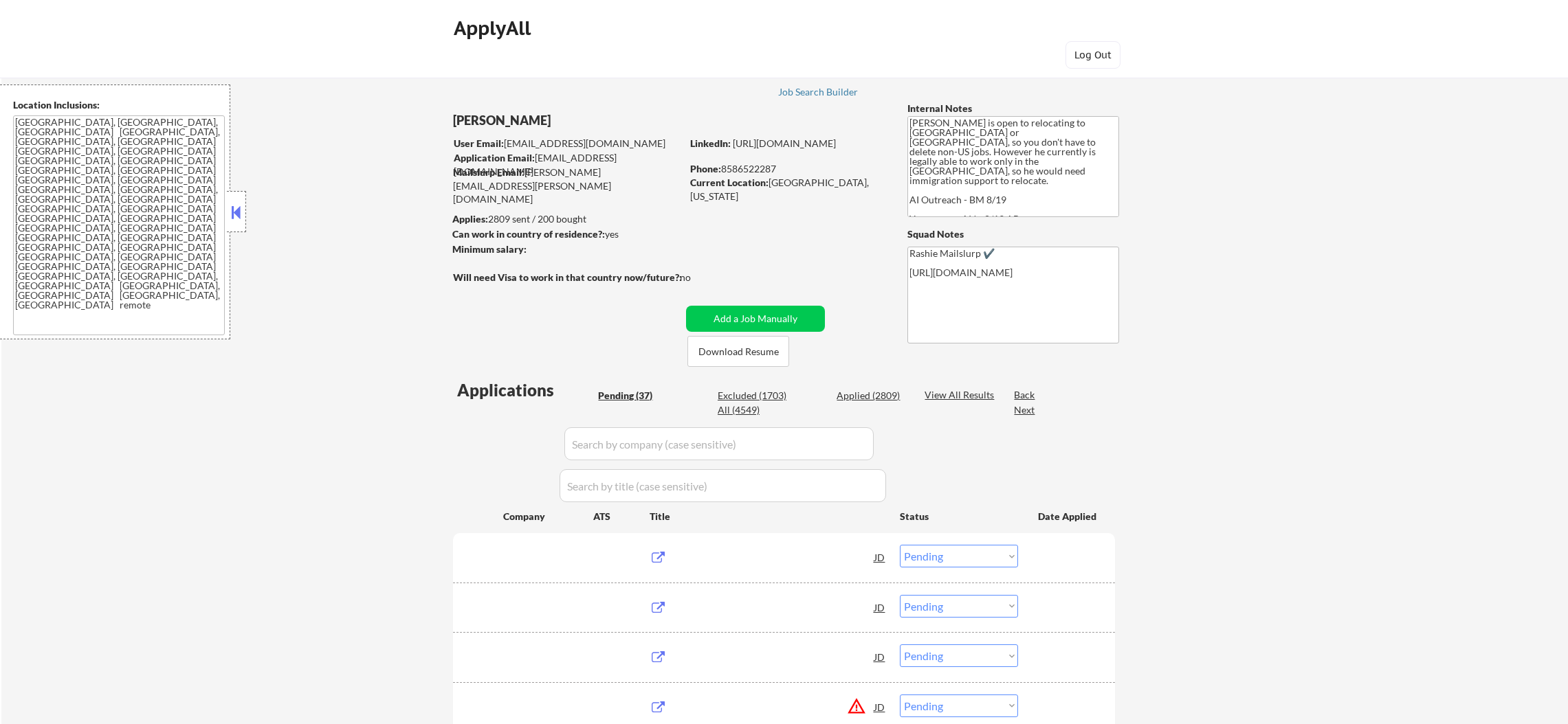
select select ""pending""
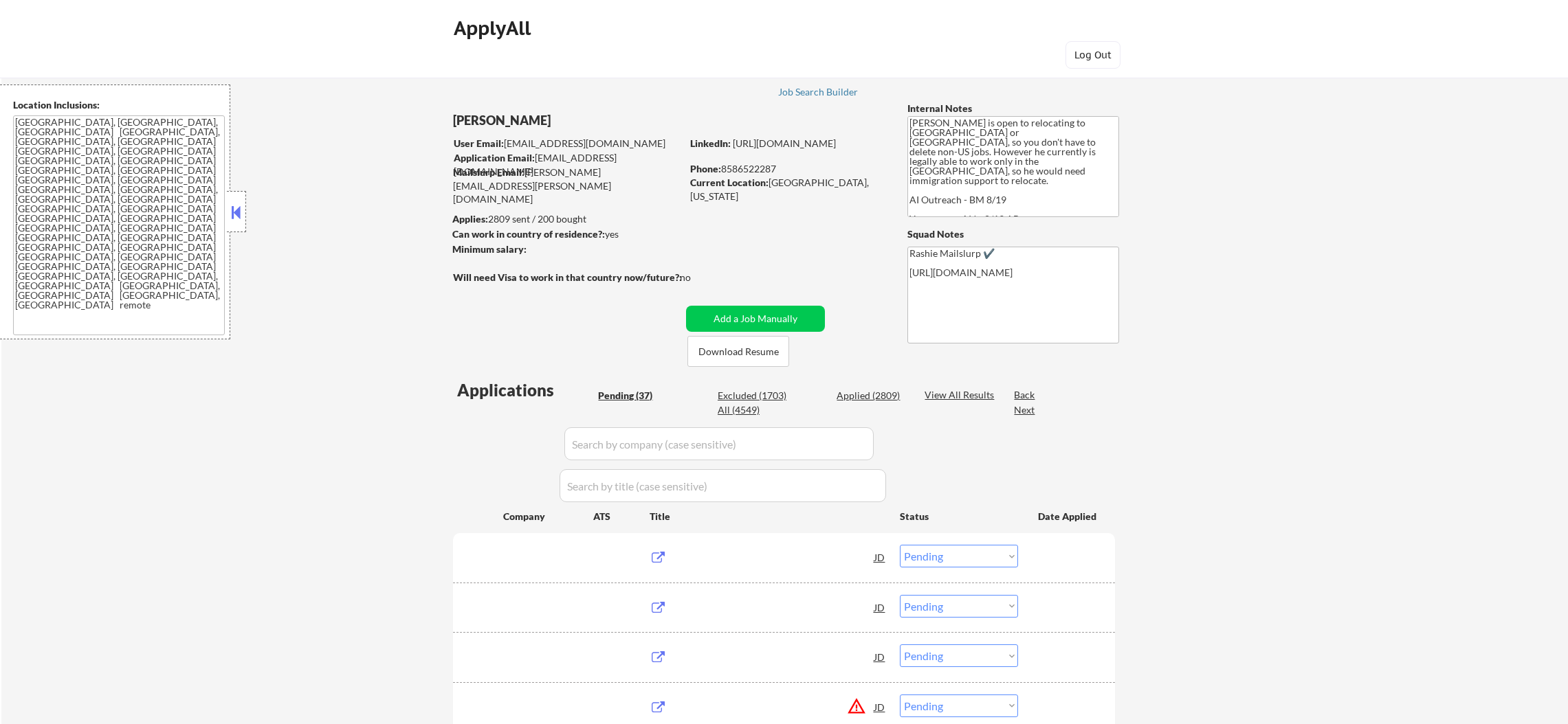
select select ""pending""
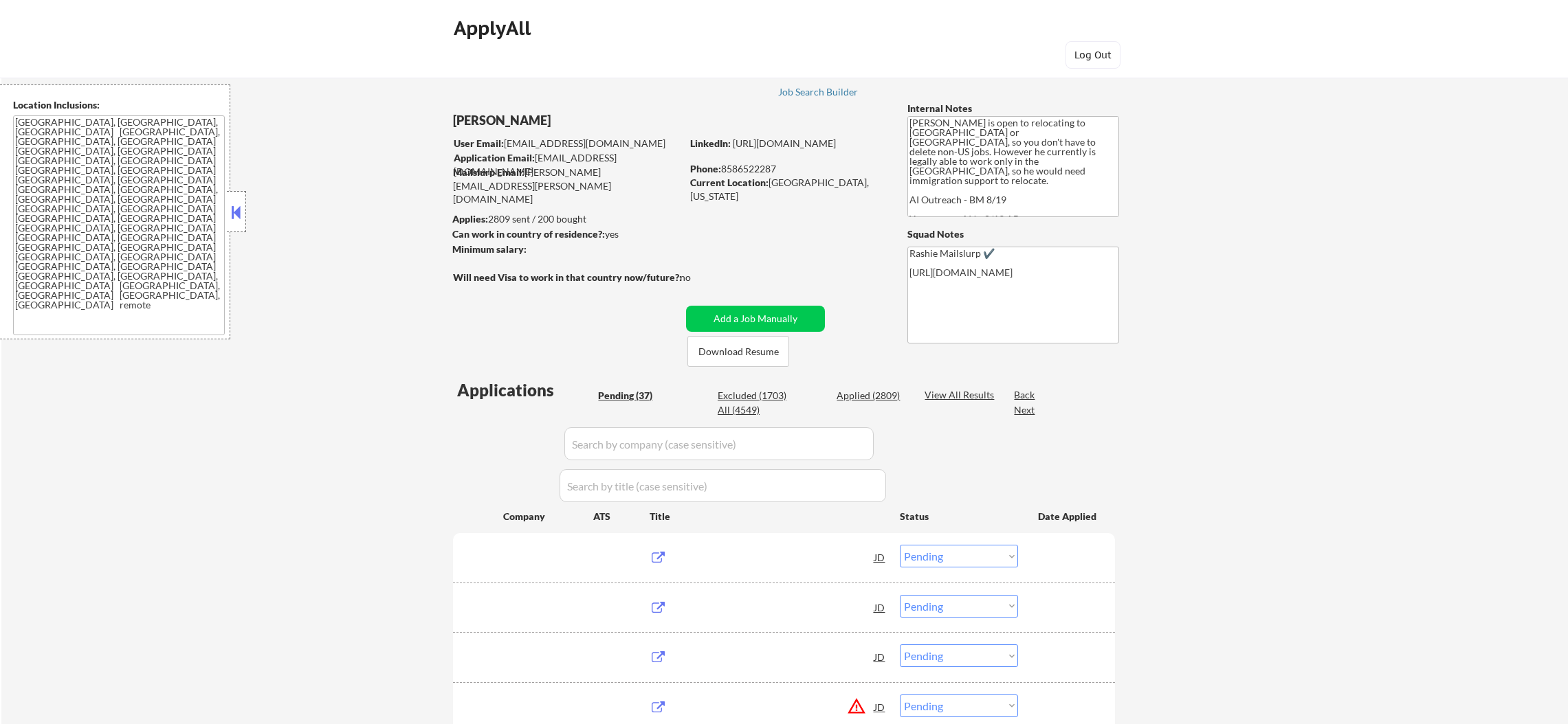
select select ""pending""
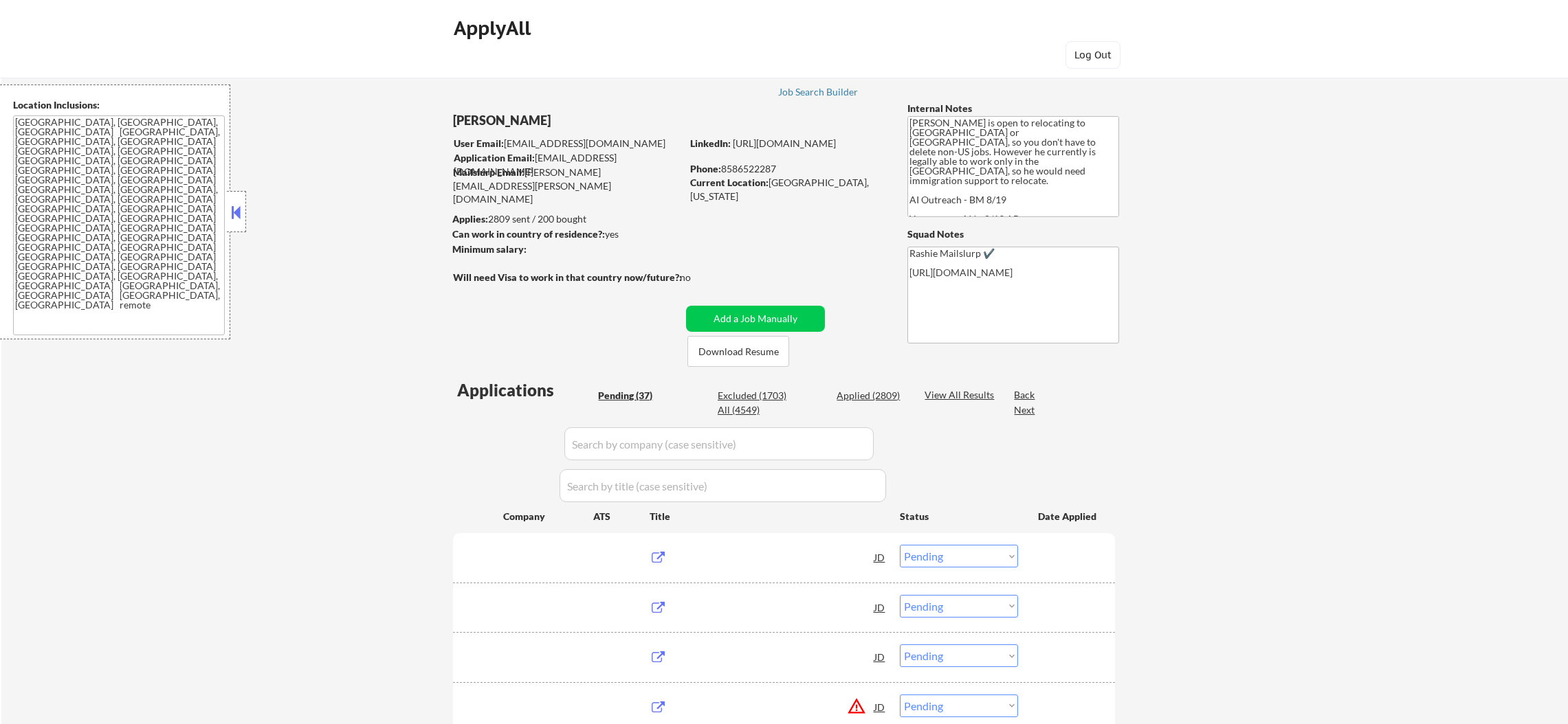
select select ""pending""
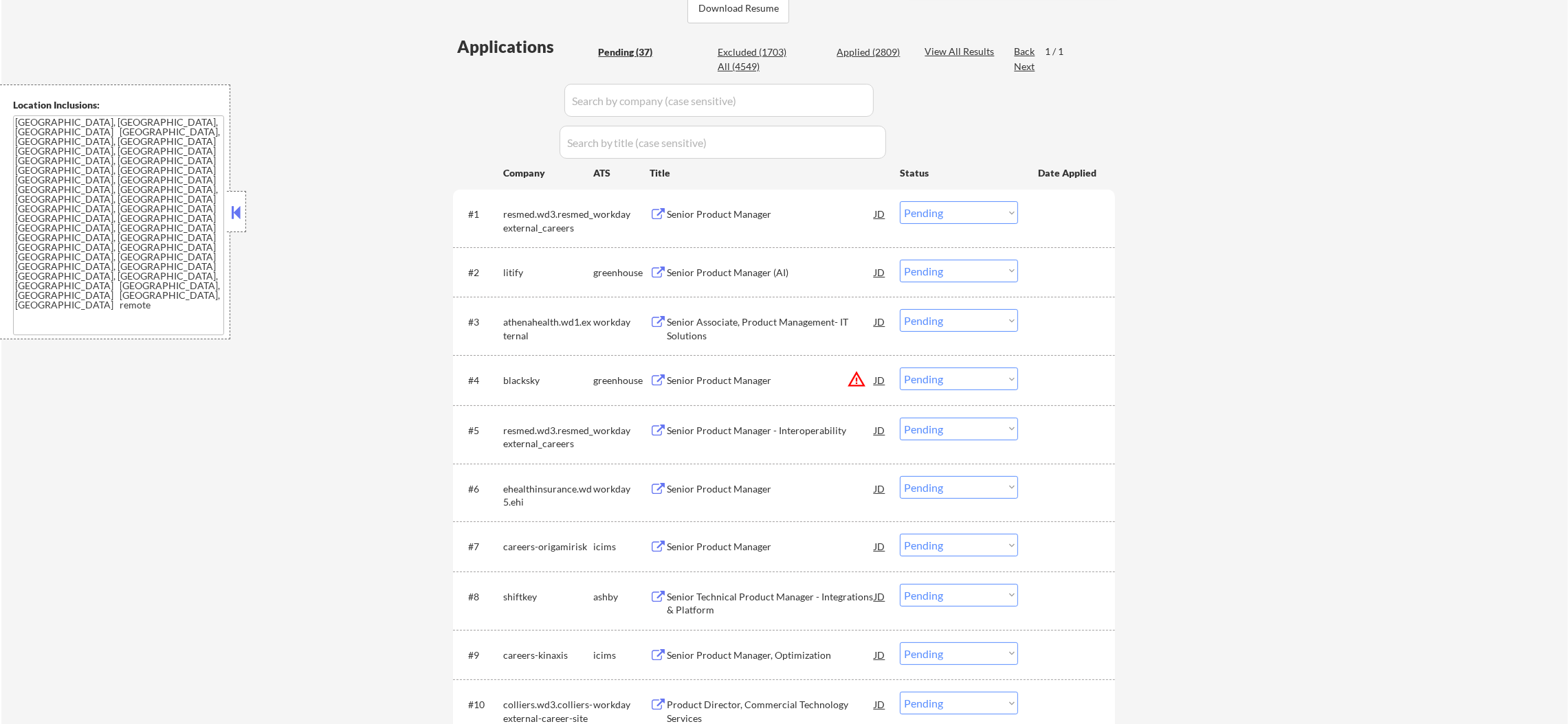
scroll to position [377, 0]
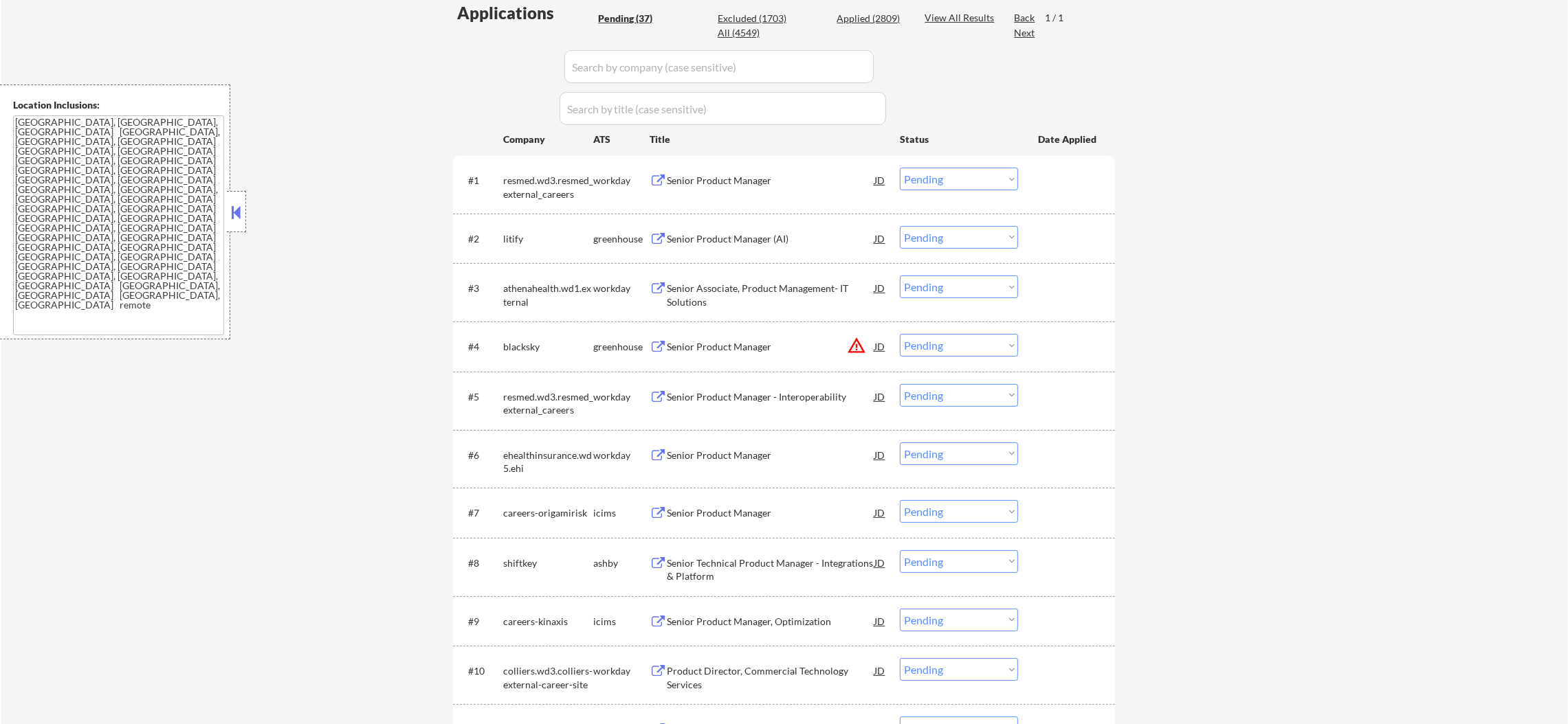
click at [514, 181] on div "resmed.wd3.resmed_external_careers" at bounding box center [548, 187] width 90 height 27
copy div "resmed"
select select ""pending""
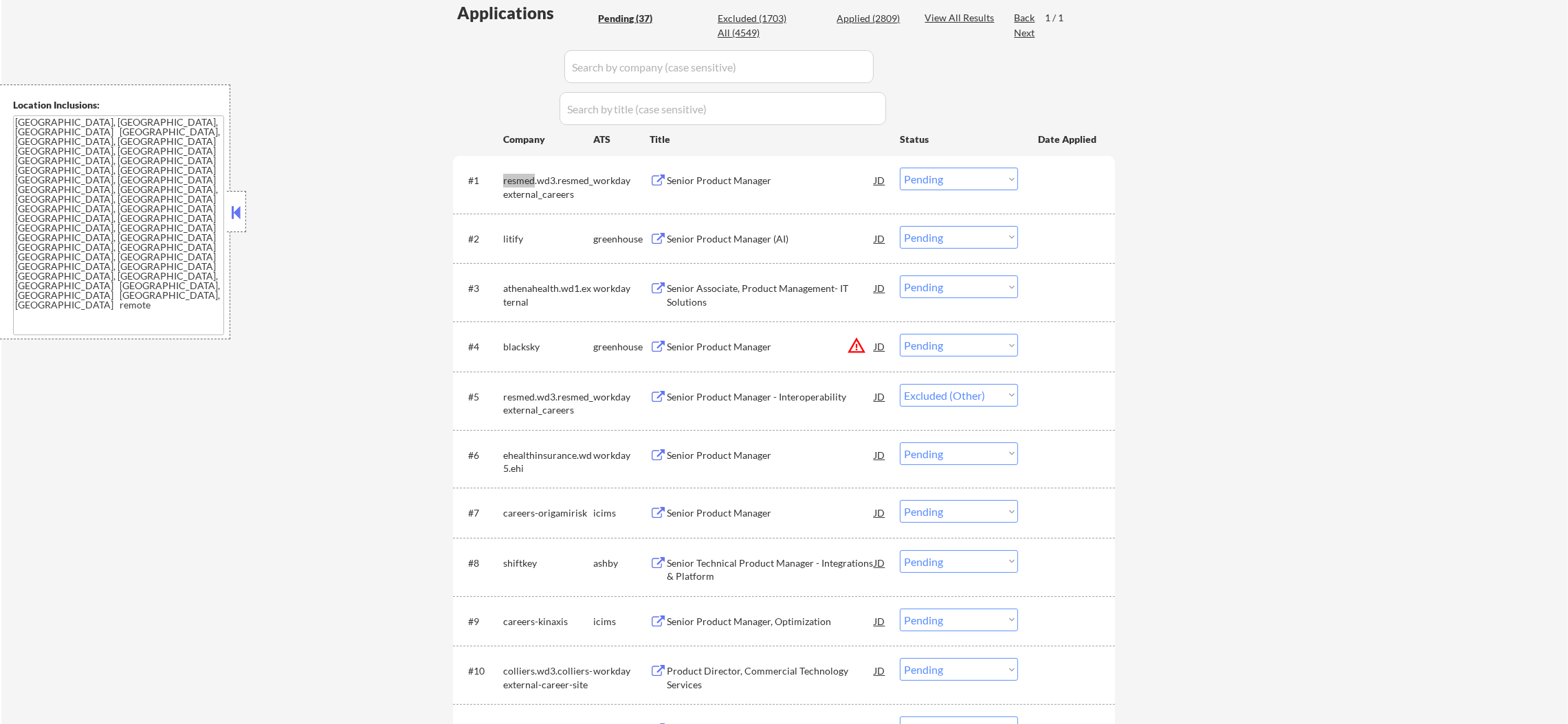
select select ""pending""
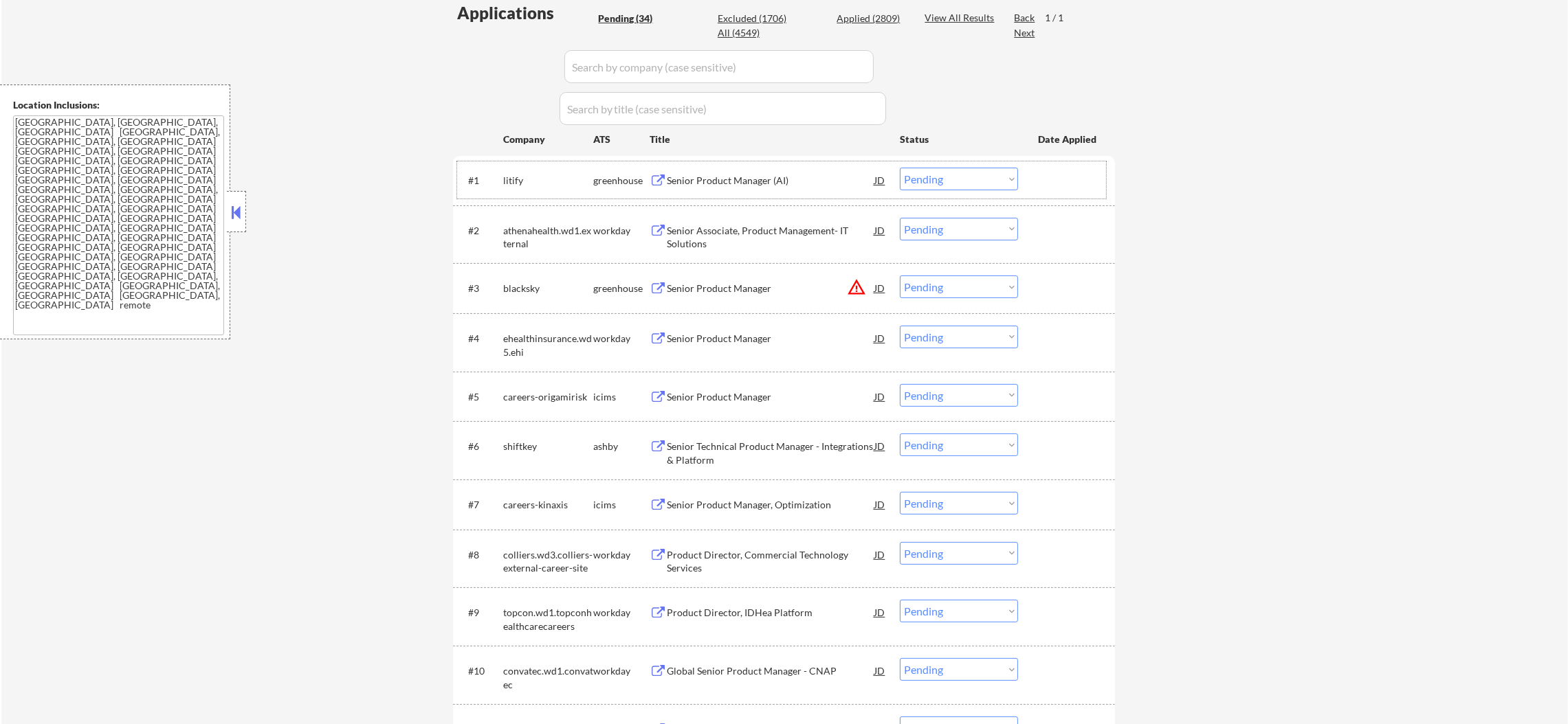
click at [509, 180] on div "litify" at bounding box center [548, 181] width 90 height 14
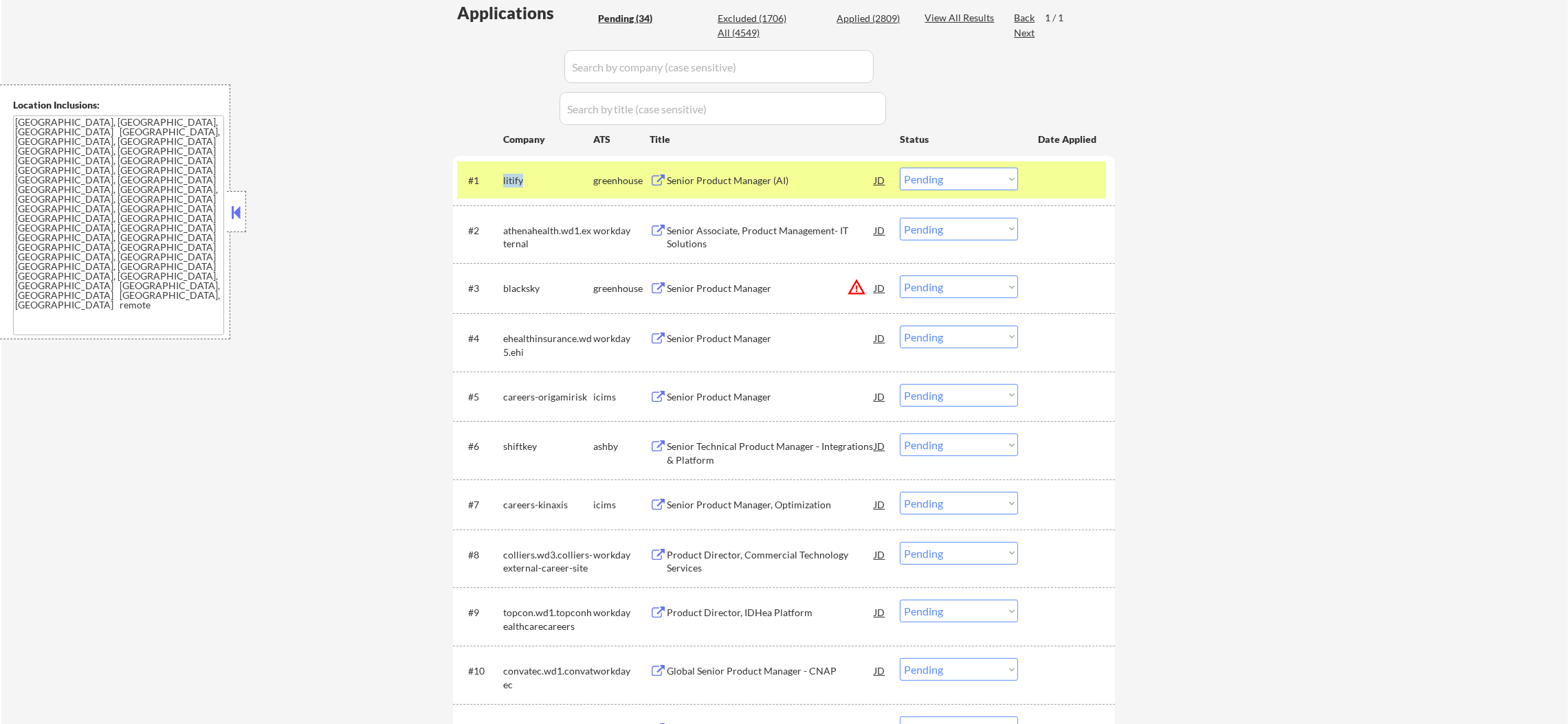
click at [509, 180] on div "litify" at bounding box center [548, 181] width 90 height 14
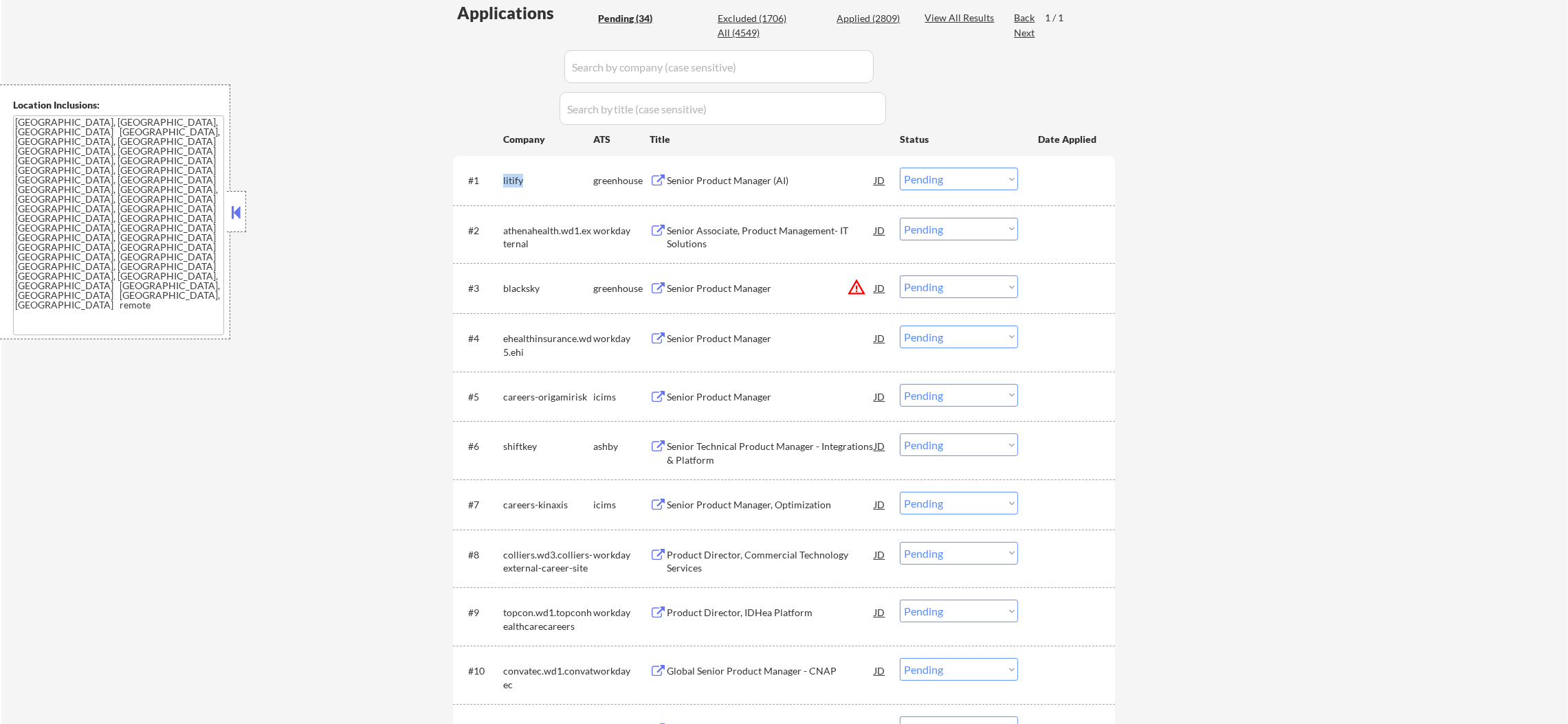
copy div "litify"
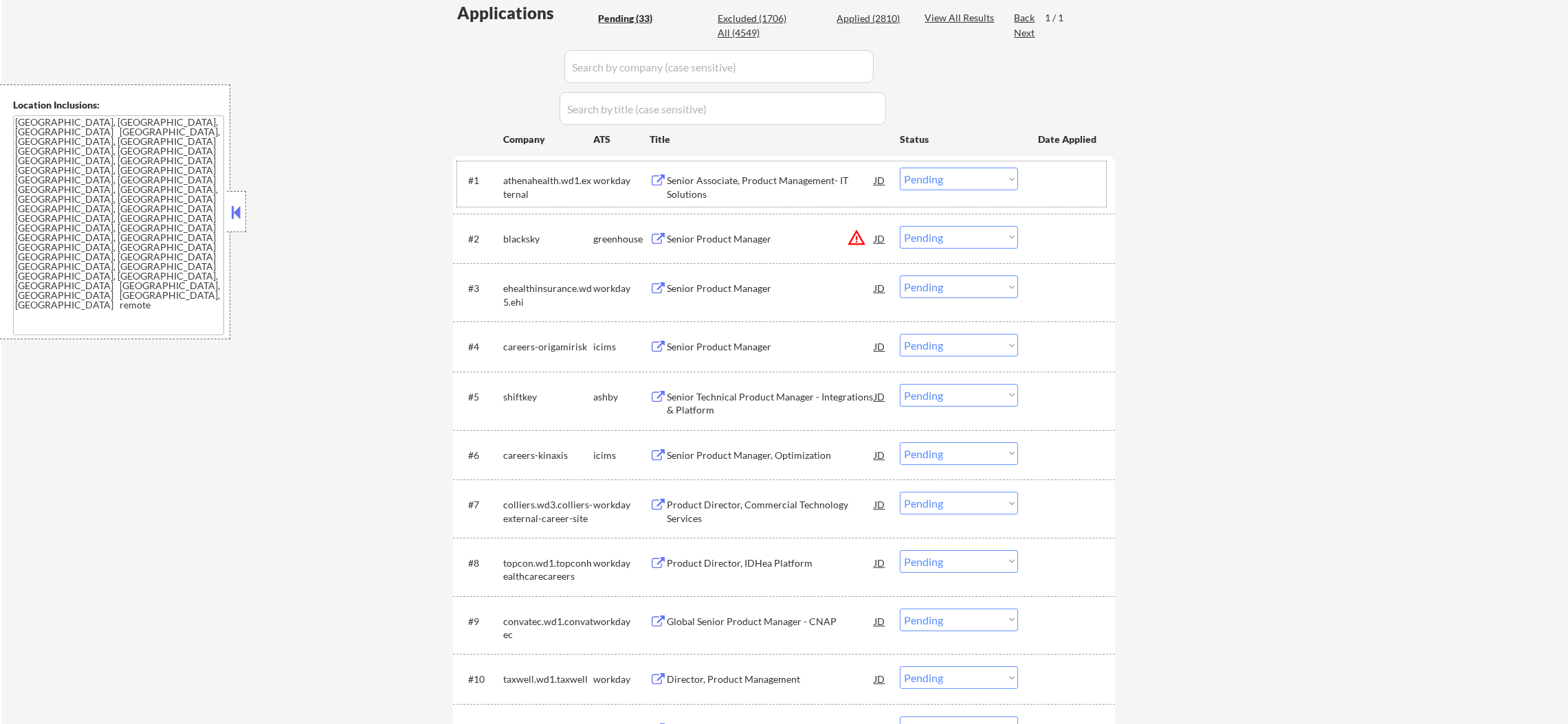
click at [526, 171] on div "athenahealth.wd1.external" at bounding box center [548, 185] width 90 height 33
copy div "athenahealth"
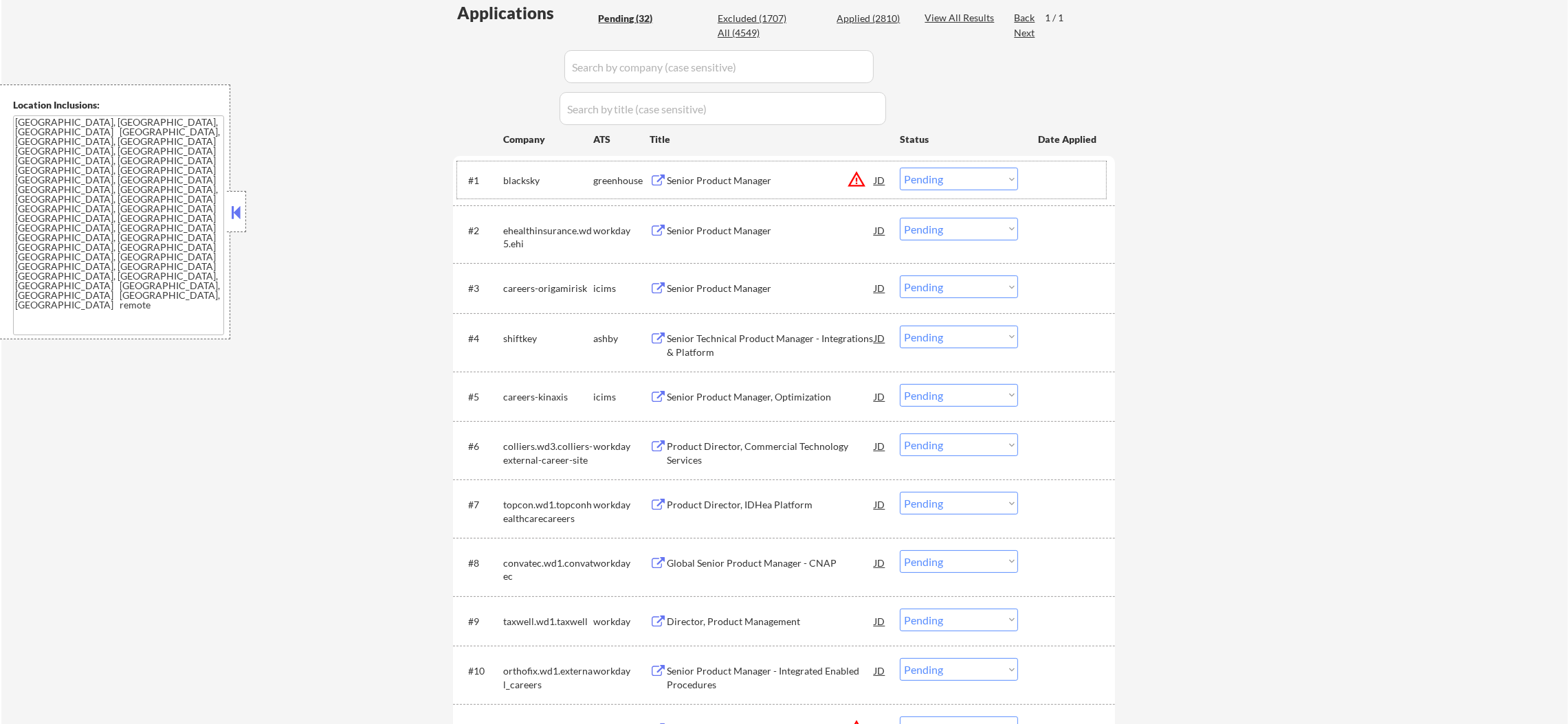
click at [528, 179] on div "blacksky" at bounding box center [548, 181] width 90 height 14
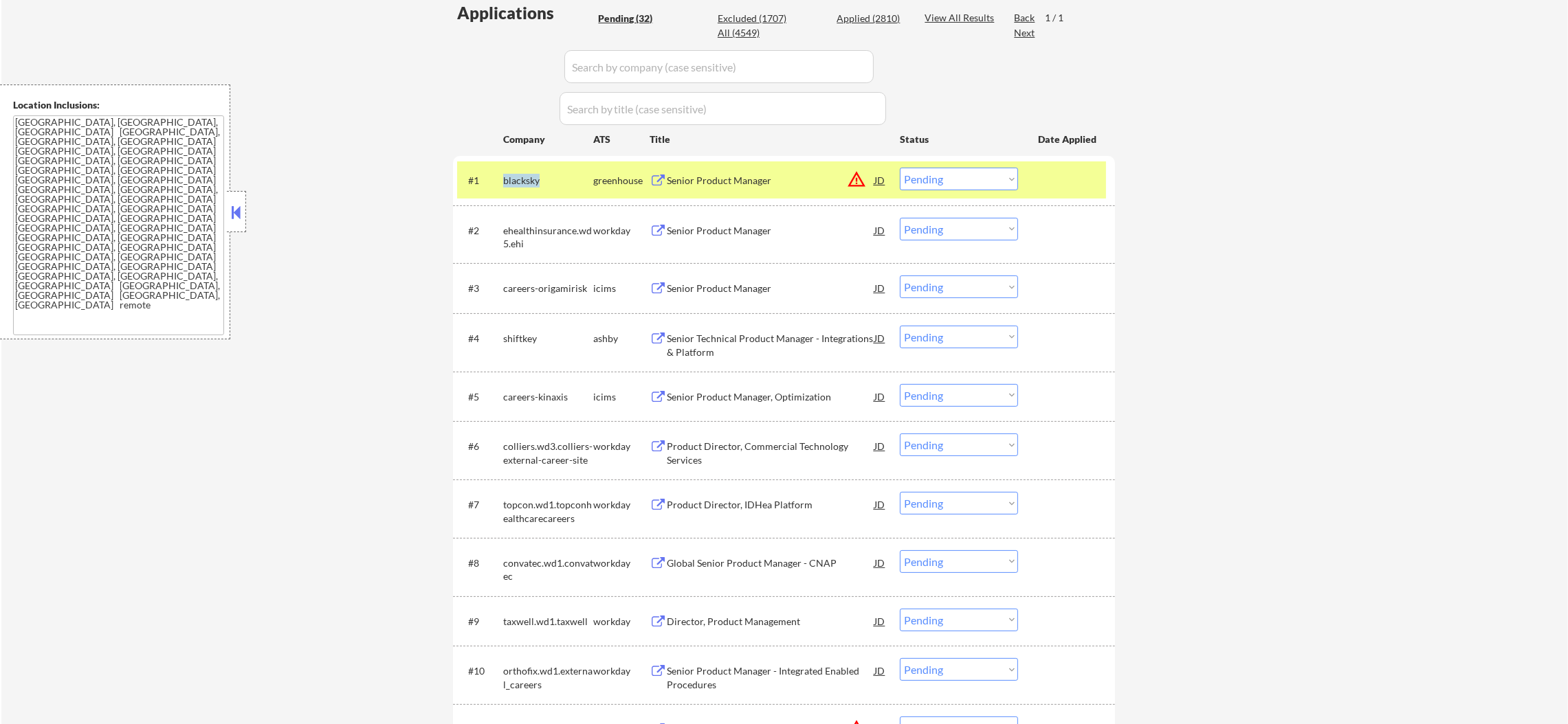
click at [528, 179] on div "blacksky" at bounding box center [548, 181] width 90 height 14
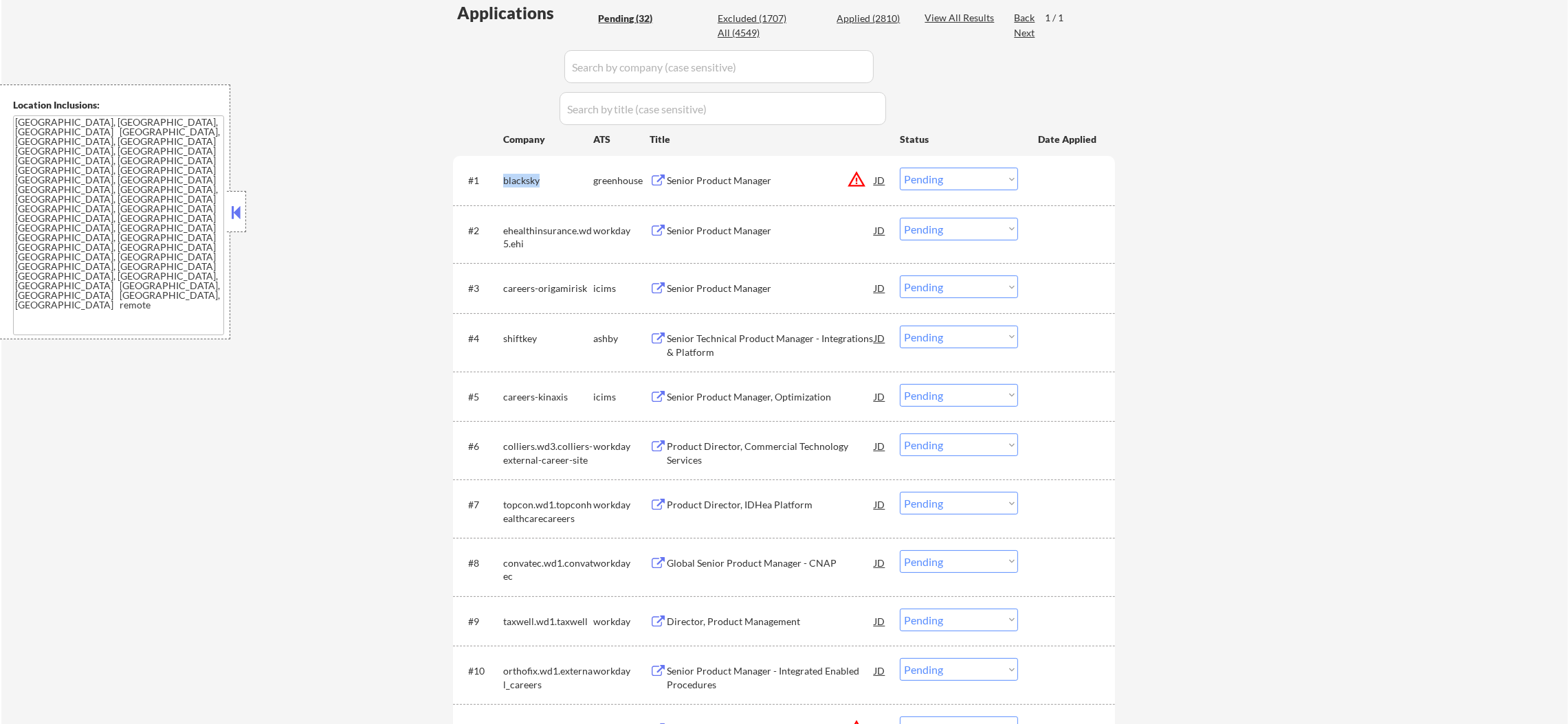
copy div "blacksky"
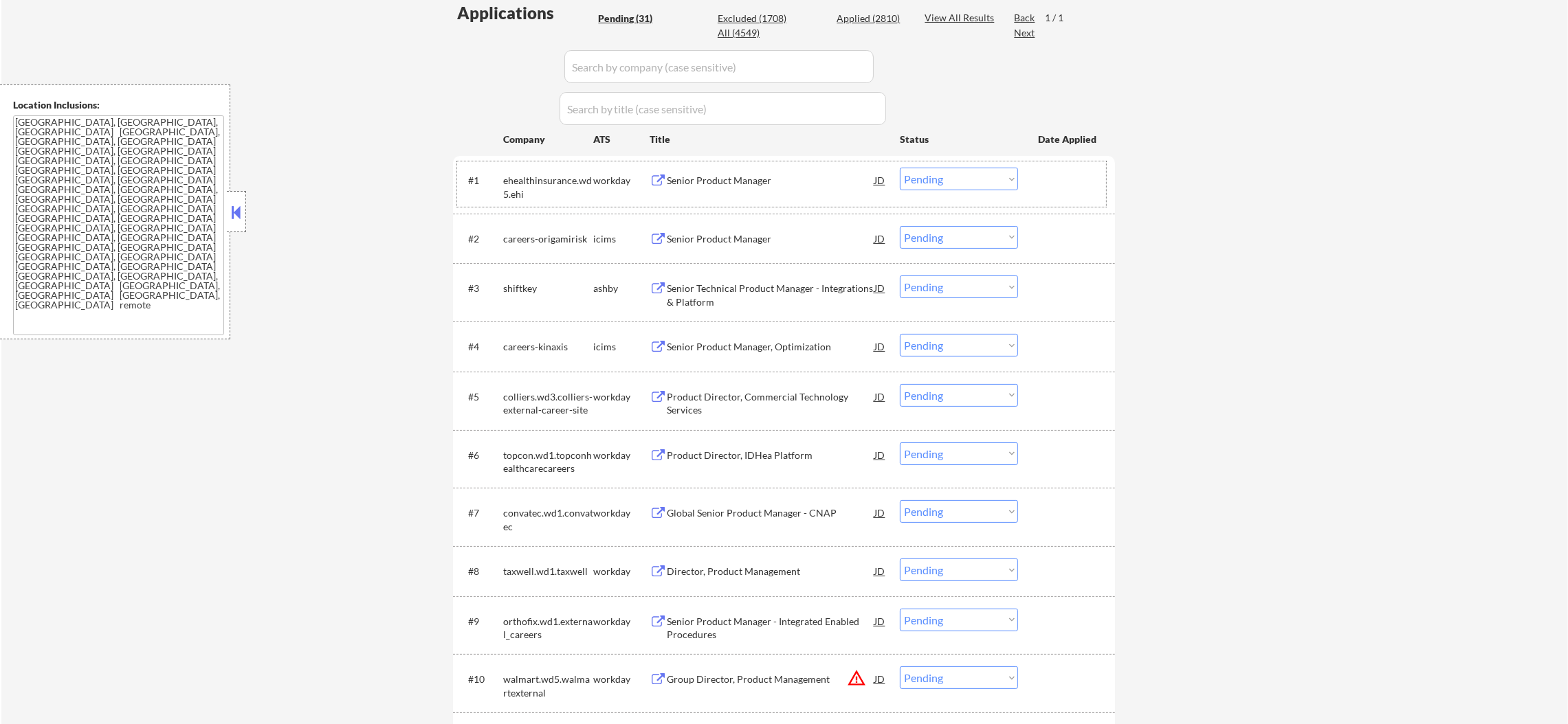
click at [546, 180] on div "ehealthinsurance.wd5.ehi" at bounding box center [548, 187] width 90 height 27
copy div "ehealthinsurance"
select select ""pending""
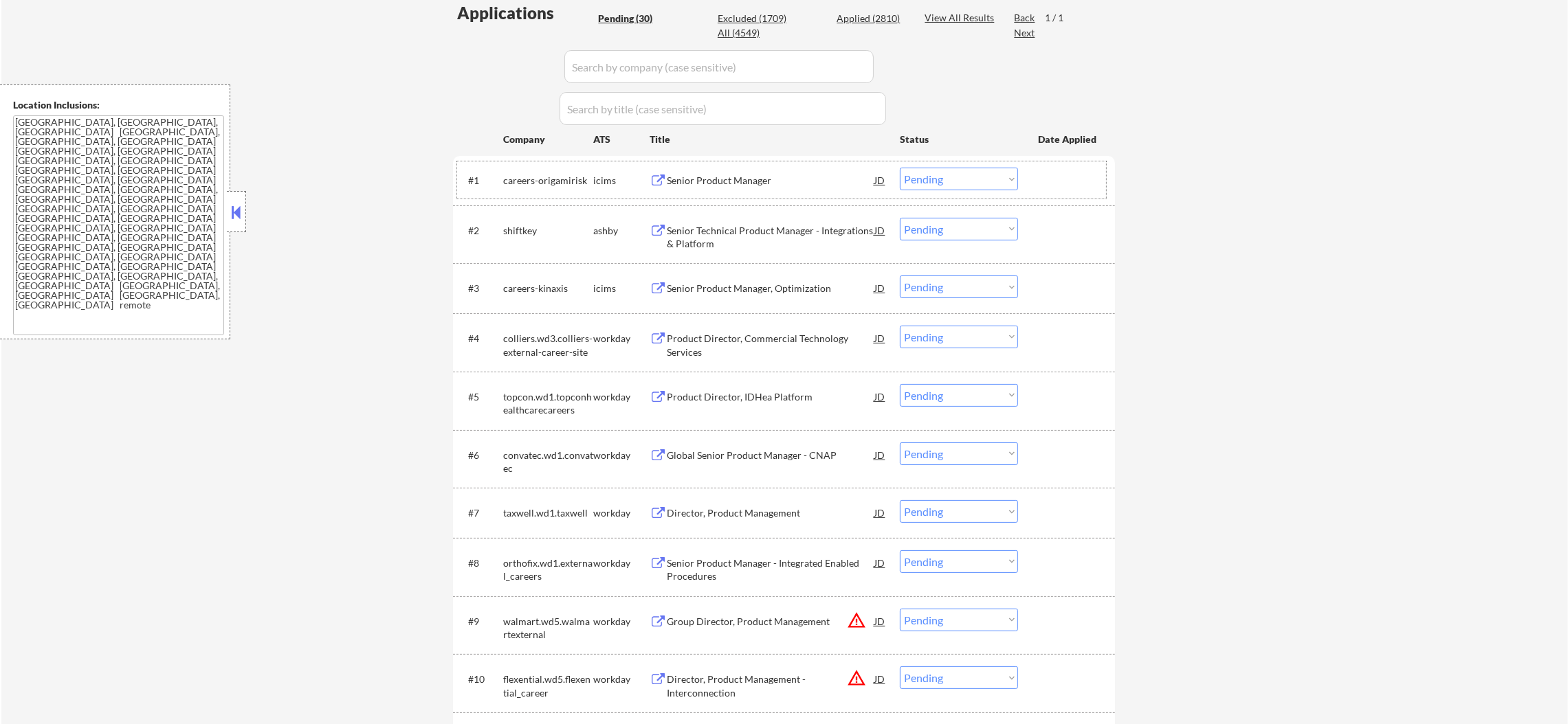
click at [514, 225] on div "shiftkey" at bounding box center [548, 231] width 90 height 14
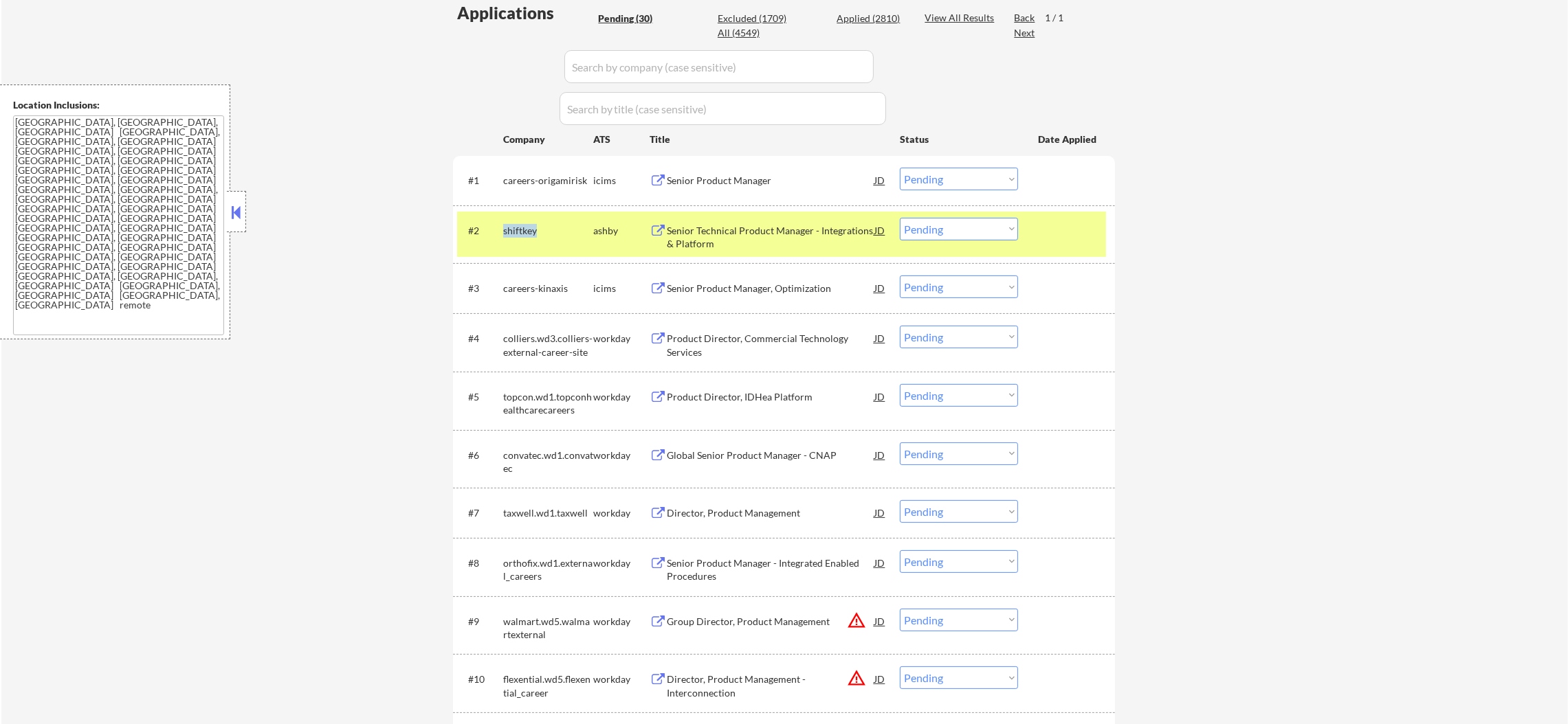
click at [514, 225] on div "shiftkey" at bounding box center [548, 231] width 90 height 14
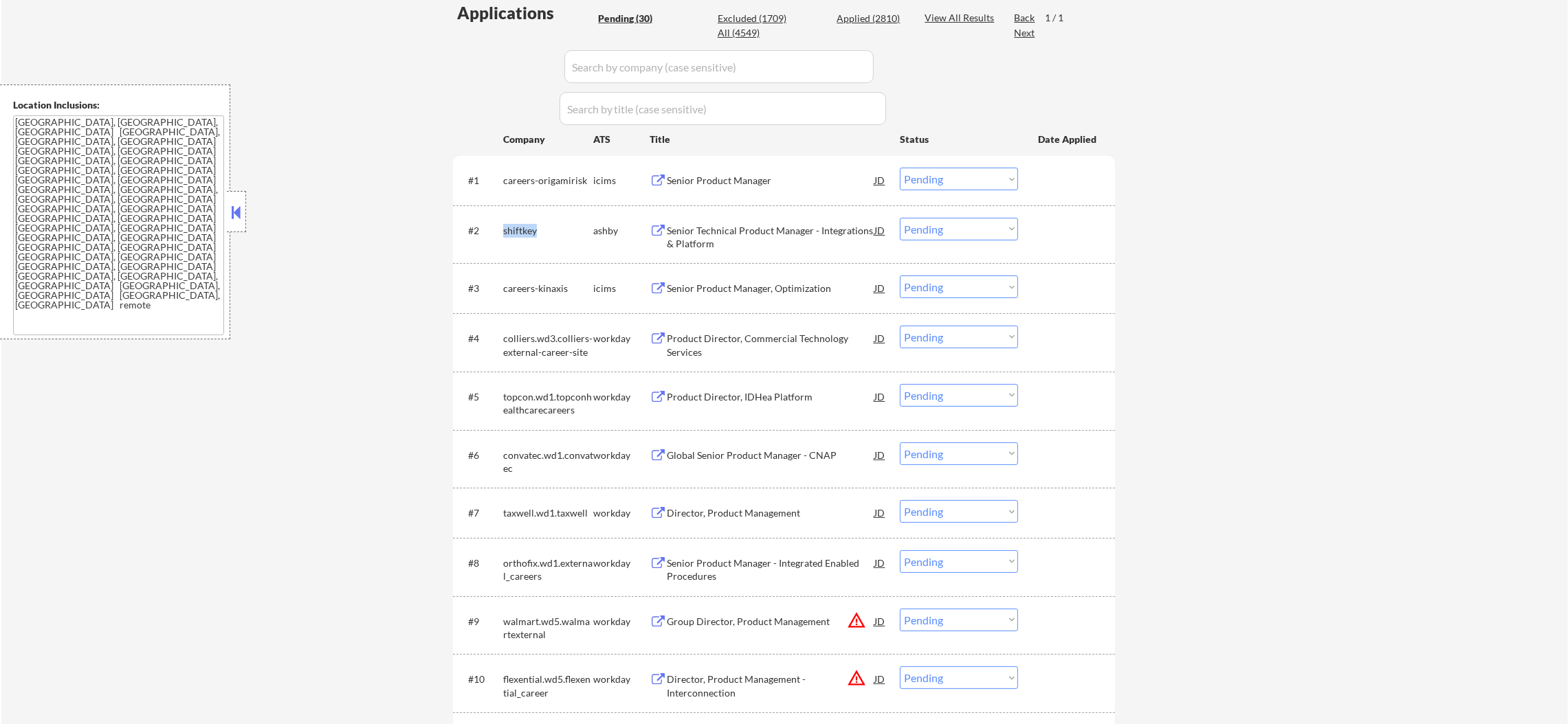
copy div "shiftkey"
select select ""pending""
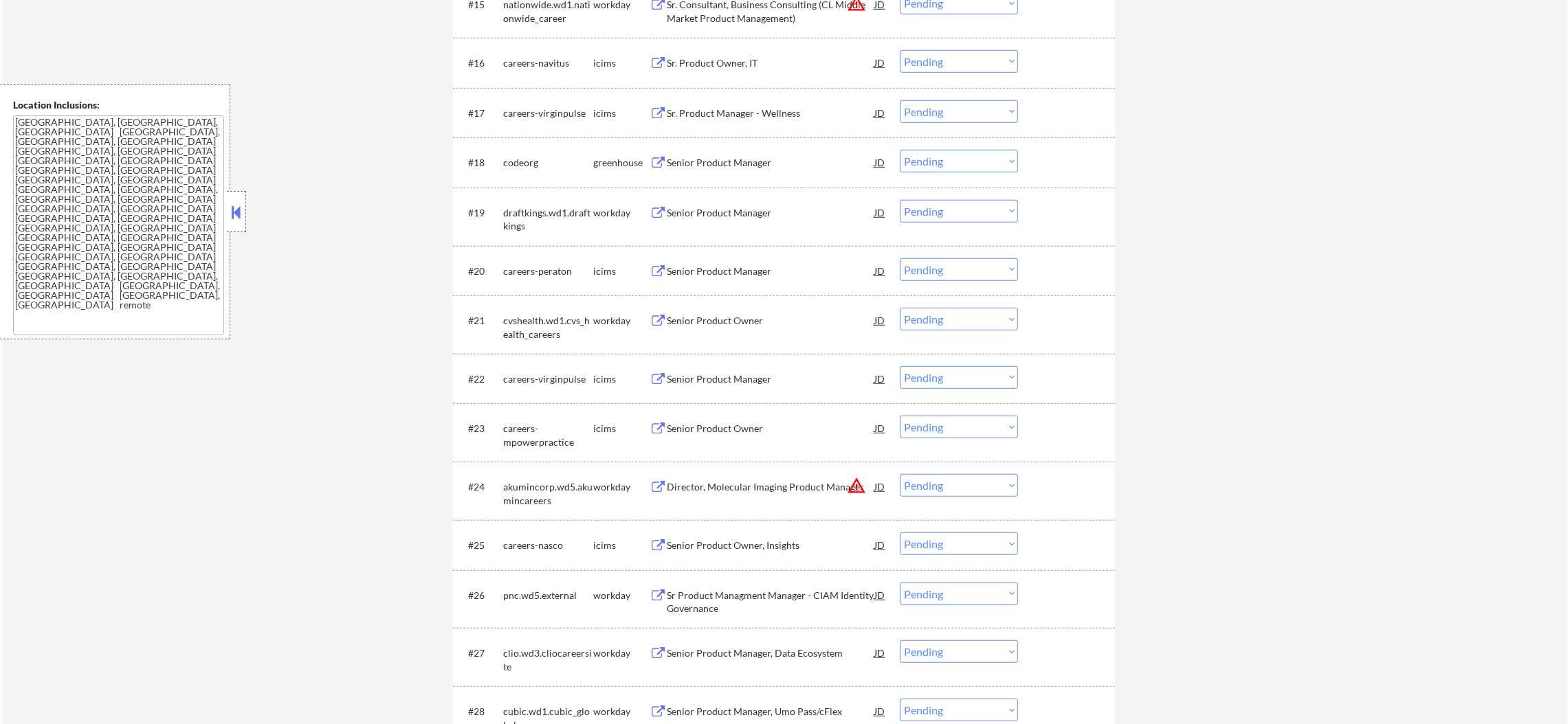
scroll to position [1340, 0]
click at [539, 156] on div "codeorg" at bounding box center [548, 159] width 90 height 14
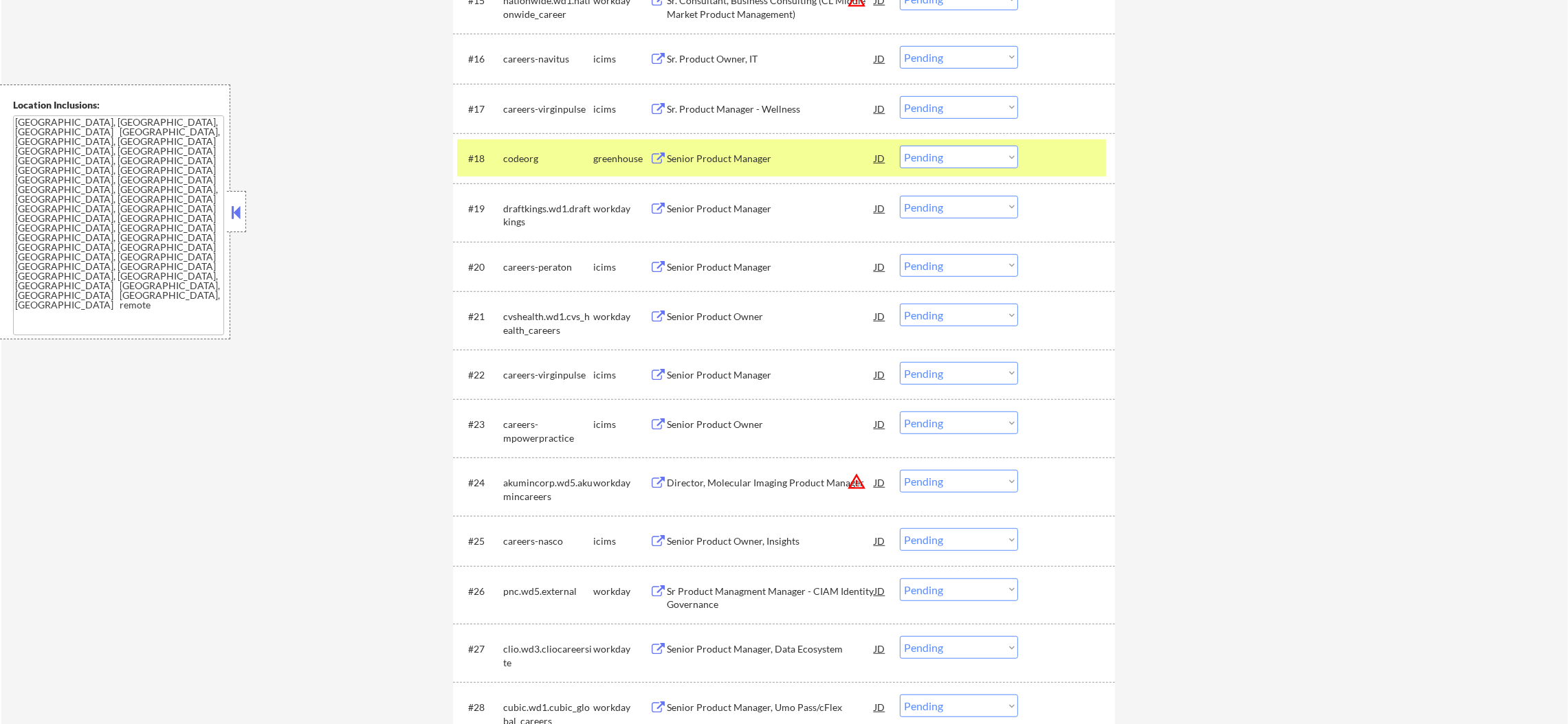
click at [539, 157] on div "codeorg" at bounding box center [548, 159] width 90 height 14
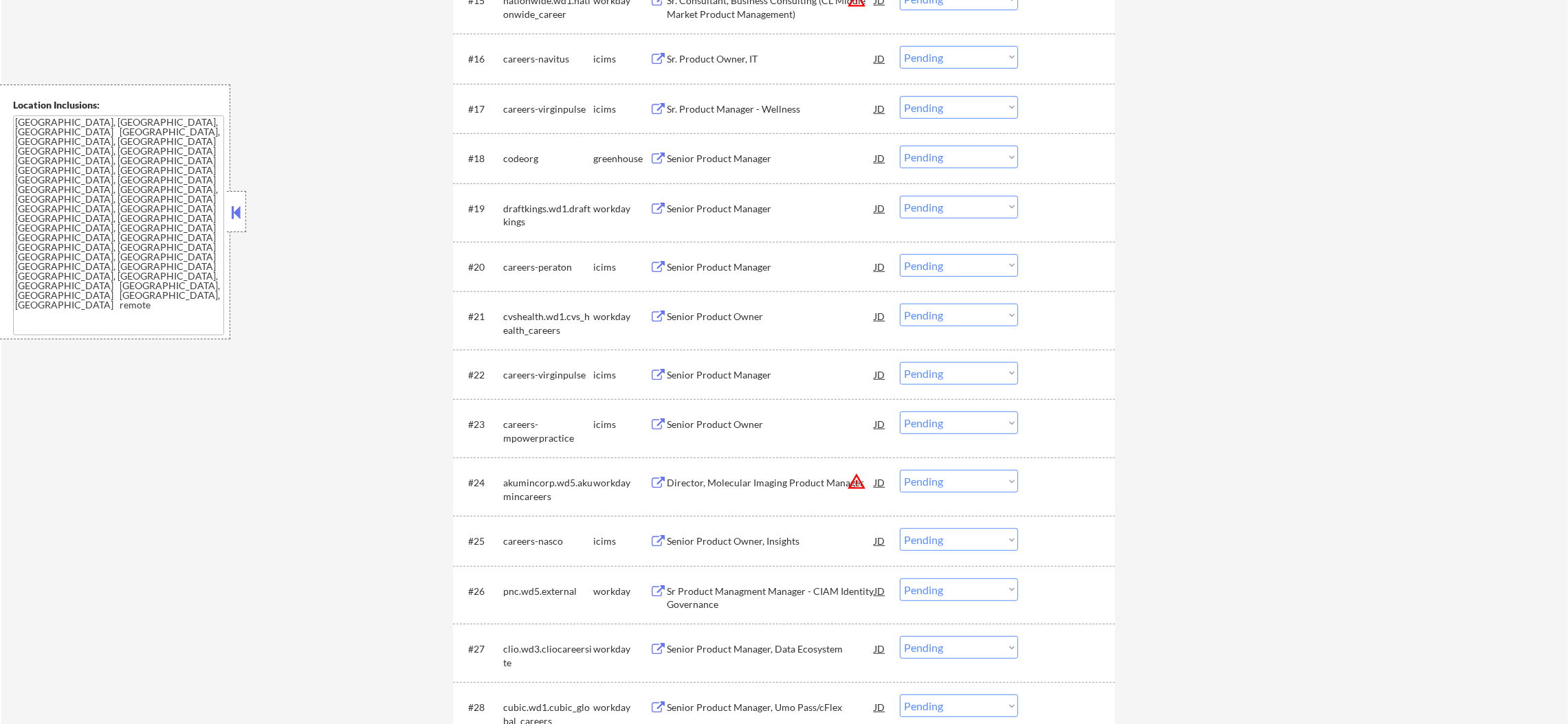
click at [518, 157] on div "codeorg" at bounding box center [548, 159] width 90 height 14
copy div "codeorg"
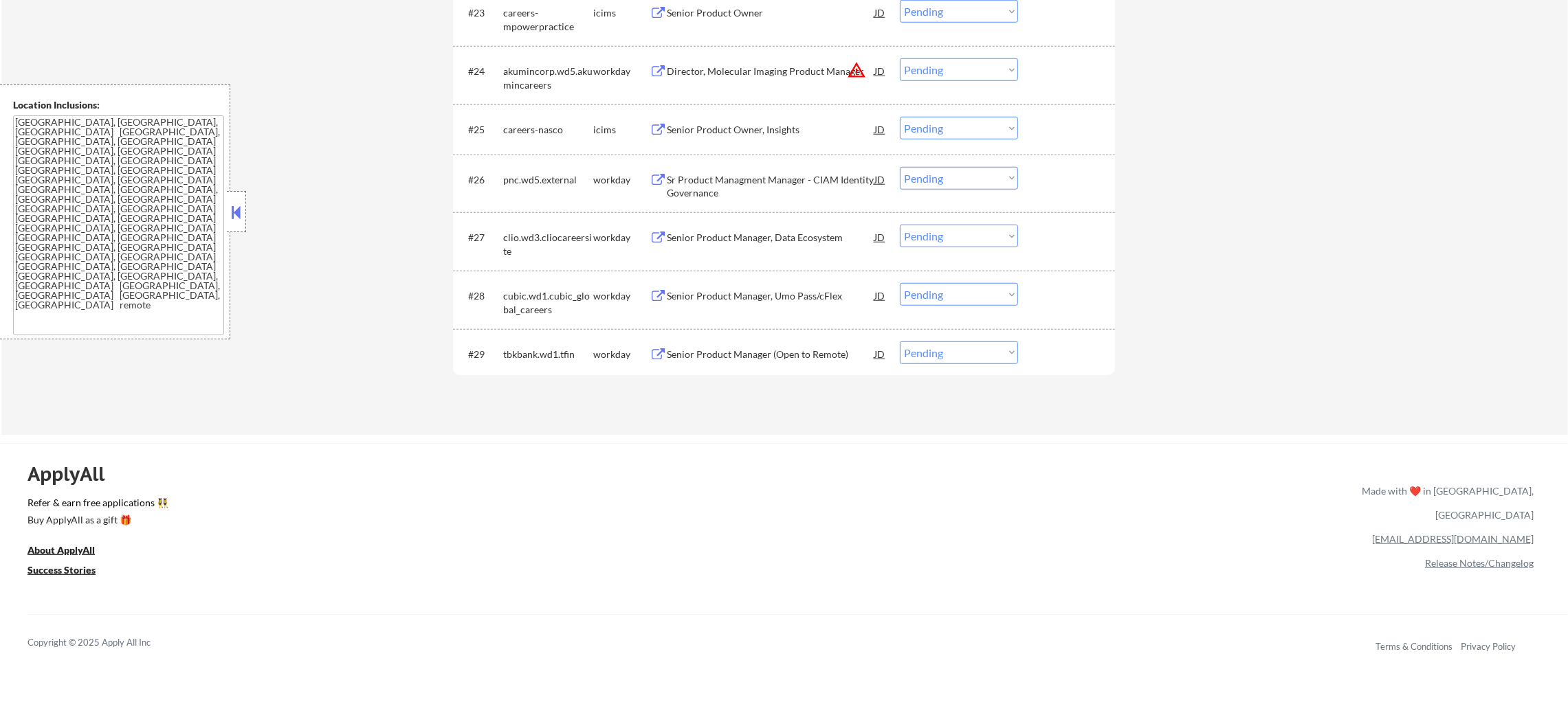
scroll to position [1753, 0]
click at [508, 180] on div "pnc.wd5.external" at bounding box center [548, 179] width 90 height 14
copy div "pnc"
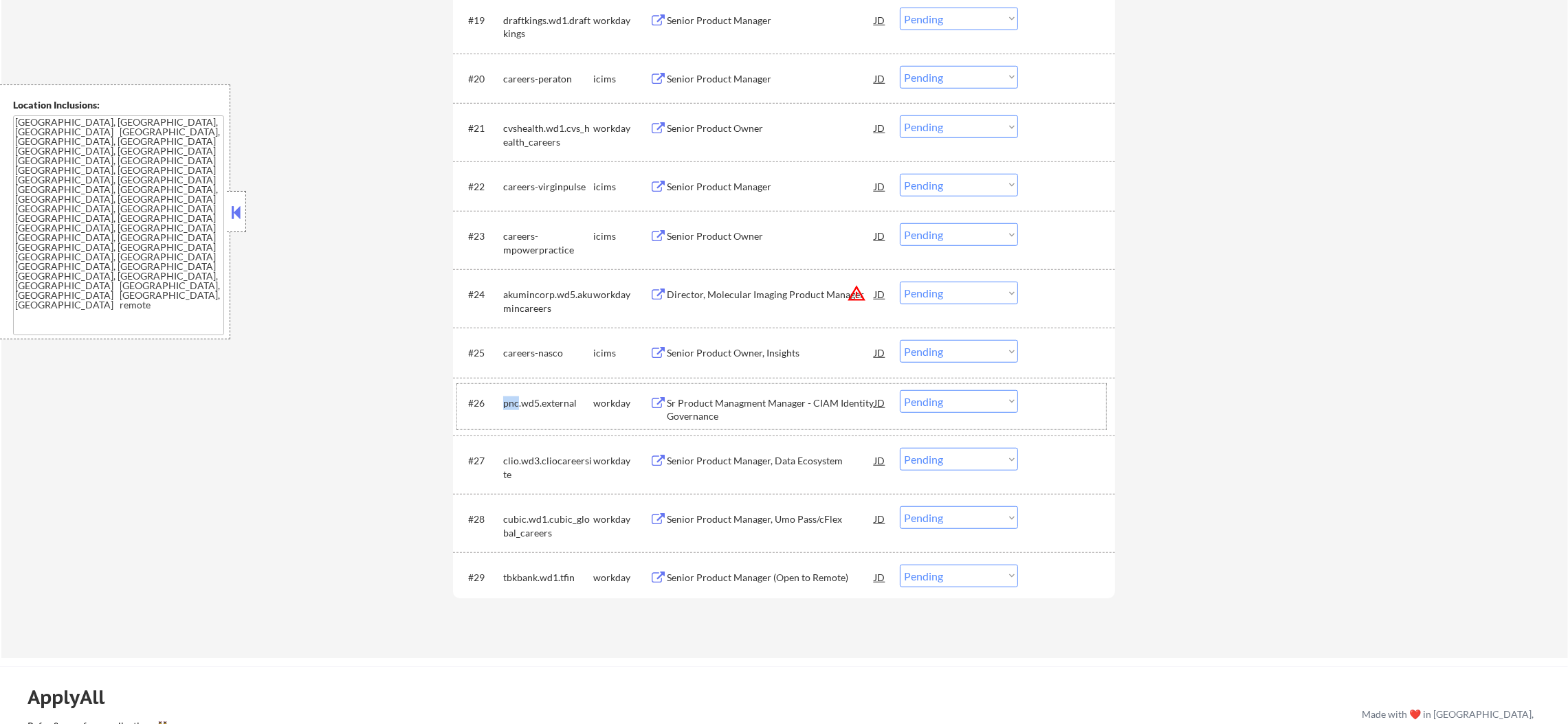
scroll to position [1511, 0]
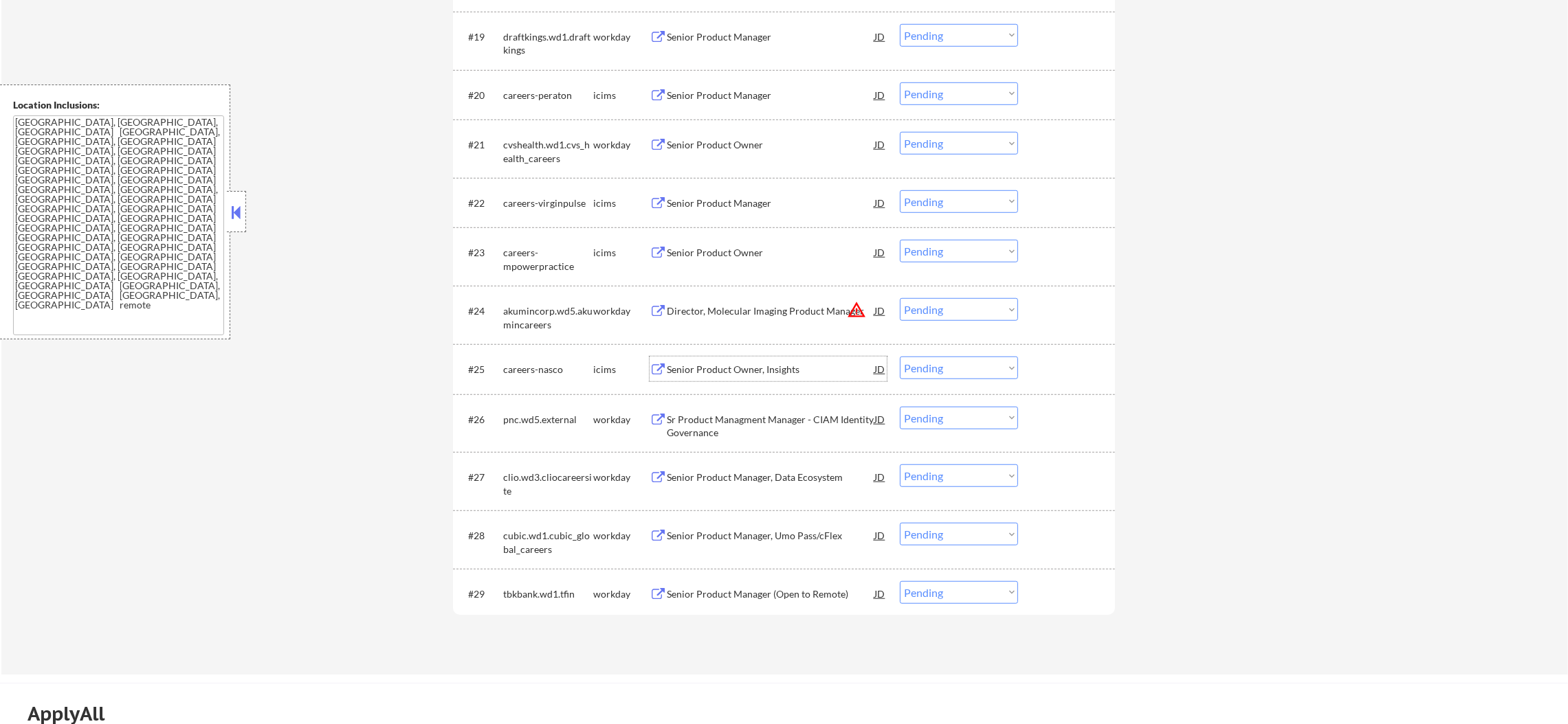
click at [706, 366] on div "Senior Product Owner, Insights" at bounding box center [770, 369] width 207 height 14
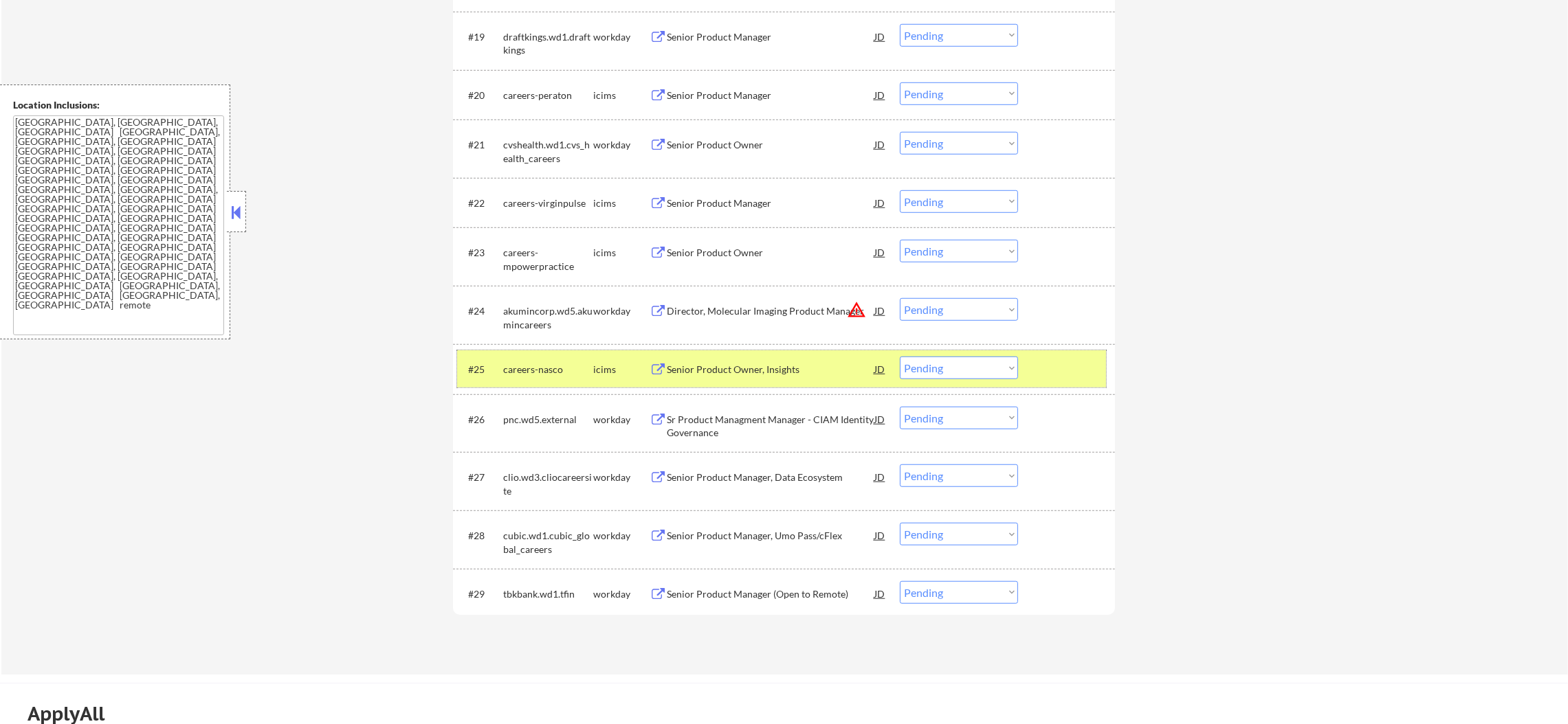
click at [526, 377] on div "careers-nasco" at bounding box center [548, 368] width 90 height 25
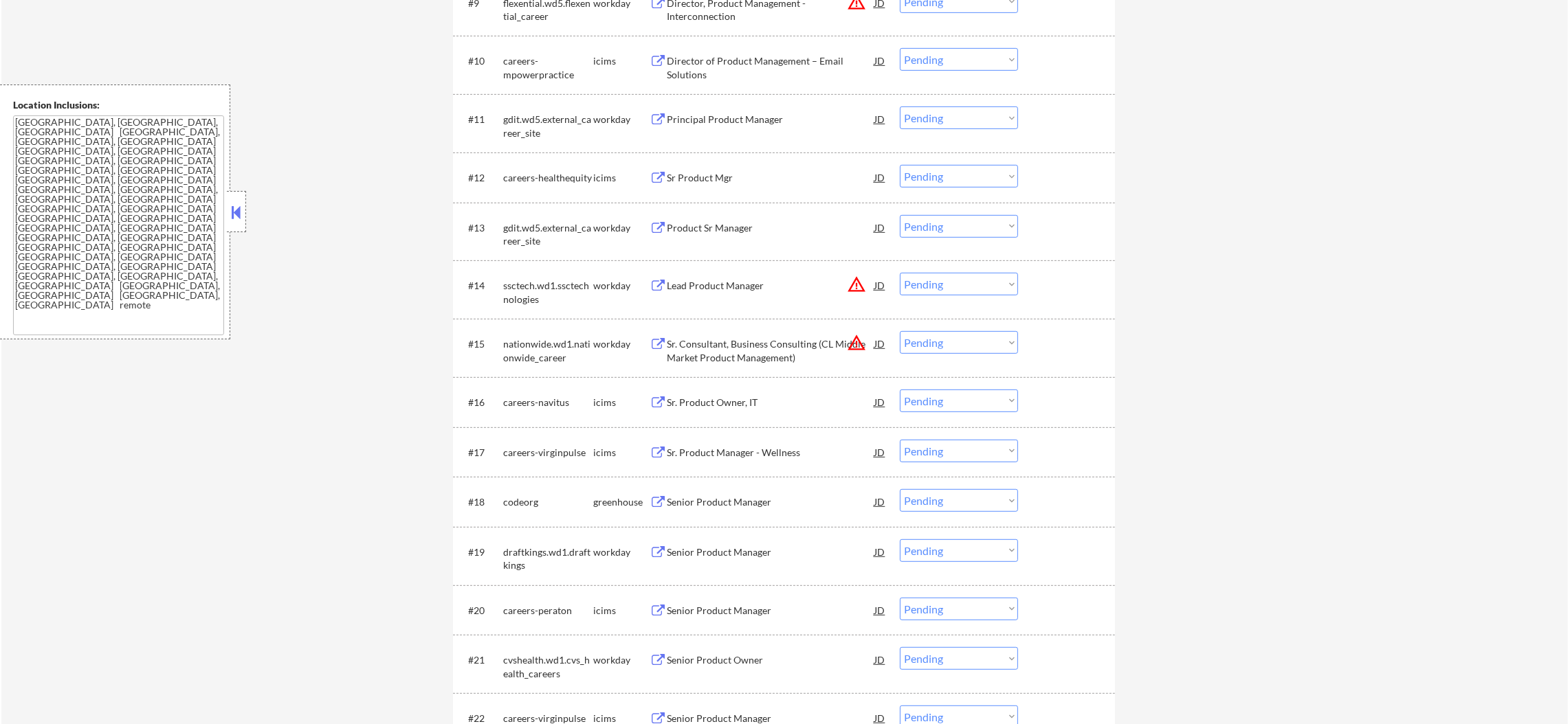
scroll to position [0, 0]
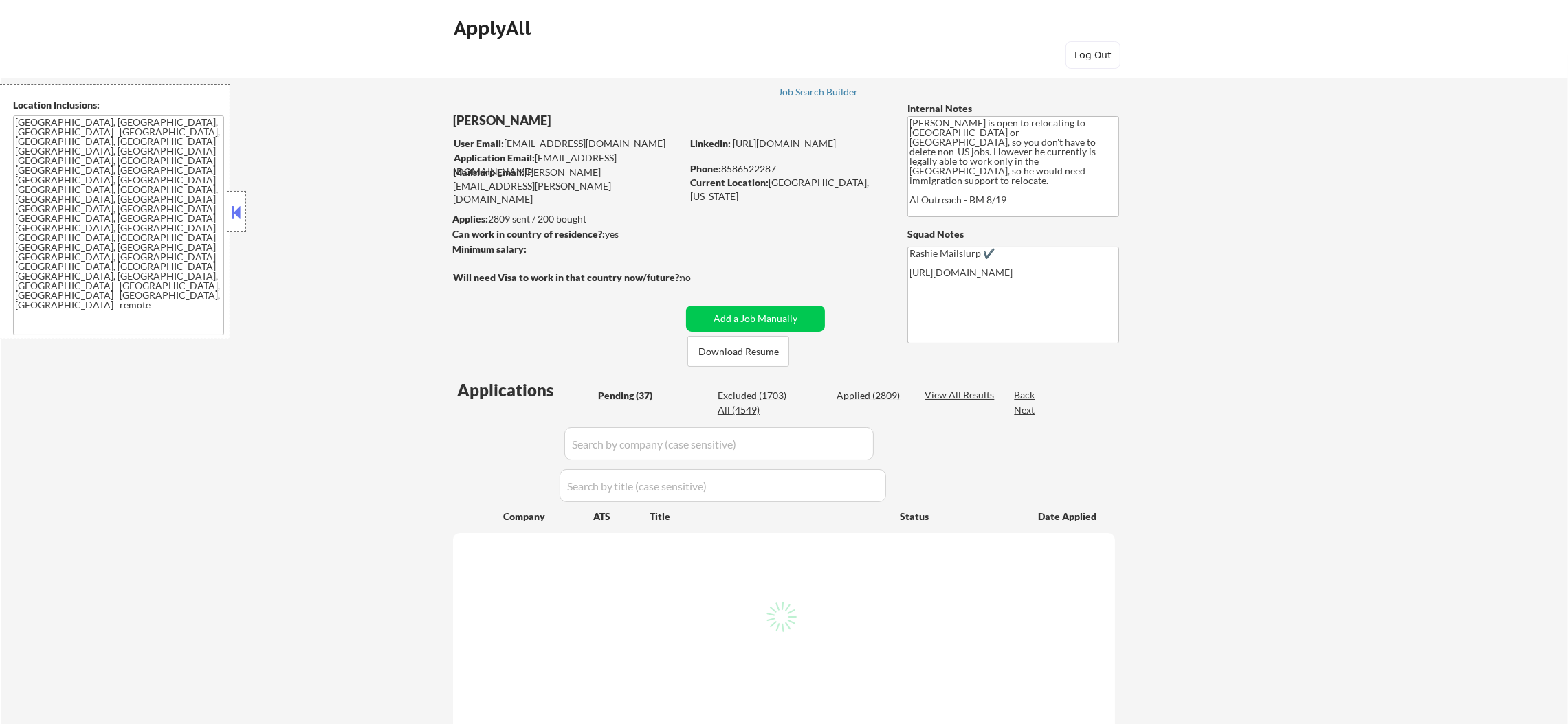
select select ""pending""
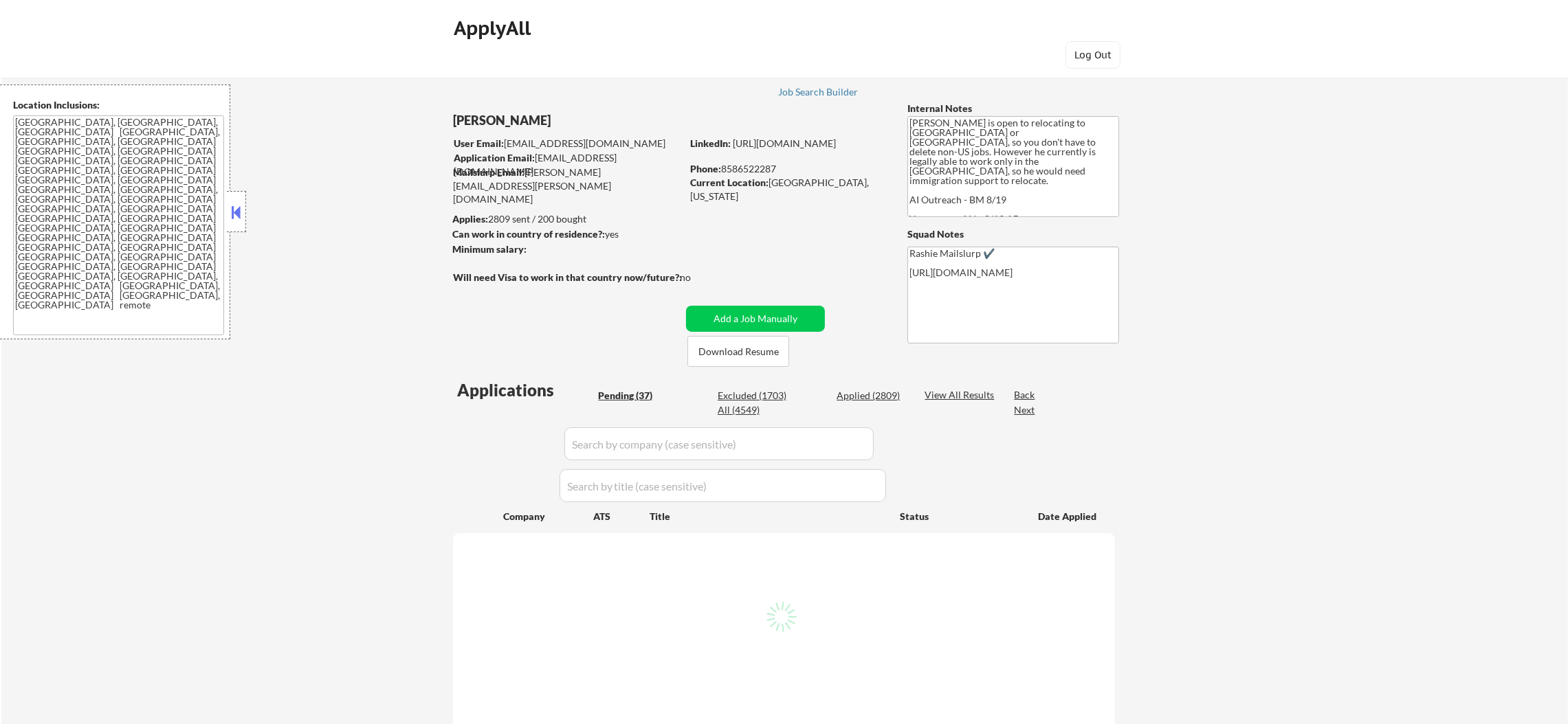
select select ""pending""
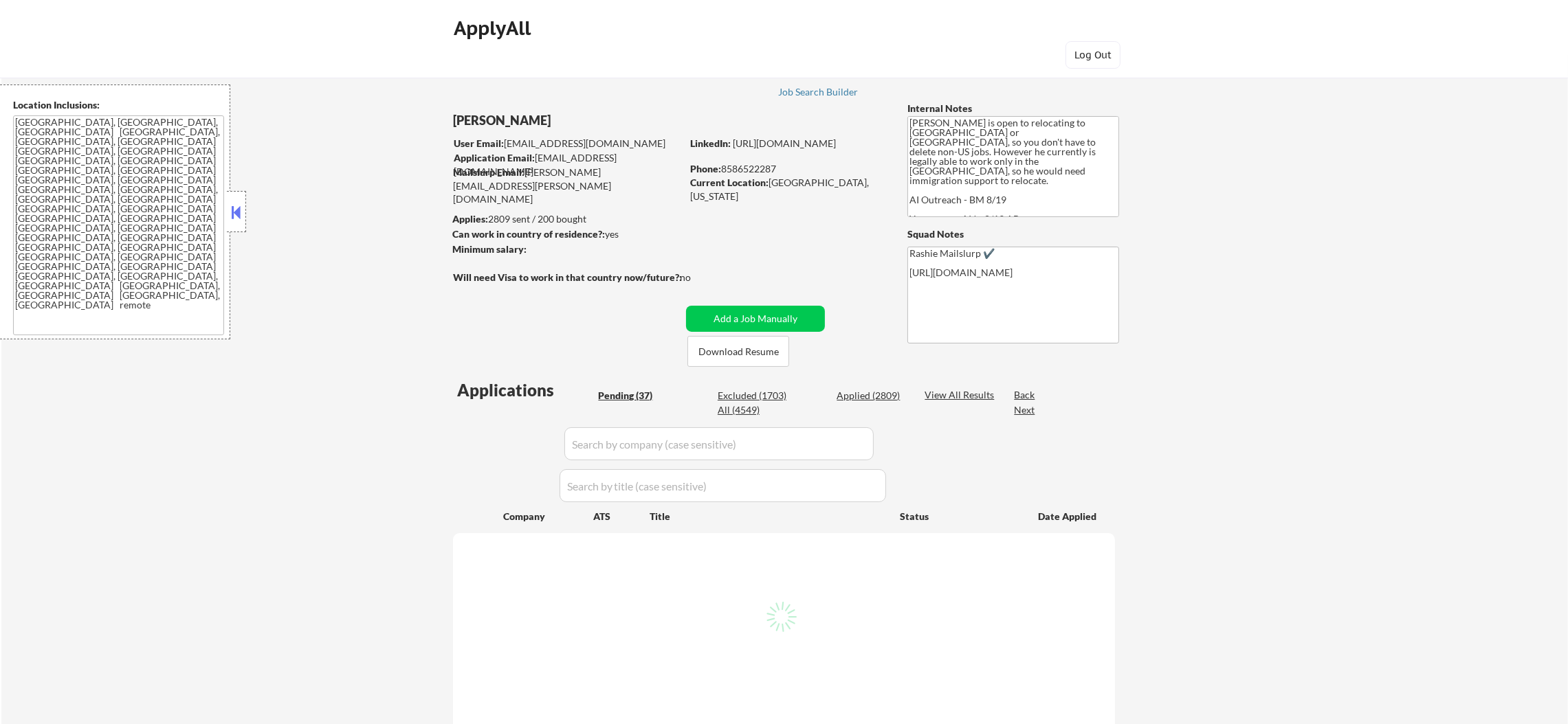
select select ""pending""
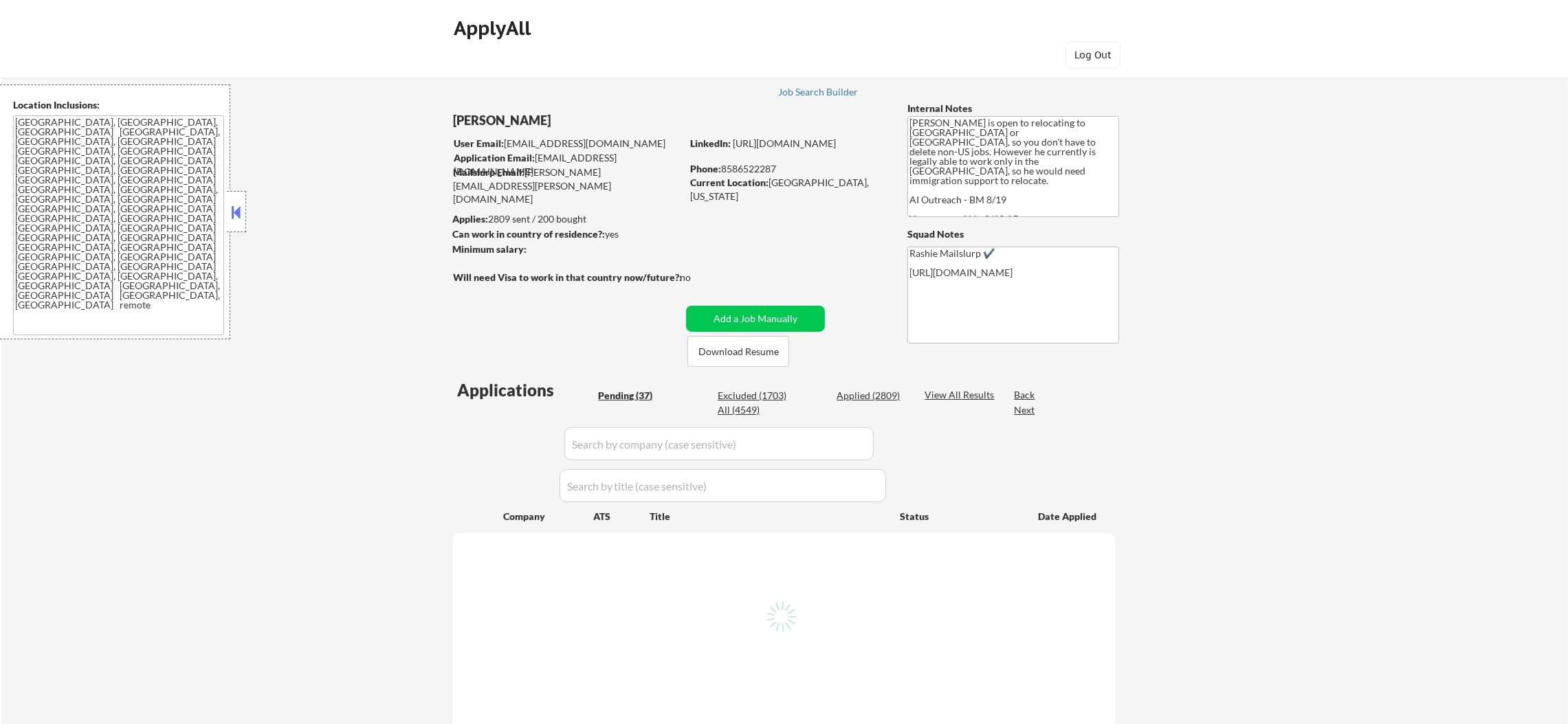
select select ""pending""
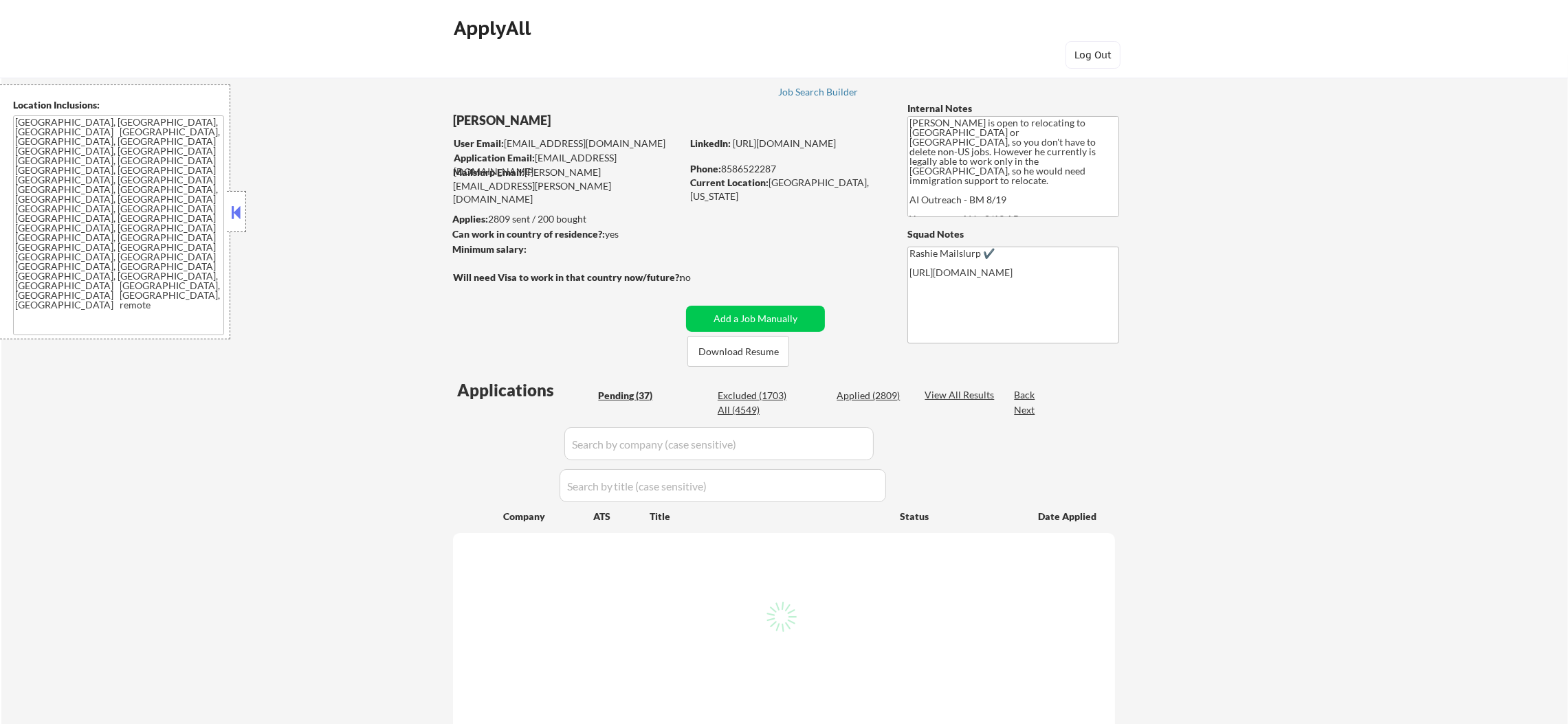
select select ""pending""
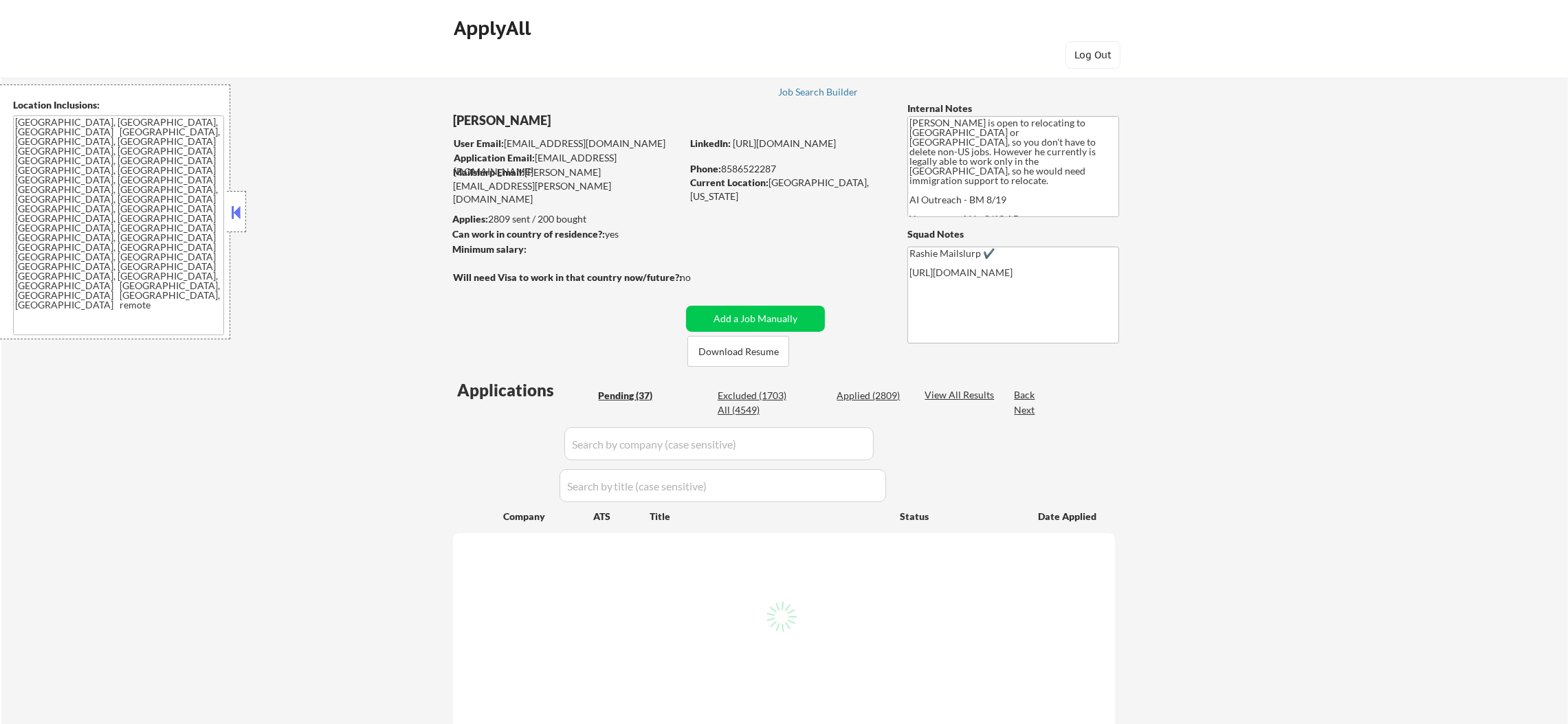
select select ""pending""
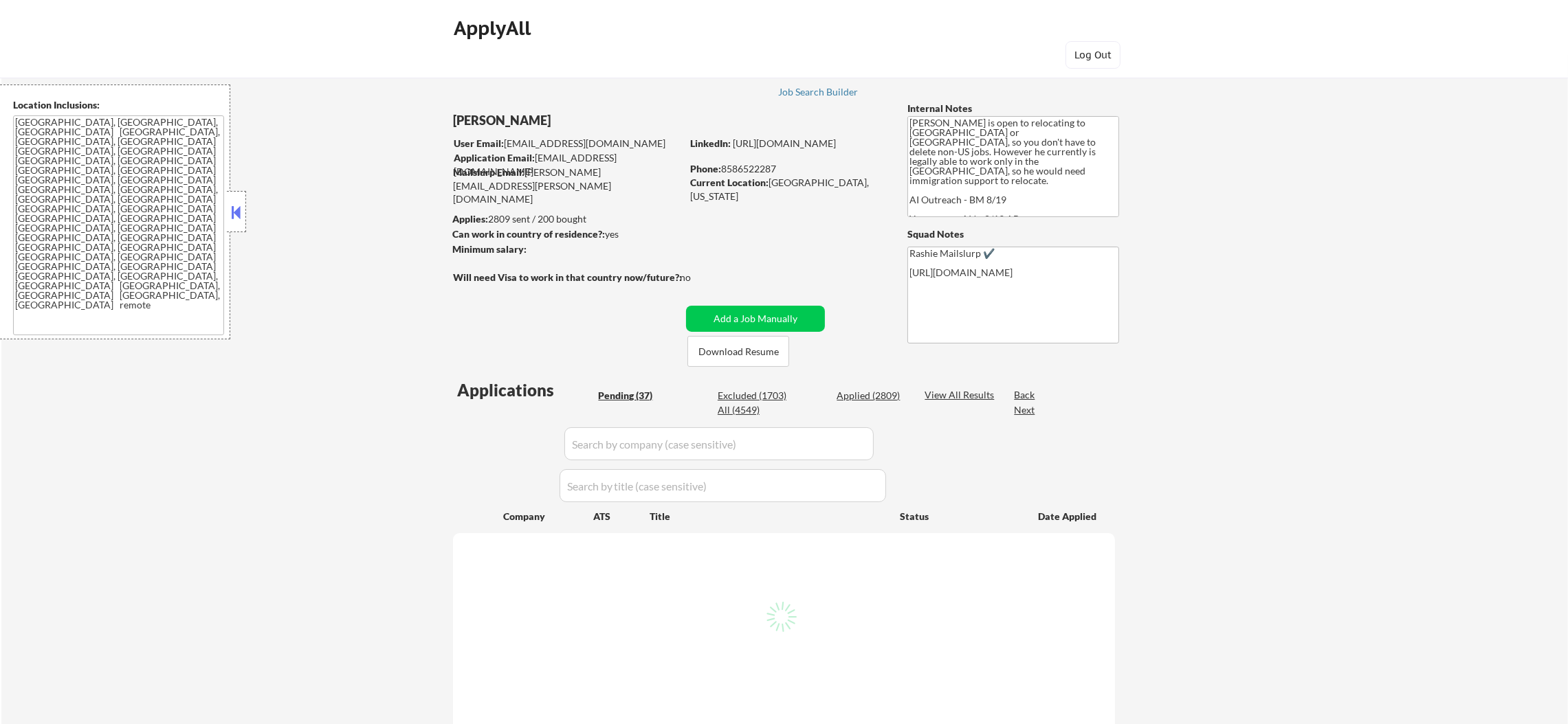
select select ""pending""
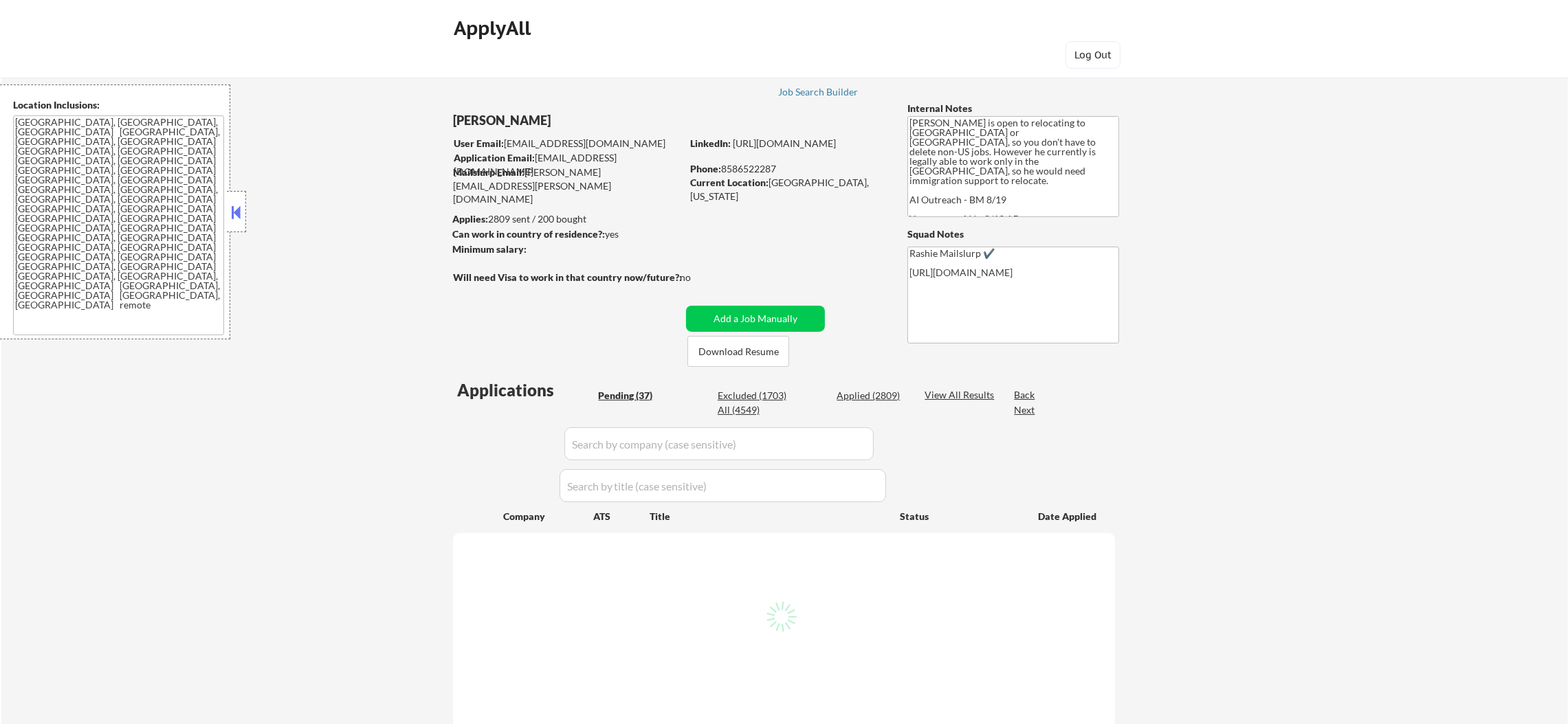
select select ""pending""
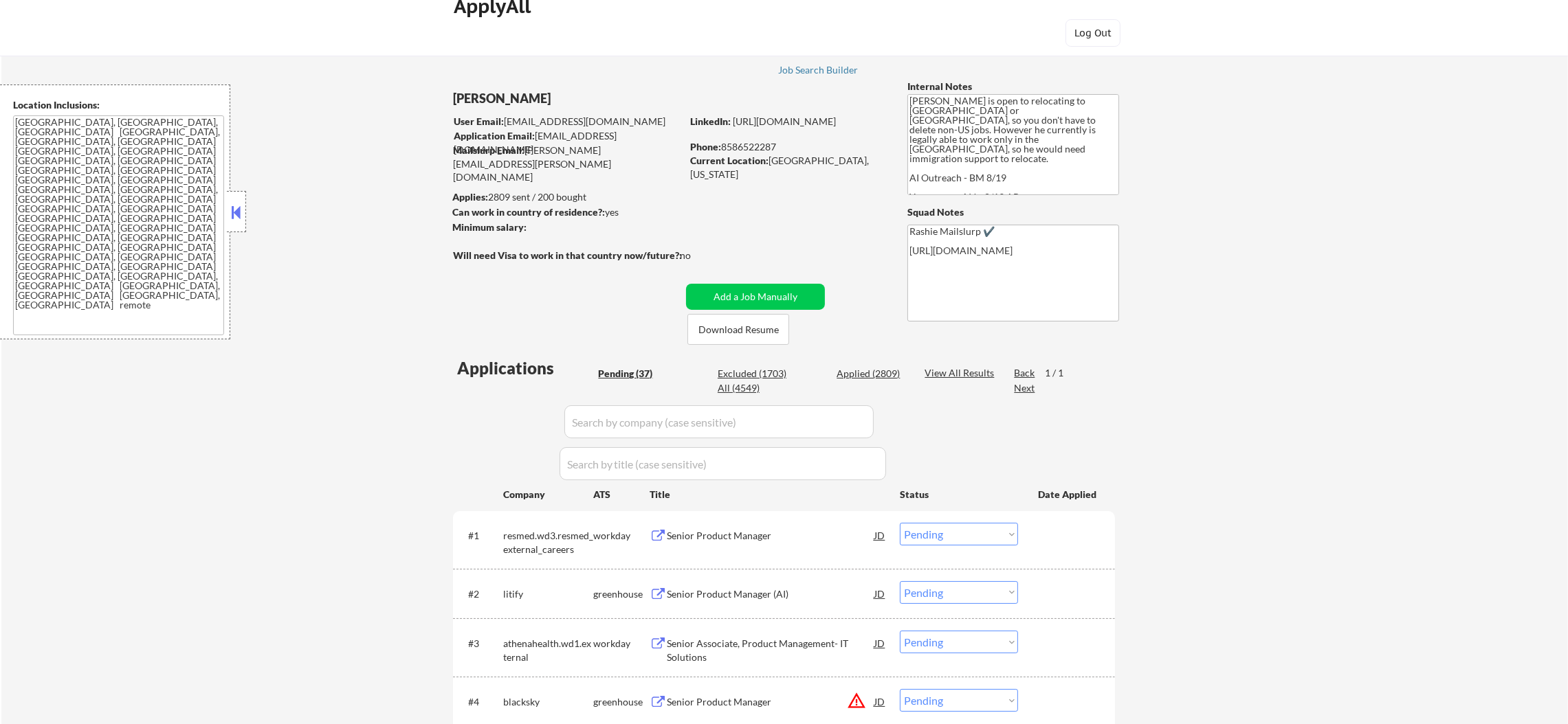
scroll to position [34, 0]
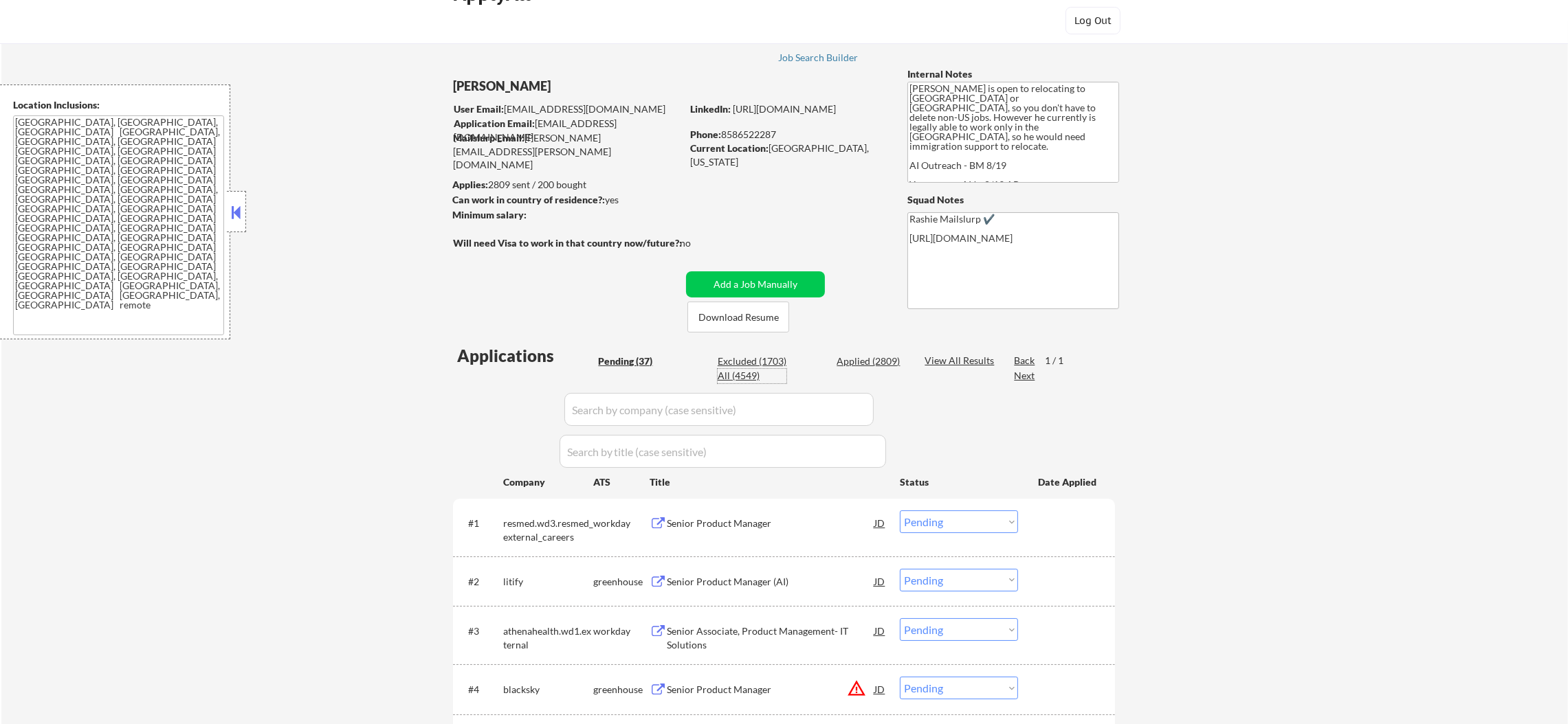
click at [728, 371] on div "All (4549)" at bounding box center [752, 376] width 69 height 14
select select ""applied""
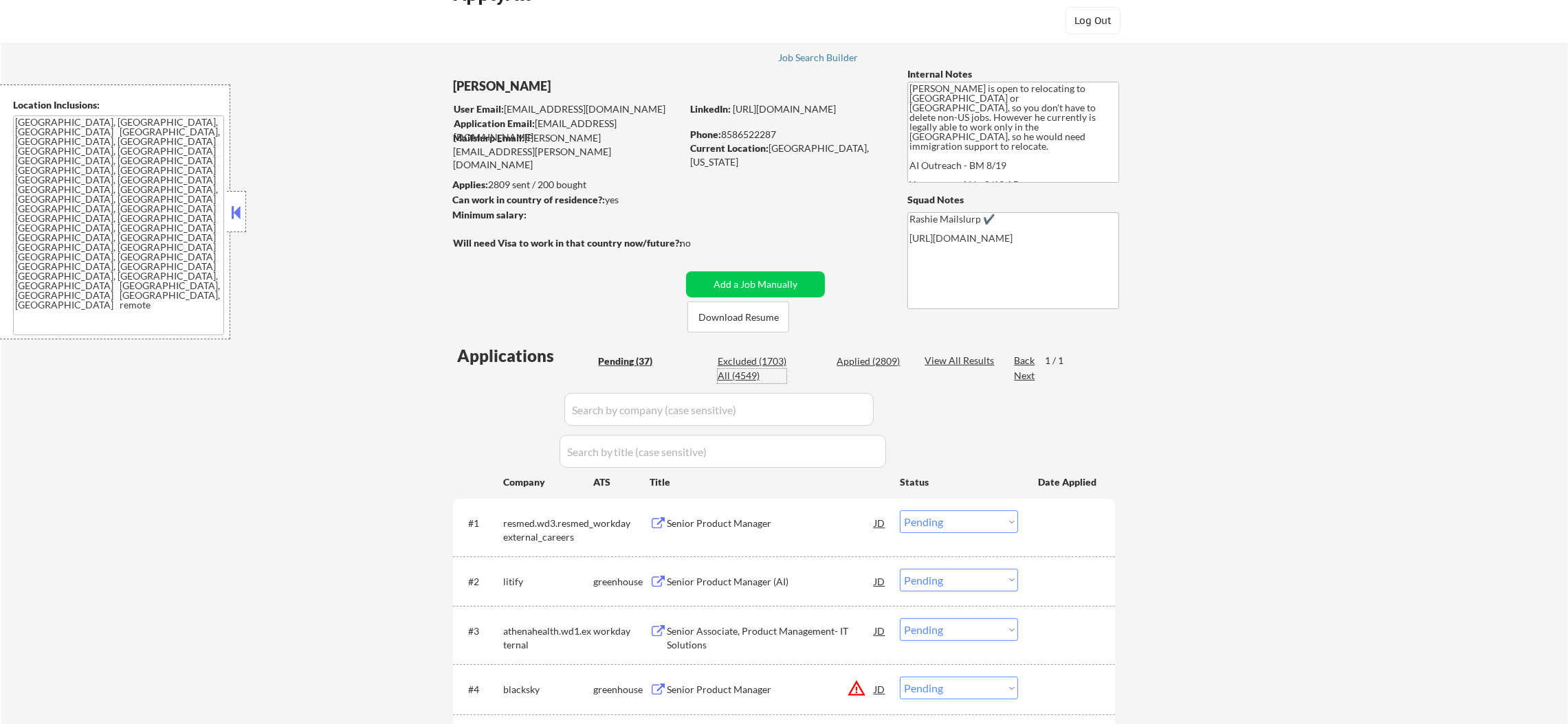
select select ""applied""
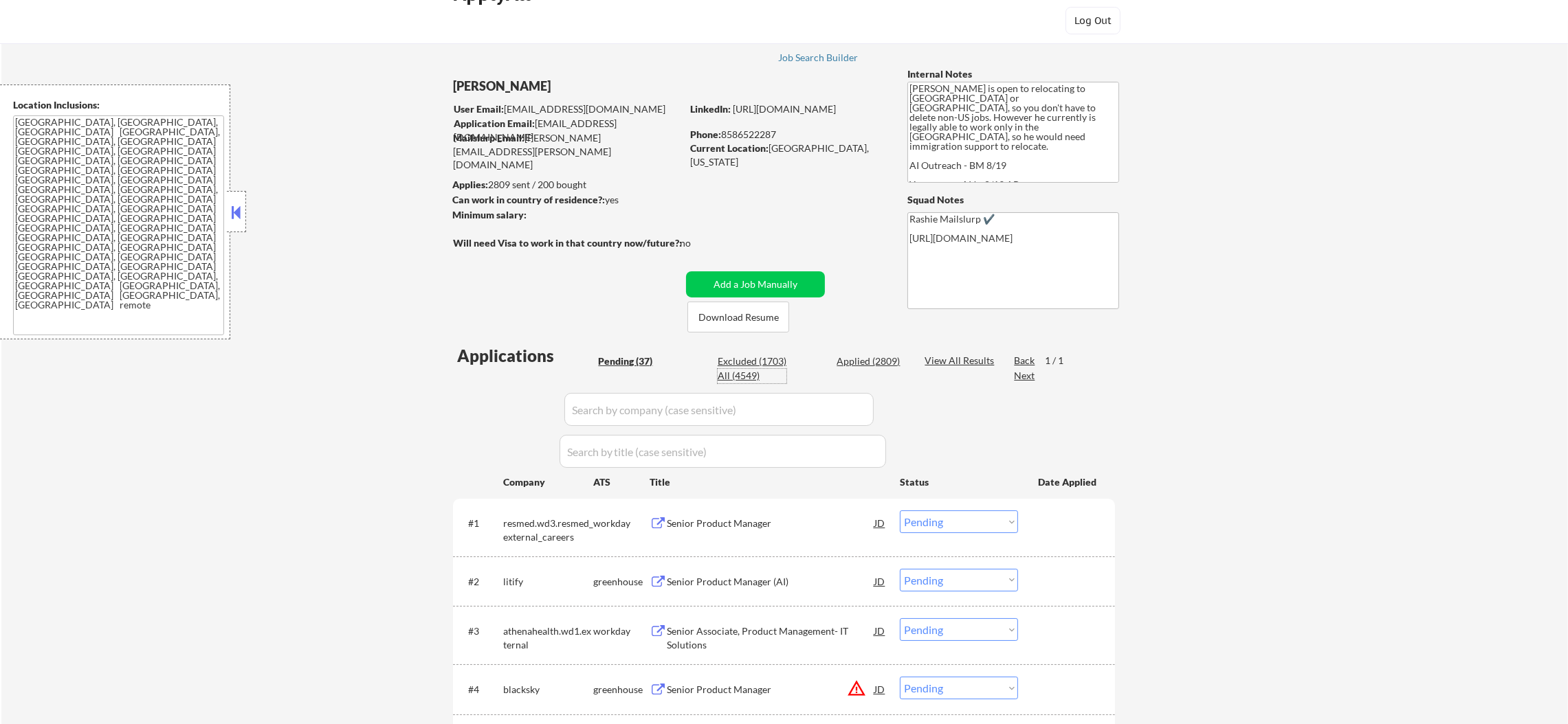
select select ""applied""
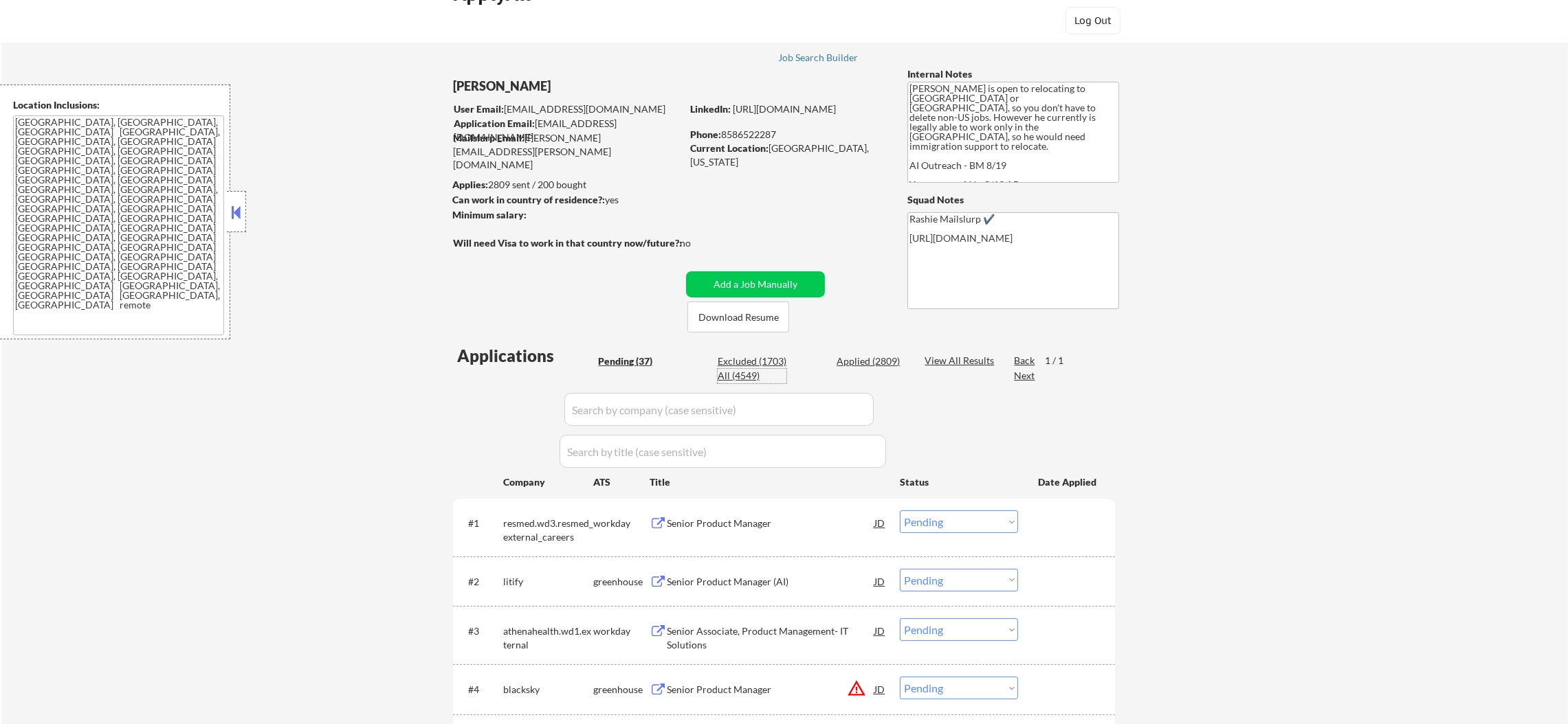
select select ""applied""
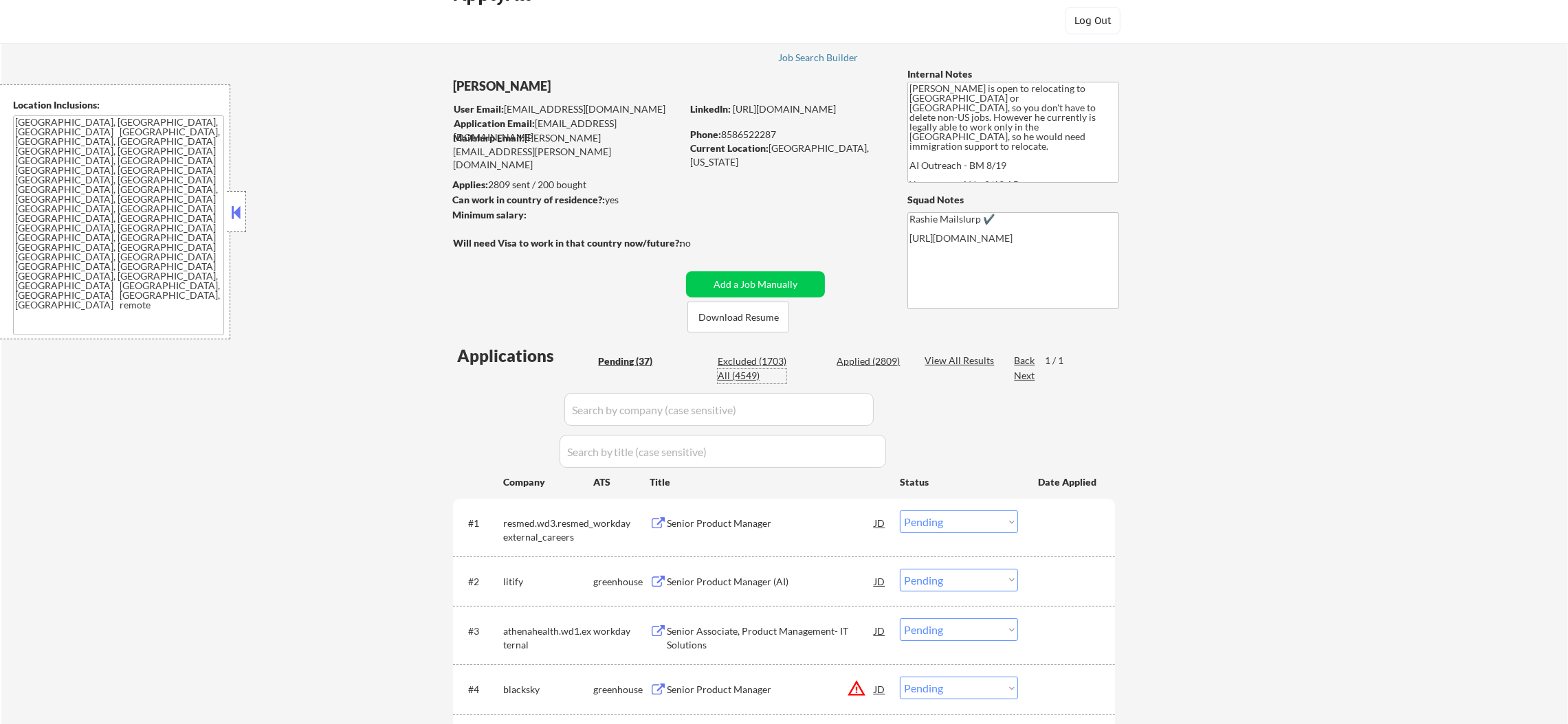
select select ""applied""
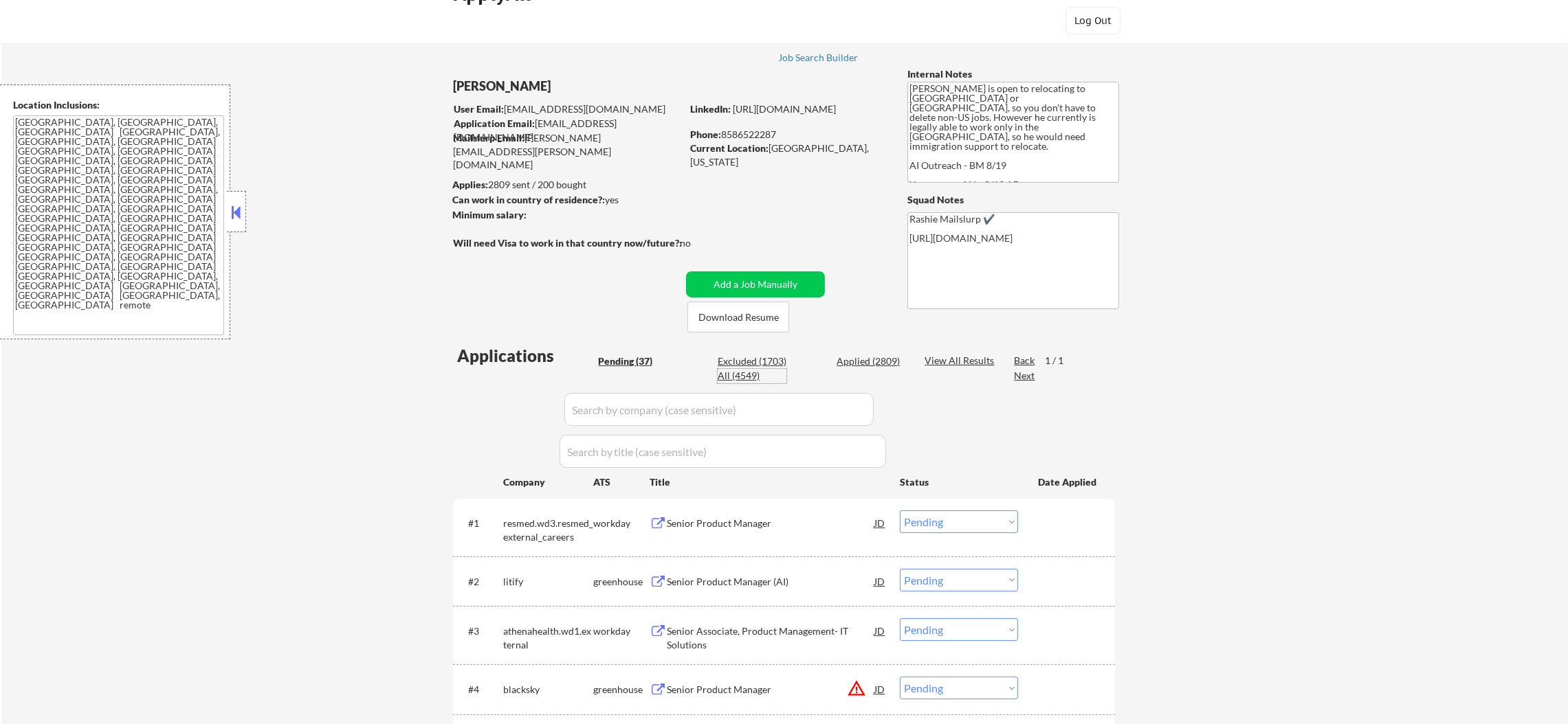
select select ""applied""
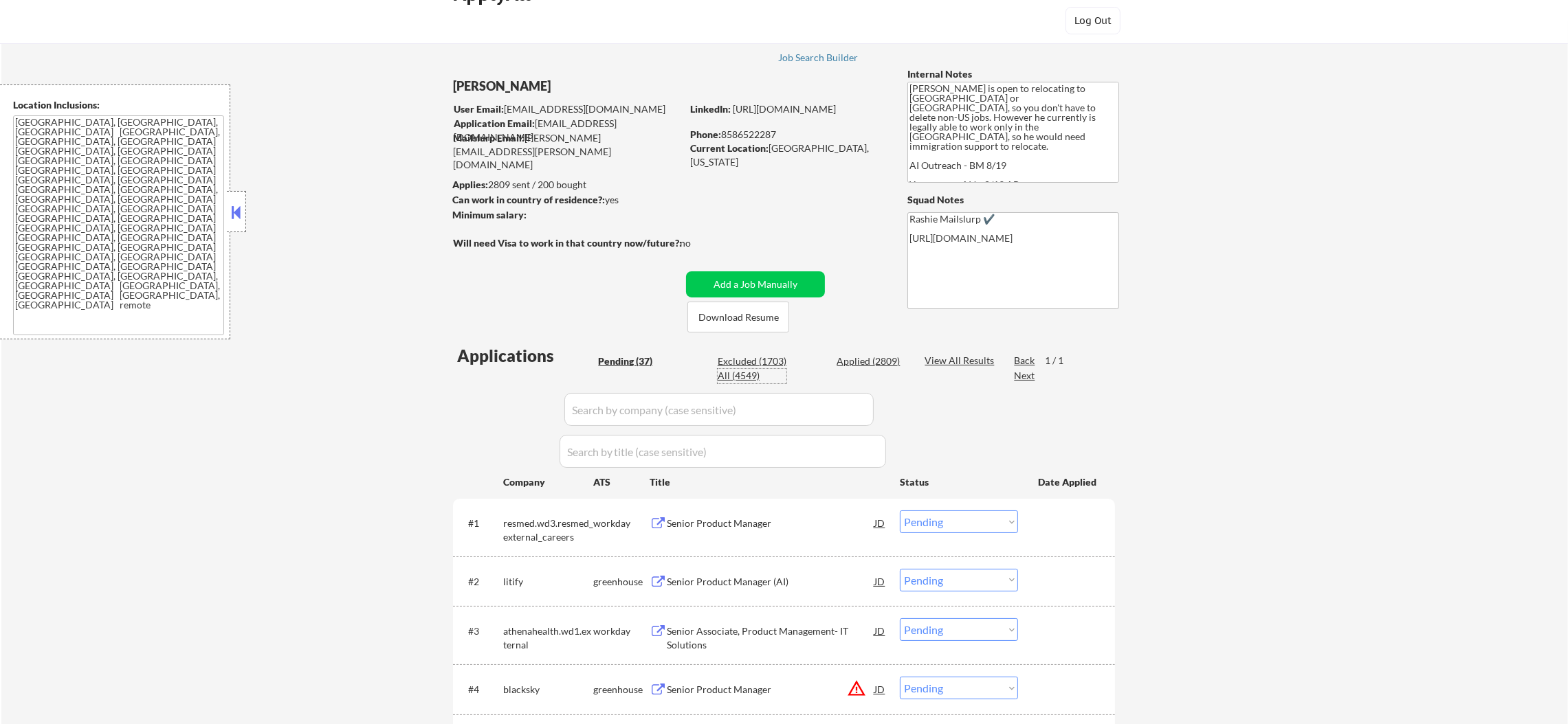
select select ""applied""
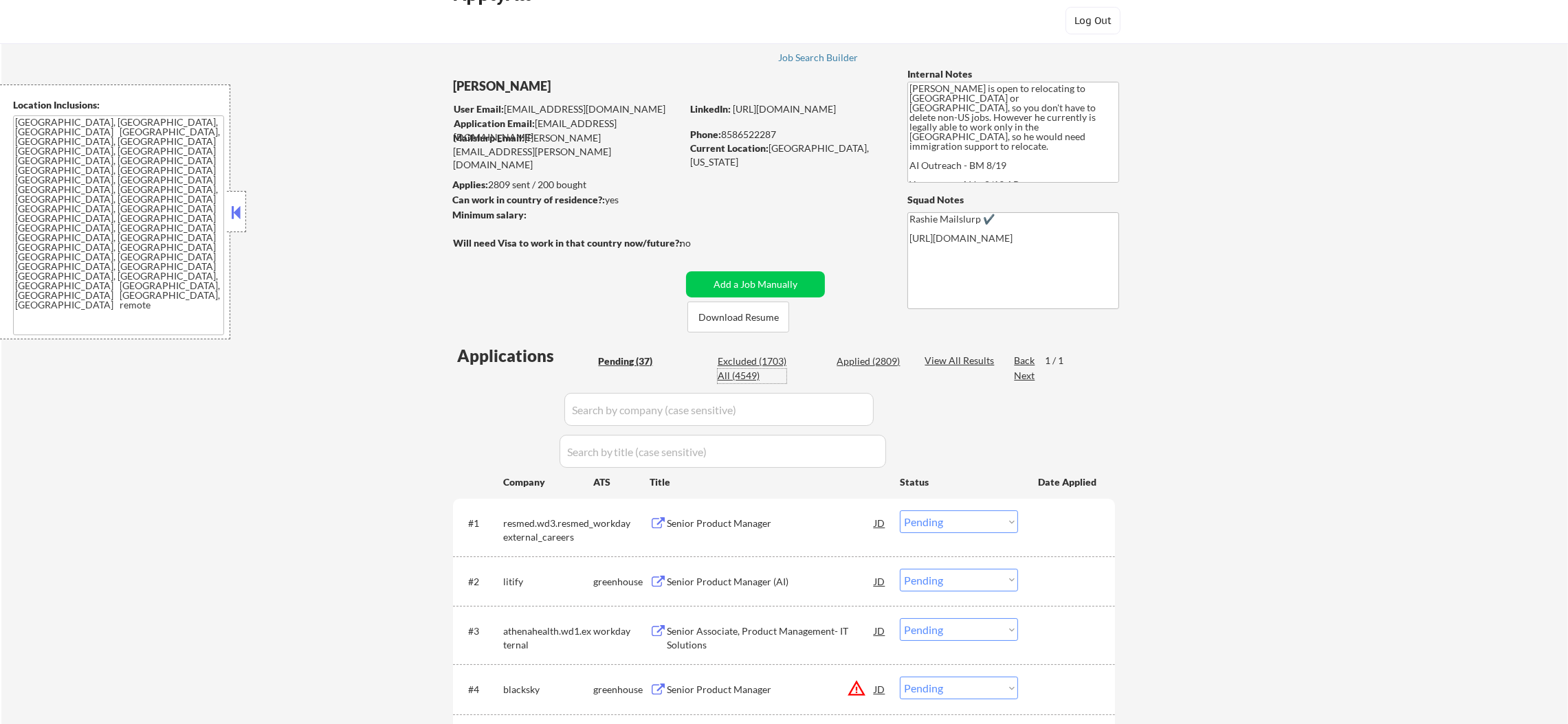
select select ""applied""
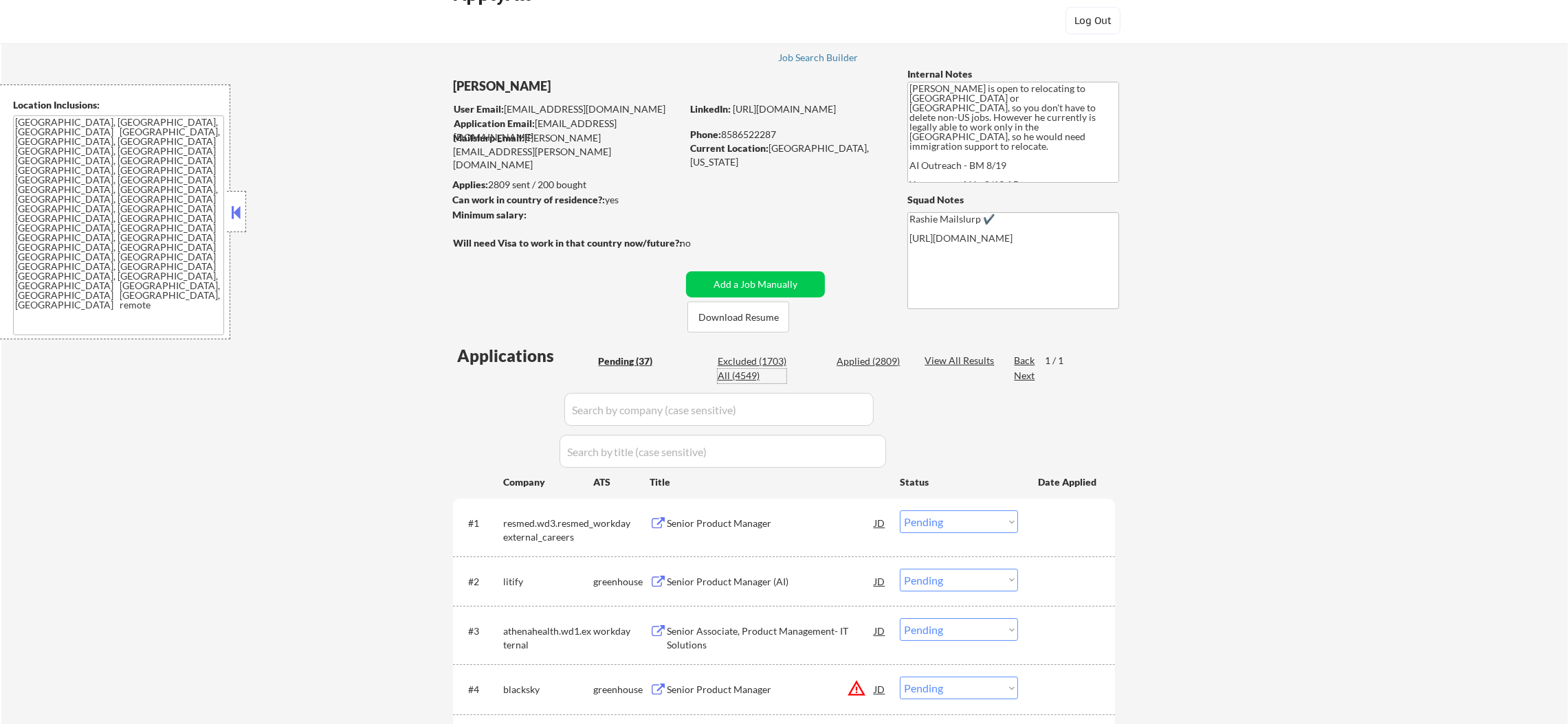
select select ""applied""
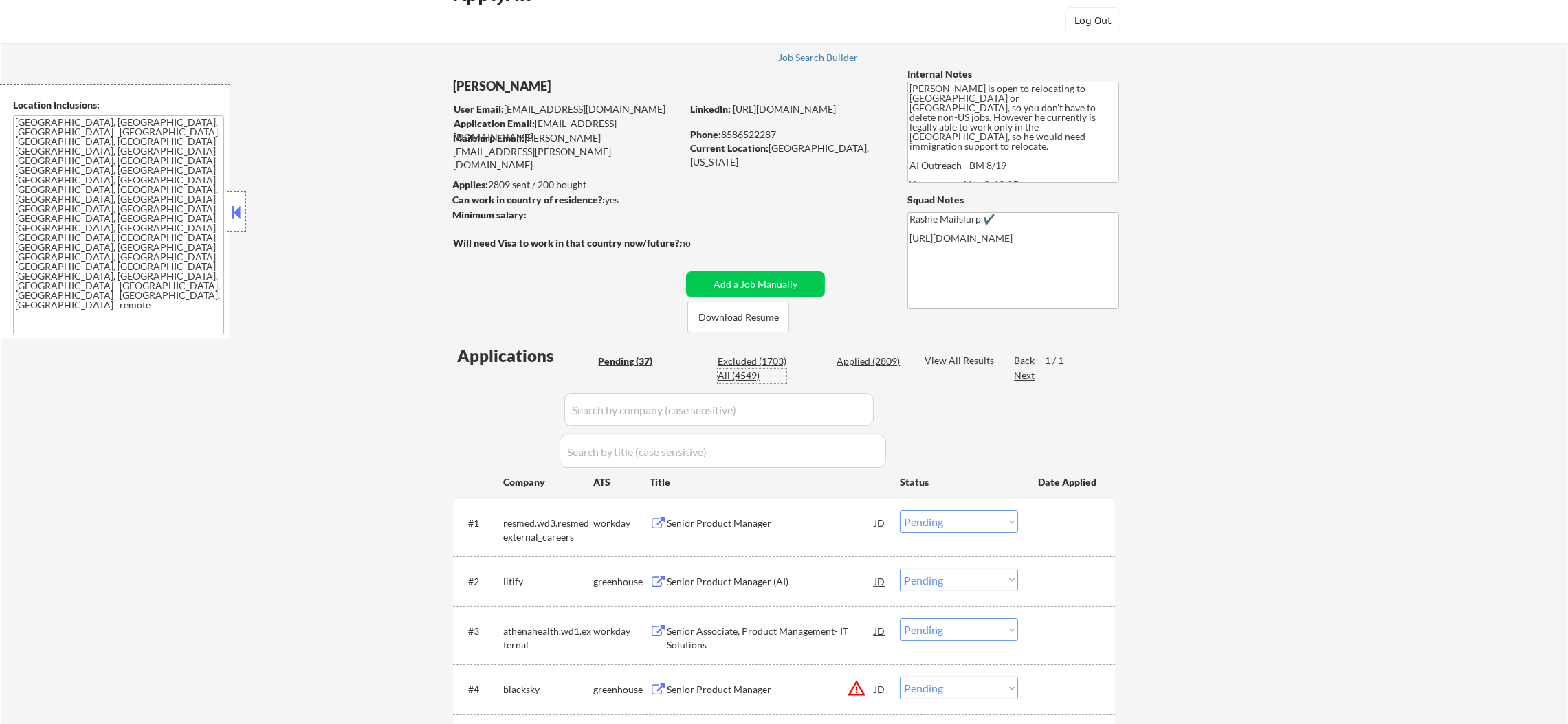
select select ""applied""
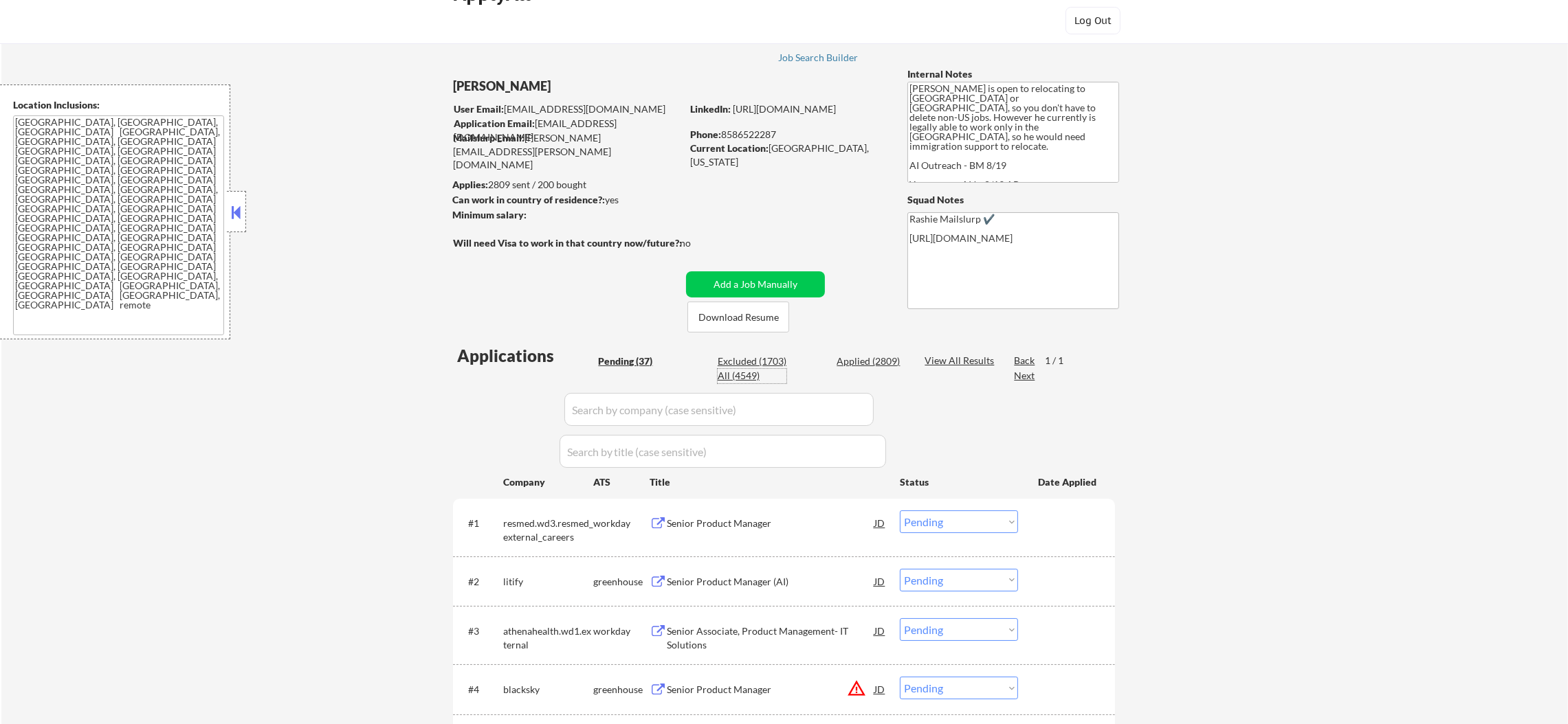
select select ""applied""
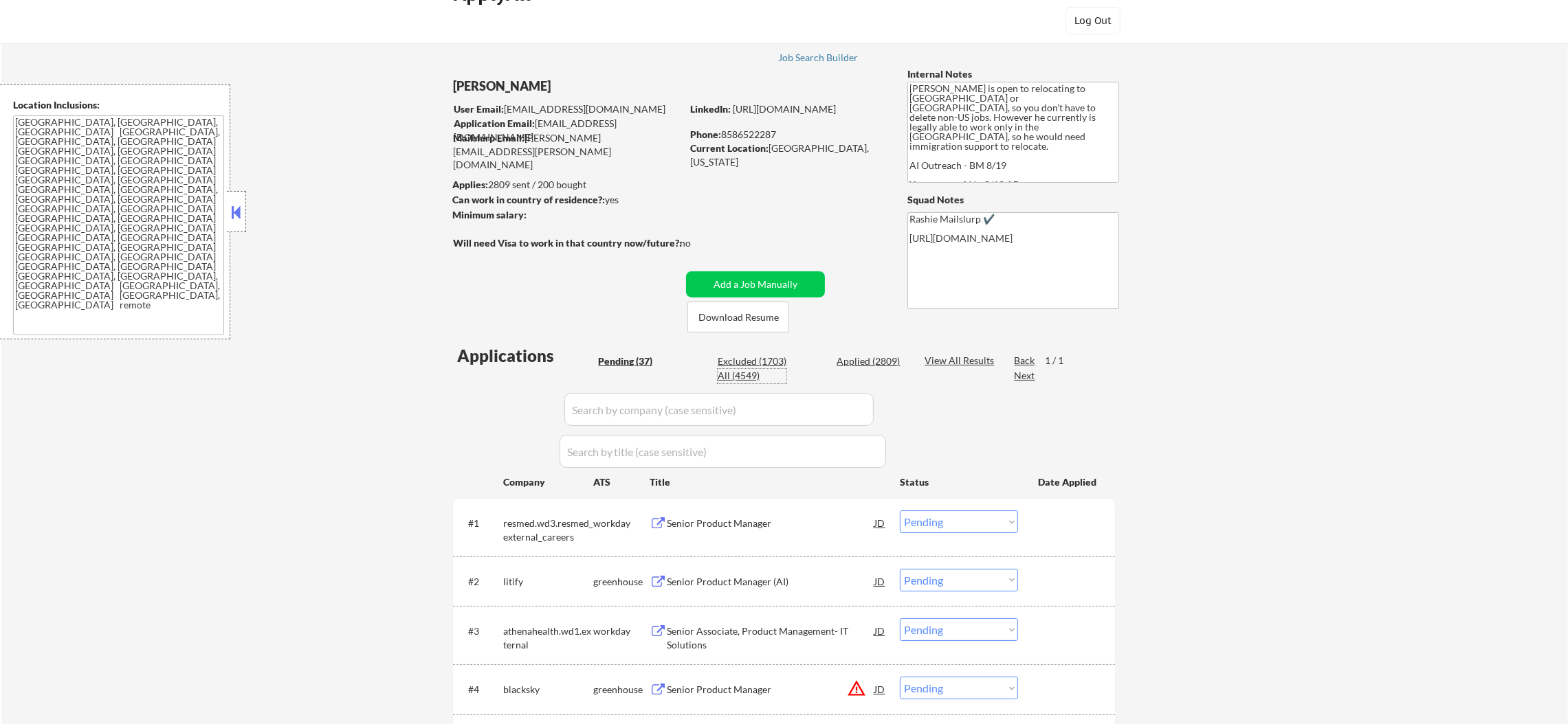
select select ""applied""
select select ""excluded__other_""
select select ""applied""
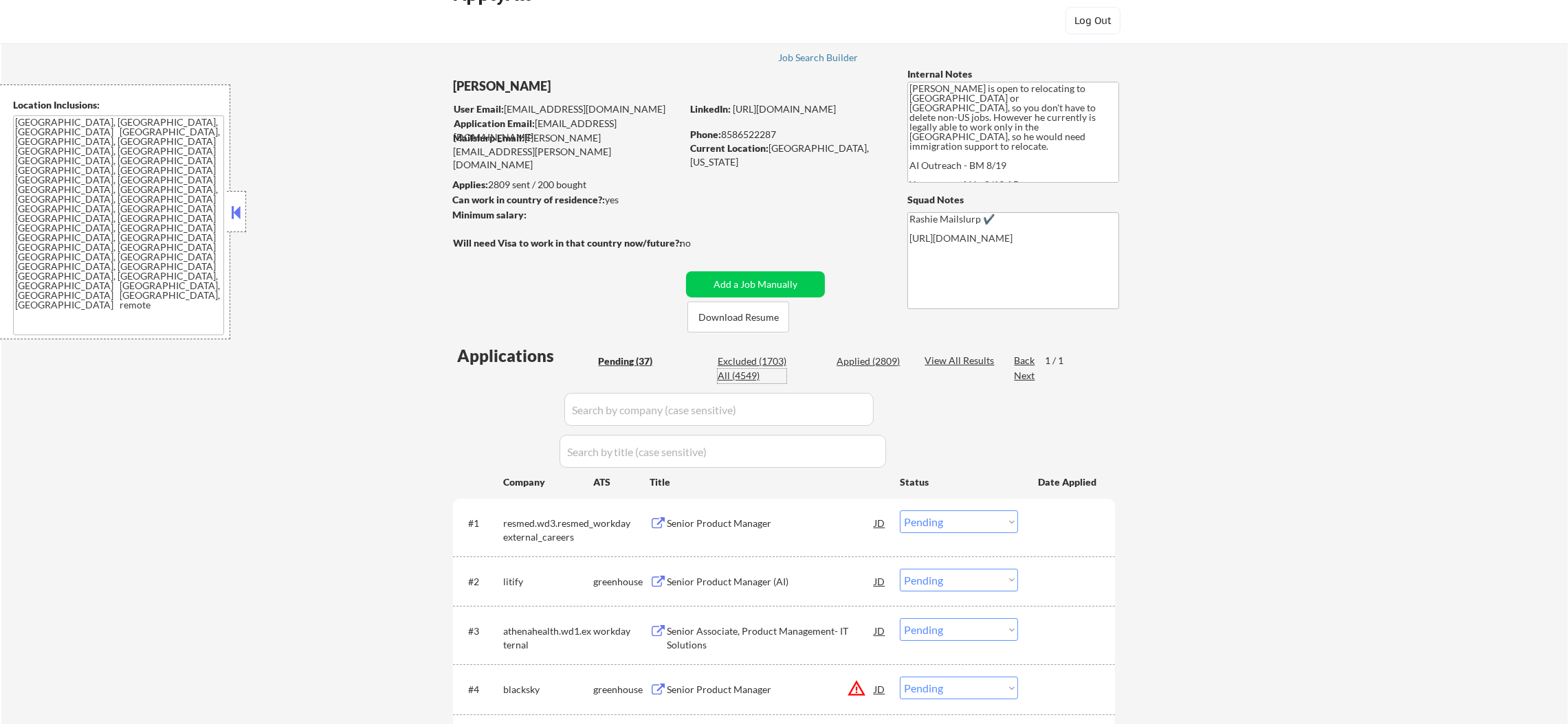
select select ""applied""
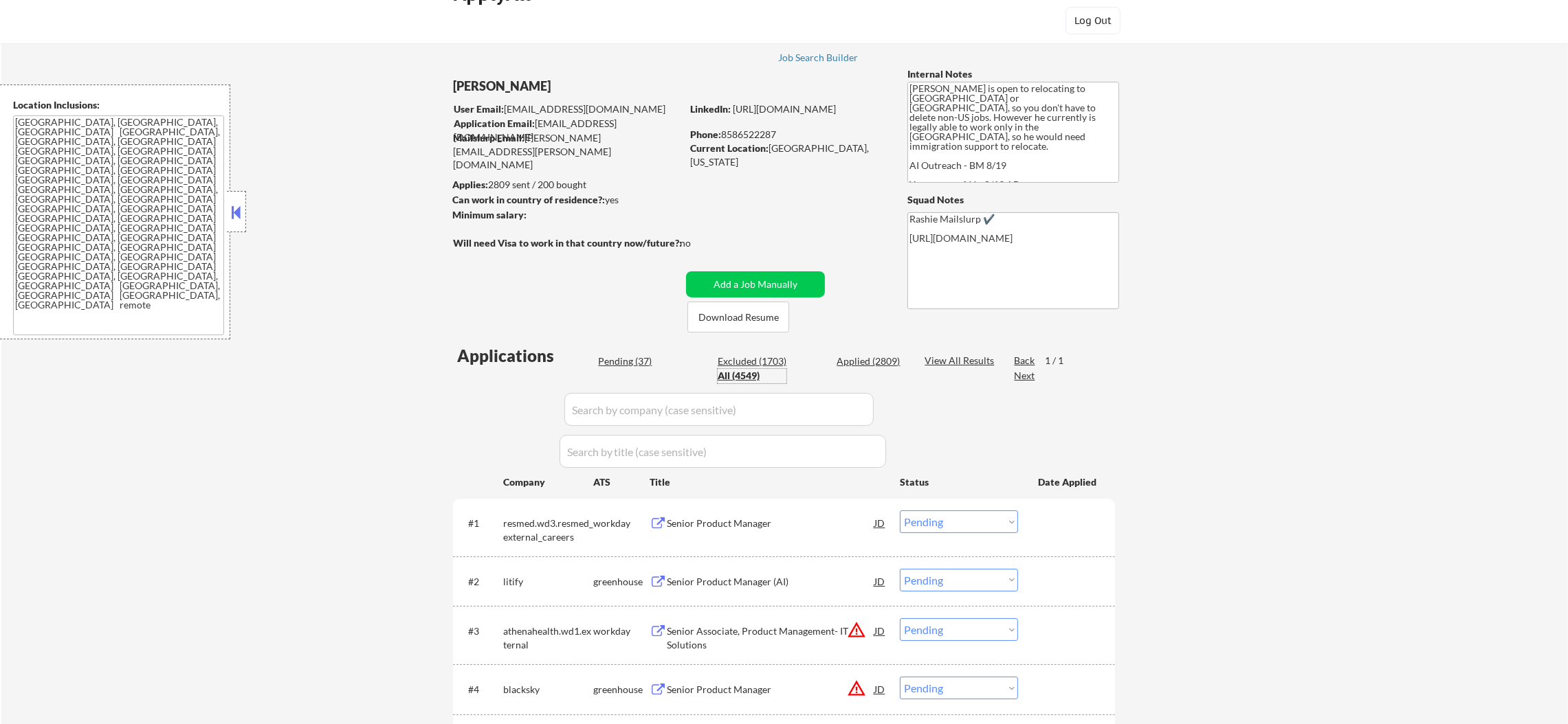
select select ""applied""
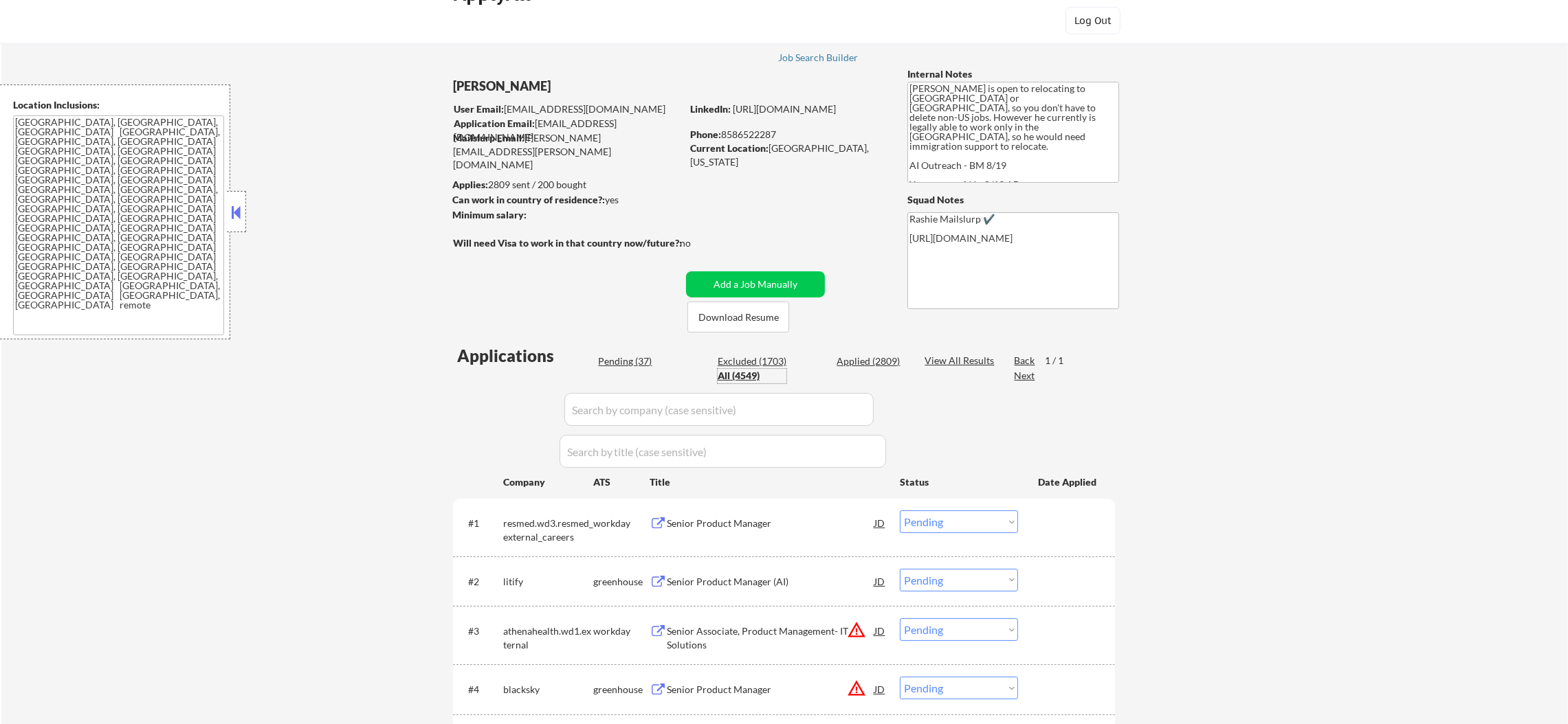
select select ""applied""
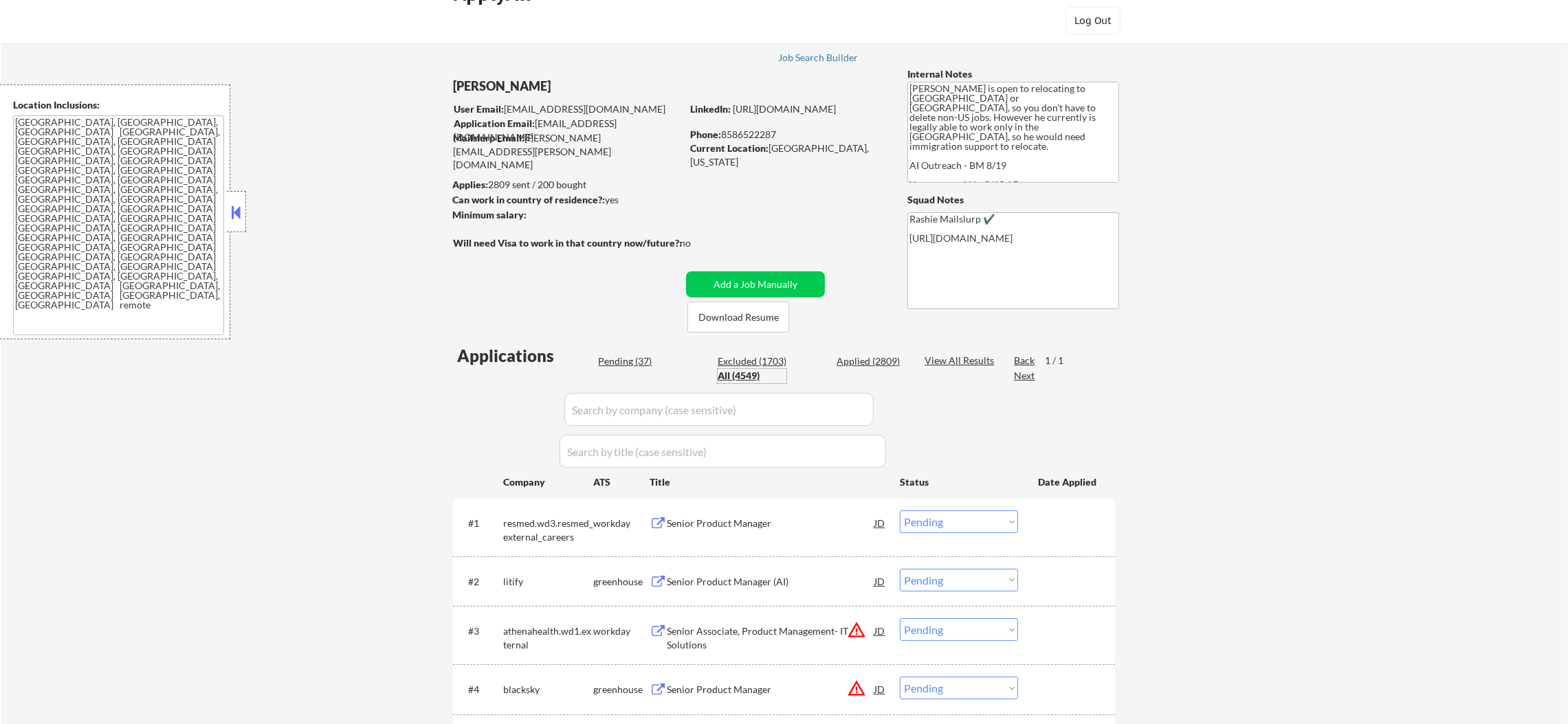
select select ""applied""
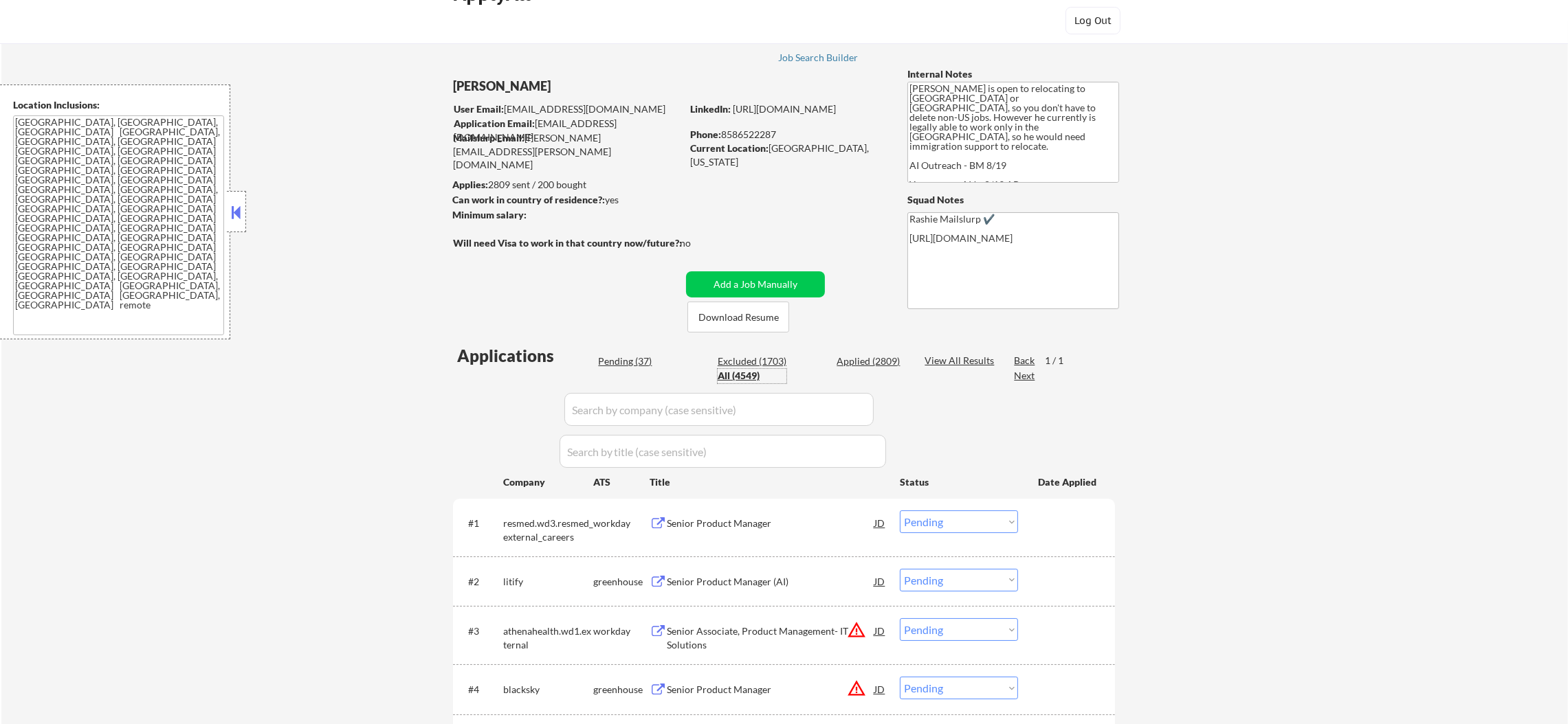
select select ""applied""
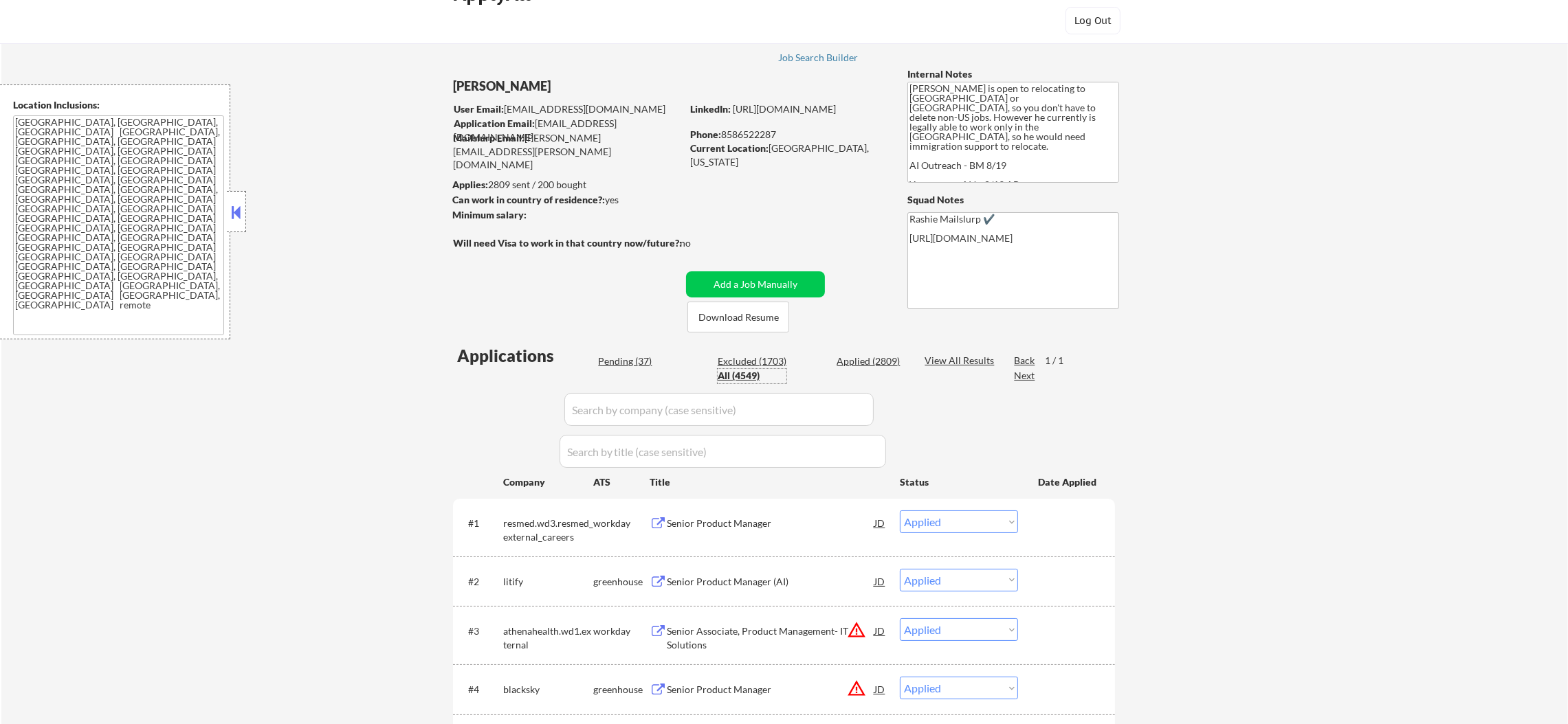
select select ""applied""
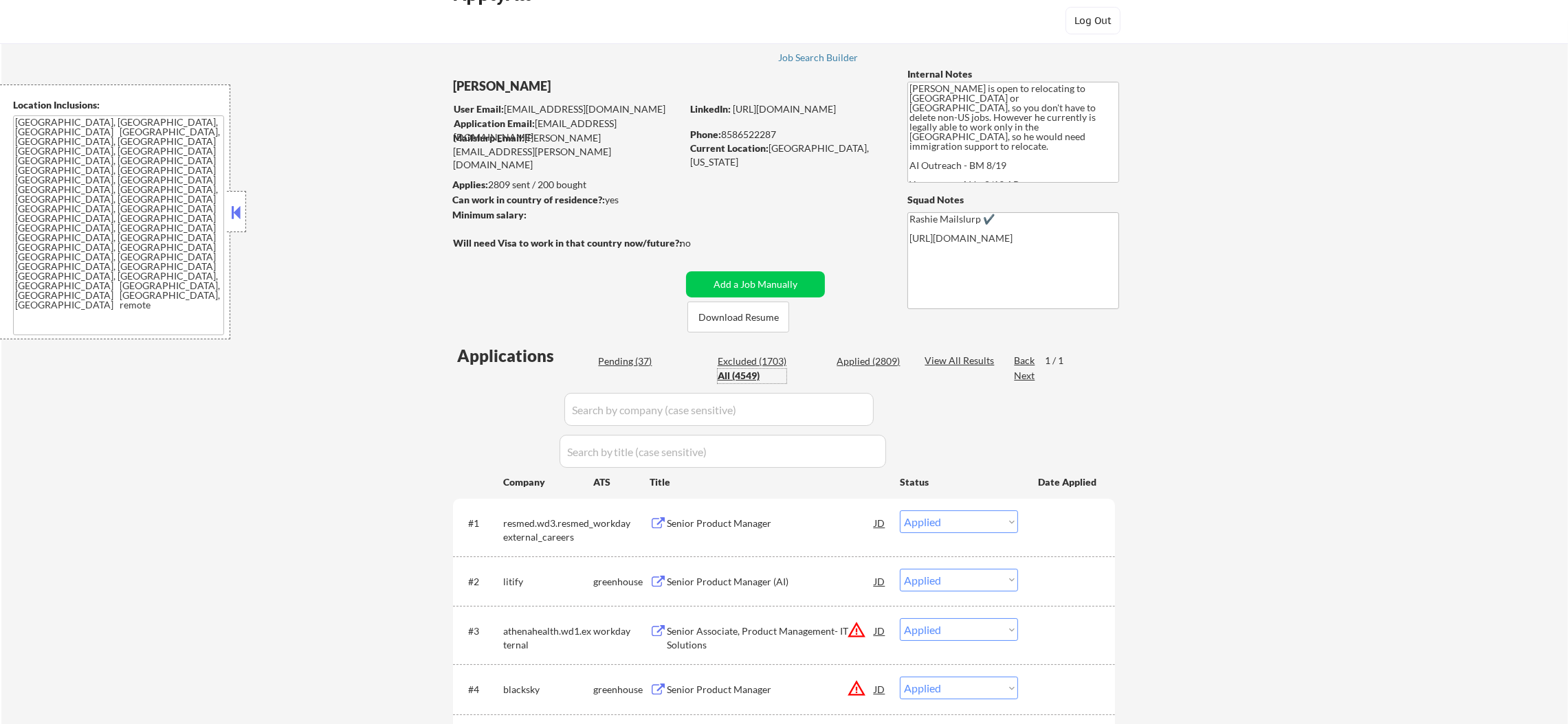
select select ""applied""
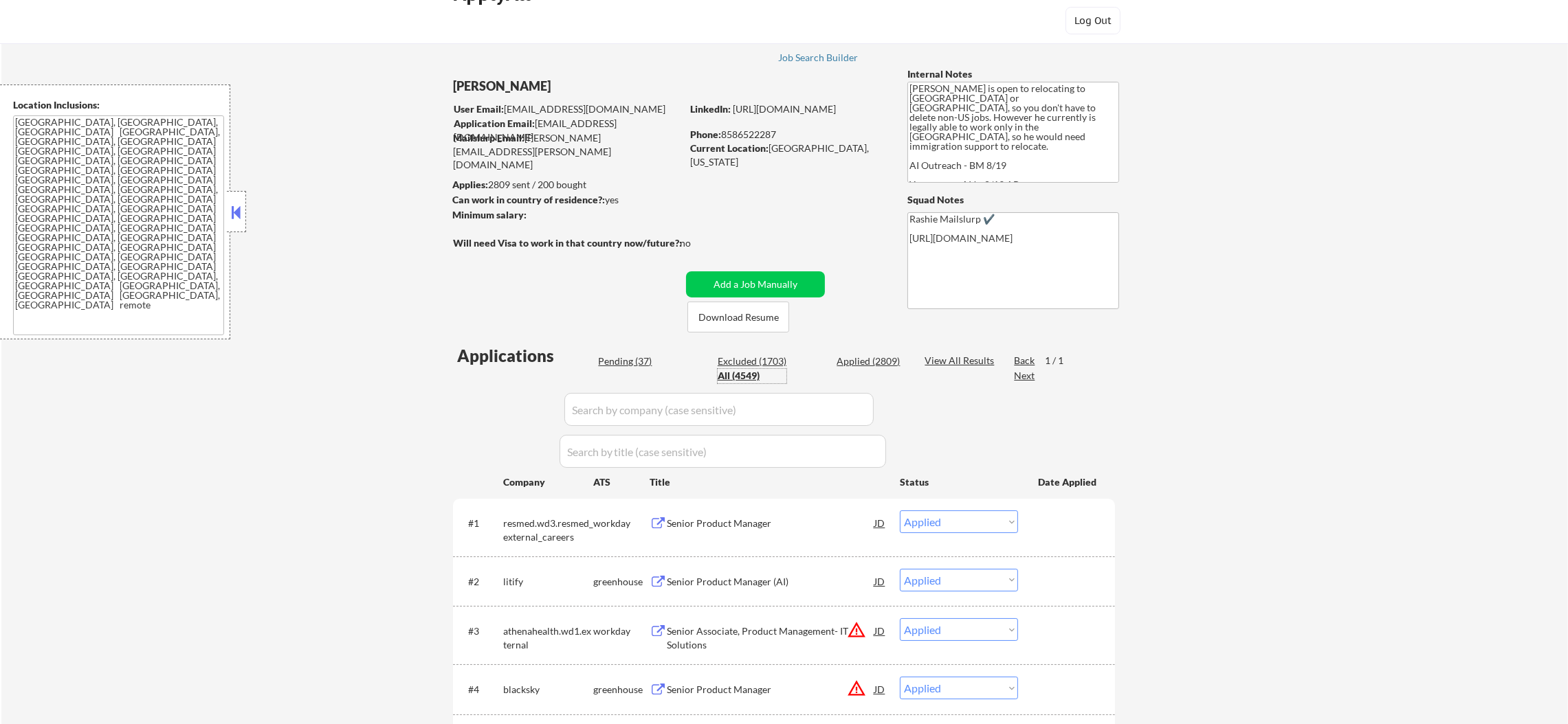
select select ""applied""
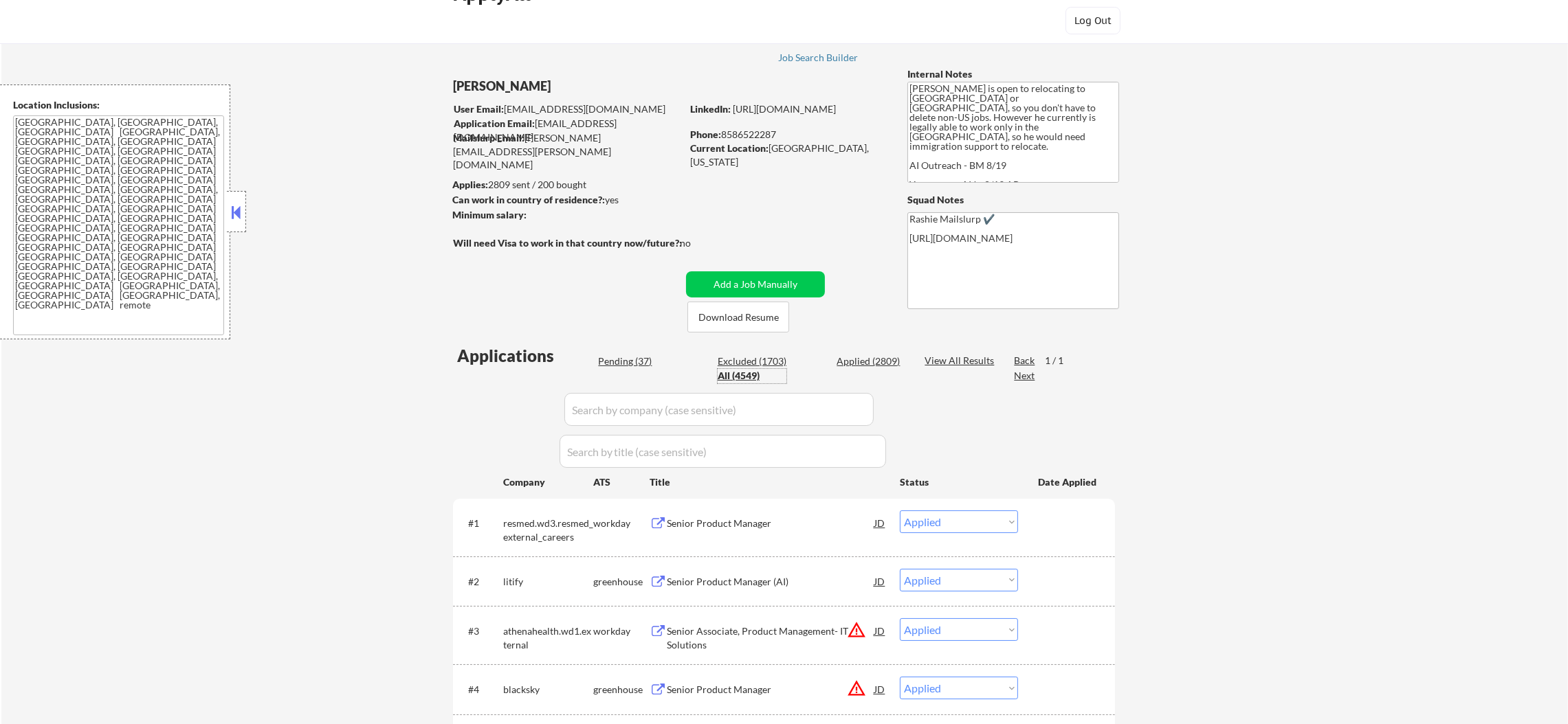
select select ""applied""
click at [649, 404] on input "input" at bounding box center [718, 410] width 309 height 33
paste input "resmed"
type input "resmed"
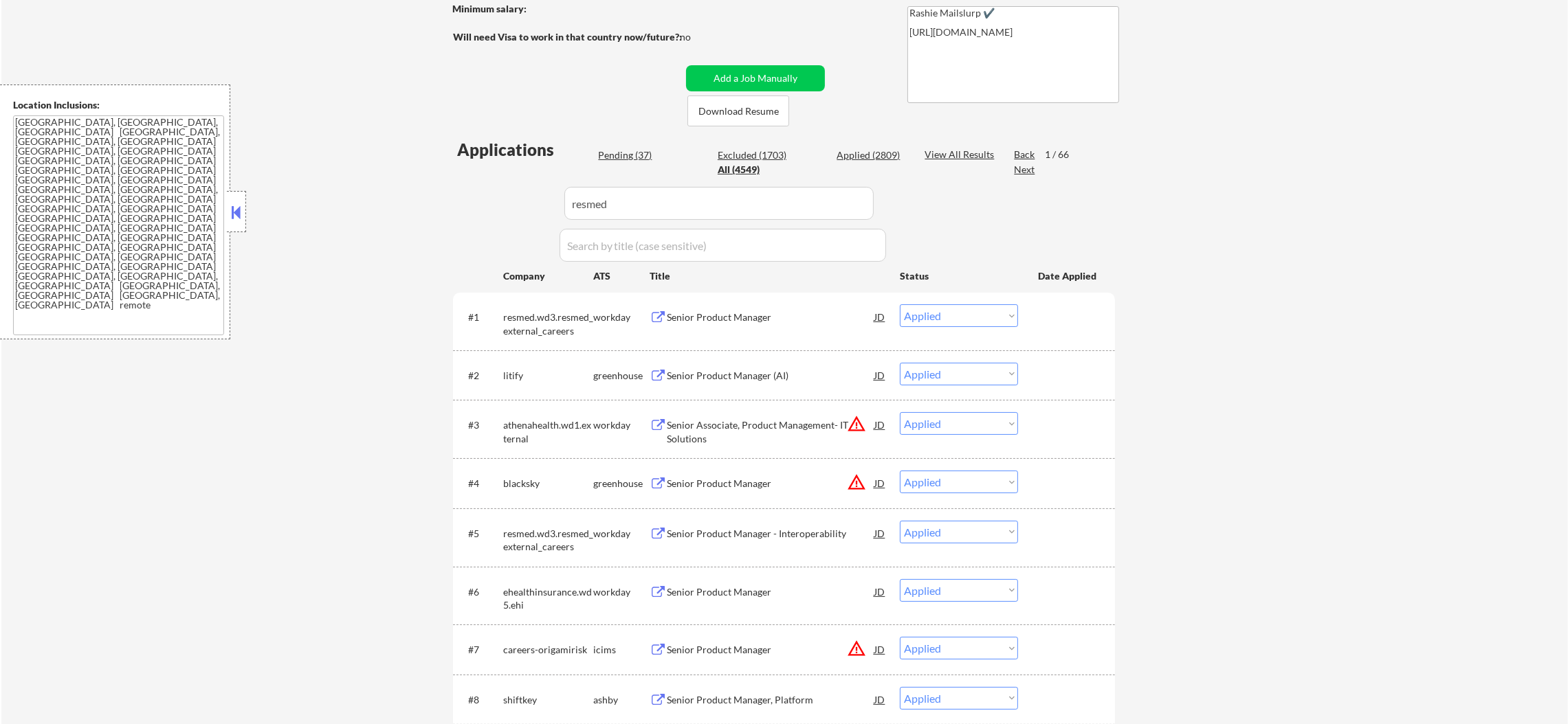
select select ""excluded__other_""
select select ""pending""
select select ""excluded__other_""
select select ""pending""
select select ""excluded__other_""
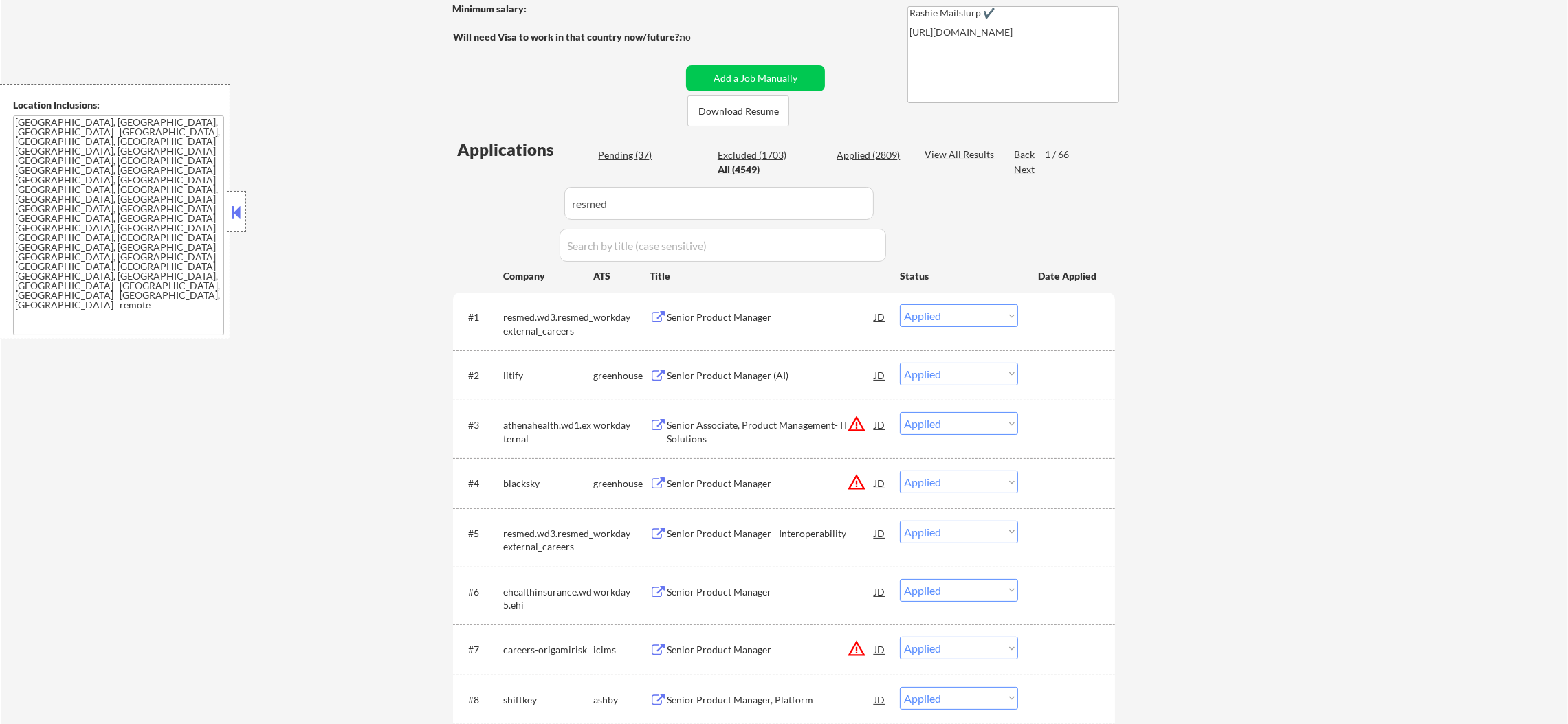
select select ""pending""
select select ""excluded__expired_""
select select ""excluded__other_""
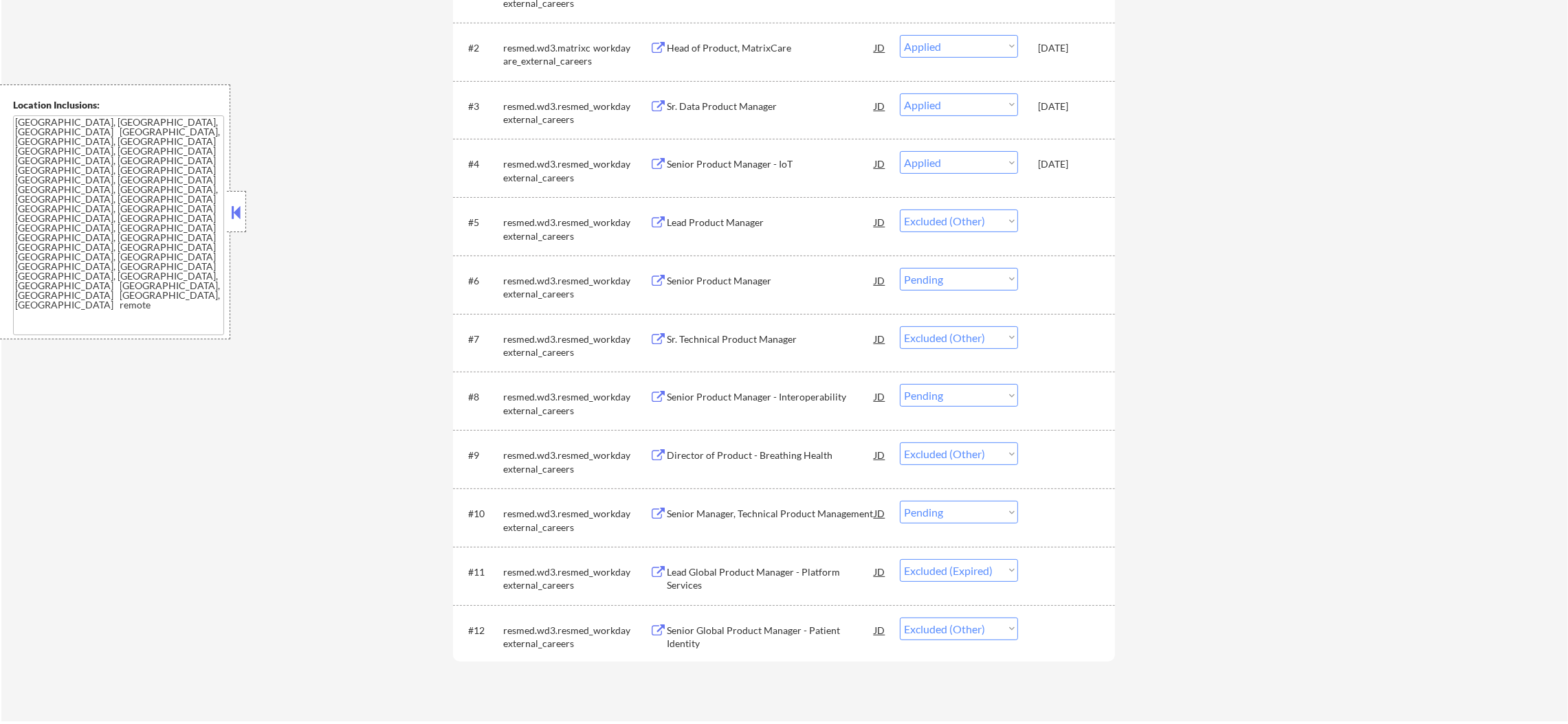
scroll to position [653, 0]
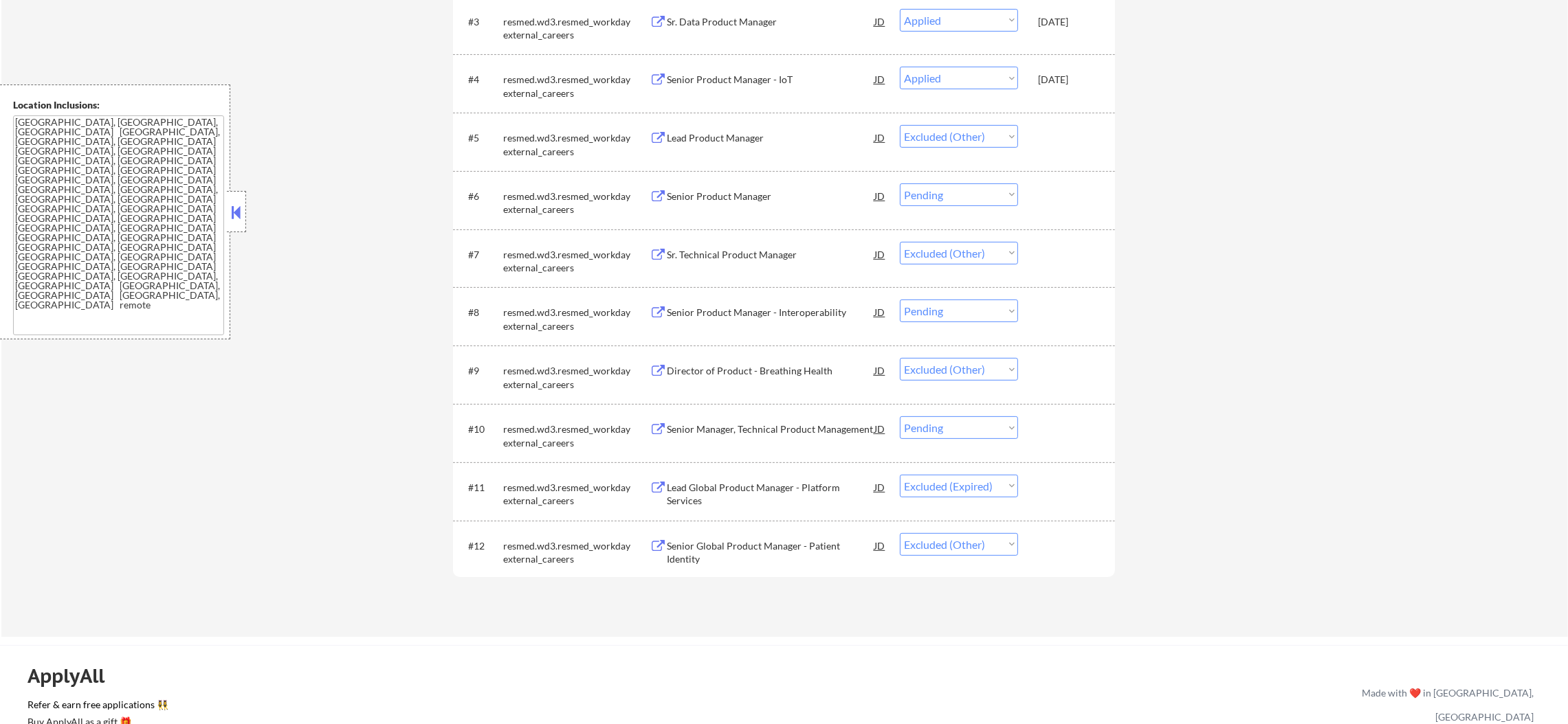
click at [939, 314] on select "Choose an option... Pending Applied Excluded (Questions) Excluded (Expired) Exc…" at bounding box center [959, 310] width 118 height 23
select select ""excluded__other_""
click at [900, 300] on select "Choose an option... Pending Applied Excluded (Questions) Excluded (Expired) Exc…" at bounding box center [959, 310] width 118 height 23
click at [966, 431] on select "Choose an option... Pending Applied Excluded (Questions) Excluded (Expired) Exc…" at bounding box center [959, 427] width 118 height 23
select select ""excluded__other_""
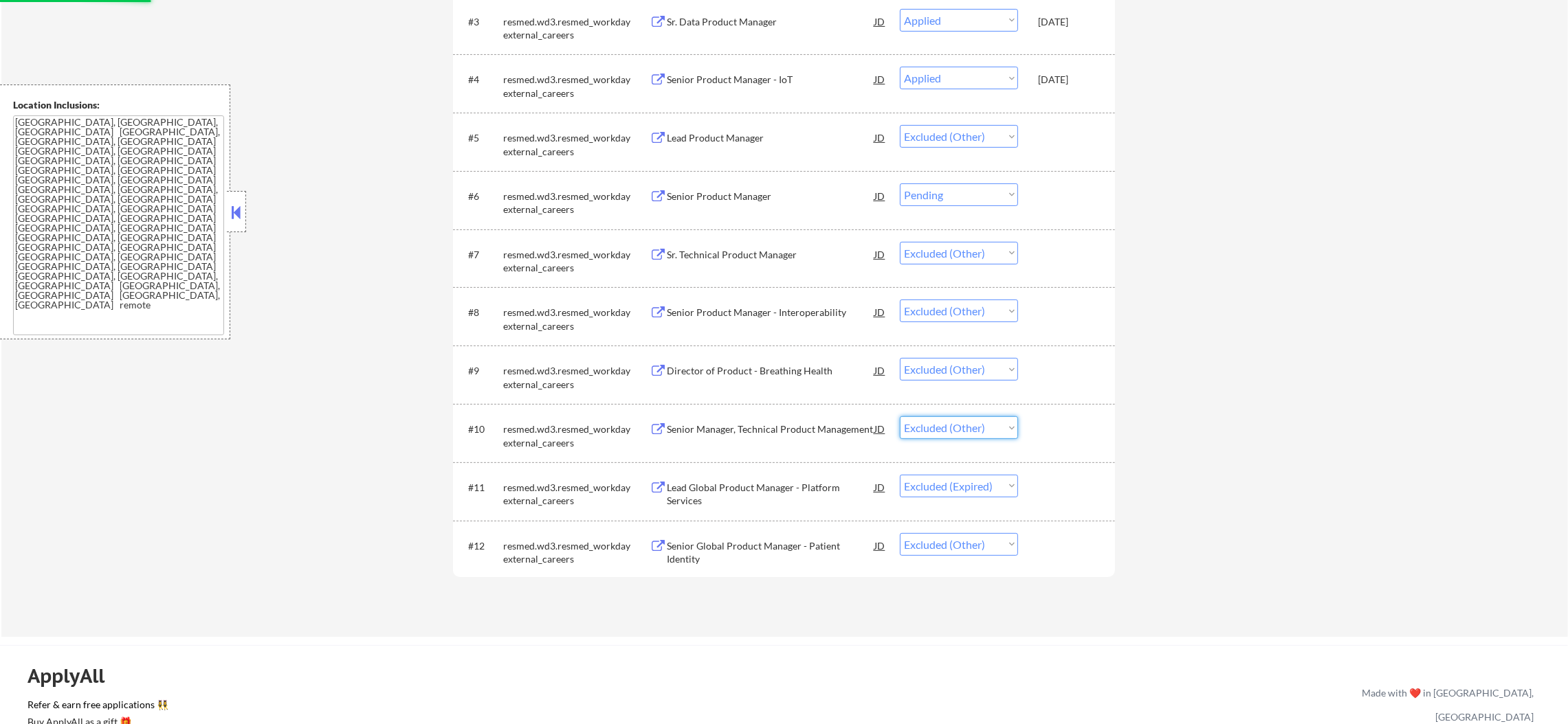
click at [900, 417] on select "Choose an option... Pending Applied Excluded (Questions) Excluded (Expired) Exc…" at bounding box center [959, 427] width 118 height 23
click at [984, 194] on select "Choose an option... Pending Applied Excluded (Questions) Excluded (Expired) Exc…" at bounding box center [959, 195] width 118 height 23
select select ""excluded__other_""
click at [900, 184] on select "Choose an option... Pending Applied Excluded (Questions) Excluded (Expired) Exc…" at bounding box center [959, 195] width 118 height 23
click at [1253, 349] on div "← Return to /applysquad Mailslurp Inbox Job Search Builder Gabriel Wilensky Use…" at bounding box center [784, 19] width 1566 height 1235
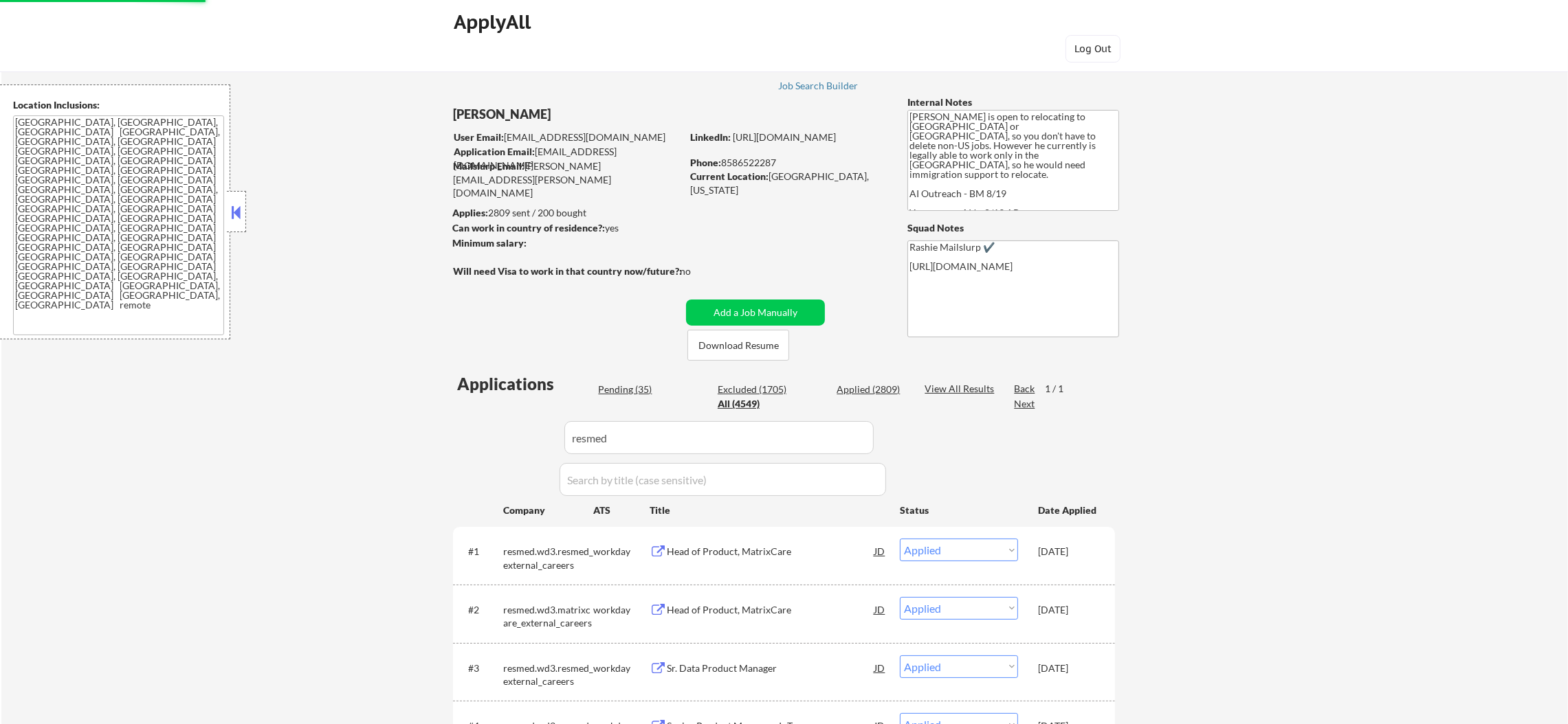
scroll to position [0, 0]
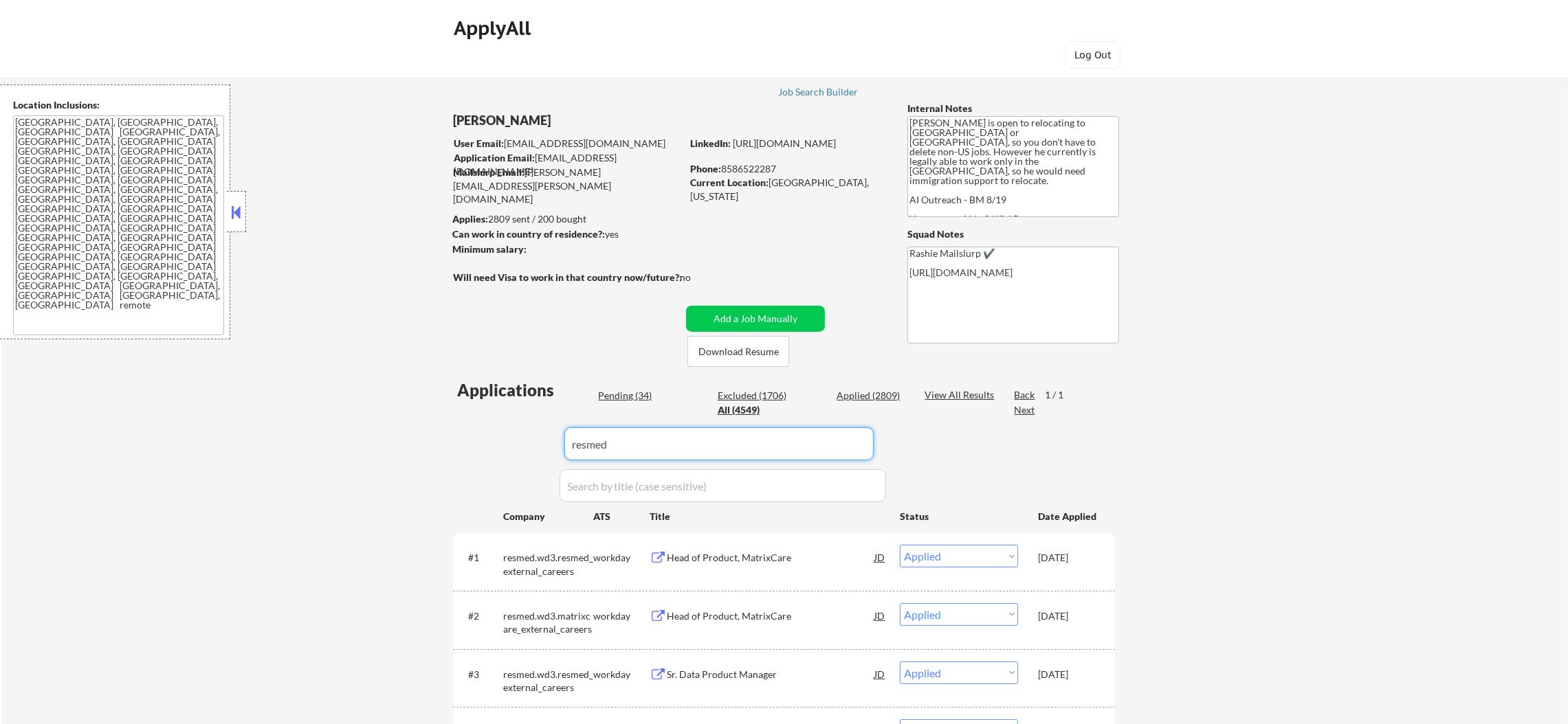
drag, startPoint x: 630, startPoint y: 430, endPoint x: 429, endPoint y: 434, distance: 201.0
click at [429, 434] on div "← Return to /applysquad Mailslurp Inbox Job Search Builder Gabriel Wilensky Use…" at bounding box center [784, 672] width 1566 height 1235
paste input "litify"
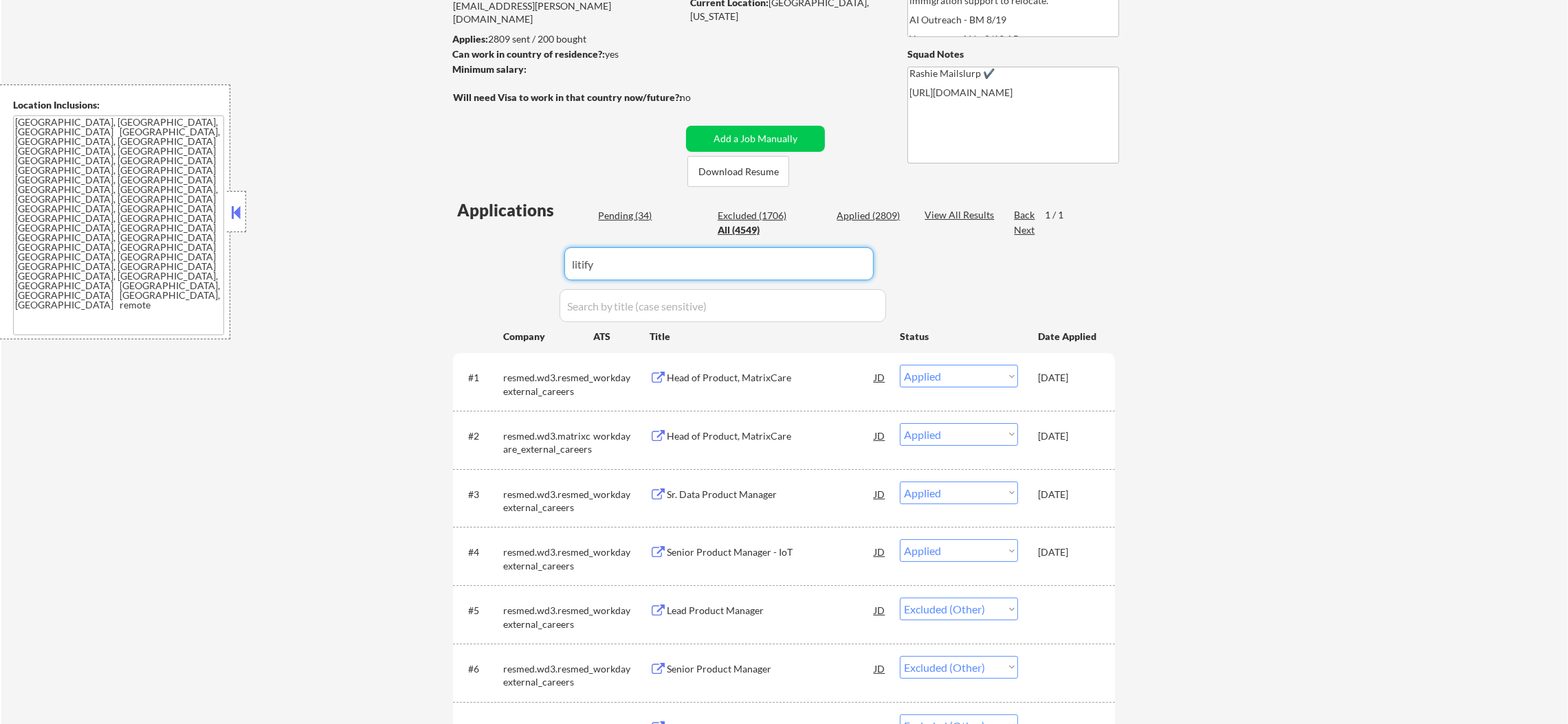
type input "litify"
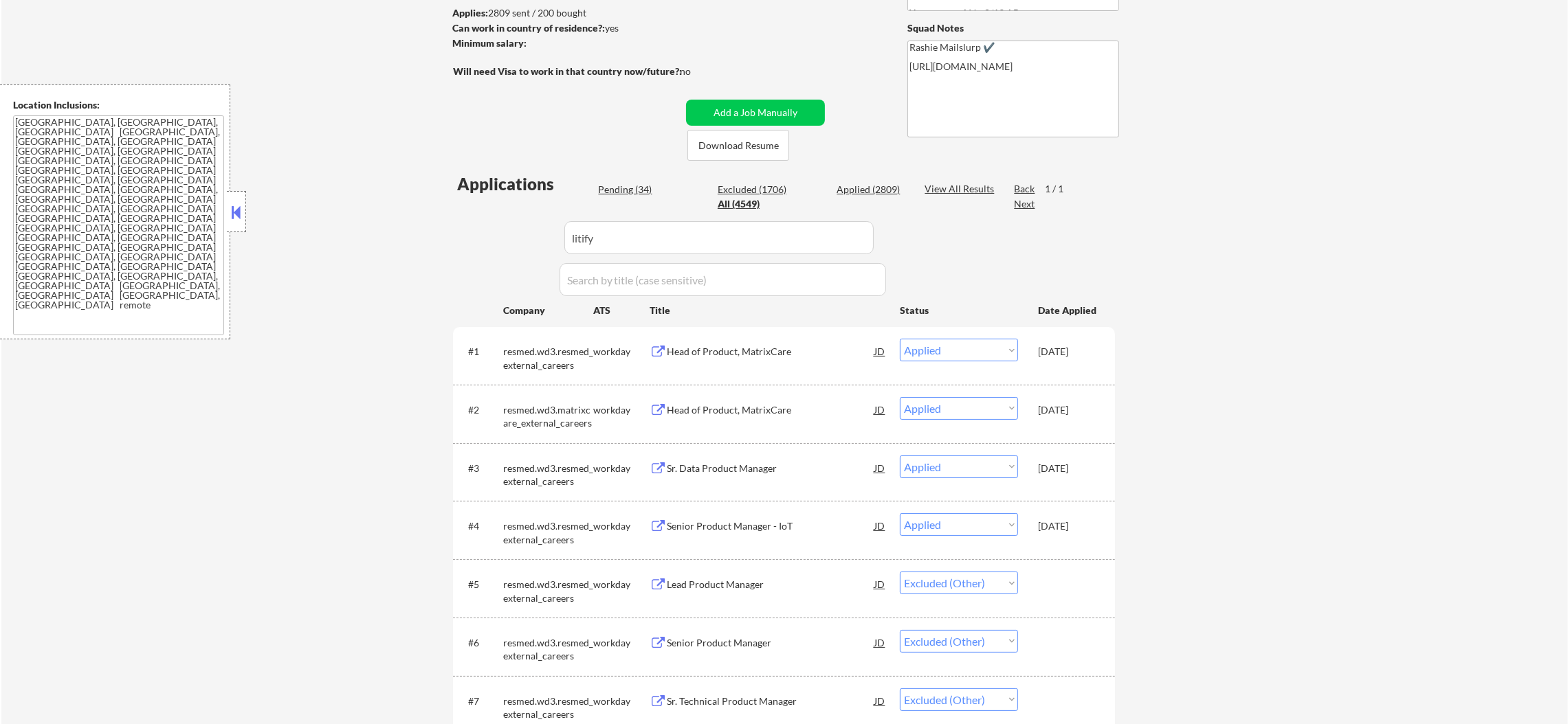
click at [296, 255] on div "← Return to /applysquad Mailslurp Inbox Job Search Builder Gabriel Wilensky Use…" at bounding box center [784, 466] width 1566 height 1235
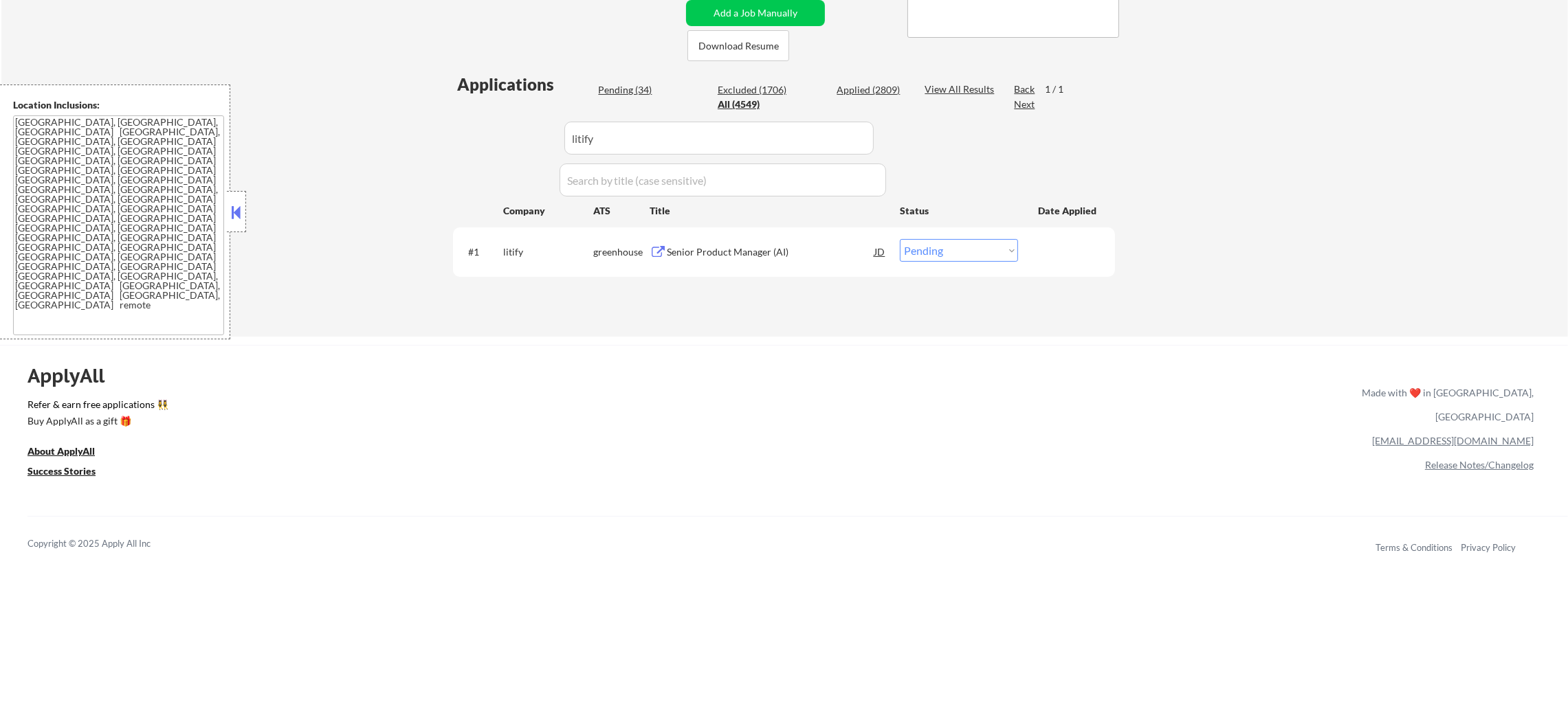
scroll to position [308, 0]
click at [720, 250] on div "Senior Product Manager (AI)" at bounding box center [770, 250] width 207 height 14
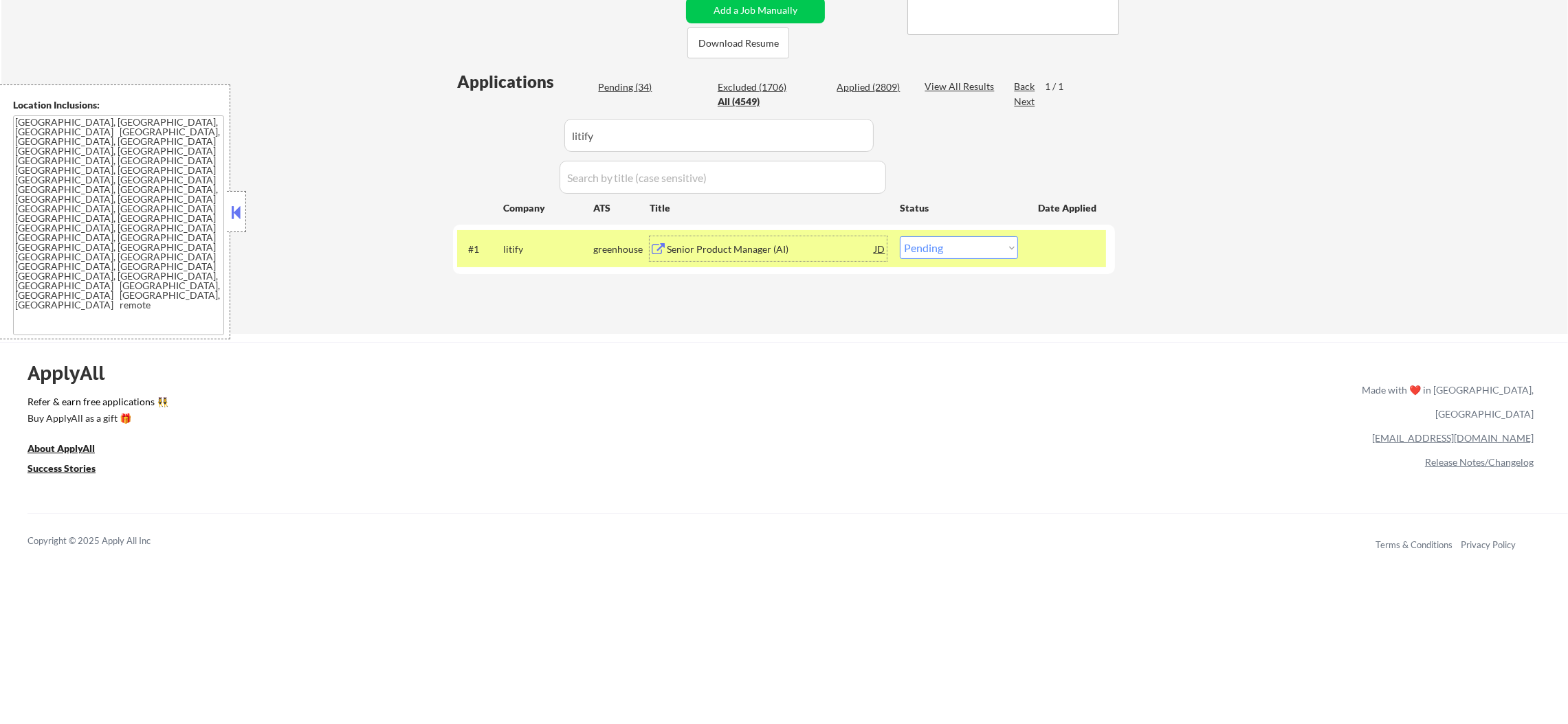
click at [950, 261] on div "#1 litify greenhouse Senior Product Manager (AI) JD Choose an option... Pending…" at bounding box center [781, 249] width 648 height 37
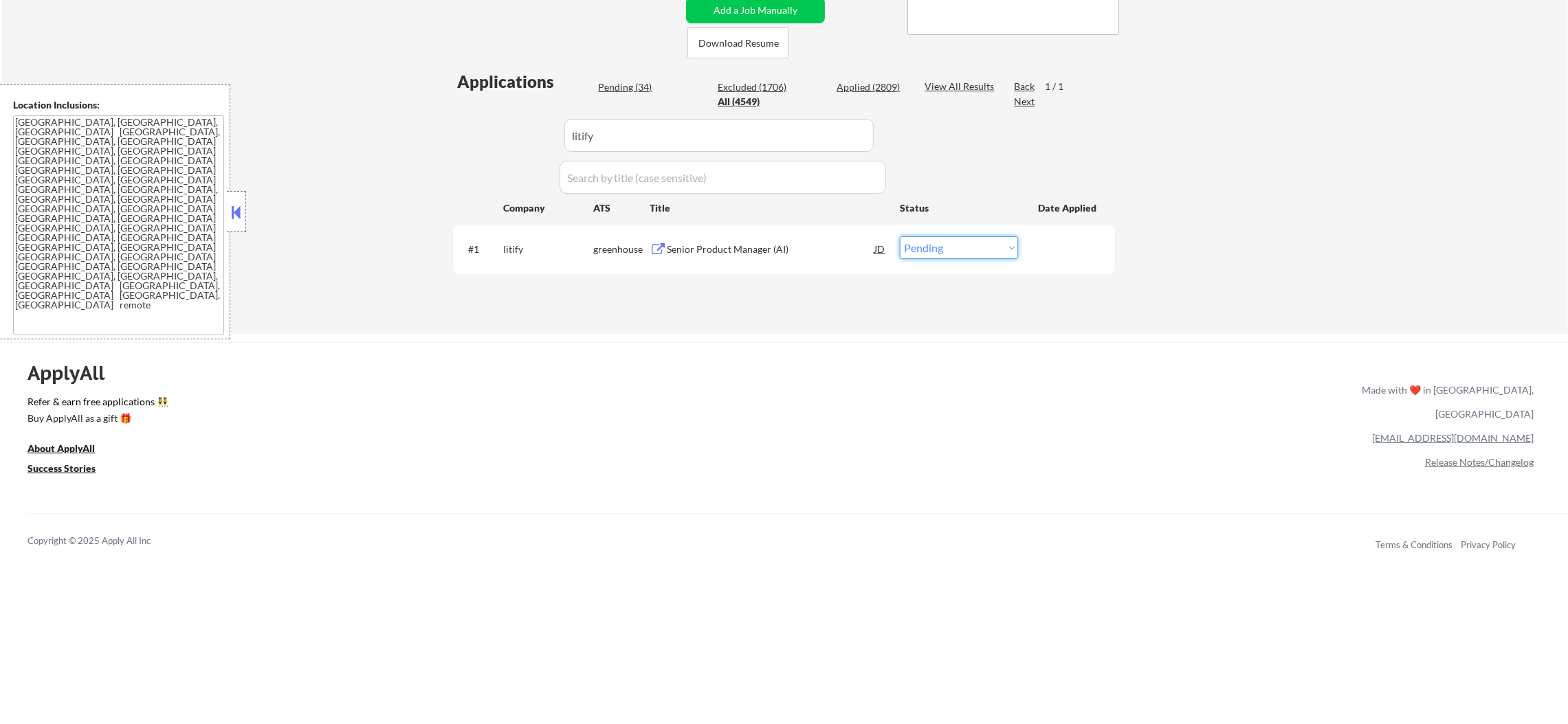
click at [956, 247] on select "Choose an option... Pending Applied Excluded (Questions) Excluded (Expired) Exc…" at bounding box center [959, 248] width 118 height 23
select select ""applied""
click at [900, 237] on select "Choose an option... Pending Applied Excluded (Questions) Excluded (Expired) Exc…" at bounding box center [959, 248] width 118 height 23
paste input "athenahealth"
drag, startPoint x: 645, startPoint y: 142, endPoint x: 362, endPoint y: 126, distance: 283.5
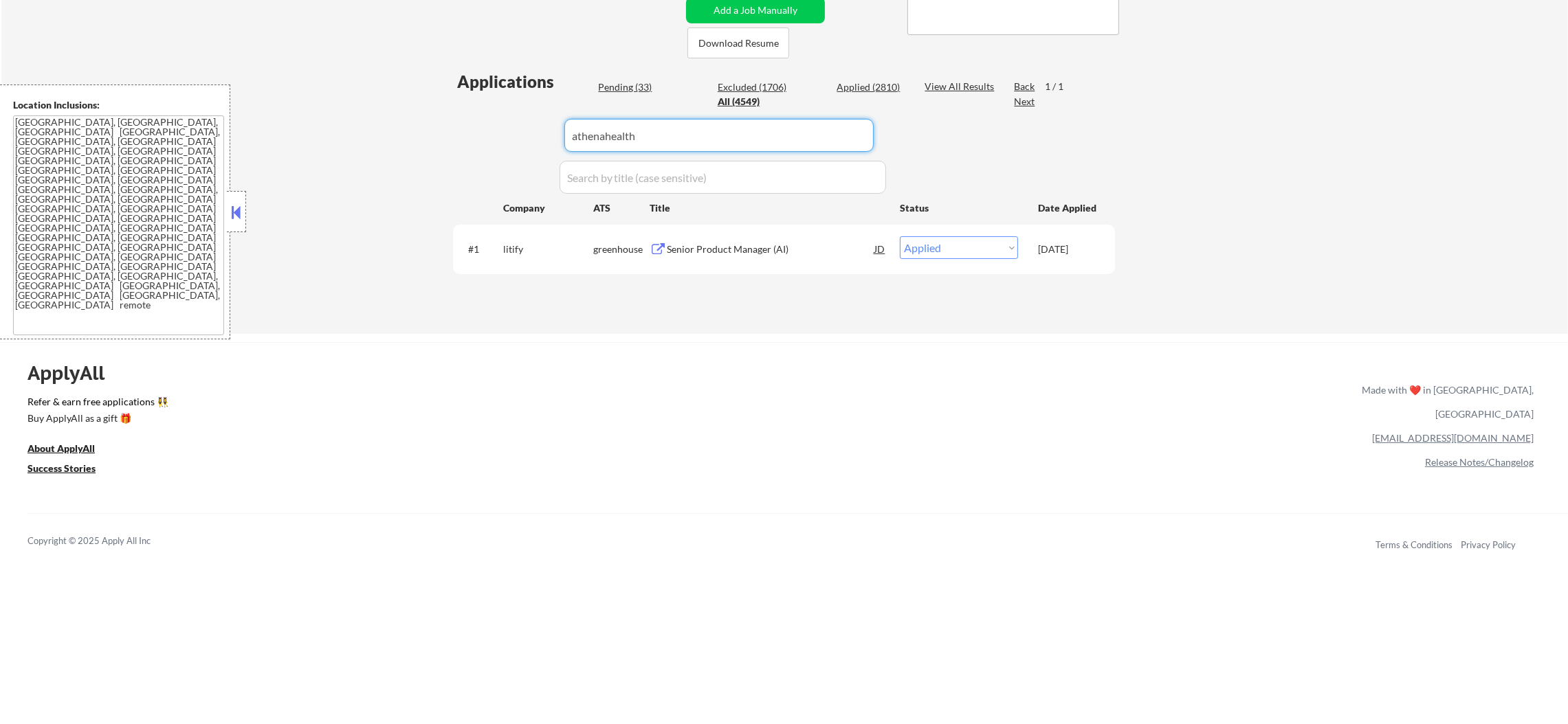
click at [374, 128] on div "← Return to /applysquad Mailslurp Inbox Job Search Builder Gabriel Wilensky Use…" at bounding box center [784, 40] width 1566 height 587
type input "athenahealth"
click at [362, 126] on div "← Return to /applysquad Mailslurp Inbox Job Search Builder Gabriel Wilensky Use…" at bounding box center [784, 40] width 1566 height 587
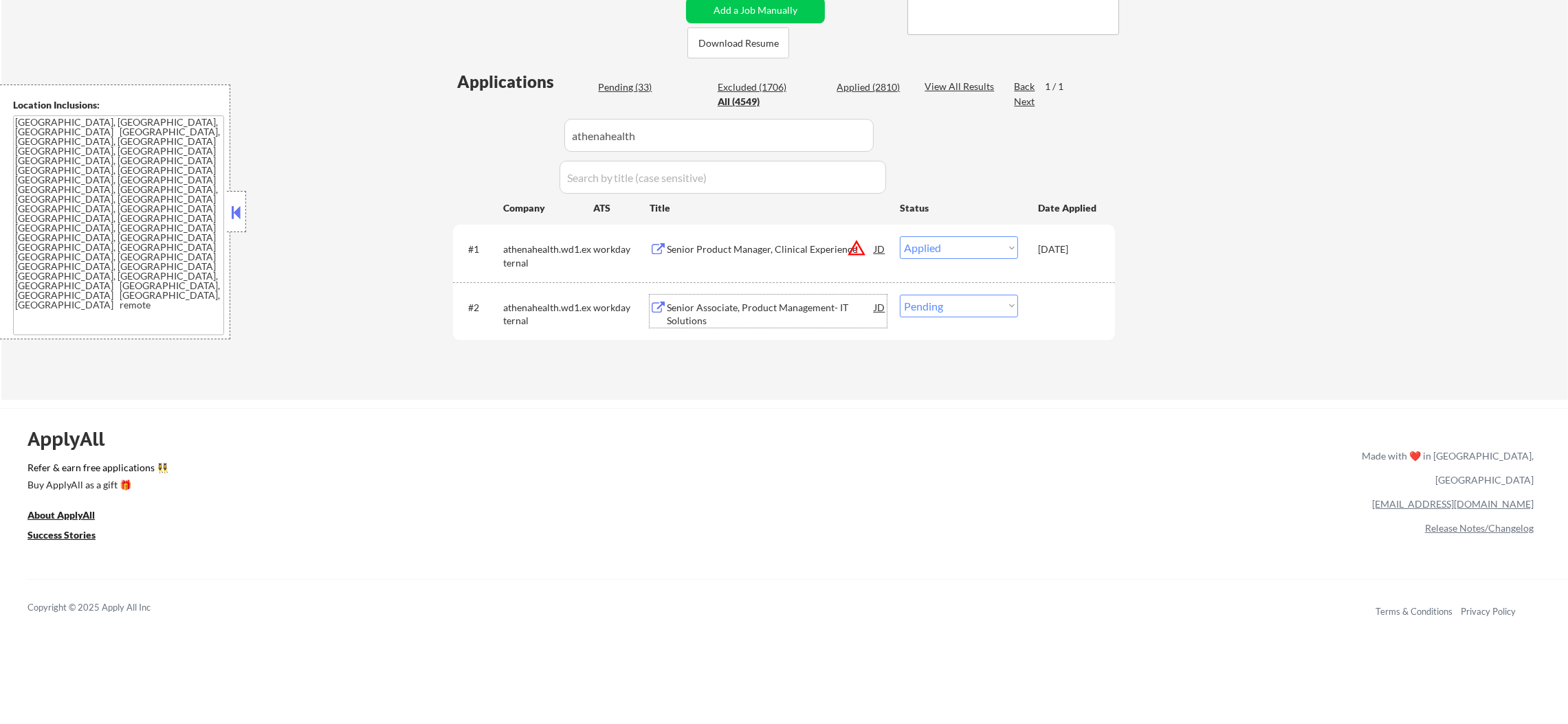
click at [777, 311] on div "Senior Associate, Product Management- IT Solutions" at bounding box center [770, 313] width 207 height 27
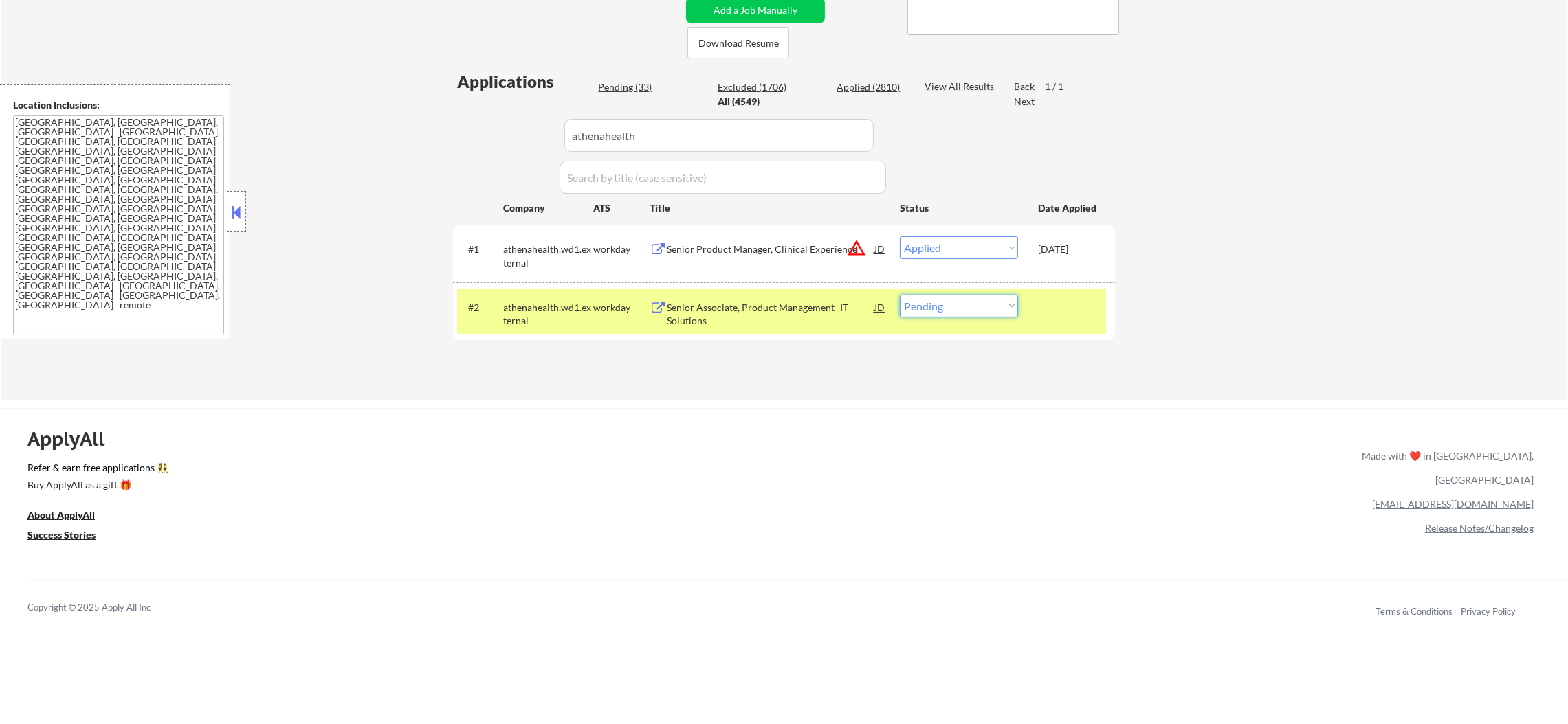
drag, startPoint x: 996, startPoint y: 304, endPoint x: 989, endPoint y: 315, distance: 13.0
click at [995, 307] on select "Choose an option... Pending Applied Excluded (Questions) Excluded (Expired) Exc…" at bounding box center [959, 306] width 118 height 23
select select ""excluded__expired_""
click at [900, 295] on select "Choose an option... Pending Applied Excluded (Questions) Excluded (Expired) Exc…" at bounding box center [959, 306] width 118 height 23
click at [533, 316] on div "athenahealth.wd1.external" at bounding box center [548, 313] width 90 height 27
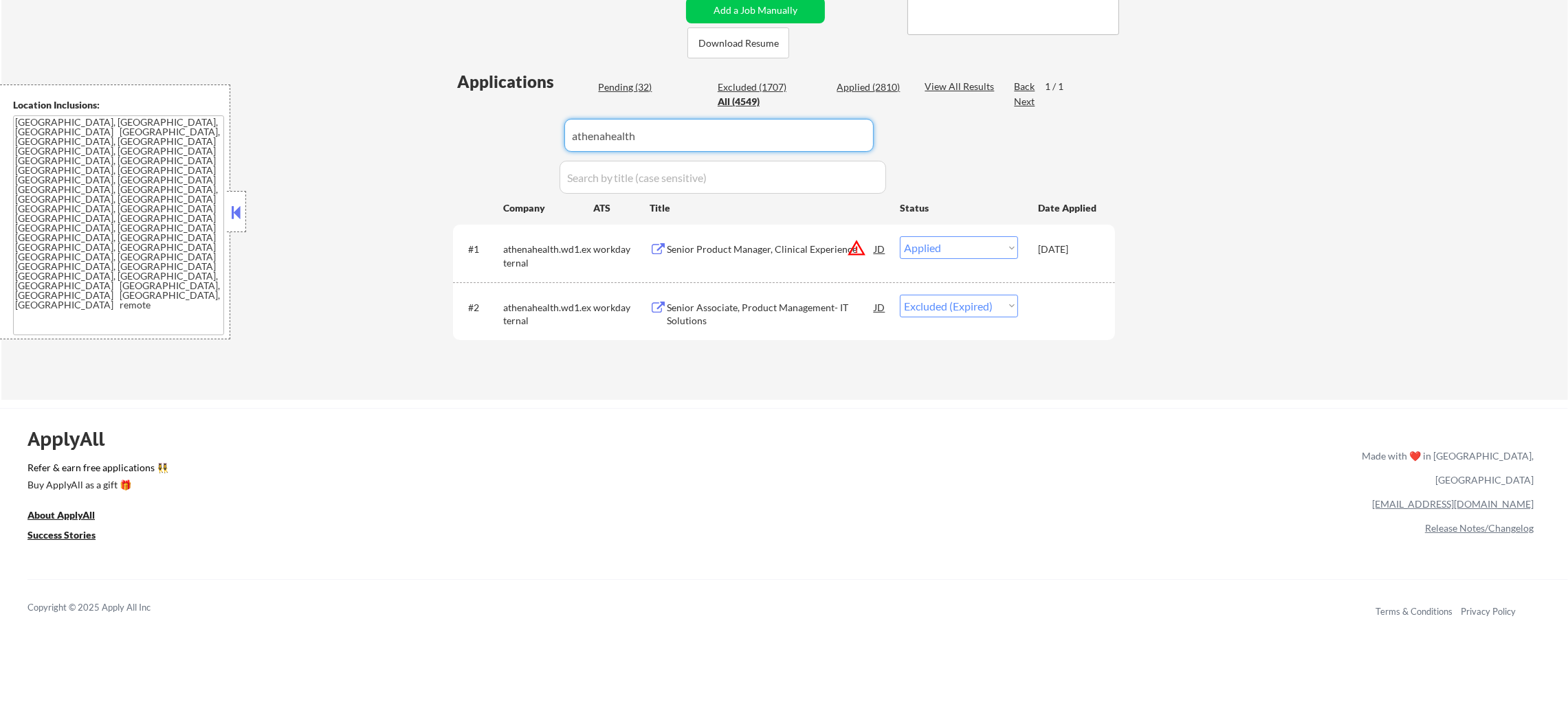
drag, startPoint x: 594, startPoint y: 123, endPoint x: 411, endPoint y: 109, distance: 183.5
click at [420, 109] on div "← Return to /applysquad Mailslurp Inbox Job Search Builder Gabriel Wilensky Use…" at bounding box center [784, 73] width 1566 height 653
paste input "blacksky"
type input "blacksky"
click at [407, 109] on div "← Return to /applysquad Mailslurp Inbox Job Search Builder Gabriel Wilensky Use…" at bounding box center [784, 73] width 1566 height 653
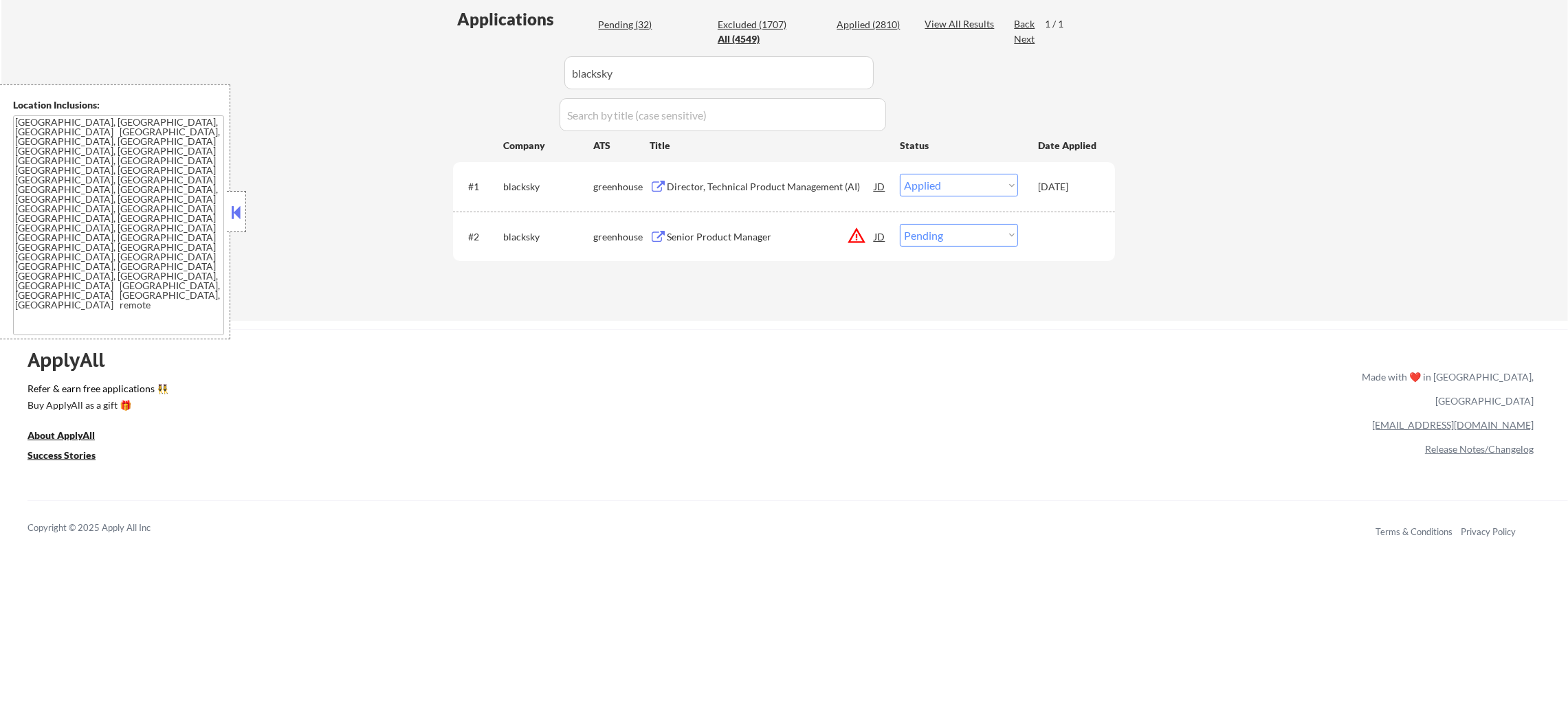
scroll to position [377, 0]
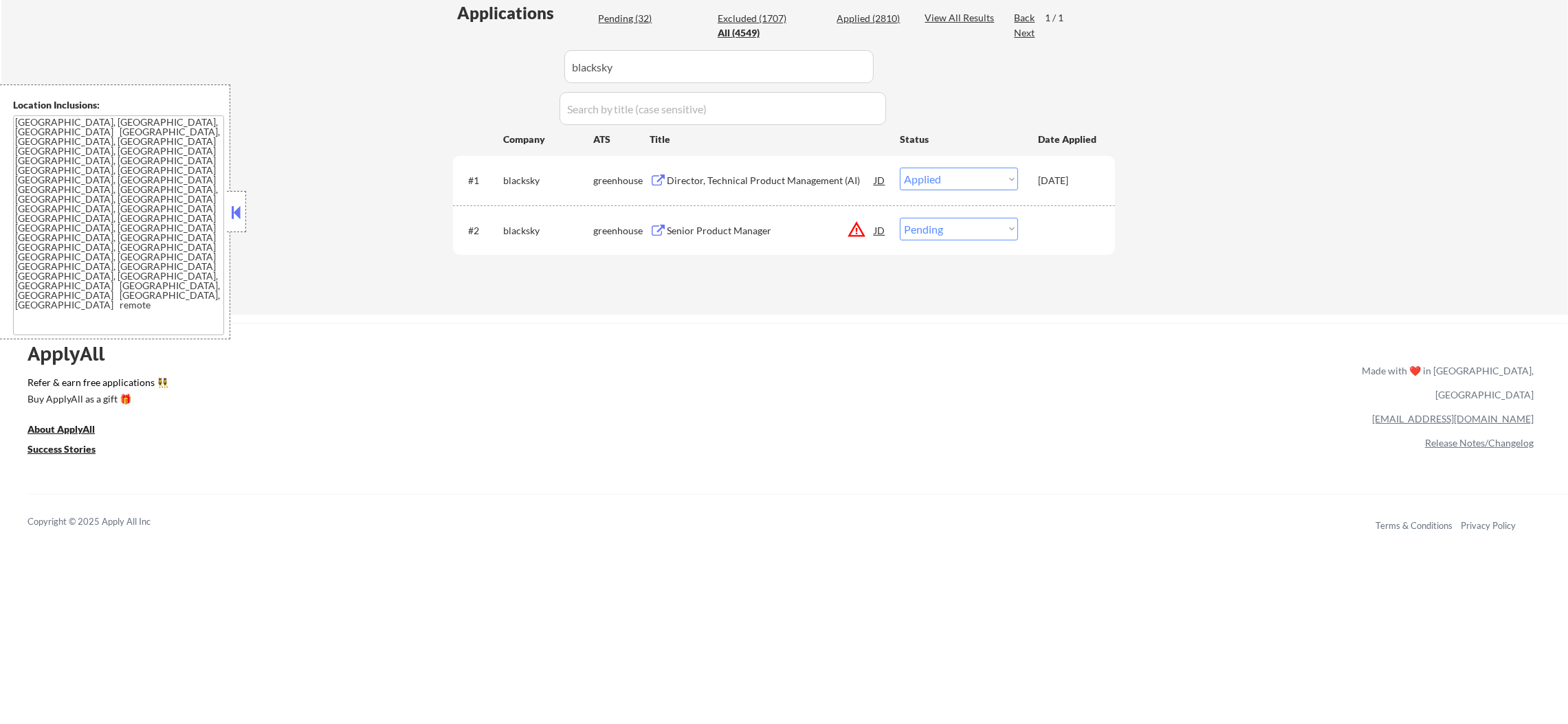
click at [745, 218] on div "Senior Product Manager" at bounding box center [770, 230] width 207 height 25
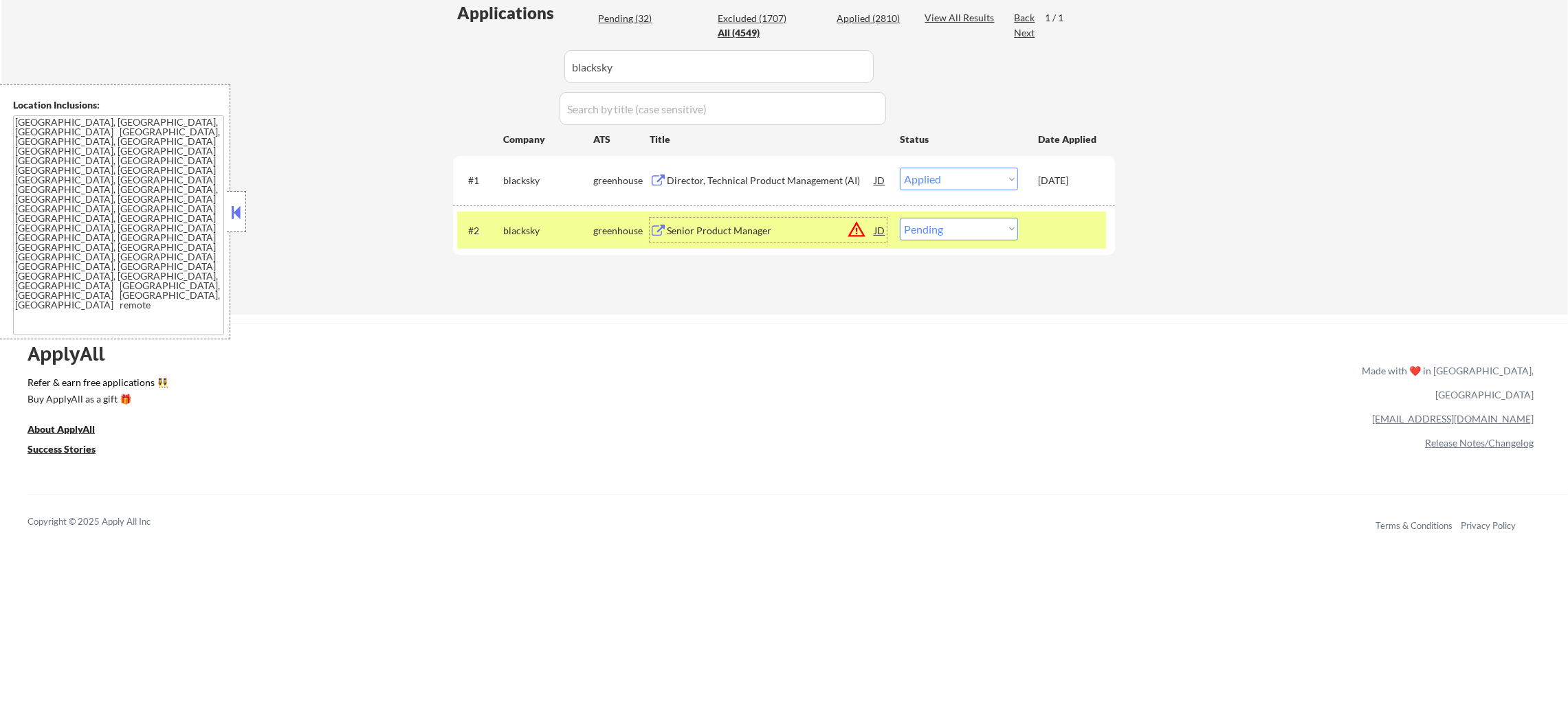
click at [944, 241] on div "#2 blacksky greenhouse Senior Product Manager JD warning_amber Choose an option…" at bounding box center [781, 230] width 648 height 37
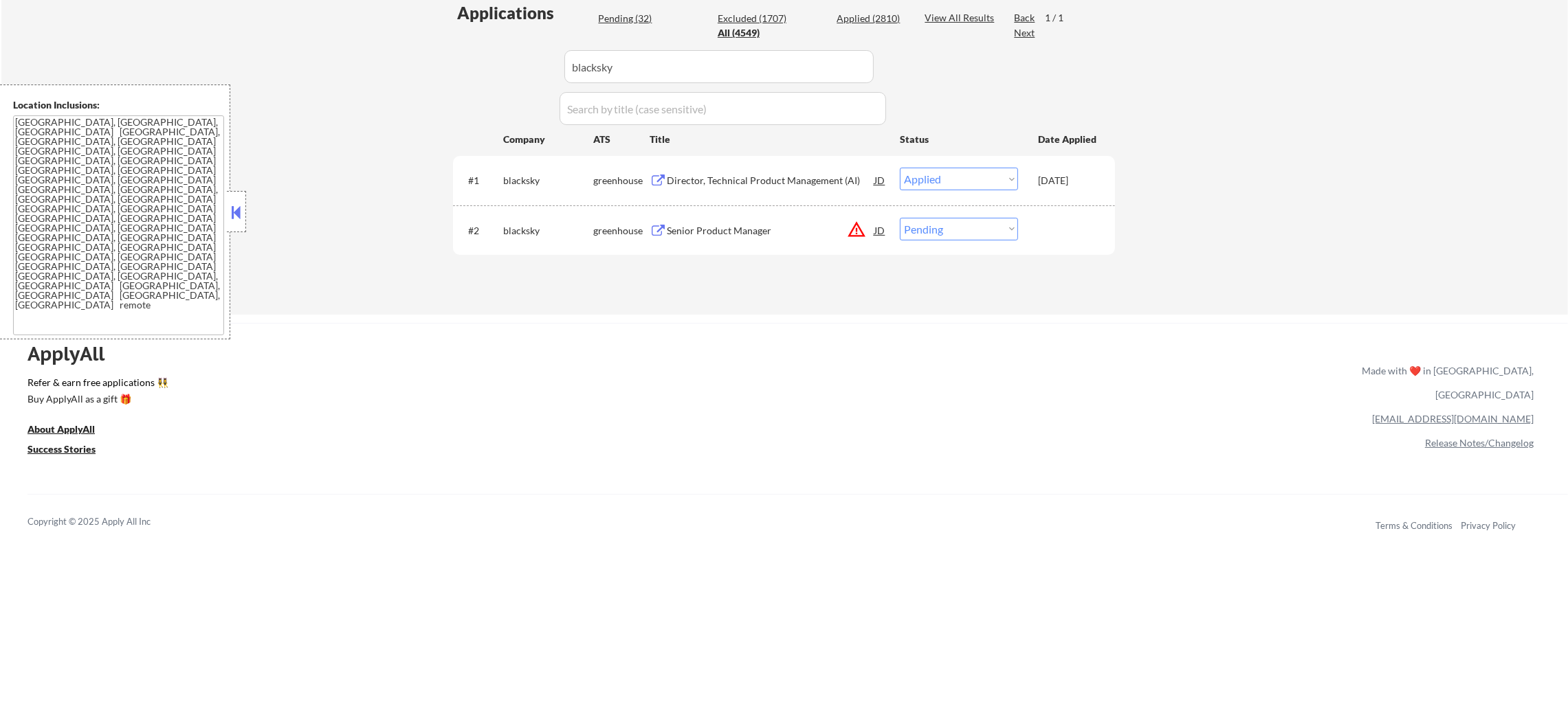
click at [956, 226] on select "Choose an option... Pending Applied Excluded (Questions) Excluded (Expired) Exc…" at bounding box center [959, 229] width 118 height 23
select select ""excluded__other_""
click at [900, 218] on select "Choose an option... Pending Applied Excluded (Questions) Excluded (Expired) Exc…" at bounding box center [959, 229] width 118 height 23
drag, startPoint x: 411, startPoint y: 64, endPoint x: 369, endPoint y: 64, distance: 42.0
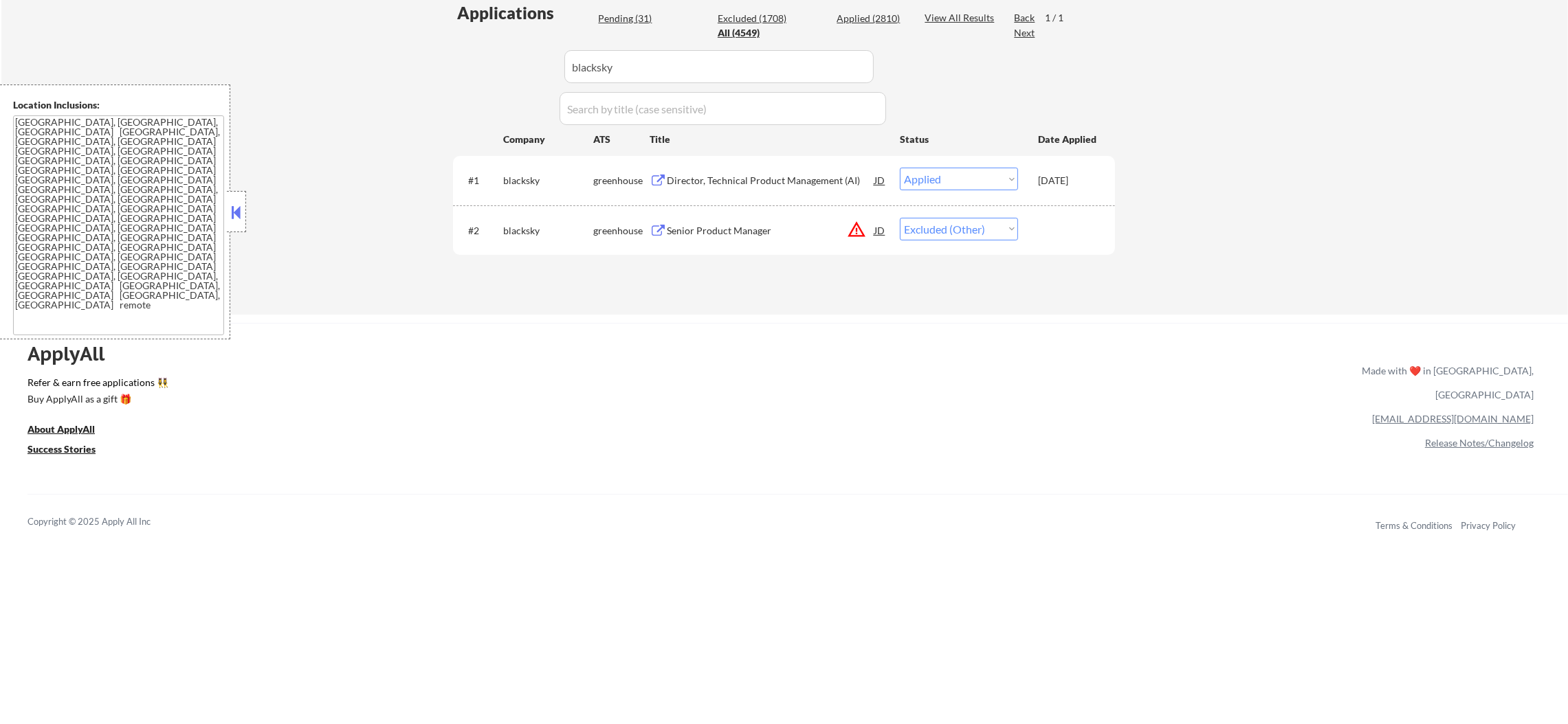
paste input "ehealthinsurance"
type input "ehealthinsurance"
select select ""excluded""
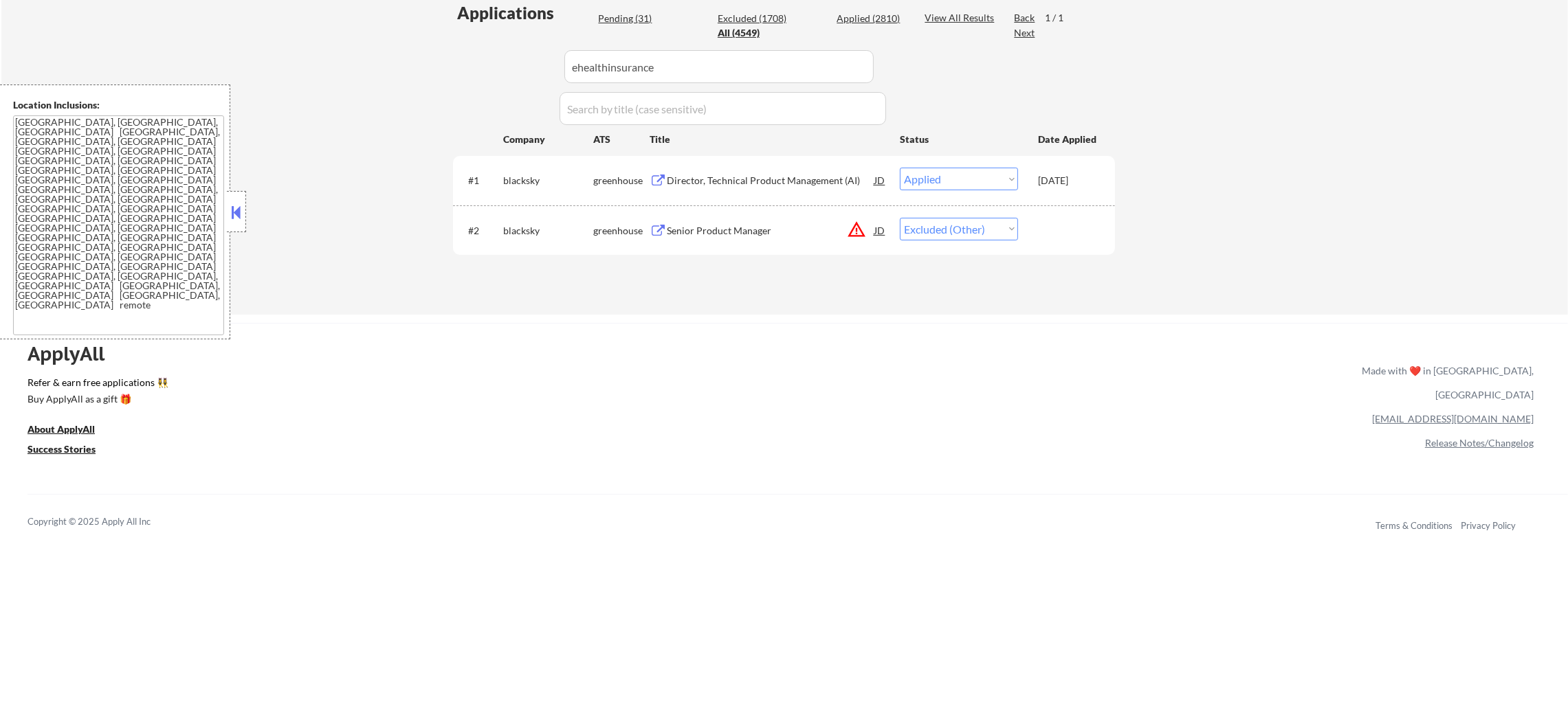
select select ""pending""
select select ""excluded""
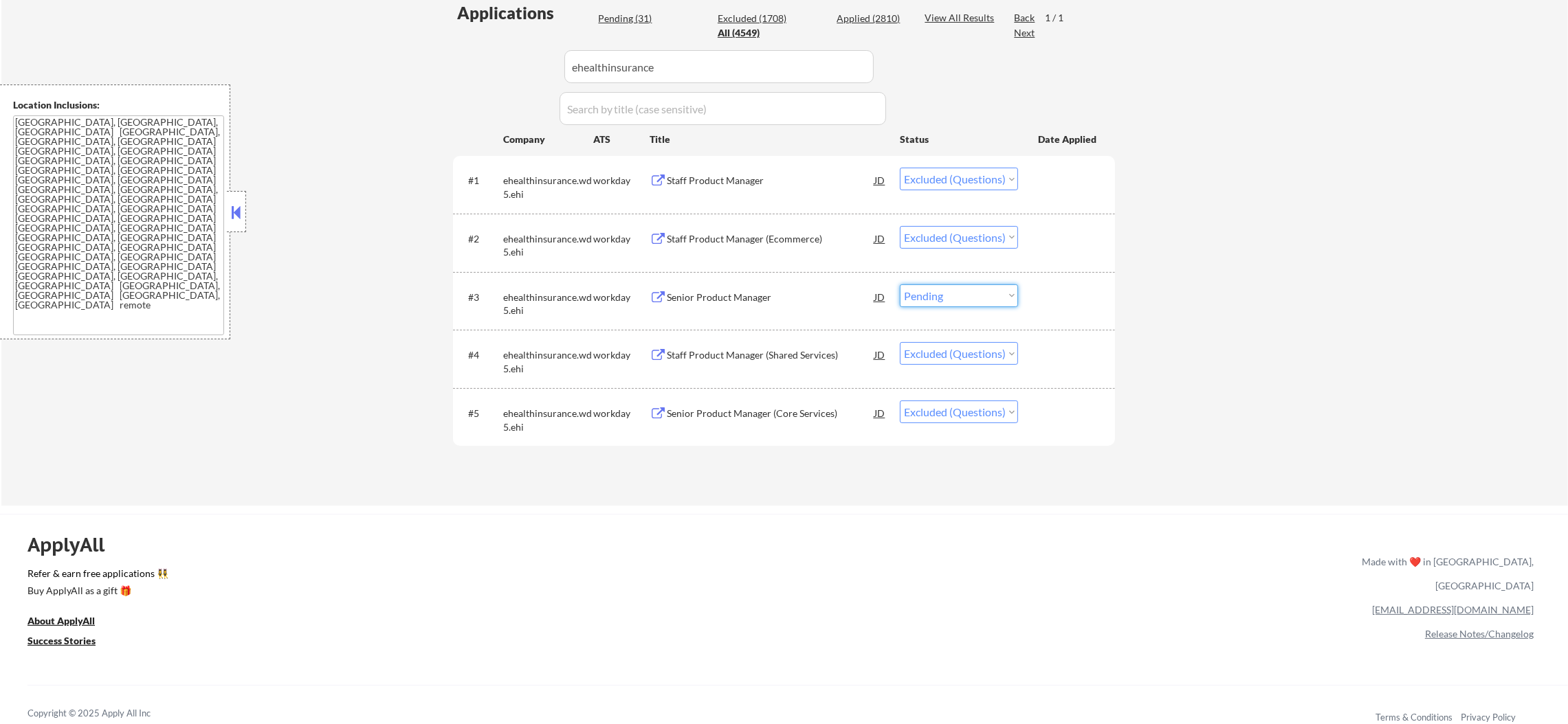
drag, startPoint x: 959, startPoint y: 295, endPoint x: 960, endPoint y: 304, distance: 9.1
click at [959, 295] on select "Choose an option... Pending Applied Excluded (Questions) Excluded (Expired) Exc…" at bounding box center [959, 296] width 118 height 23
select select ""excluded""
click at [900, 285] on select "Choose an option... Pending Applied Excluded (Questions) Excluded (Expired) Exc…" at bounding box center [959, 296] width 118 height 23
drag, startPoint x: 654, startPoint y: 74, endPoint x: 312, endPoint y: 61, distance: 342.2
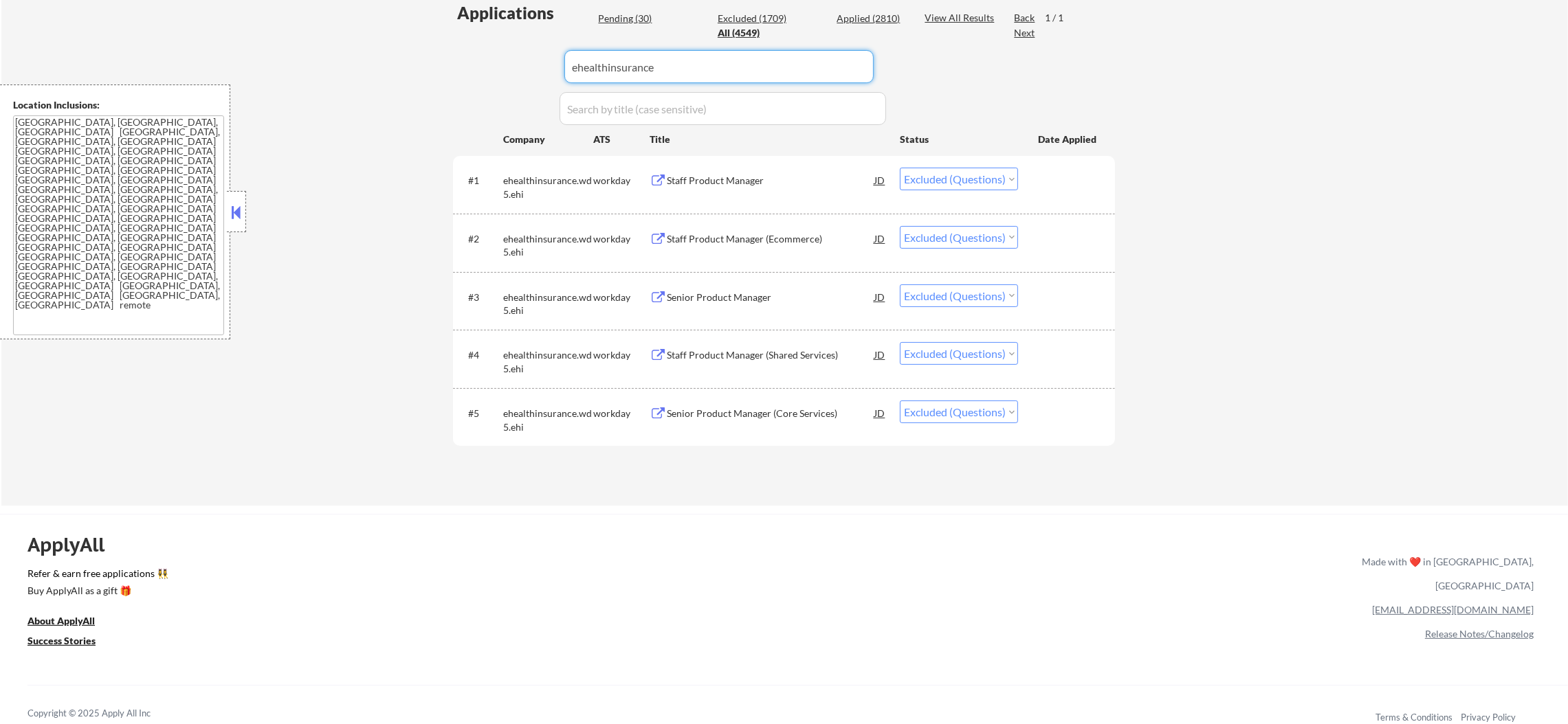
click at [316, 61] on div "← Return to /applysquad Mailslurp Inbox Job Search Builder Gabriel Wilensky Use…" at bounding box center [784, 91] width 1566 height 828
paste input "shiftkey"
type input "shiftkey"
click at [312, 61] on div "← Return to /applysquad Mailslurp Inbox Job Search Builder Gabriel Wilensky Use…" at bounding box center [784, 91] width 1566 height 828
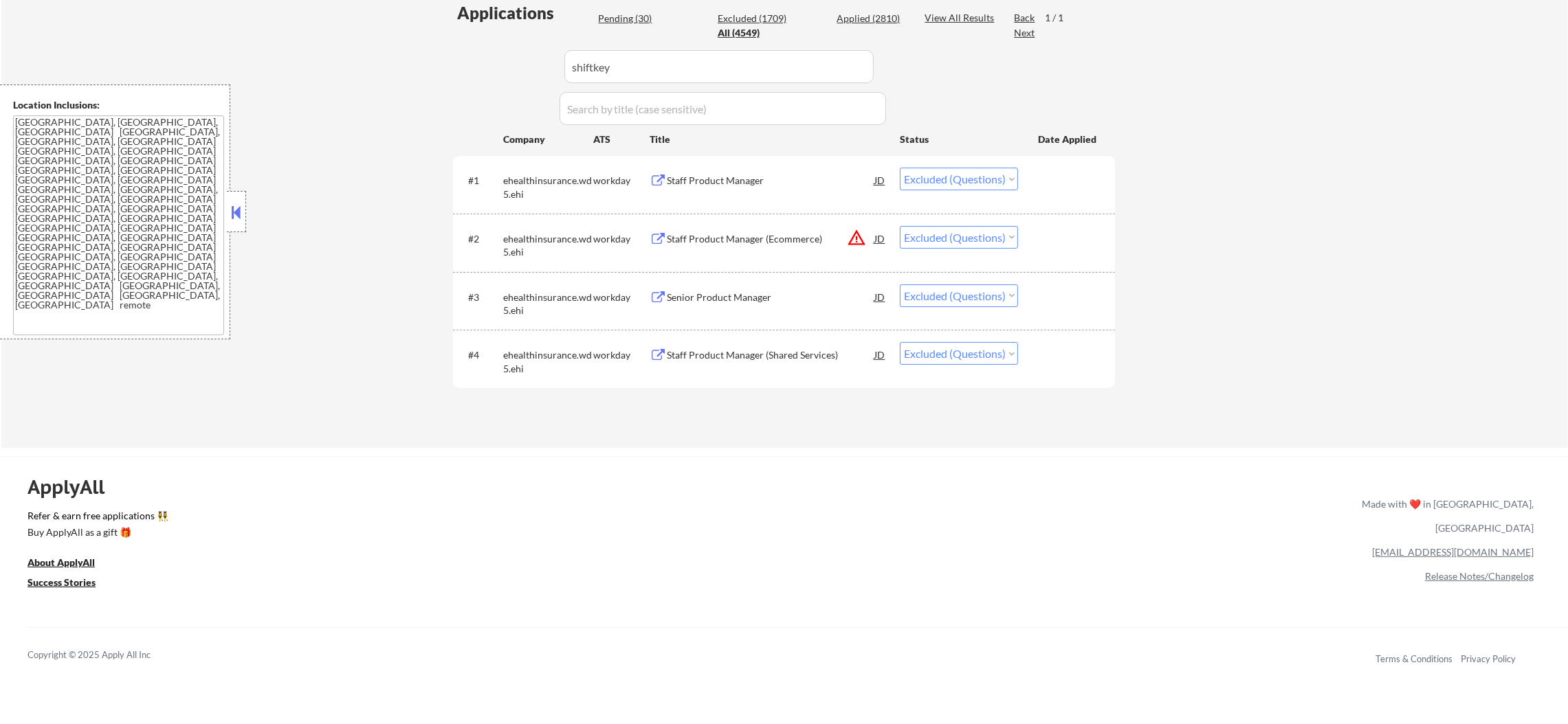
select select ""applied""
select select ""pending""
select select ""excluded__blocklist_""
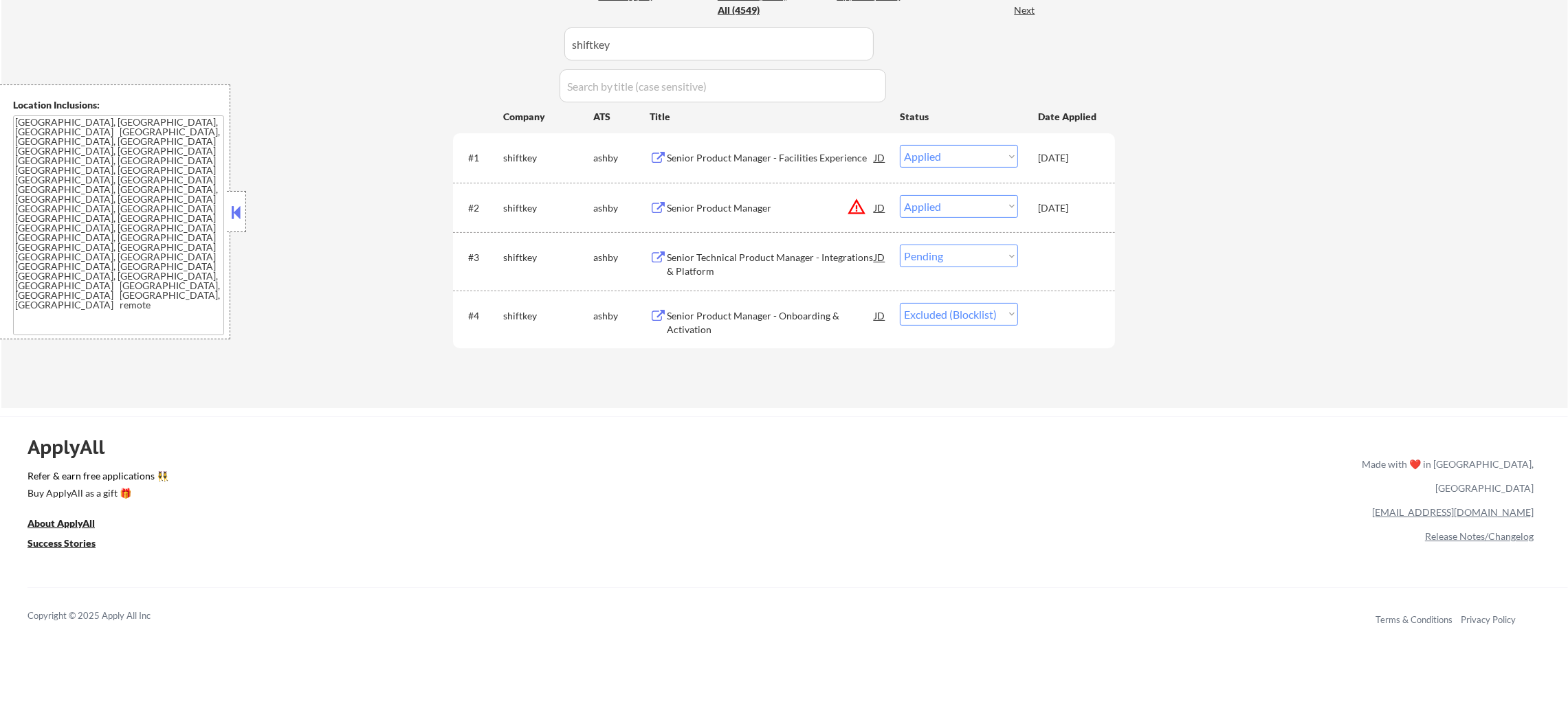
scroll to position [413, 0]
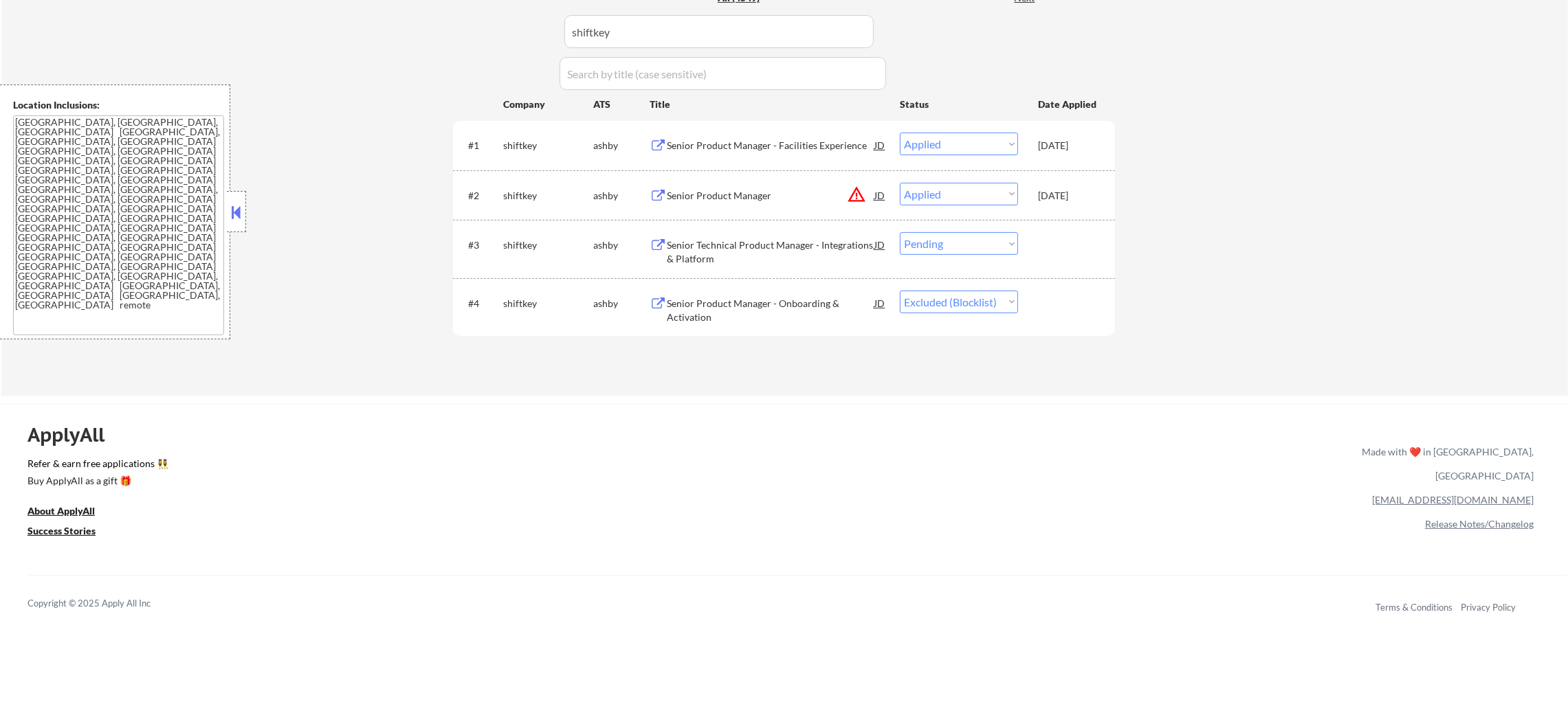
click at [942, 238] on select "Choose an option... Pending Applied Excluded (Questions) Excluded (Expired) Exc…" at bounding box center [959, 243] width 118 height 23
select select ""excluded__other_""
click at [900, 232] on select "Choose an option... Pending Applied Excluded (Questions) Excluded (Expired) Exc…" at bounding box center [959, 243] width 118 height 23
drag, startPoint x: 642, startPoint y: 37, endPoint x: 422, endPoint y: 37, distance: 220.0
click at [449, 37] on div "← Return to /applysquad Mailslurp Inbox Job Search Builder Gabriel Wilensky Use…" at bounding box center [784, 14] width 686 height 743
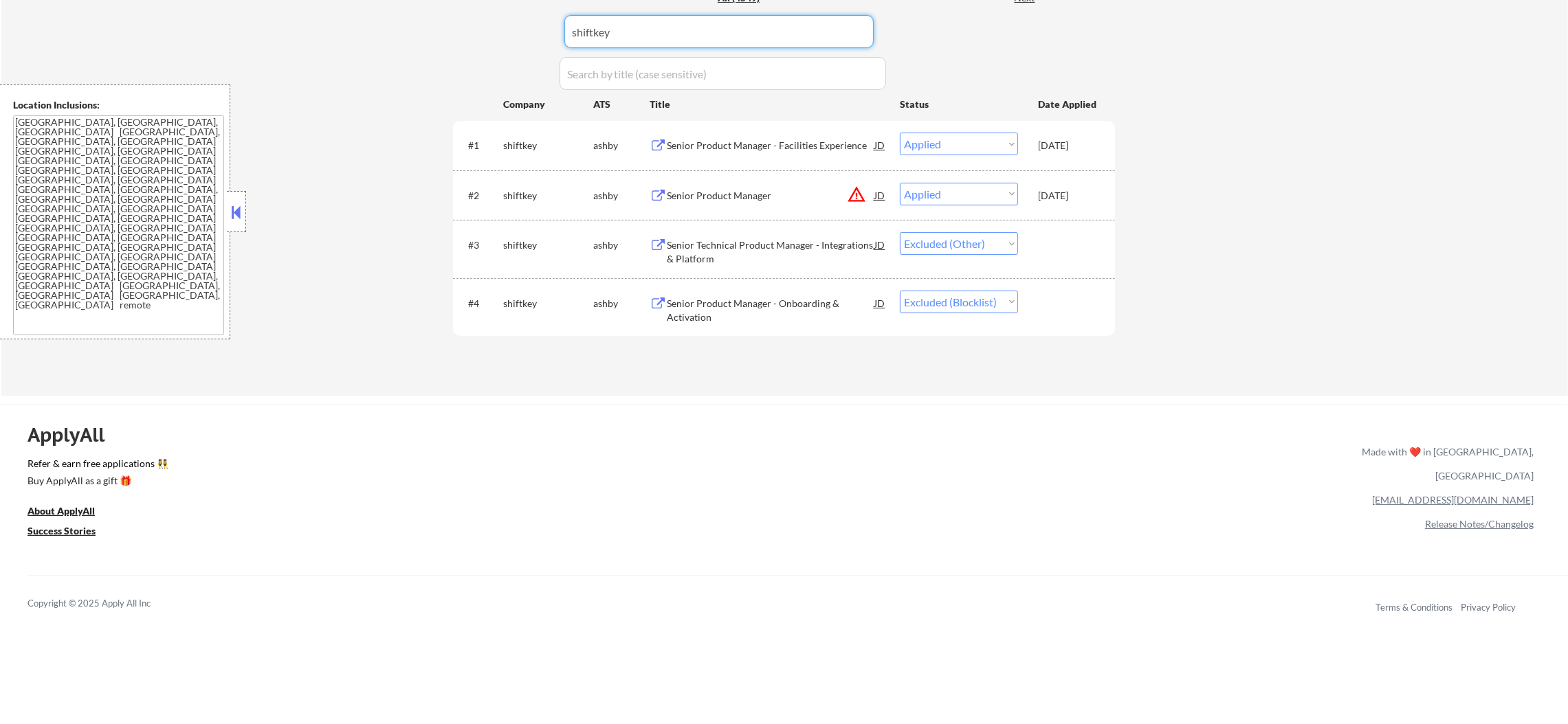
paste input "codeorg"
type input "codeorg"
click at [422, 37] on div "← Return to /applysquad Mailslurp Inbox Job Search Builder Gabriel Wilensky Use…" at bounding box center [784, 19] width 1566 height 753
select select ""pending""
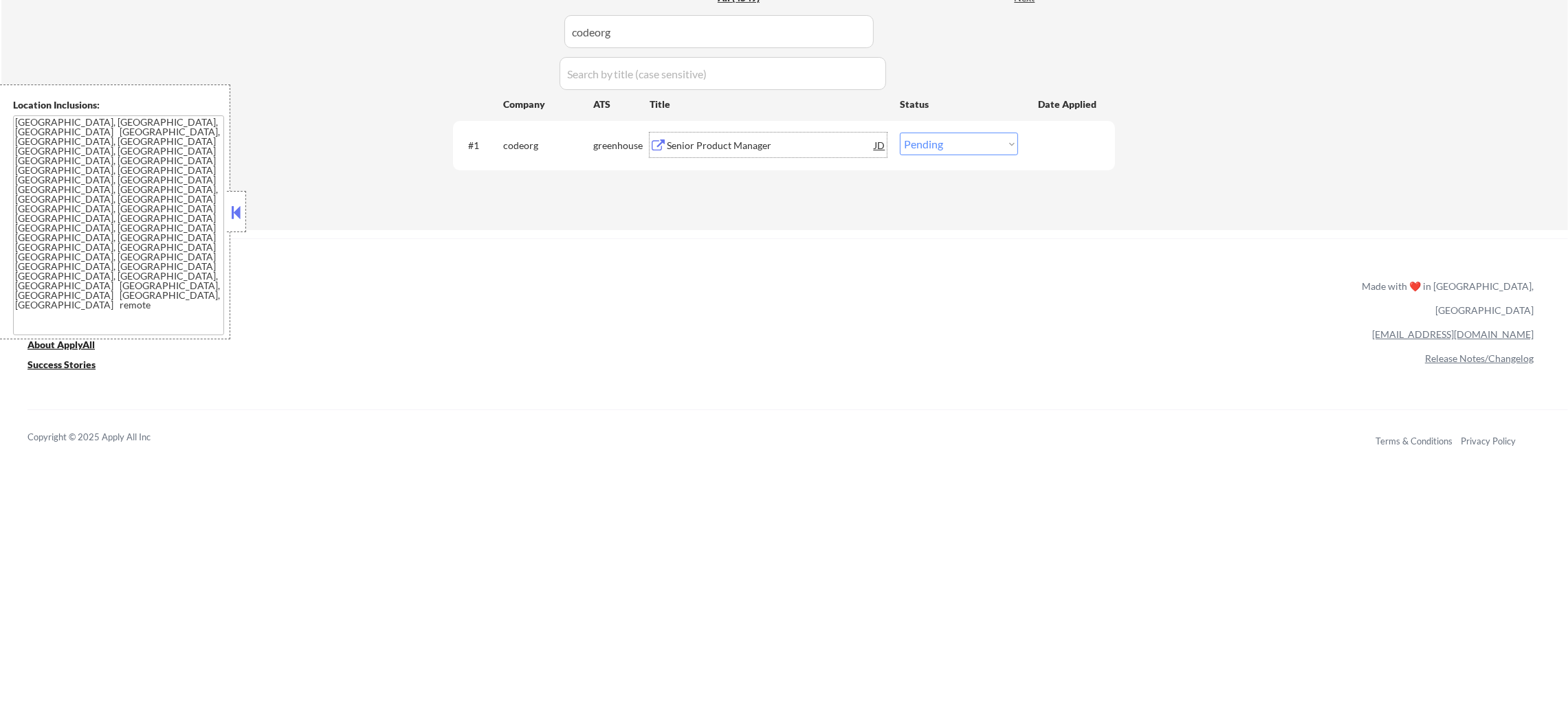
click at [713, 148] on div "Senior Product Manager" at bounding box center [770, 145] width 207 height 14
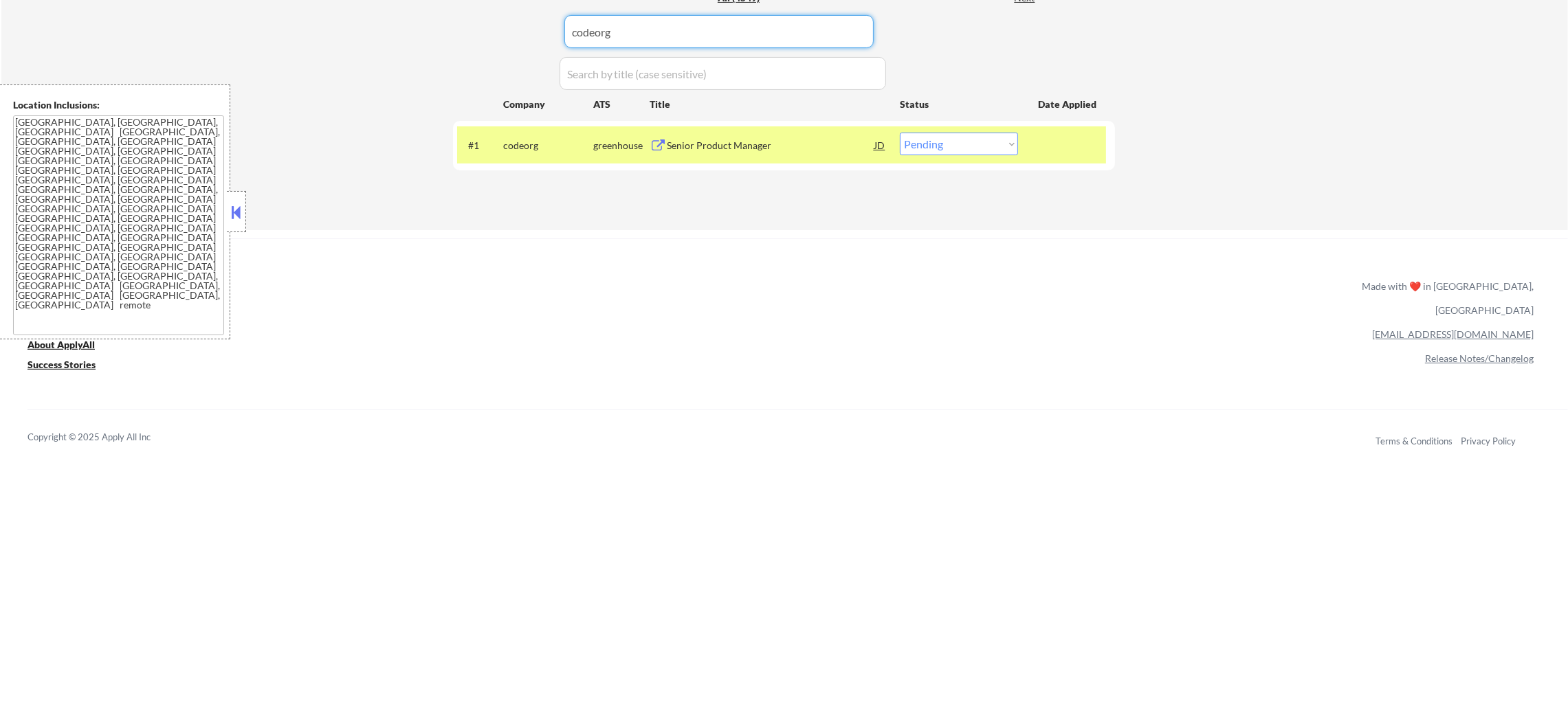
drag, startPoint x: 616, startPoint y: 36, endPoint x: 382, endPoint y: 37, distance: 234.0
paste input "pnc"
type input "pnc"
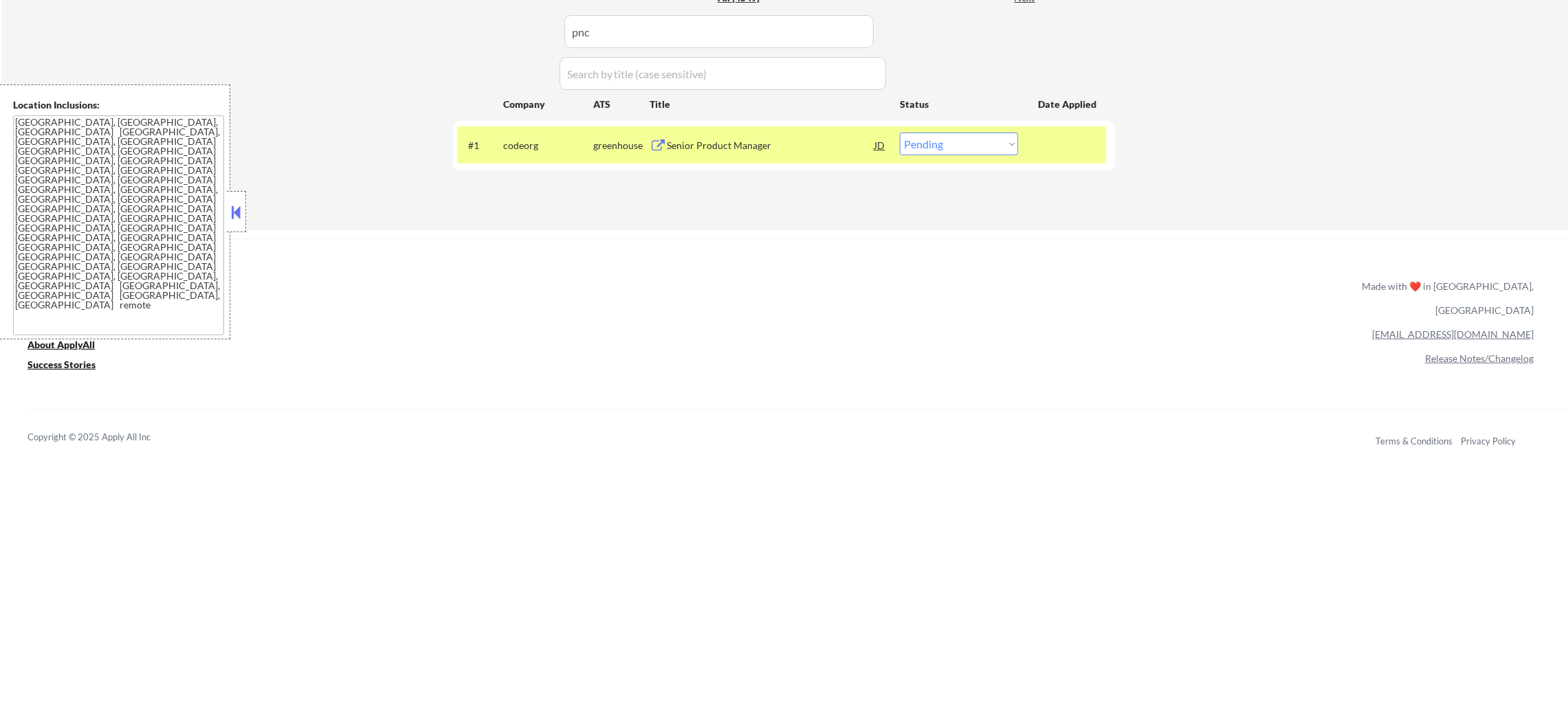
select select ""excluded__expired_""
select select ""pending""
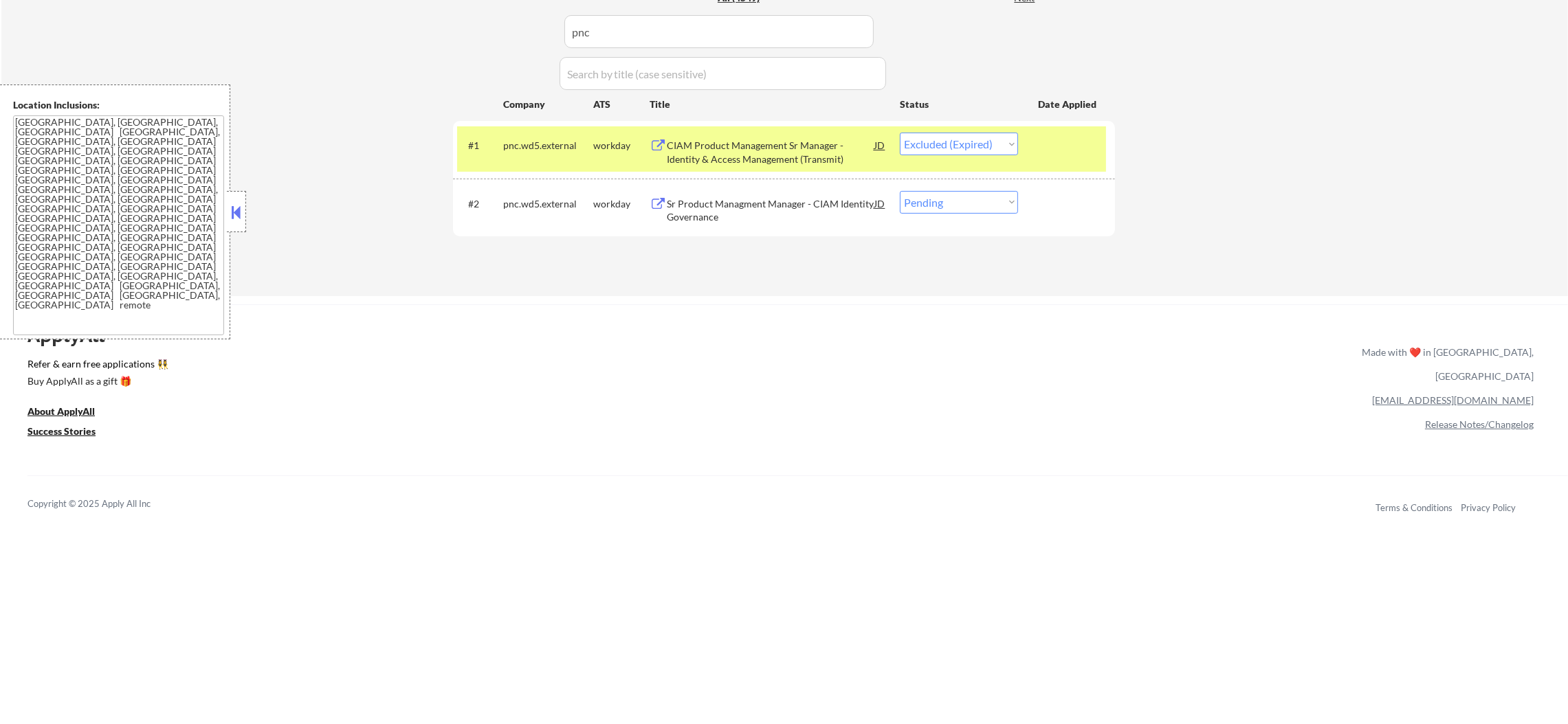
click at [546, 146] on div "pnc.wd5.external" at bounding box center [548, 145] width 90 height 14
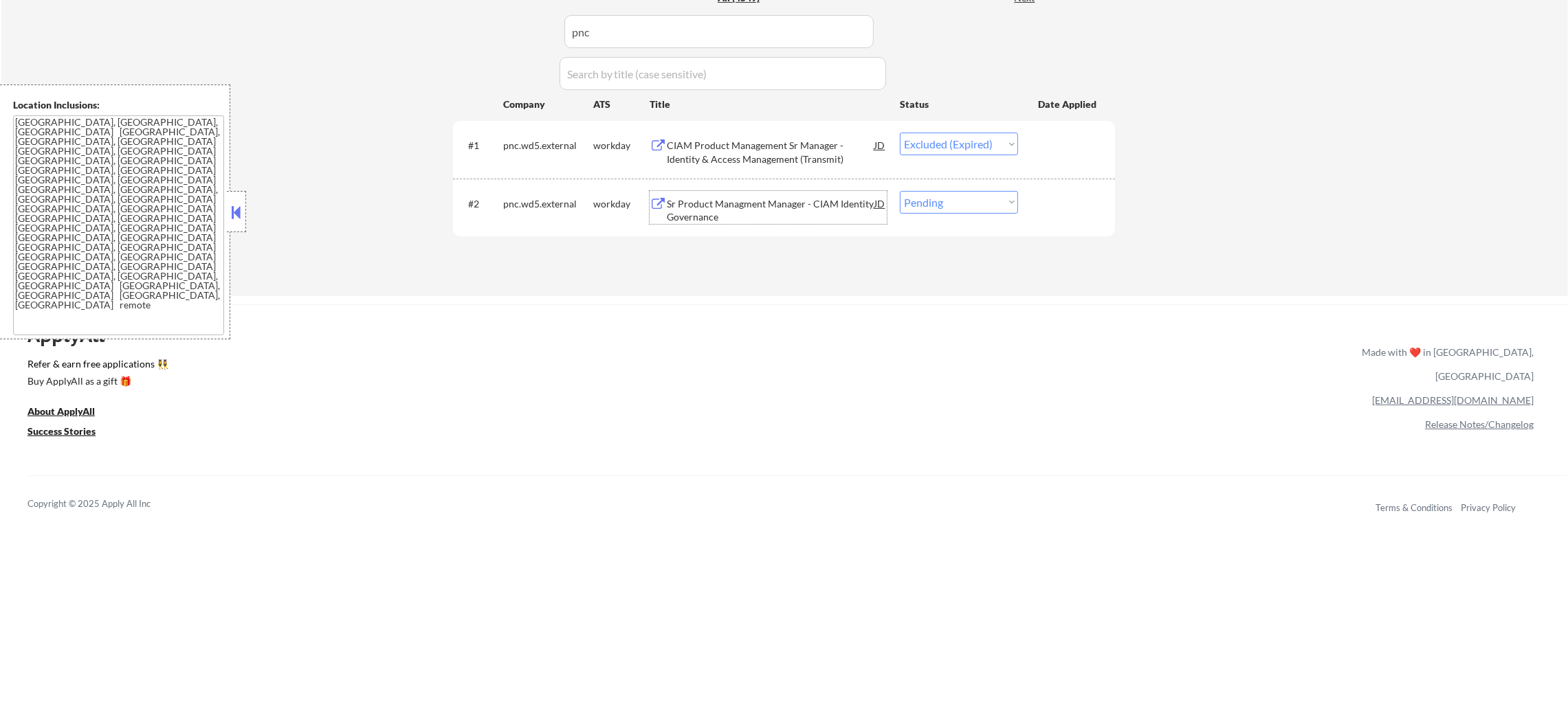
click at [813, 204] on div "Sr Product Managment Manager - CIAM Identity Governance" at bounding box center [770, 210] width 207 height 27
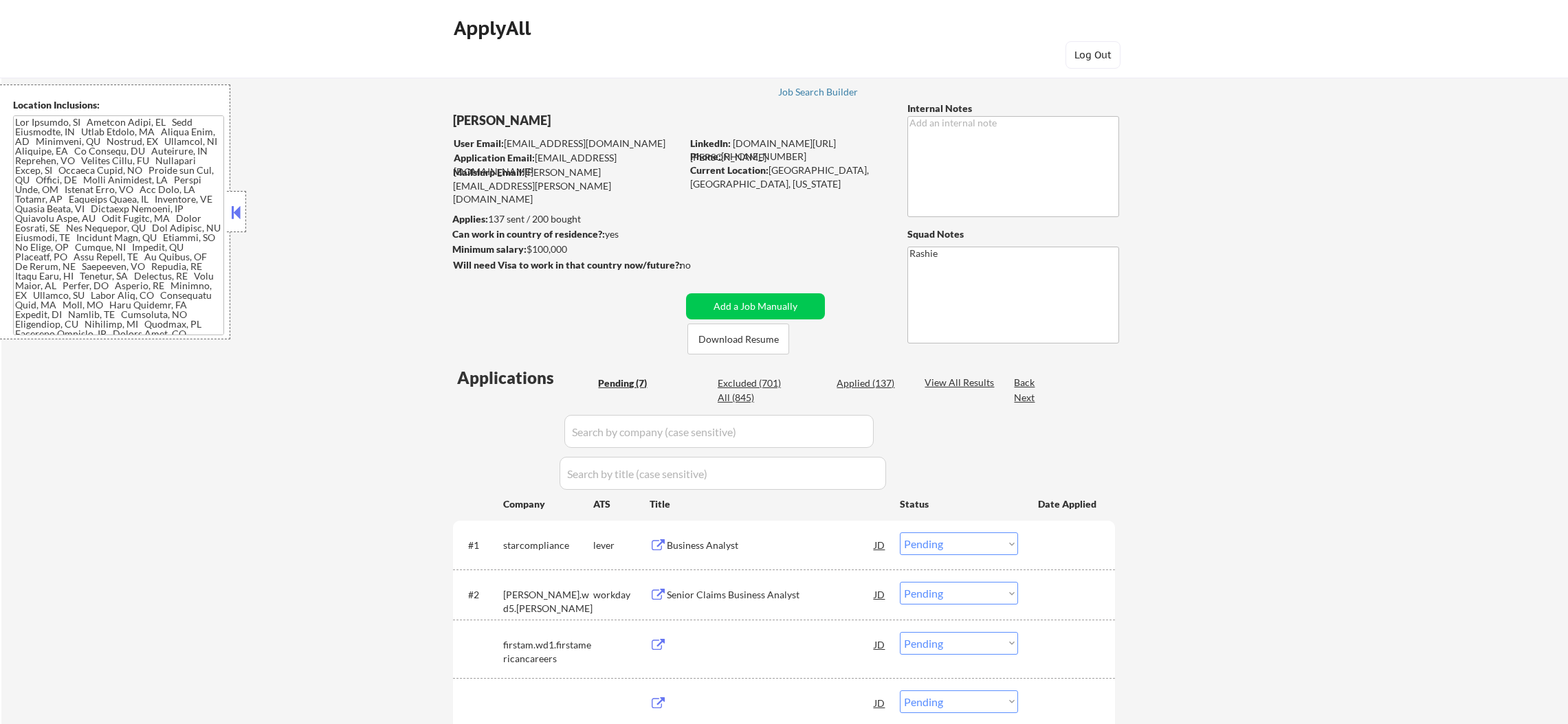
select select ""pending""
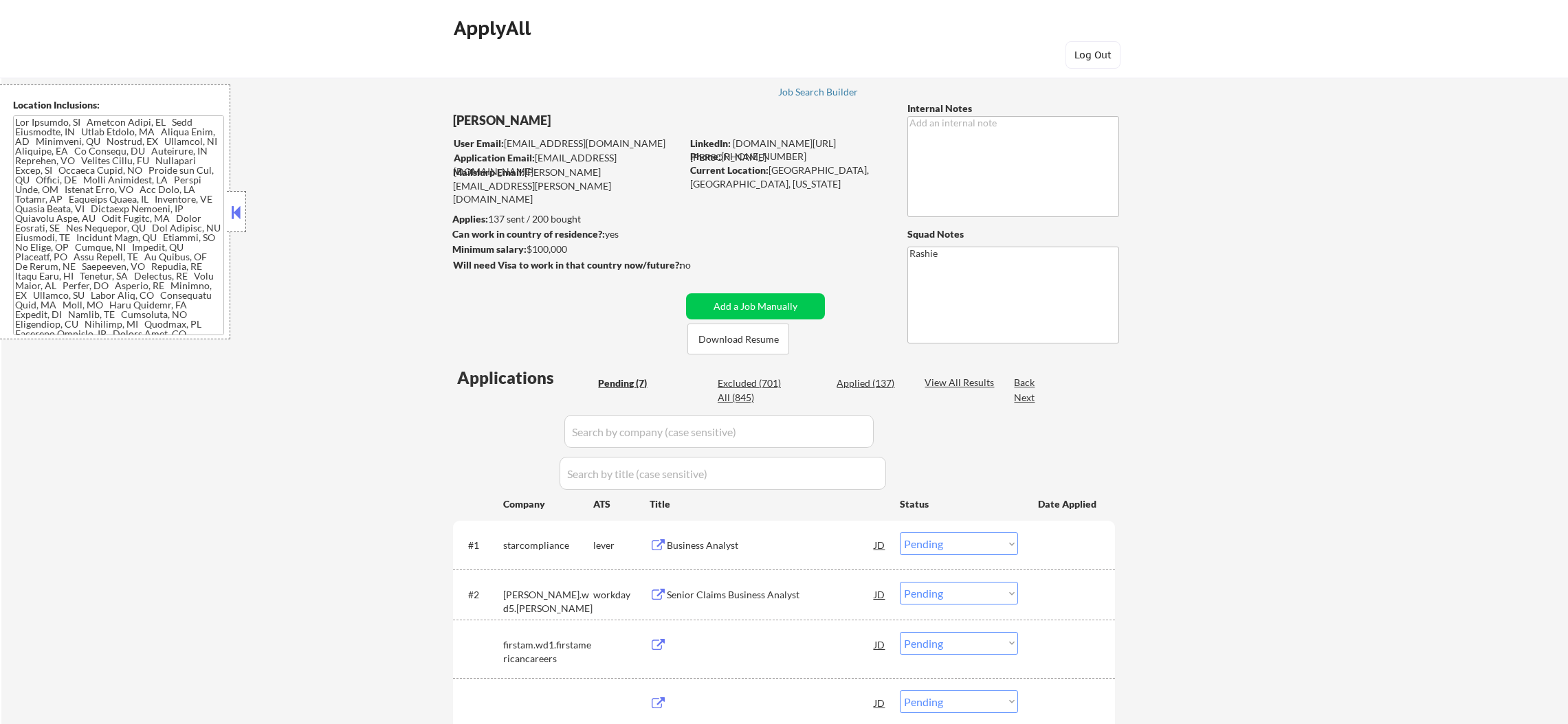
select select ""pending""
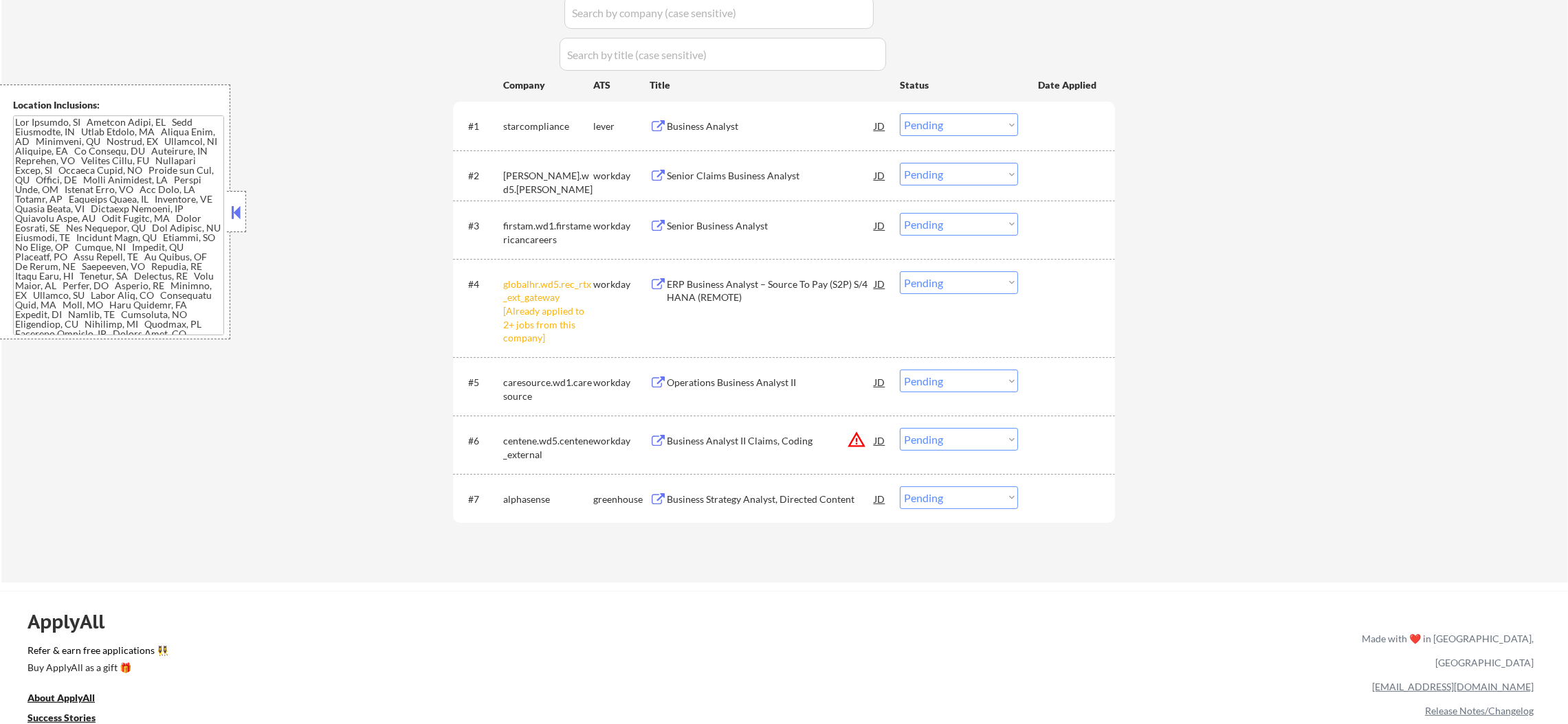
scroll to position [447, 0]
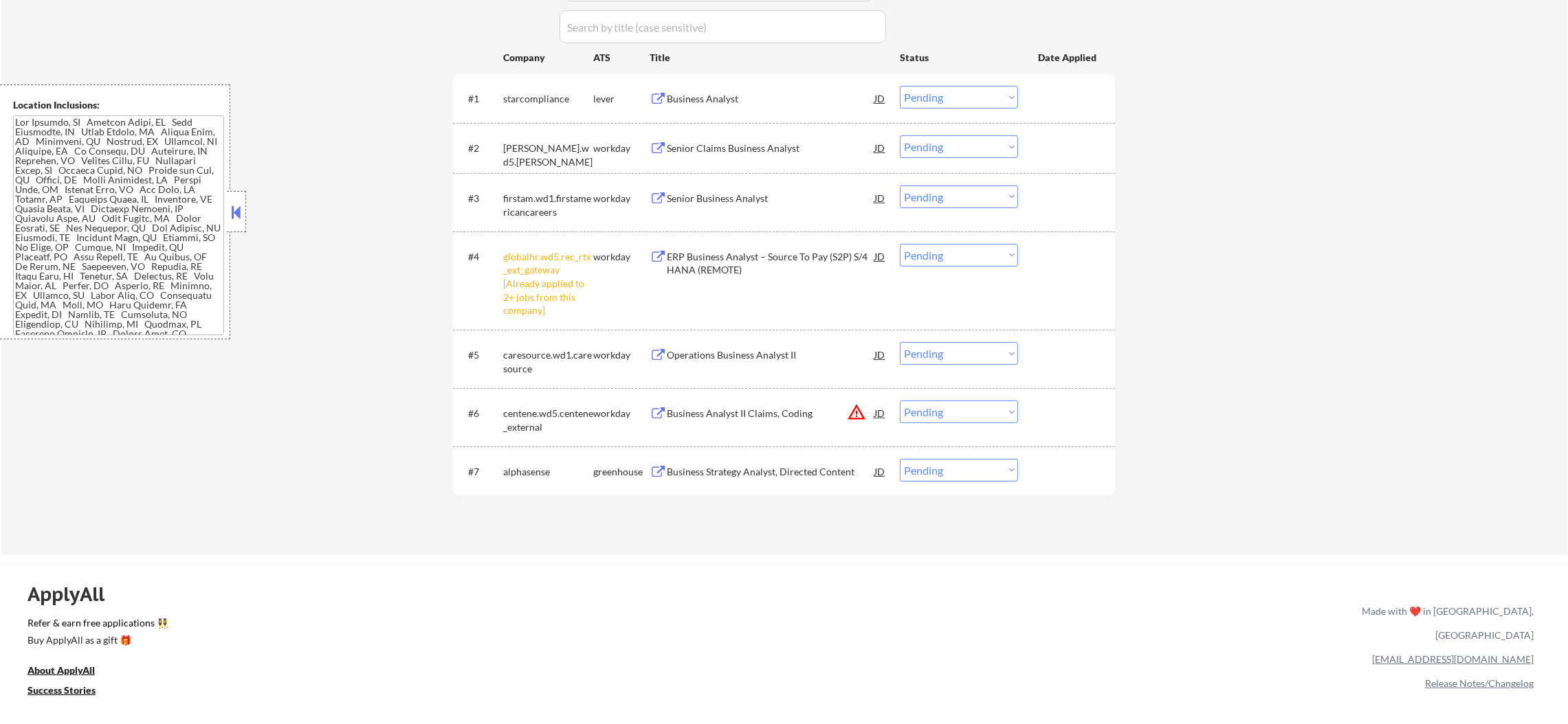
click at [937, 257] on select "Choose an option... Pending Applied Excluded (Questions) Excluded (Expired) Exc…" at bounding box center [959, 254] width 118 height 23
click at [900, 244] on select "Choose an option... Pending Applied Excluded (Questions) Excluded (Expired) Exc…" at bounding box center [959, 254] width 118 height 23
select select ""pending""
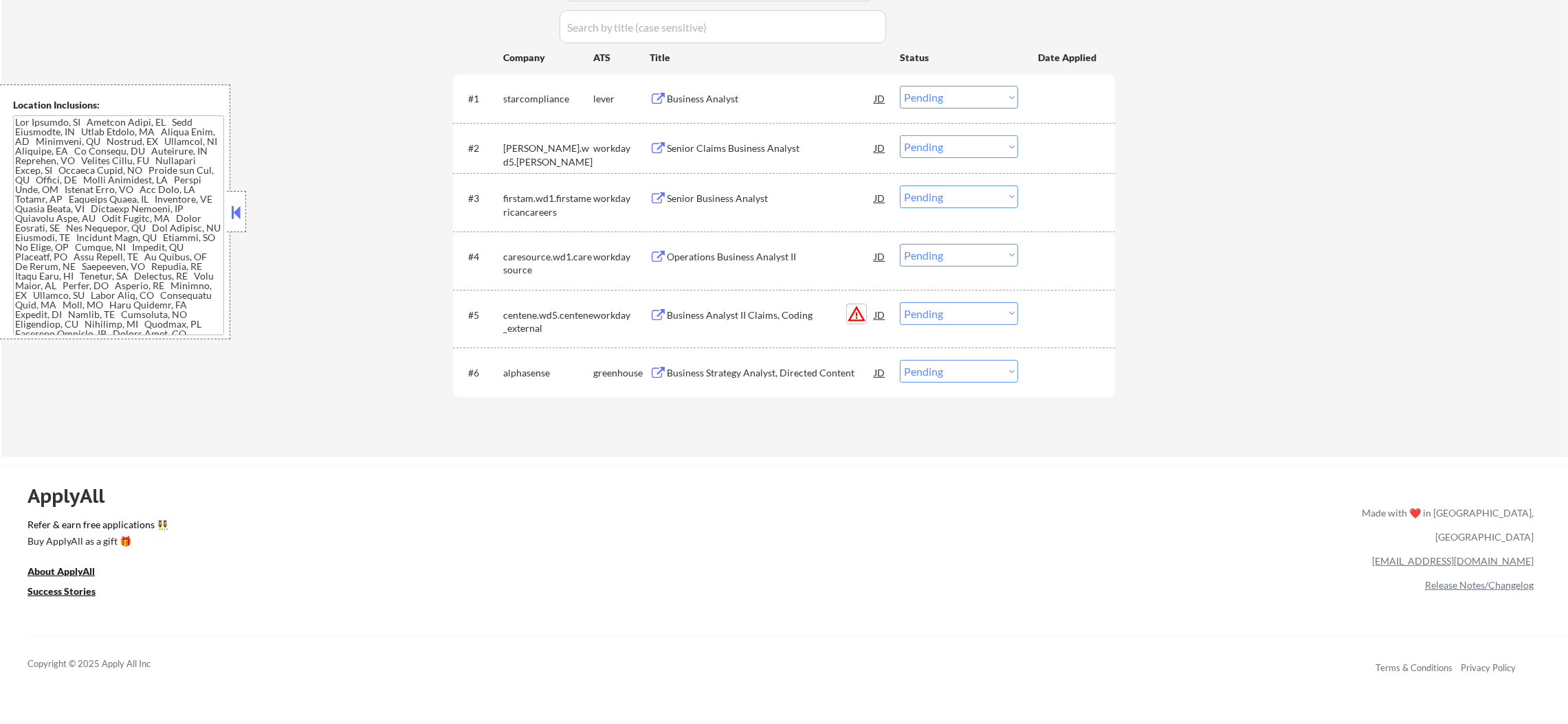
click at [852, 314] on button "warning_amber" at bounding box center [857, 314] width 20 height 20
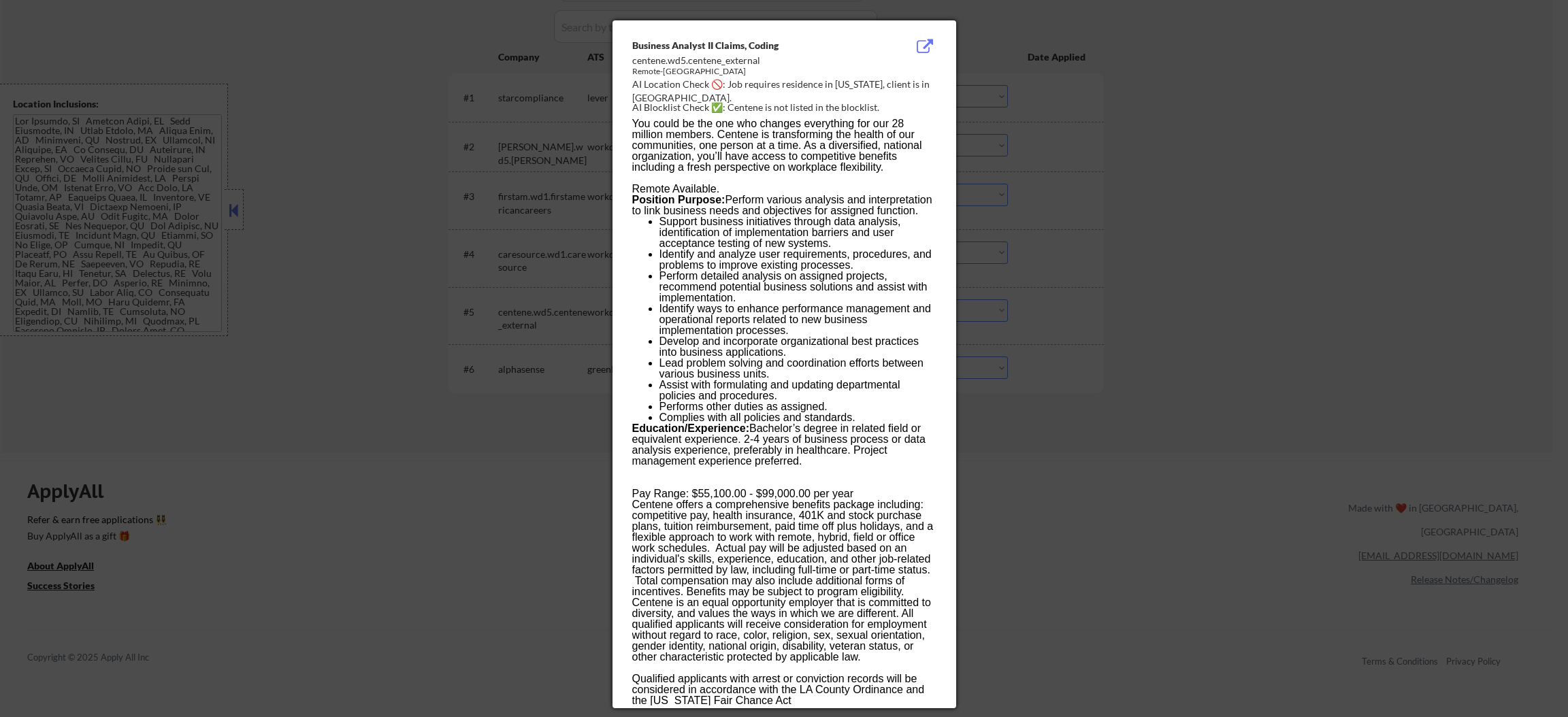
click at [1060, 158] on div at bounding box center [784, 358] width 1568 height 717
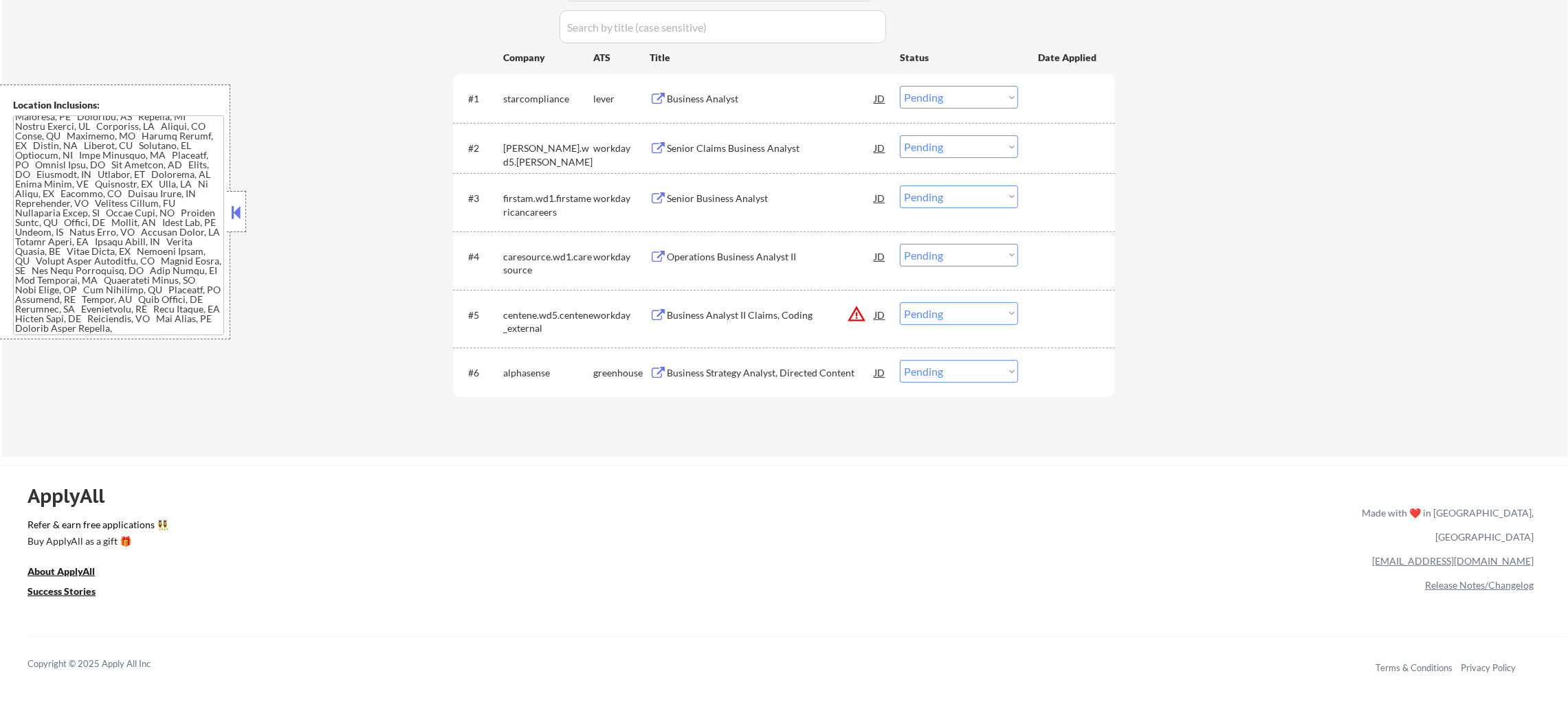
scroll to position [413, 0]
click at [952, 313] on select "Choose an option... Pending Applied Excluded (Questions) Excluded (Expired) Exc…" at bounding box center [959, 313] width 118 height 23
click at [900, 303] on select "Choose an option... Pending Applied Excluded (Questions) Excluded (Expired) Exc…" at bounding box center [959, 313] width 118 height 23
select select ""pending""
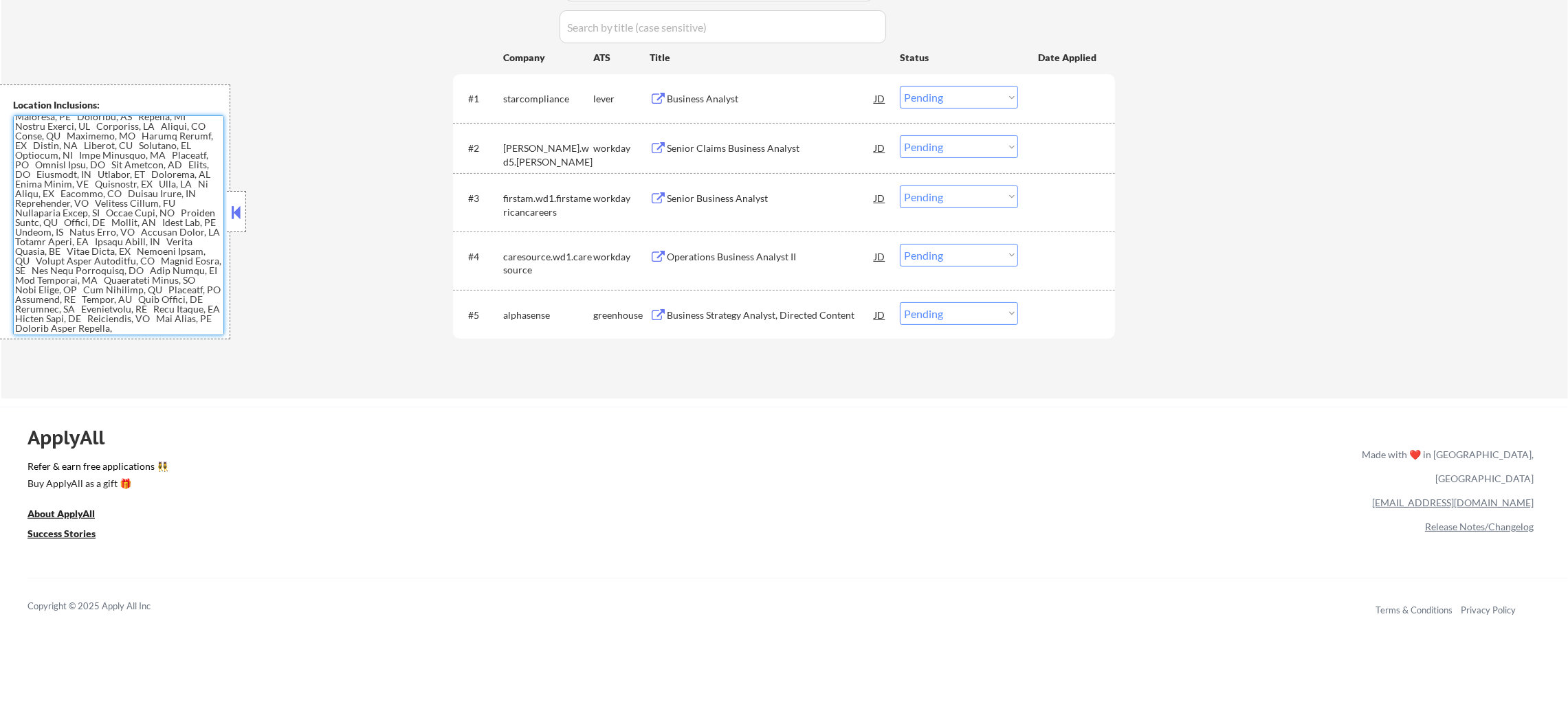
click at [160, 232] on textarea at bounding box center [118, 226] width 211 height 220
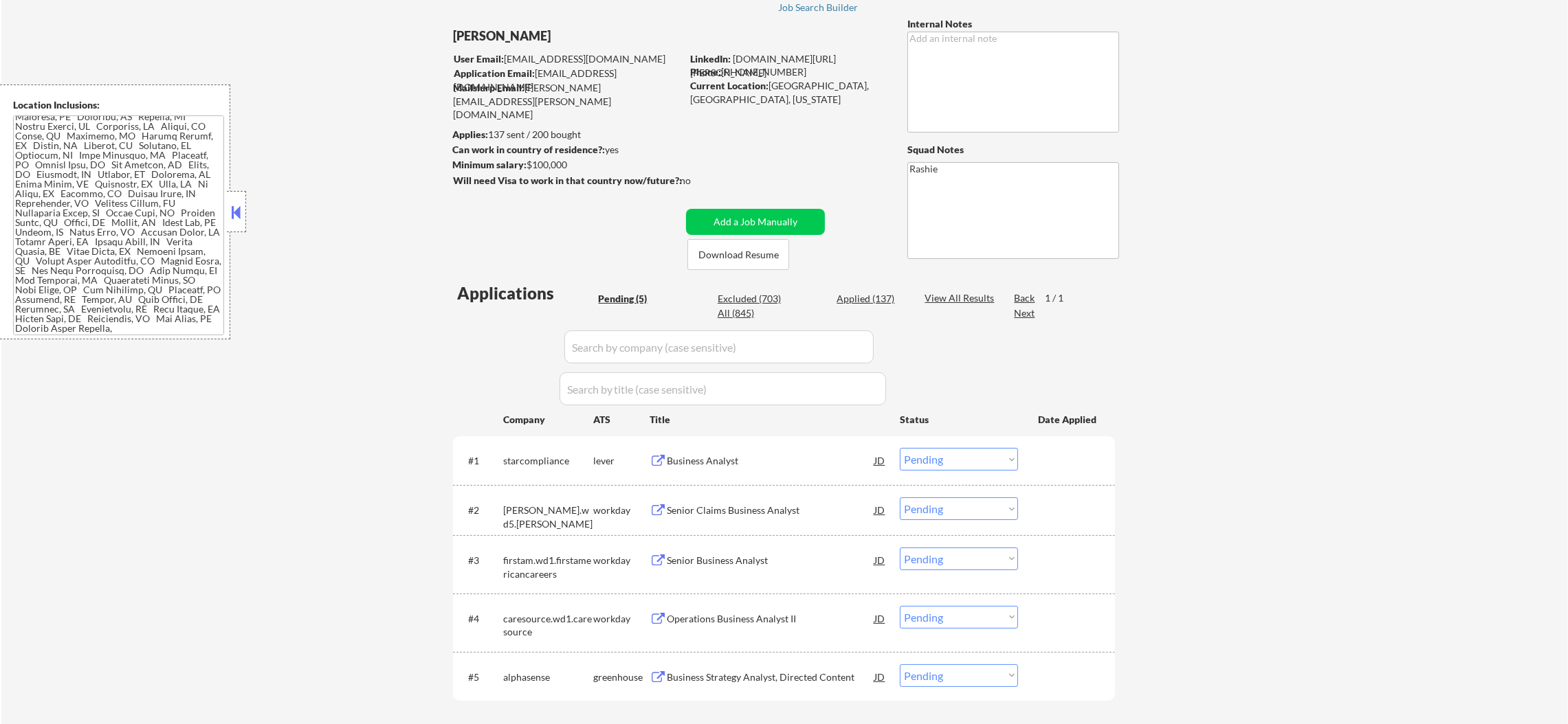
scroll to position [241, 0]
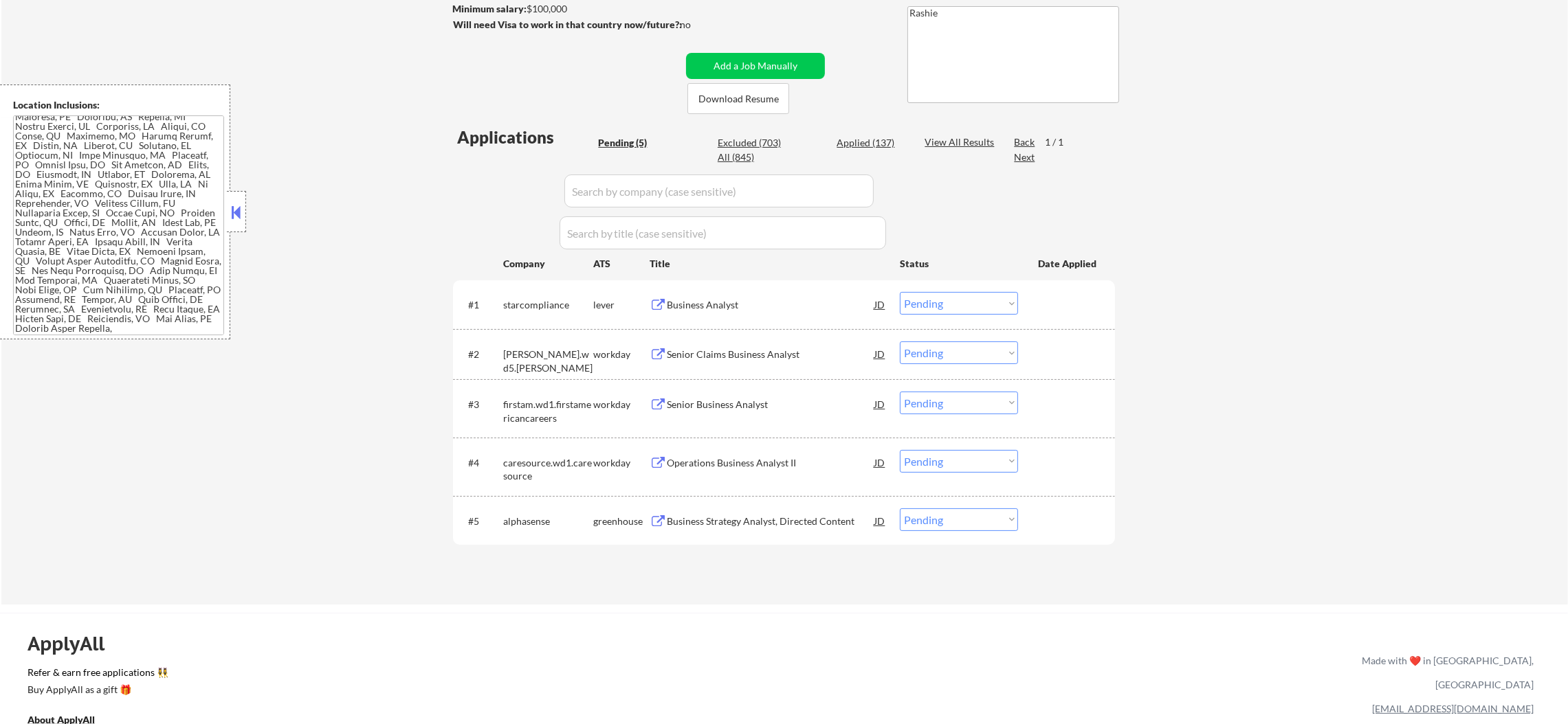
click at [694, 303] on div "Business Analyst" at bounding box center [770, 306] width 207 height 14
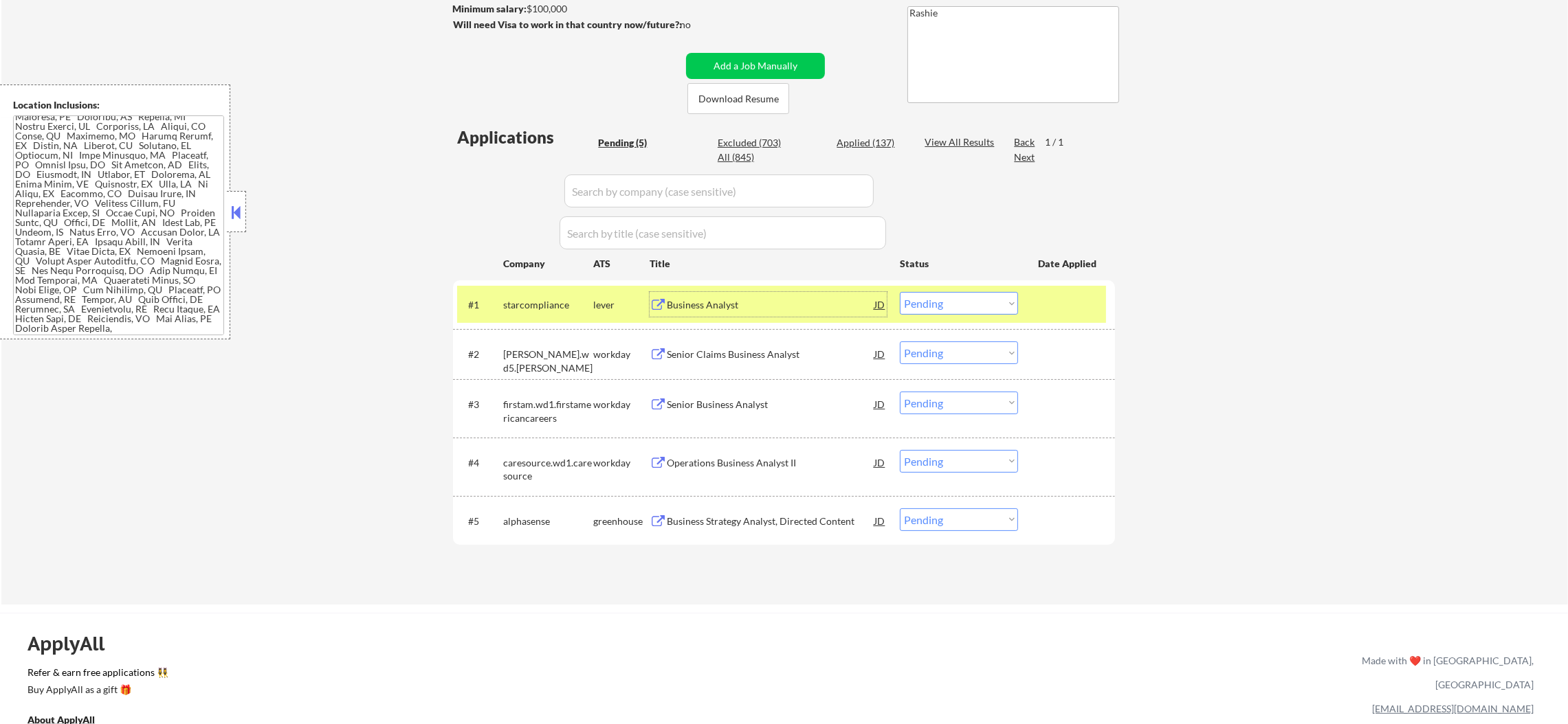
click at [948, 299] on select "Choose an option... Pending Applied Excluded (Questions) Excluded (Expired) Exc…" at bounding box center [959, 303] width 118 height 23
click at [900, 292] on select "Choose an option... Pending Applied Excluded (Questions) Excluded (Expired) Exc…" at bounding box center [959, 303] width 118 height 23
click at [545, 283] on div "#1 starcompliance lever Business Analyst JD Choose an option... Pending Applied…" at bounding box center [784, 305] width 662 height 49
click at [539, 292] on div "starcompliance" at bounding box center [548, 304] width 90 height 25
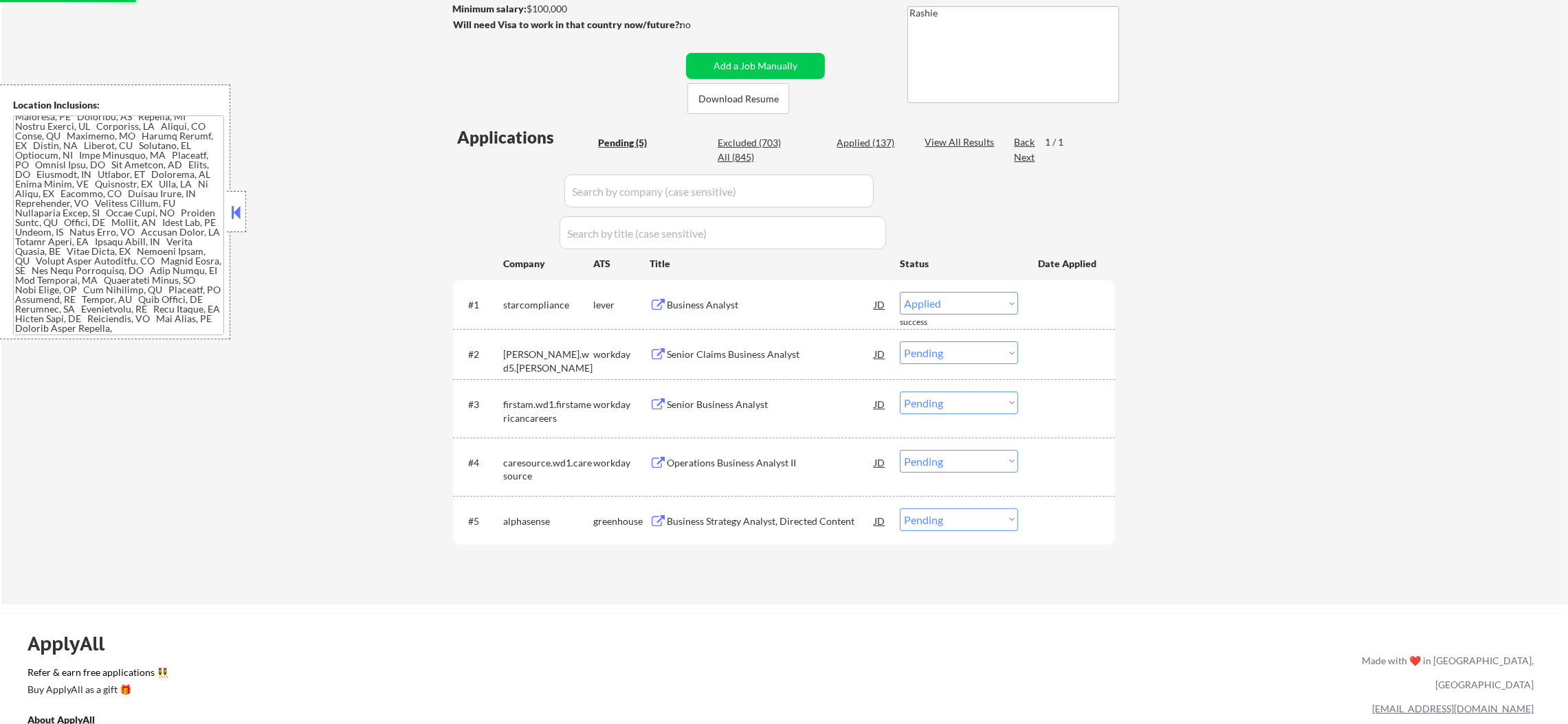
select select ""pending""
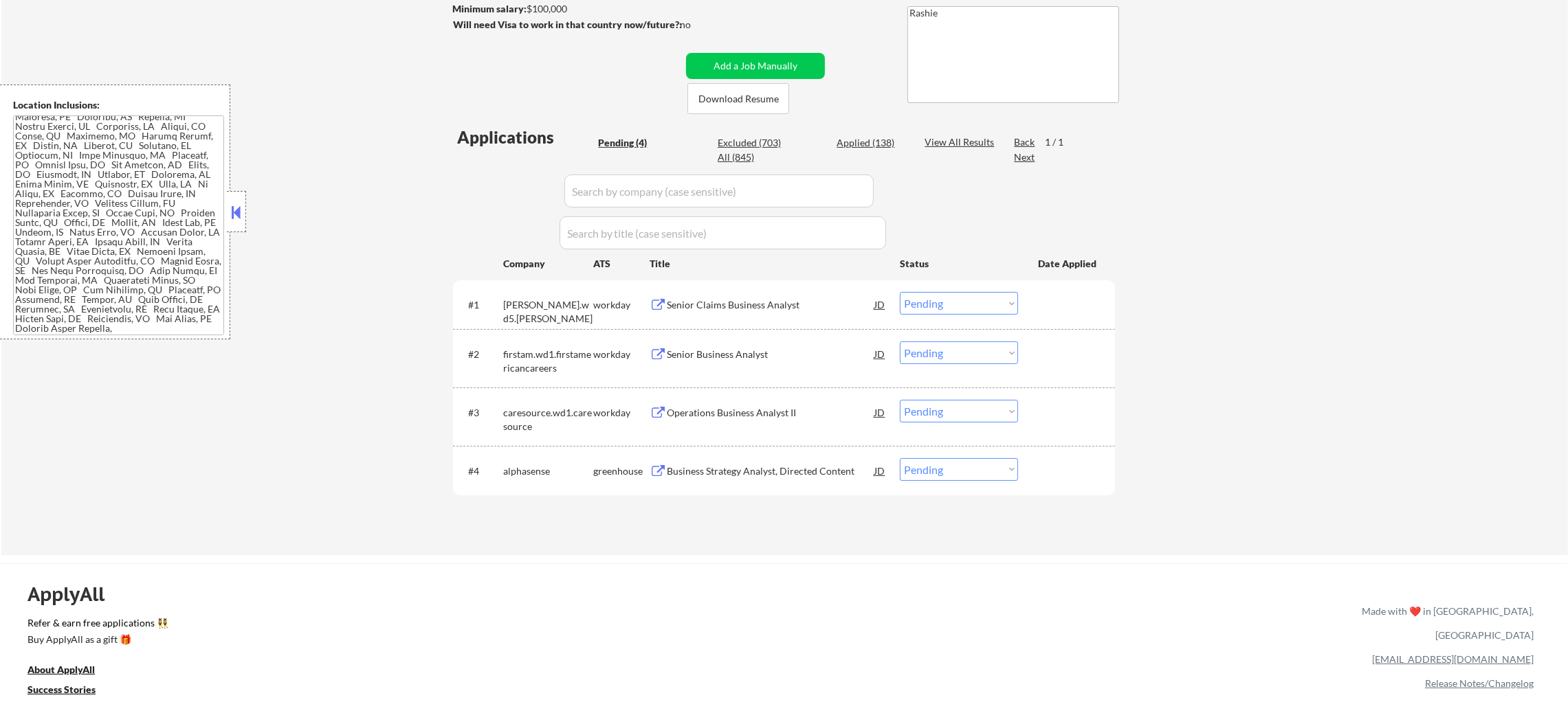
click at [744, 470] on div "Business Strategy Analyst, Directed Content" at bounding box center [770, 472] width 207 height 14
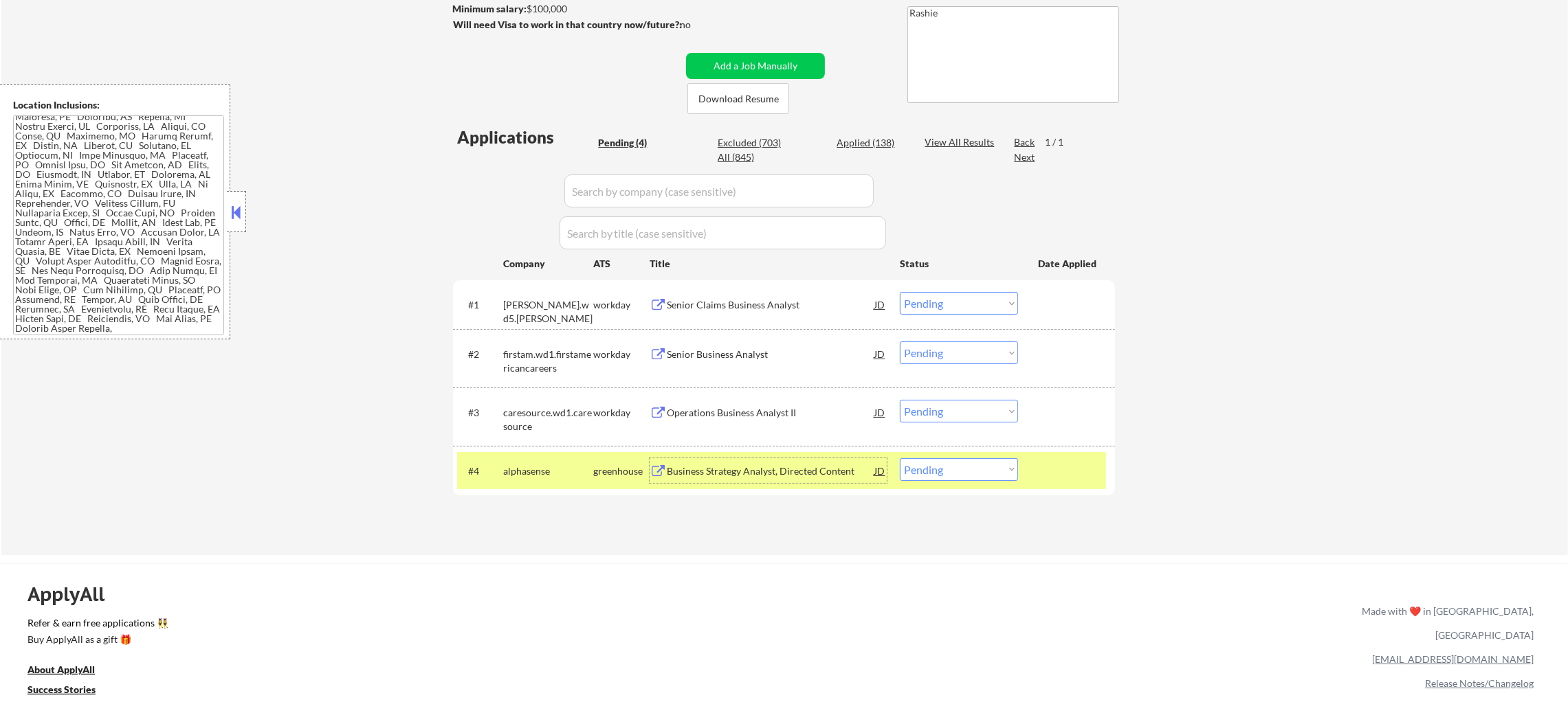
click at [986, 475] on select "Choose an option... Pending Applied Excluded (Questions) Excluded (Expired) Exc…" at bounding box center [959, 470] width 118 height 23
select select ""excluded__other_""
click at [900, 459] on select "Choose an option... Pending Applied Excluded (Questions) Excluded (Expired) Exc…" at bounding box center [959, 470] width 118 height 23
click at [487, 460] on div "#4 alphasense greenhouse Business Strategy Analyst, Directed Content JD Choose …" at bounding box center [781, 471] width 648 height 37
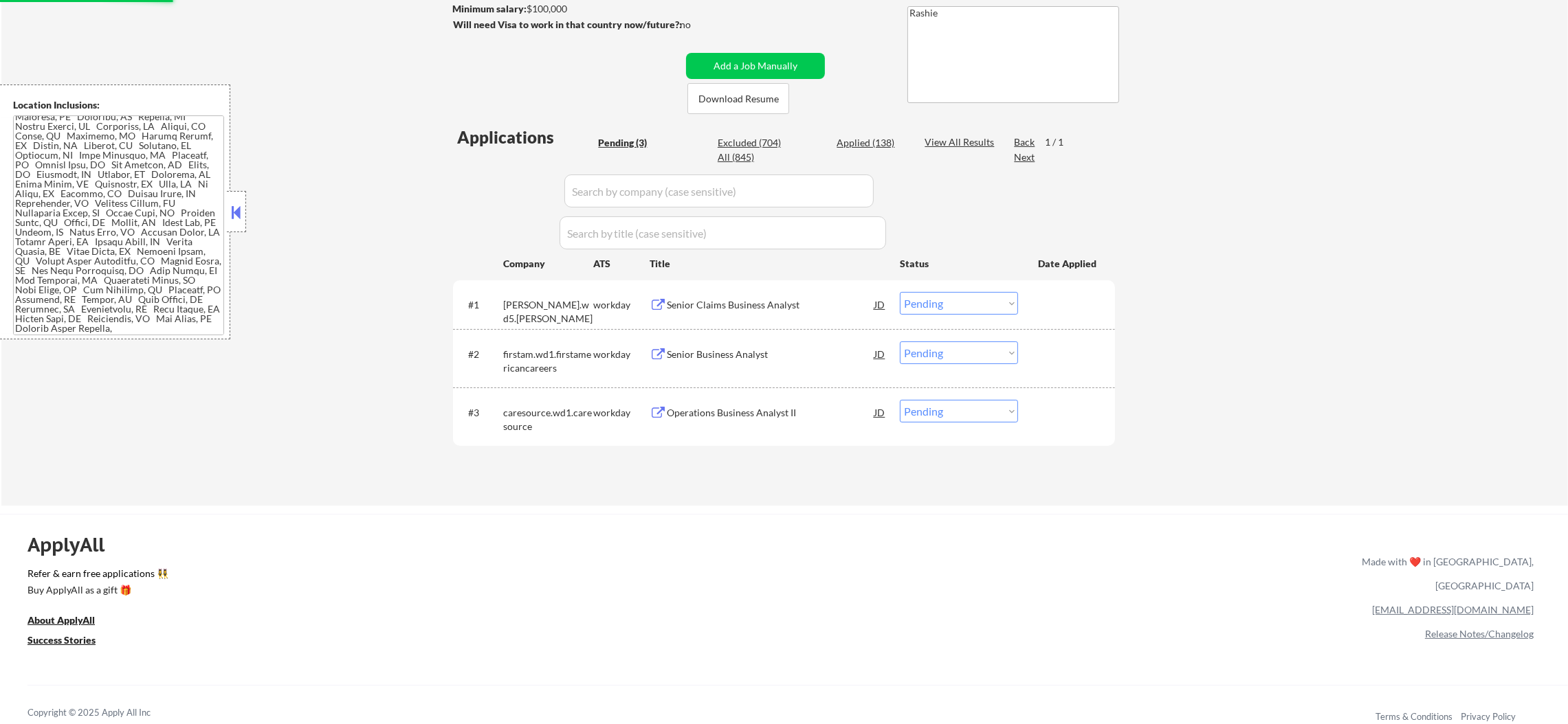
click at [788, 305] on div "Senior Claims Business Analyst" at bounding box center [770, 306] width 207 height 14
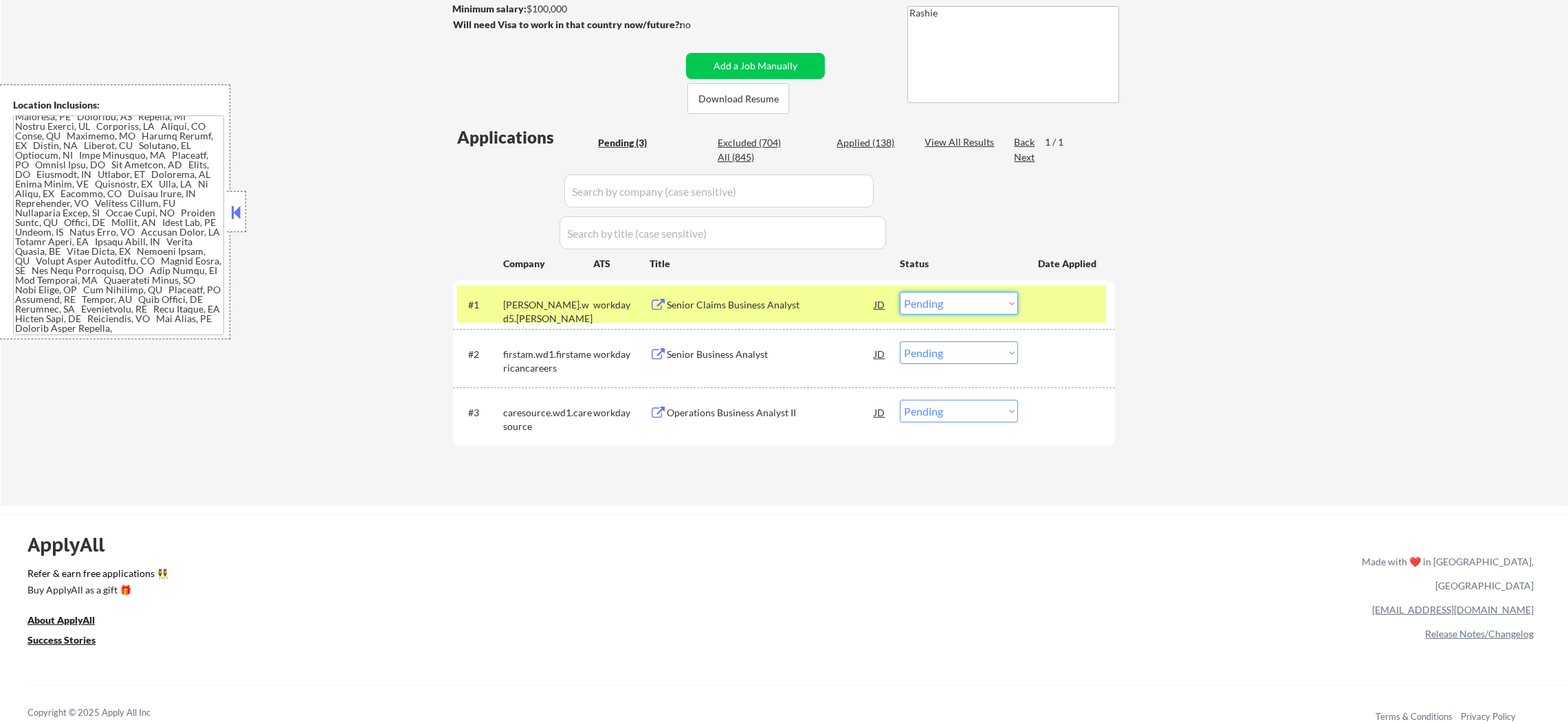
click at [925, 292] on select "Choose an option... Pending Applied Excluded (Questions) Excluded (Expired) Exc…" at bounding box center [959, 303] width 118 height 23
click at [900, 292] on select "Choose an option... Pending Applied Excluded (Questions) Excluded (Expired) Exc…" at bounding box center [959, 303] width 118 height 23
click at [547, 301] on div "hagerty.wd5.hagerty" at bounding box center [548, 311] width 90 height 27
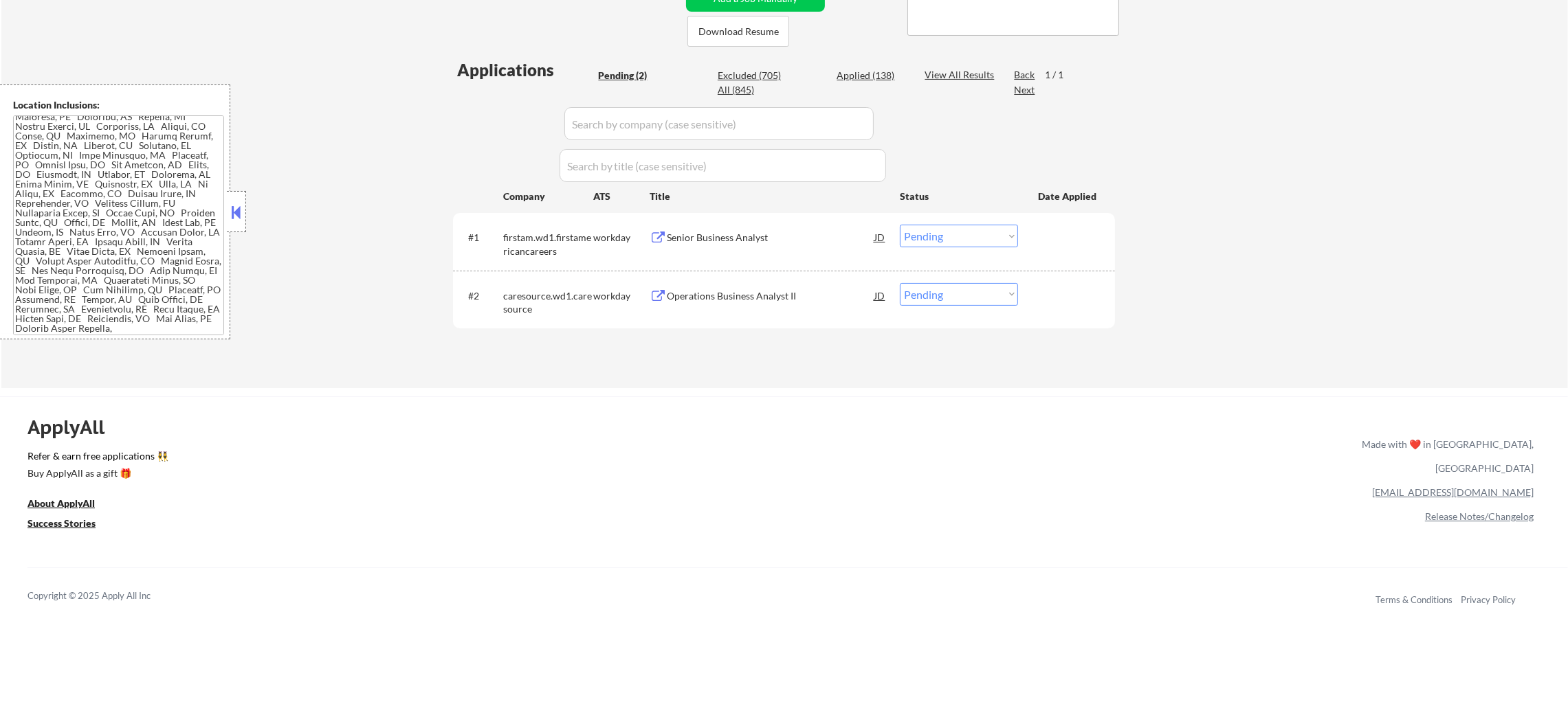
scroll to position [308, 0]
click at [762, 221] on div "#1 firstam.wd1.firstamericancareers workday Senior Business Analyst JD Choose a…" at bounding box center [781, 241] width 648 height 45
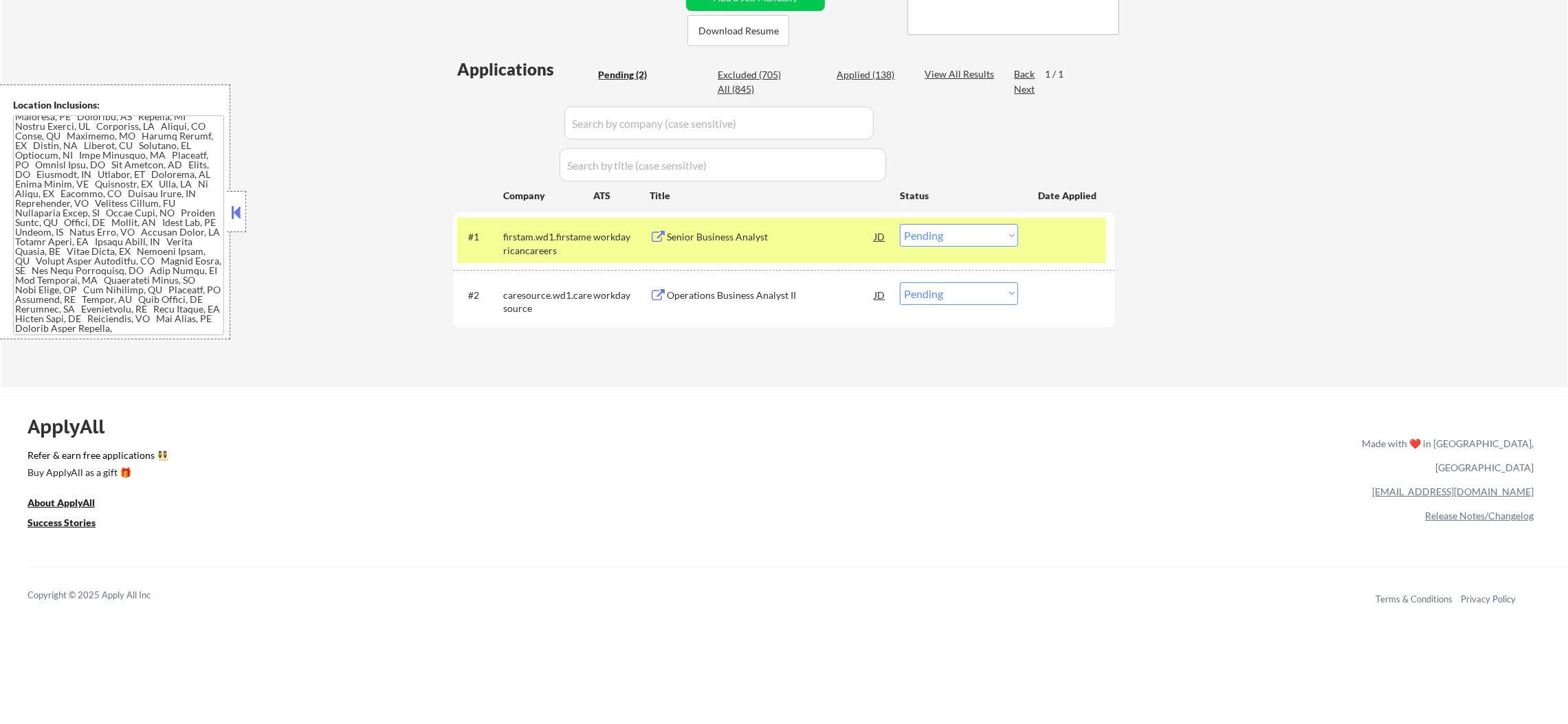
click at [758, 233] on div "Senior Business Analyst" at bounding box center [770, 237] width 207 height 14
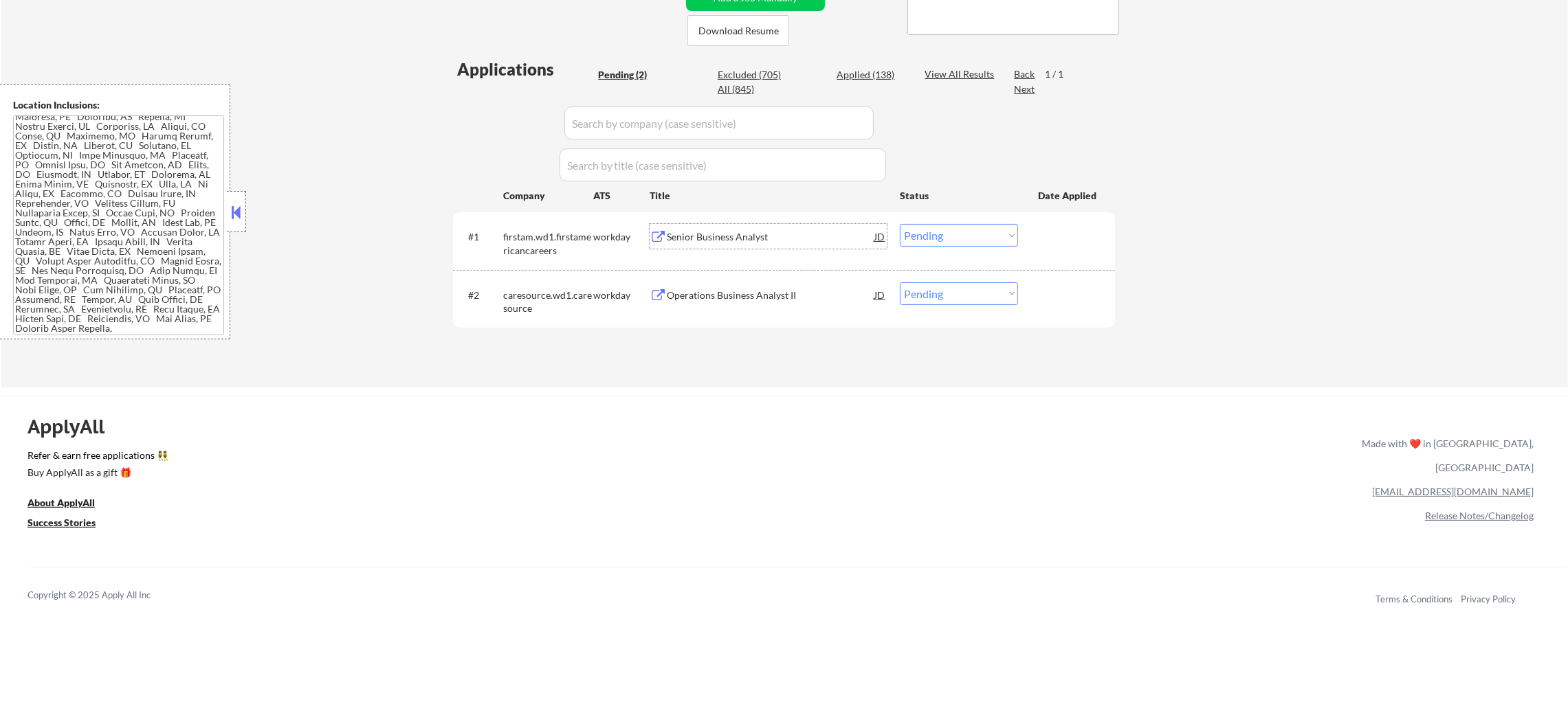
click at [578, 244] on div "firstam.wd1.firstamericancareers" at bounding box center [548, 243] width 90 height 27
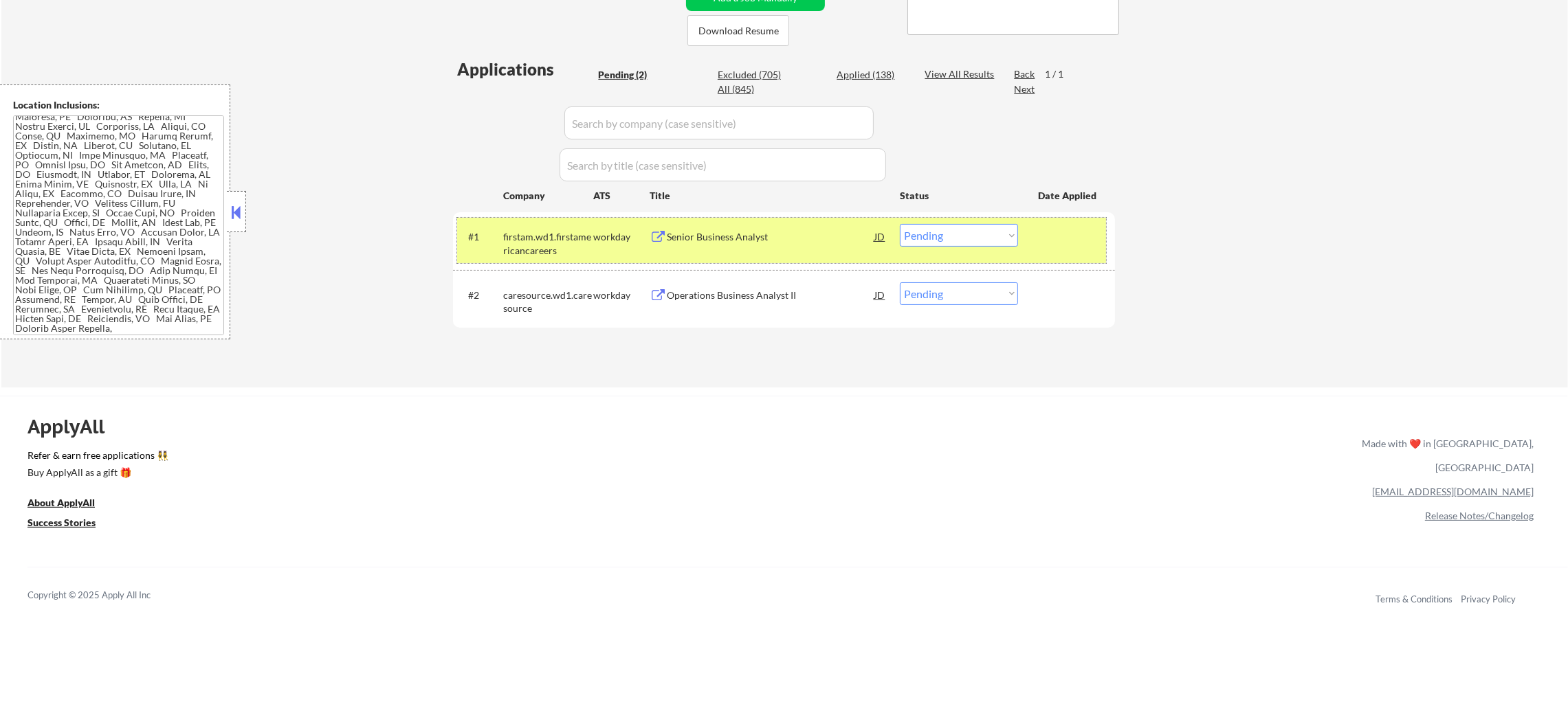
drag, startPoint x: 963, startPoint y: 251, endPoint x: 974, endPoint y: 233, distance: 21.1
click at [971, 235] on div "#1 firstam.wd1.firstamericancareers workday Senior Business Analyst JD Choose a…" at bounding box center [781, 241] width 648 height 45
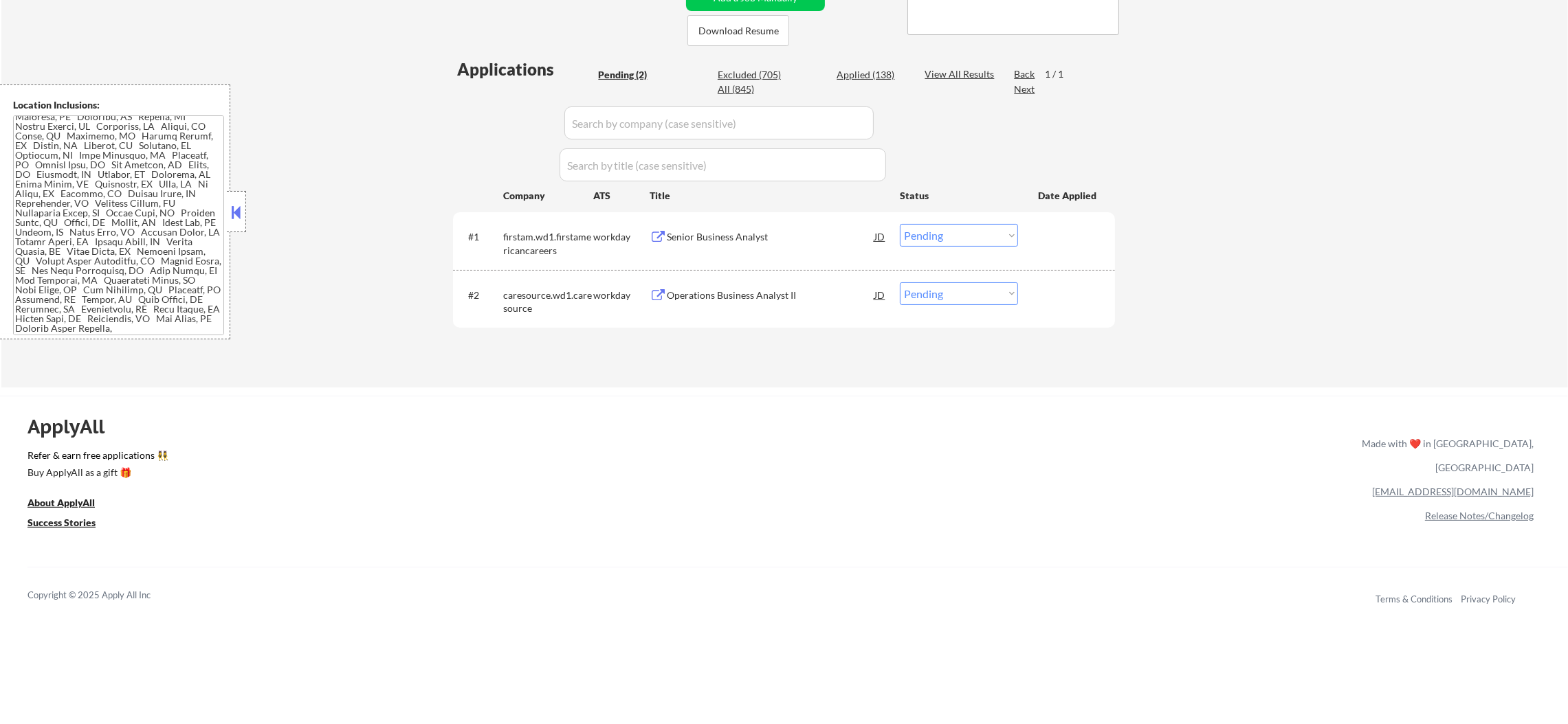
click at [974, 233] on select "Choose an option... Pending Applied Excluded (Questions) Excluded (Expired) Exc…" at bounding box center [959, 235] width 118 height 23
click at [900, 224] on select "Choose an option... Pending Applied Excluded (Questions) Excluded (Expired) Exc…" at bounding box center [959, 235] width 118 height 23
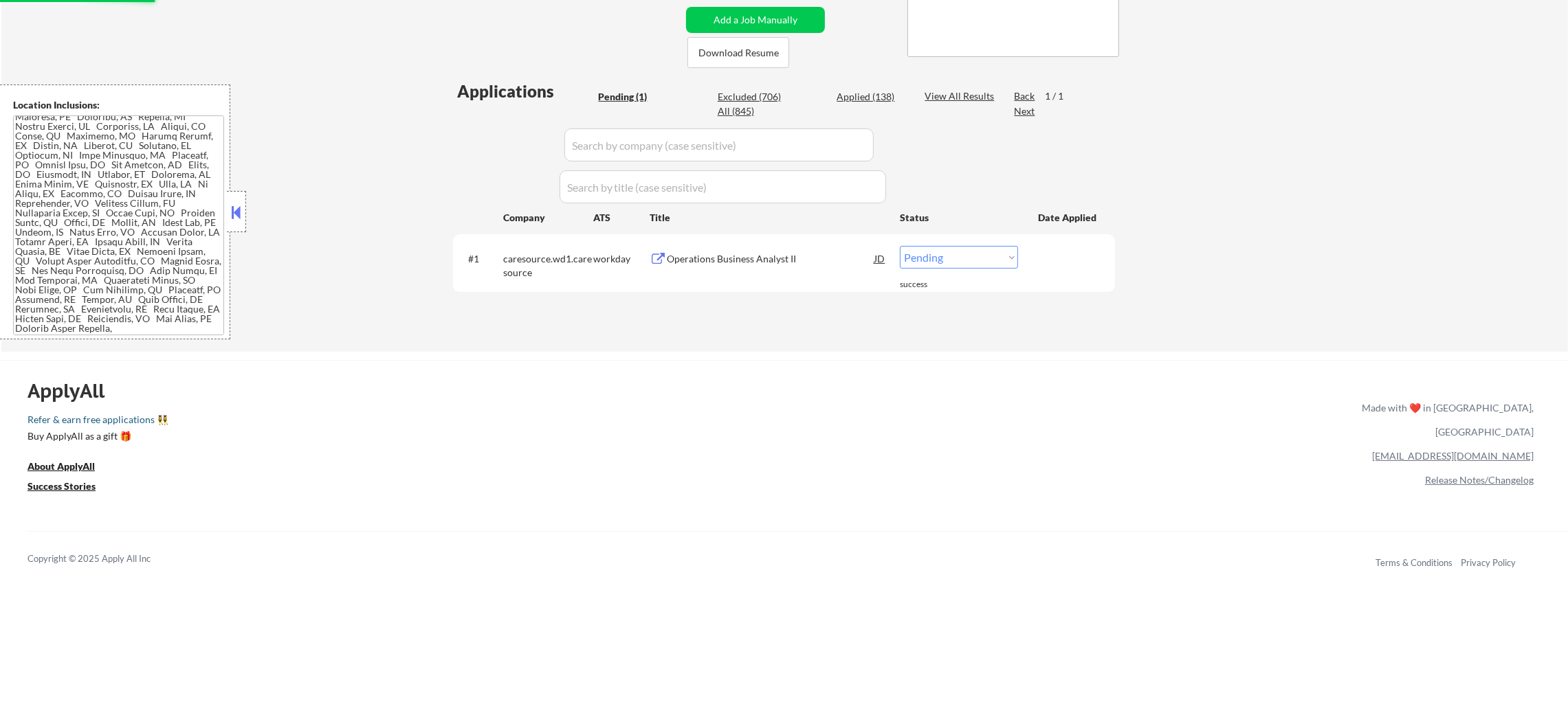
scroll to position [274, 0]
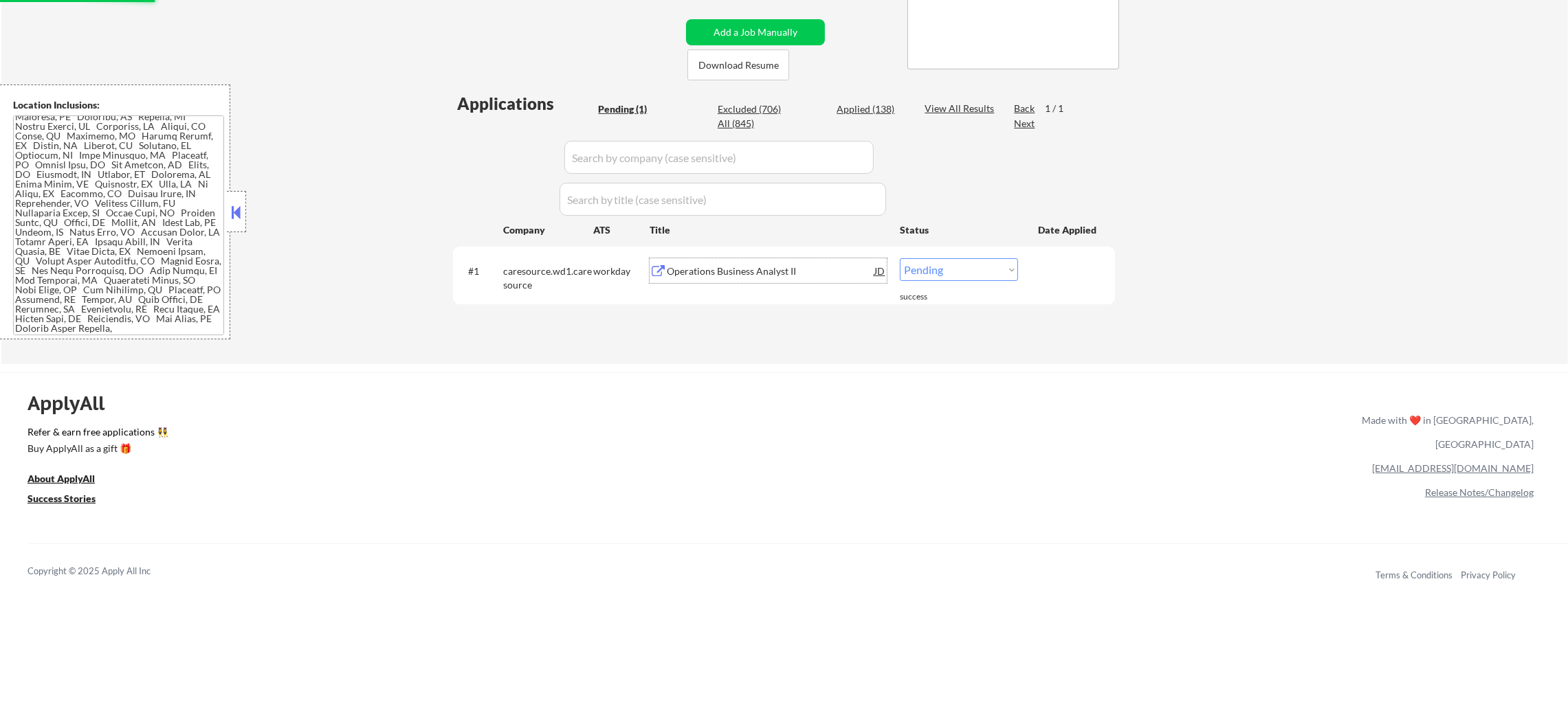
click at [756, 258] on div "Operations Business Analyst II" at bounding box center [770, 270] width 207 height 25
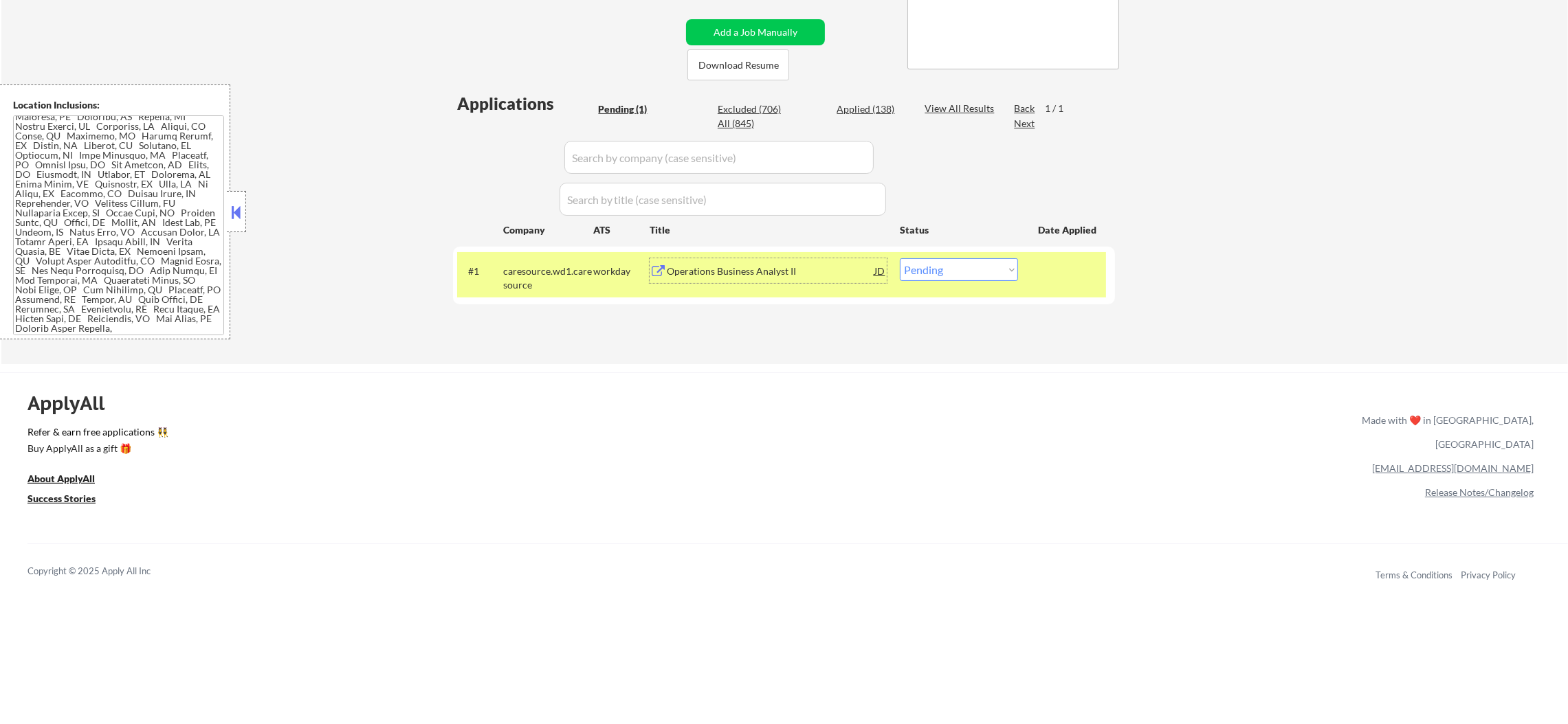
drag, startPoint x: 955, startPoint y: 266, endPoint x: 953, endPoint y: 279, distance: 13.2
click at [955, 267] on select "Choose an option... Pending Applied Excluded (Questions) Excluded (Expired) Exc…" at bounding box center [959, 269] width 118 height 23
select select ""applied""
click at [900, 258] on select "Choose an option... Pending Applied Excluded (Questions) Excluded (Expired) Exc…" at bounding box center [959, 269] width 118 height 23
click at [541, 258] on div "caresource.wd1.caresource" at bounding box center [548, 275] width 90 height 33
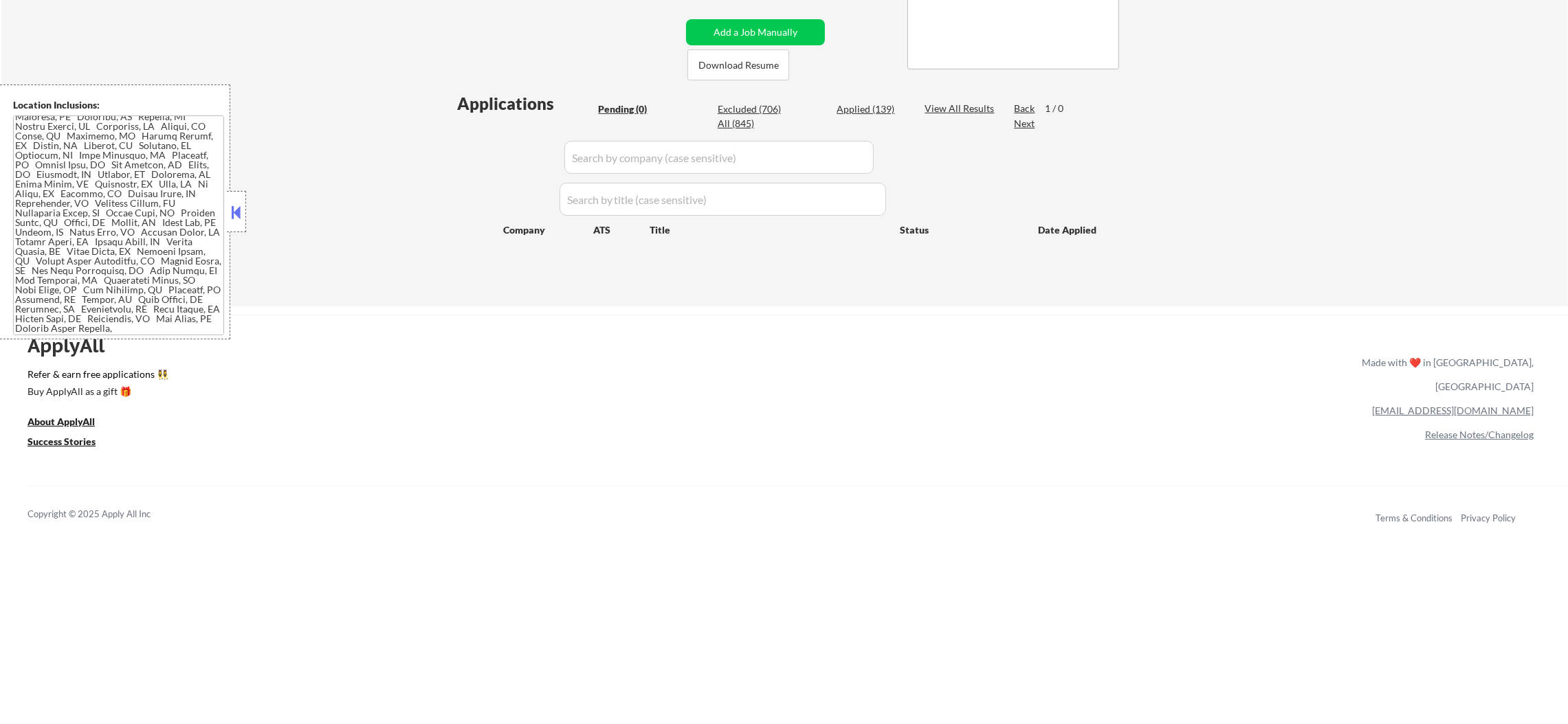
click at [866, 105] on div "Applied (139)" at bounding box center [870, 109] width 69 height 14
select select ""applied""
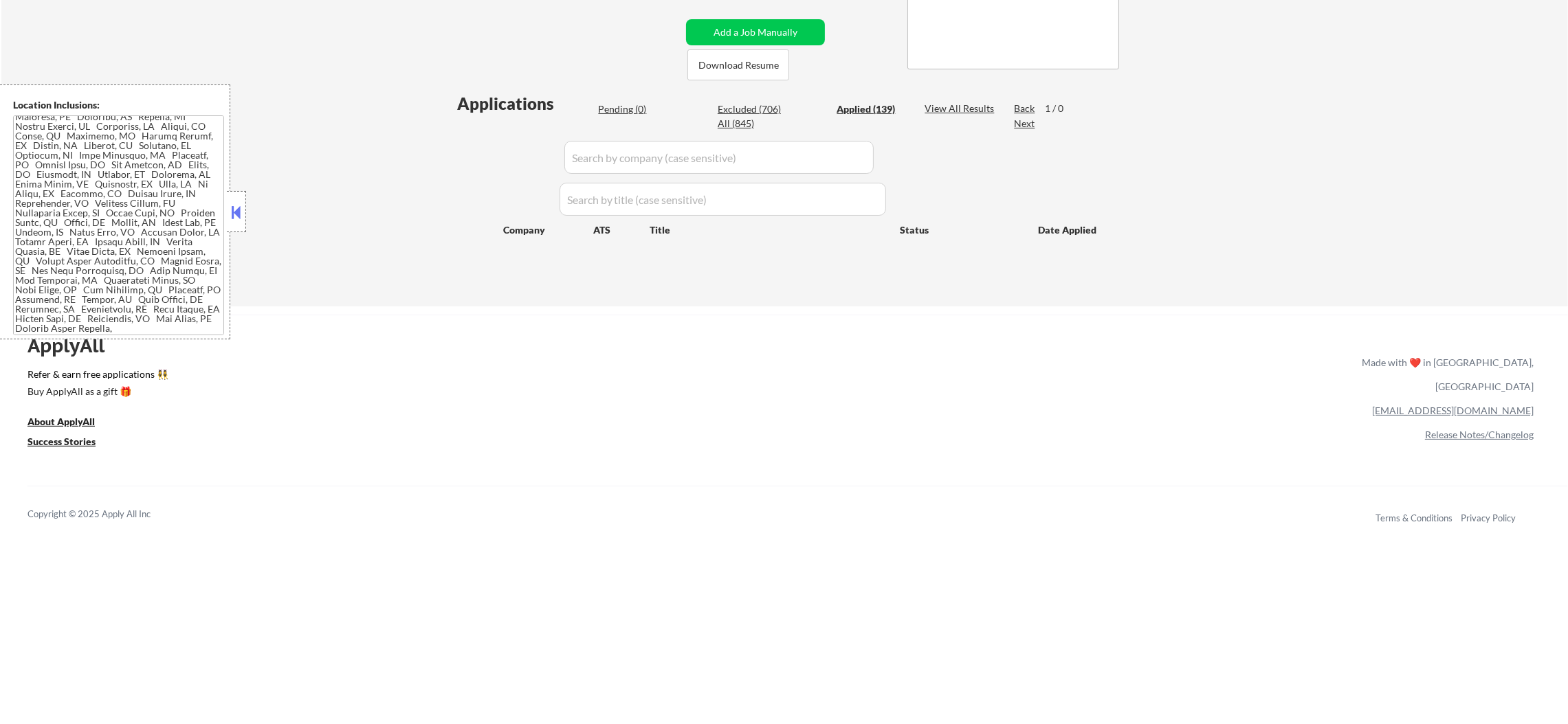
select select ""applied""
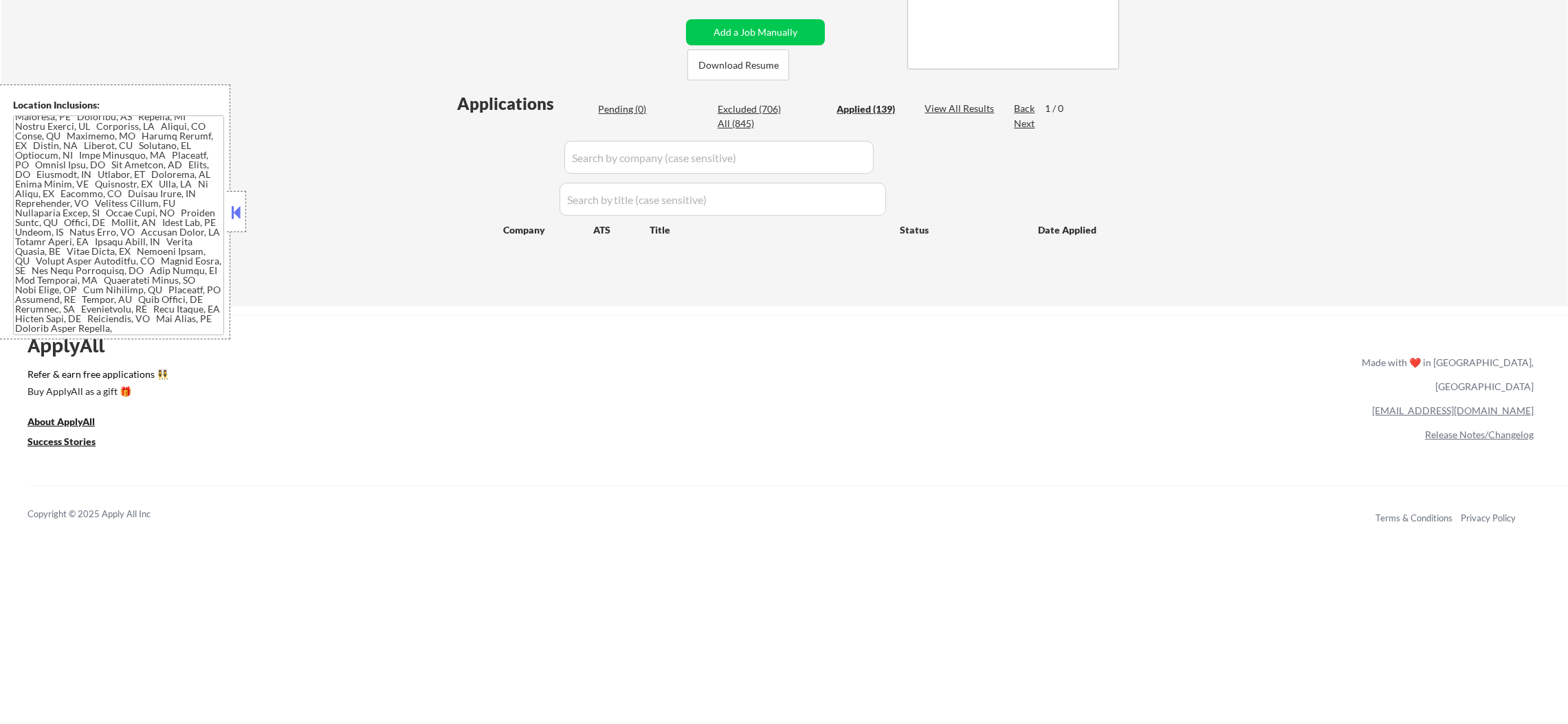
select select ""applied""
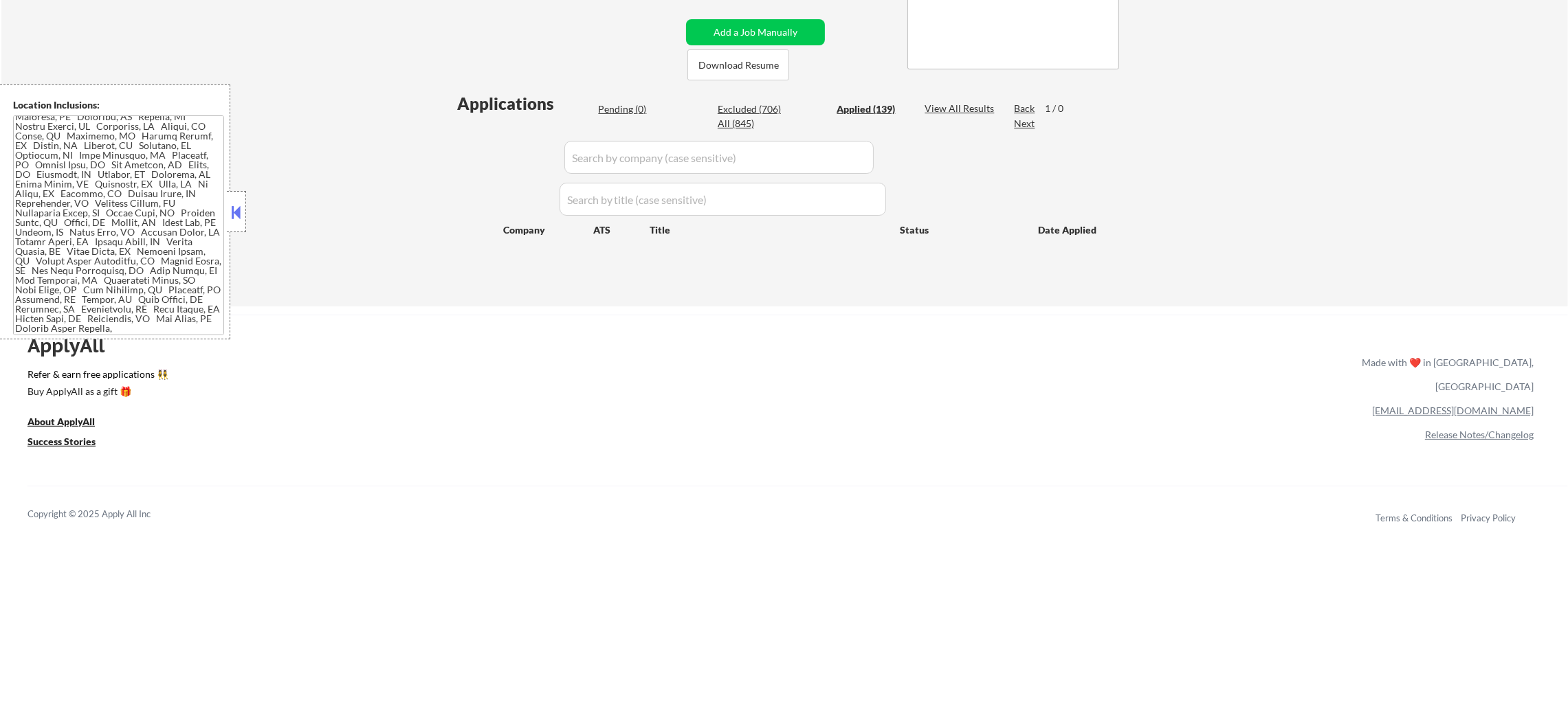
select select ""applied""
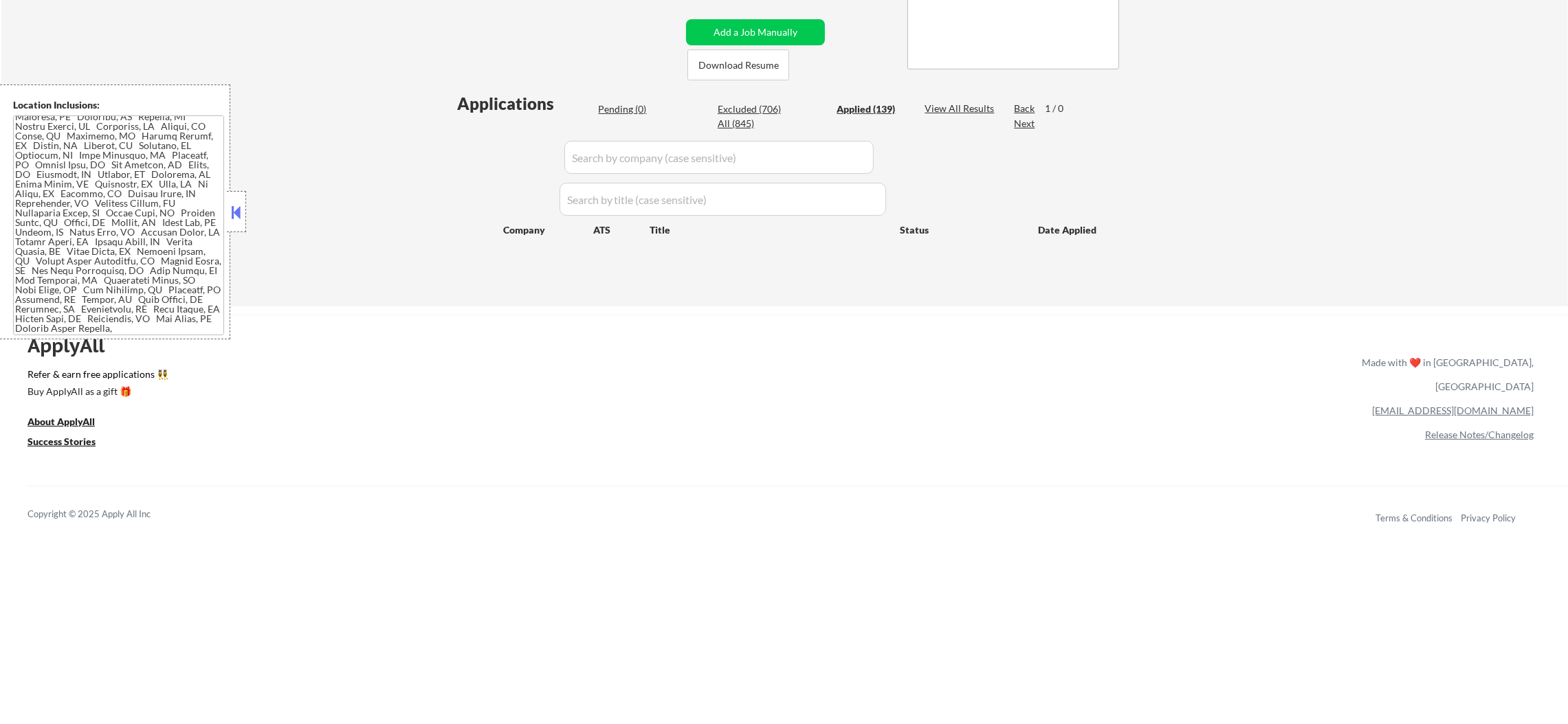
select select ""applied""
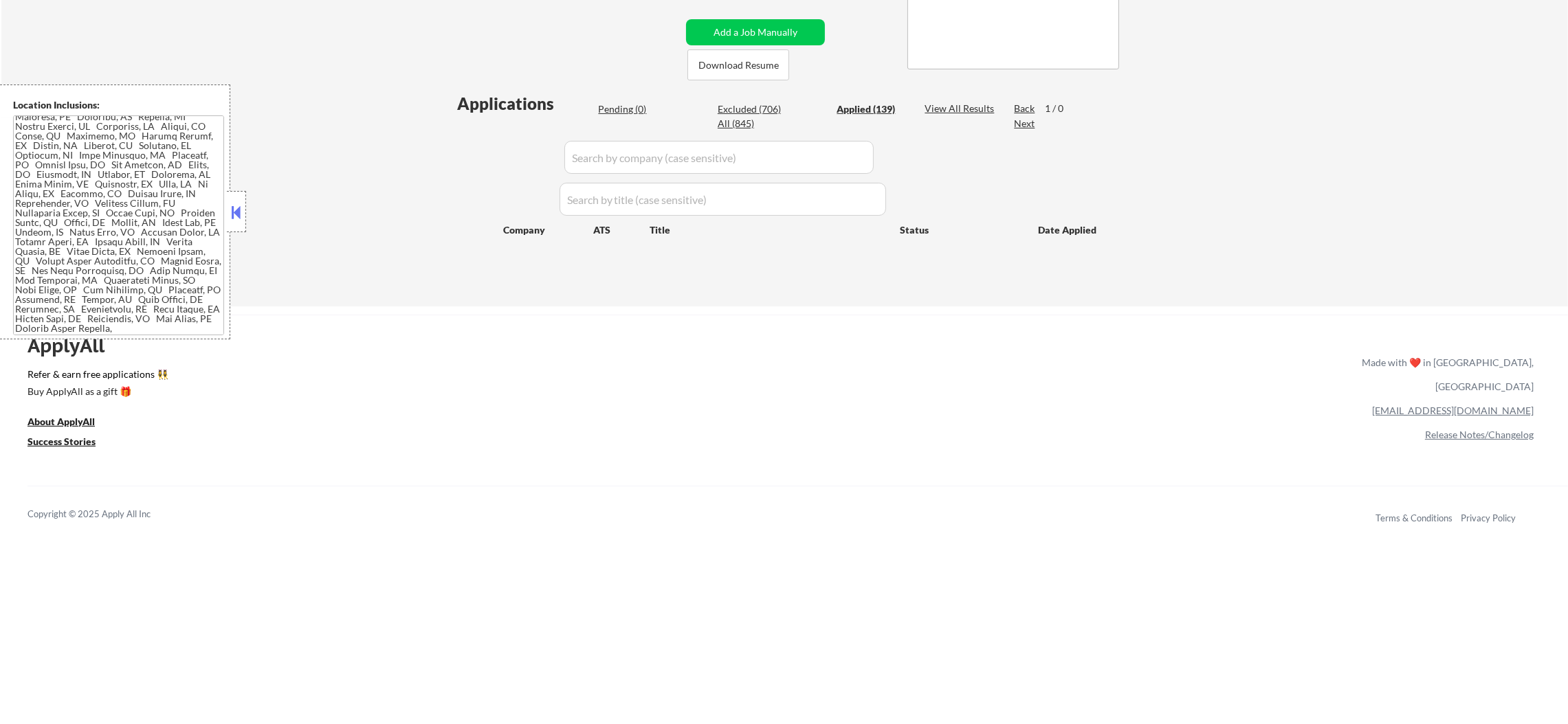
select select ""applied""
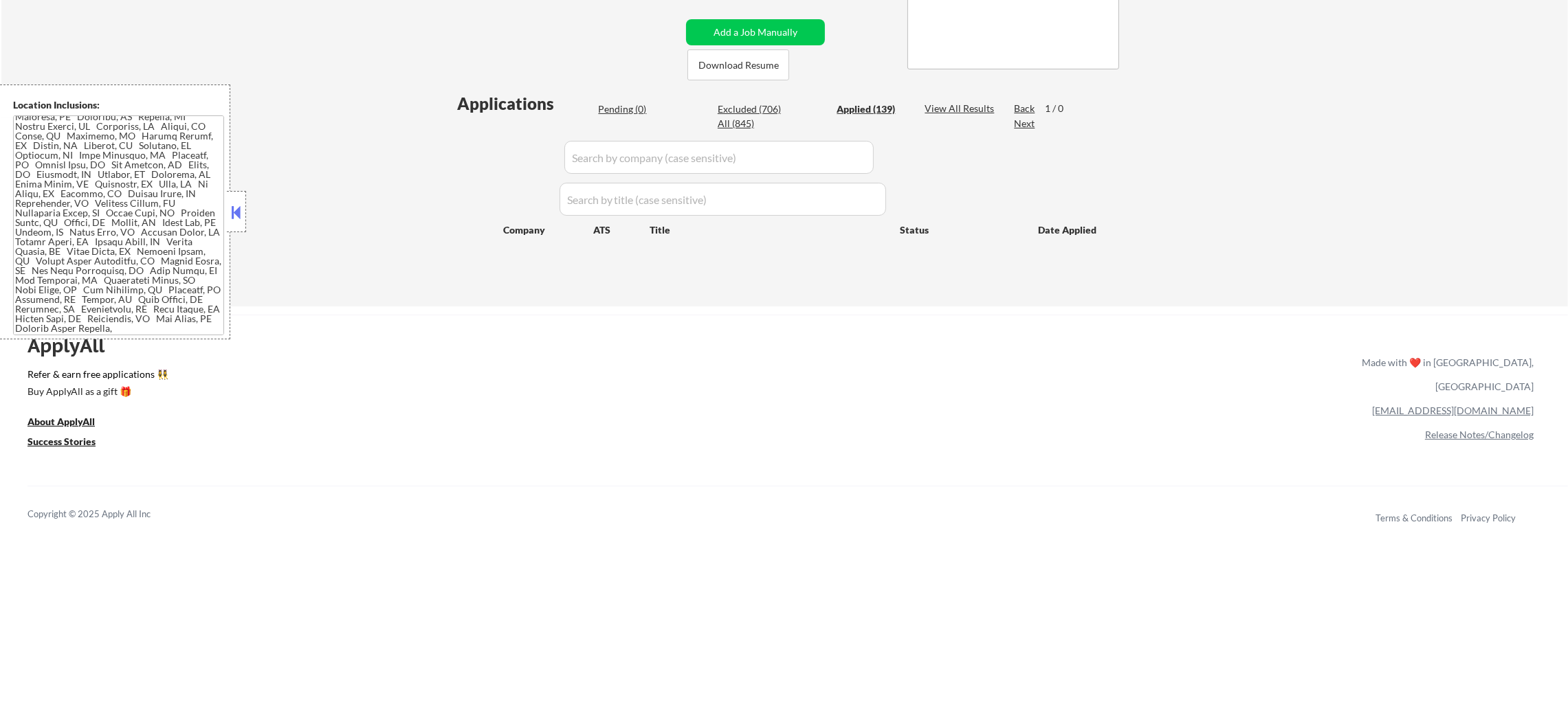
select select ""applied""
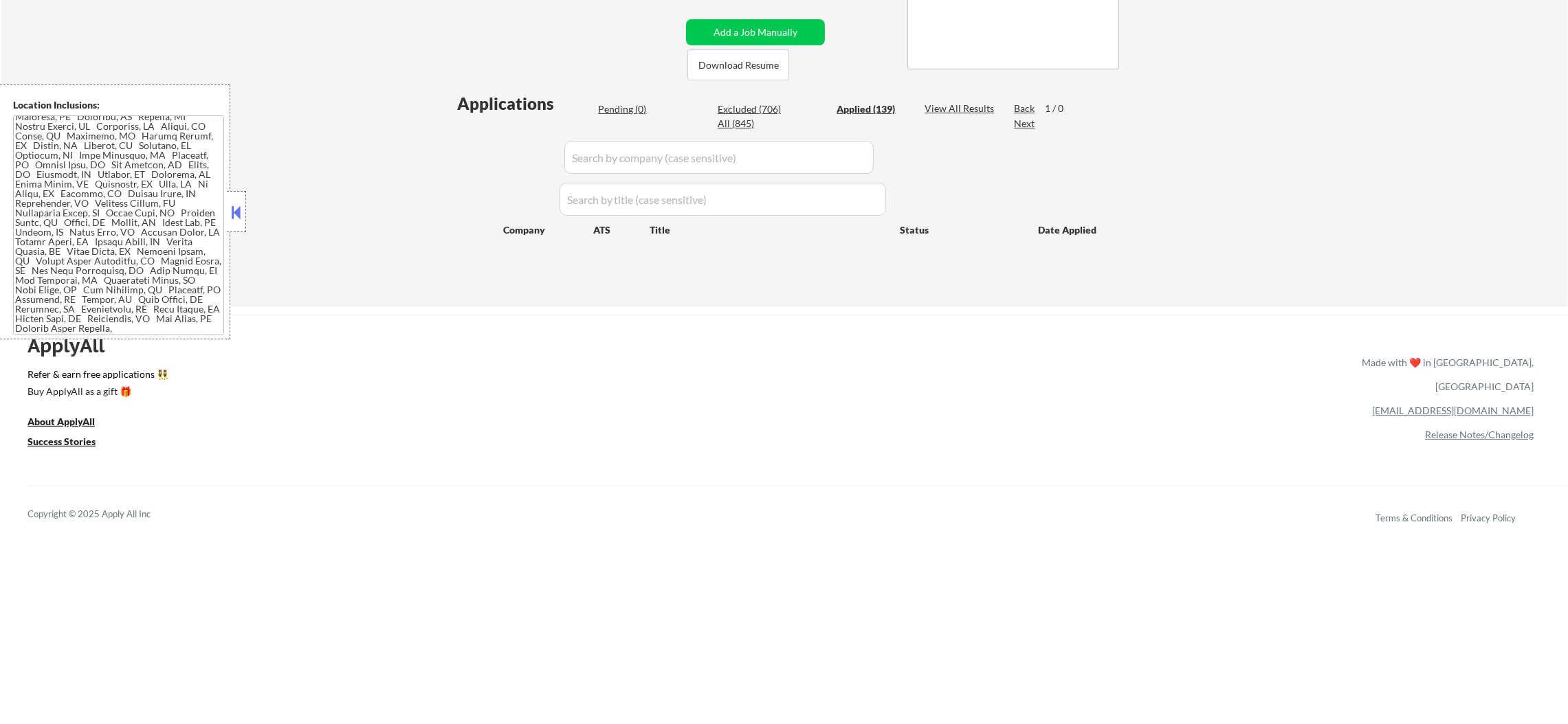
select select ""applied""
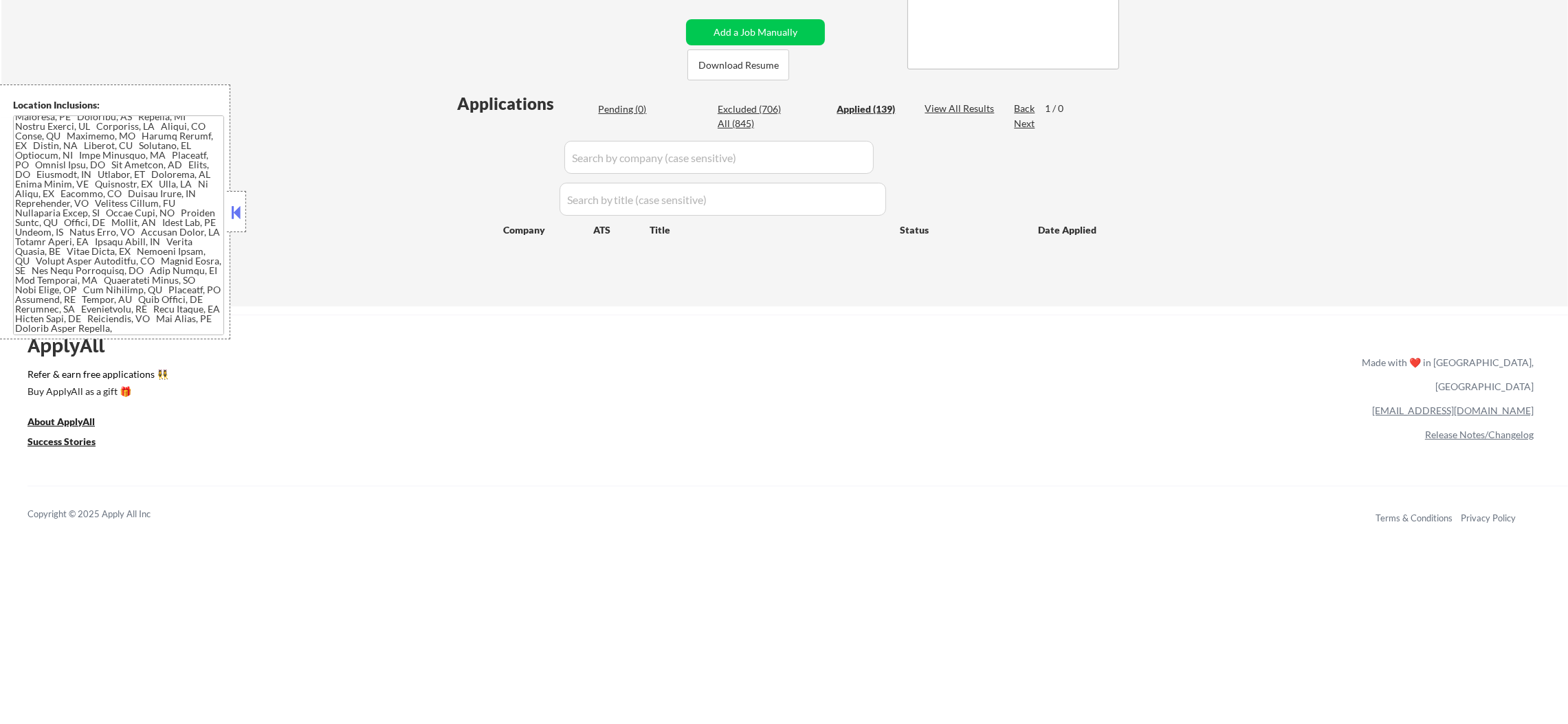
select select ""applied""
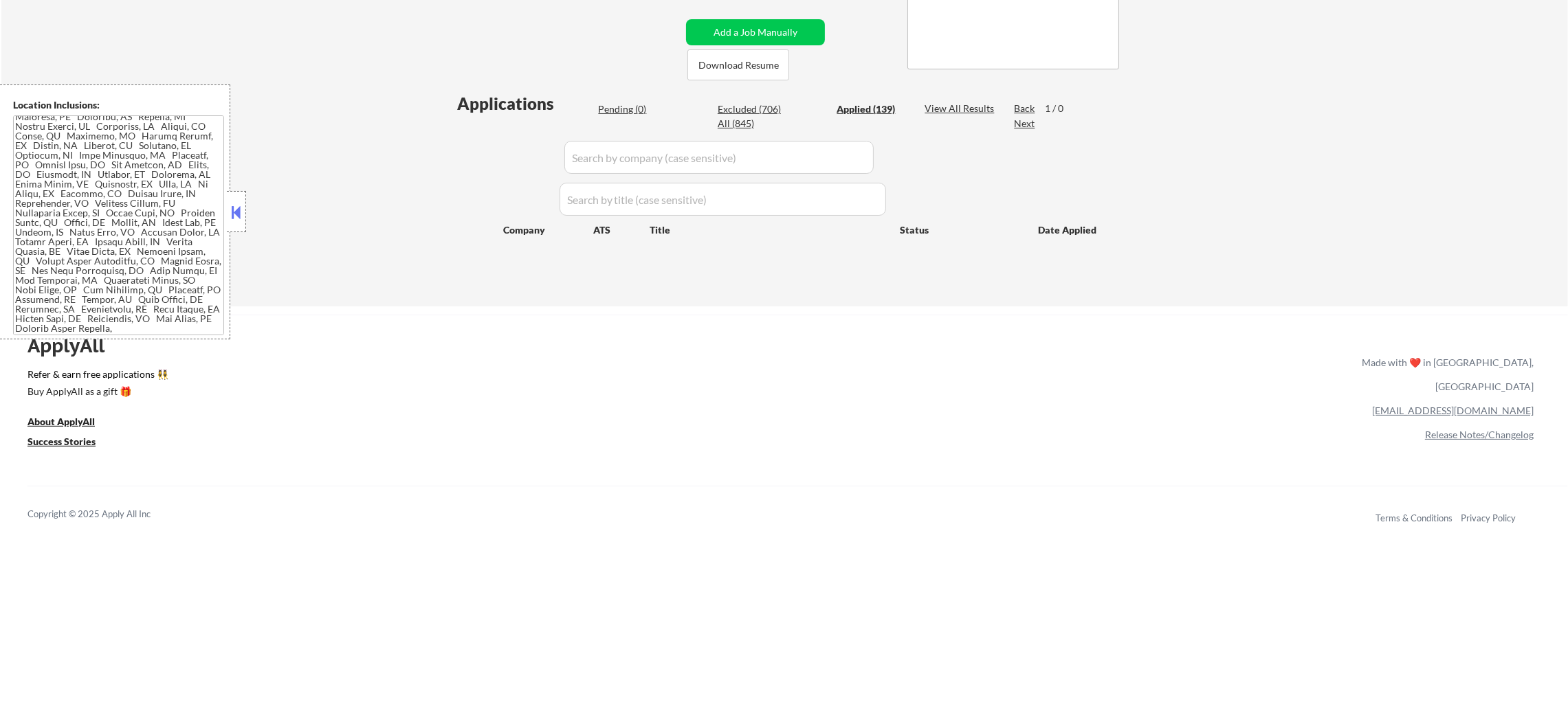
select select ""applied""
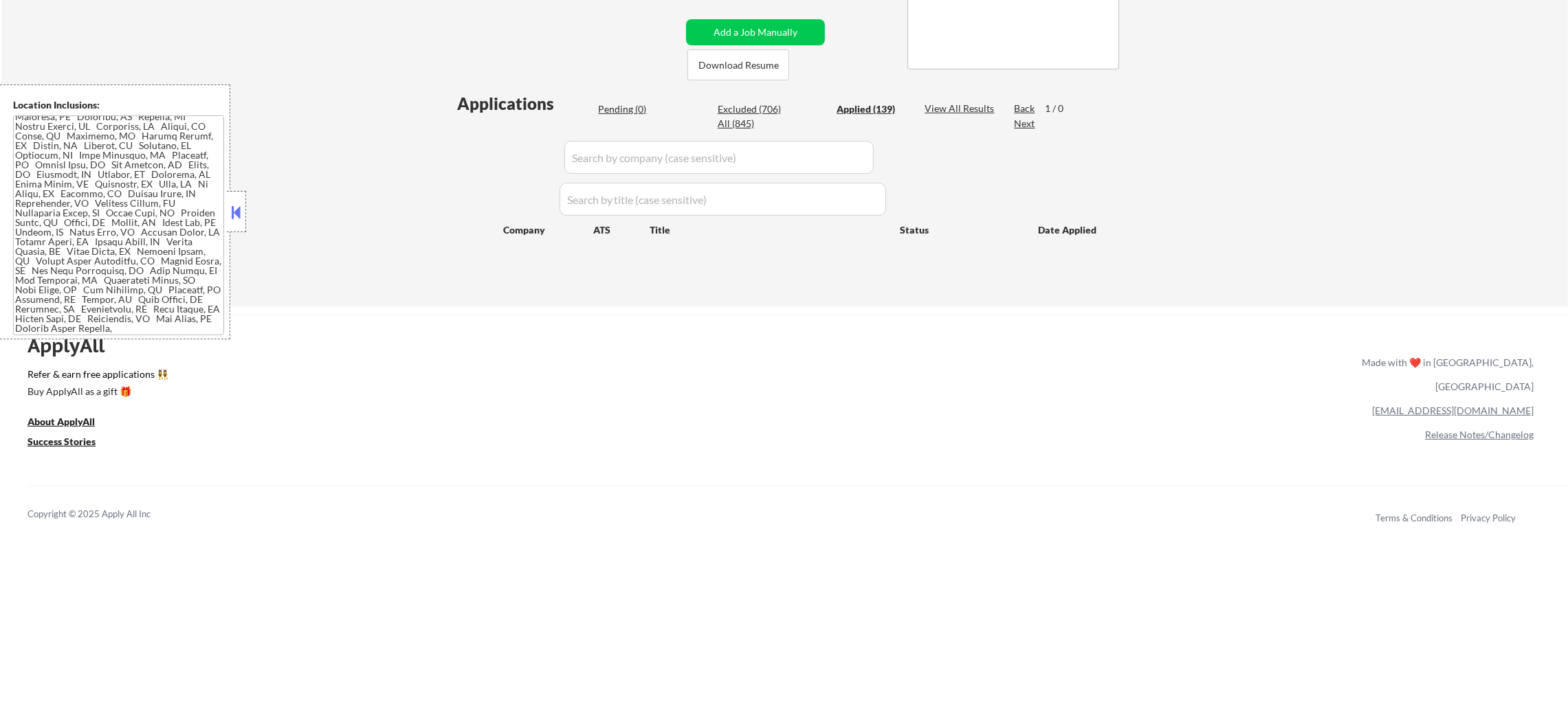
select select ""applied""
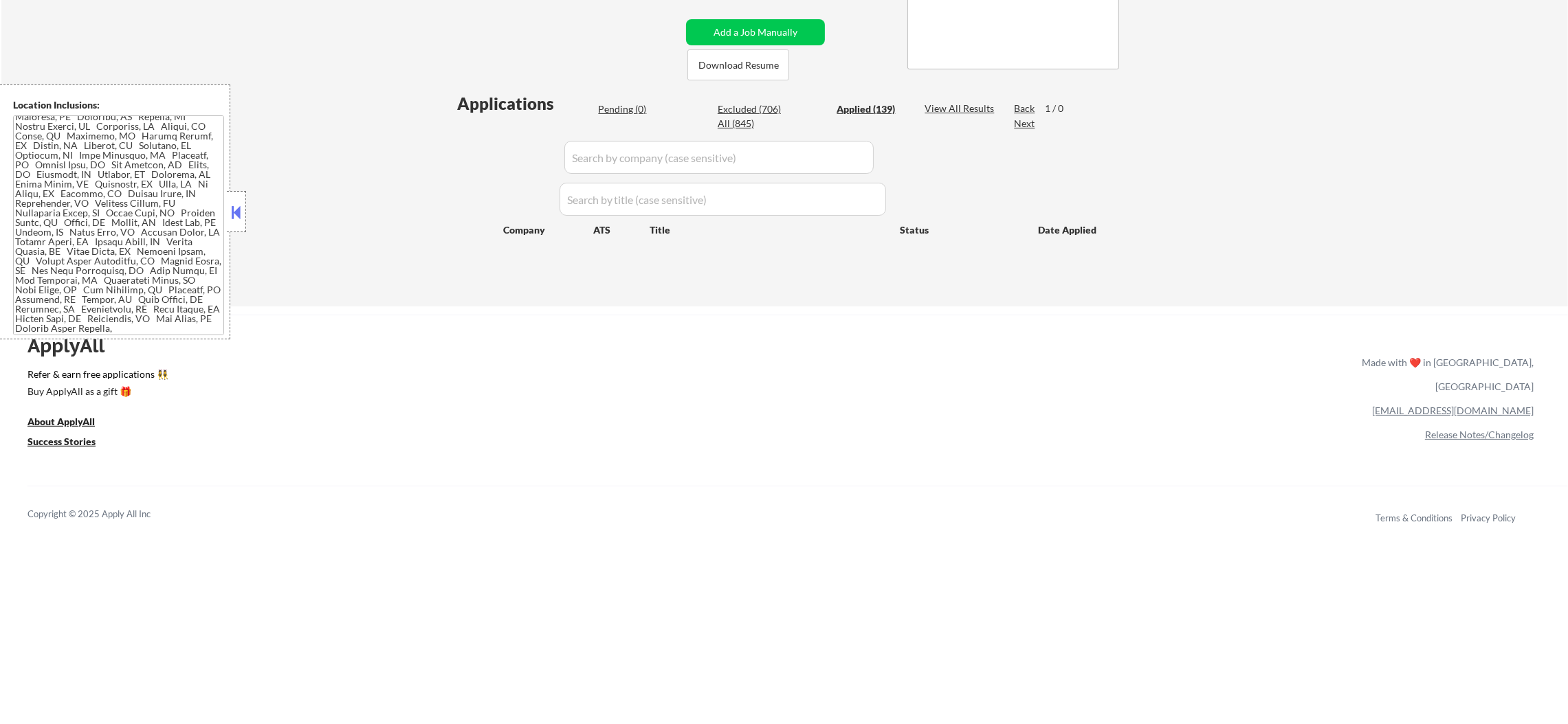
select select ""applied""
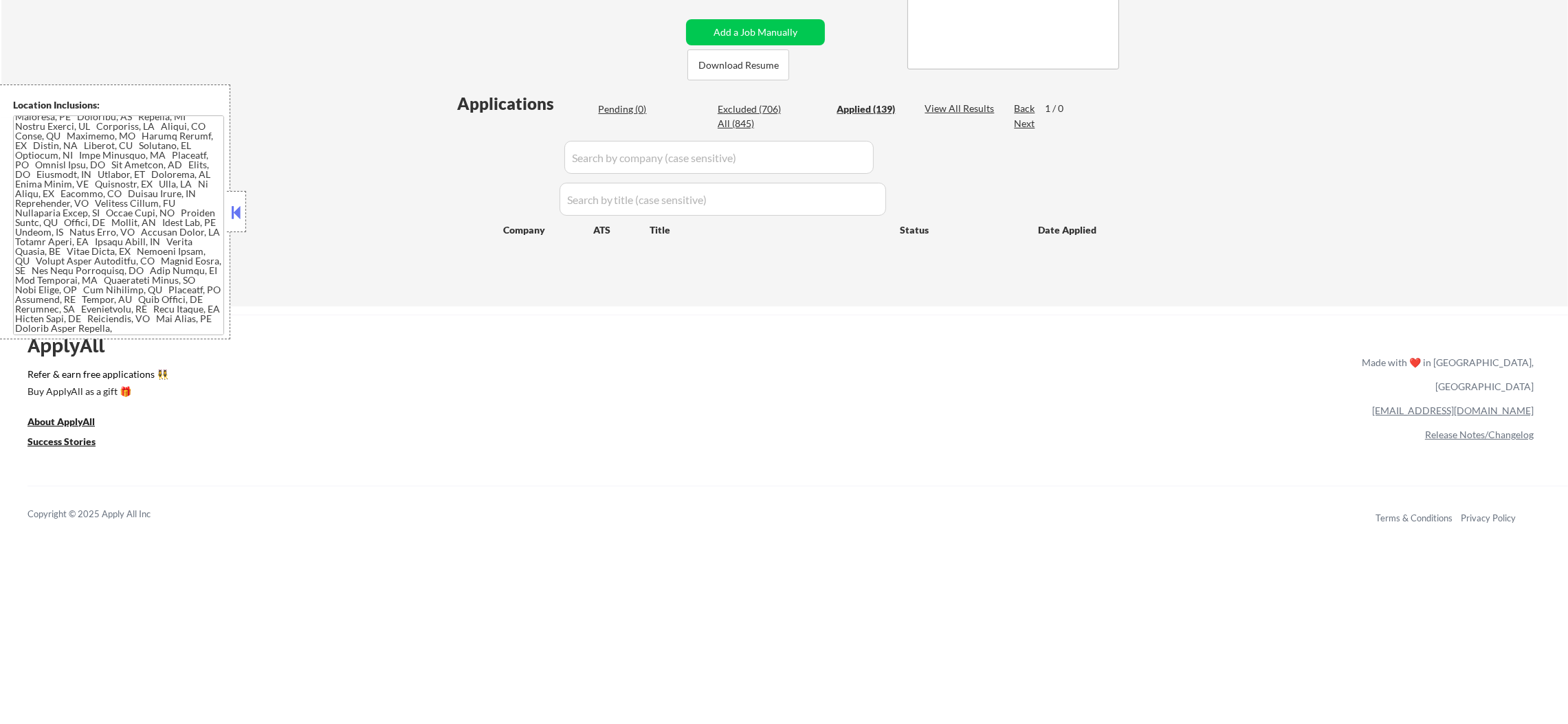
select select ""applied""
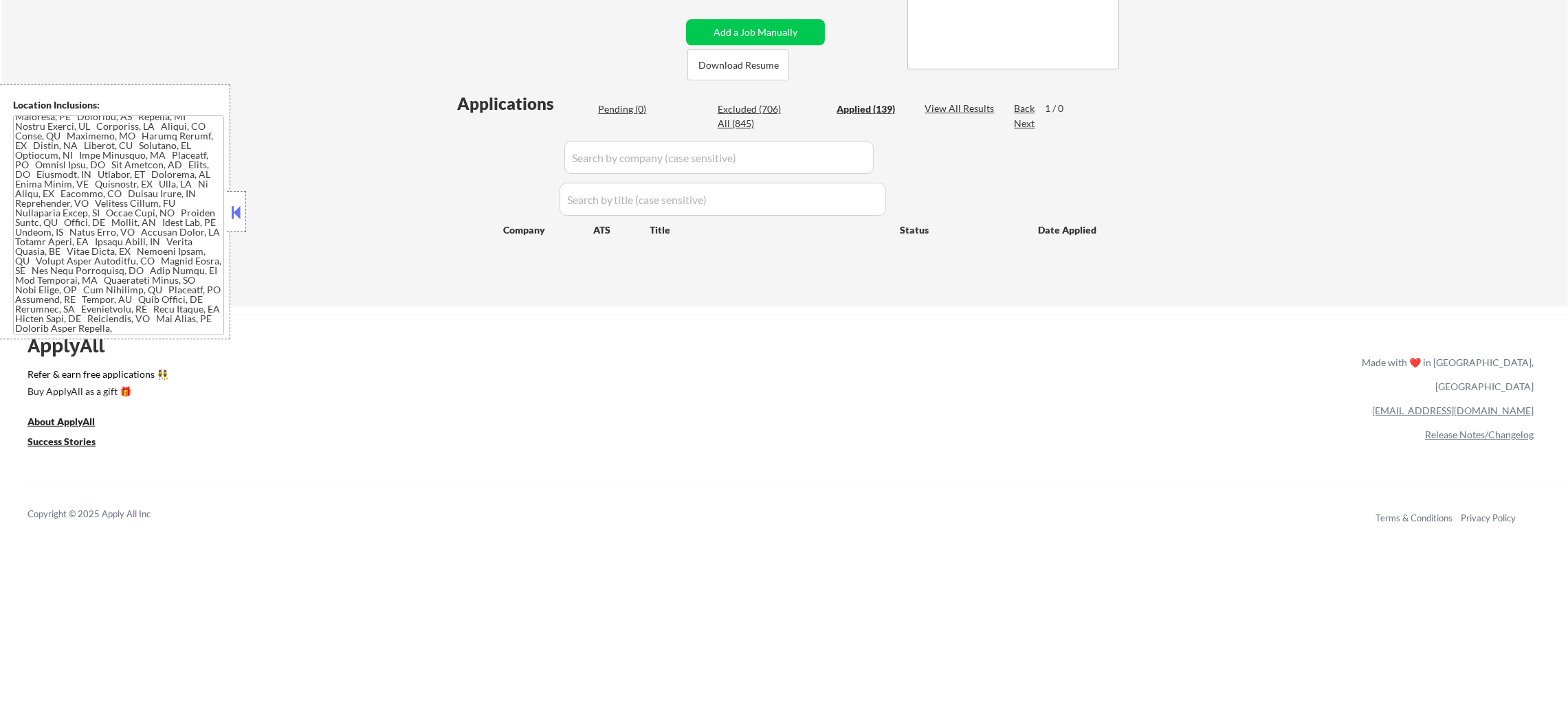
select select ""applied""
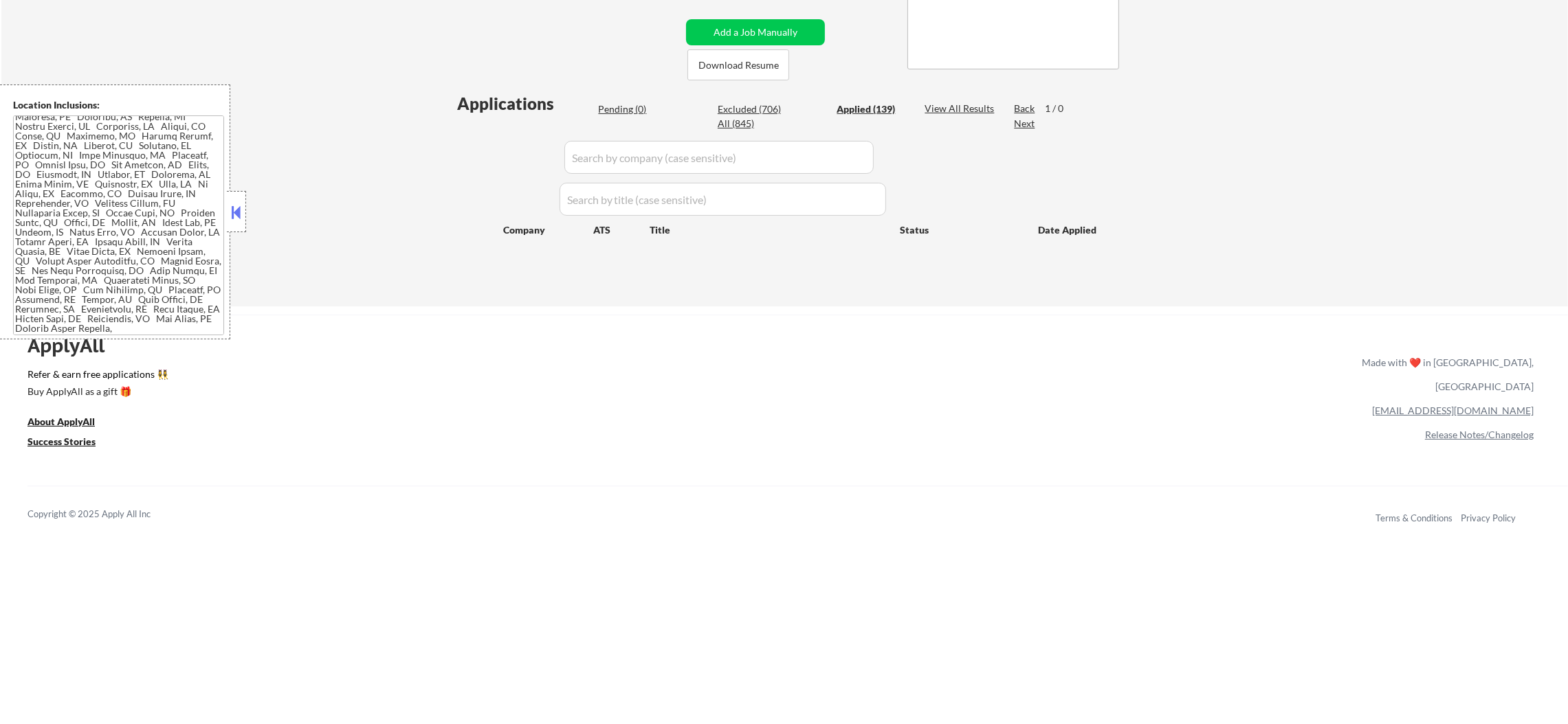
select select ""applied""
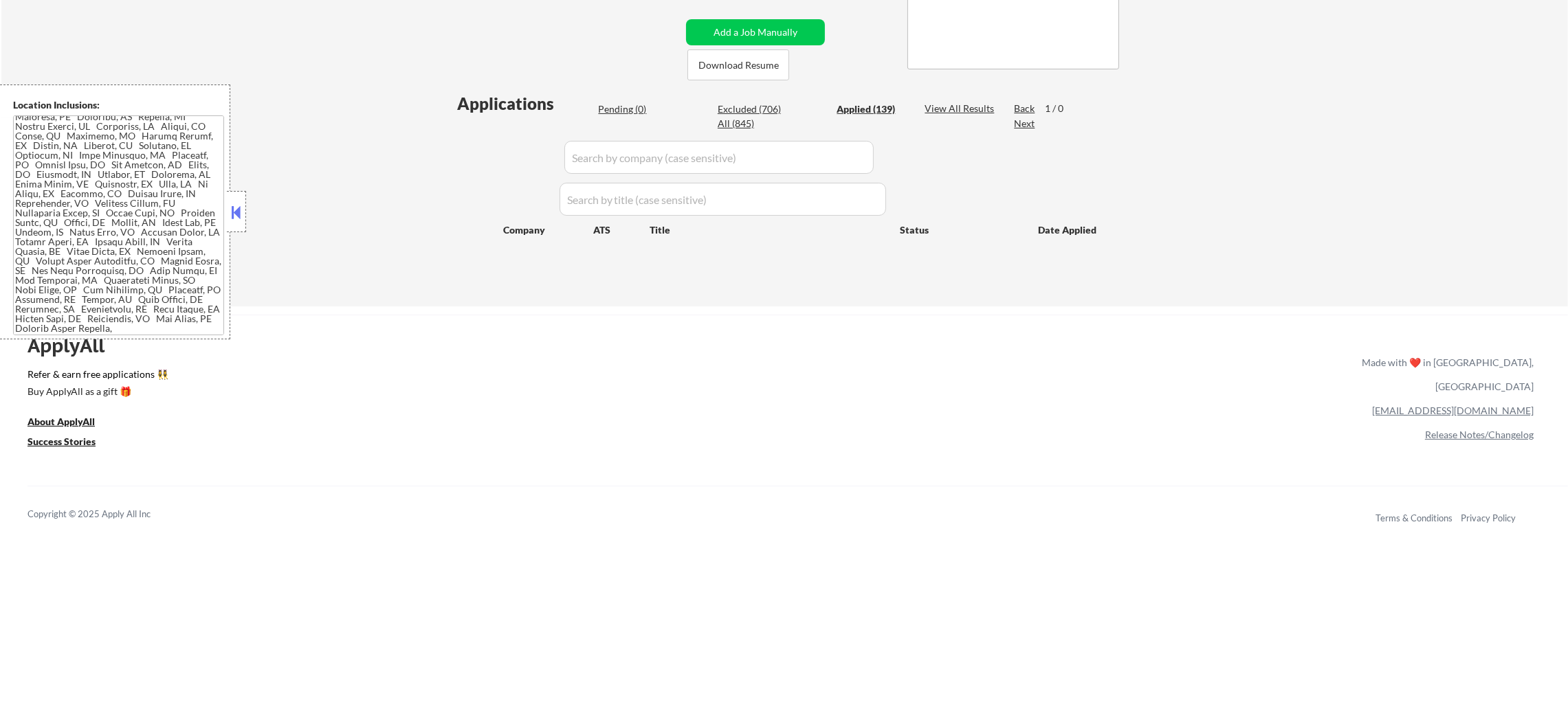
select select ""applied""
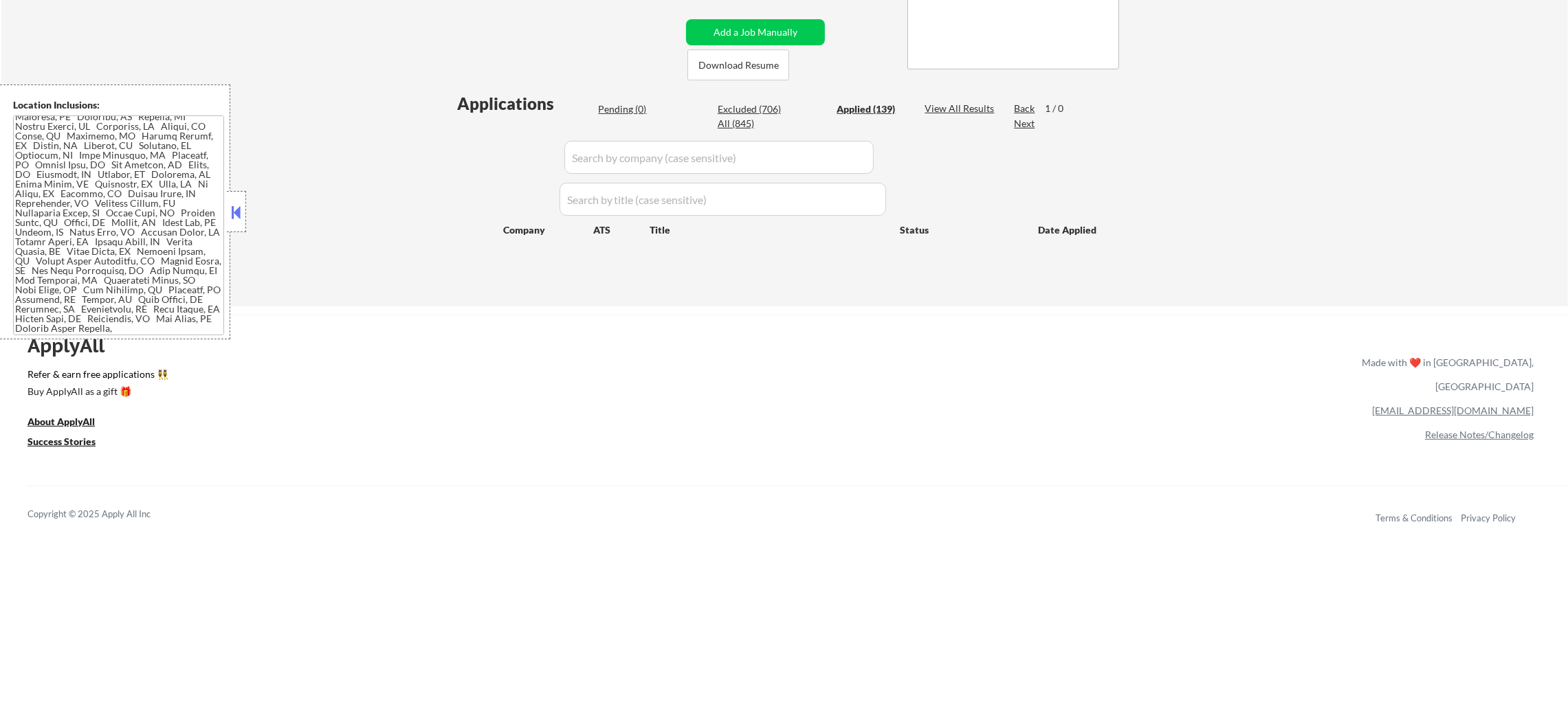
select select ""applied""
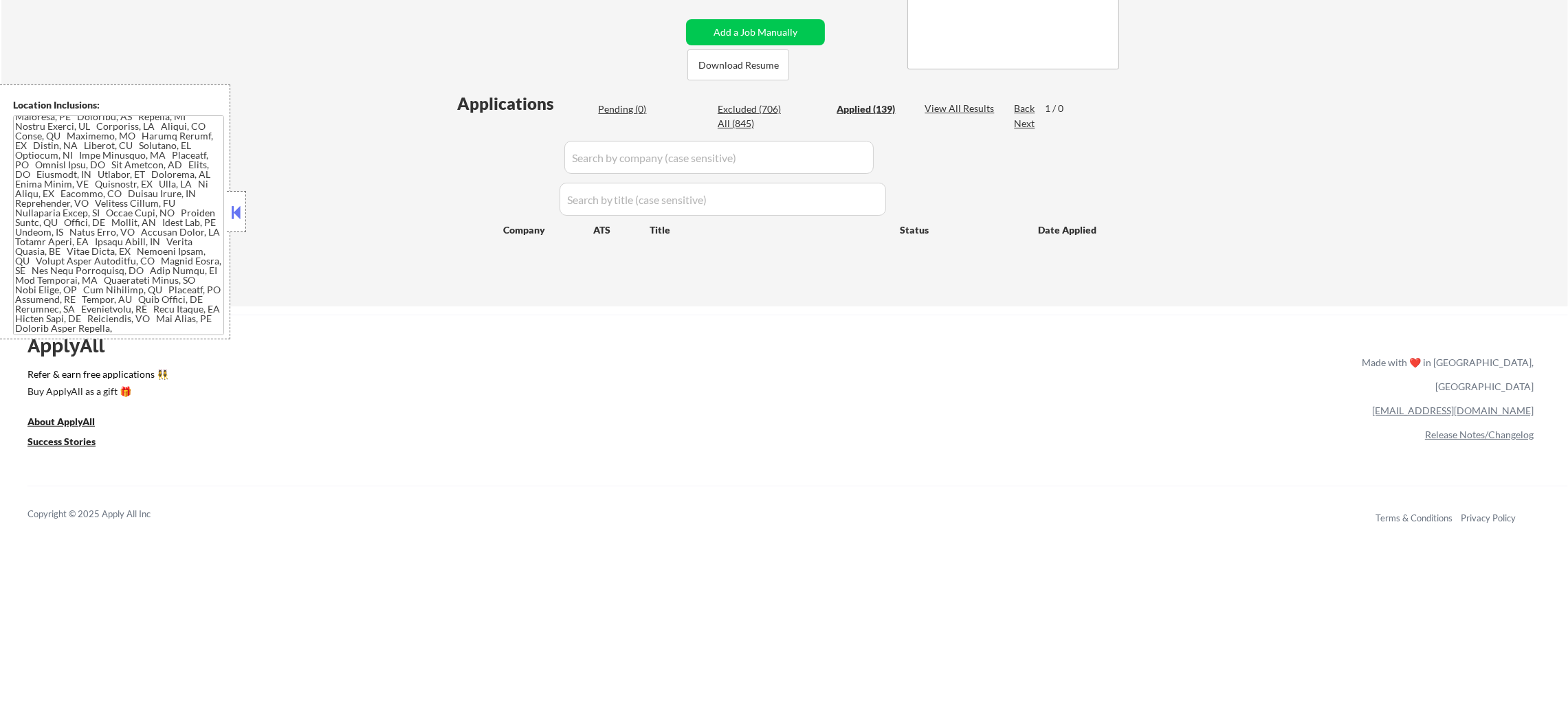
select select ""applied""
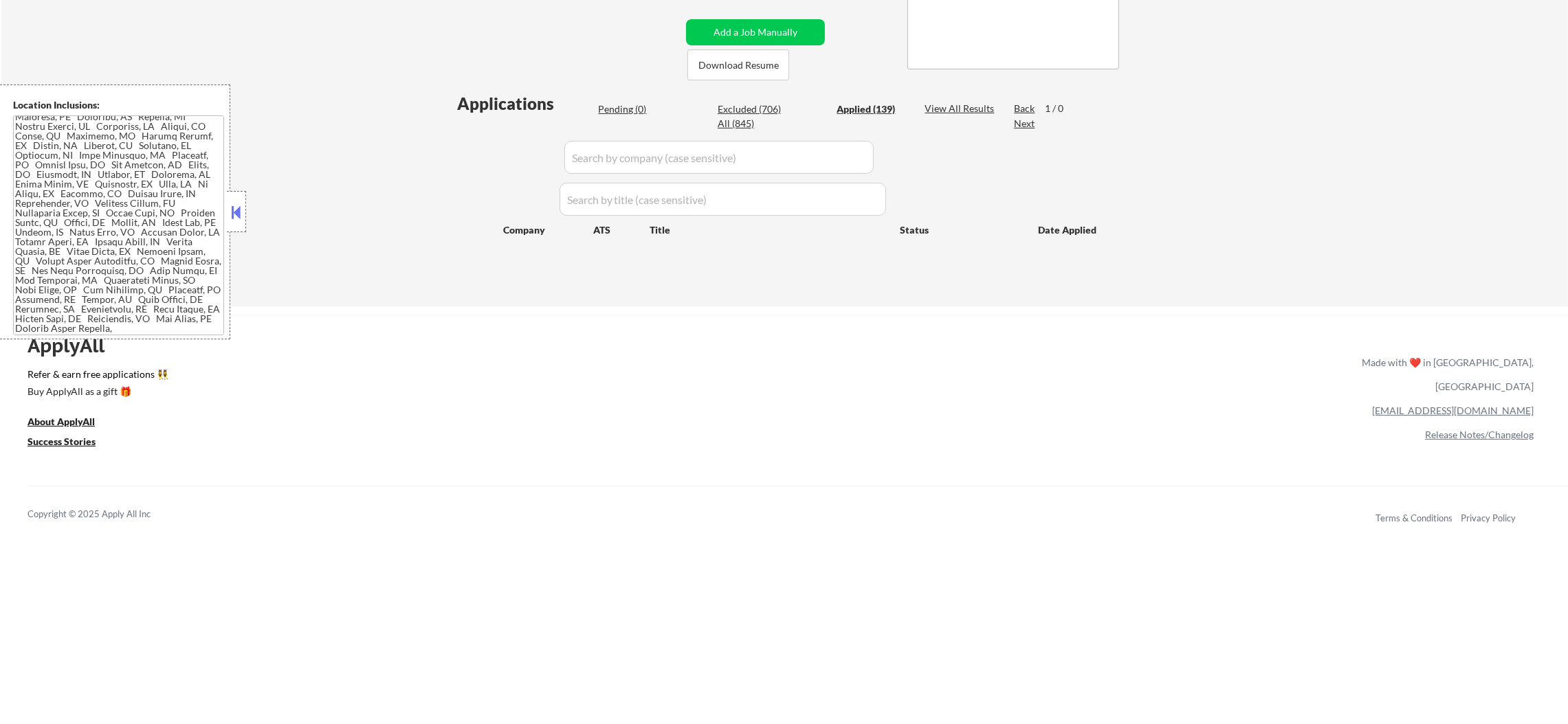
select select ""applied""
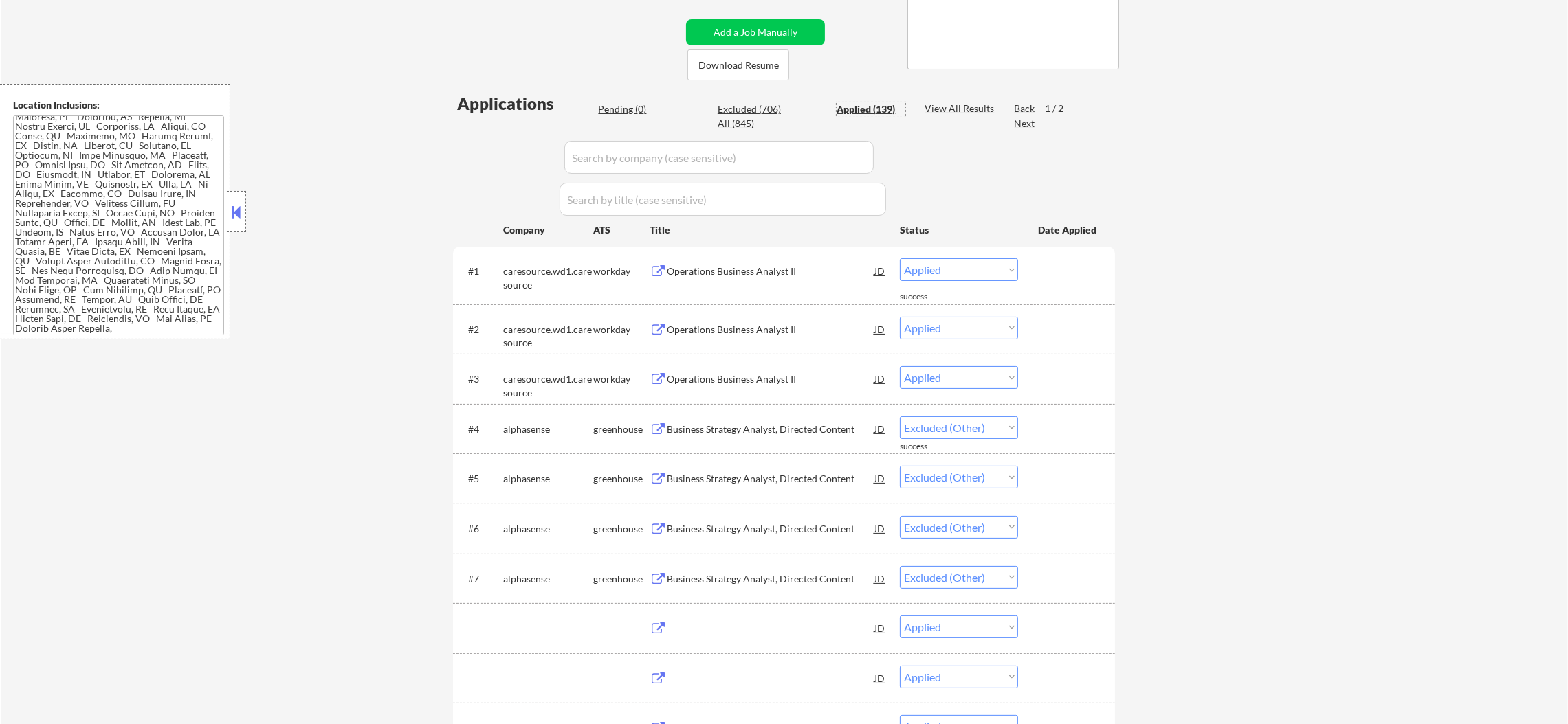
select select ""applied""
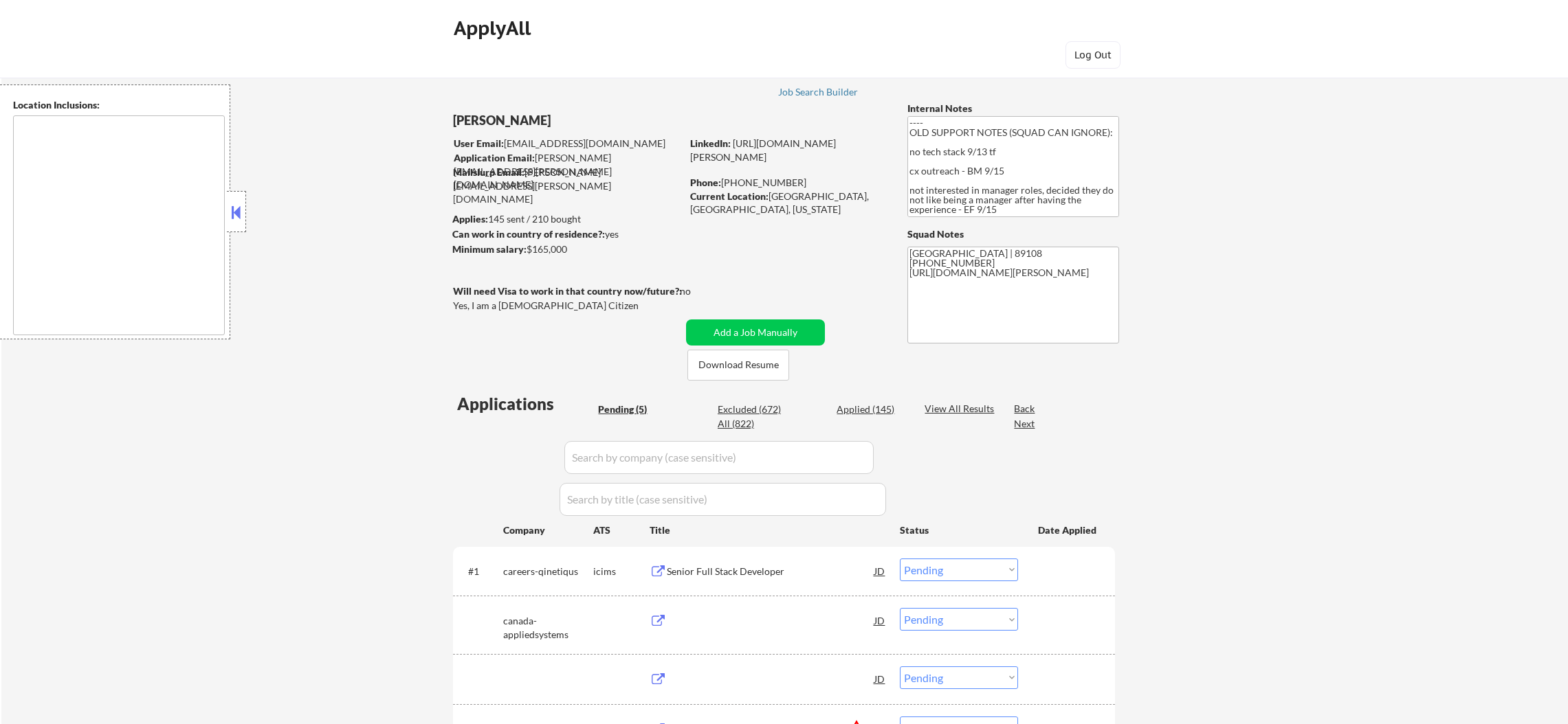
select select ""pending""
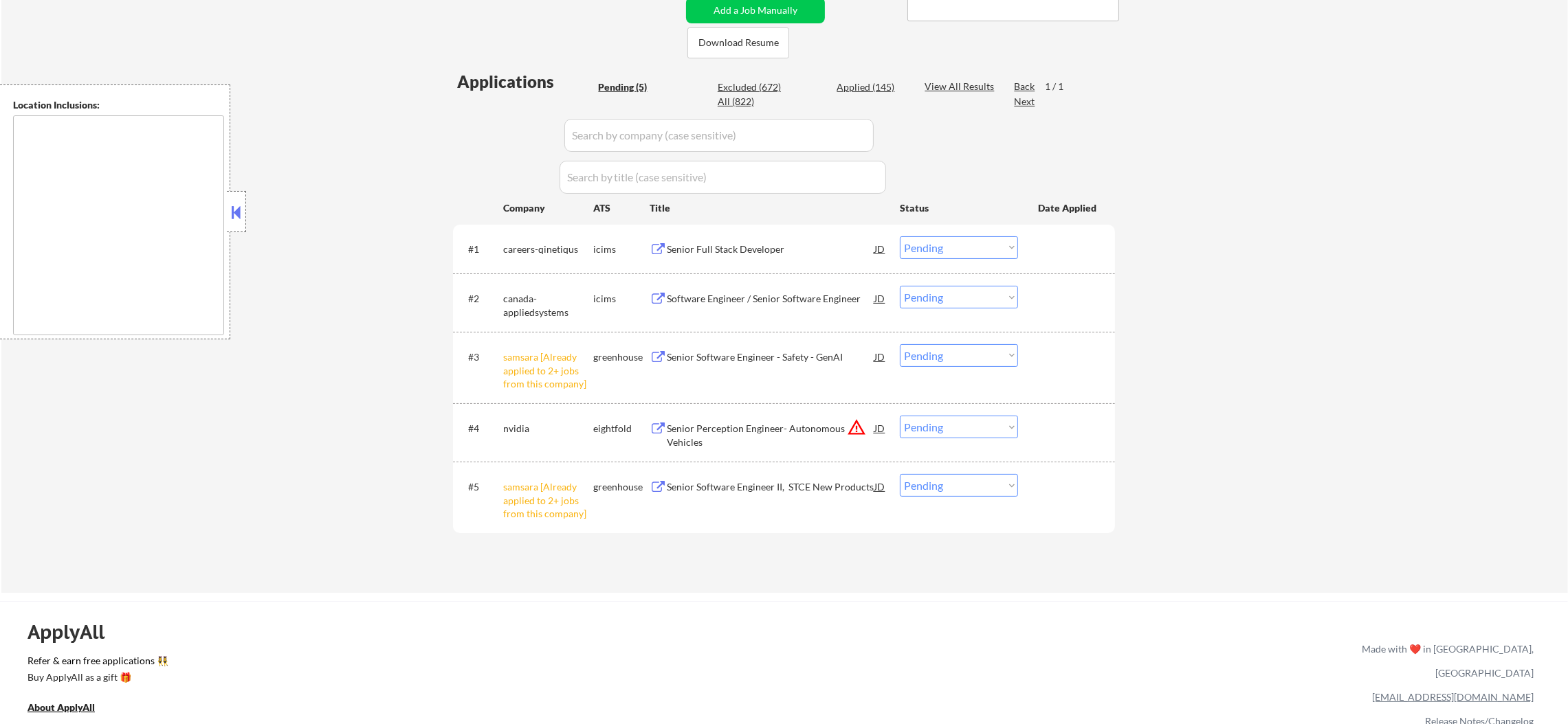
scroll to position [447, 0]
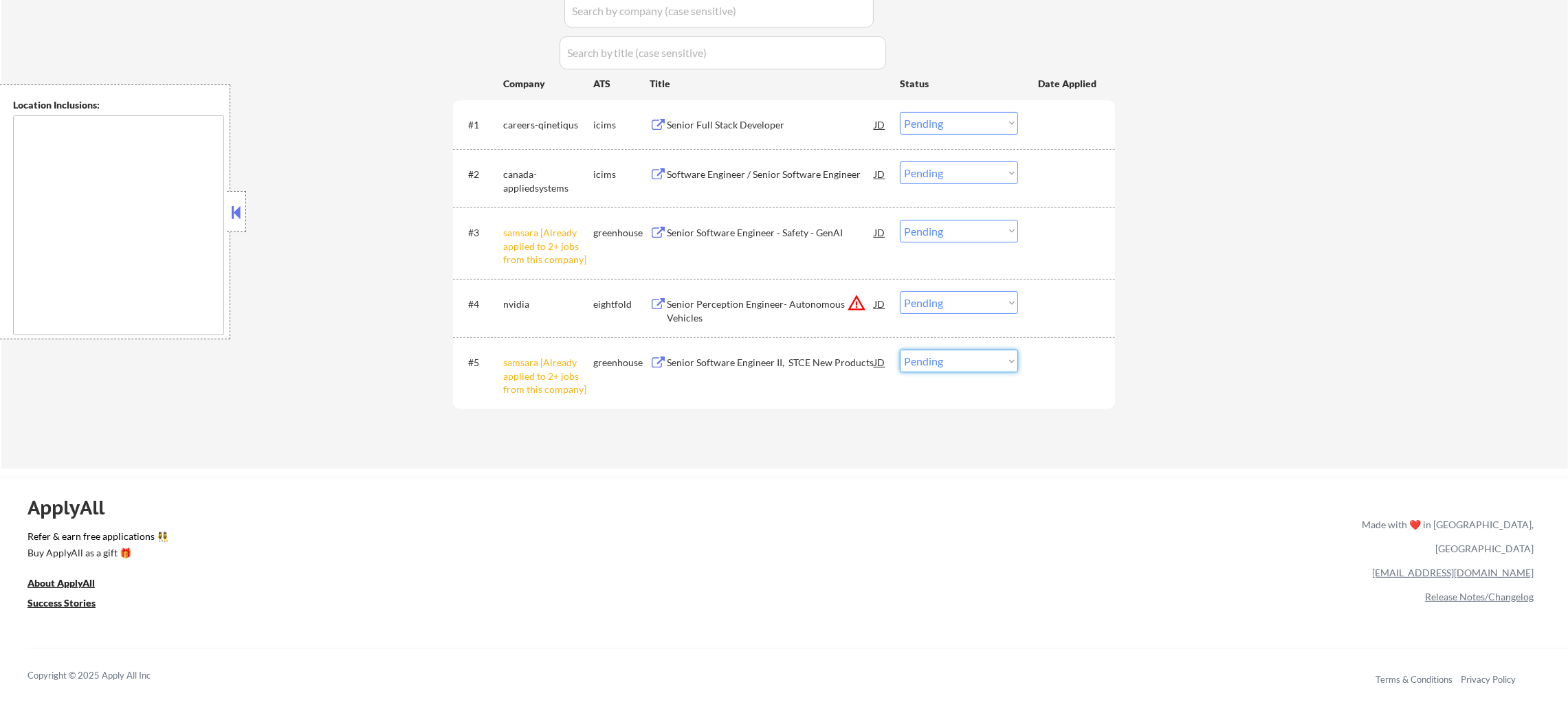
click at [962, 367] on select "Choose an option... Pending Applied Excluded (Questions) Excluded (Expired) Exc…" at bounding box center [959, 361] width 118 height 23
select select ""excluded__other_""
click at [900, 350] on select "Choose an option... Pending Applied Excluded (Questions) Excluded (Expired) Exc…" at bounding box center [959, 361] width 118 height 23
click at [853, 305] on button "warning_amber" at bounding box center [857, 304] width 20 height 20
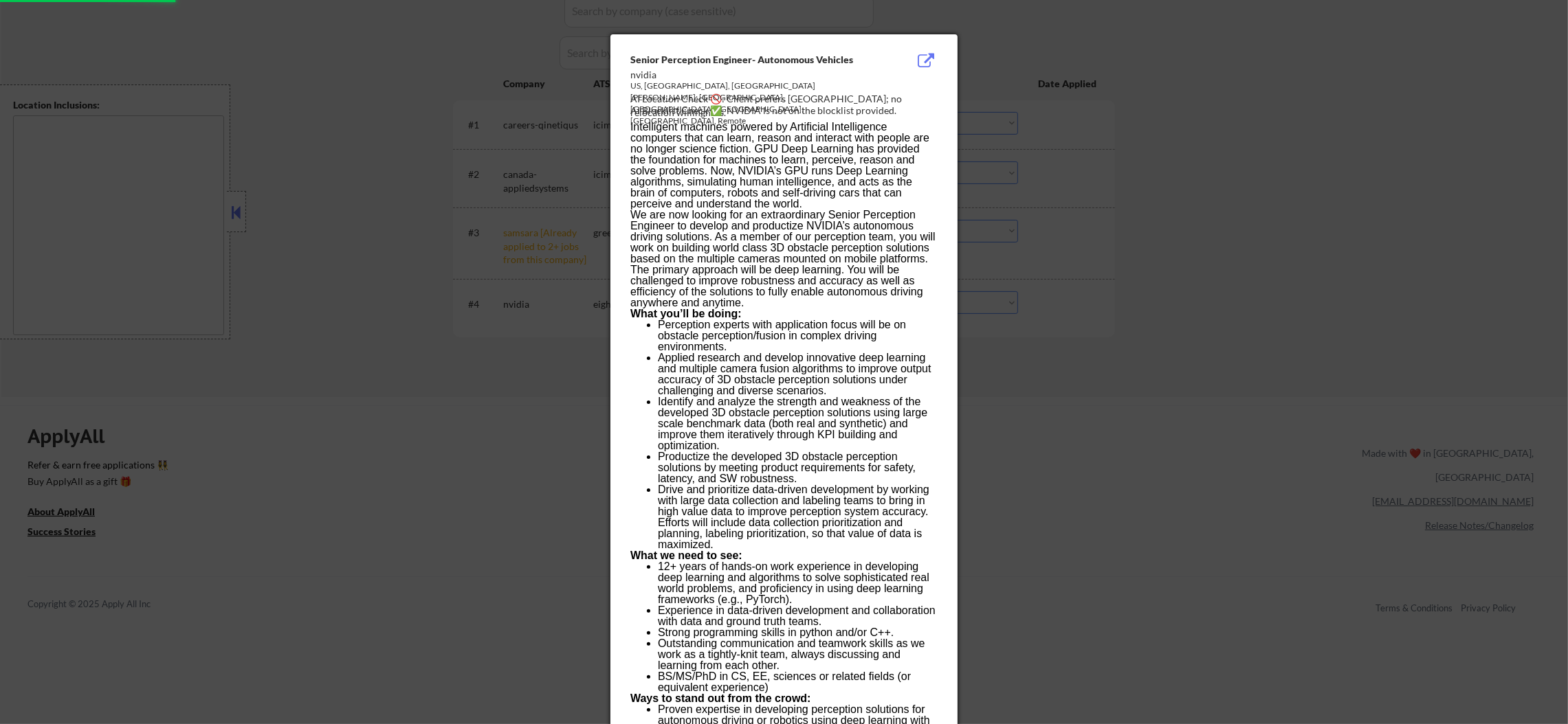
click at [1116, 253] on div at bounding box center [784, 362] width 1568 height 724
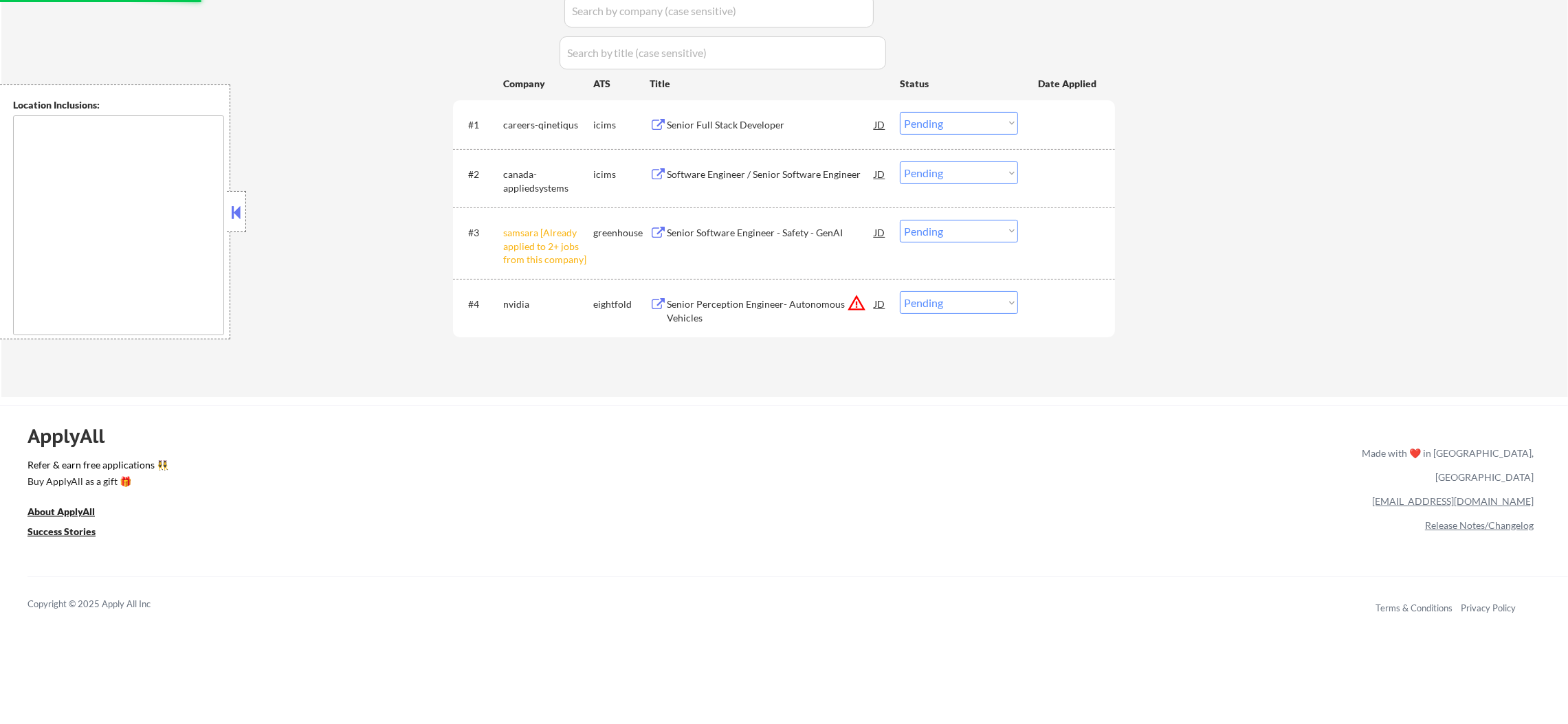
click at [931, 299] on select "Choose an option... Pending Applied Excluded (Questions) Excluded (Expired) Exc…" at bounding box center [959, 303] width 118 height 23
select select ""excluded__other_""
click at [900, 292] on select "Choose an option... Pending Applied Excluded (Questions) Excluded (Expired) Exc…" at bounding box center [959, 303] width 118 height 23
click at [954, 234] on select "Choose an option... Pending Applied Excluded (Questions) Excluded (Expired) Exc…" at bounding box center [959, 231] width 118 height 23
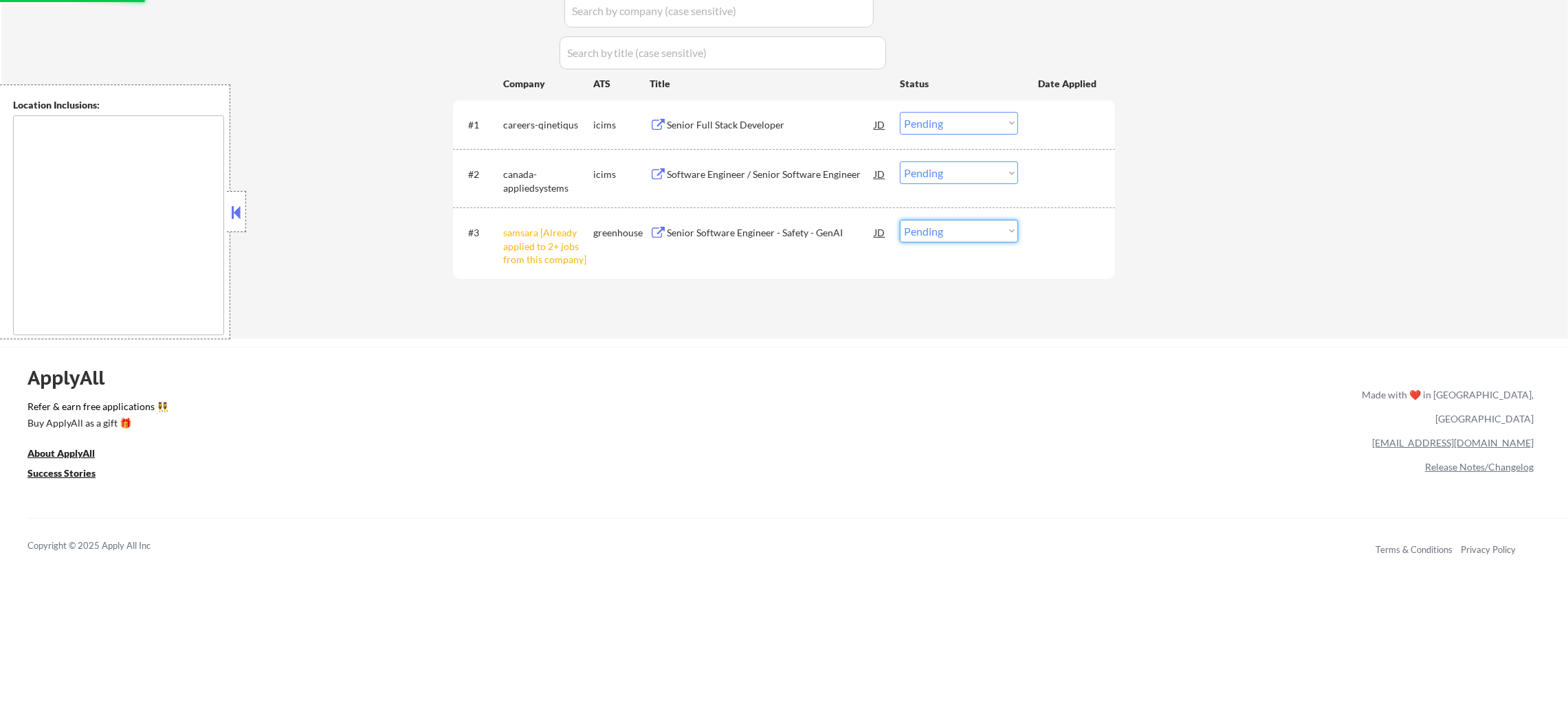
select select ""excluded__other_""
click at [900, 220] on select "Choose an option... Pending Applied Excluded (Questions) Excluded (Expired) Exc…" at bounding box center [959, 231] width 118 height 23
click at [1129, 362] on div "ApplyAll Refer & earn free applications 👯‍♀️ Buy ApplyAll as a gift 🎁 About App…" at bounding box center [784, 466] width 1568 height 218
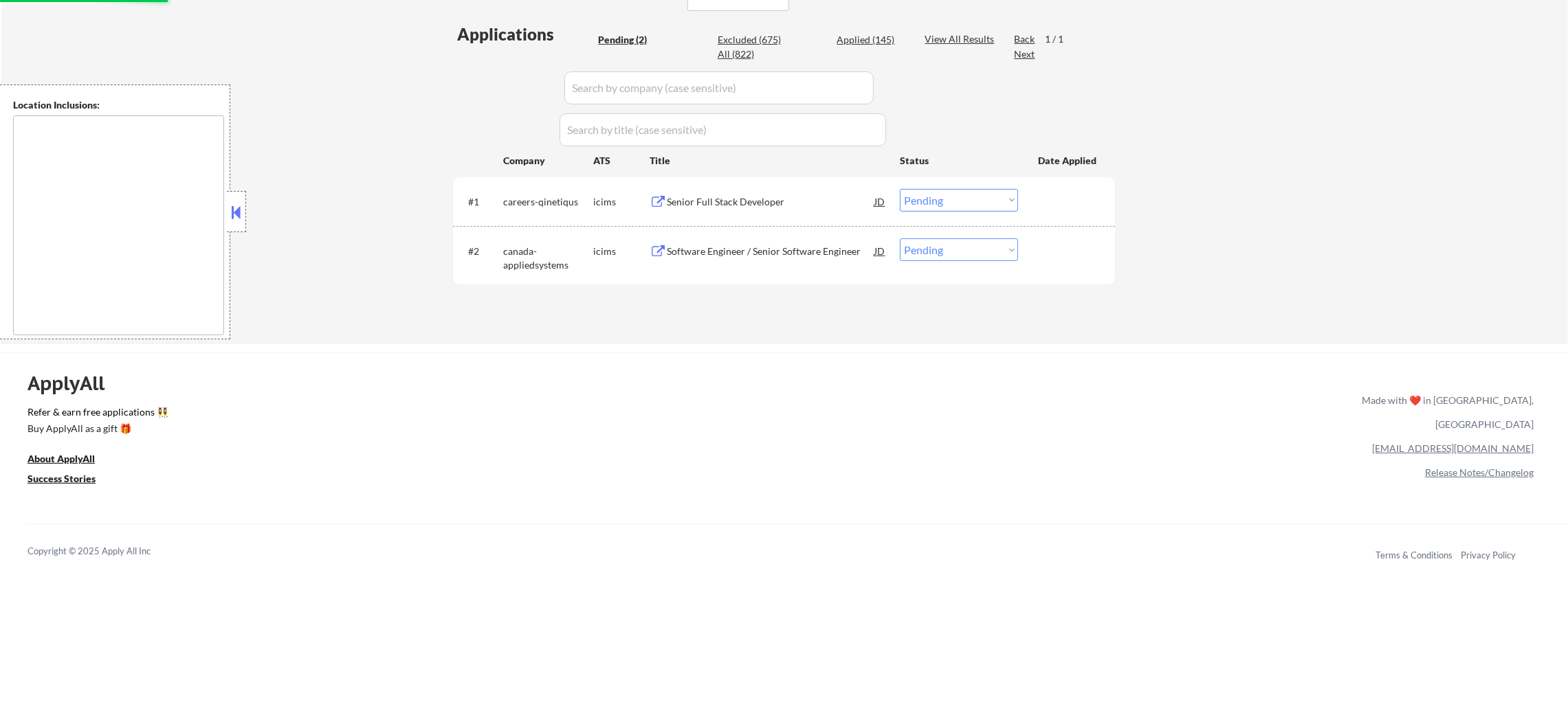
scroll to position [344, 0]
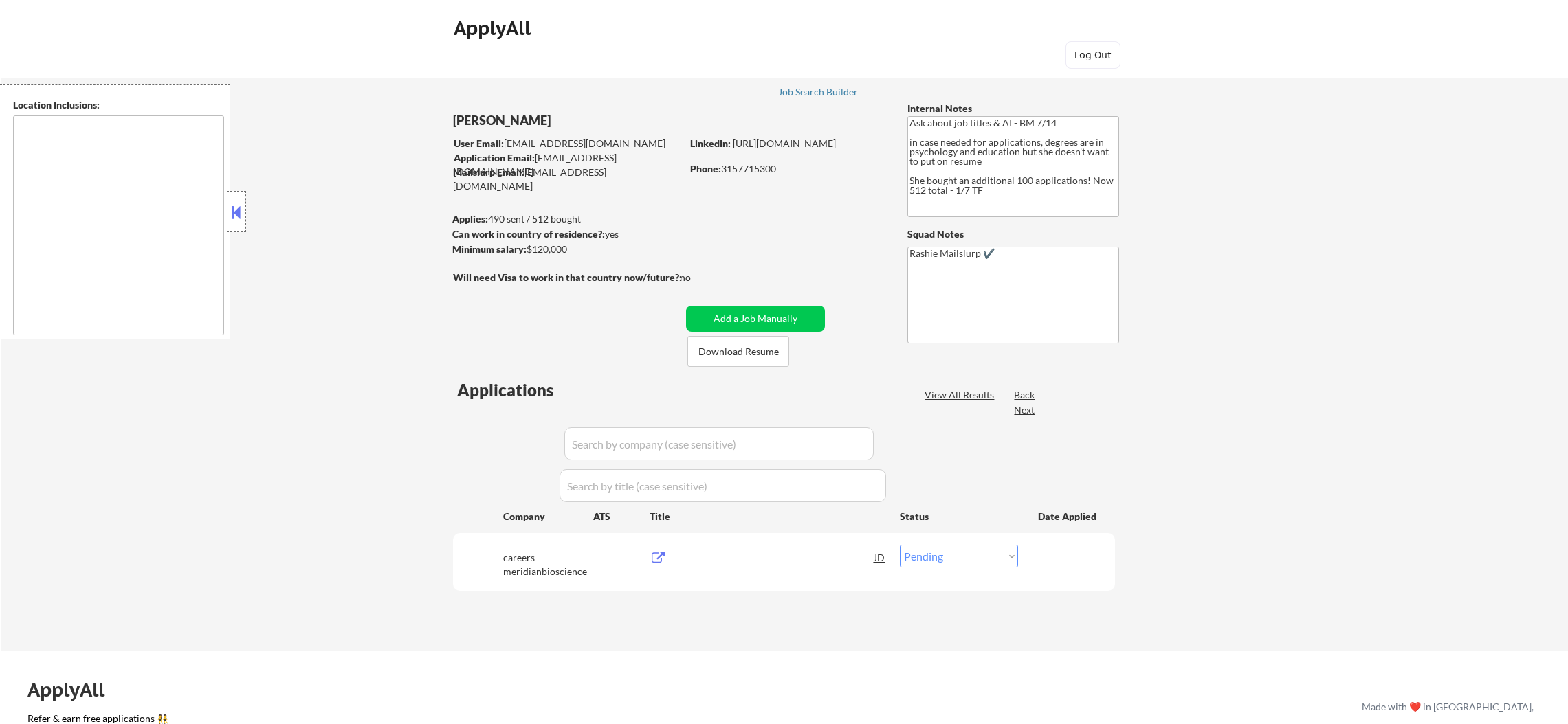
select select ""pending""
type textarea "remote"
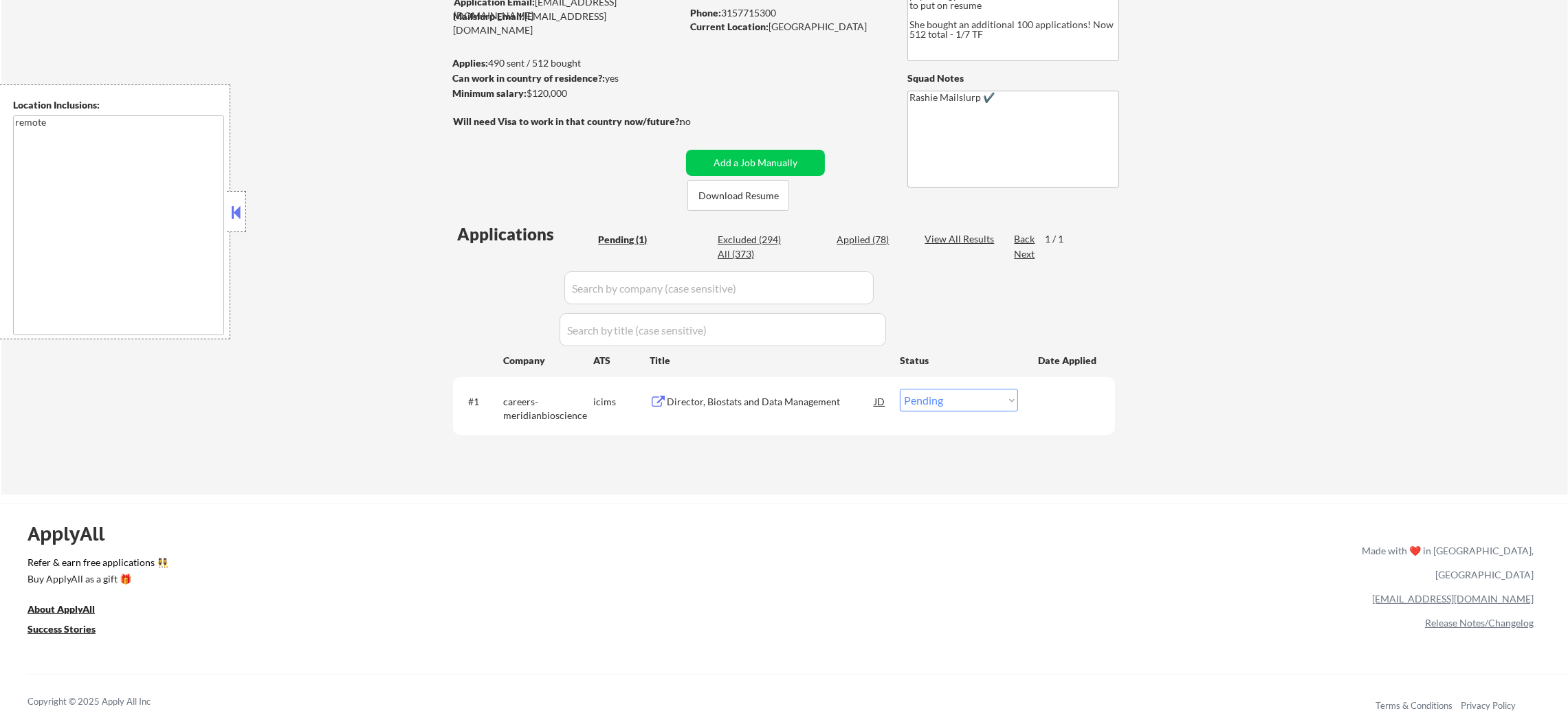
scroll to position [171, 0]
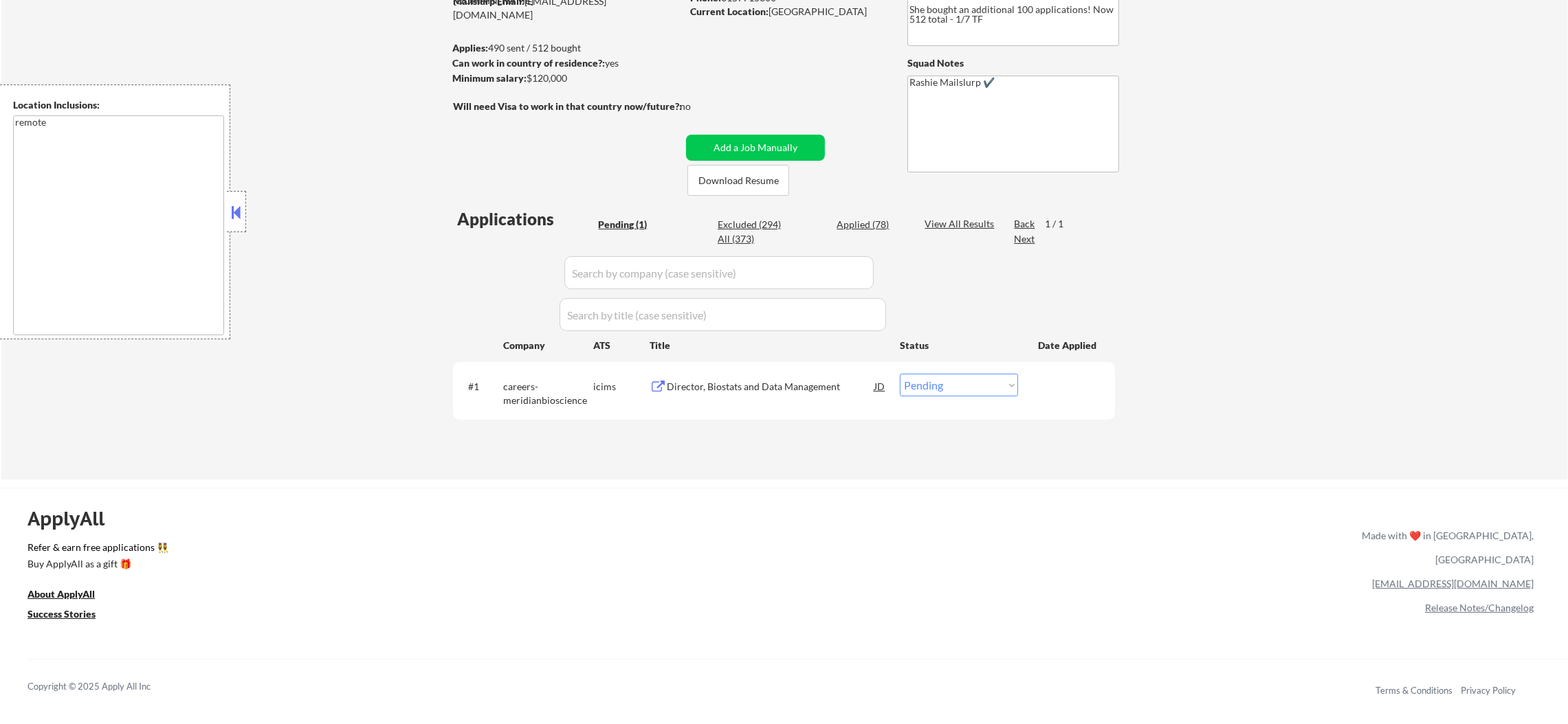
click at [774, 390] on div "Director, Biostats and Data Management" at bounding box center [770, 387] width 207 height 14
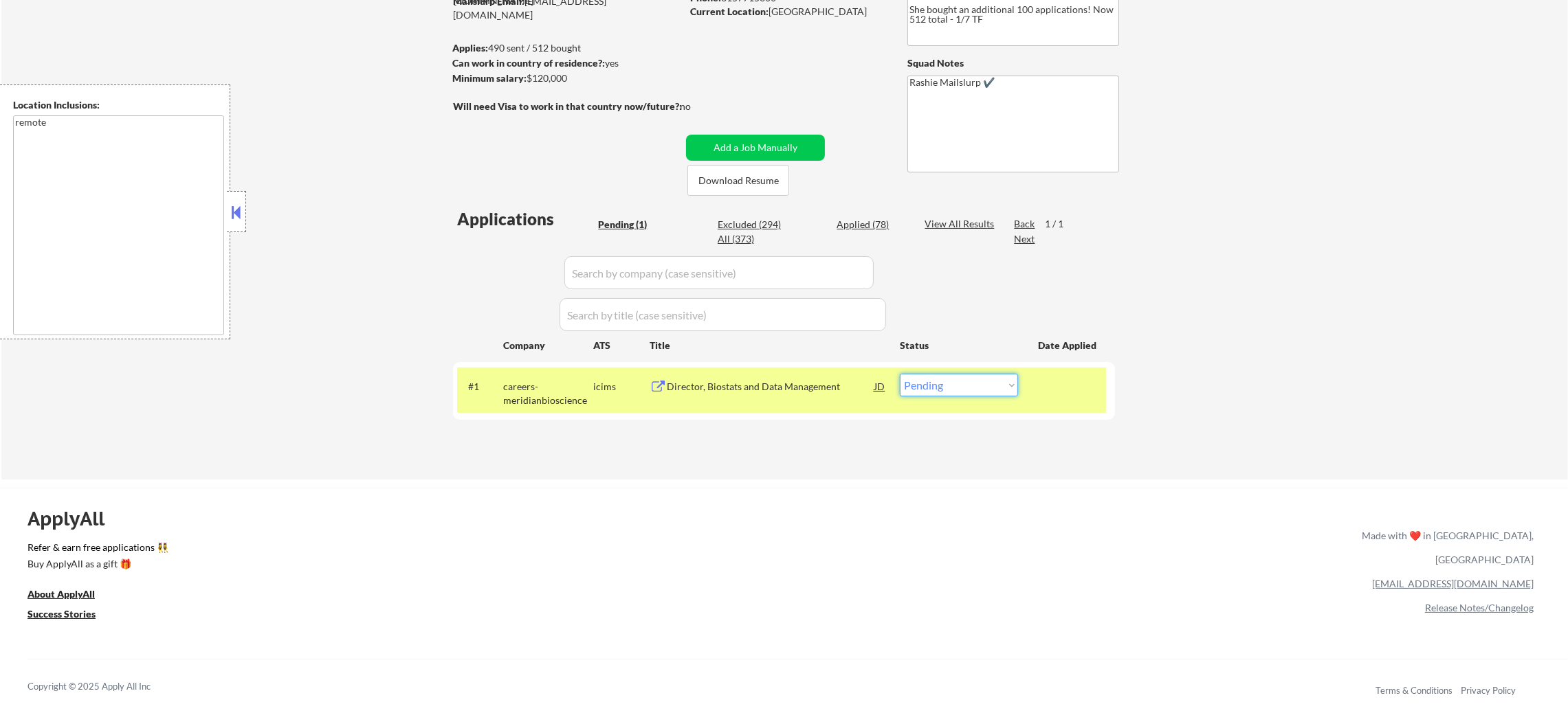
drag, startPoint x: 950, startPoint y: 381, endPoint x: 947, endPoint y: 390, distance: 9.5
click at [950, 382] on select "Choose an option... Pending Applied Excluded (Questions) Excluded (Expired) Exc…" at bounding box center [959, 385] width 118 height 23
select select ""applied""
click at [900, 374] on select "Choose an option... Pending Applied Excluded (Questions) Excluded (Expired) Exc…" at bounding box center [959, 385] width 118 height 23
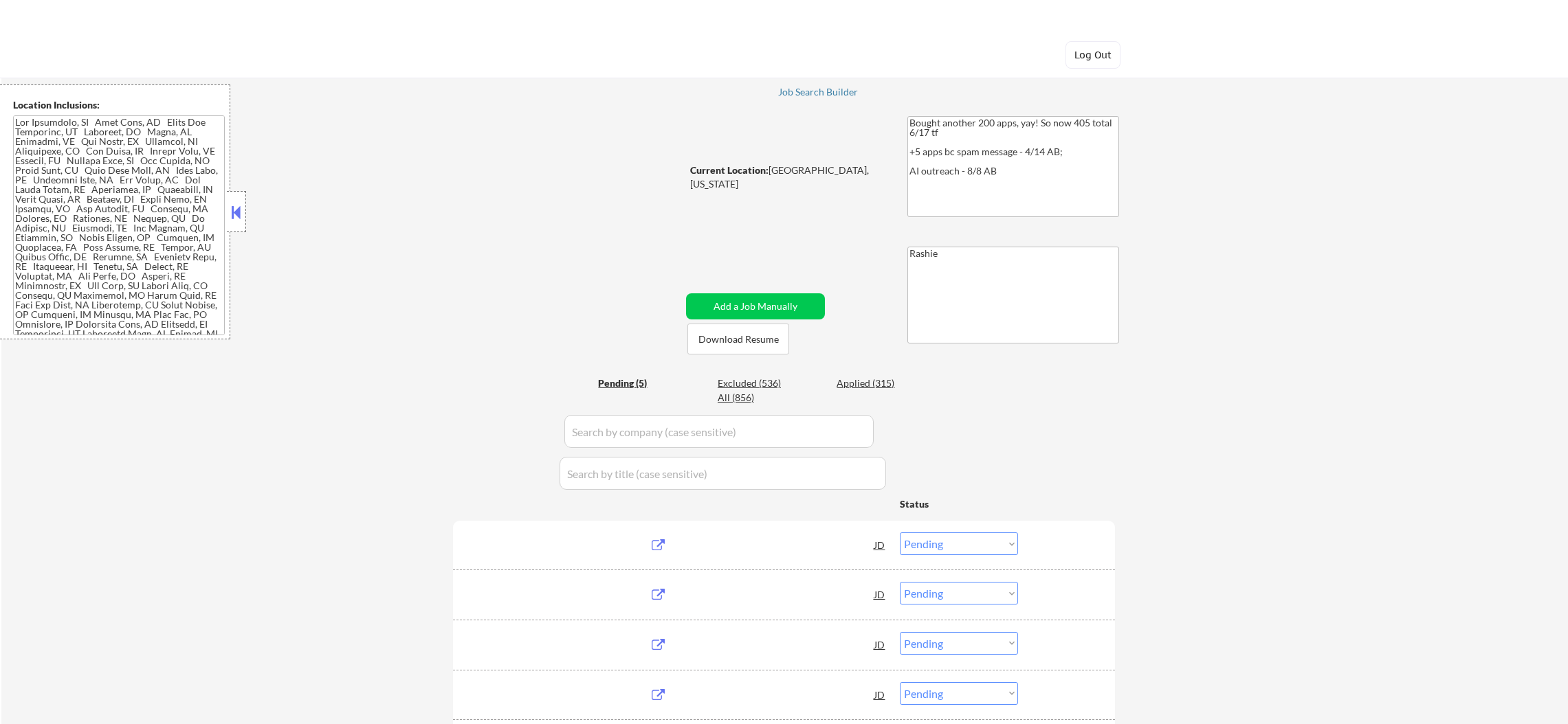
select select ""pending""
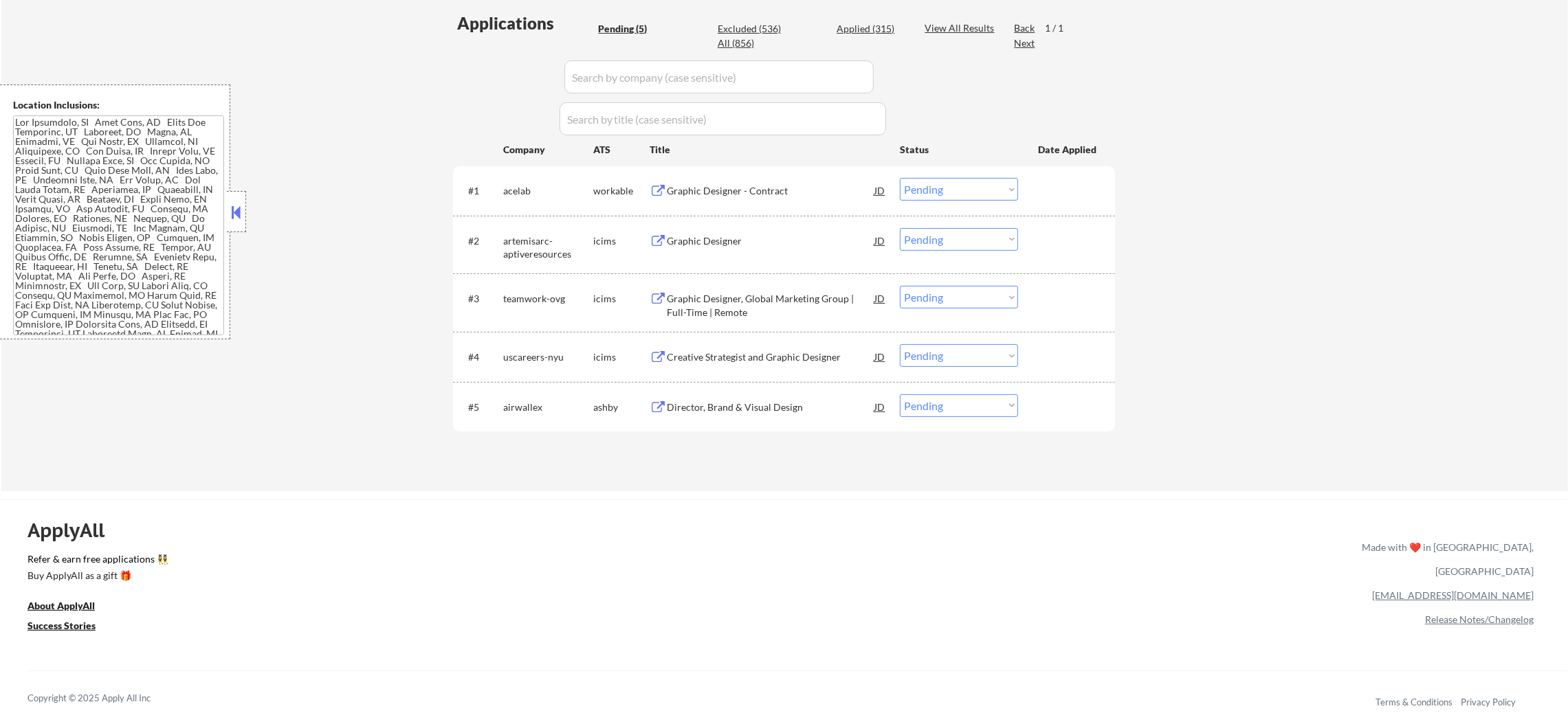
scroll to position [377, 0]
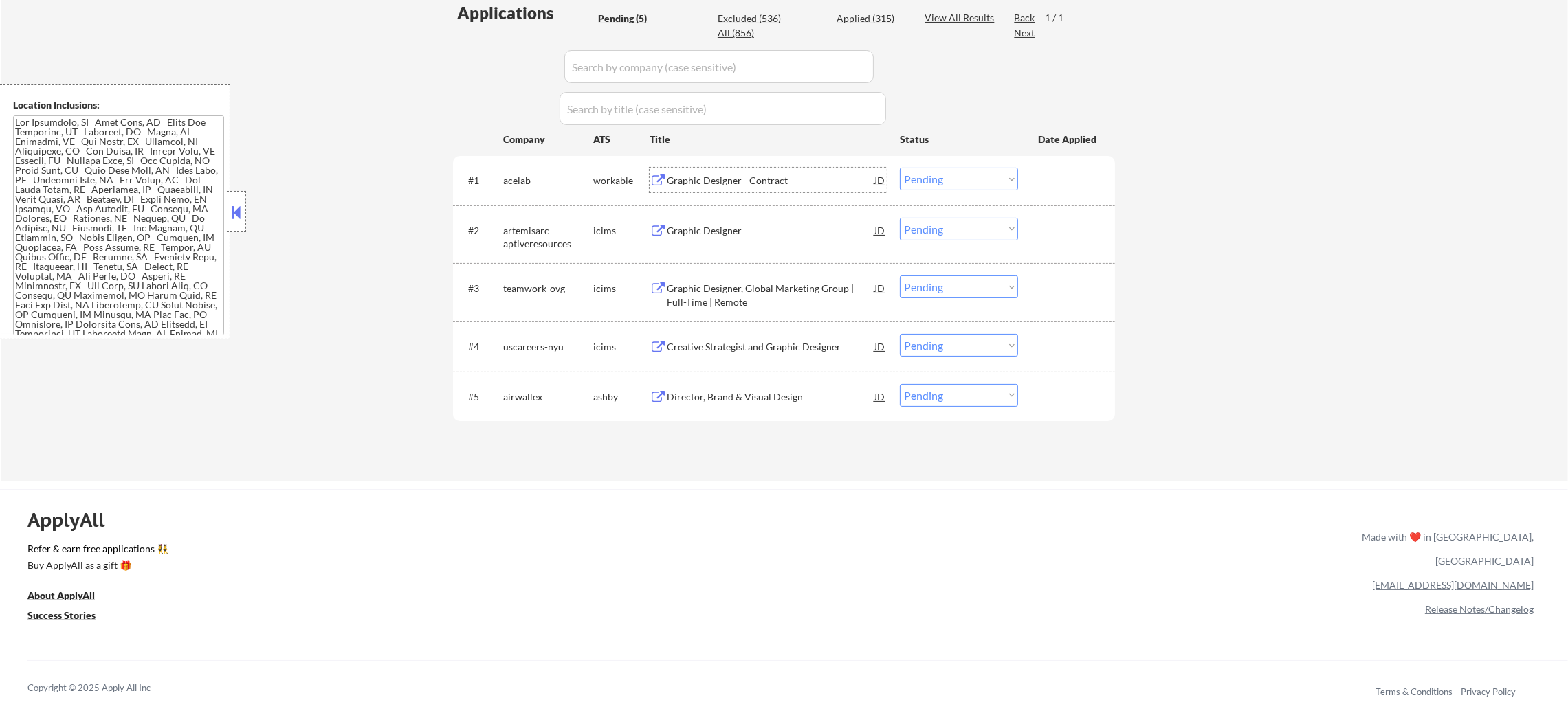
click at [765, 179] on div "Graphic Designer - Contract" at bounding box center [770, 181] width 207 height 14
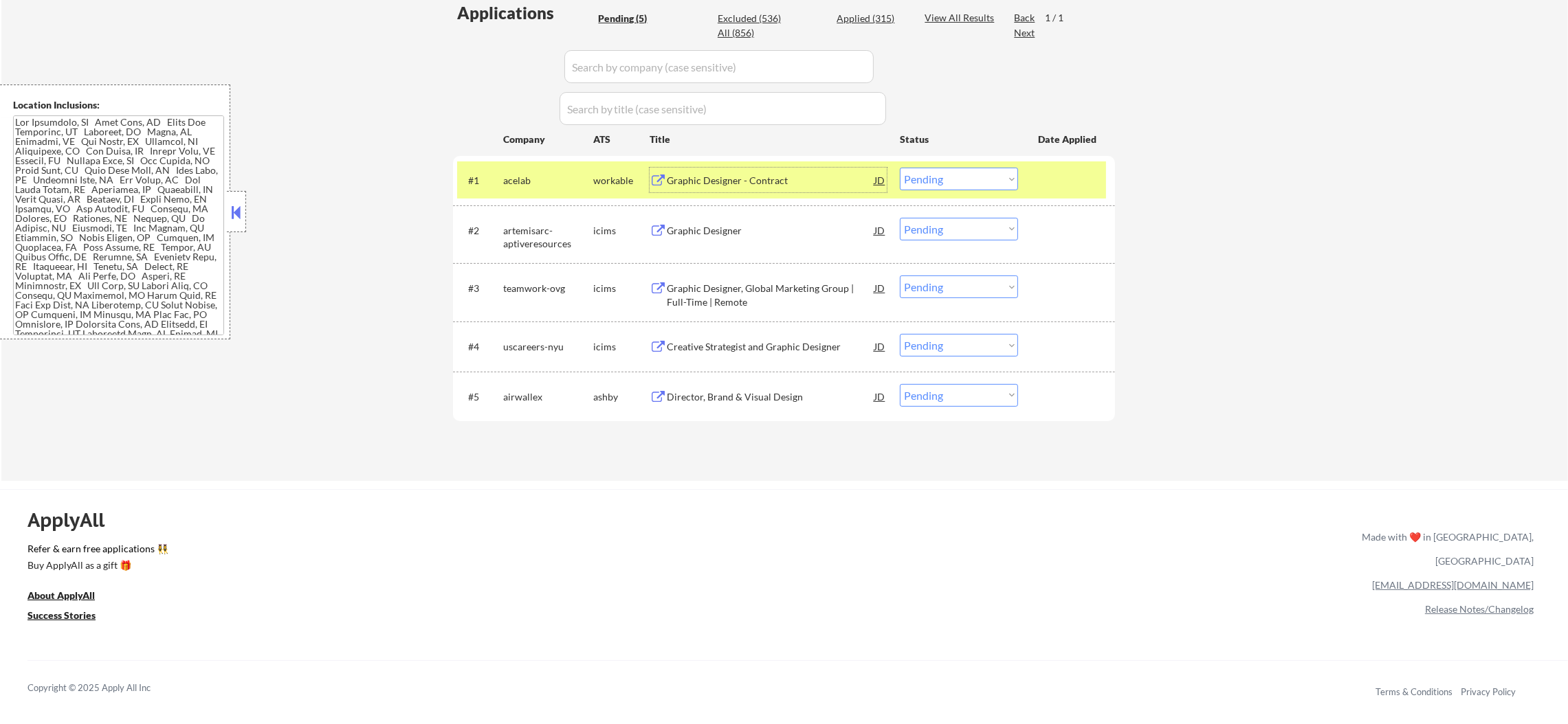
click at [744, 185] on div "Graphic Designer - Contract" at bounding box center [770, 181] width 207 height 14
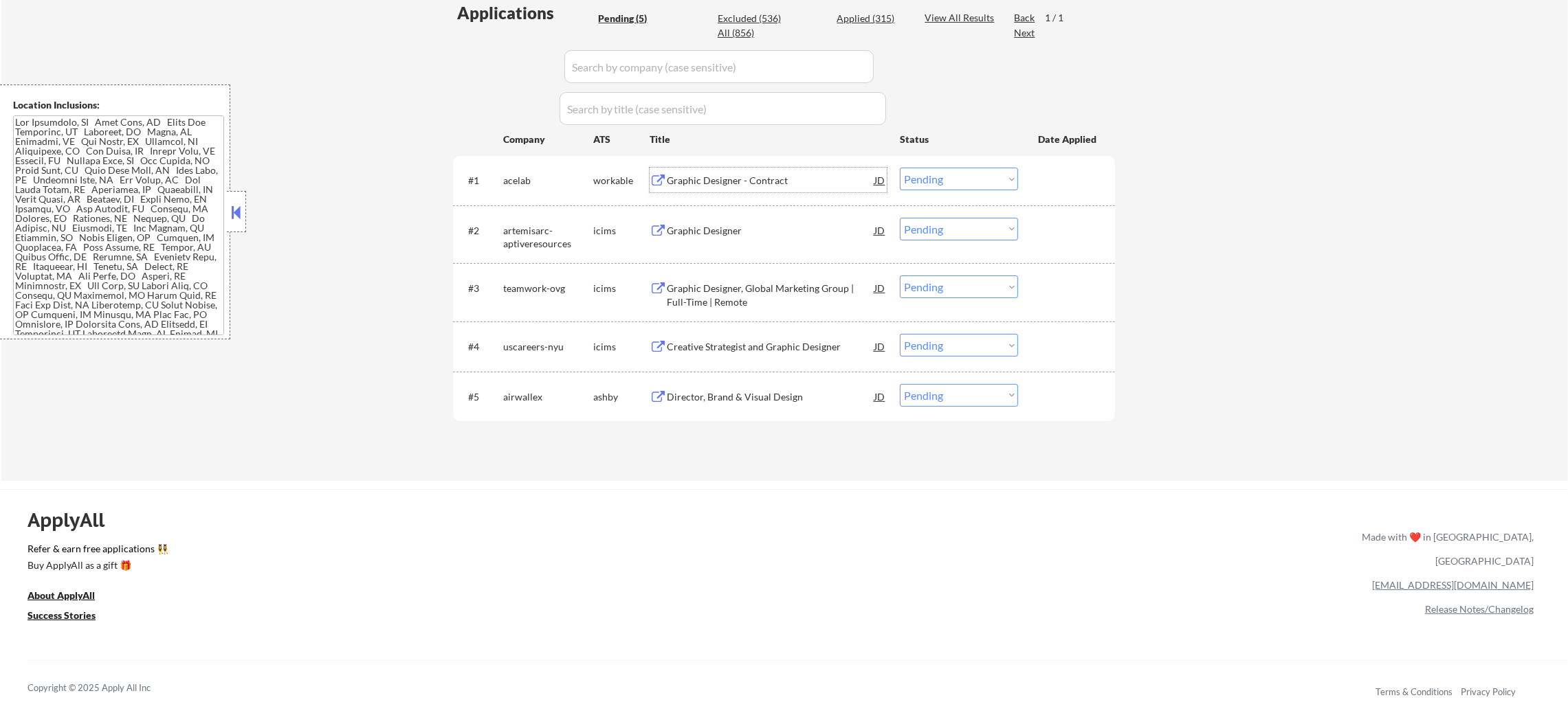
click at [925, 189] on select "Choose an option... Pending Applied Excluded (Questions) Excluded (Expired) Exc…" at bounding box center [959, 179] width 118 height 23
click at [900, 168] on select "Choose an option... Pending Applied Excluded (Questions) Excluded (Expired) Exc…" at bounding box center [959, 179] width 118 height 23
select select ""pending""
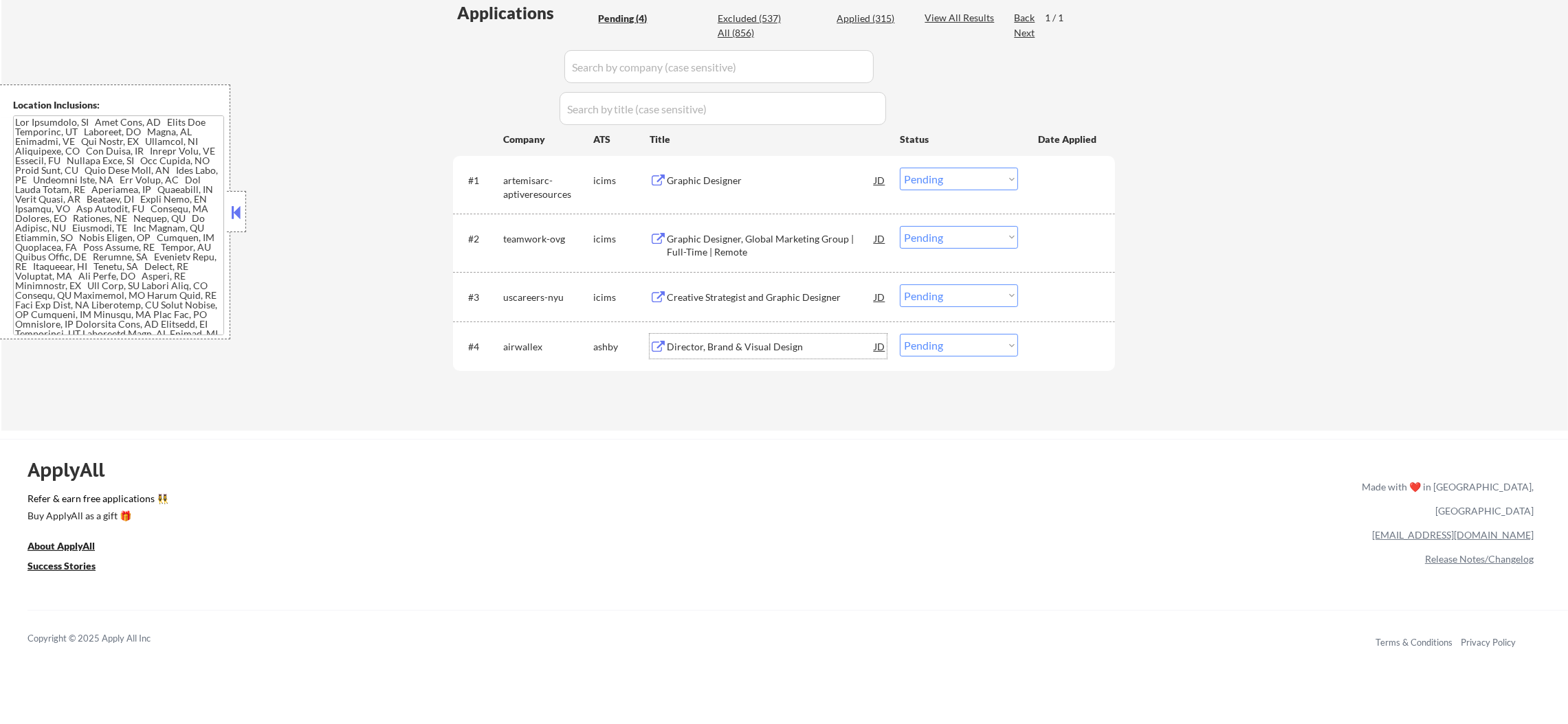
click at [731, 354] on div "Director, Brand & Visual Design" at bounding box center [770, 346] width 207 height 25
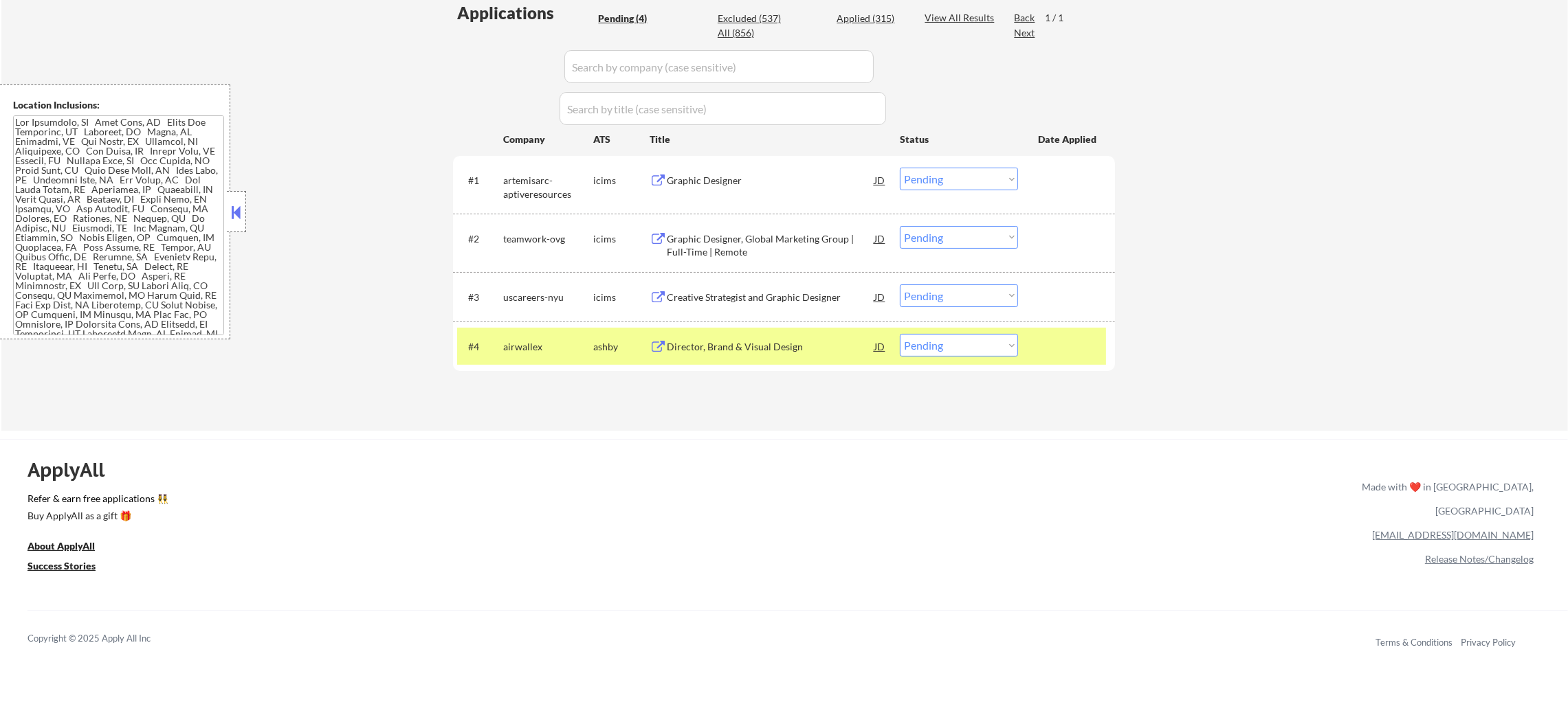
click at [929, 338] on select "Choose an option... Pending Applied Excluded (Questions) Excluded (Expired) Exc…" at bounding box center [959, 345] width 118 height 23
select select ""applied""
click at [900, 334] on select "Choose an option... Pending Applied Excluded (Questions) Excluded (Expired) Exc…" at bounding box center [959, 345] width 118 height 23
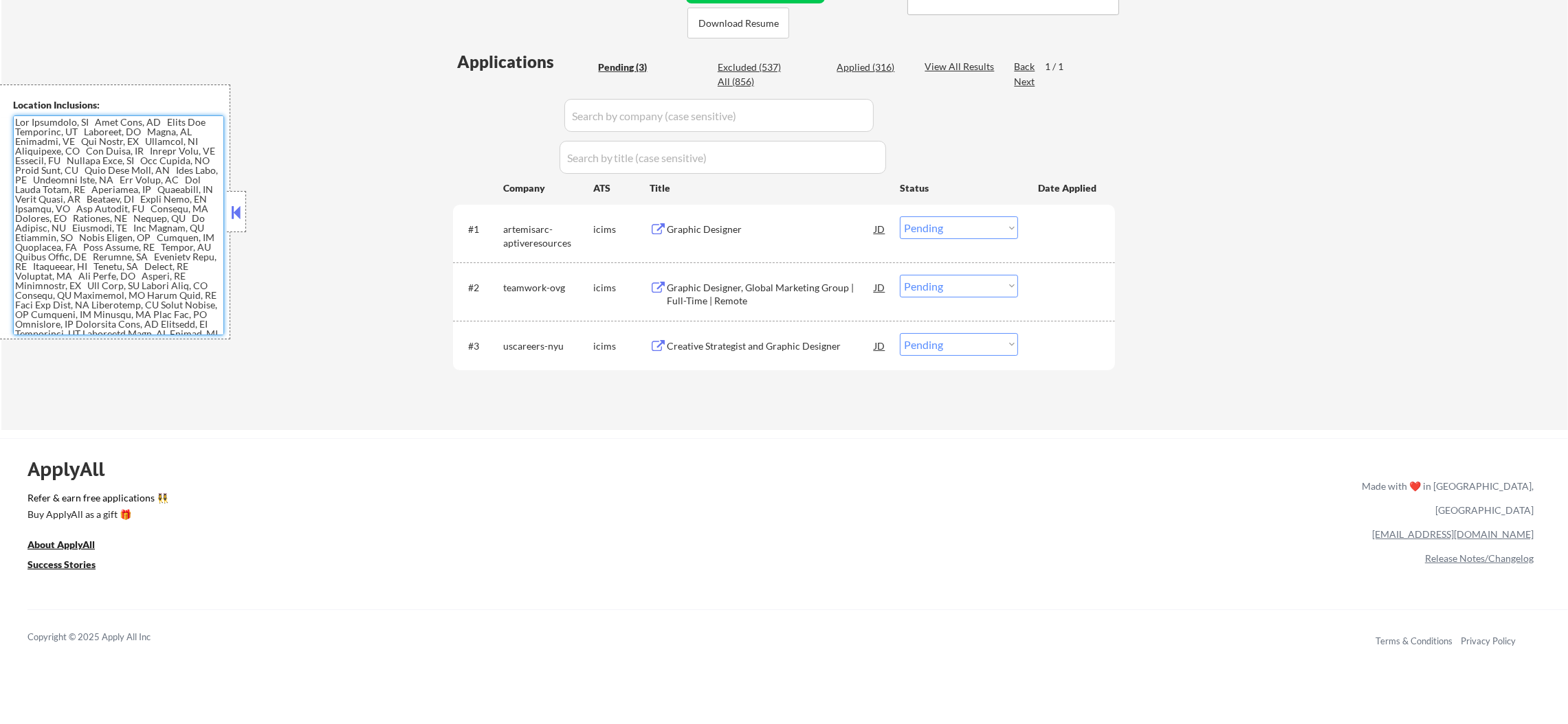
scroll to position [308, 0]
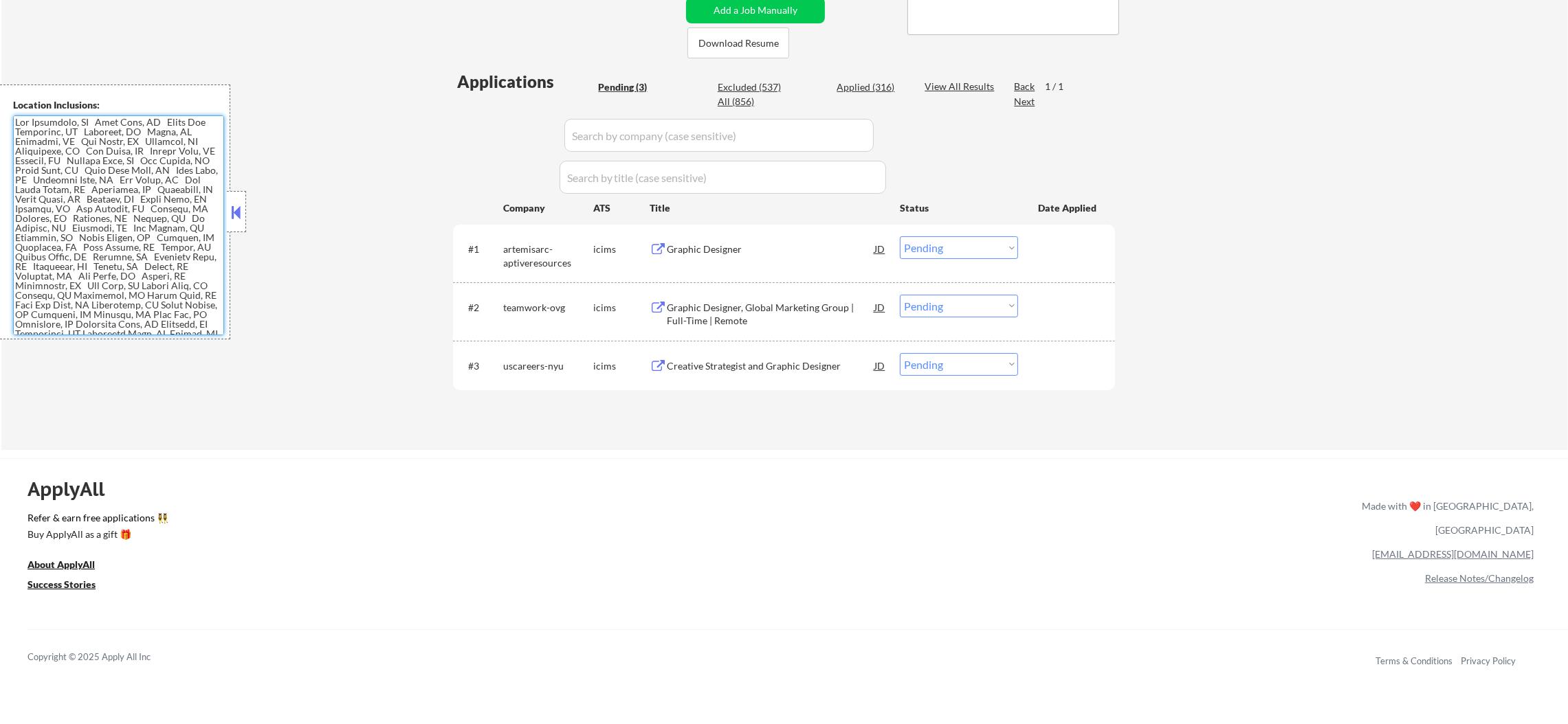
click at [764, 360] on div "Creative Strategist and Graphic Designer" at bounding box center [770, 366] width 207 height 14
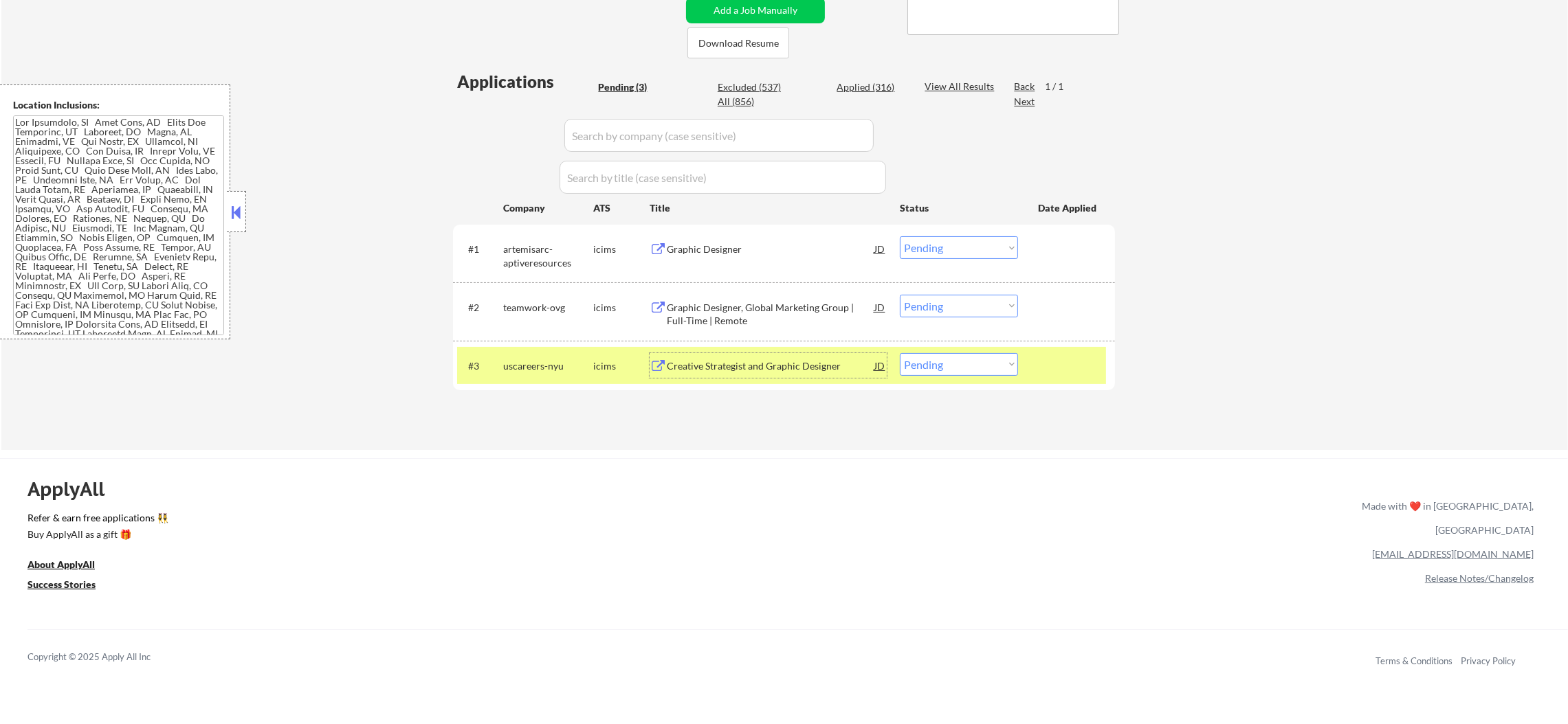
click at [703, 258] on div "Graphic Designer" at bounding box center [770, 249] width 207 height 25
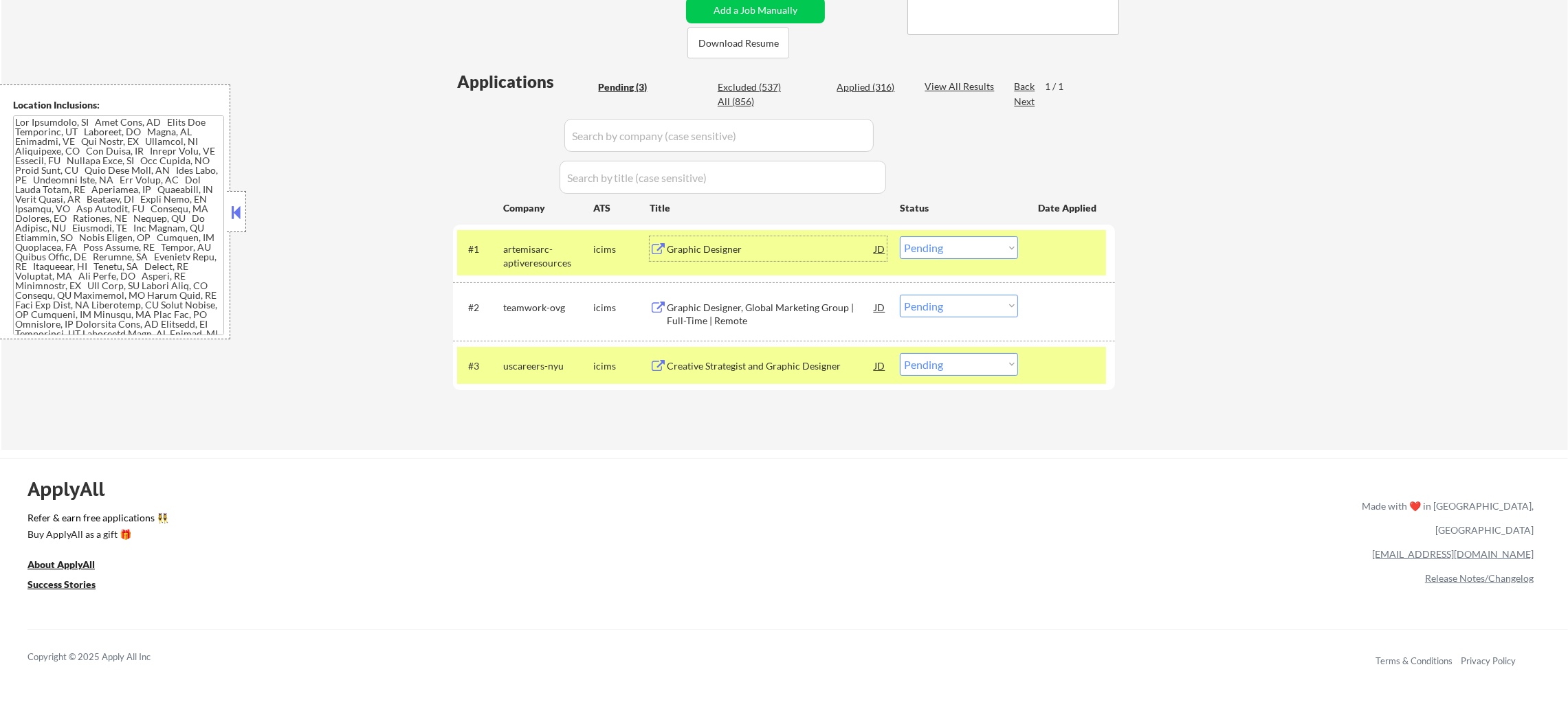
click at [541, 337] on div "#2 teamwork-ovg icims Graphic Designer, Global Marketing Group | Full-Time | Re…" at bounding box center [784, 311] width 662 height 58
click at [541, 356] on div "uscareers-nyu" at bounding box center [548, 365] width 90 height 25
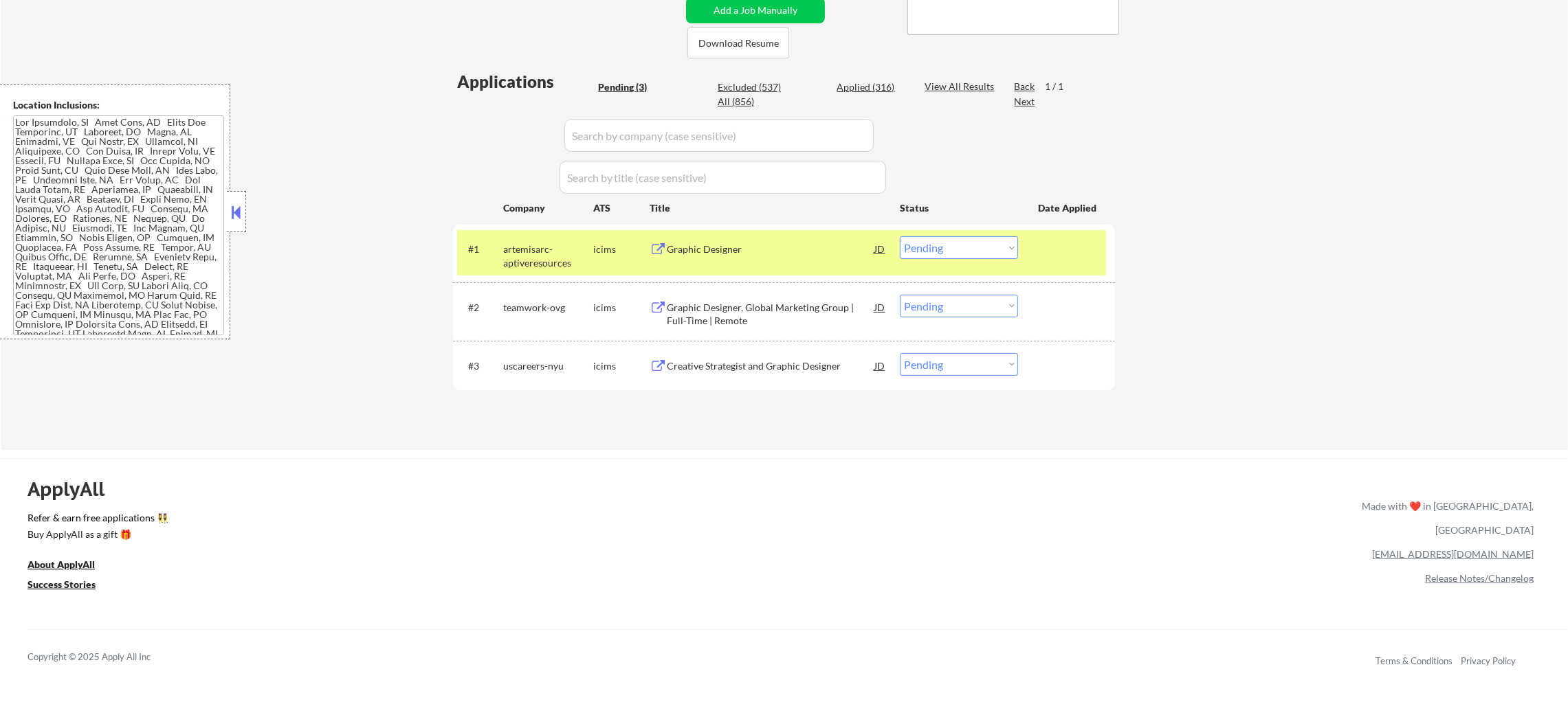
click at [555, 269] on div "#1 artemisarc-aptiveresources icims Graphic Designer JD Choose an option... Pen…" at bounding box center [781, 252] width 648 height 45
